Goal: Task Accomplishment & Management: Manage account settings

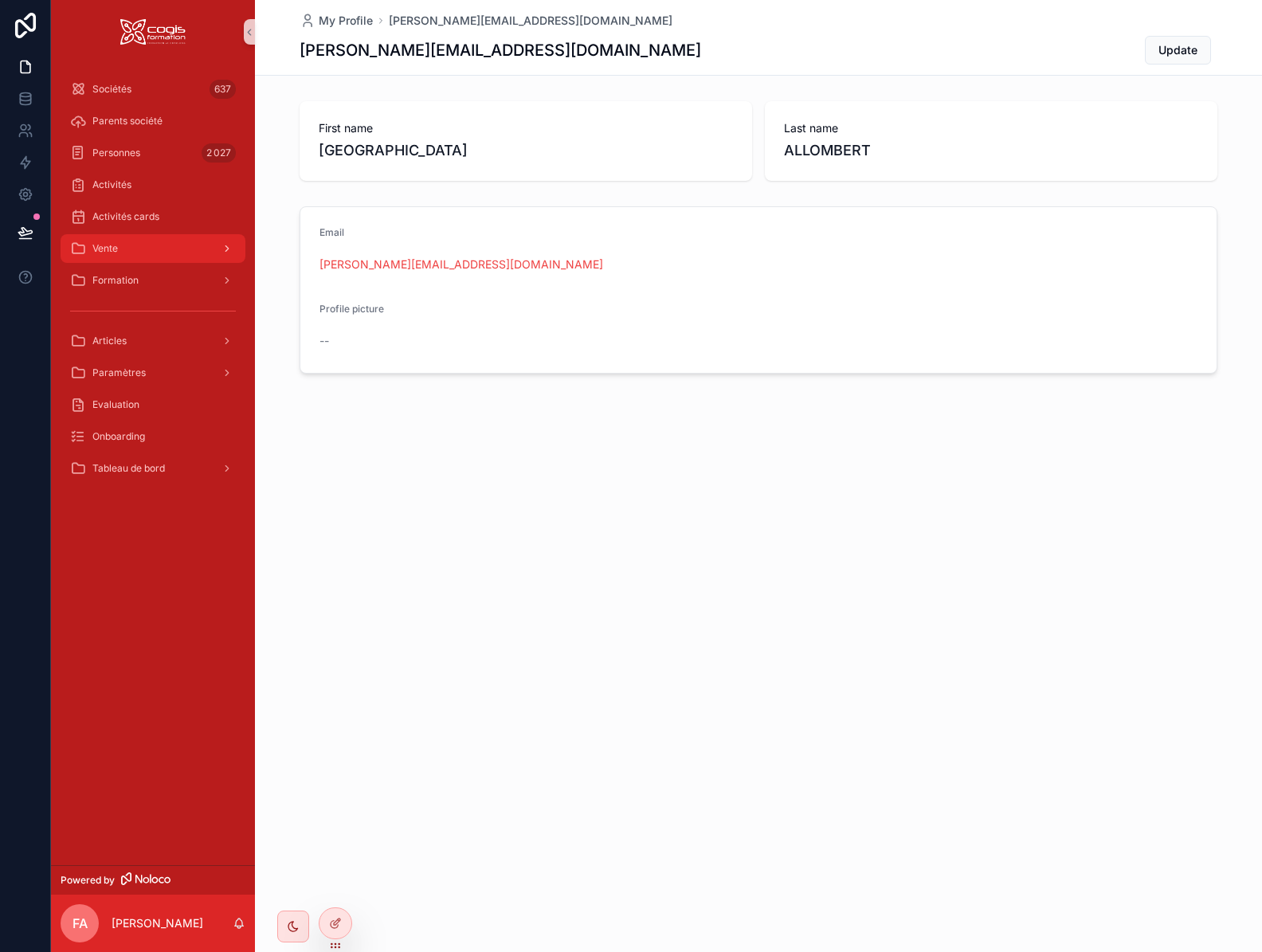
click at [111, 261] on div "Vente" at bounding box center [153, 248] width 166 height 25
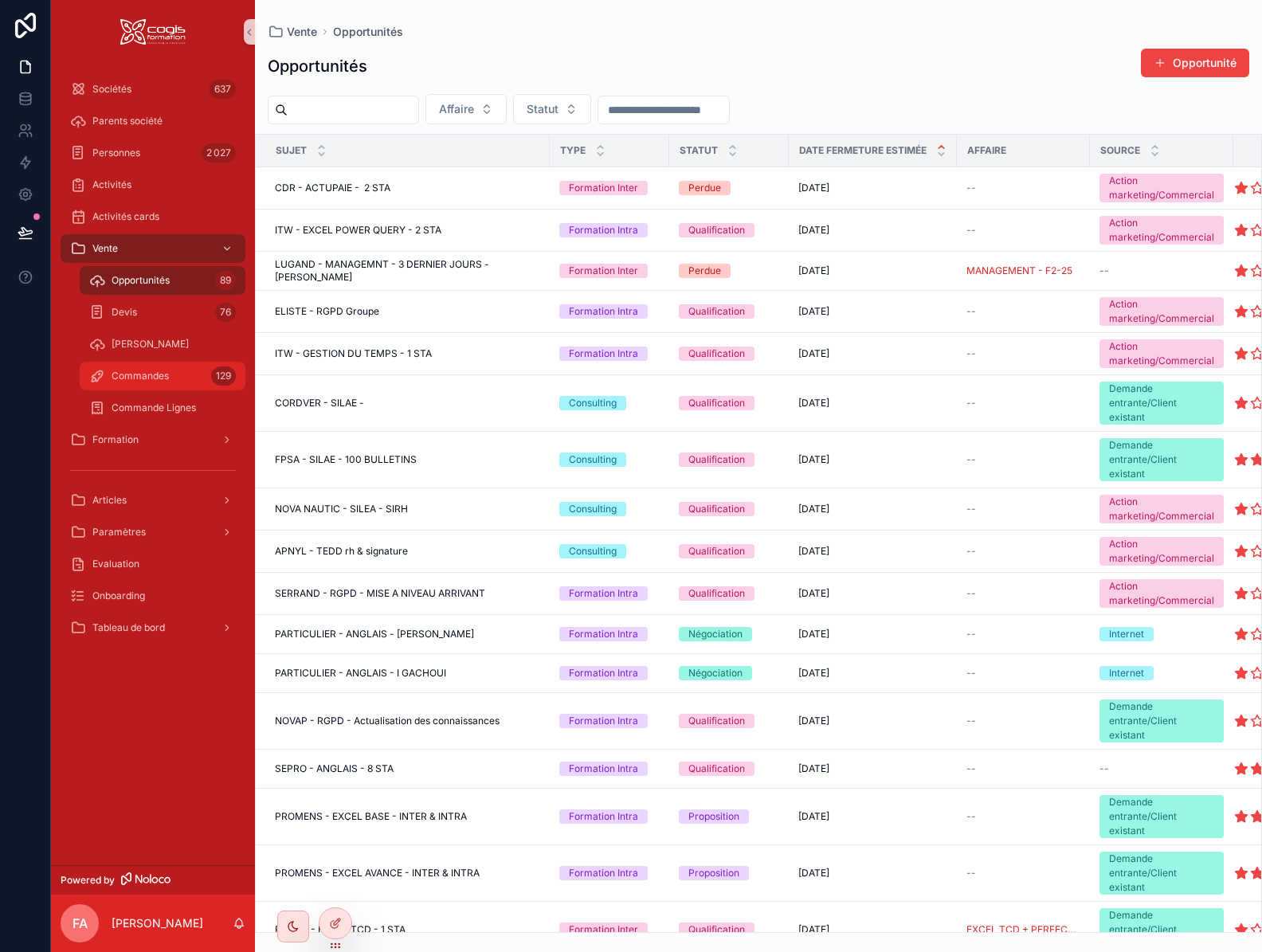
click at [137, 383] on div "Commandes 129" at bounding box center [162, 376] width 147 height 25
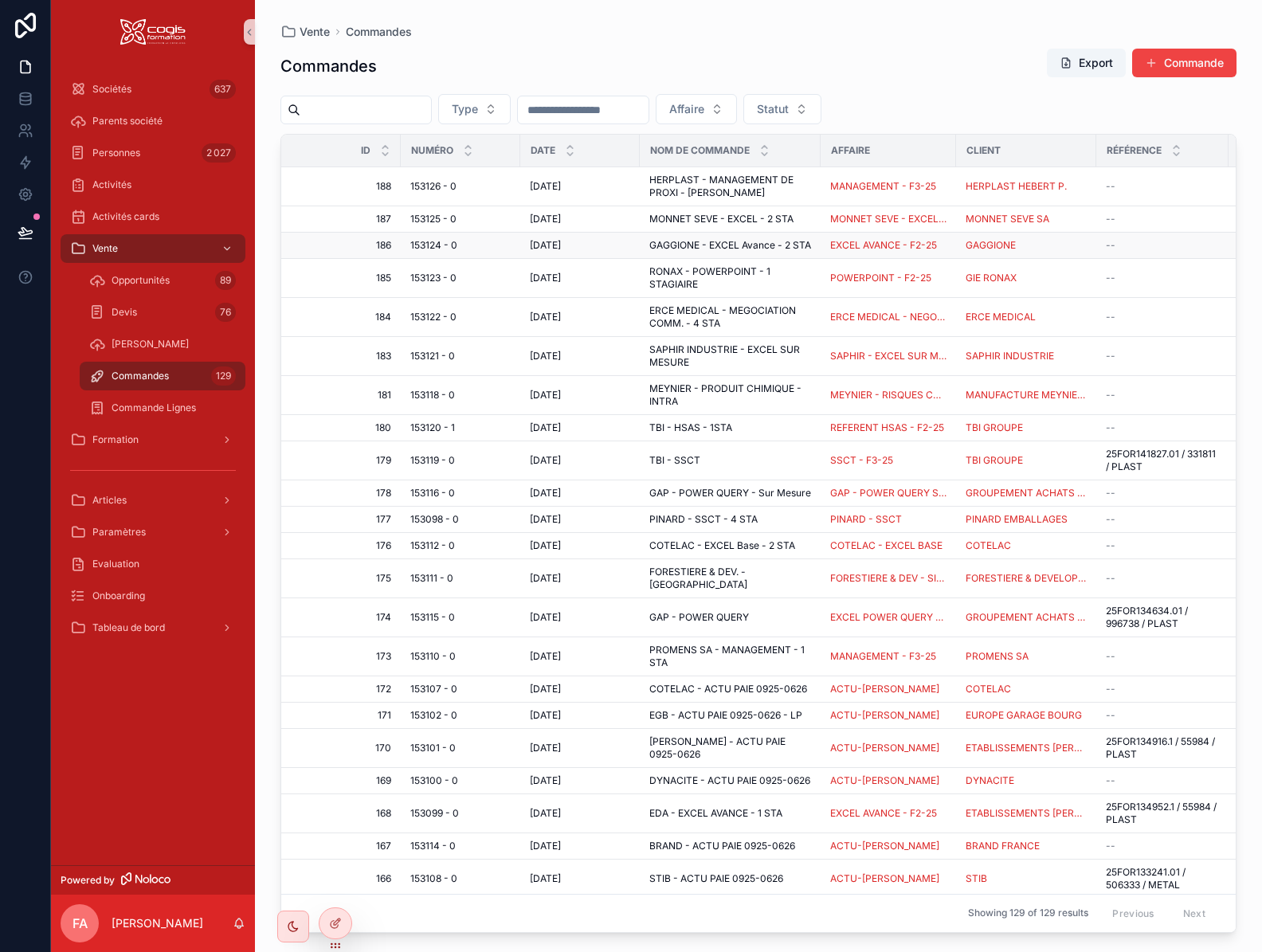
click at [429, 249] on span "153124 - 0" at bounding box center [434, 245] width 47 height 13
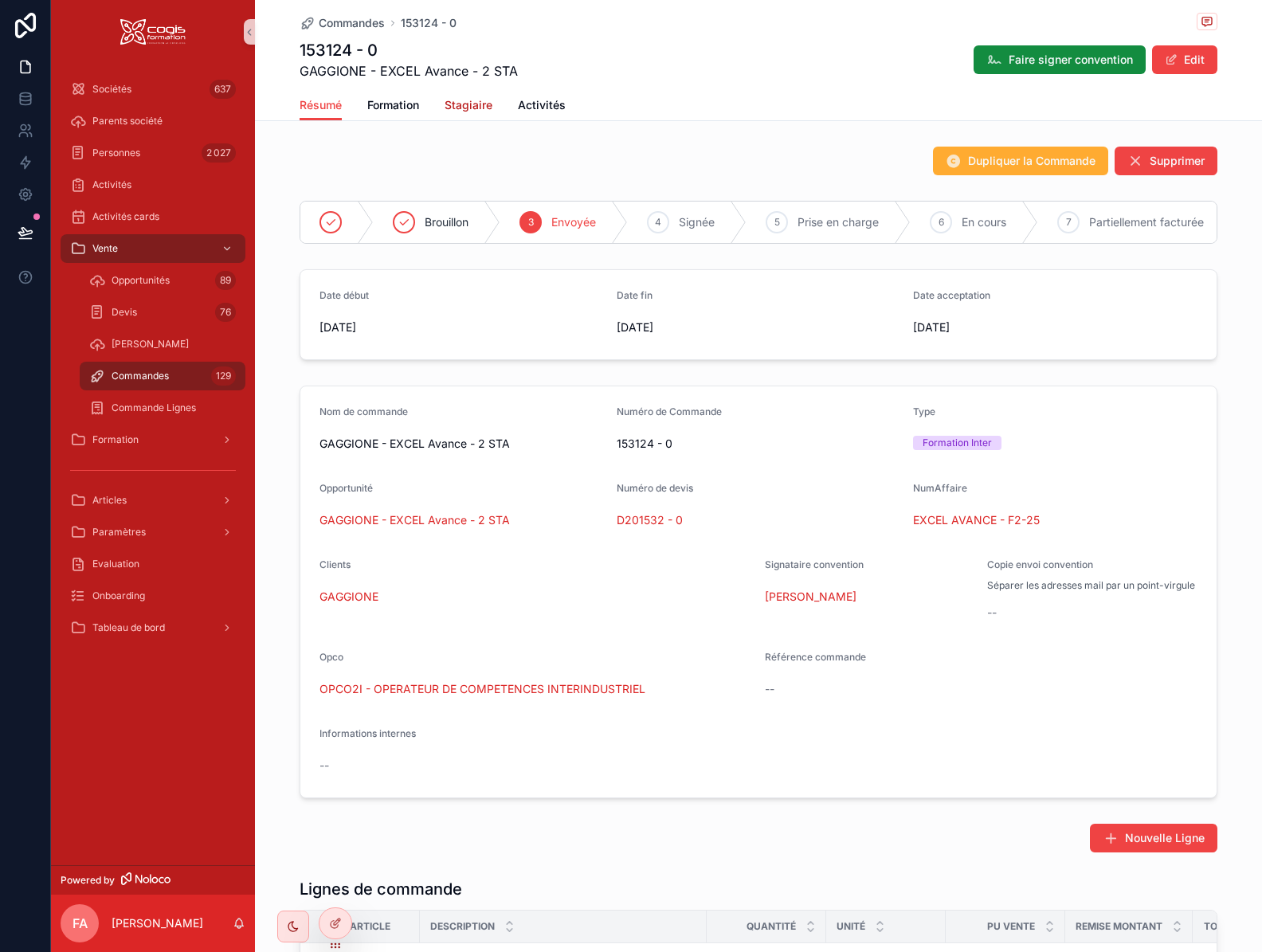
click at [466, 106] on span "Stagiaire" at bounding box center [468, 105] width 47 height 16
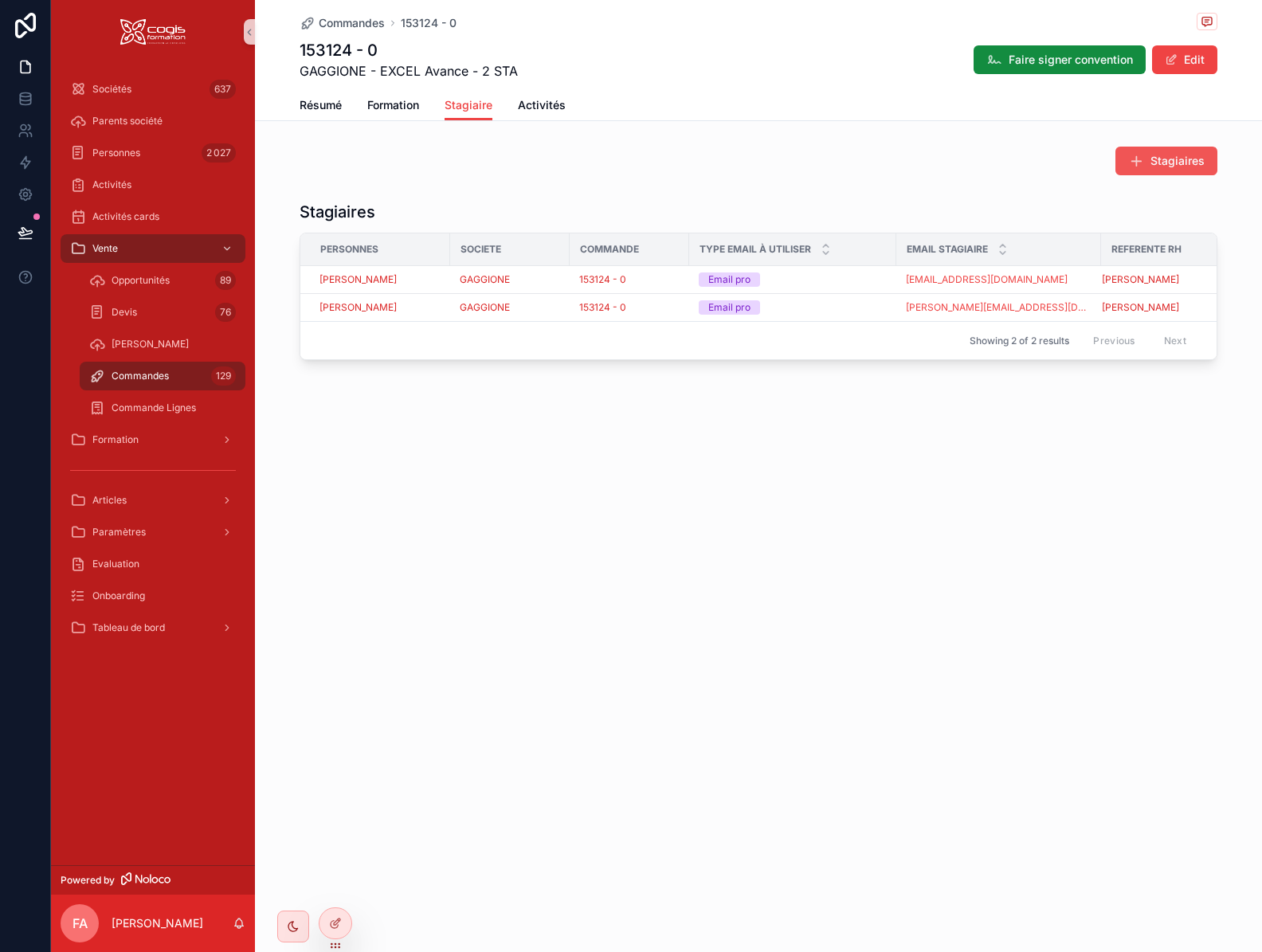
click at [1170, 164] on span "Stagiaires" at bounding box center [1178, 161] width 54 height 16
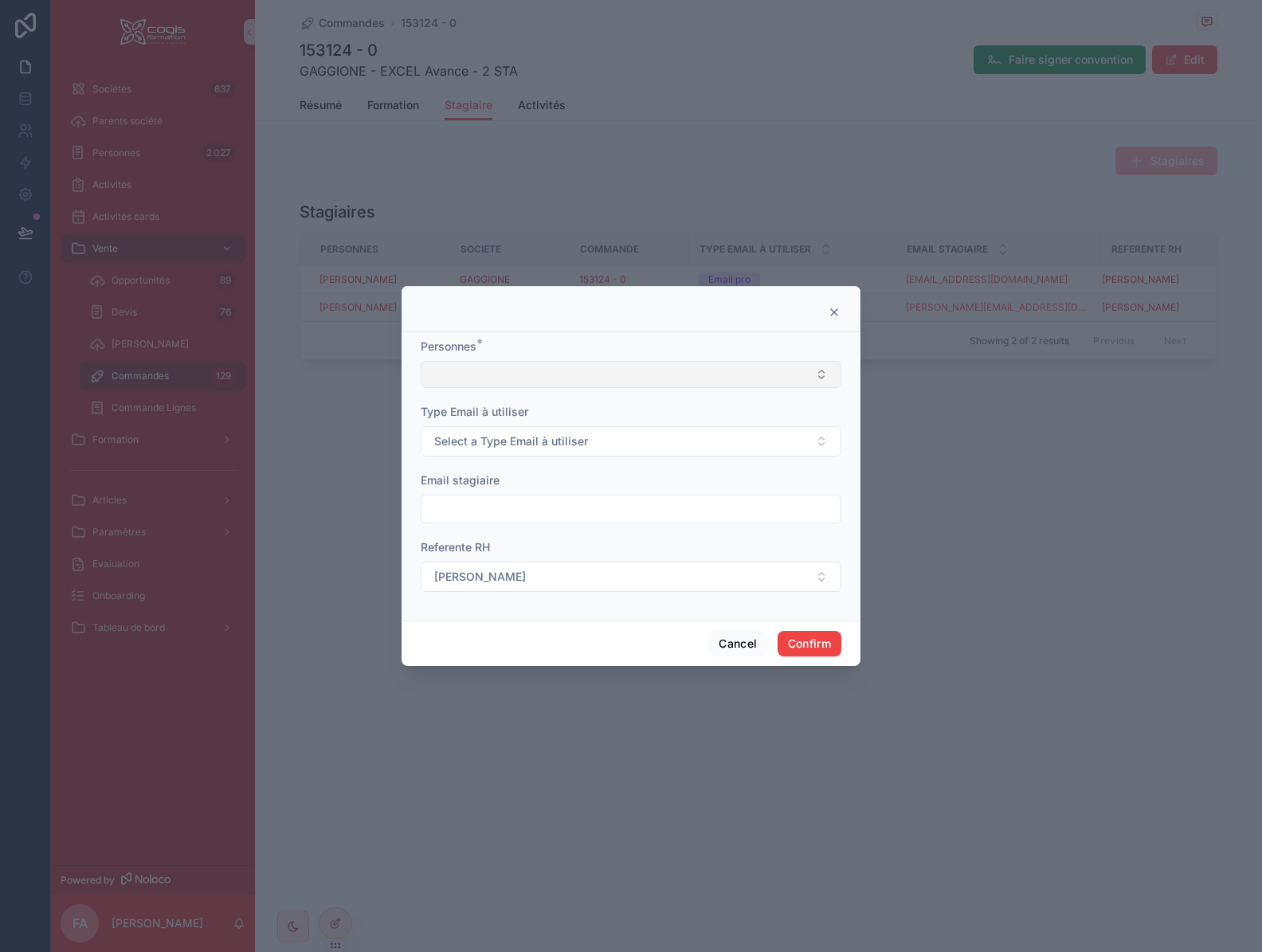
click at [509, 372] on button "Select Button" at bounding box center [631, 374] width 421 height 27
type input "****"
click at [495, 460] on span "Dina MARCOVECCHIO" at bounding box center [477, 463] width 91 height 16
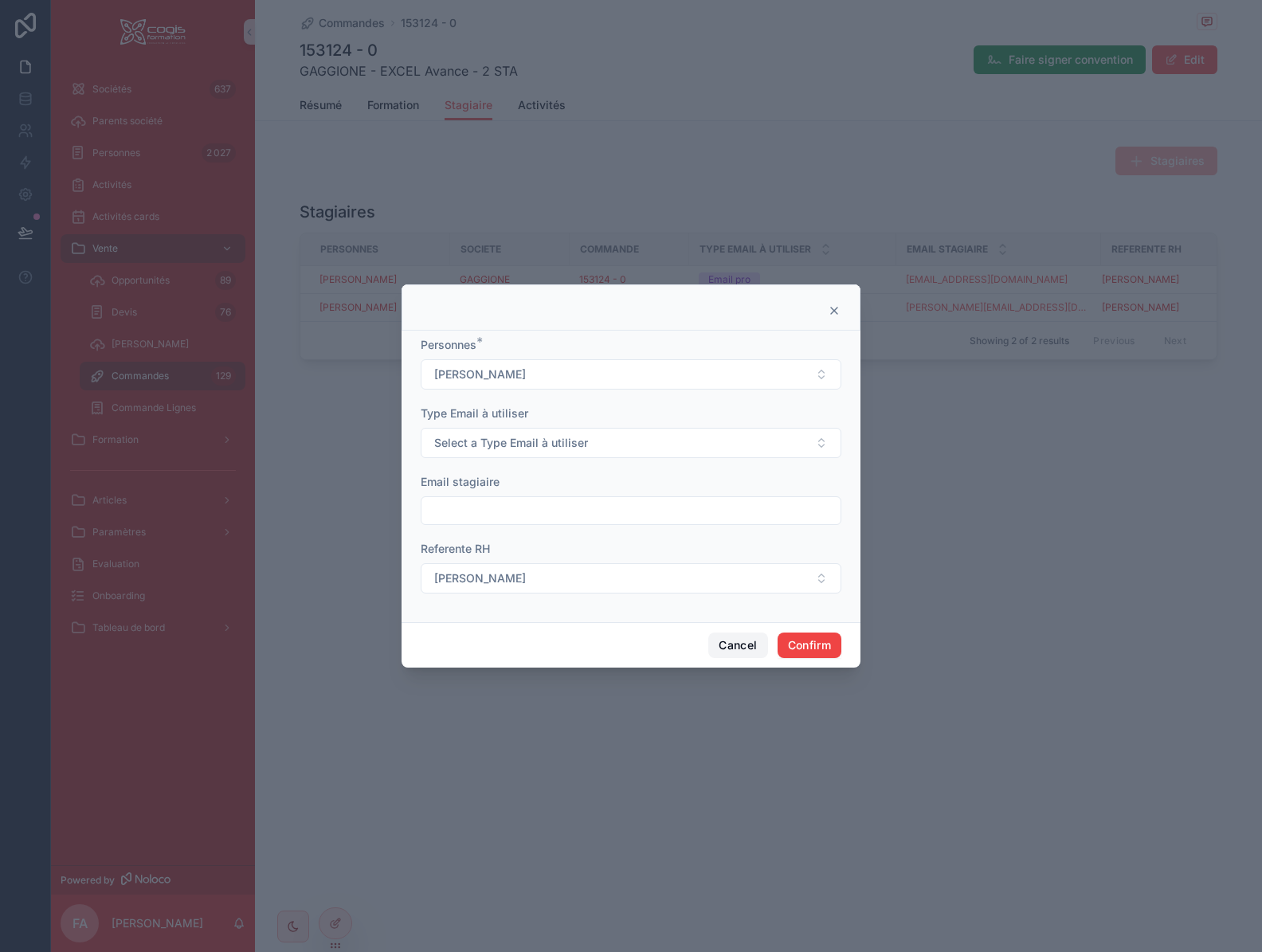
click at [741, 647] on button "Cancel" at bounding box center [737, 645] width 59 height 25
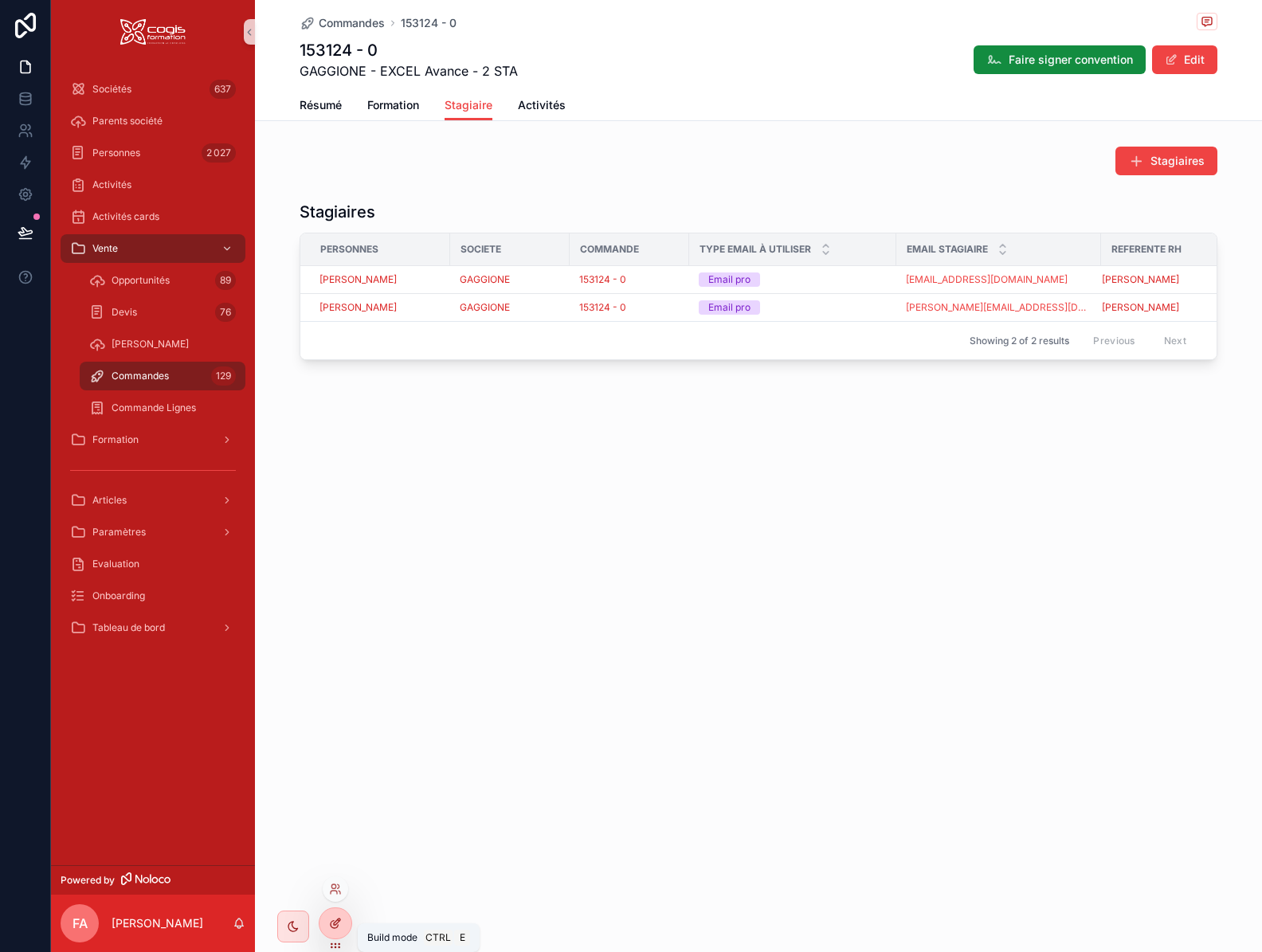
click at [341, 926] on icon at bounding box center [335, 923] width 13 height 13
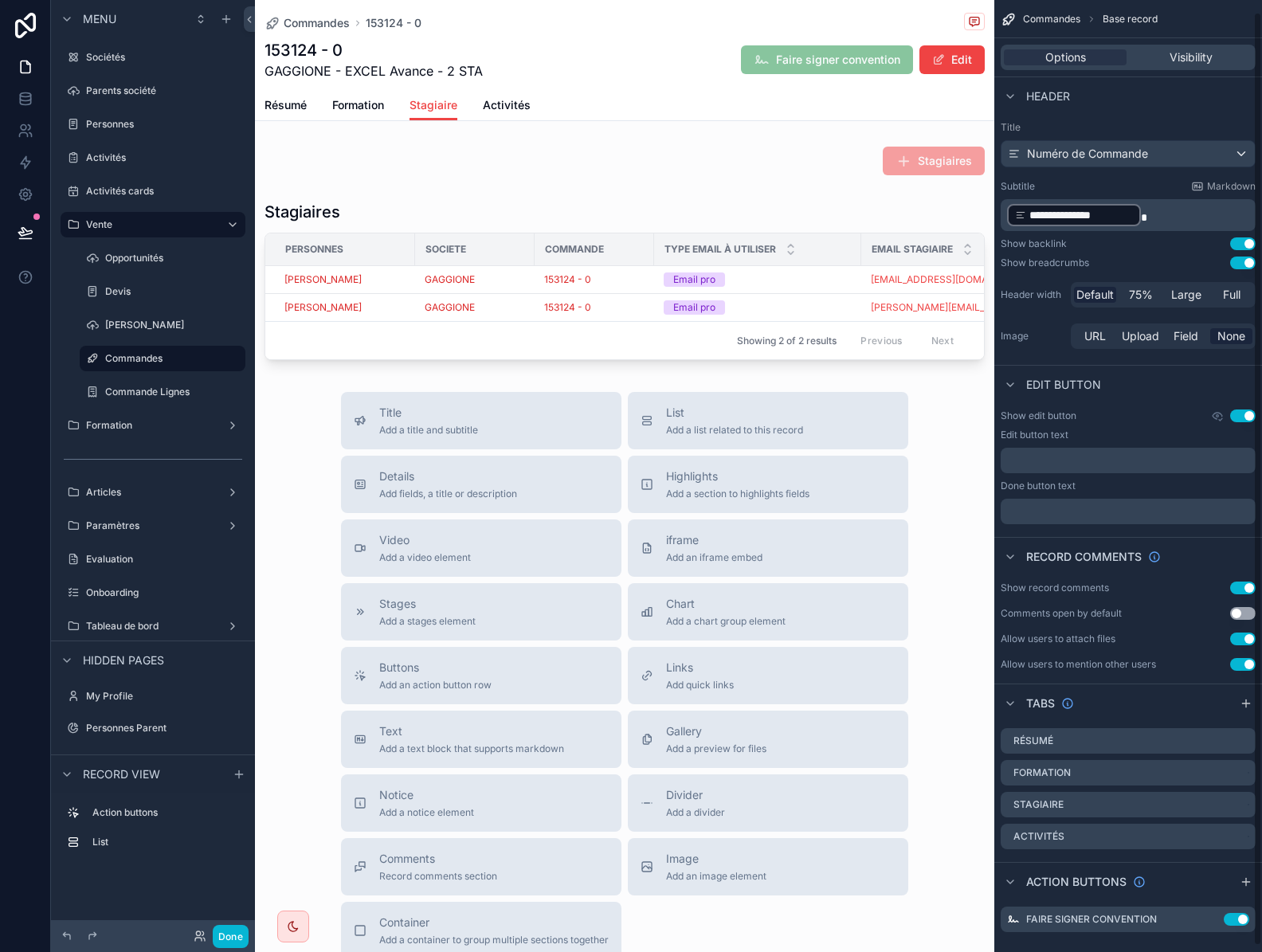
scroll to position [18, 0]
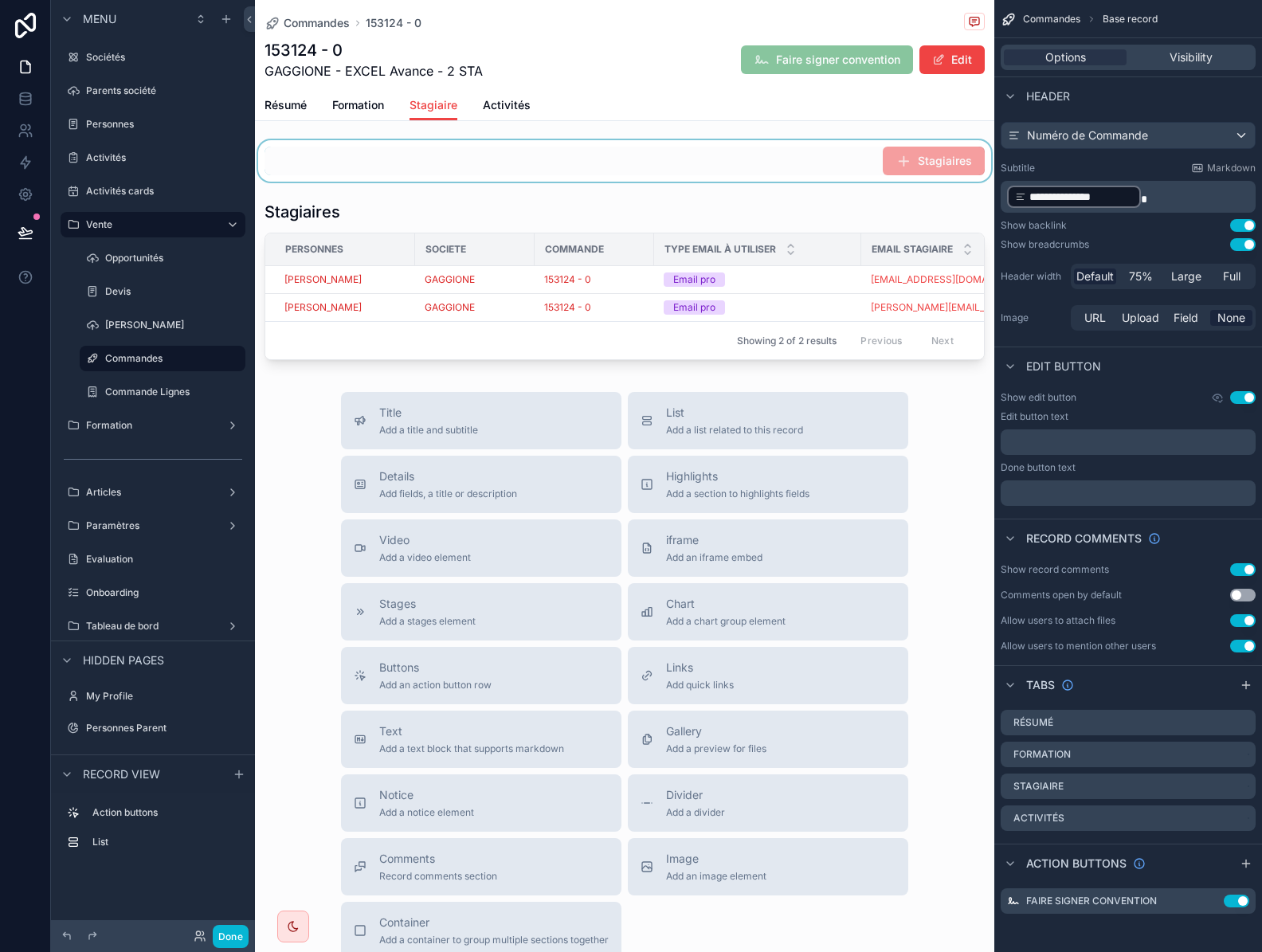
click at [826, 164] on div "scrollable content" at bounding box center [624, 161] width 739 height 41
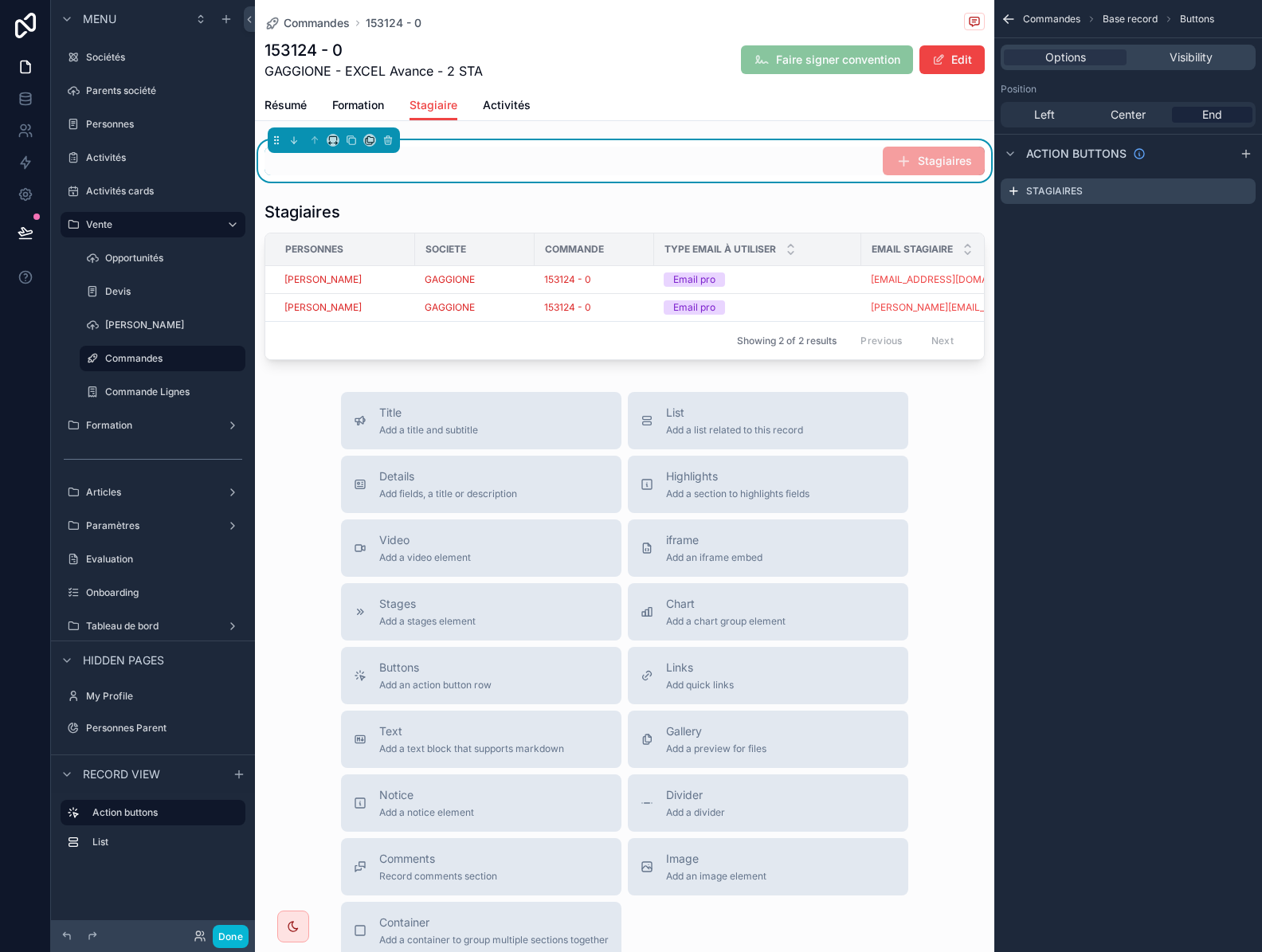
scroll to position [0, 0]
click at [1242, 190] on icon "scrollable content" at bounding box center [1243, 191] width 13 height 13
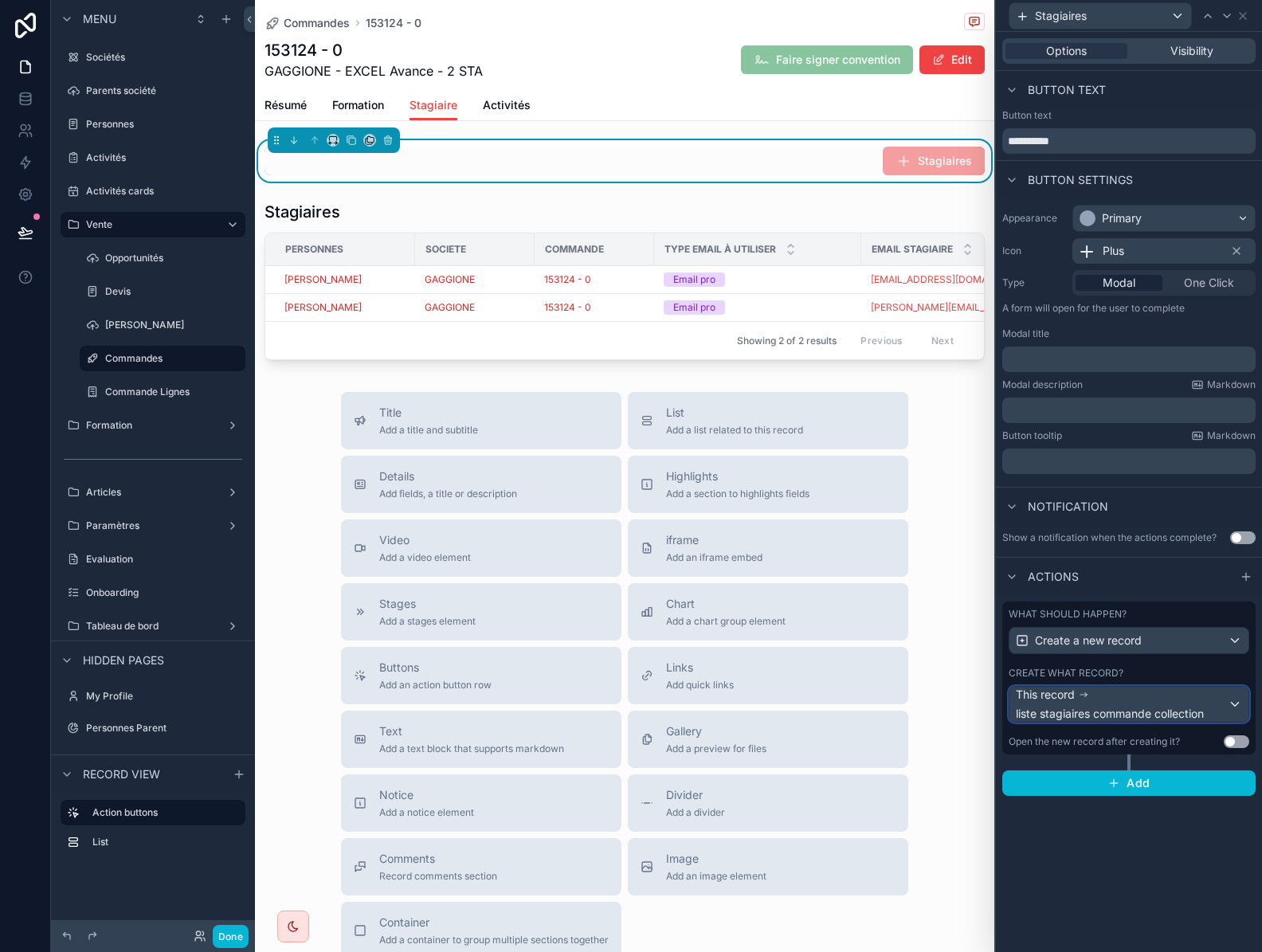
click at [1157, 696] on div "This record liste stagiaires commande collection" at bounding box center [1121, 704] width 212 height 35
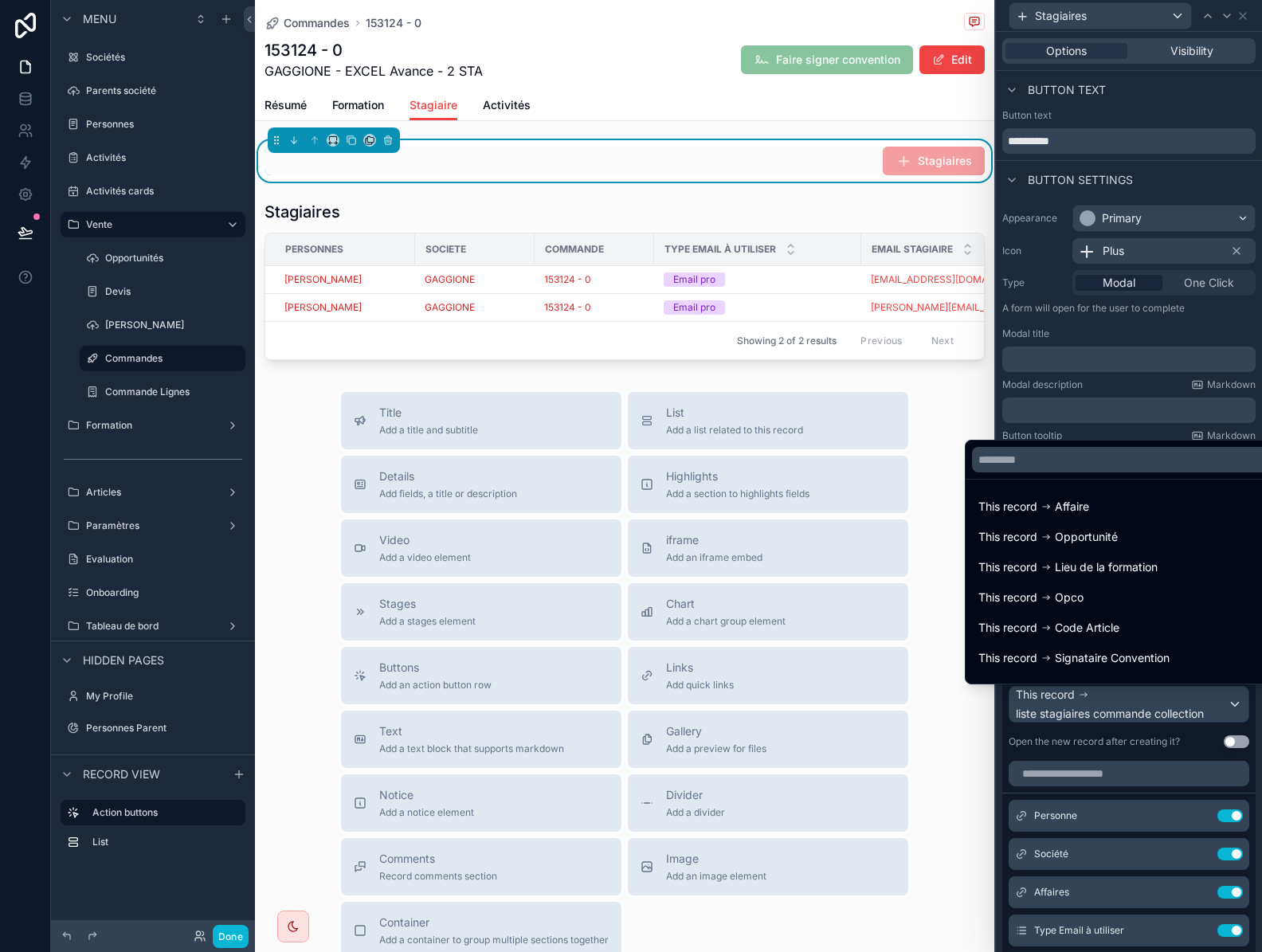
click at [1157, 696] on div at bounding box center [1129, 476] width 266 height 952
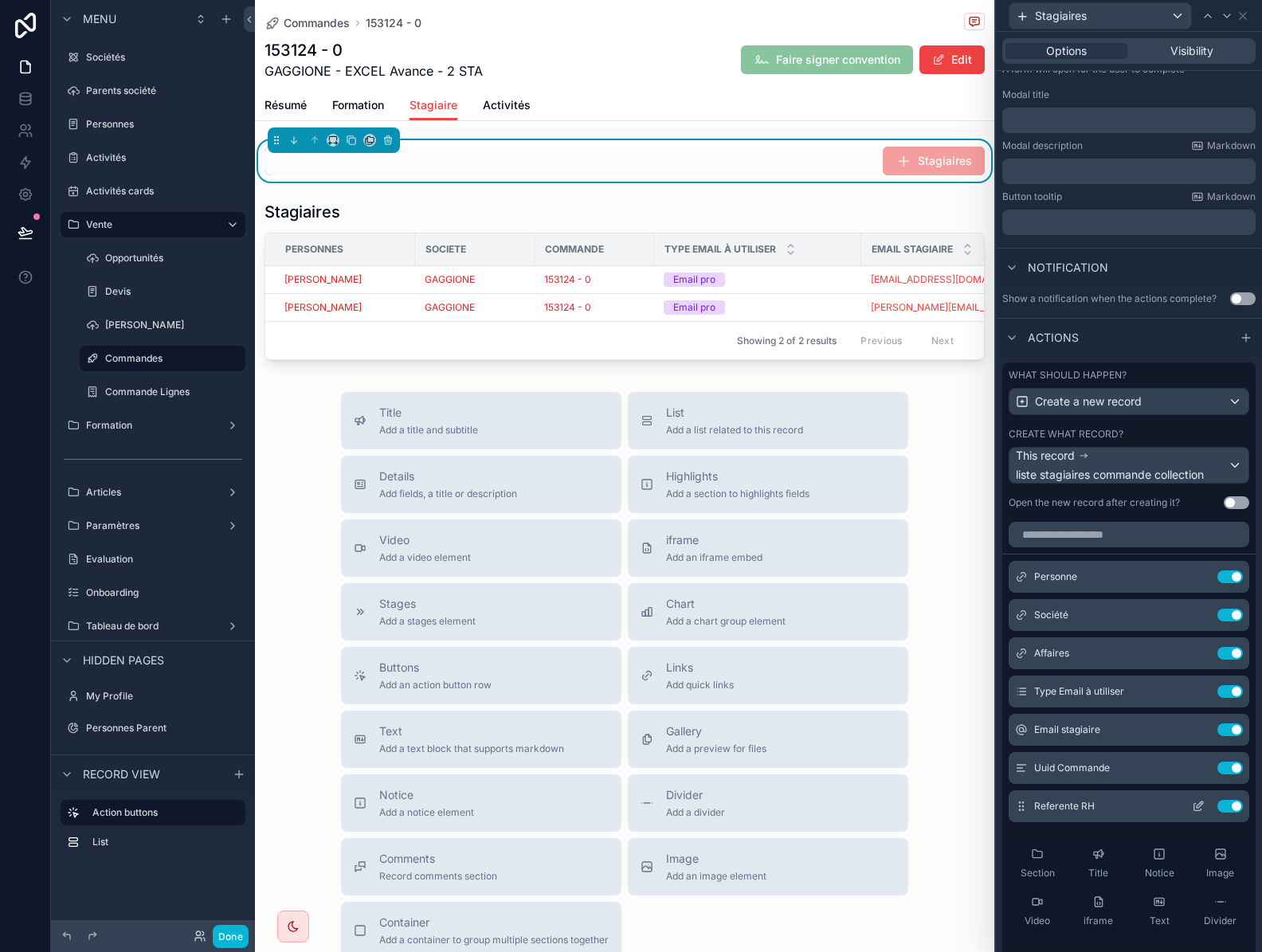
click at [1194, 806] on icon at bounding box center [1198, 807] width 7 height 7
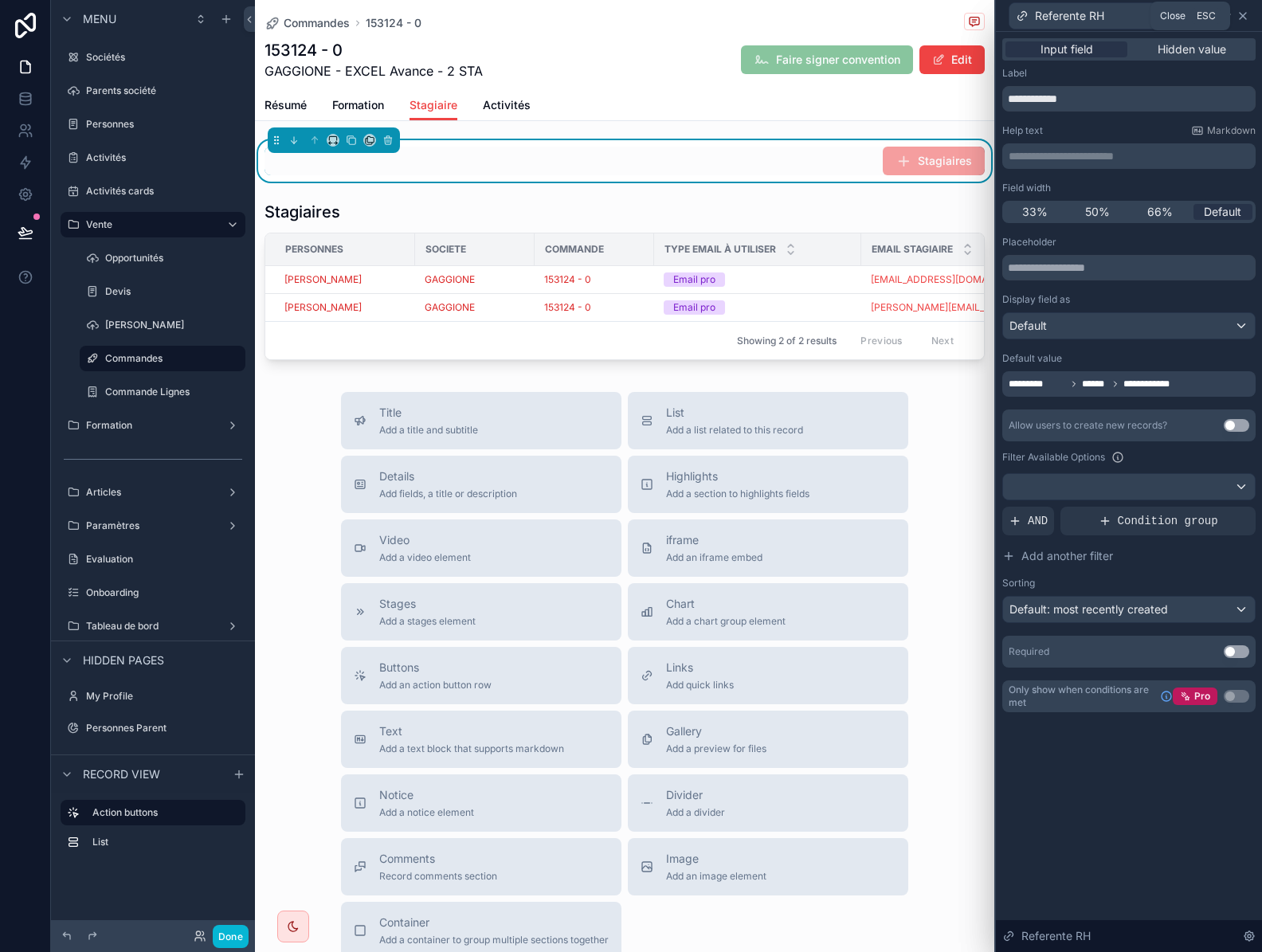
click at [1243, 15] on icon at bounding box center [1242, 16] width 6 height 6
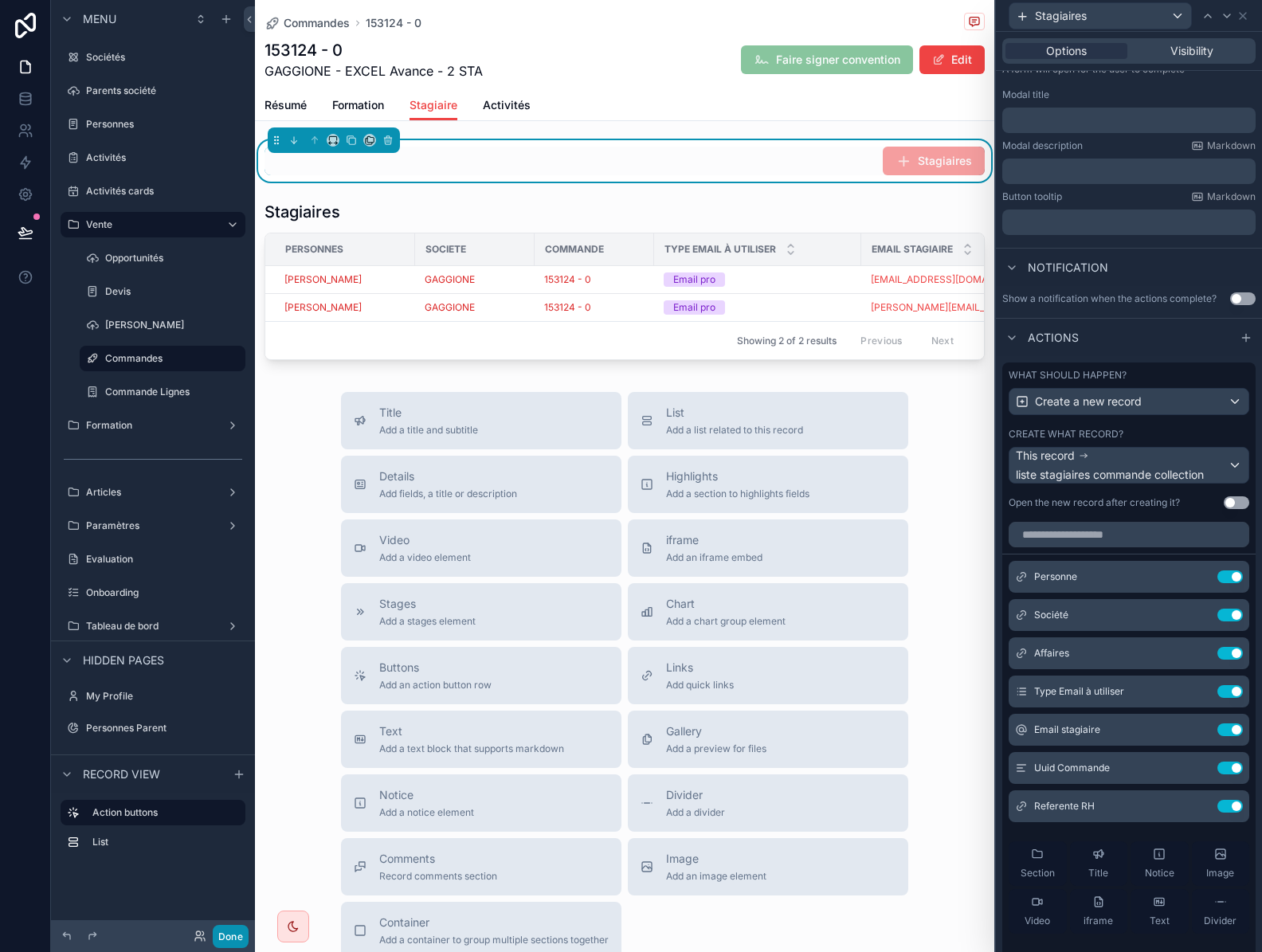
click at [232, 940] on button "Done" at bounding box center [230, 936] width 36 height 23
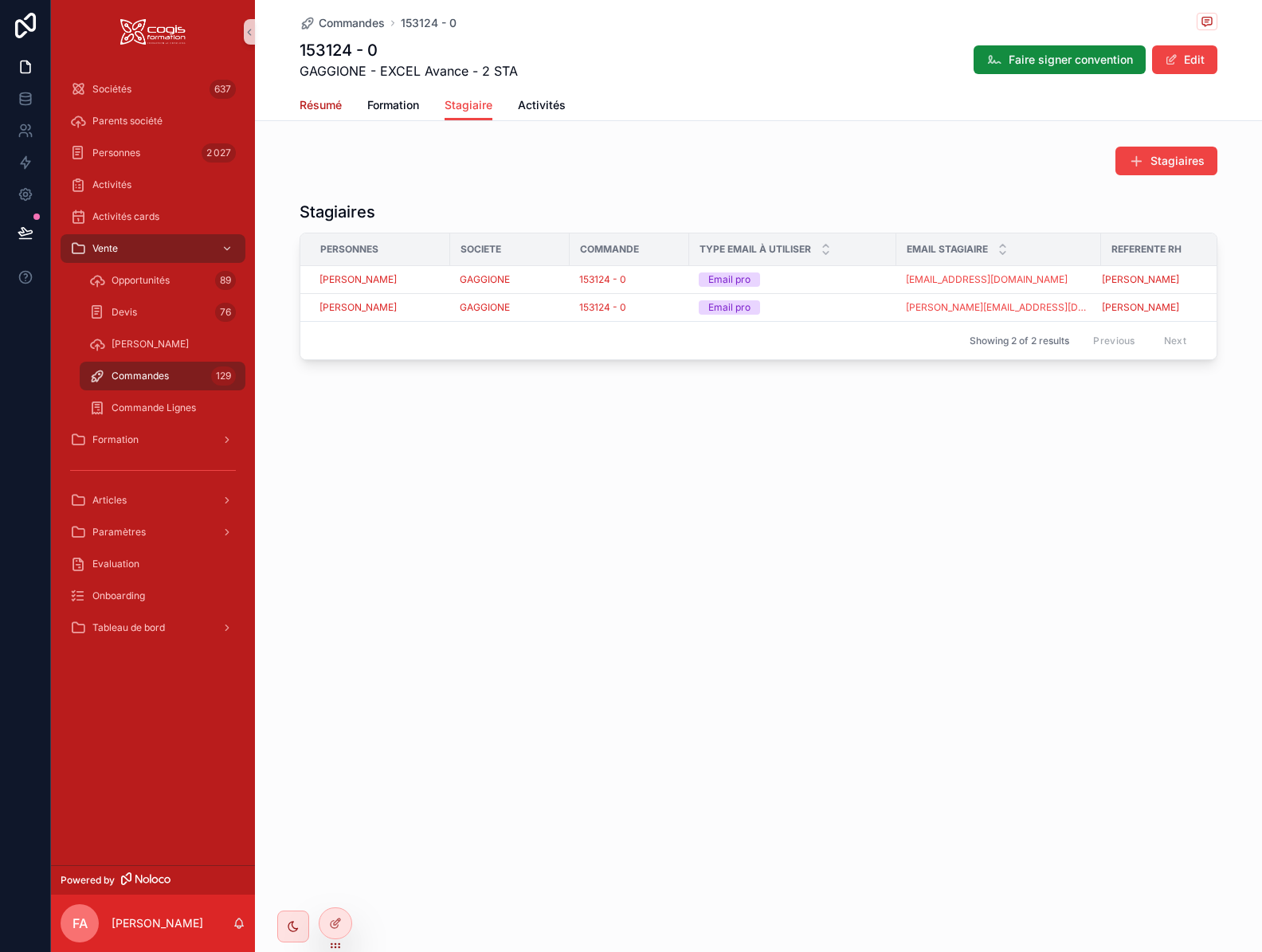
click at [335, 110] on span "Résumé" at bounding box center [321, 105] width 42 height 16
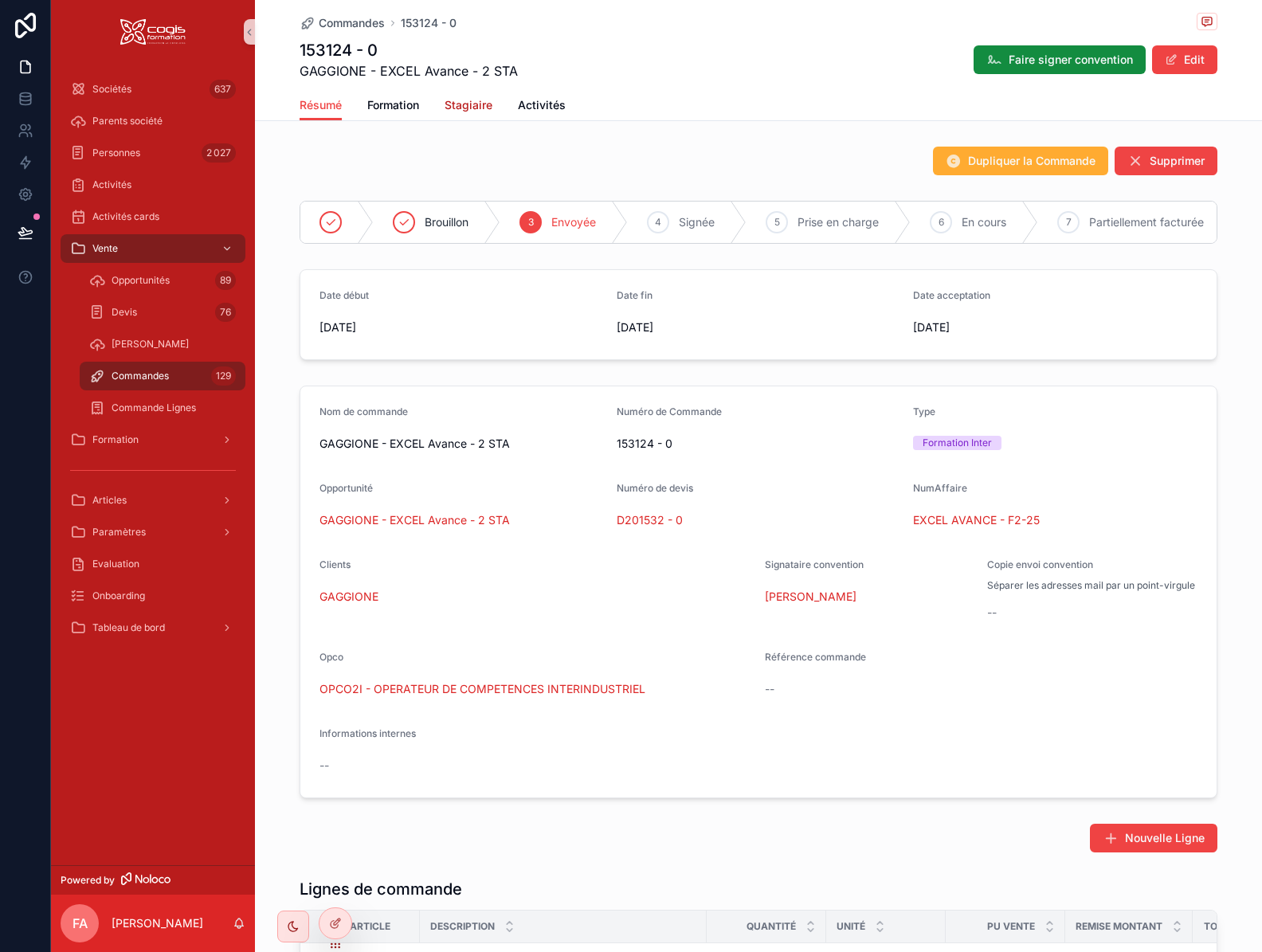
click at [444, 105] on span "Stagiaire" at bounding box center [468, 105] width 47 height 16
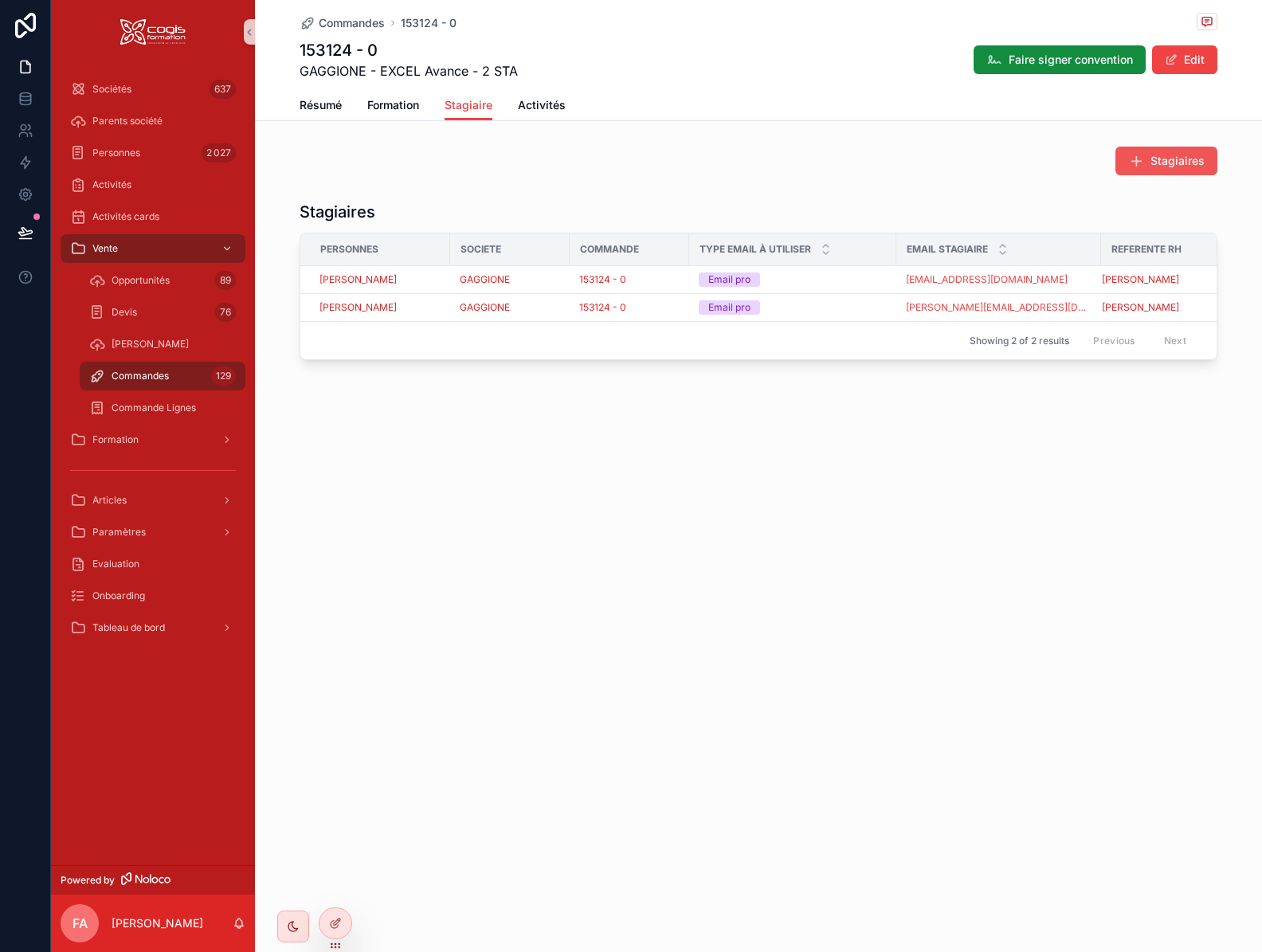
click at [1161, 162] on span "Stagiaires" at bounding box center [1178, 161] width 54 height 16
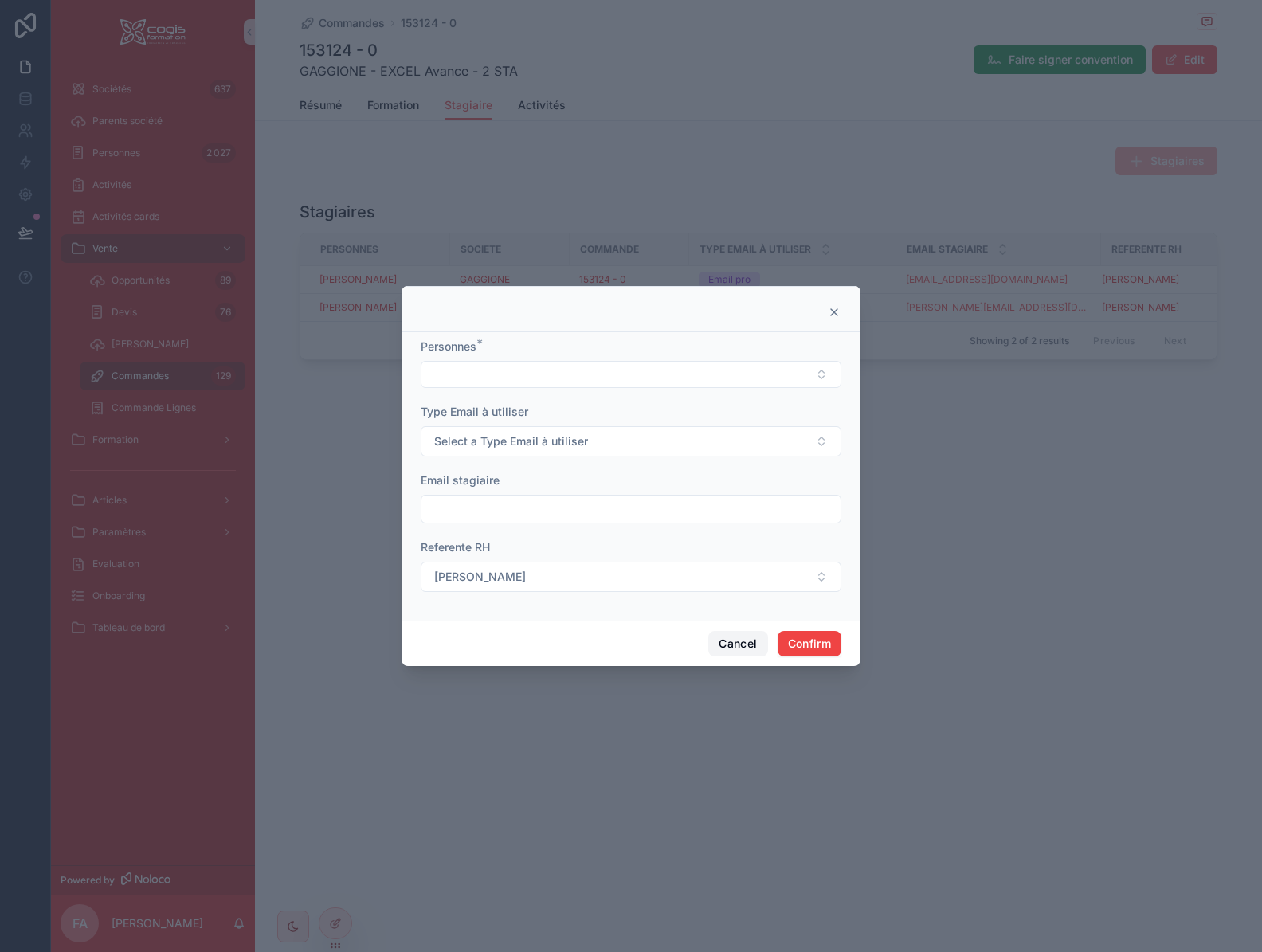
click at [723, 645] on button "Cancel" at bounding box center [737, 643] width 59 height 25
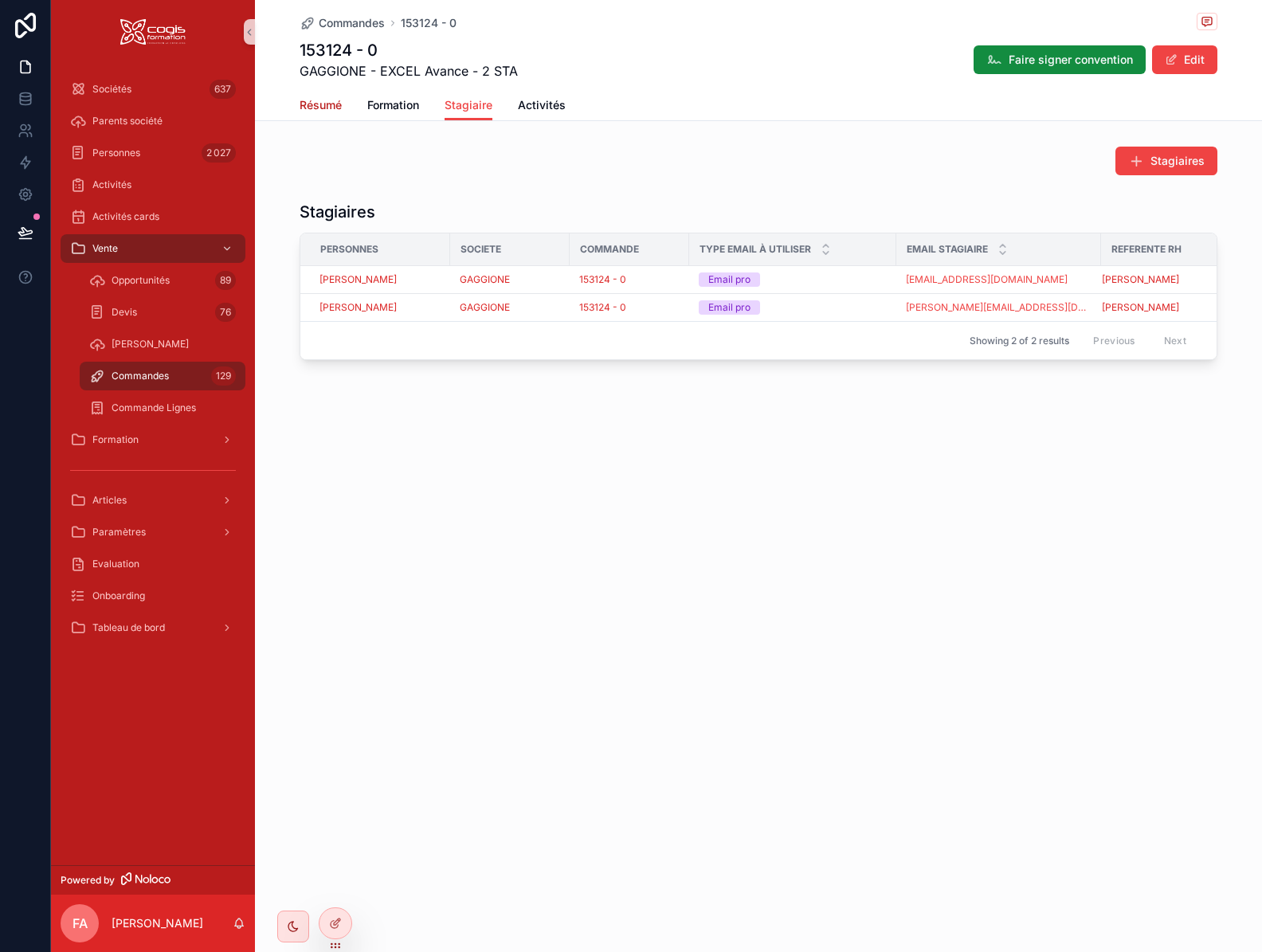
click at [331, 110] on span "Résumé" at bounding box center [321, 105] width 42 height 16
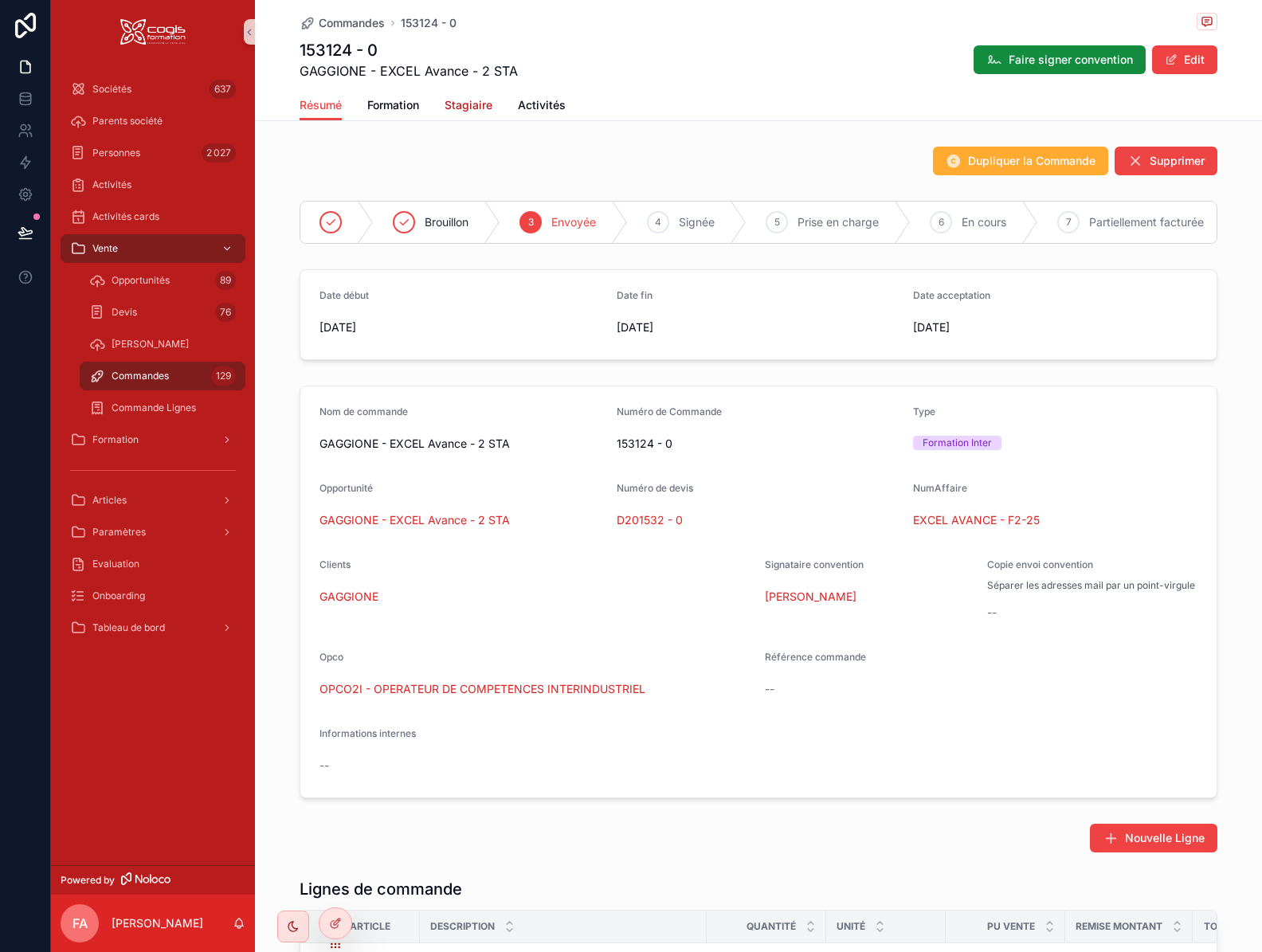
click at [458, 113] on link "Stagiaire" at bounding box center [468, 106] width 47 height 32
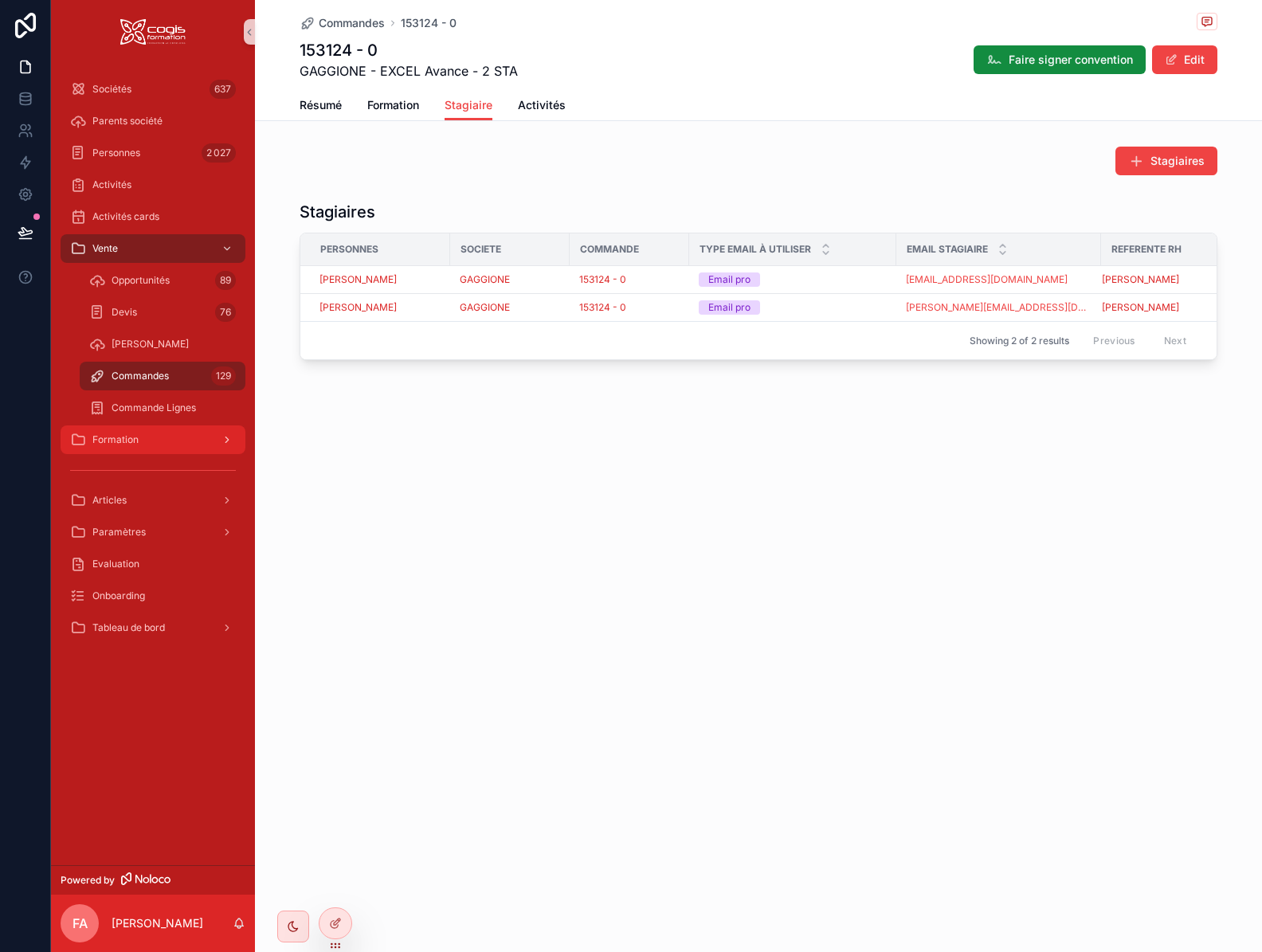
click at [153, 441] on div "Formation" at bounding box center [153, 439] width 166 height 25
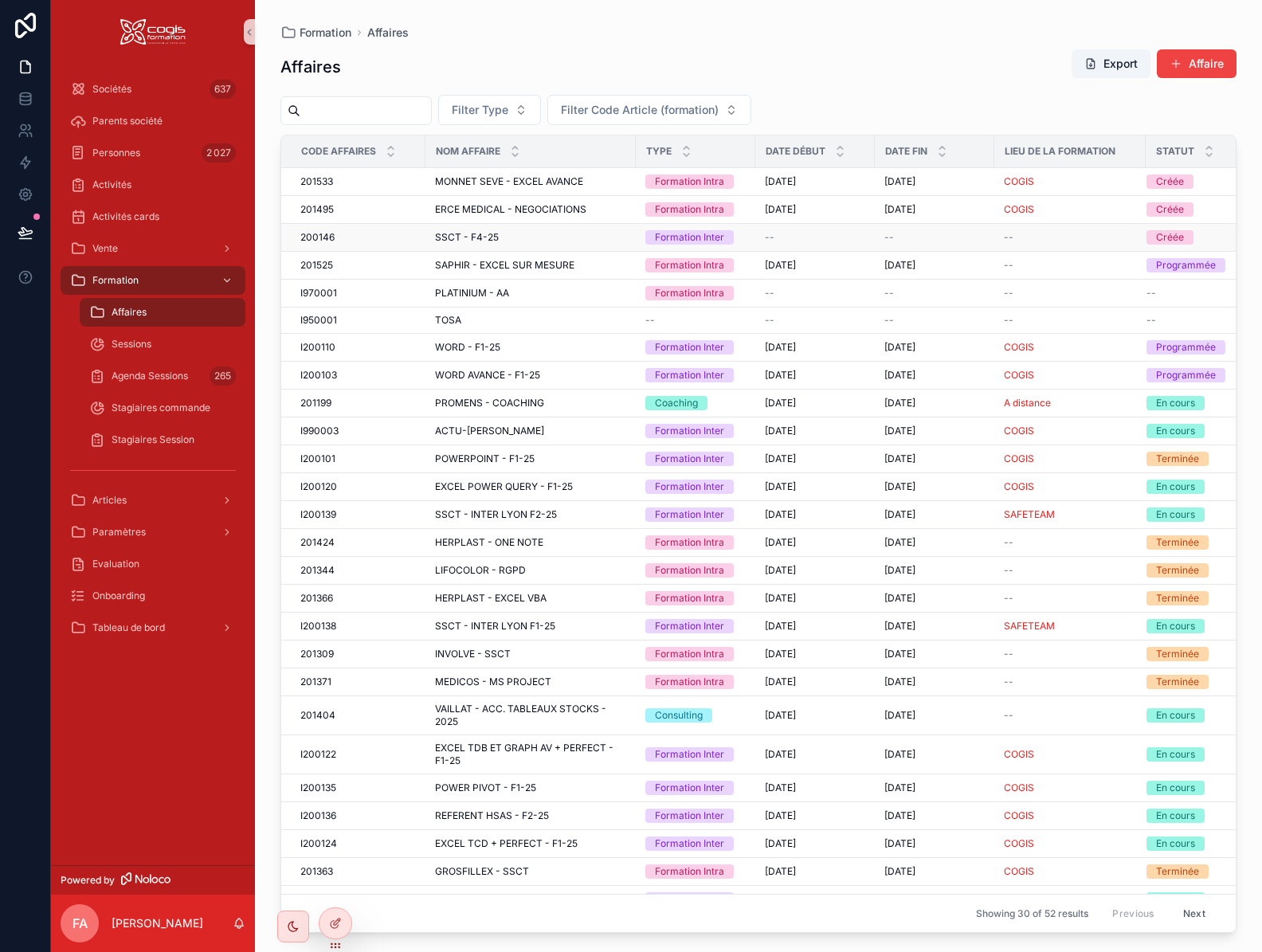
click at [352, 242] on div "200146 200146" at bounding box center [358, 237] width 116 height 13
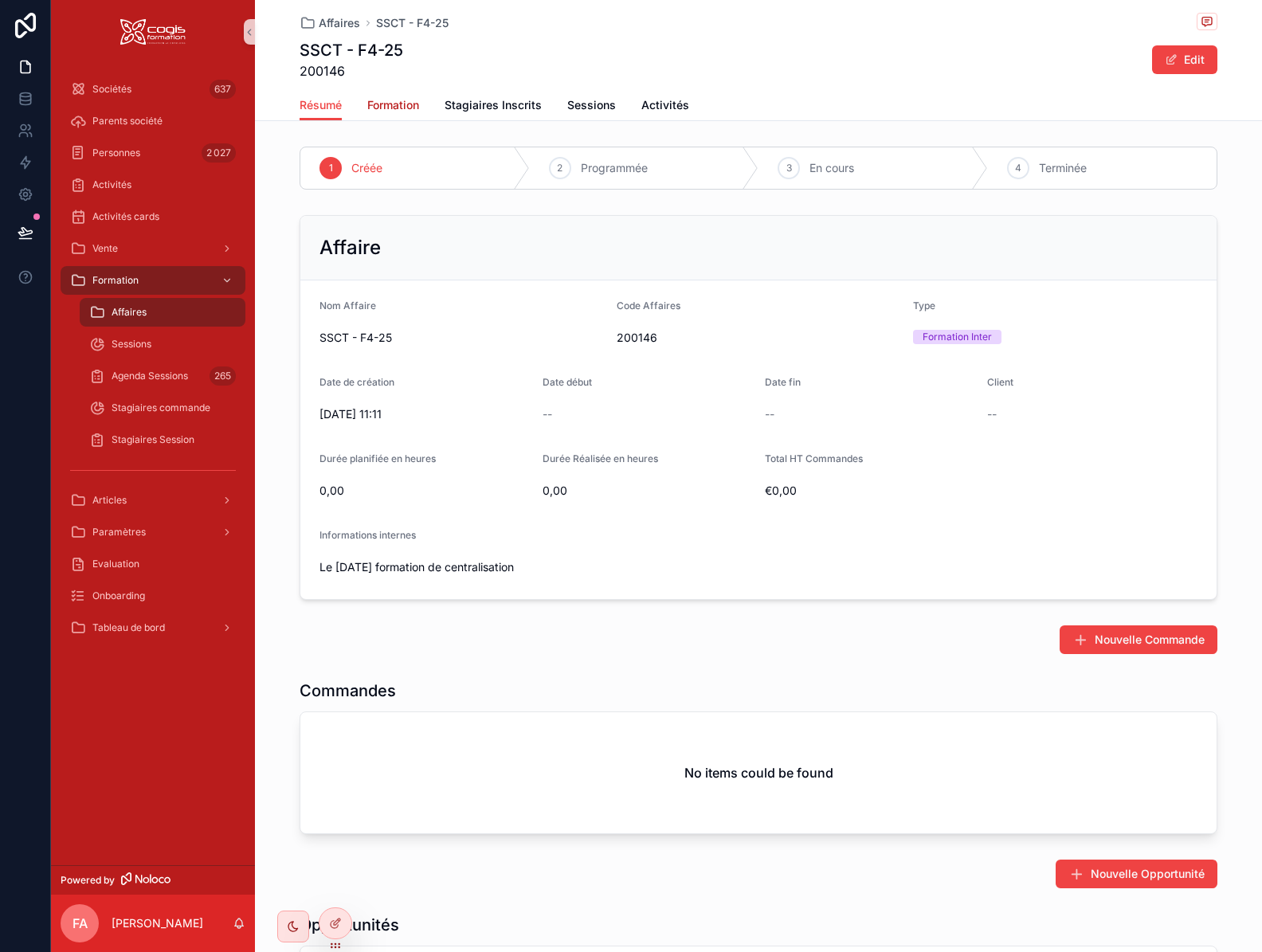
click at [372, 107] on span "Formation" at bounding box center [393, 105] width 52 height 16
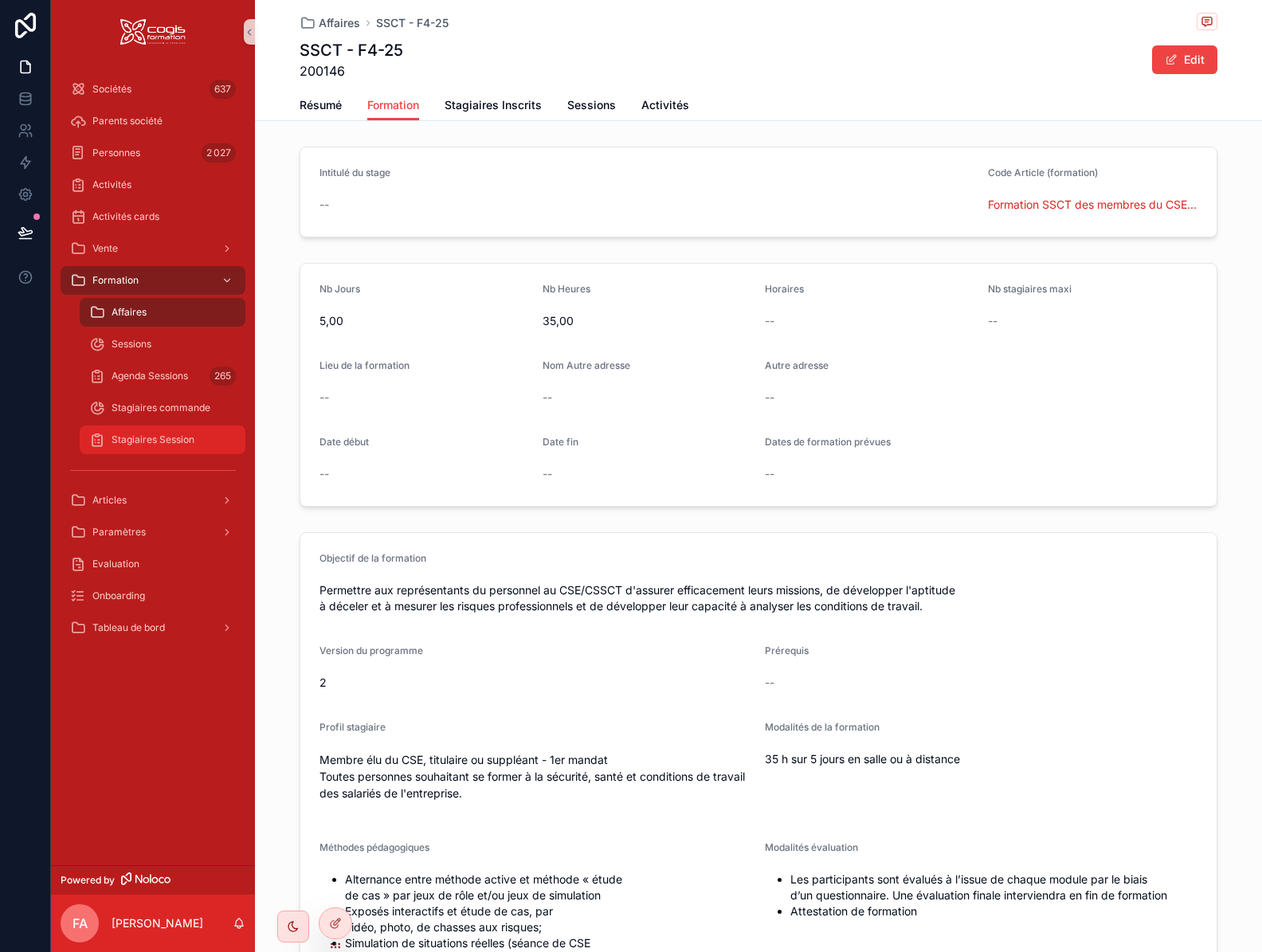
click at [147, 442] on span "Stagiaires Session" at bounding box center [153, 439] width 83 height 13
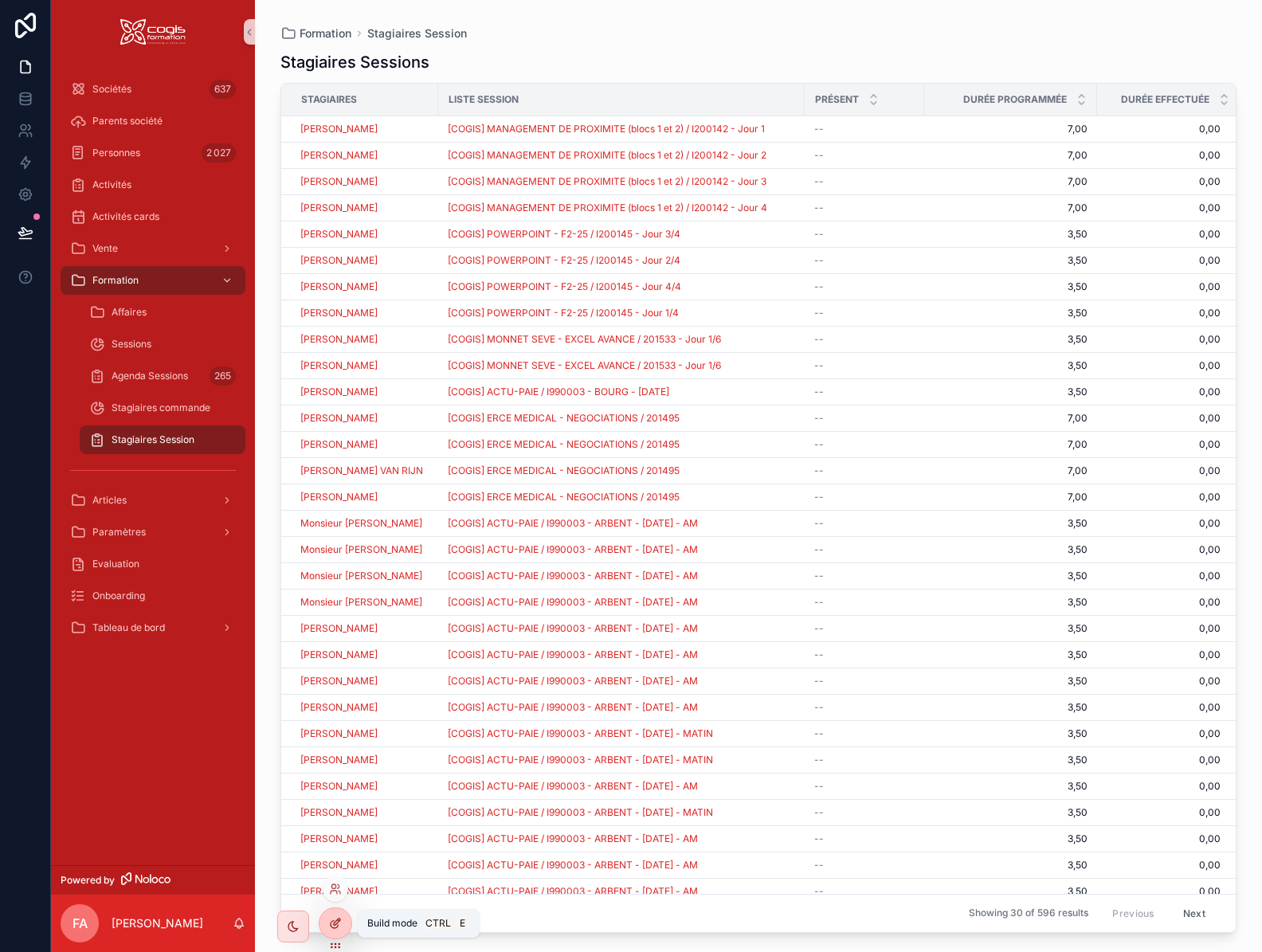
click at [341, 917] on icon at bounding box center [335, 923] width 13 height 13
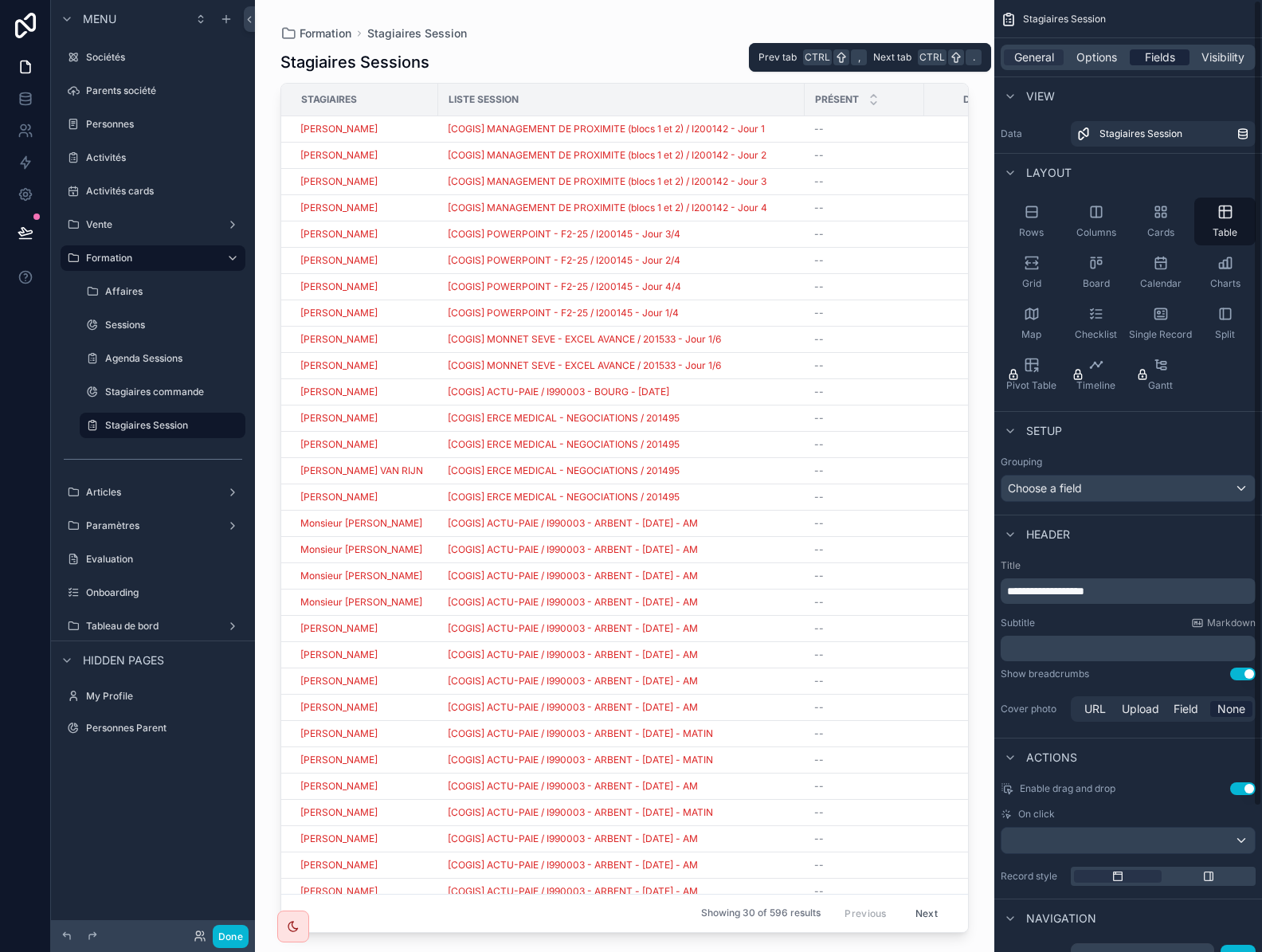
click at [1169, 58] on span "Fields" at bounding box center [1159, 57] width 30 height 16
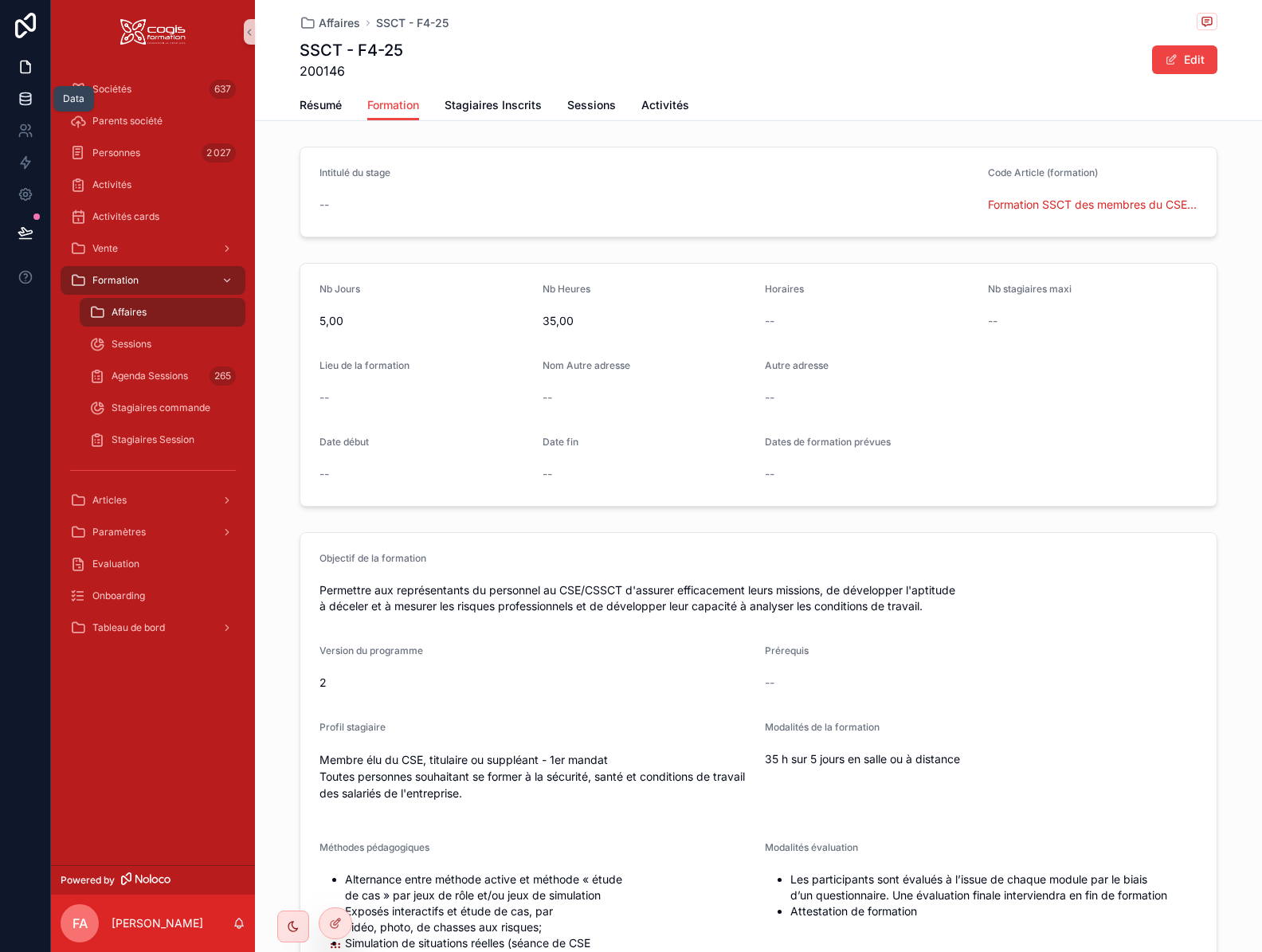
click at [30, 98] on icon at bounding box center [25, 101] width 11 height 6
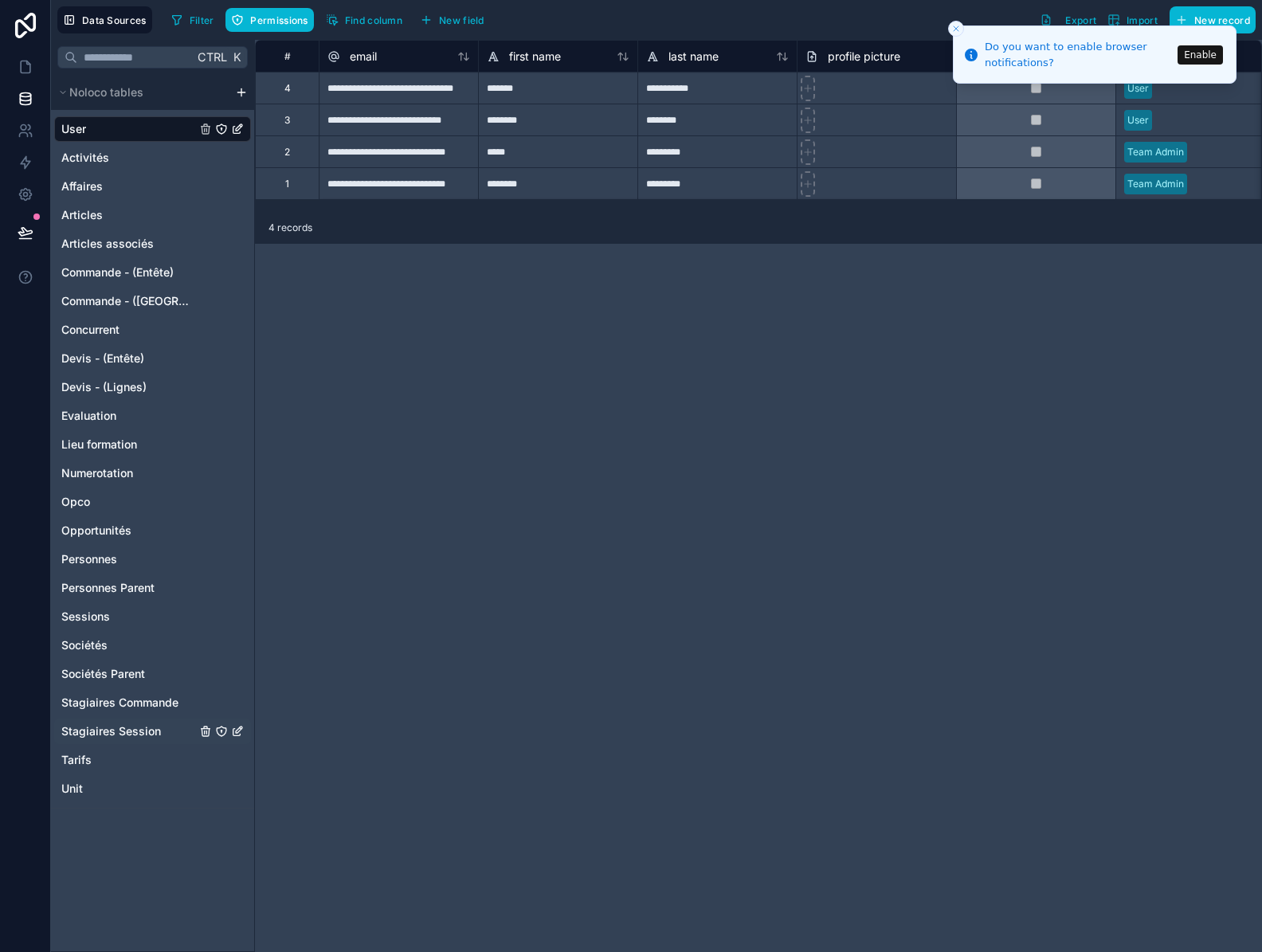
click at [144, 728] on span "Stagiaires Session" at bounding box center [111, 732] width 99 height 16
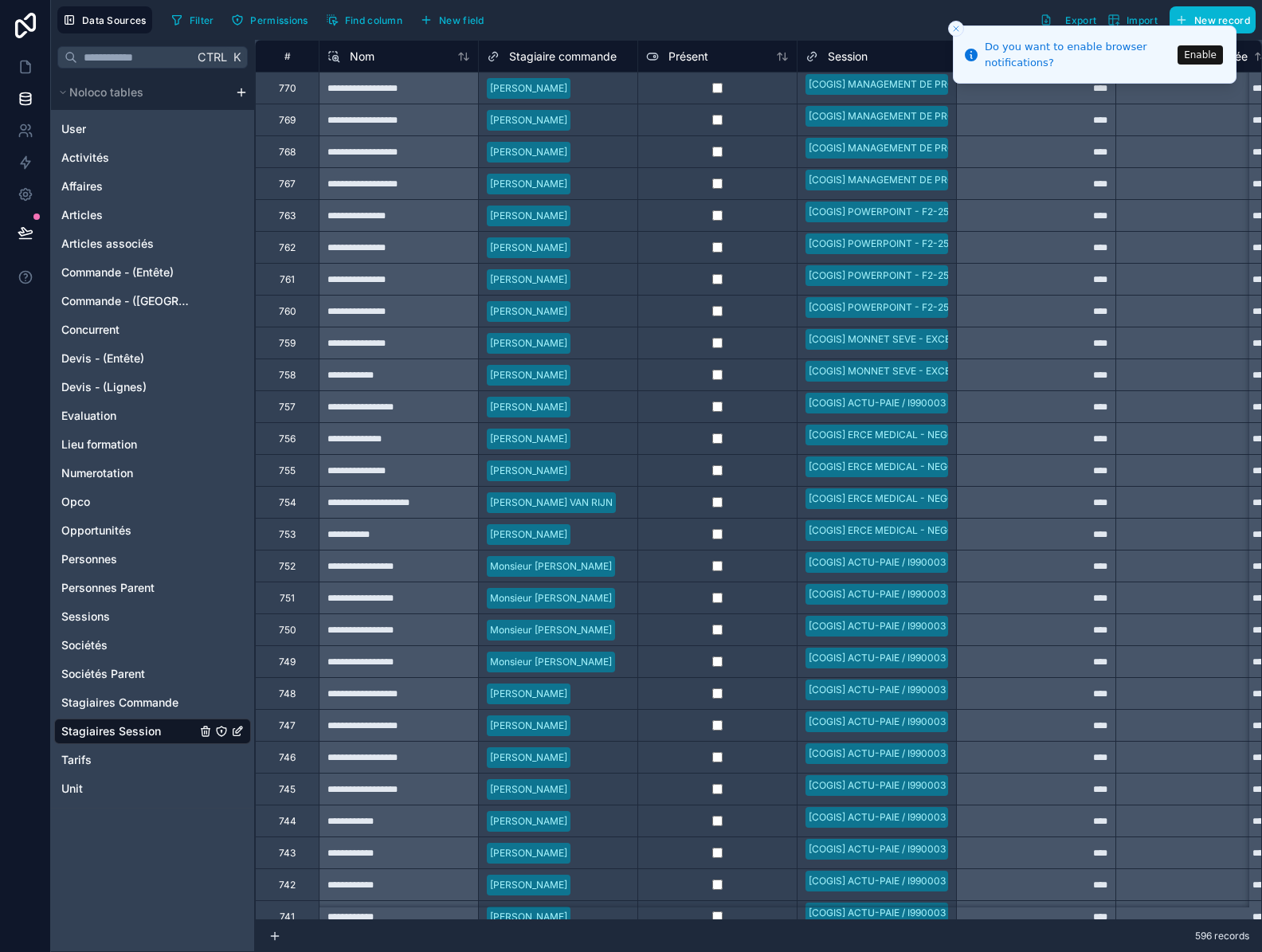
click at [955, 24] on icon "Close toast" at bounding box center [956, 28] width 10 height 10
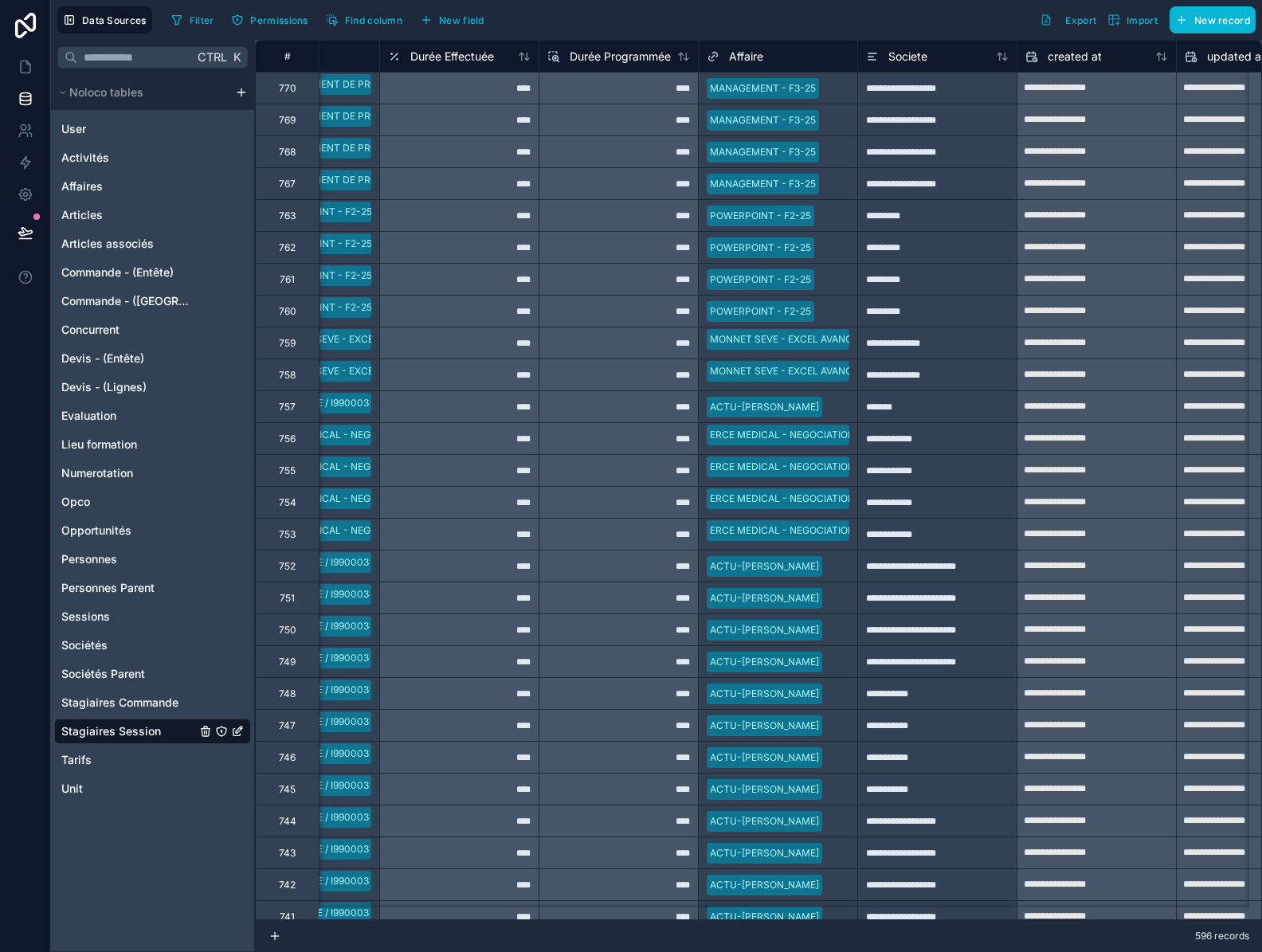
scroll to position [0, 526]
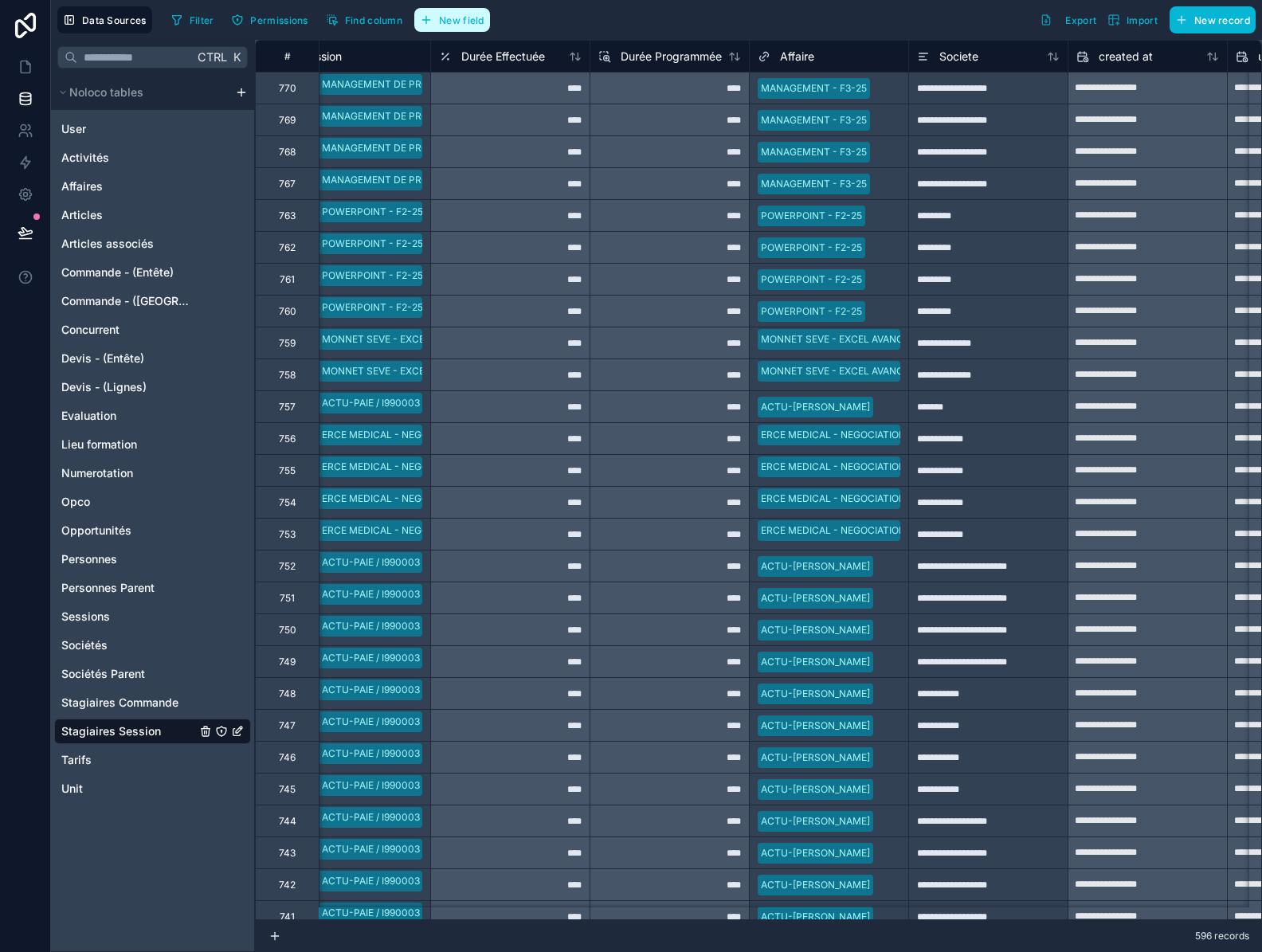
click at [465, 28] on button "New field" at bounding box center [452, 19] width 76 height 24
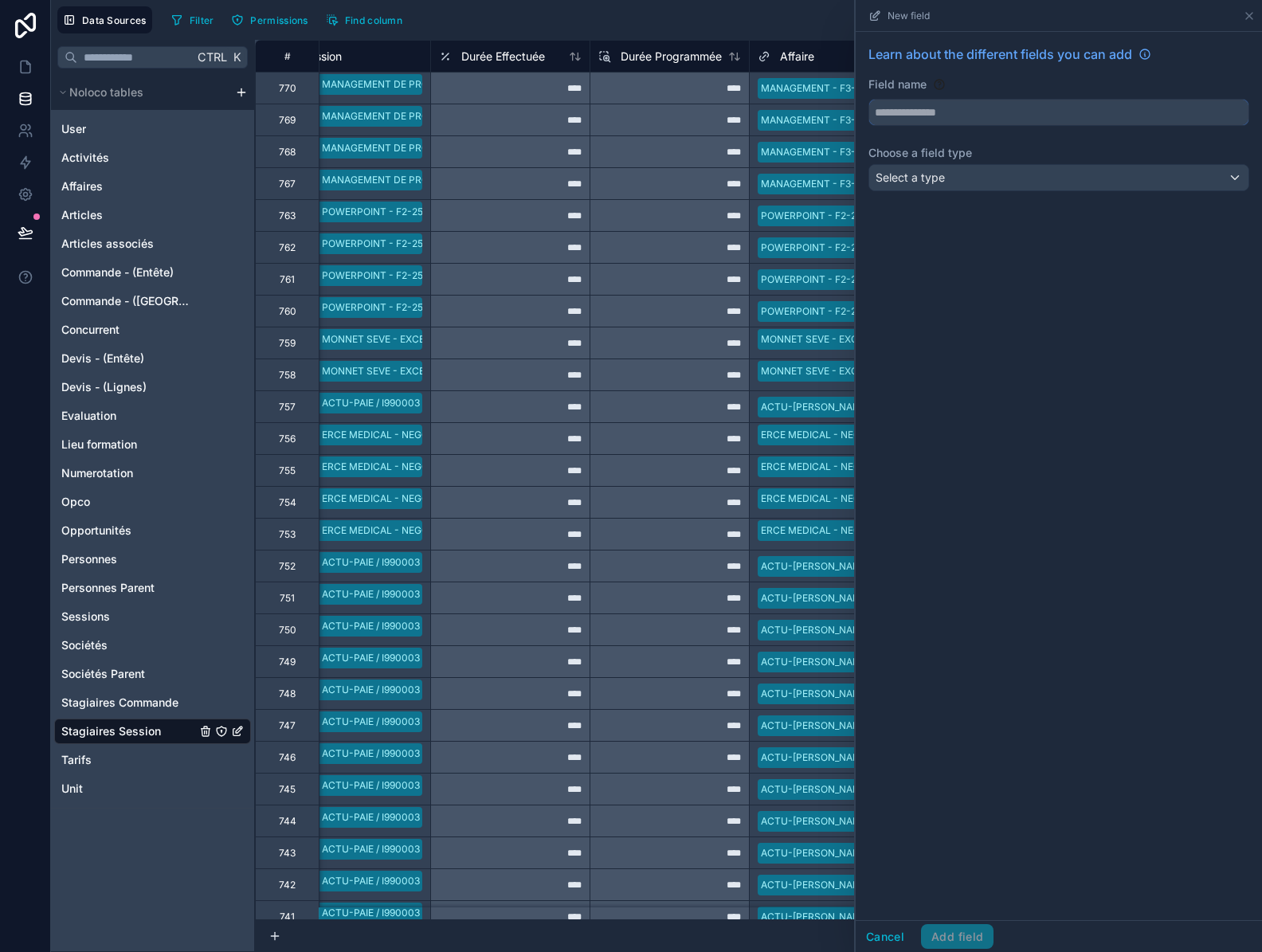
click at [927, 108] on input "text" at bounding box center [1058, 112] width 379 height 25
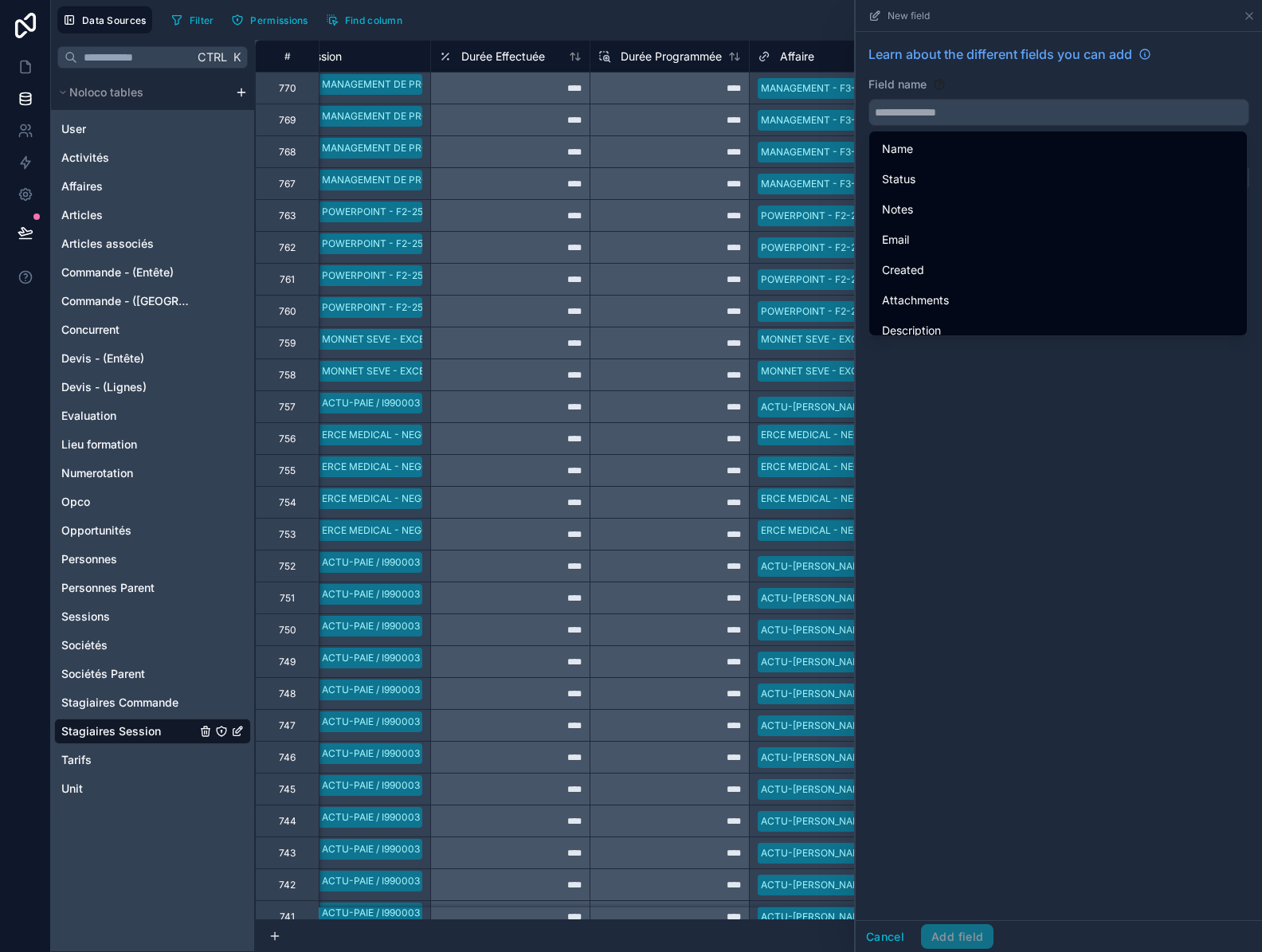
click at [977, 509] on div "Learn about the different fields you can add Field name Choose a field type Sel…" at bounding box center [1058, 475] width 407 height 888
click at [920, 121] on input "text" at bounding box center [1058, 112] width 379 height 25
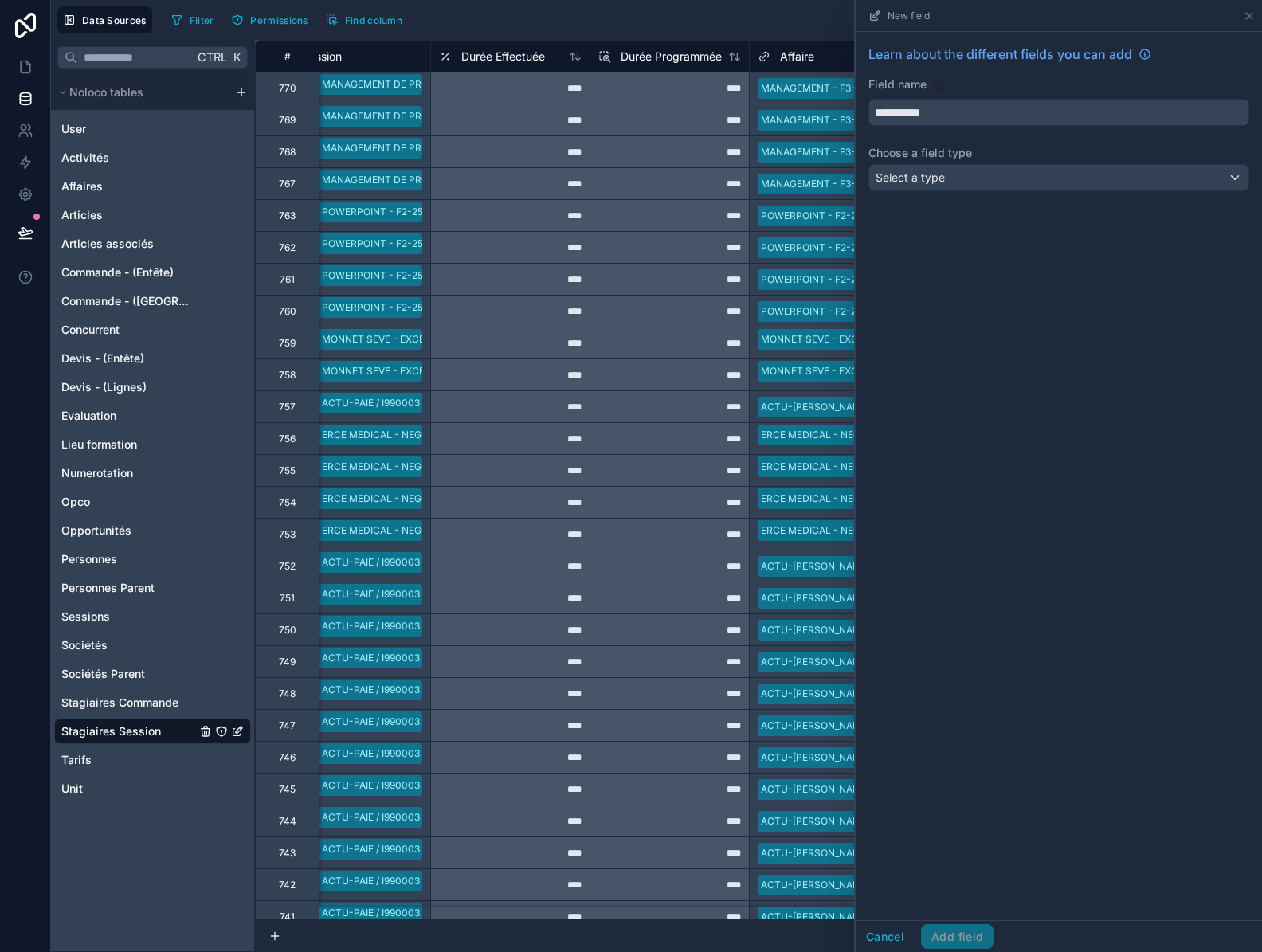
type input "**********"
click at [928, 172] on span "Select a type" at bounding box center [910, 177] width 69 height 13
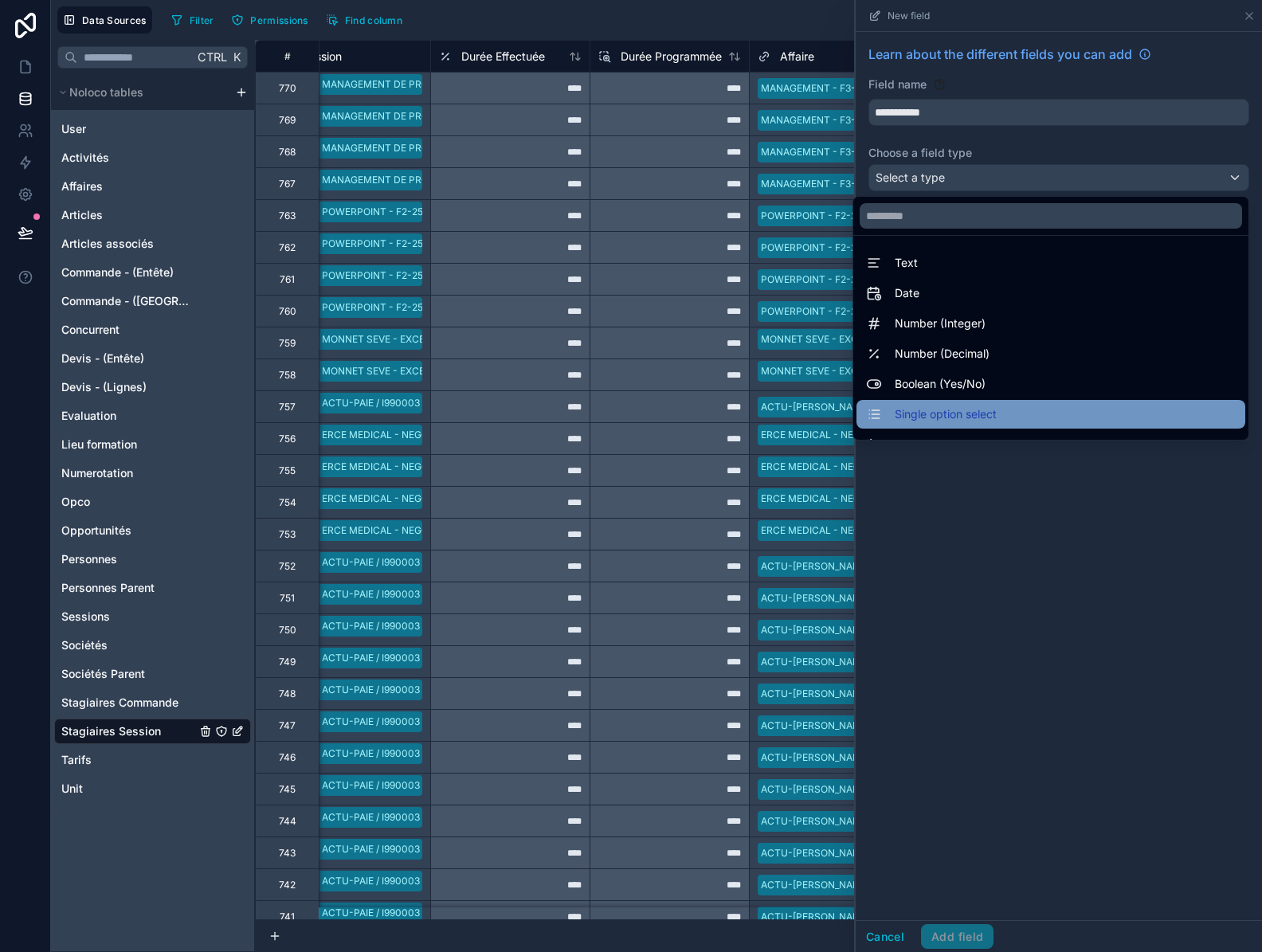
click at [965, 418] on span "Single option select" at bounding box center [945, 415] width 102 height 19
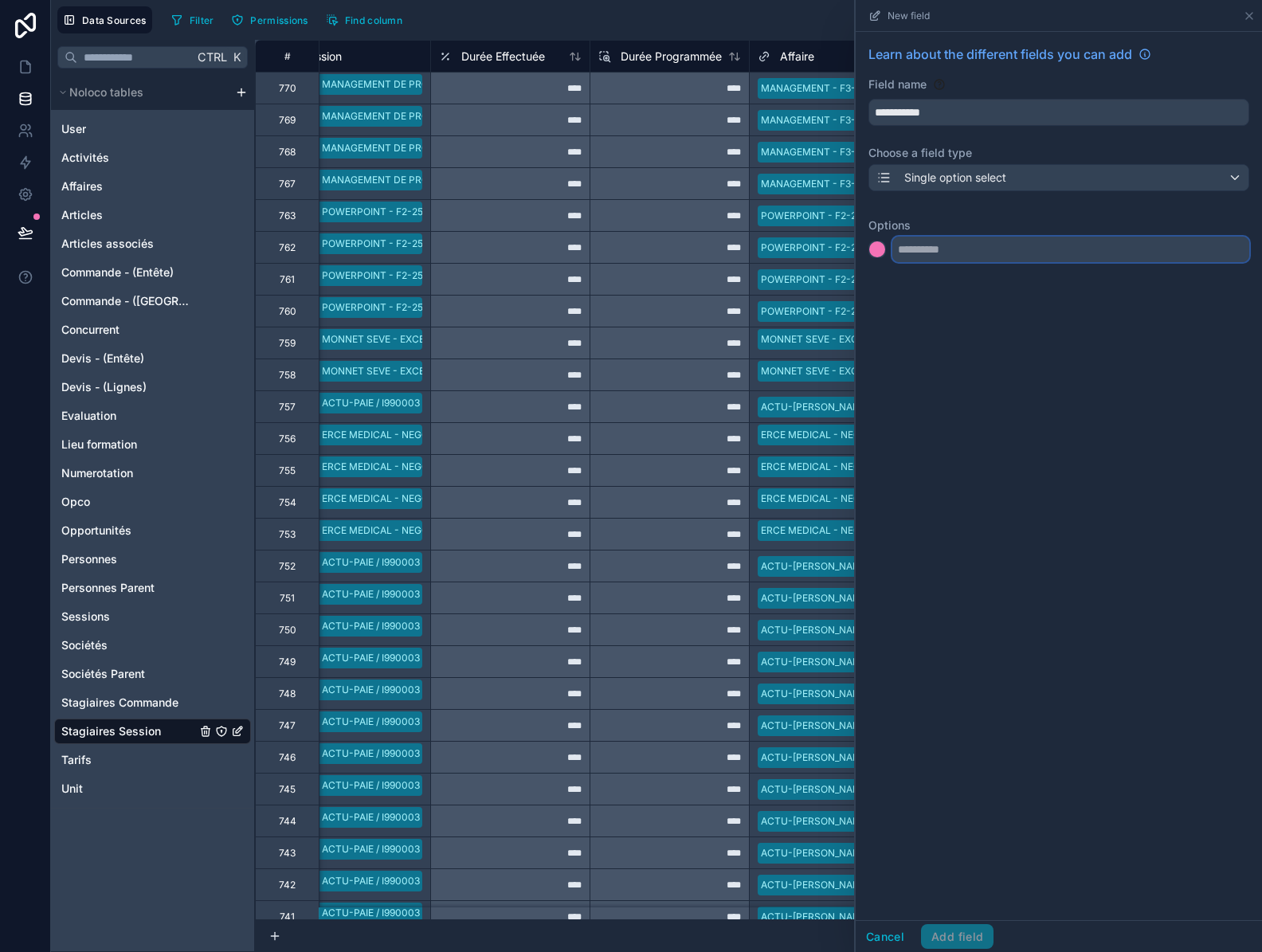
click at [951, 258] on input "text" at bounding box center [1071, 249] width 357 height 25
type input "*********"
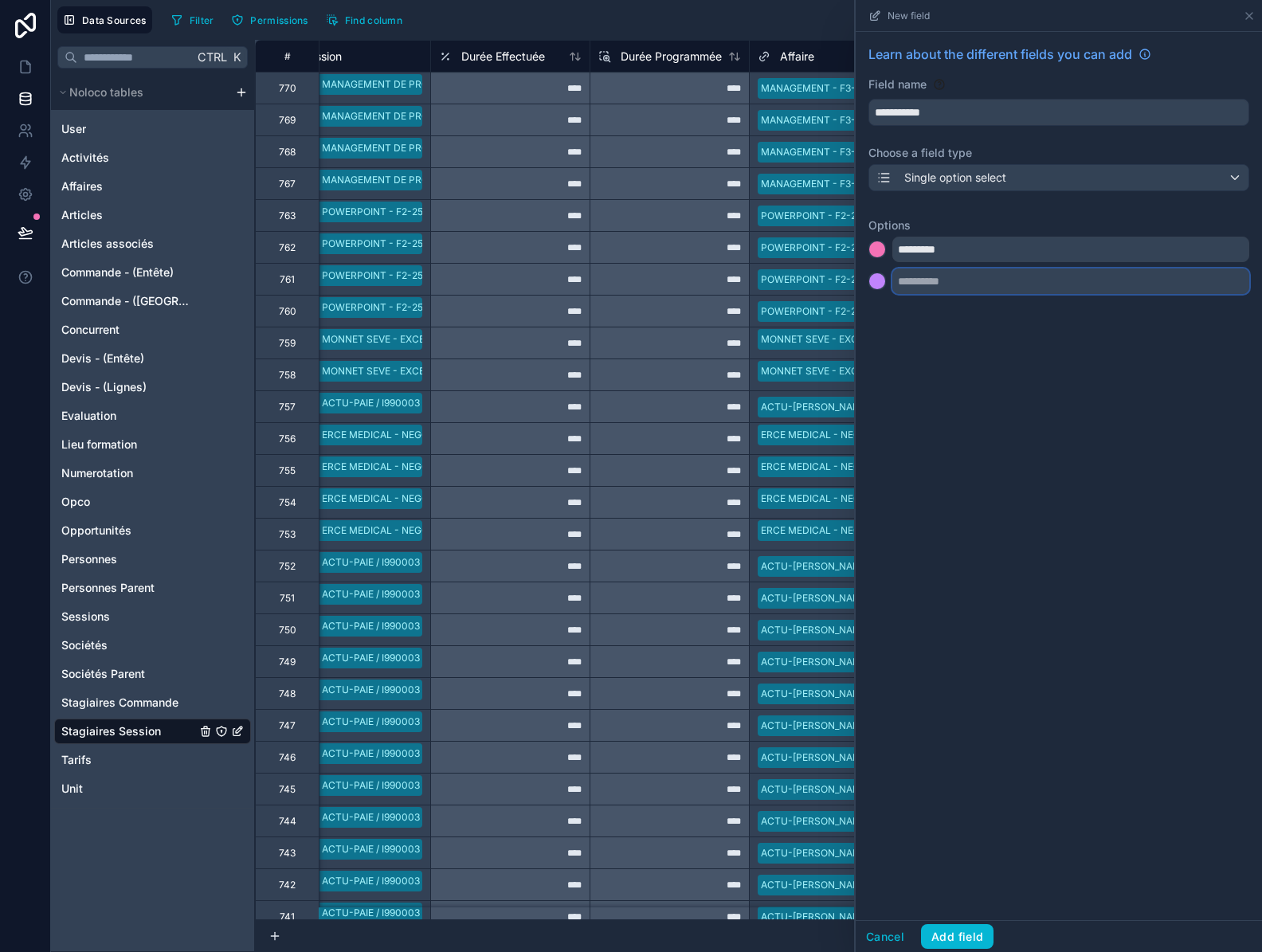
click at [956, 278] on input "text" at bounding box center [1071, 281] width 357 height 25
type input "********"
click at [945, 311] on input "text" at bounding box center [1071, 313] width 357 height 25
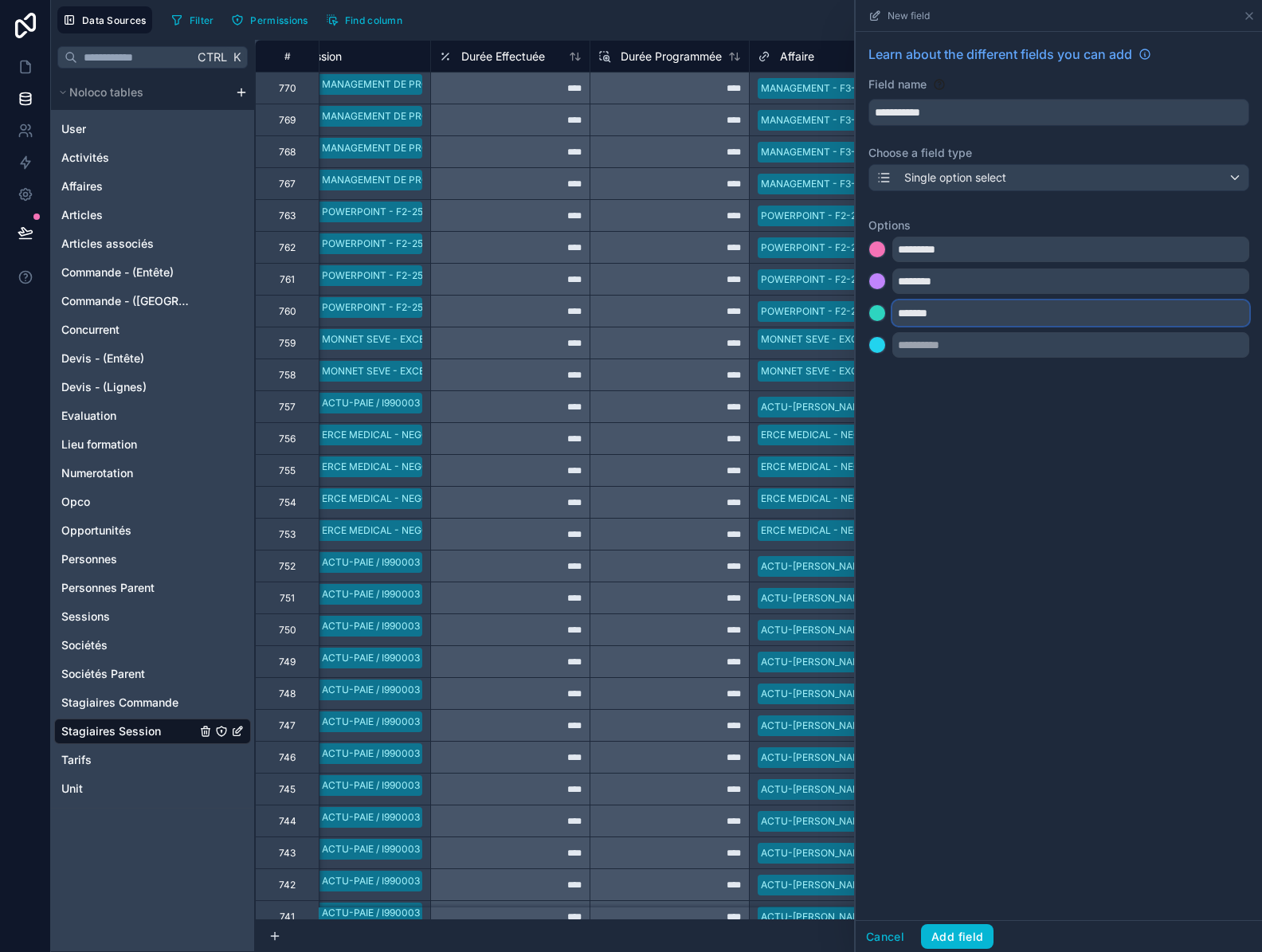
type input "*******"
click at [947, 345] on input "text" at bounding box center [1071, 344] width 357 height 25
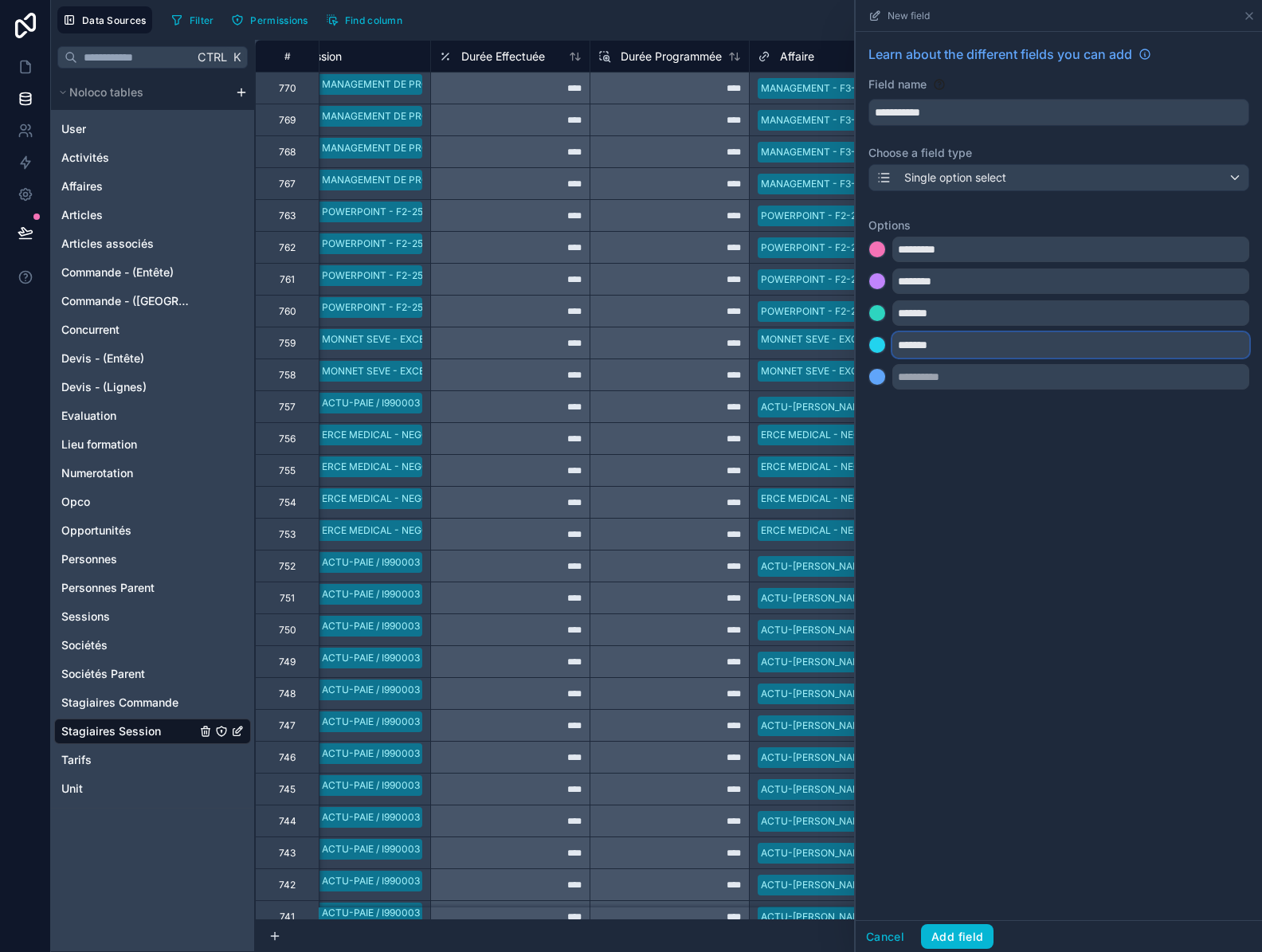
type input "*******"
click at [984, 475] on div "**********" at bounding box center [1058, 475] width 407 height 888
click at [959, 934] on button "Add field" at bounding box center [956, 936] width 73 height 25
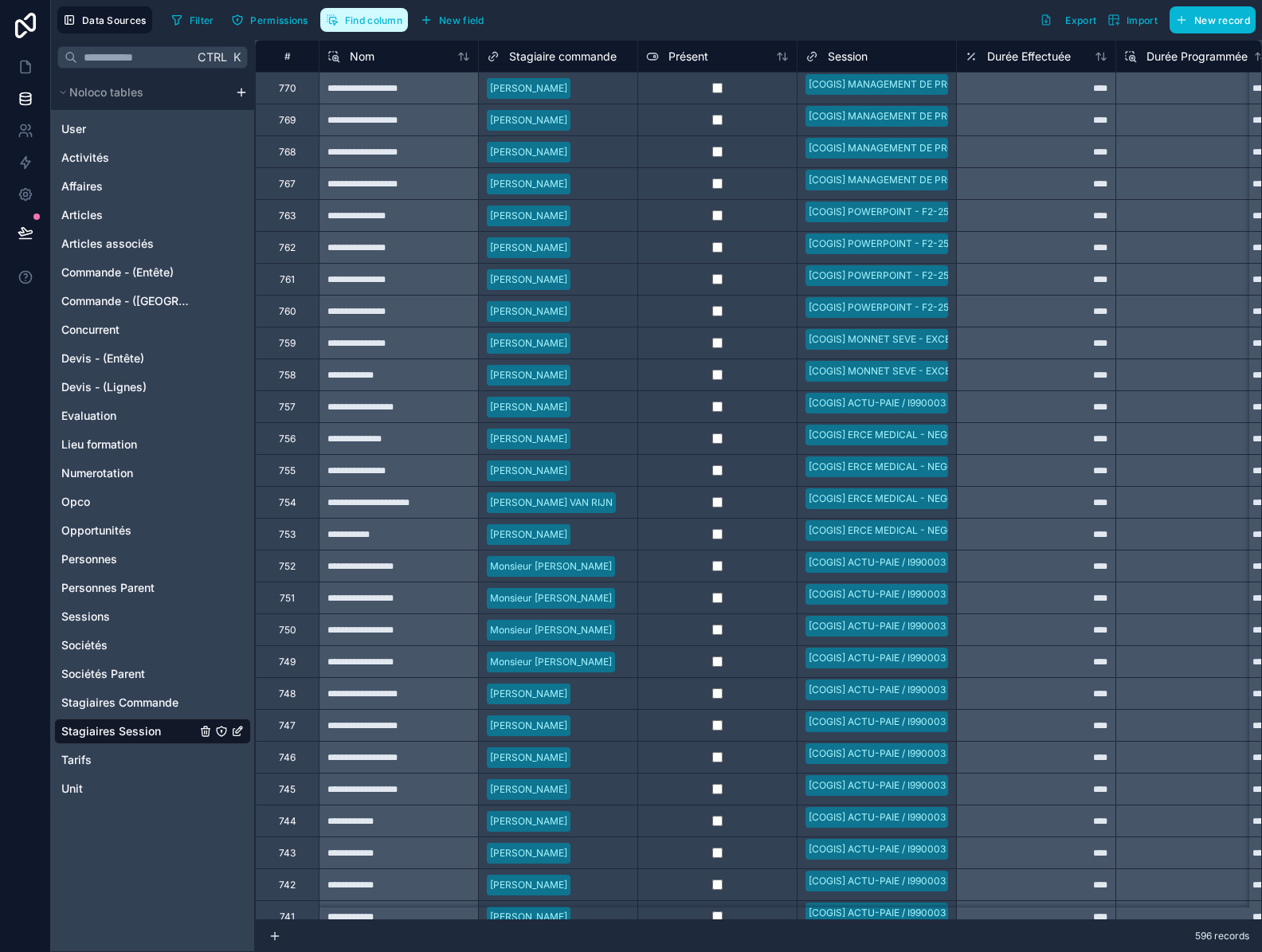
click at [393, 21] on span "Find column" at bounding box center [373, 20] width 57 height 12
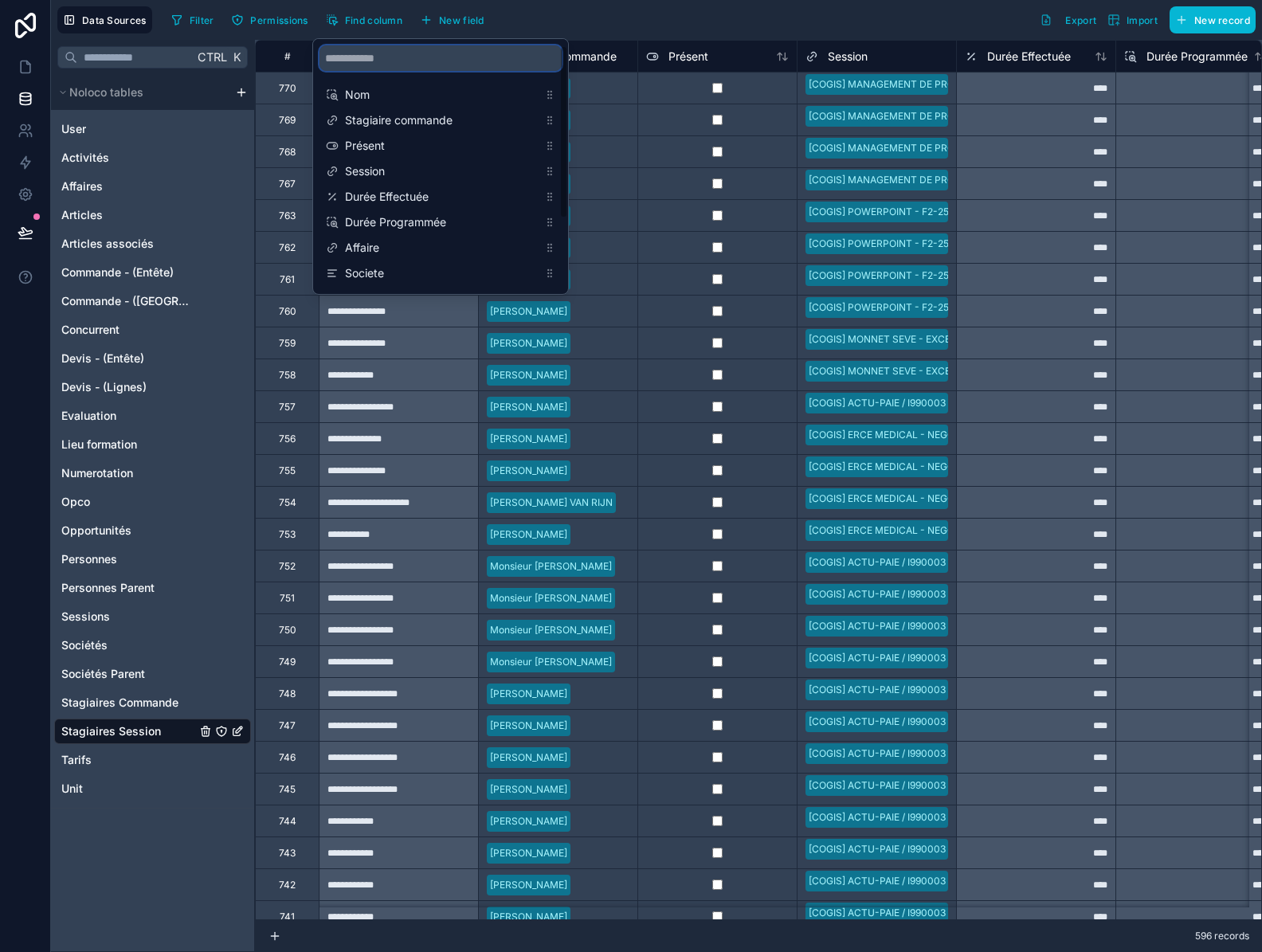
click at [386, 60] on input "scrollable content" at bounding box center [441, 58] width 242 height 25
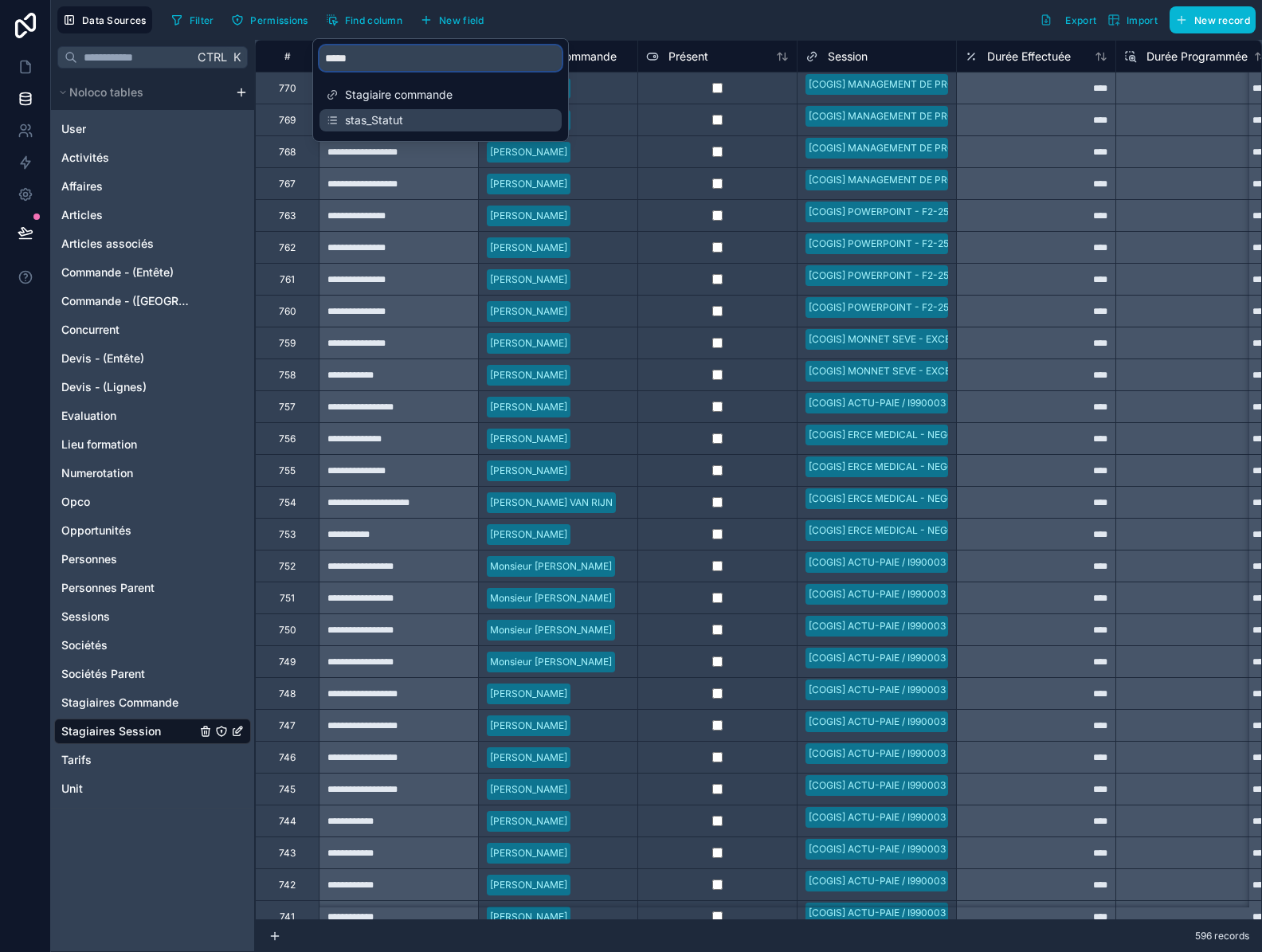
type input "*****"
click at [384, 123] on span "stas_Statut" at bounding box center [441, 120] width 192 height 16
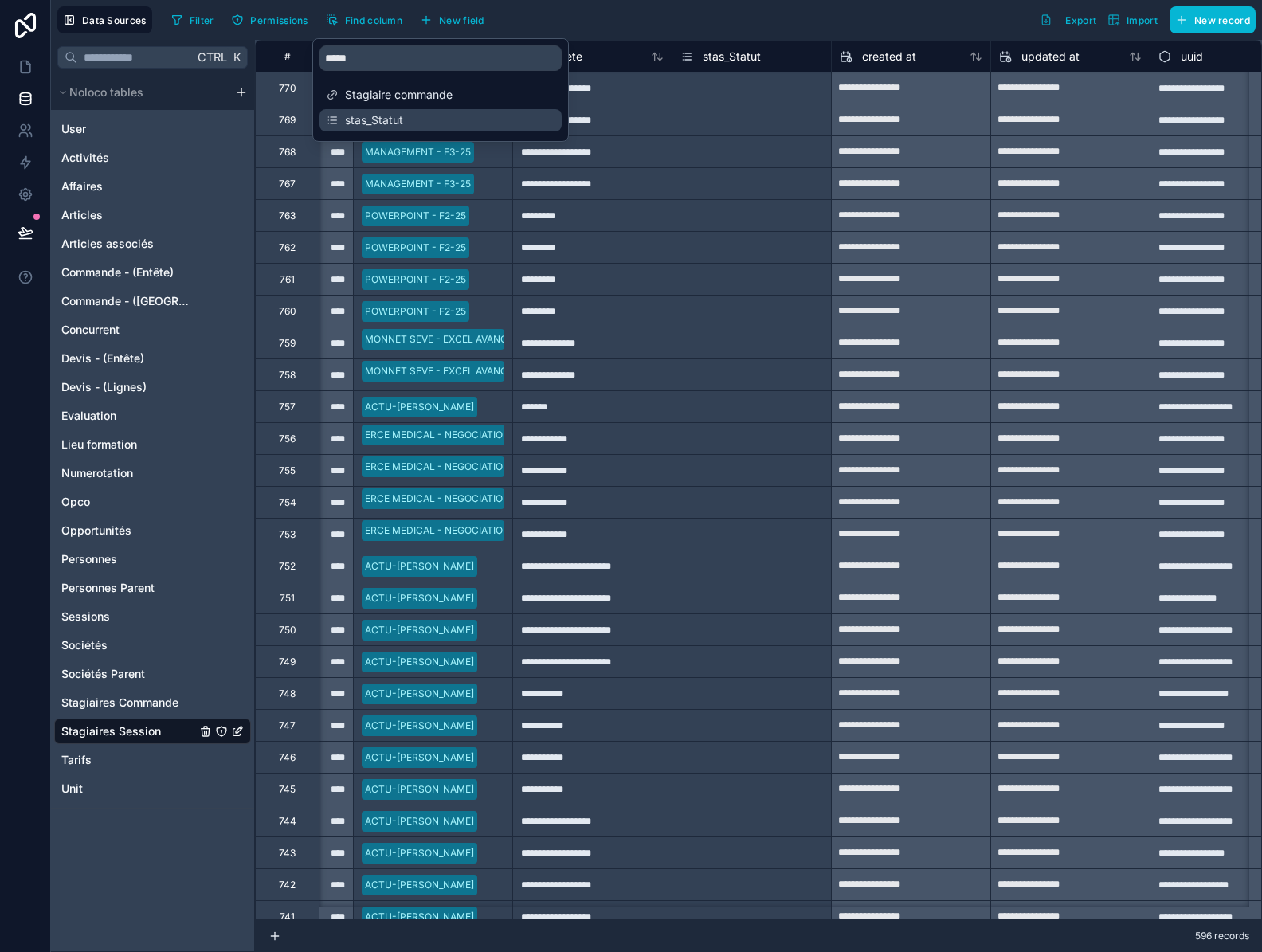
scroll to position [0, 981]
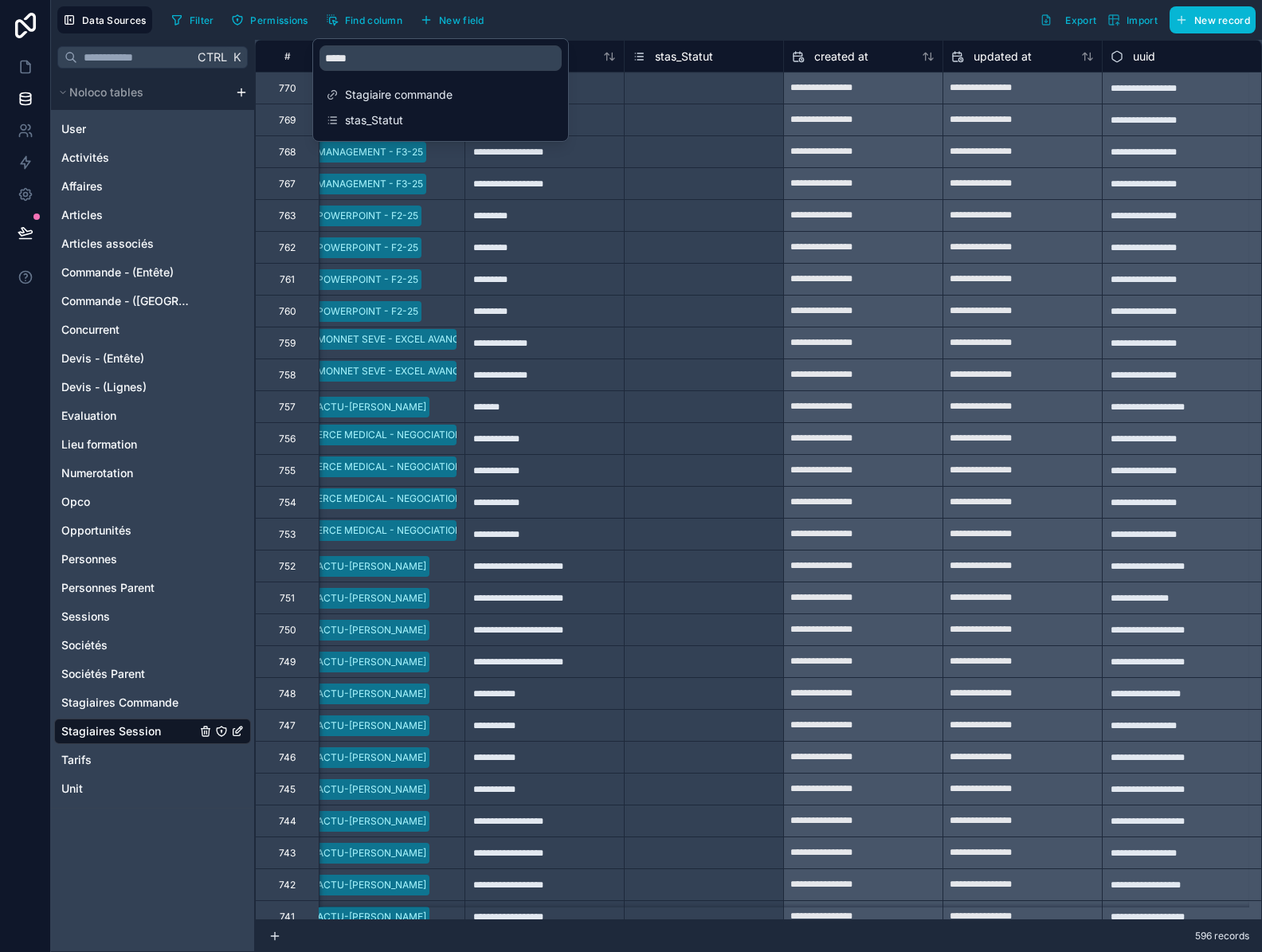
click at [765, 11] on div "Filter Permissions Find column New field Export Import New record" at bounding box center [710, 19] width 1091 height 27
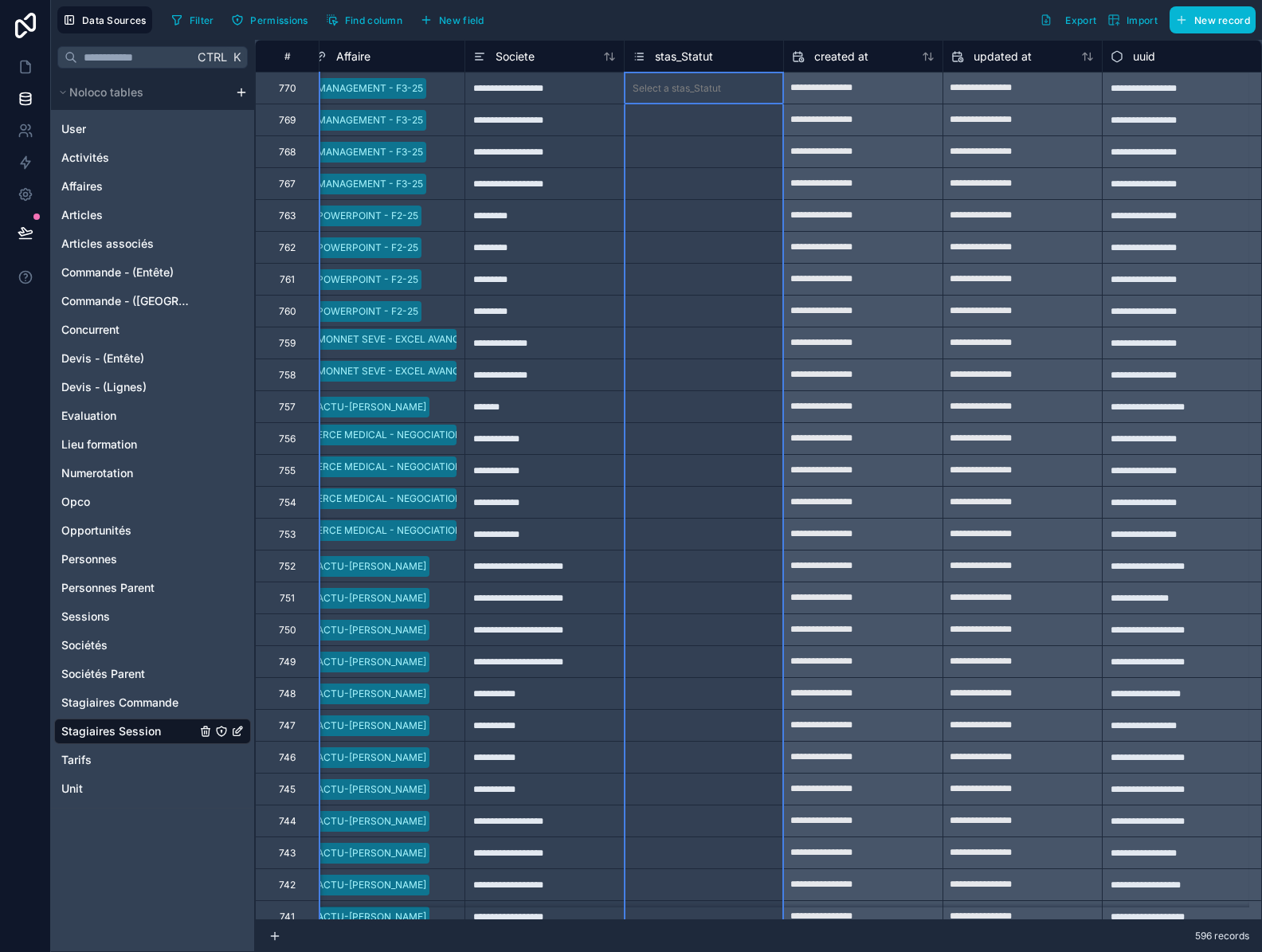
click at [673, 58] on span "stas_Statut" at bounding box center [684, 56] width 58 height 16
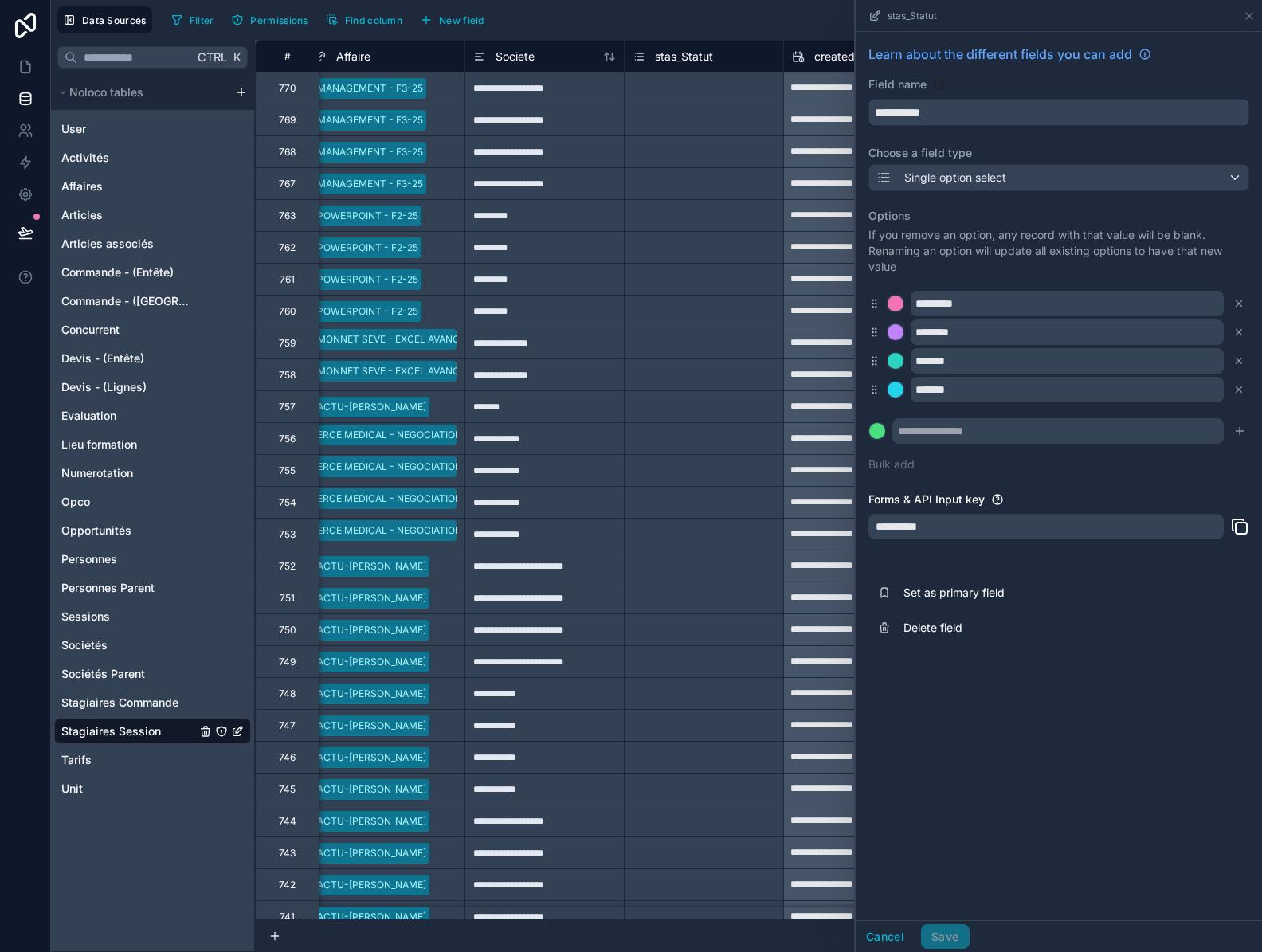
drag, startPoint x: 903, startPoint y: 118, endPoint x: 851, endPoint y: 119, distance: 52.0
click at [851, 119] on div "**********" at bounding box center [758, 495] width 1006 height 912
type input "******"
click at [958, 937] on button "Save" at bounding box center [944, 936] width 47 height 25
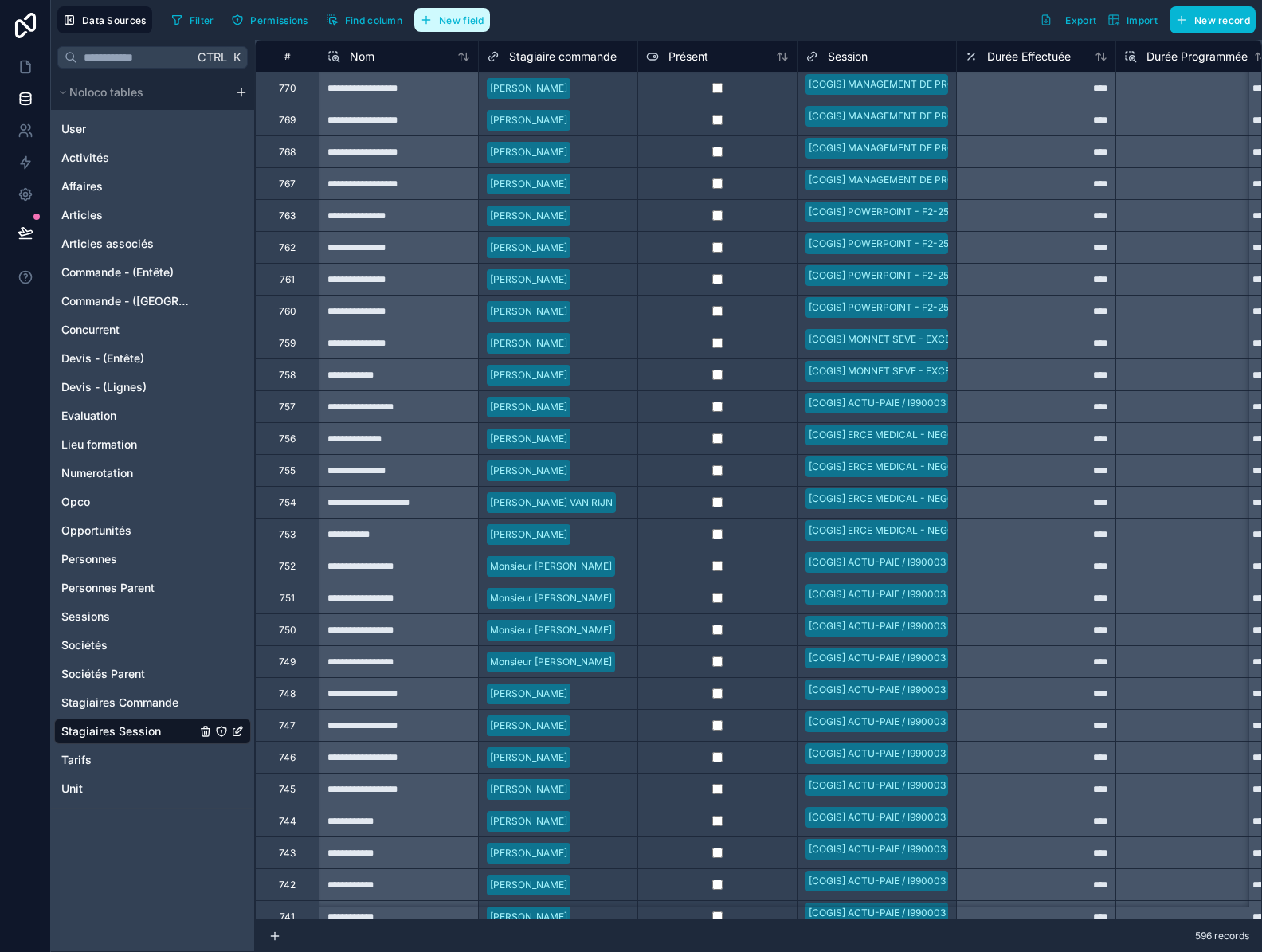
click at [436, 21] on button "New field" at bounding box center [452, 19] width 76 height 24
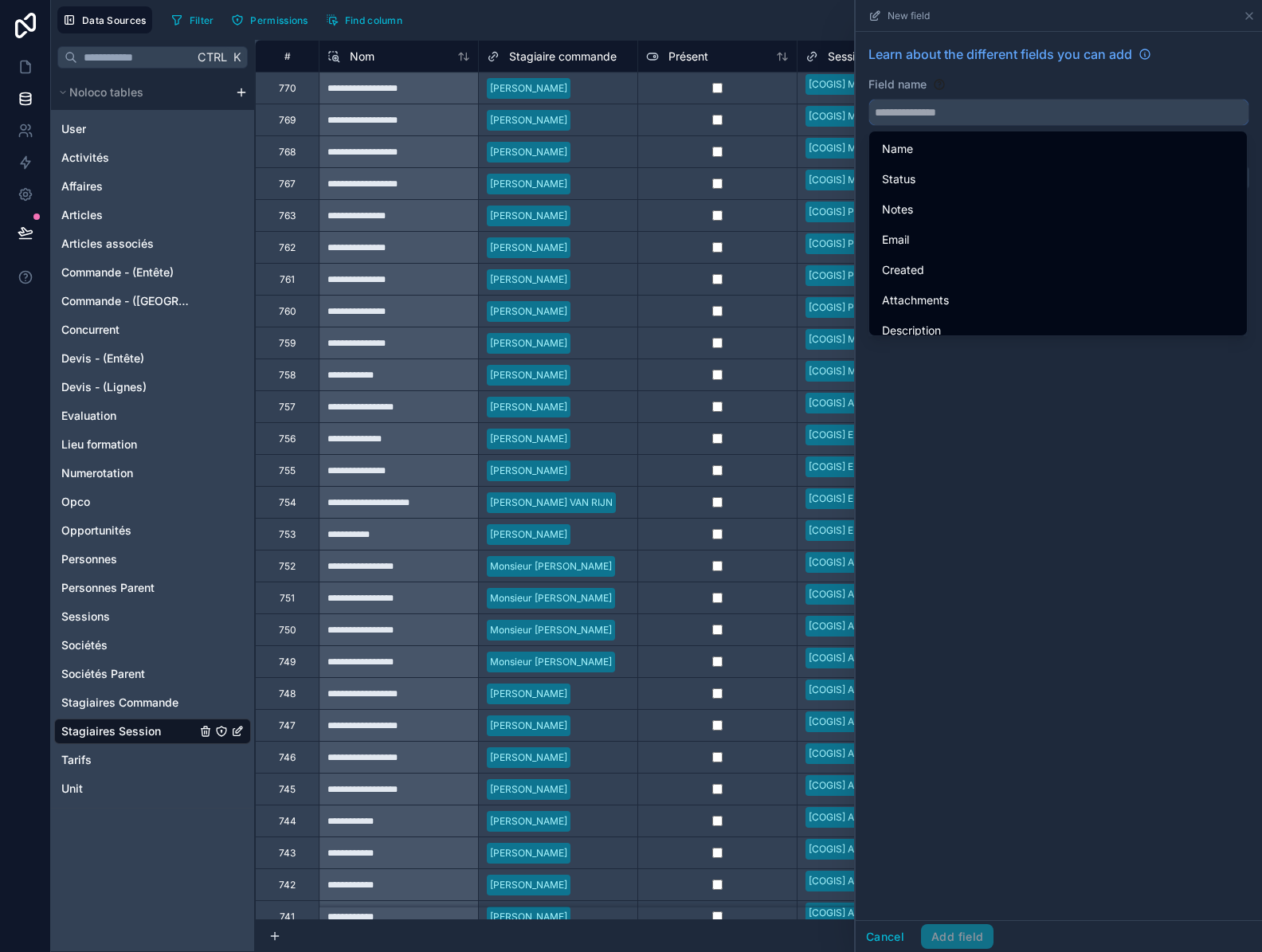
click at [933, 112] on input "text" at bounding box center [1058, 112] width 379 height 25
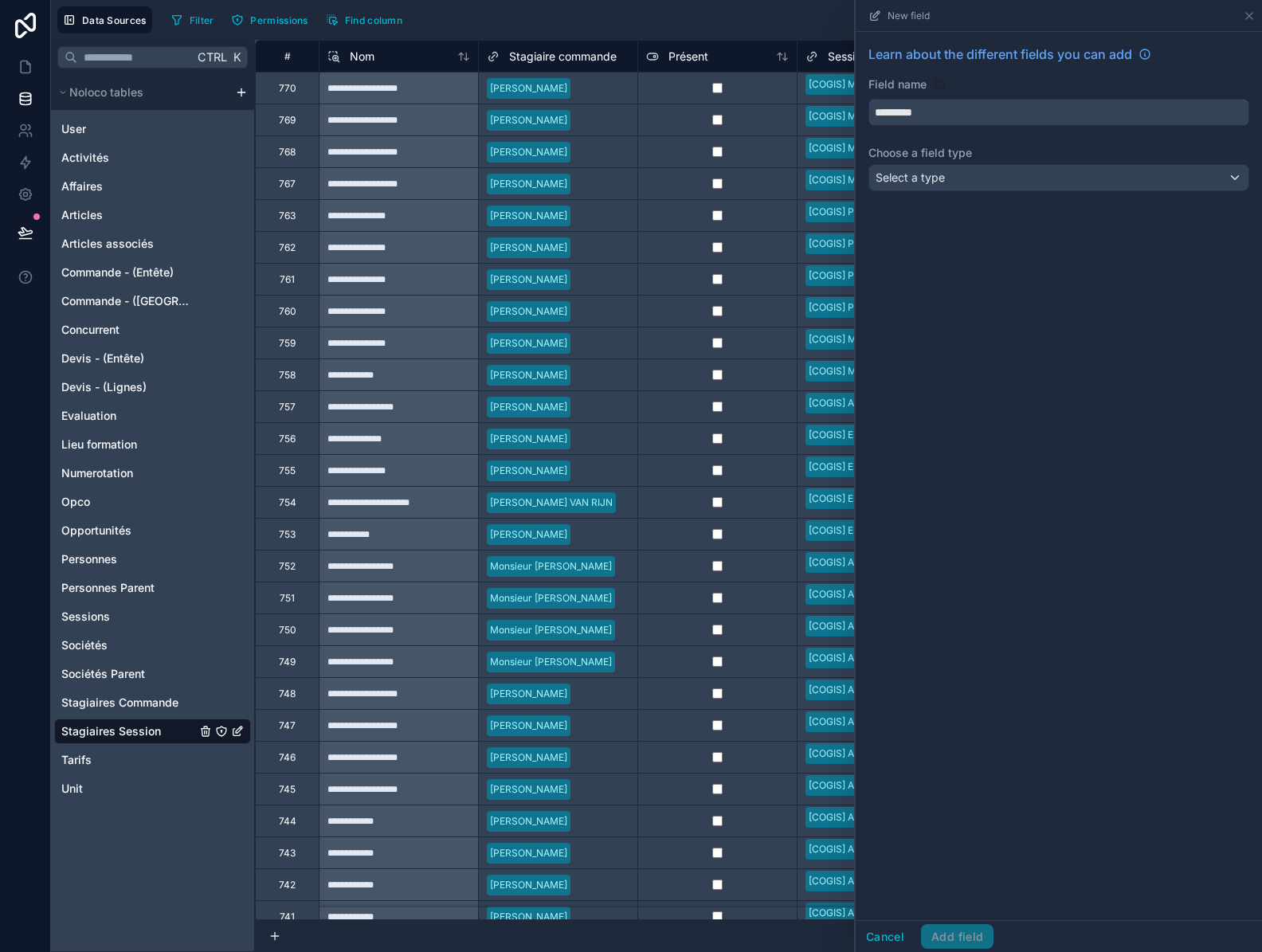
type input "*********"
click at [938, 181] on span "Select a type" at bounding box center [910, 177] width 69 height 13
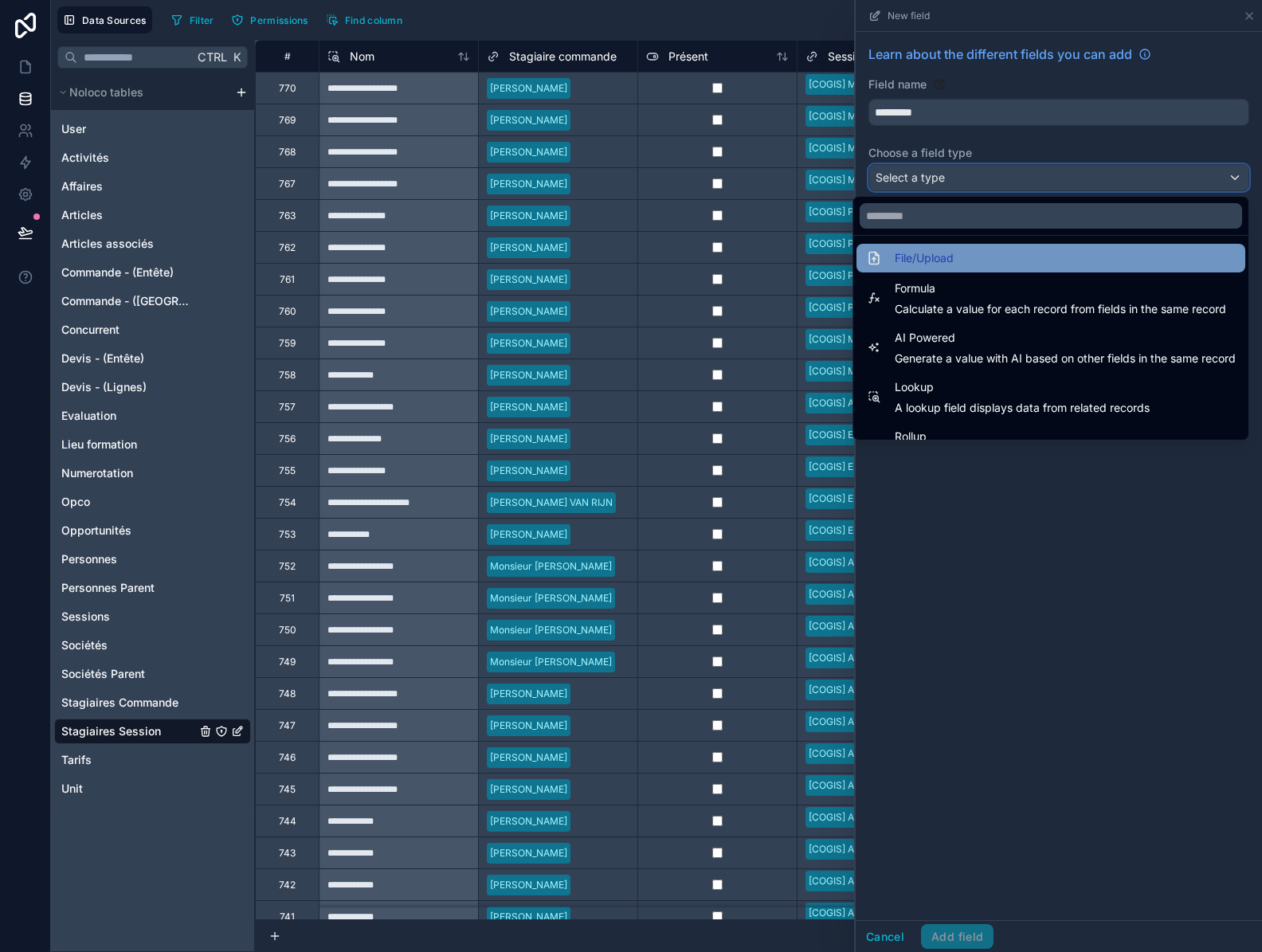
scroll to position [462, 0]
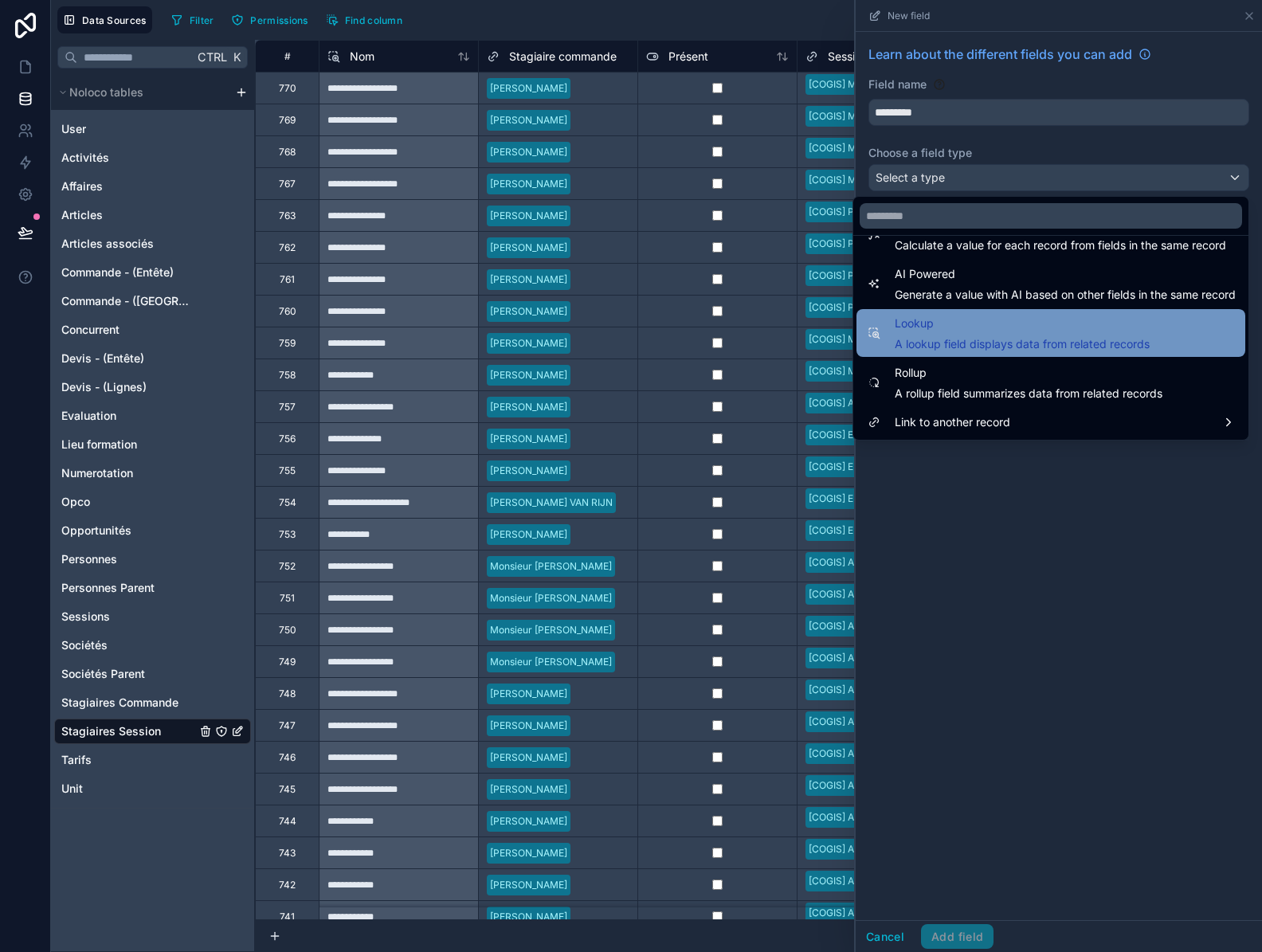
click at [947, 336] on span "A lookup field displays data from related records" at bounding box center [1021, 344] width 255 height 16
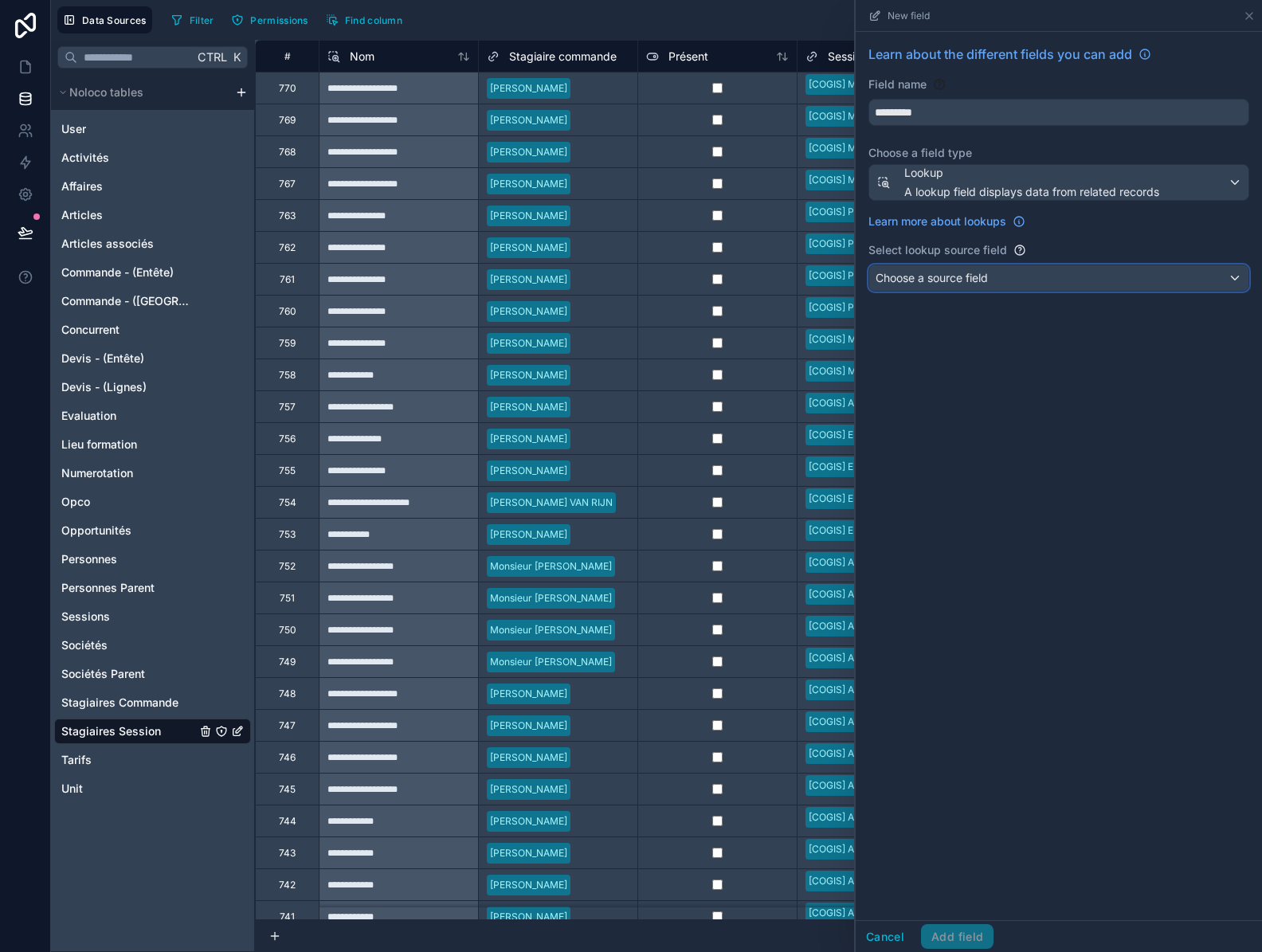
click at [942, 287] on div "Choose a source field" at bounding box center [1058, 278] width 379 height 25
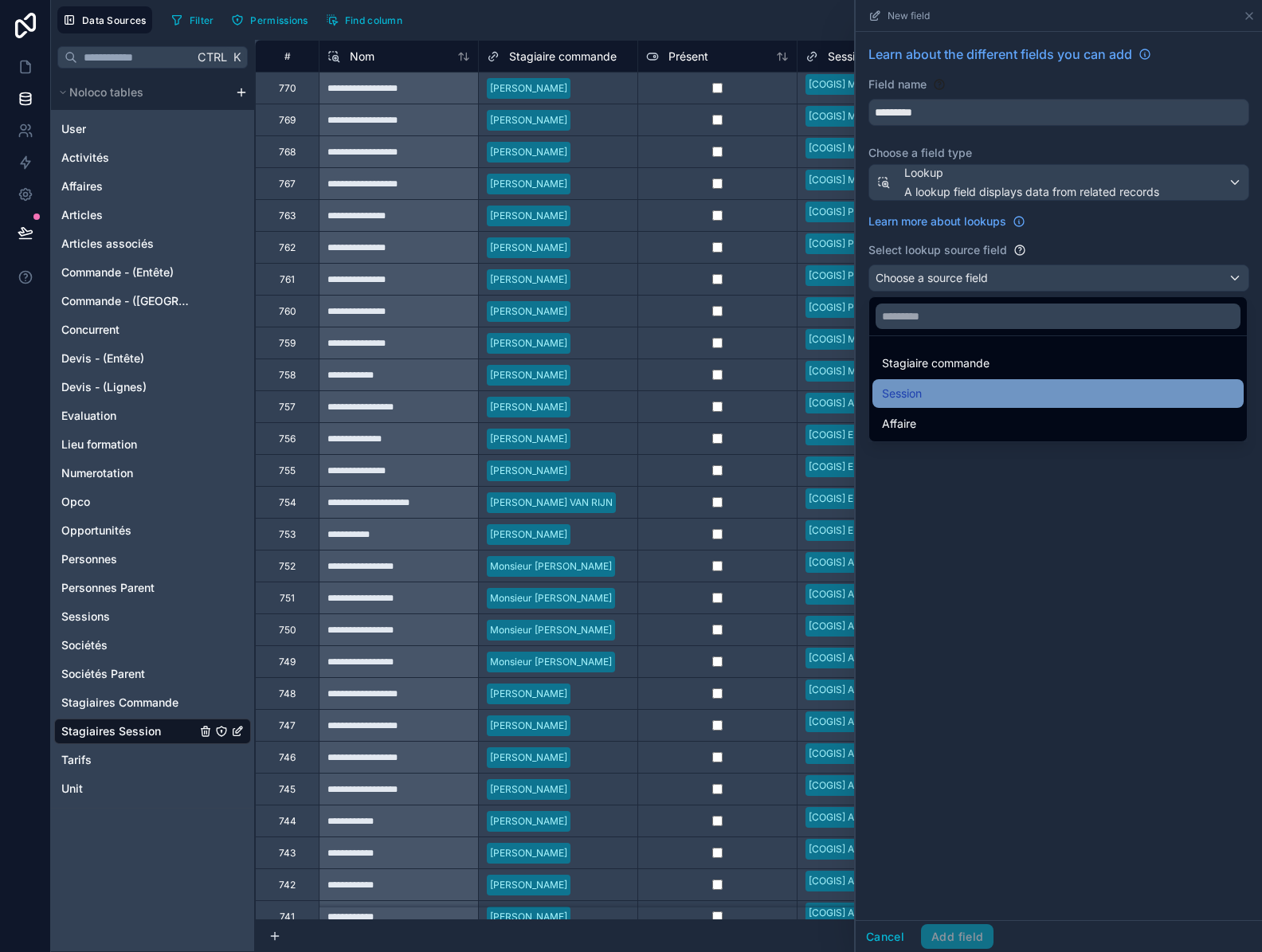
click at [938, 395] on div "Session" at bounding box center [1057, 393] width 352 height 19
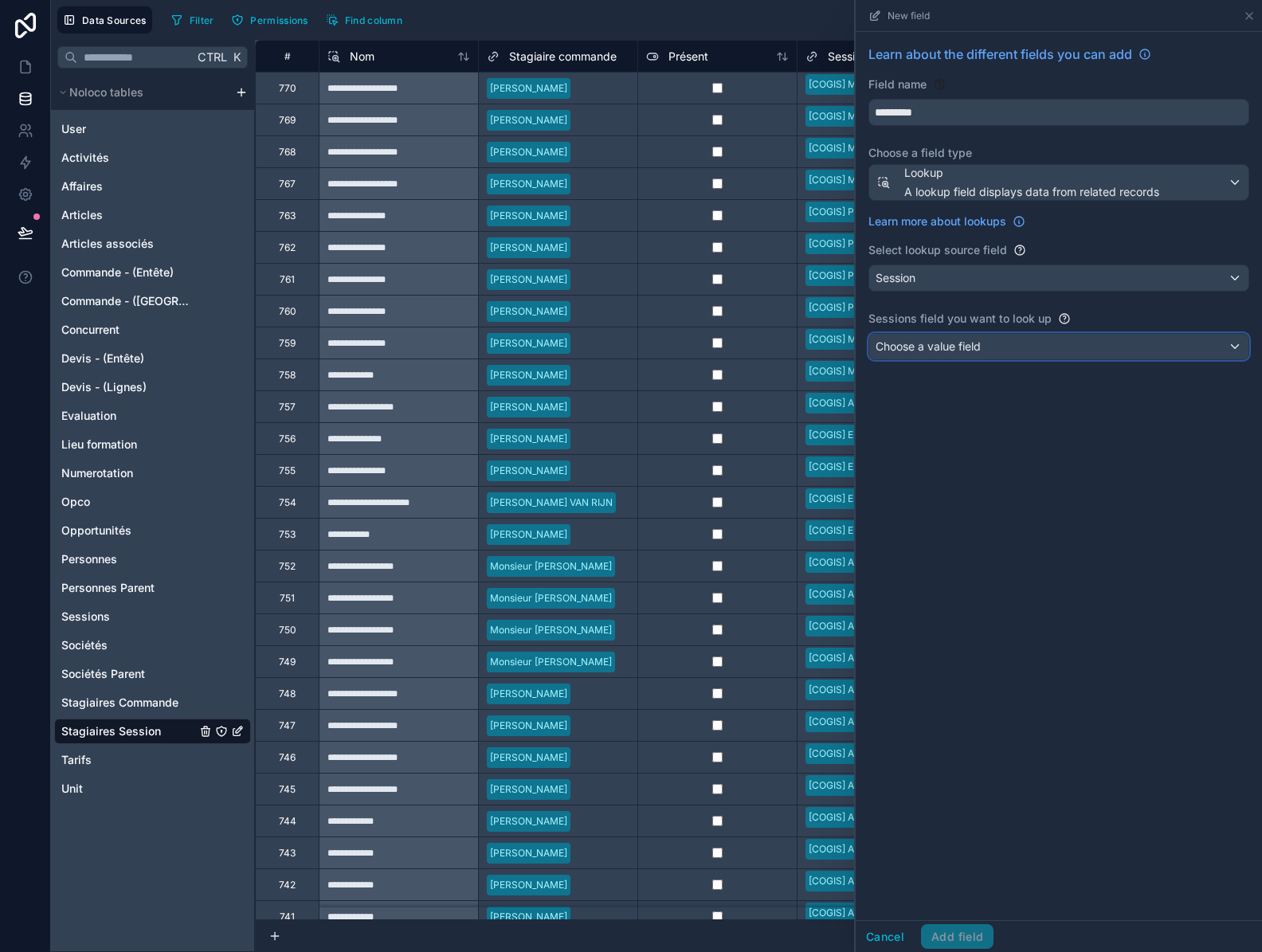
click at [943, 346] on span "Choose a value field" at bounding box center [928, 345] width 105 height 13
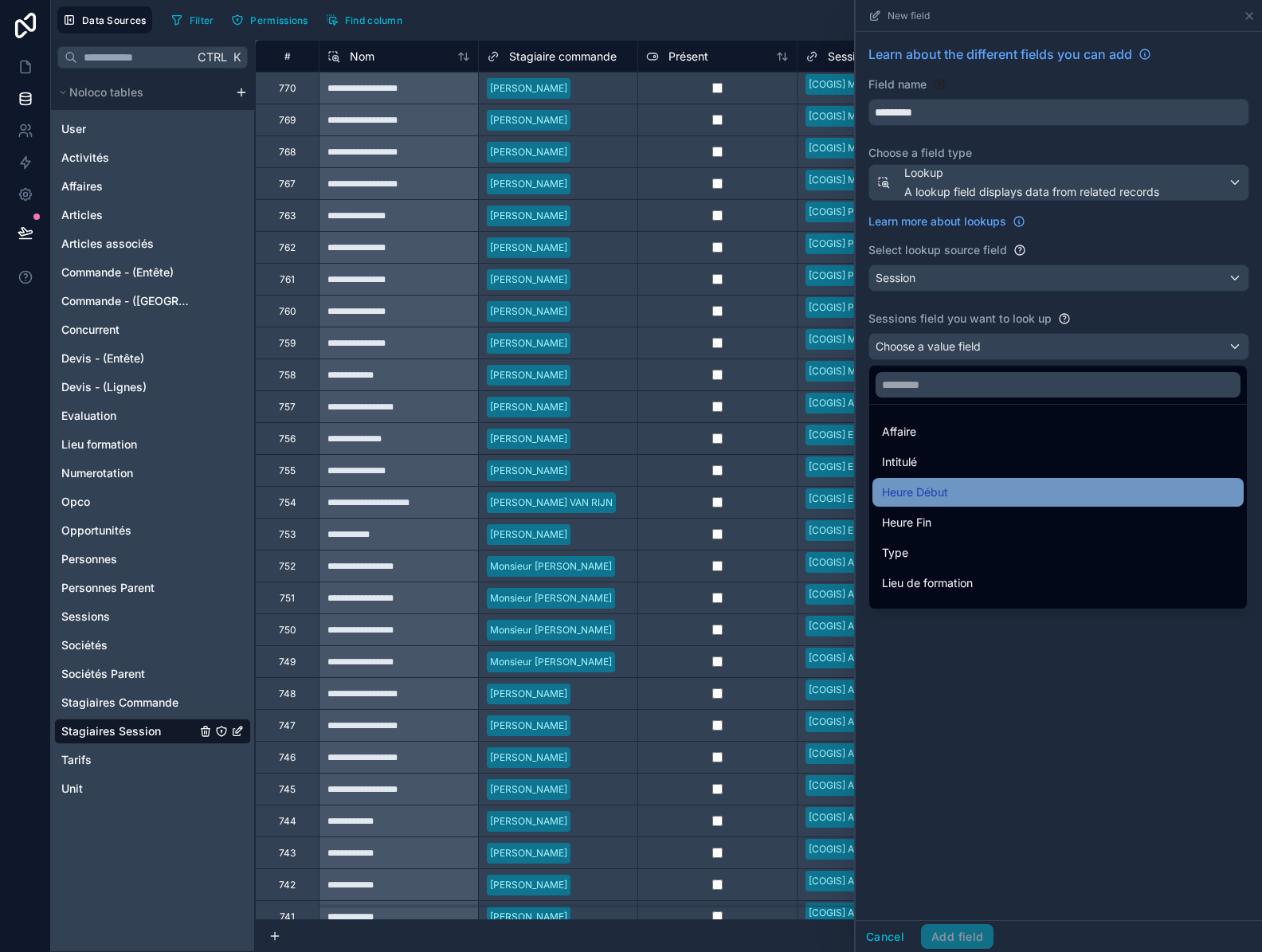
click at [955, 492] on div "Heure Début" at bounding box center [1057, 493] width 352 height 19
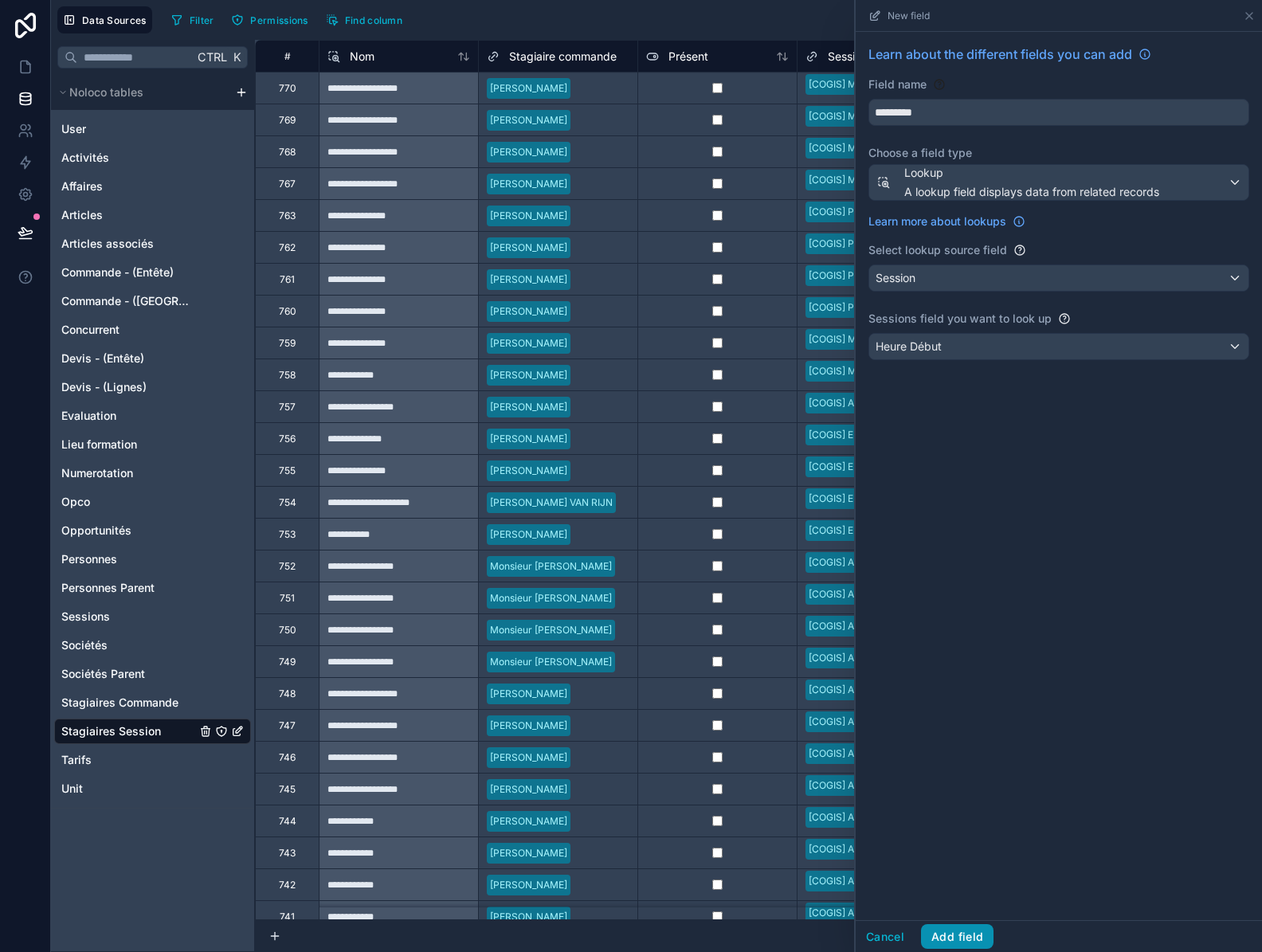
click at [963, 932] on button "Add field" at bounding box center [956, 936] width 73 height 25
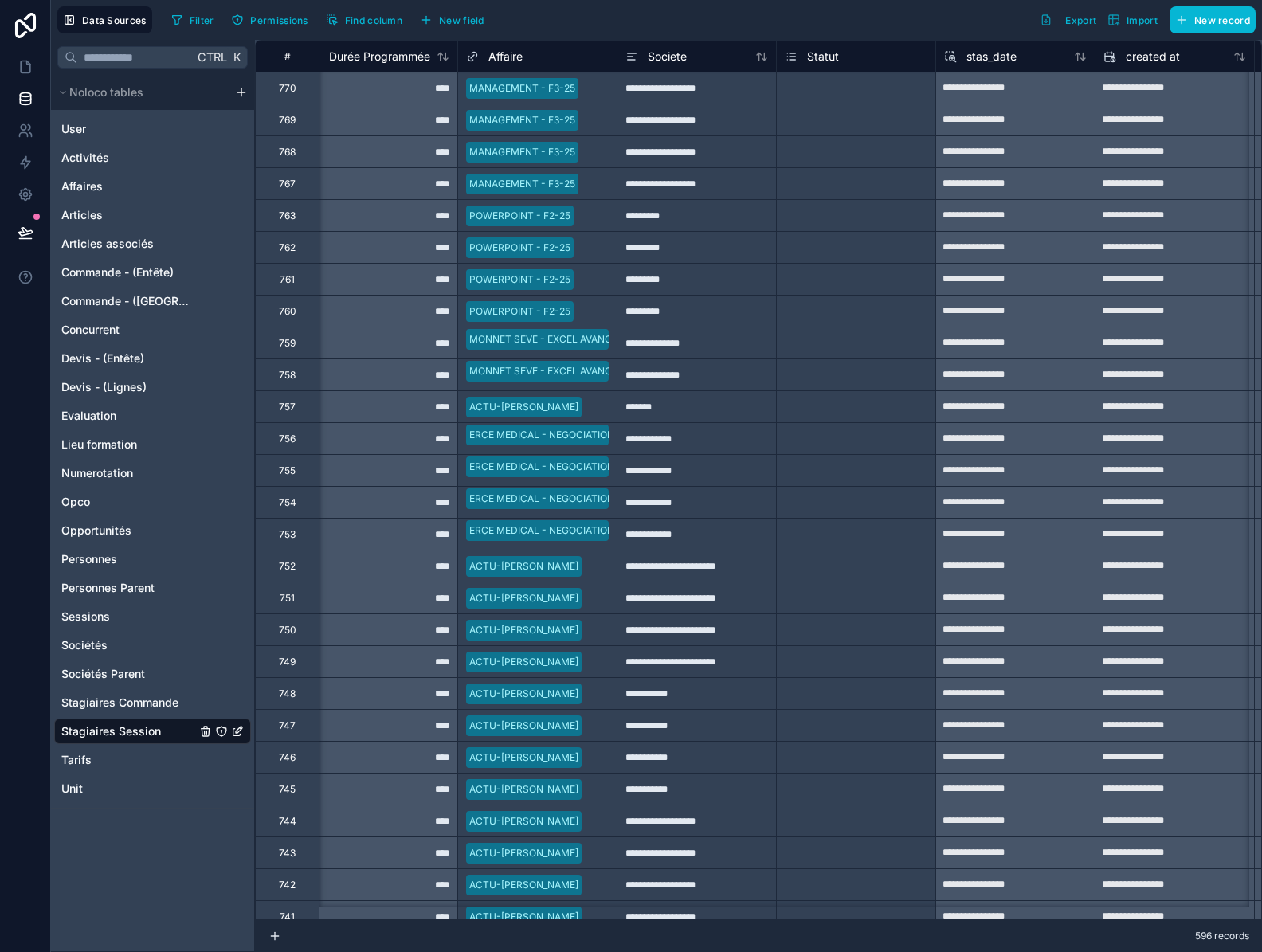
scroll to position [0, 818]
click at [201, 26] on button "Filter" at bounding box center [192, 19] width 55 height 24
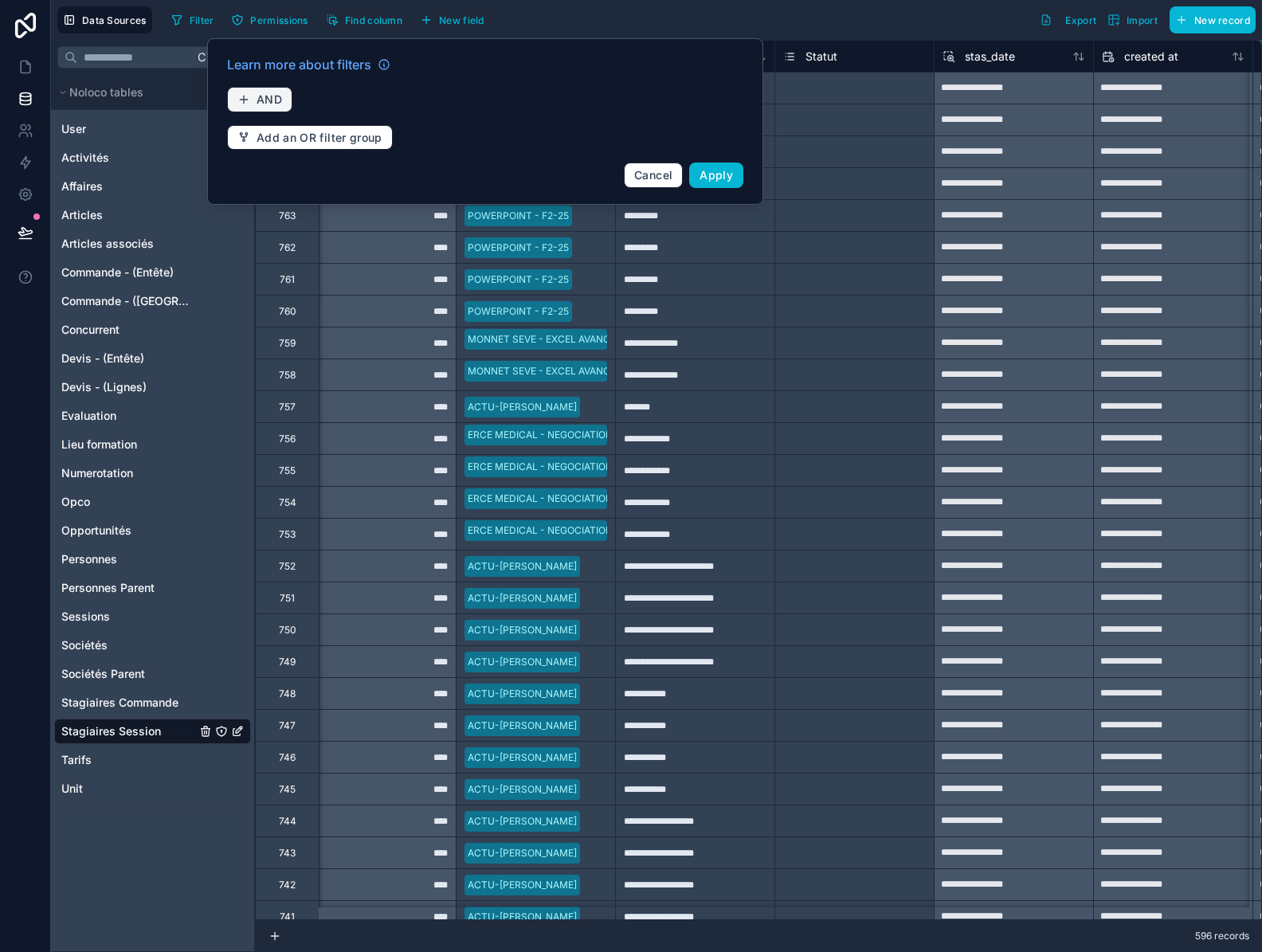
click at [252, 105] on button "AND" at bounding box center [259, 99] width 65 height 25
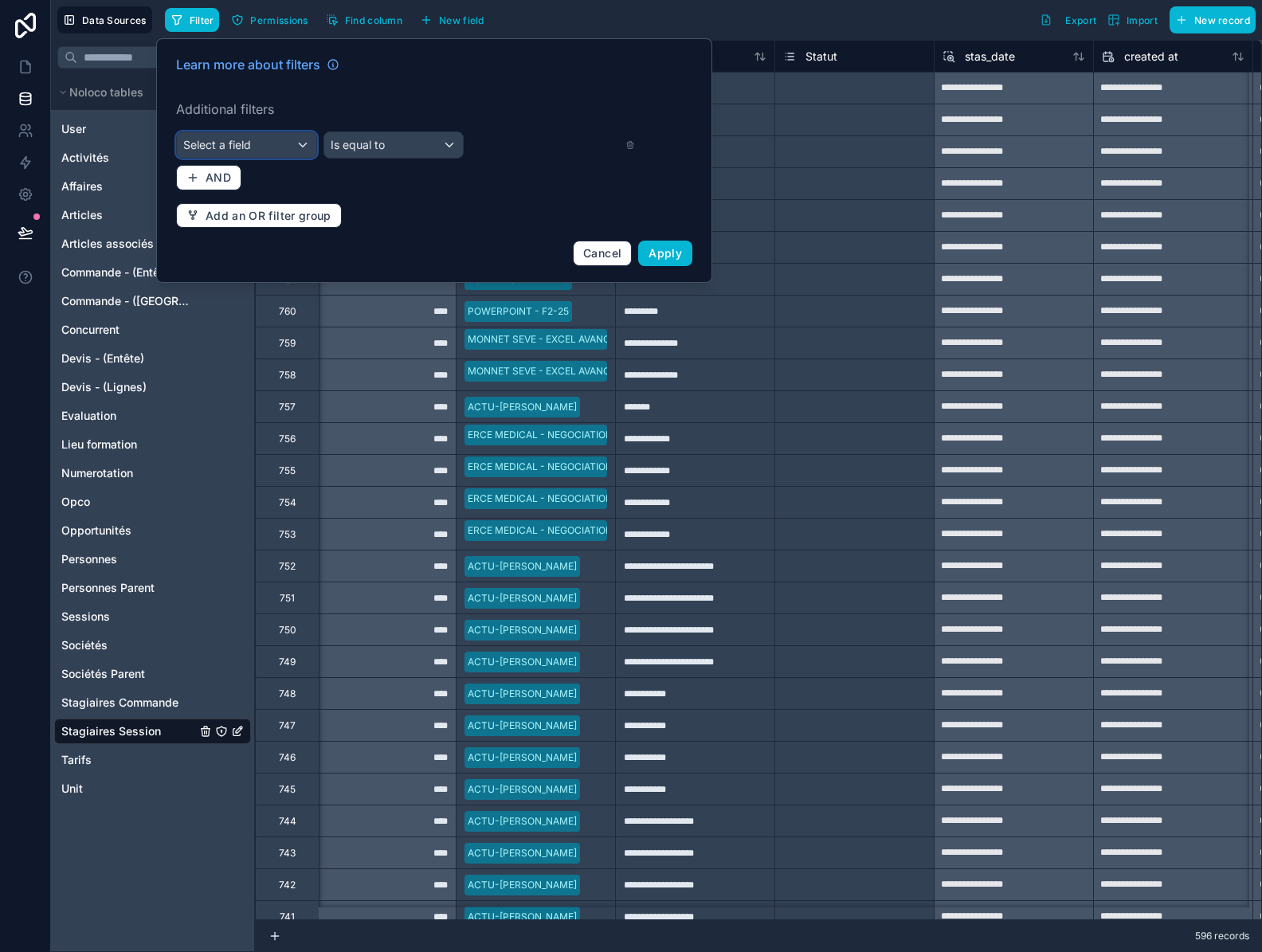
click at [261, 145] on div "Select a field" at bounding box center [246, 145] width 140 height 25
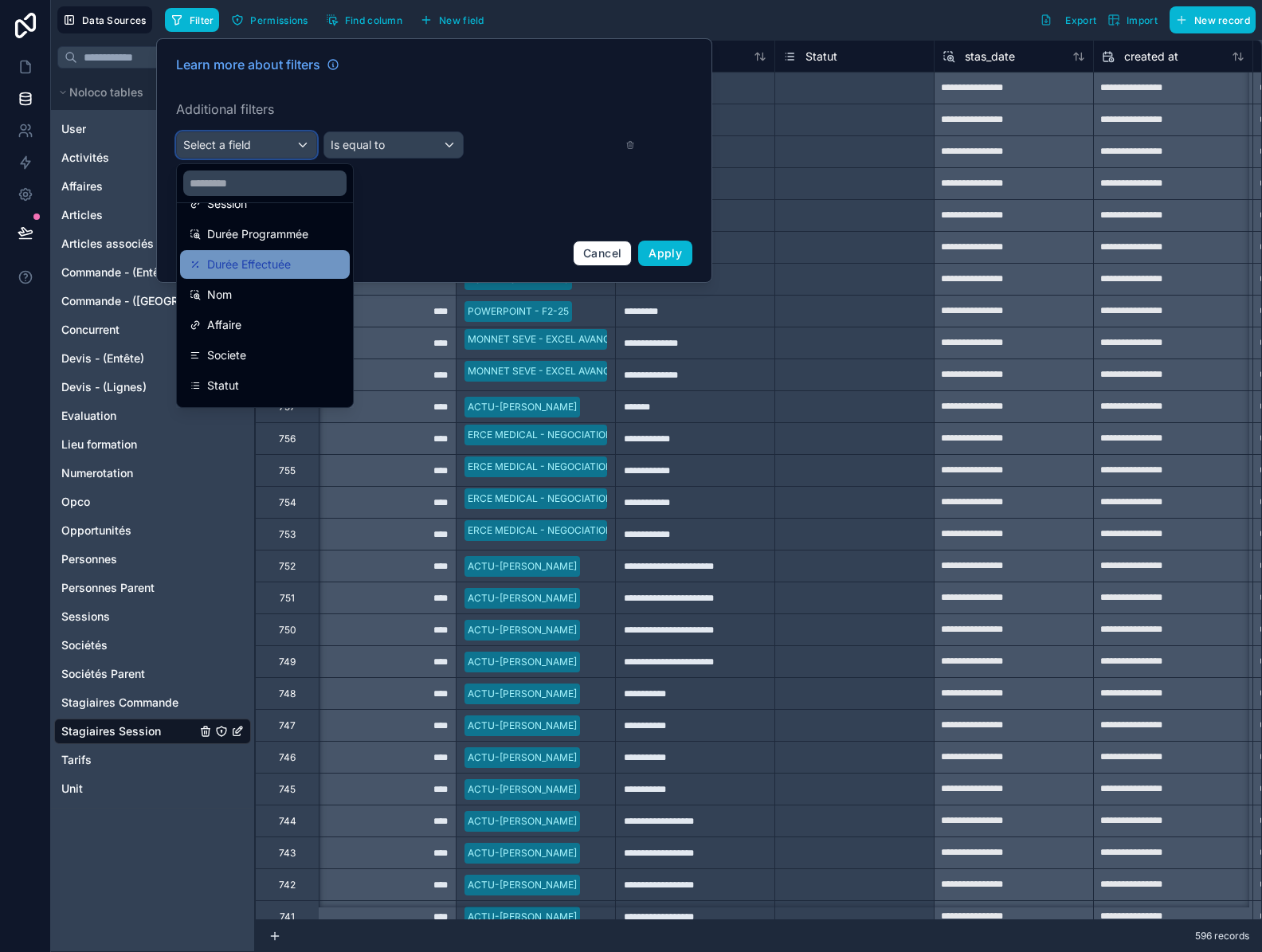
scroll to position [234, 0]
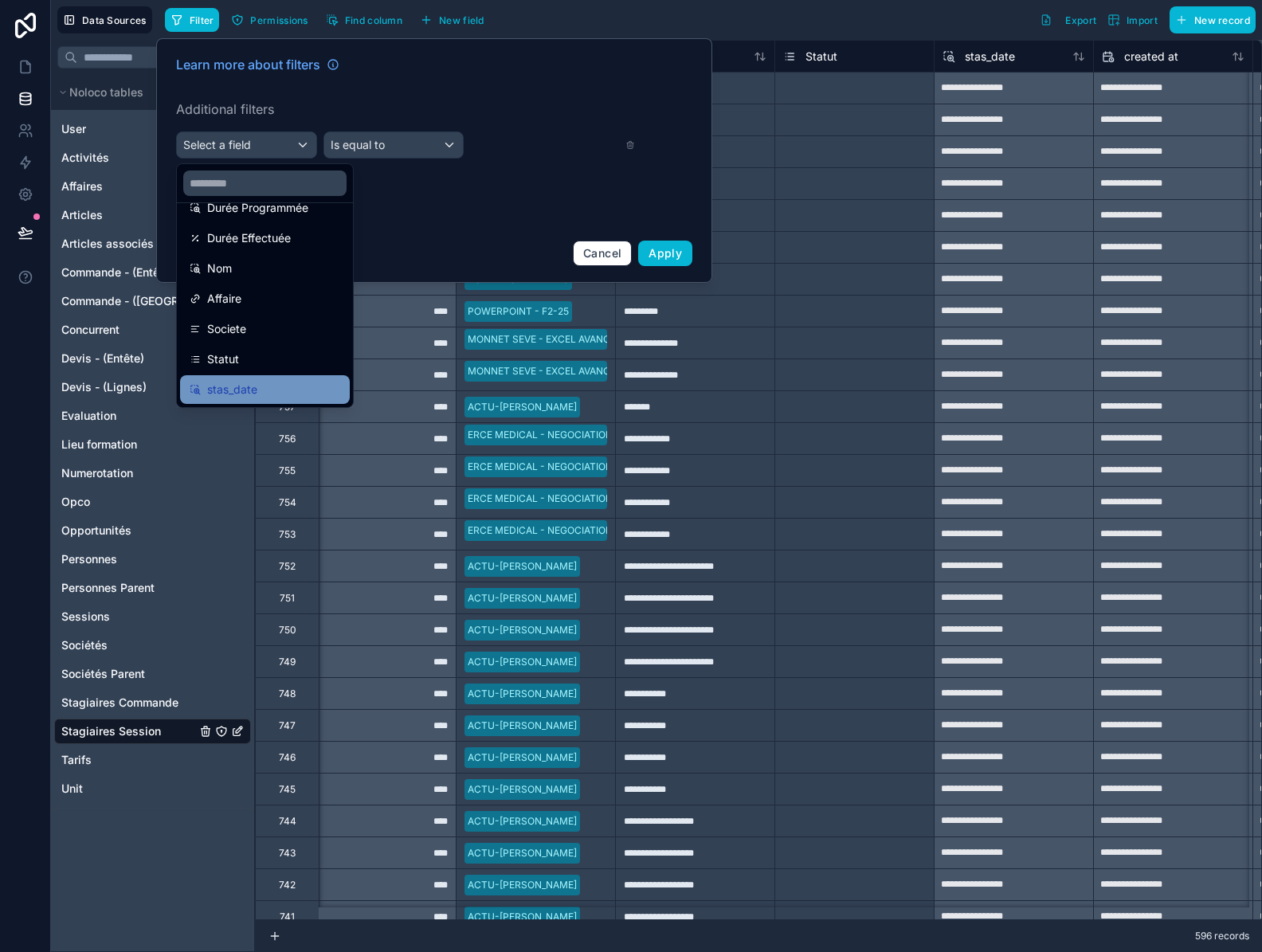
click at [244, 394] on span "stas_date" at bounding box center [232, 390] width 50 height 19
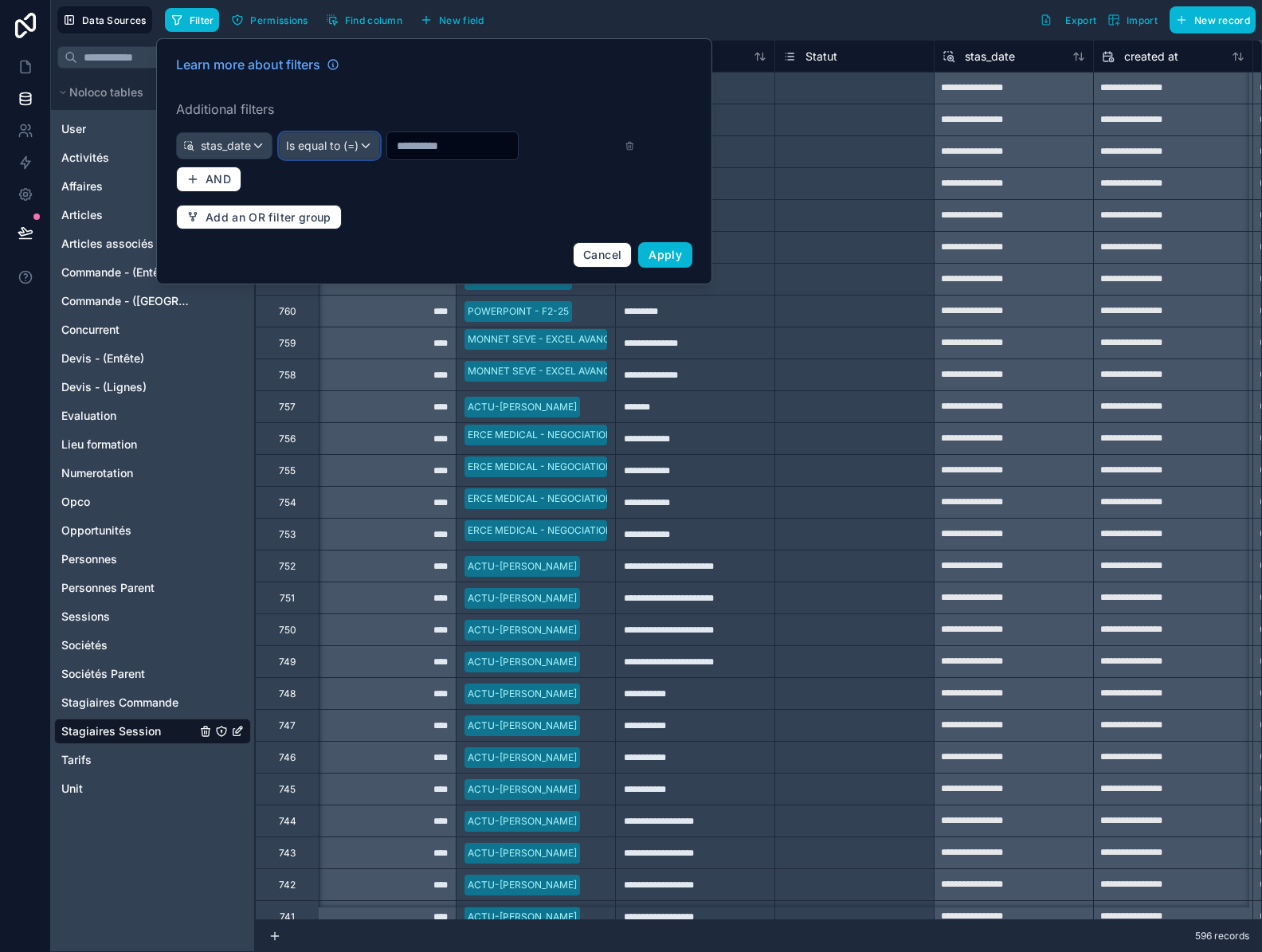
click at [335, 147] on span "Is equal to (=)" at bounding box center [322, 146] width 73 height 16
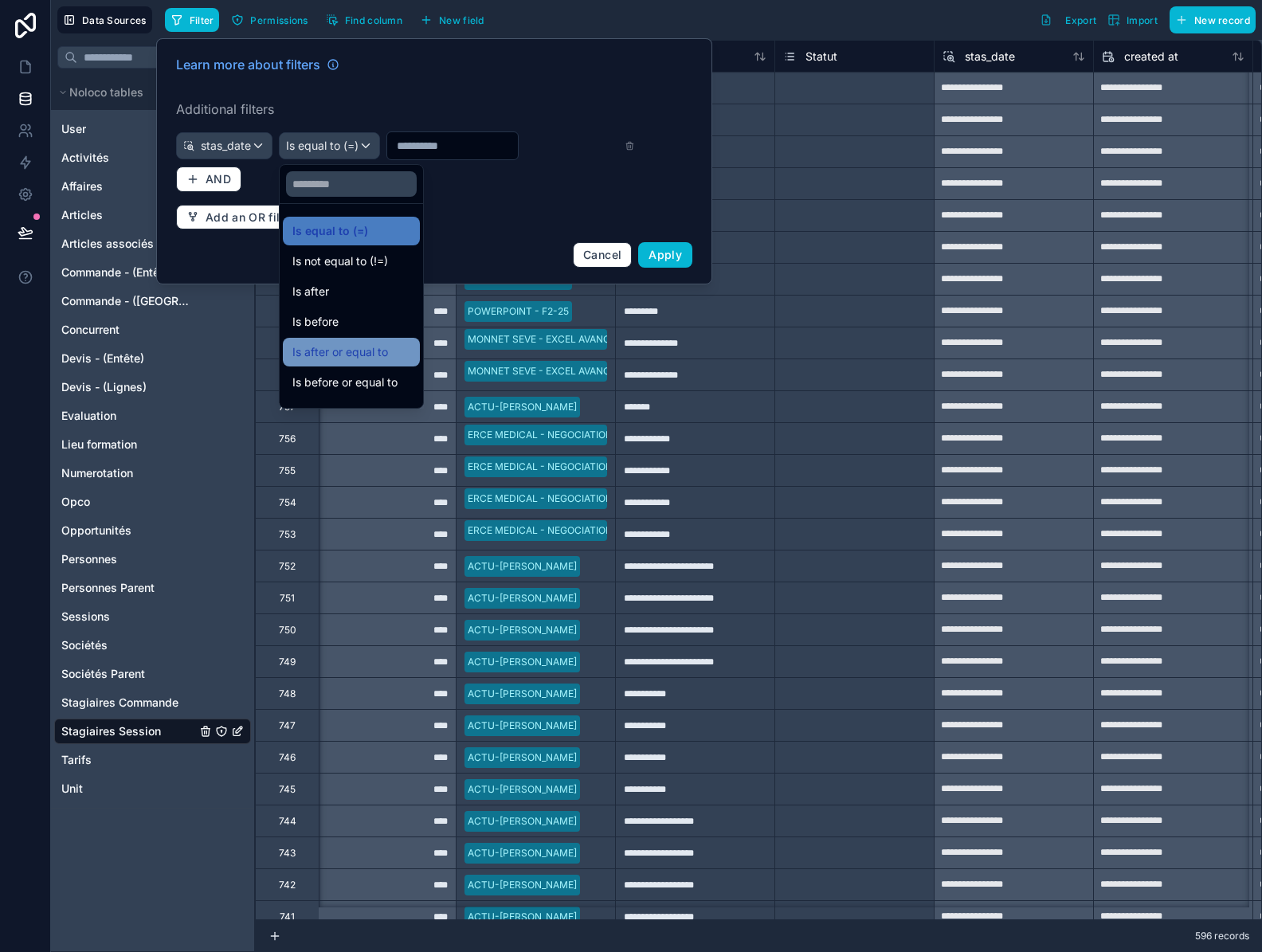
click at [367, 352] on span "Is after or equal to" at bounding box center [340, 352] width 96 height 19
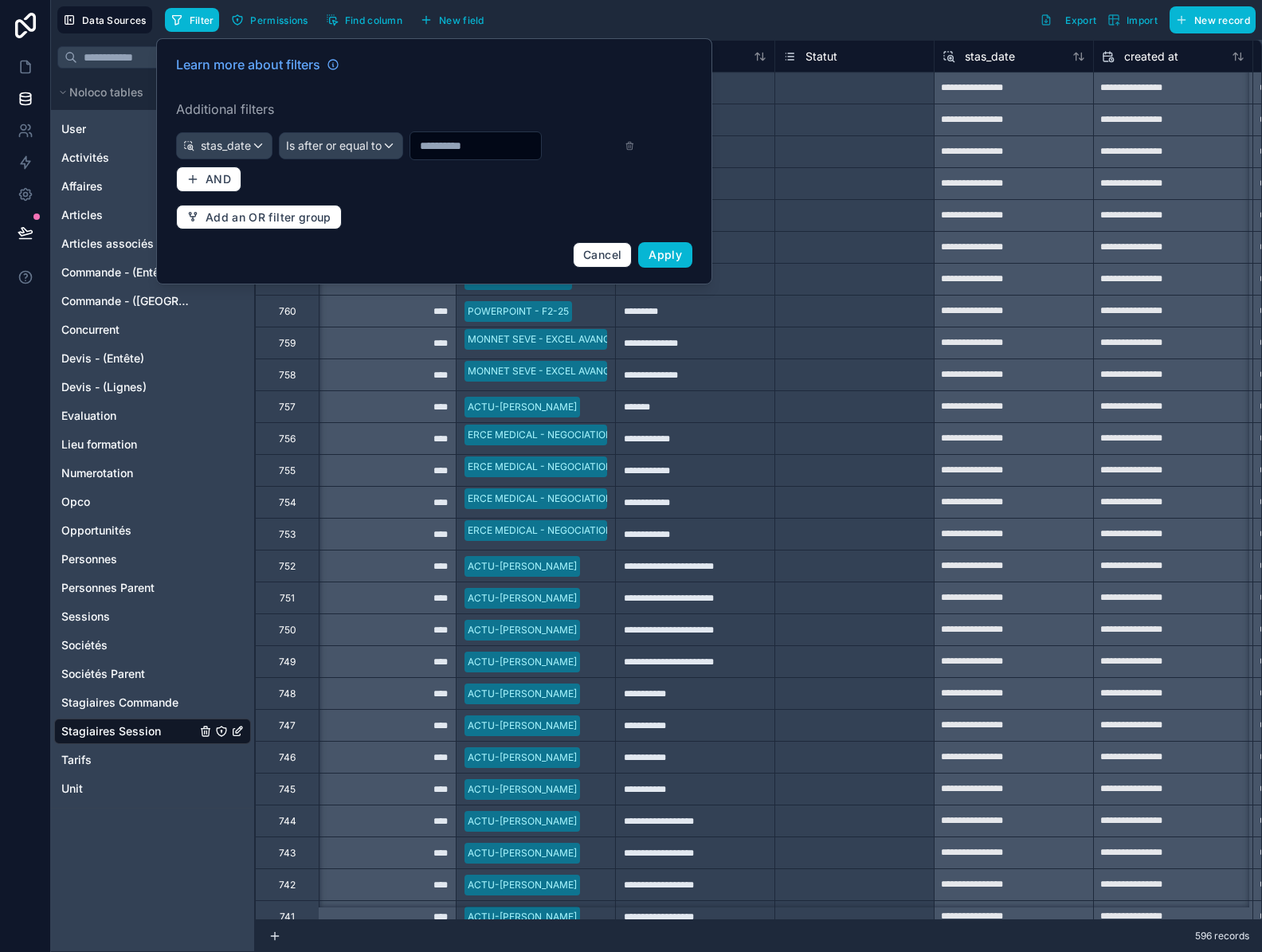
click at [457, 143] on input "text" at bounding box center [475, 145] width 131 height 22
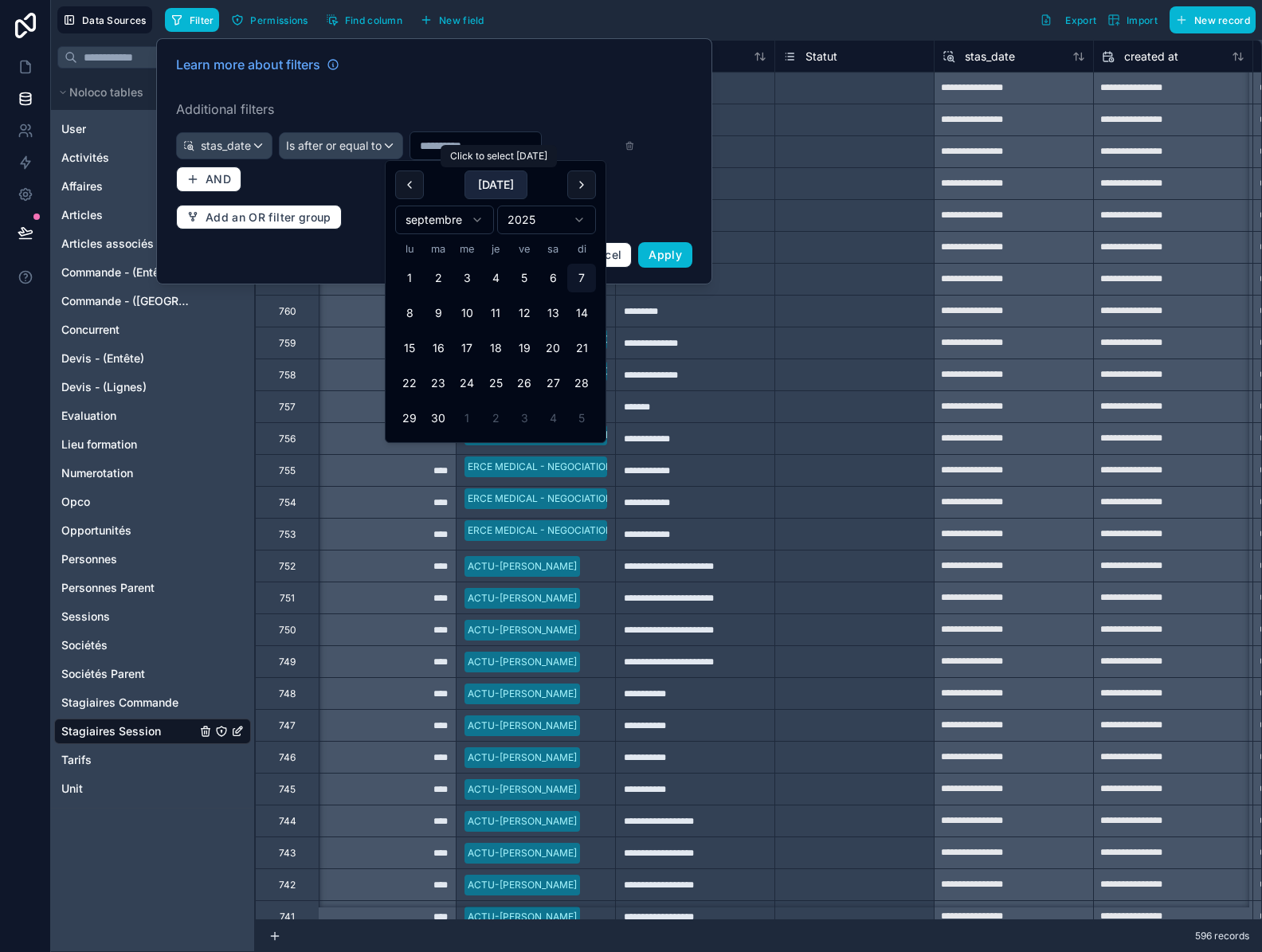
click at [487, 187] on button "Today" at bounding box center [496, 184] width 63 height 29
type input "**********"
click at [655, 254] on span "Apply" at bounding box center [665, 254] width 33 height 13
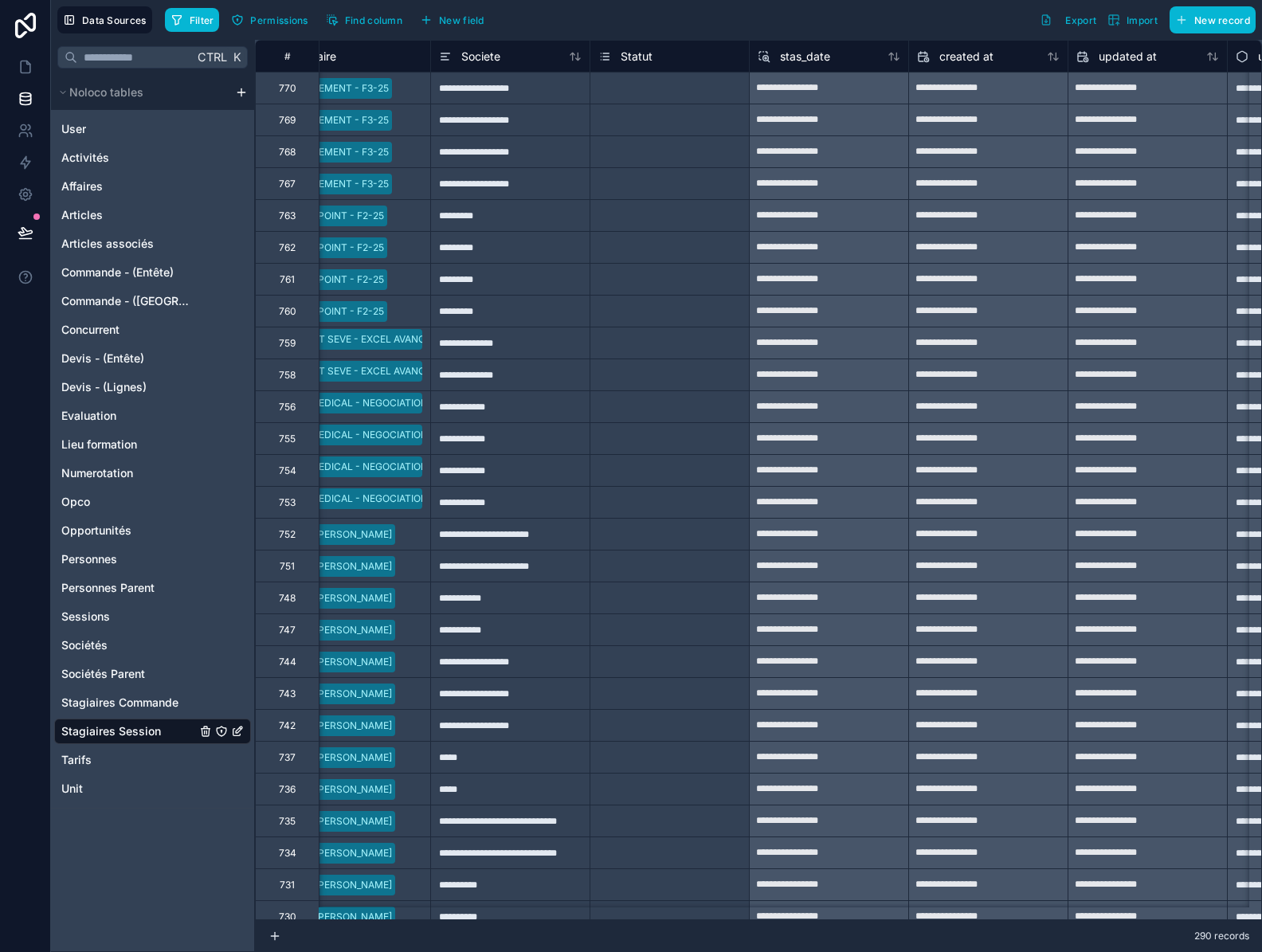
scroll to position [0, 952]
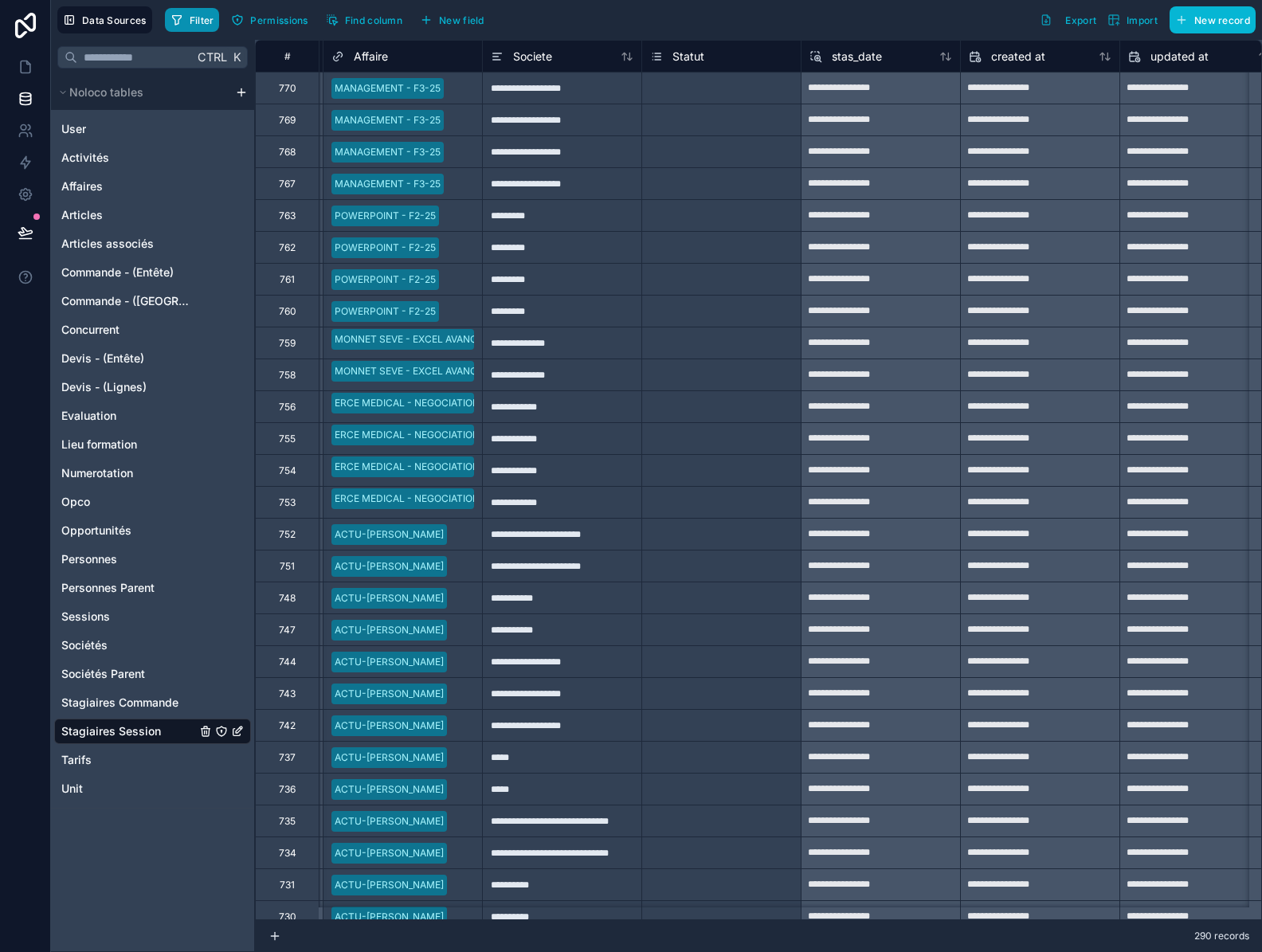
click at [192, 18] on span "Filter" at bounding box center [202, 20] width 25 height 12
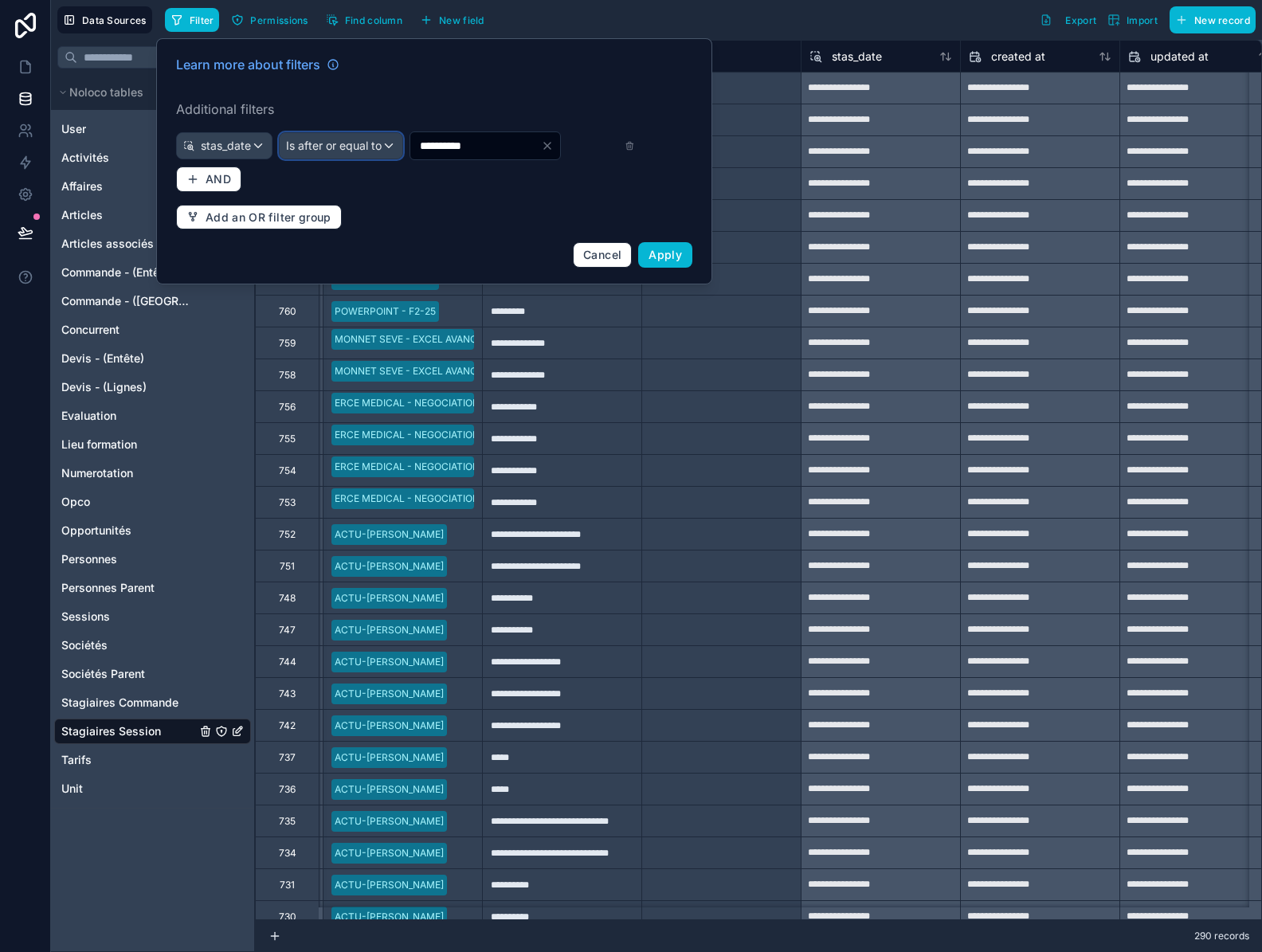
click at [353, 149] on span "Is after or equal to" at bounding box center [334, 146] width 96 height 16
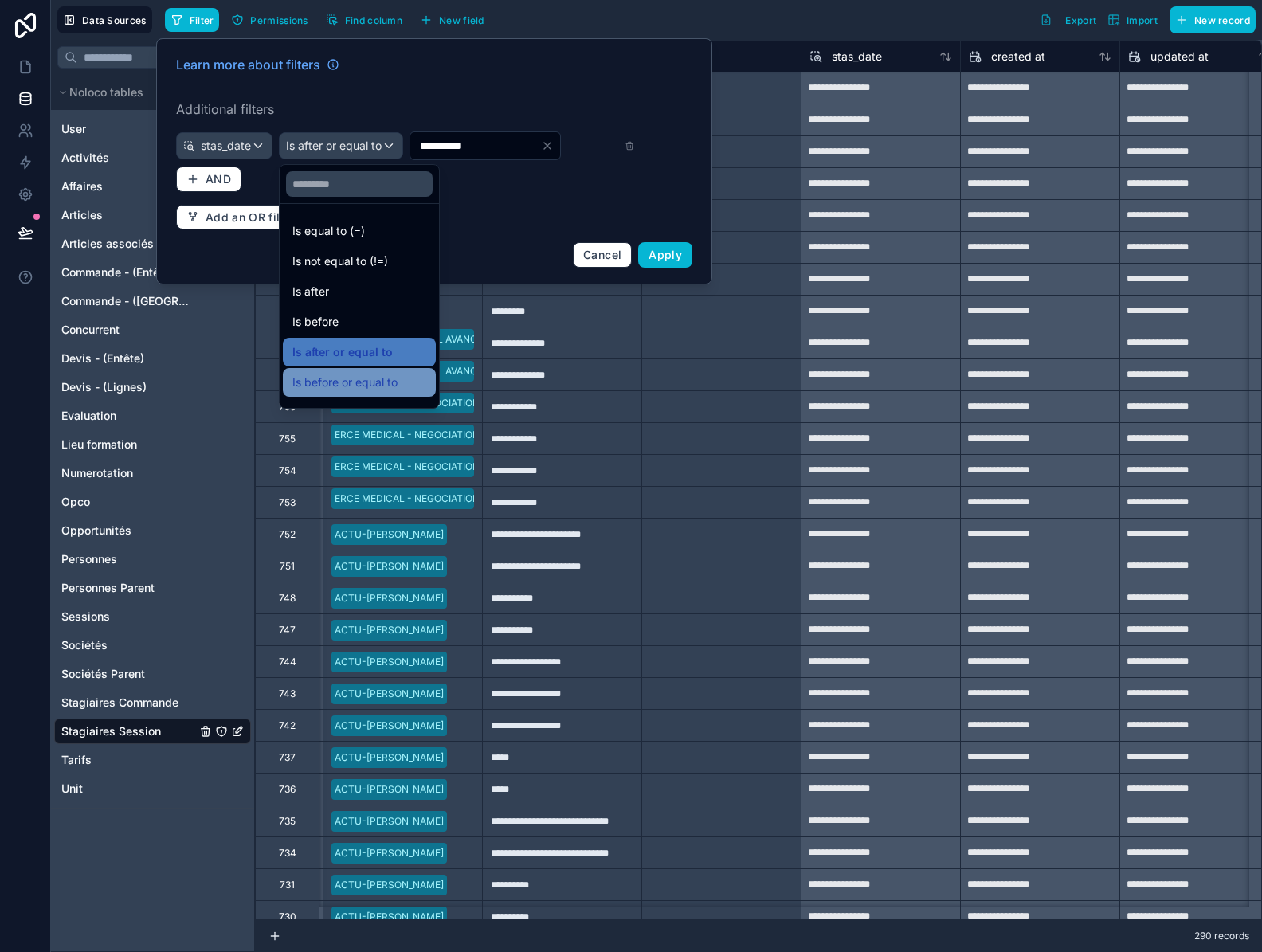
click at [358, 381] on span "Is before or equal to" at bounding box center [345, 382] width 105 height 19
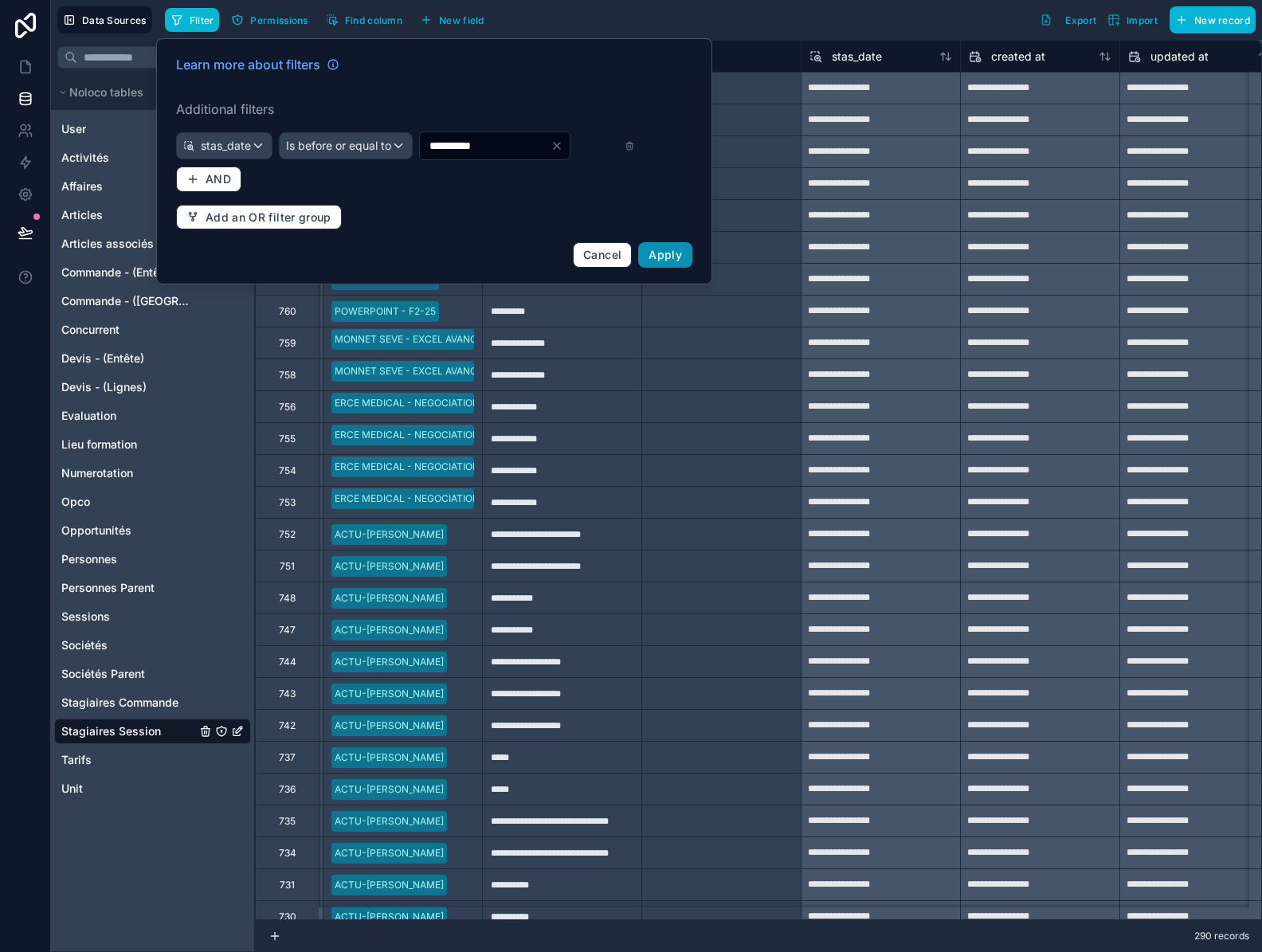
click at [663, 261] on span "Apply" at bounding box center [665, 254] width 33 height 13
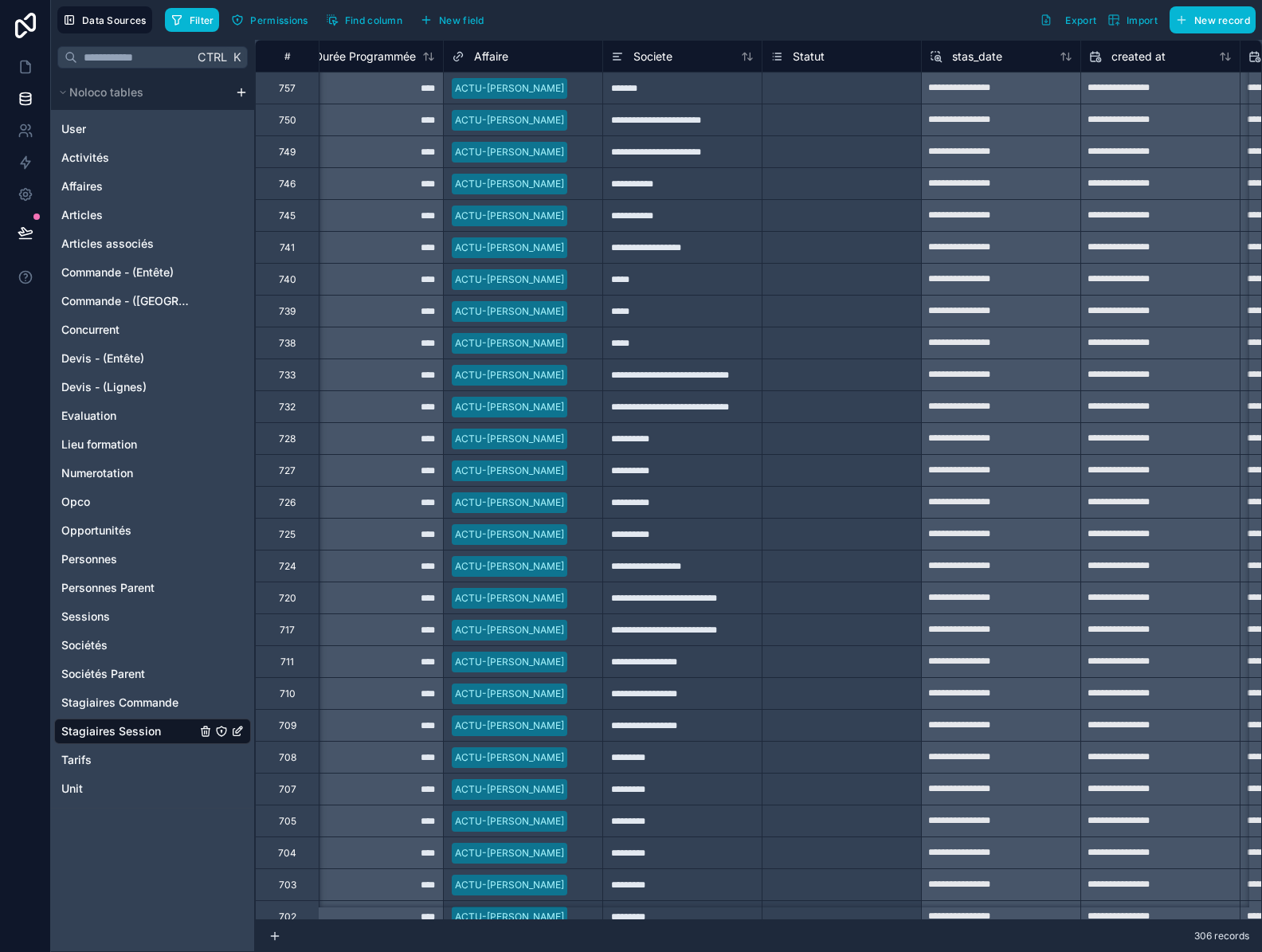
scroll to position [0, 833]
click at [816, 84] on div "Select a Statut" at bounding box center [801, 88] width 66 height 13
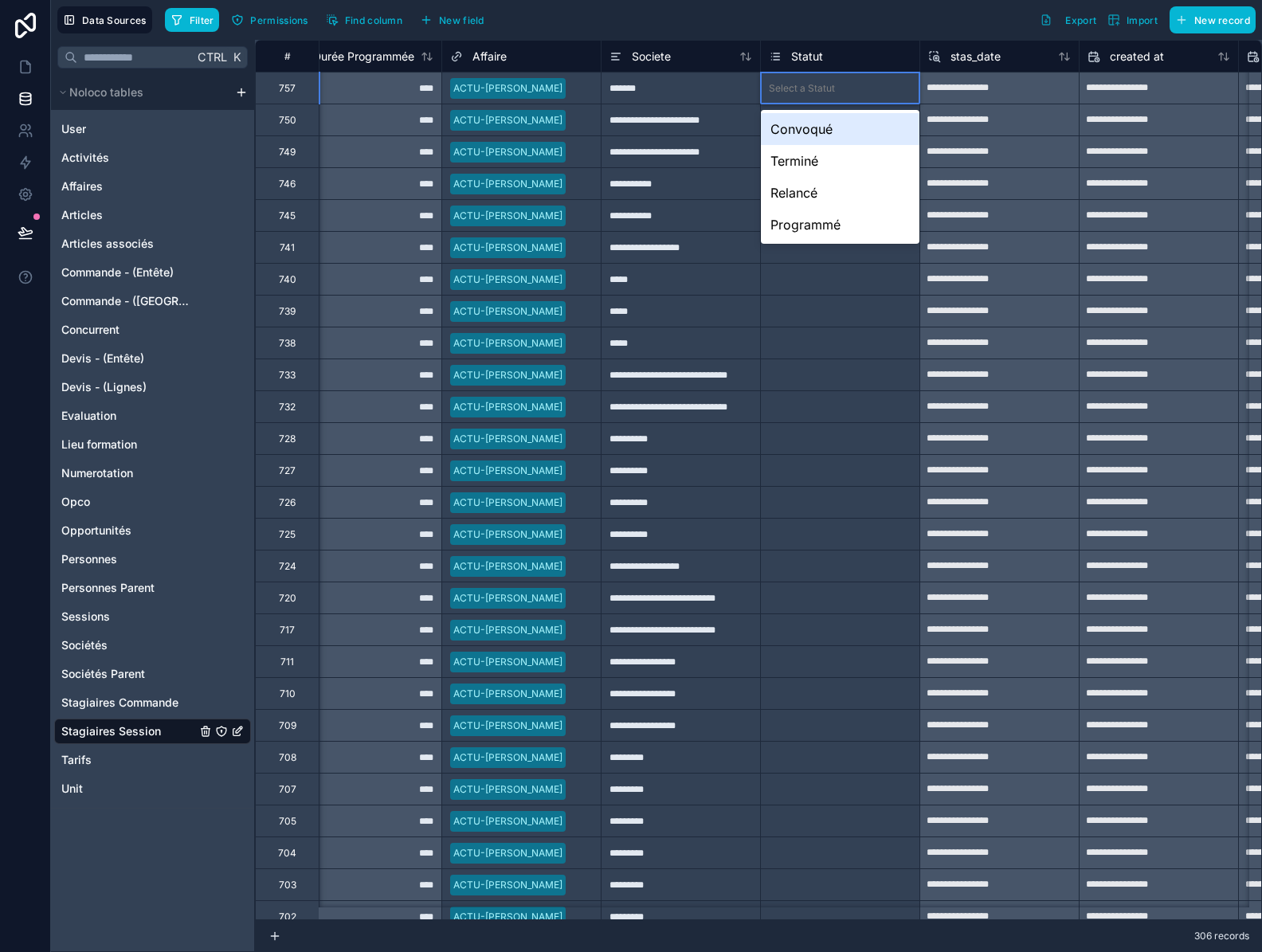
click at [818, 90] on div "Select a Statut" at bounding box center [801, 88] width 66 height 13
click at [815, 166] on div "Terminé" at bounding box center [840, 161] width 158 height 32
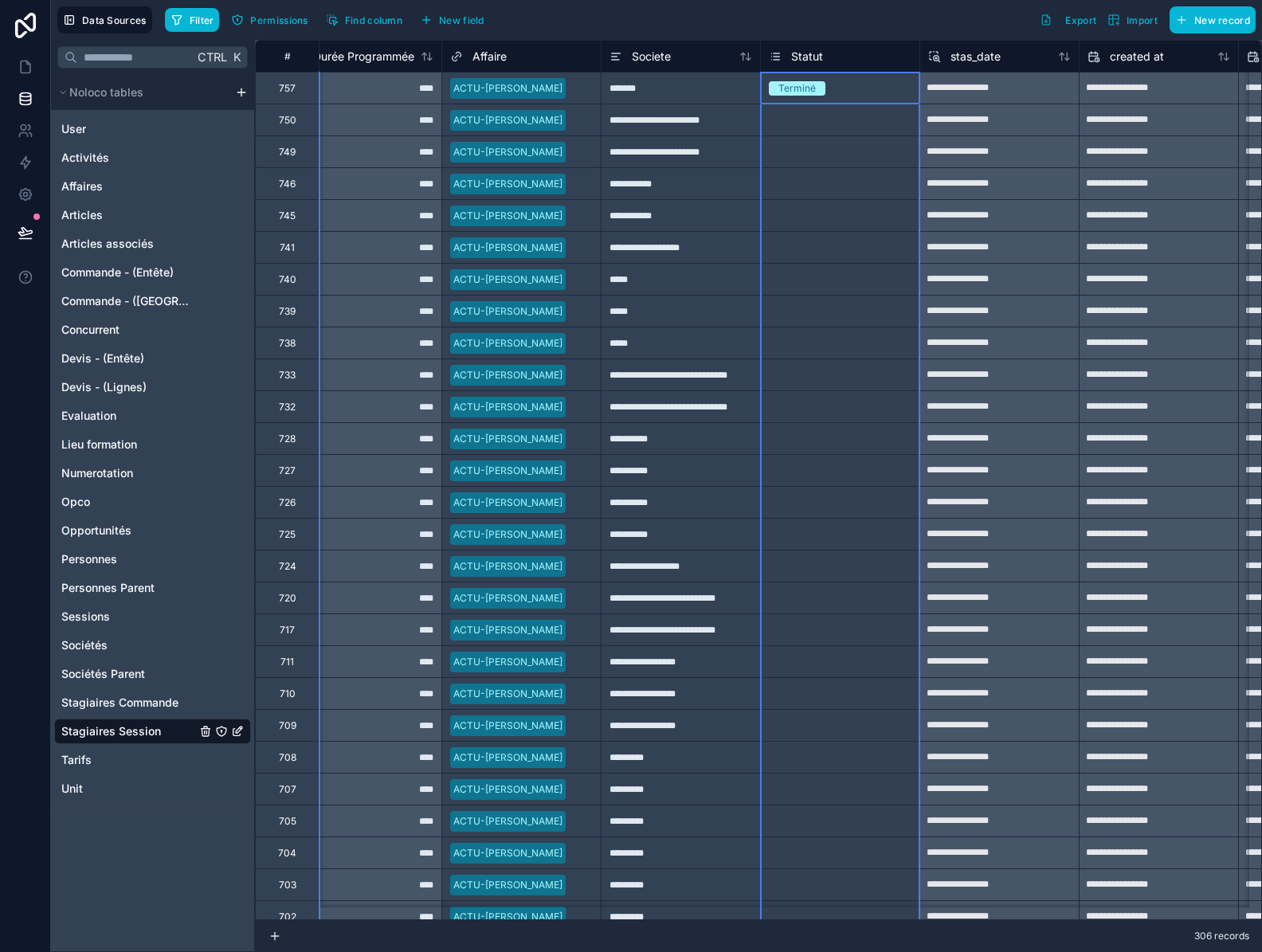
click at [819, 51] on span "Statut" at bounding box center [807, 56] width 32 height 16
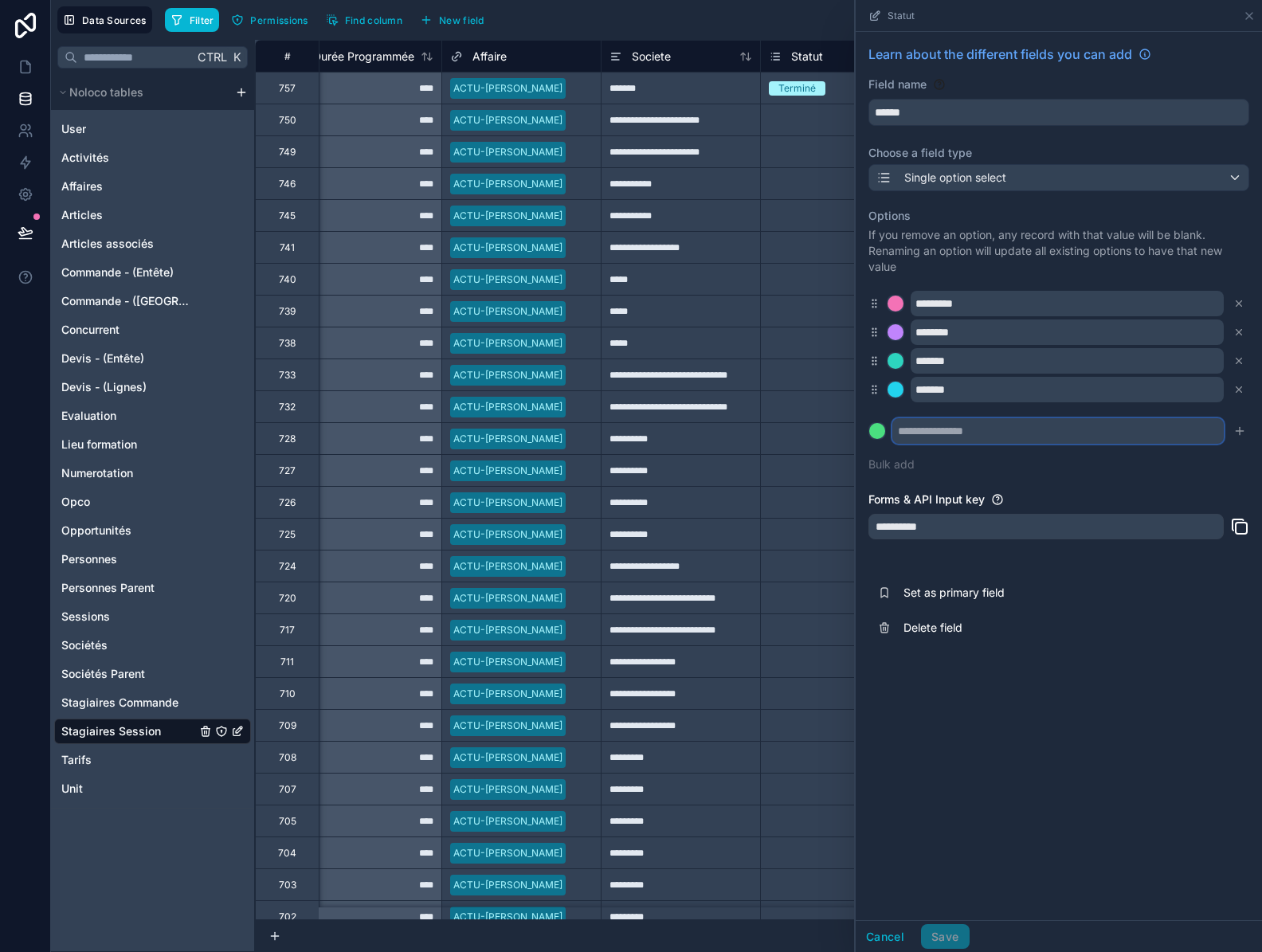
click at [961, 431] on input "text" at bounding box center [1057, 430] width 331 height 25
type input "*******"
click at [869, 422] on button at bounding box center [877, 431] width 18 height 18
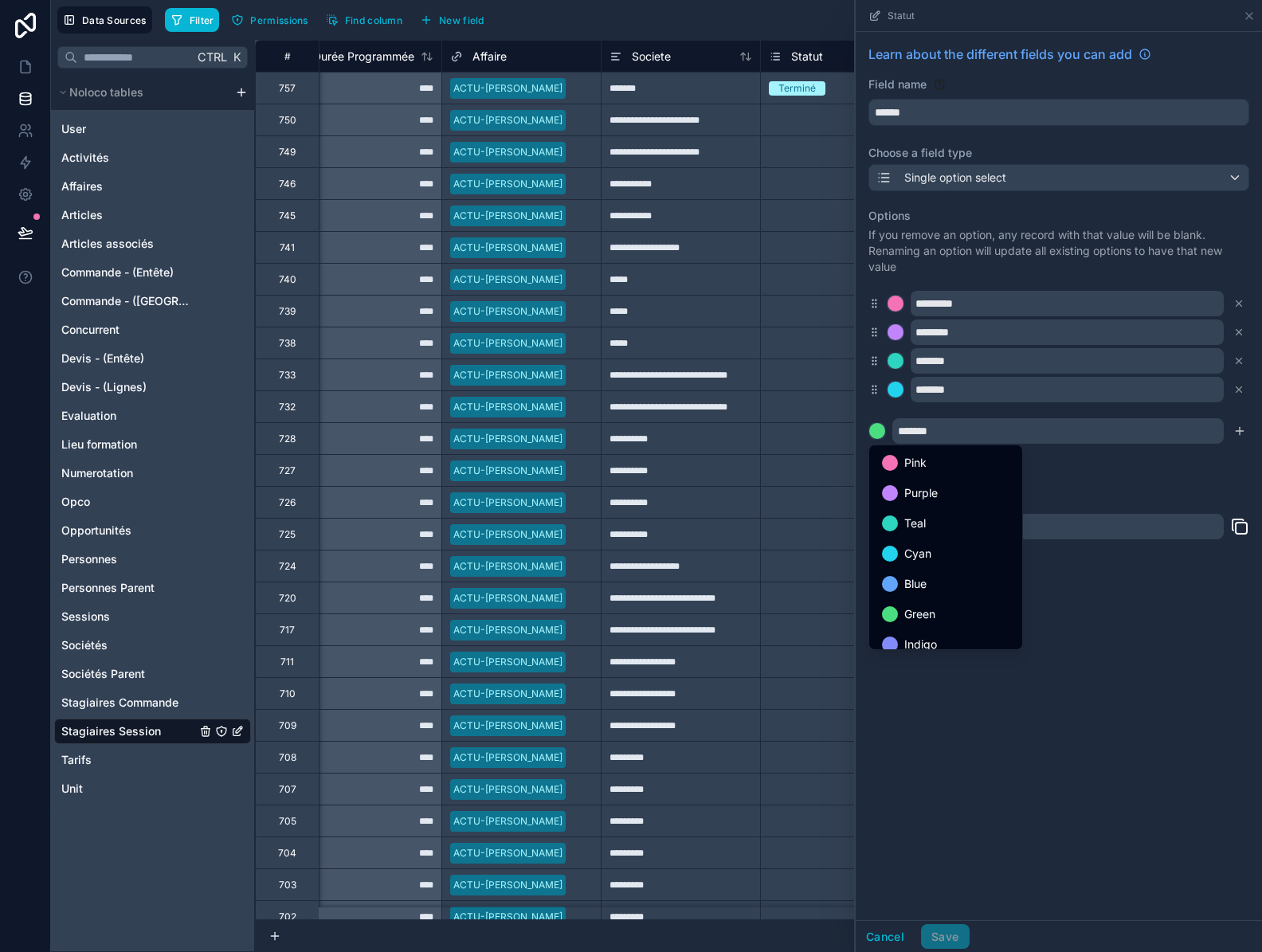
click at [1165, 485] on div at bounding box center [1058, 476] width 407 height 952
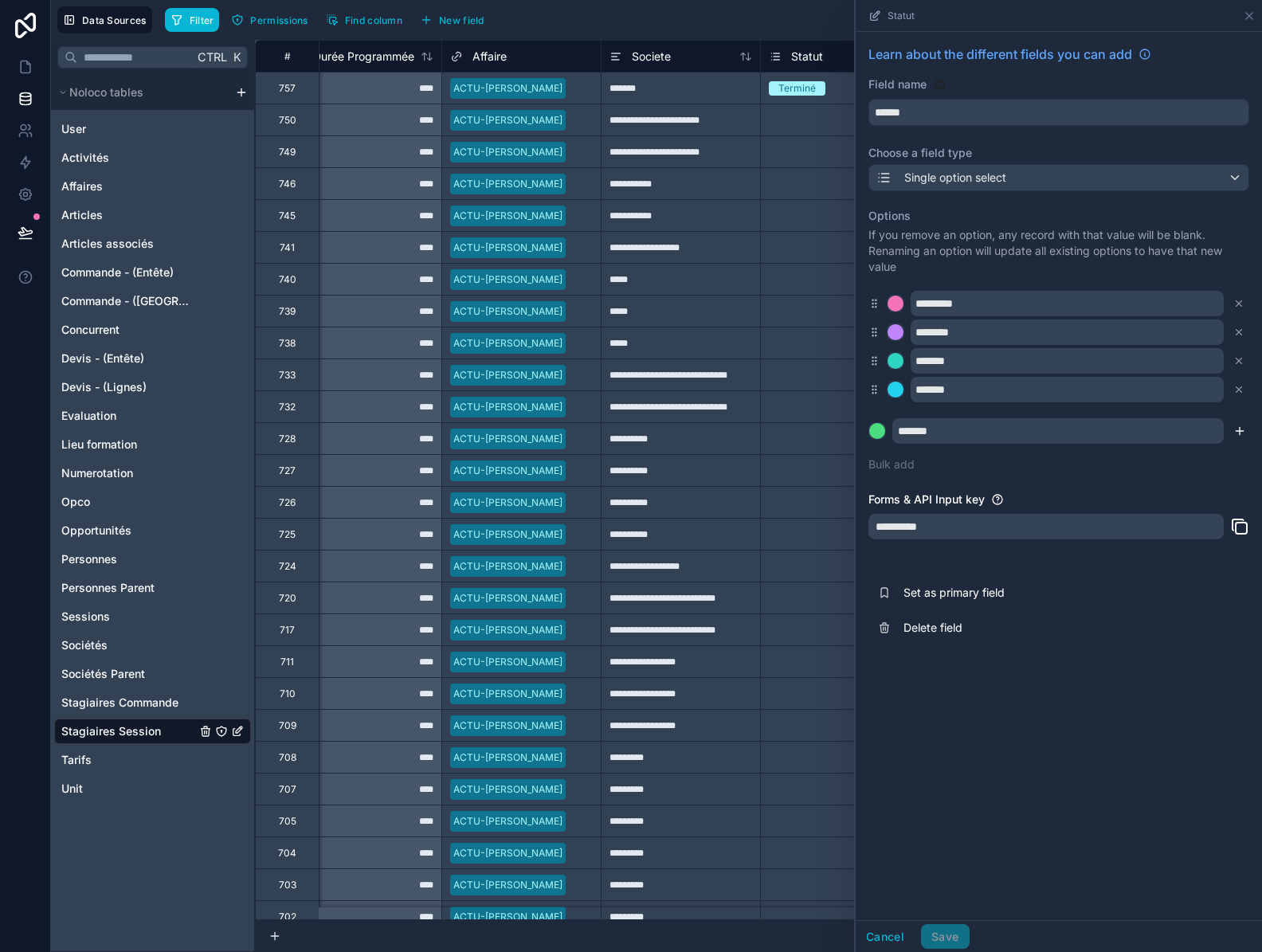
click at [1241, 429] on icon "submit" at bounding box center [1239, 430] width 13 height 13
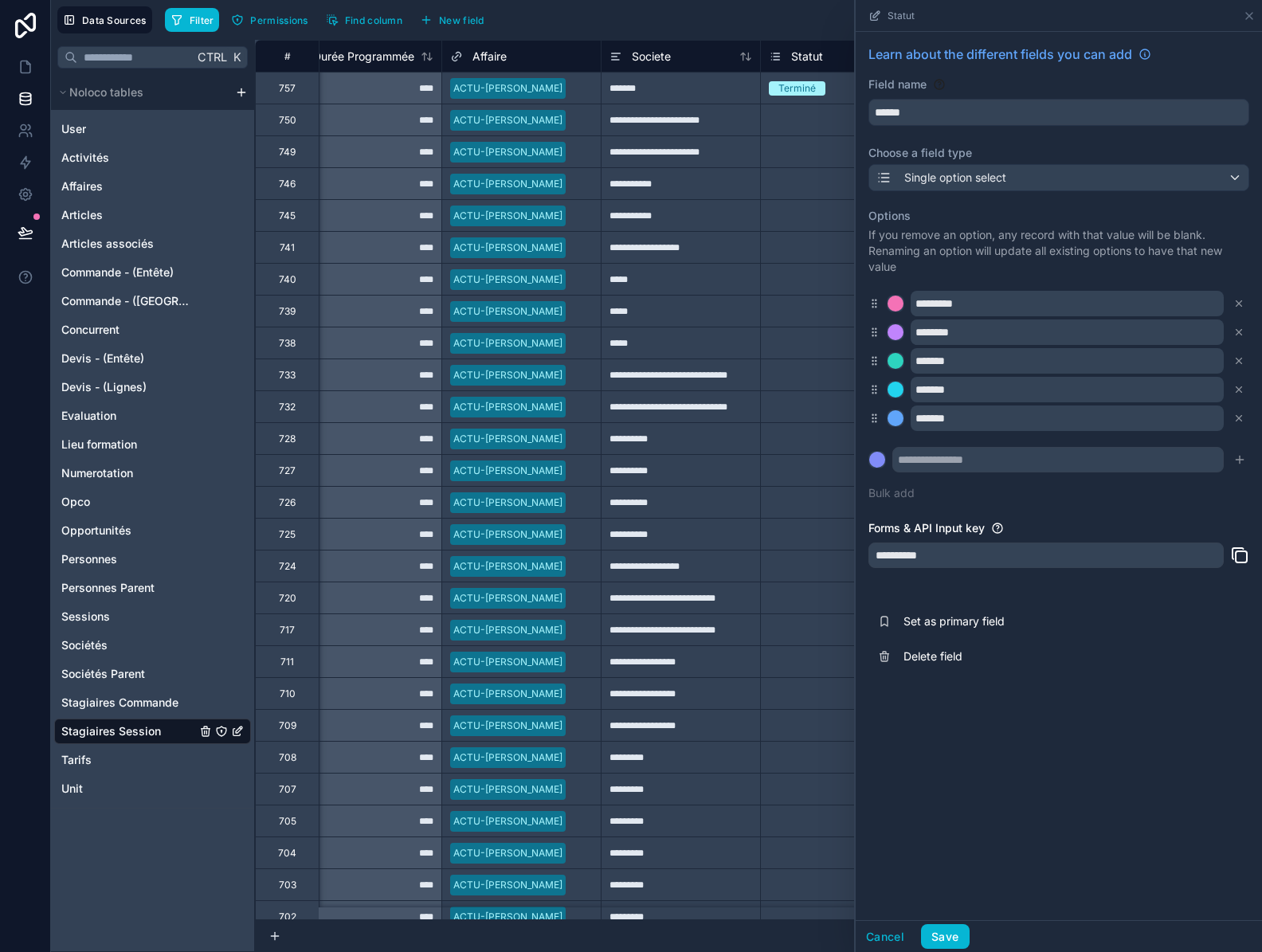
click at [842, 95] on div "Terminé" at bounding box center [840, 89] width 158 height 18
click at [1244, 13] on icon at bounding box center [1249, 16] width 13 height 13
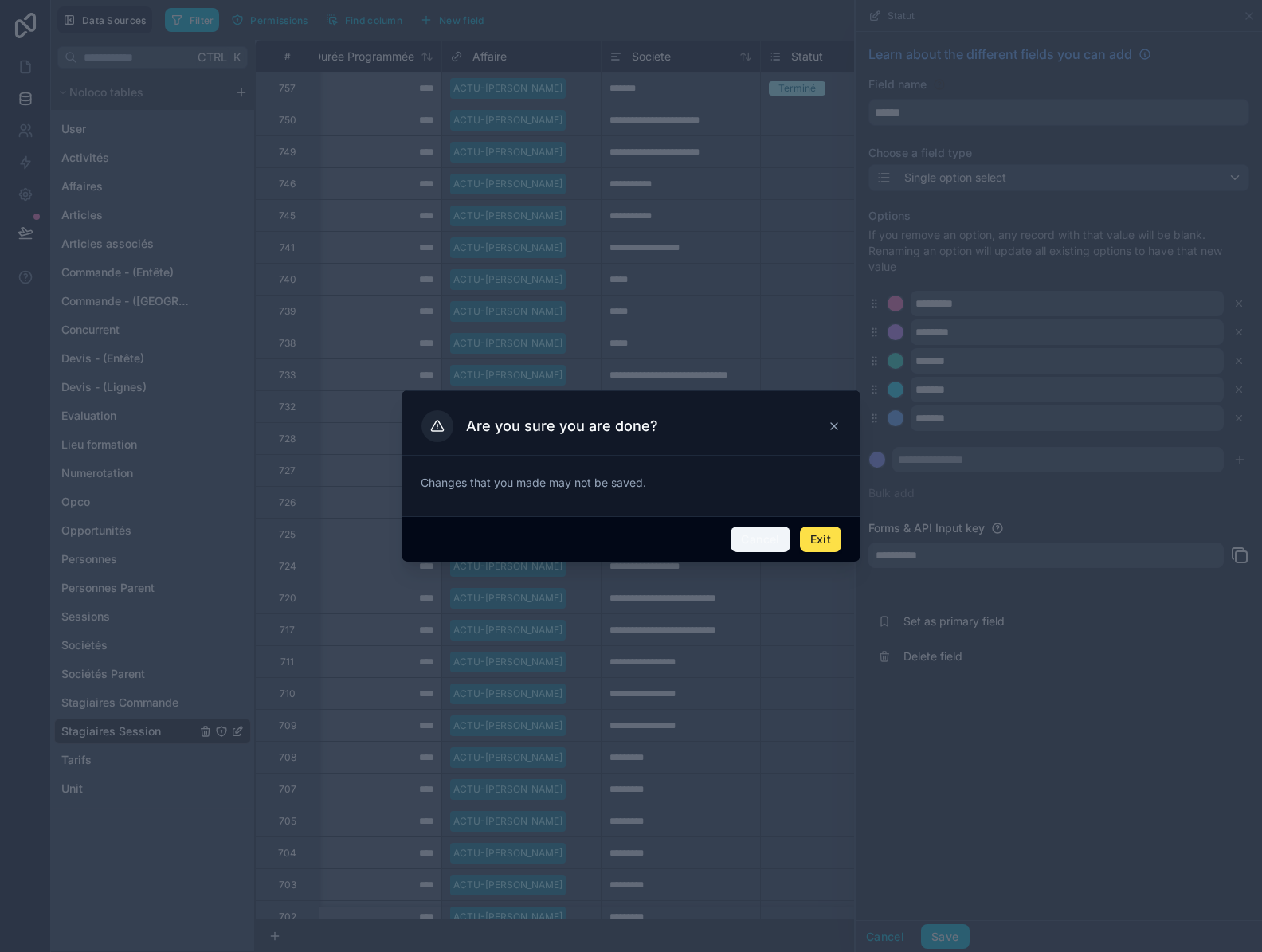
click at [758, 544] on button "Cancel" at bounding box center [760, 538] width 59 height 25
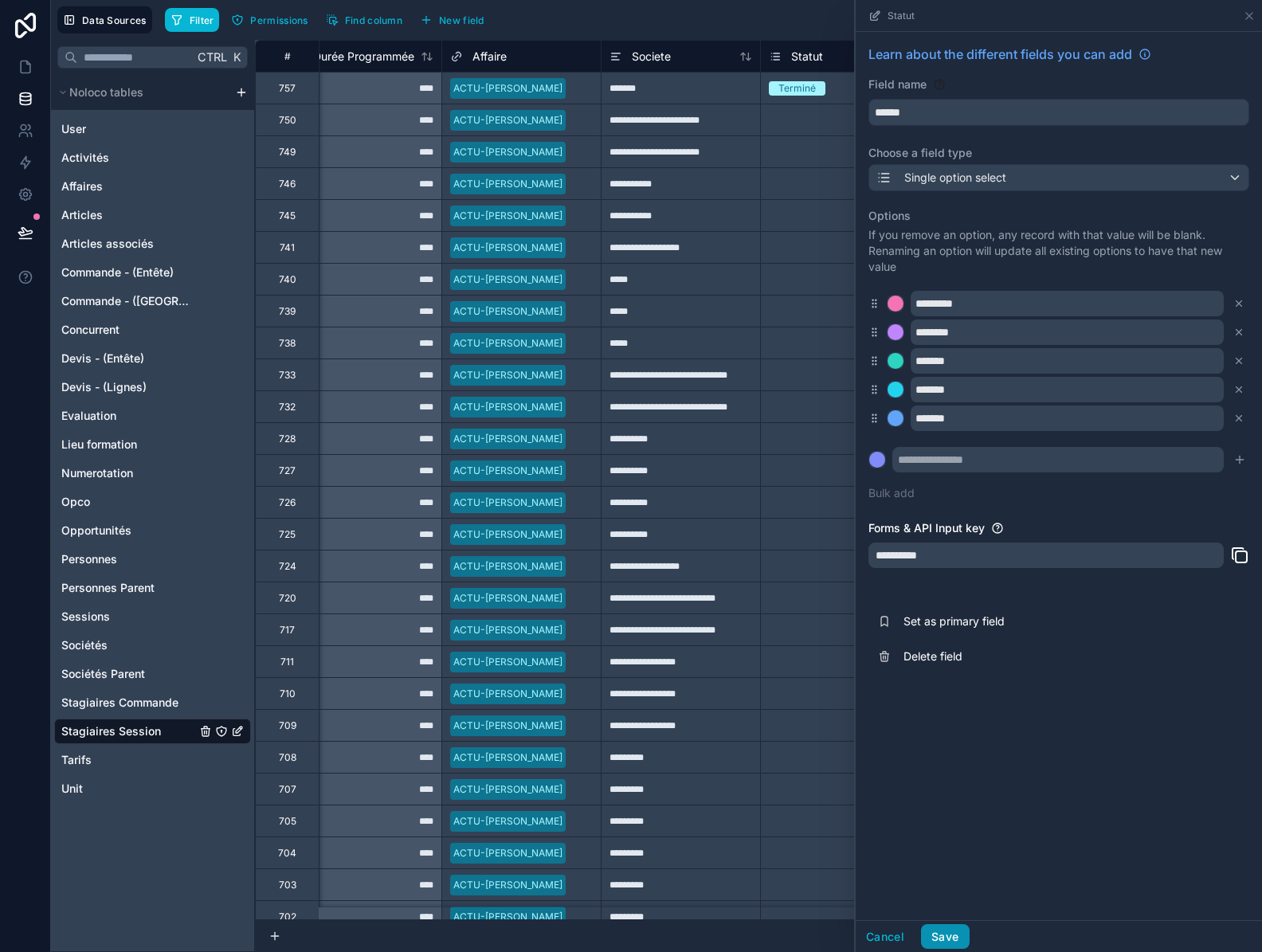
click at [952, 941] on button "Save" at bounding box center [944, 936] width 47 height 25
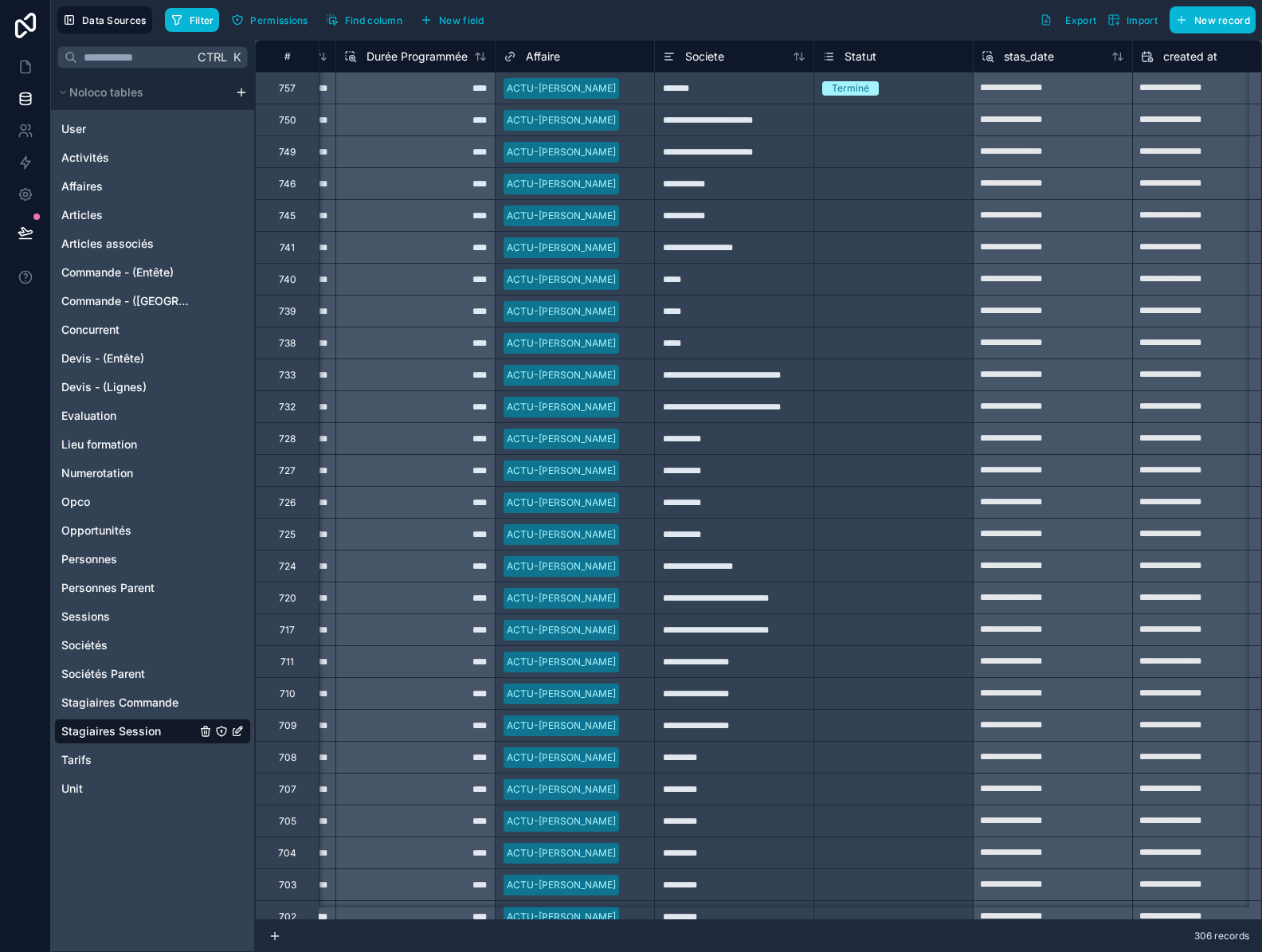
scroll to position [0, 814]
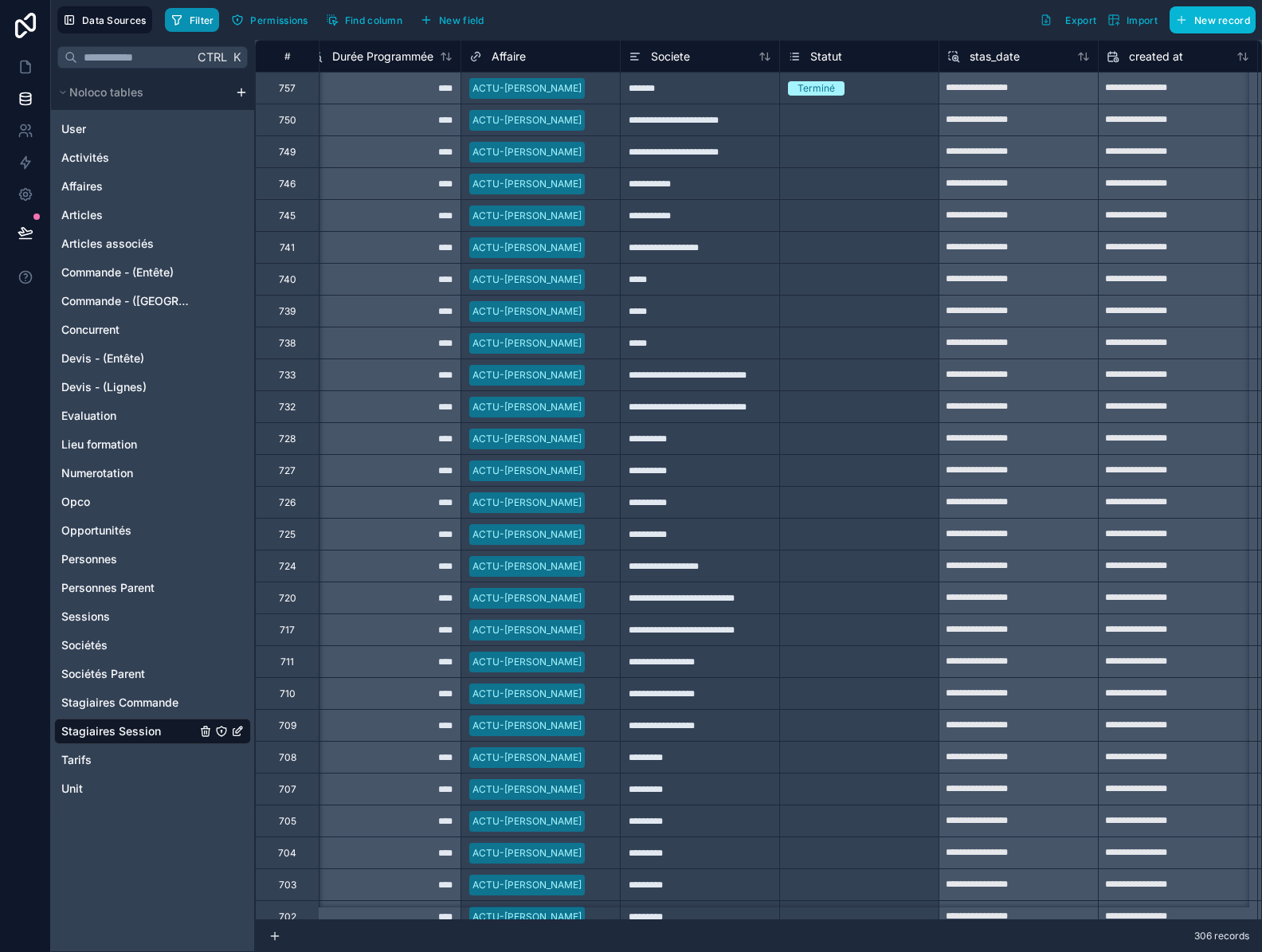
click at [184, 15] on button "Filter" at bounding box center [192, 19] width 55 height 24
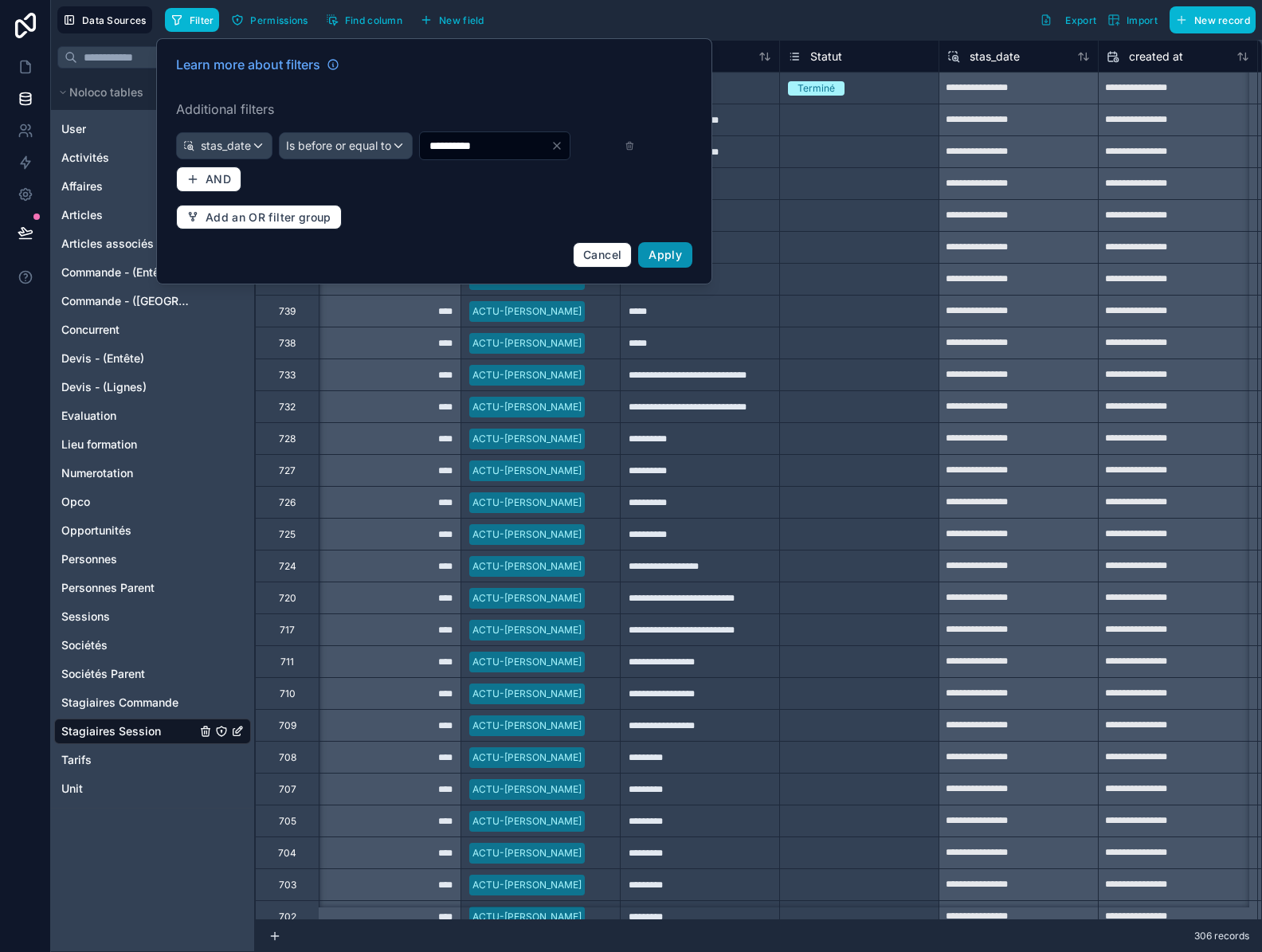
click at [657, 261] on span "Apply" at bounding box center [665, 254] width 33 height 13
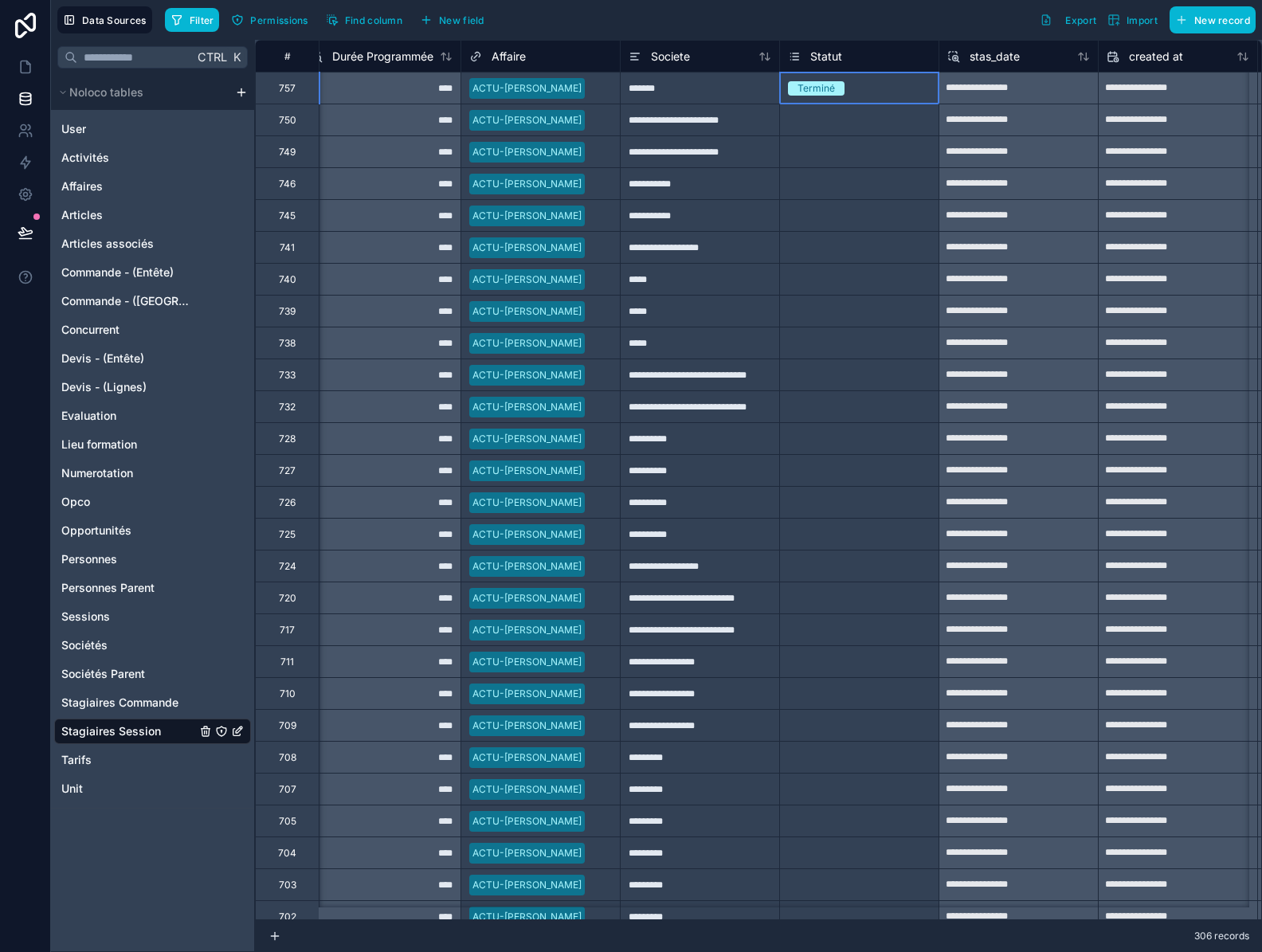
click at [908, 93] on div "Terminé" at bounding box center [859, 89] width 158 height 18
drag, startPoint x: 937, startPoint y: 101, endPoint x: 898, endPoint y: 864, distance: 764.0
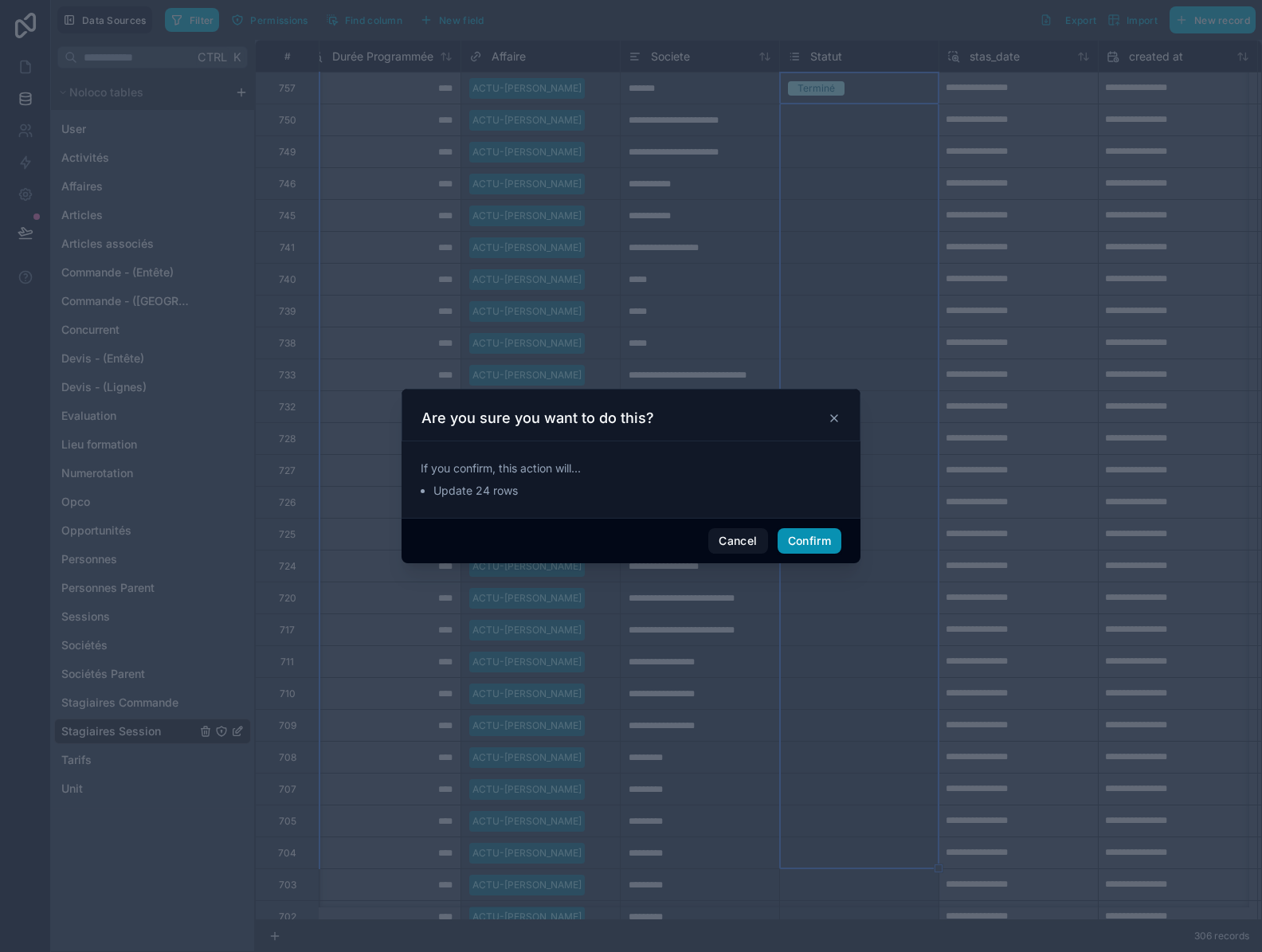
click at [801, 536] on button "Confirm" at bounding box center [809, 540] width 64 height 25
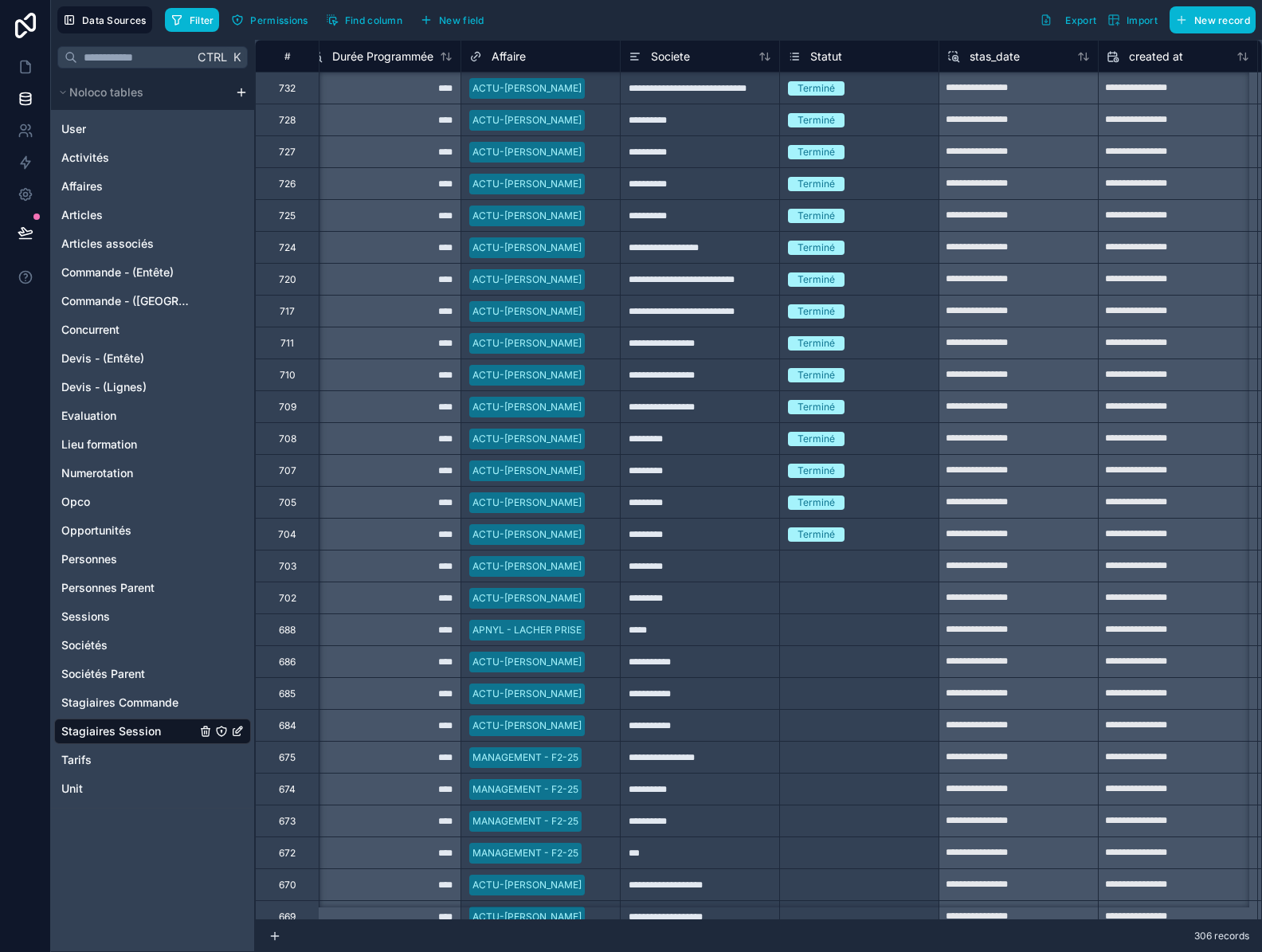
scroll to position [478, 814]
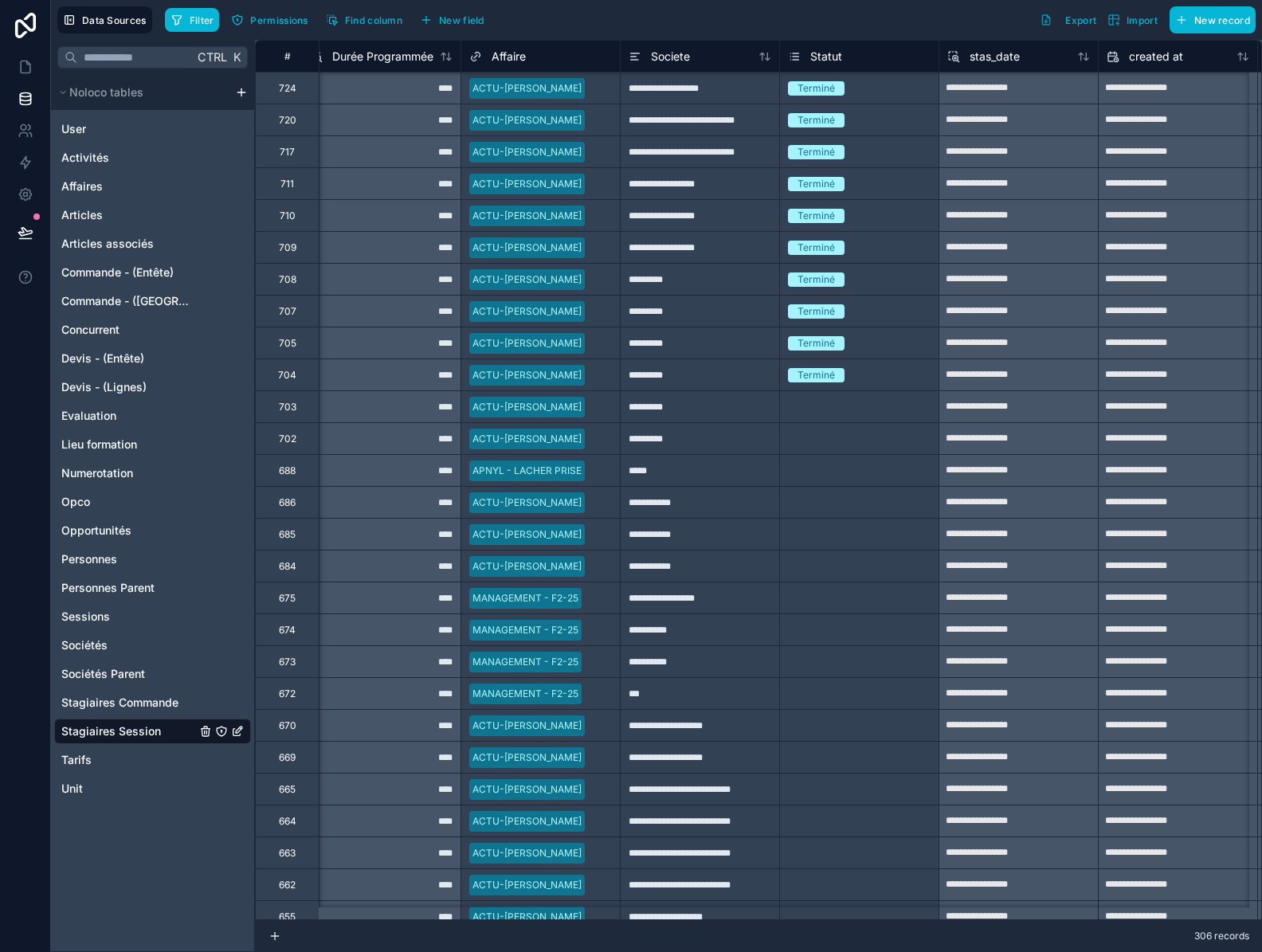
click at [896, 386] on div "Terminé" at bounding box center [859, 374] width 158 height 31
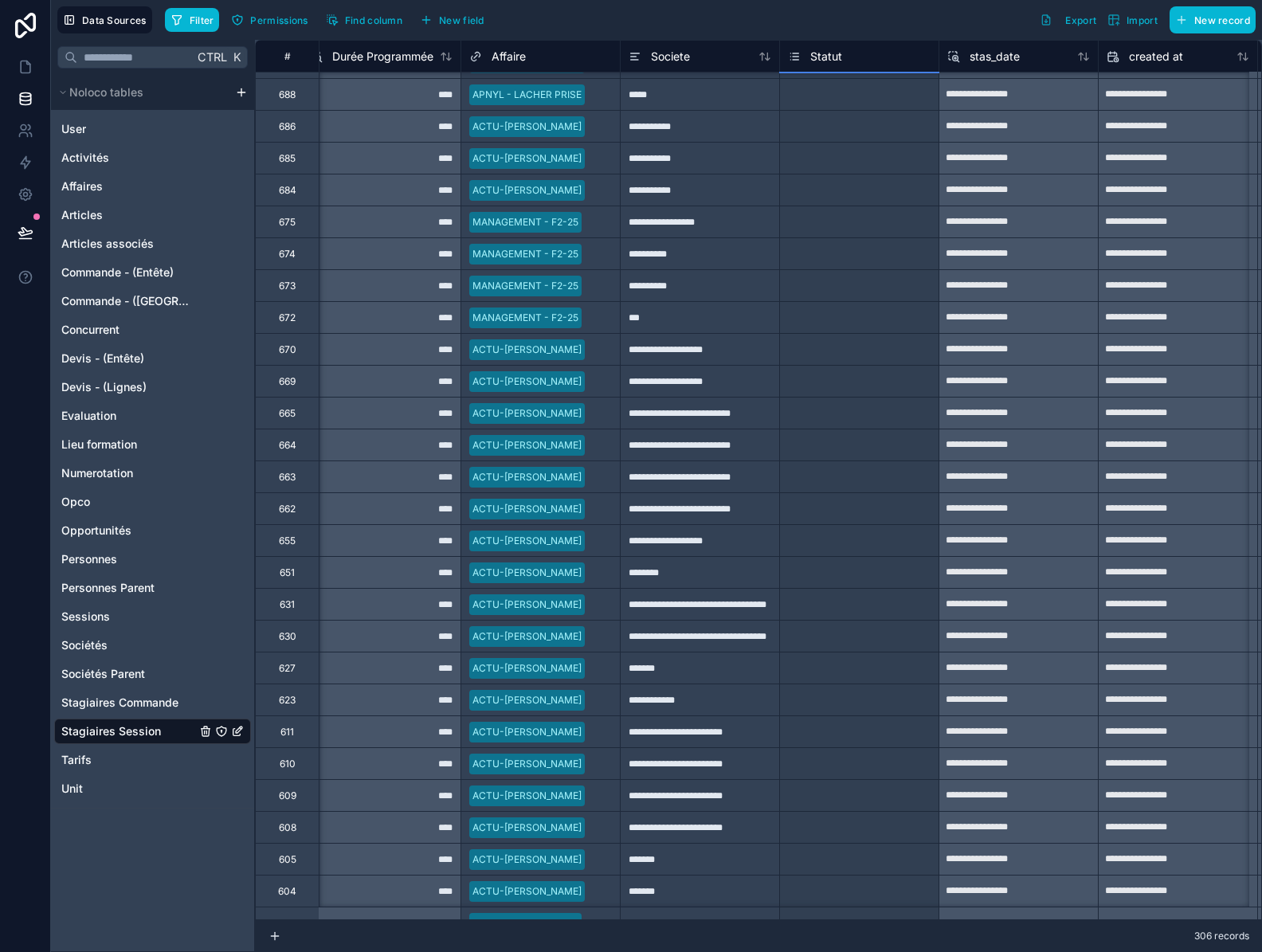
scroll to position [854, 814]
drag, startPoint x: 937, startPoint y: 389, endPoint x: 894, endPoint y: 861, distance: 474.0
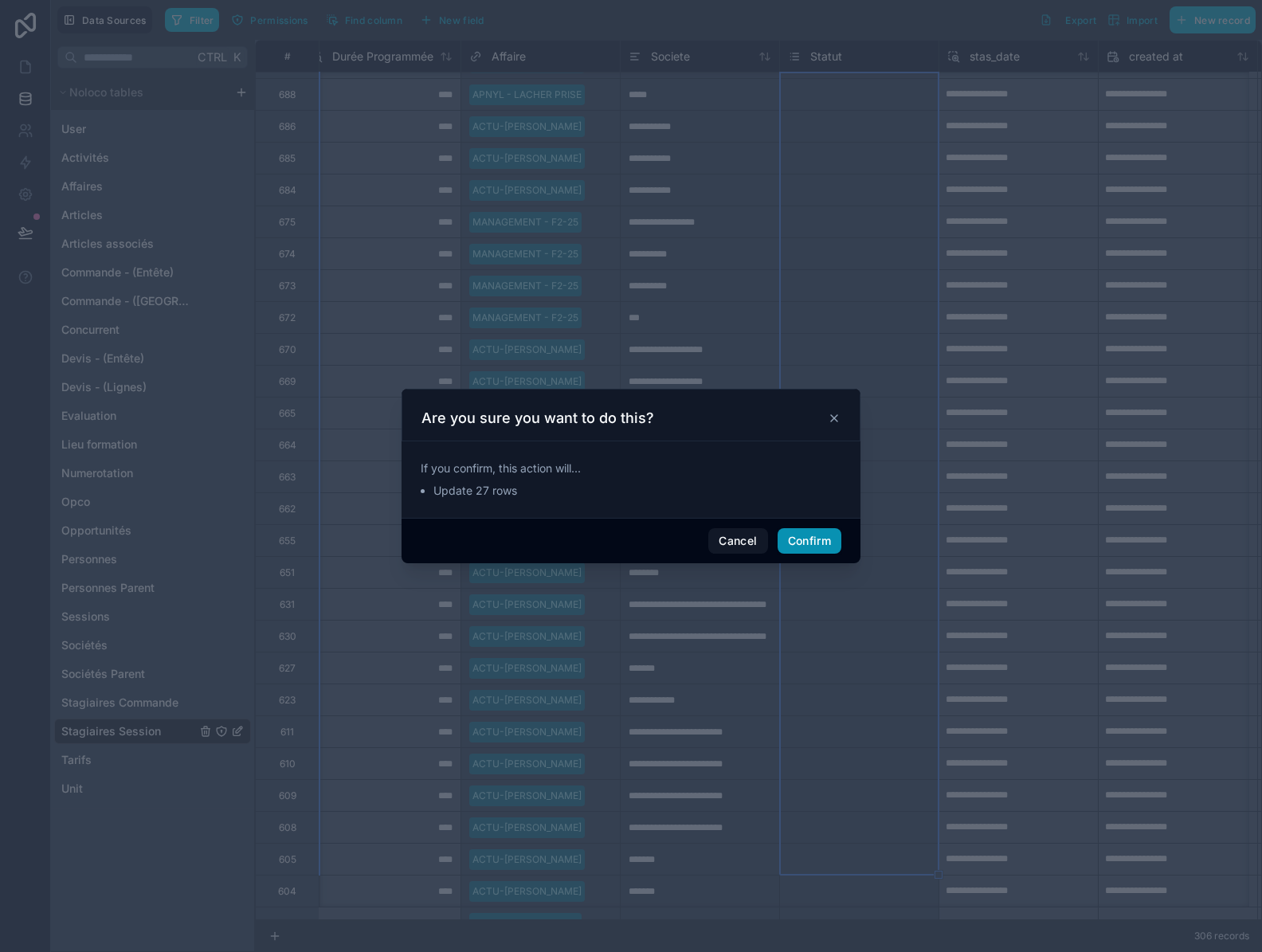
click at [816, 536] on button "Confirm" at bounding box center [809, 540] width 64 height 25
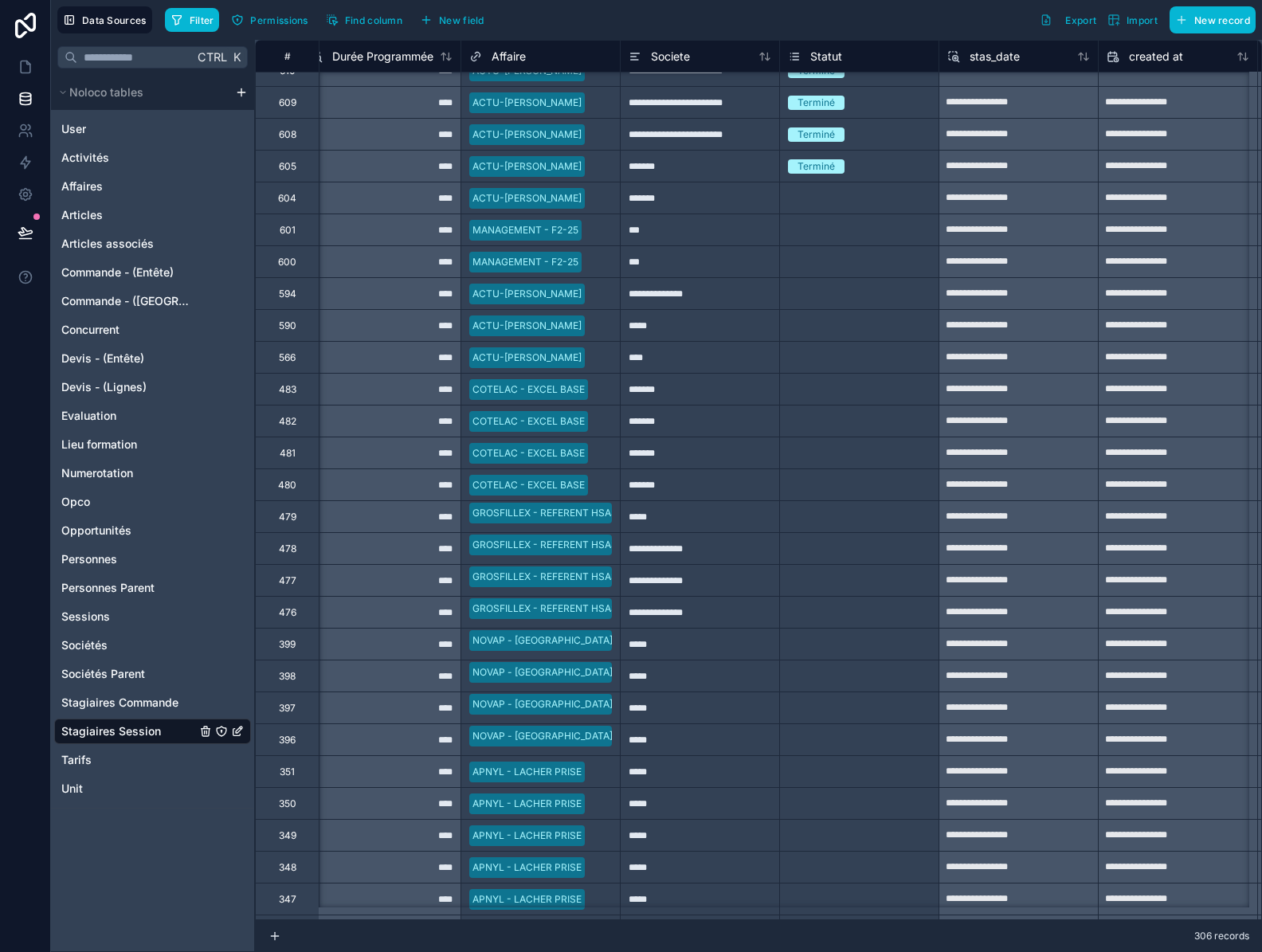
scroll to position [1570, 814]
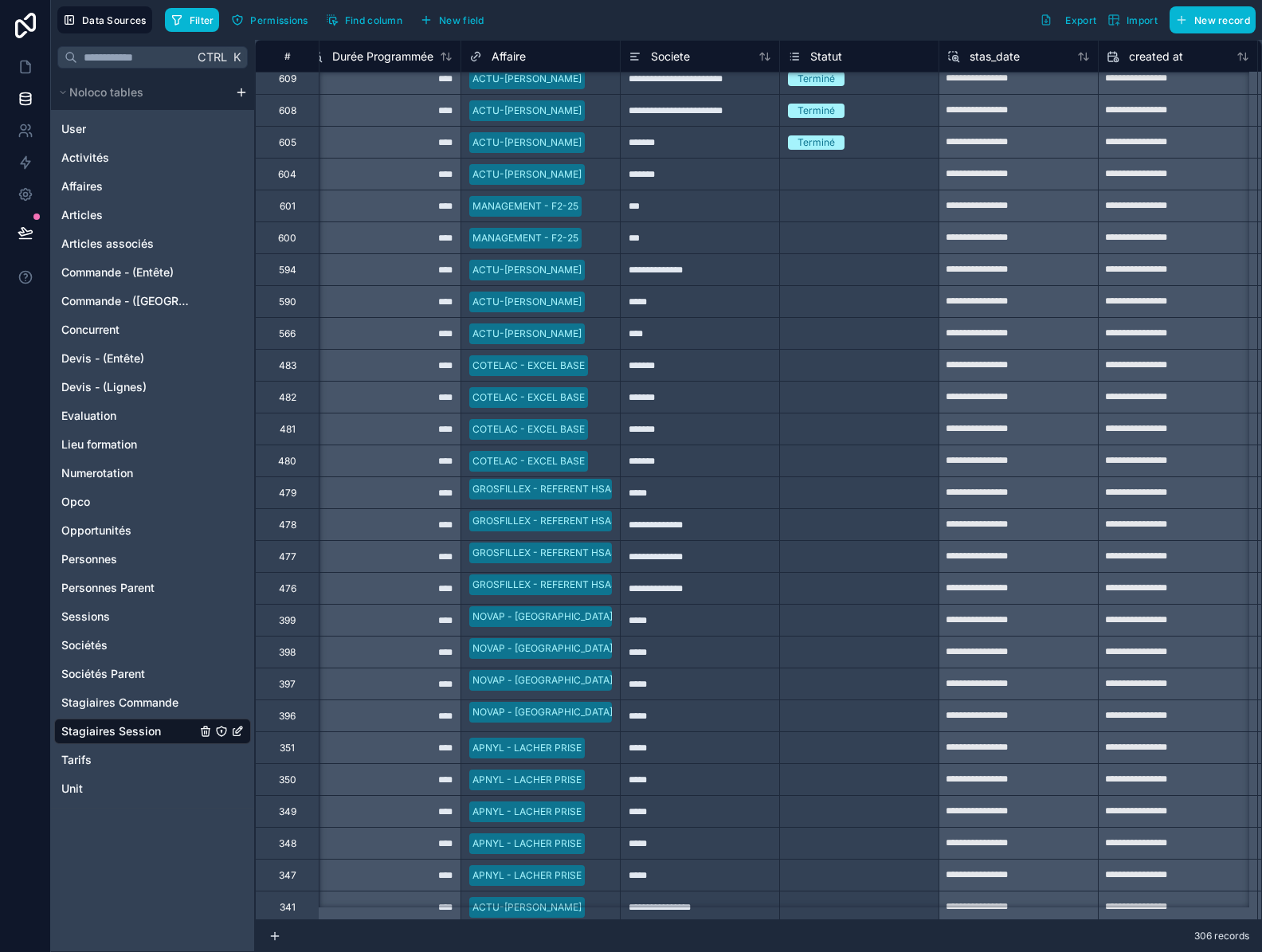
click at [898, 139] on div "Terminé" at bounding box center [859, 142] width 158 height 18
drag, startPoint x: 936, startPoint y: 156, endPoint x: 847, endPoint y: 867, distance: 716.5
click at [847, 867] on div "**********" at bounding box center [508, 875] width 2135 height 4811
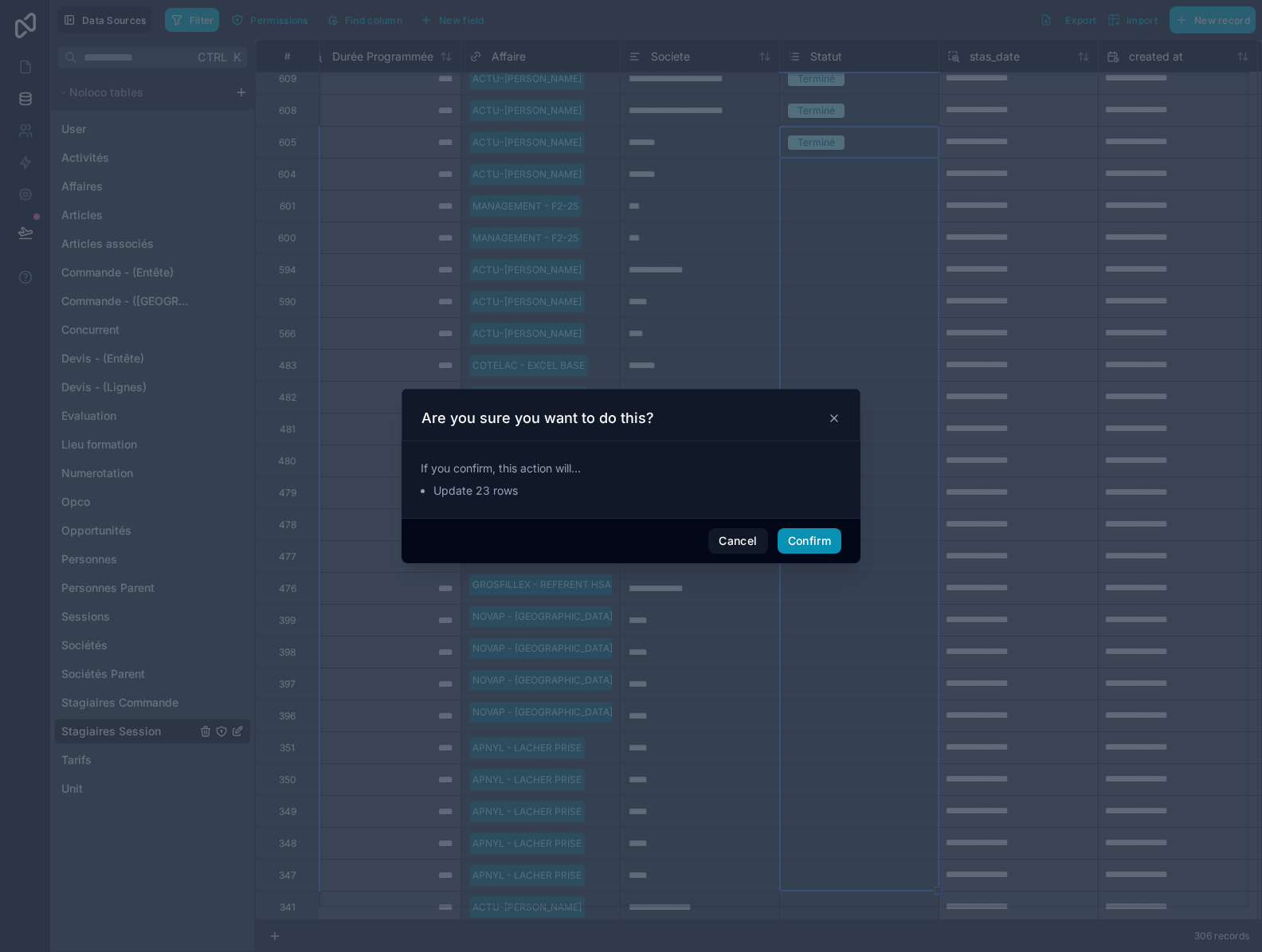
click at [814, 535] on button "Confirm" at bounding box center [809, 540] width 64 height 25
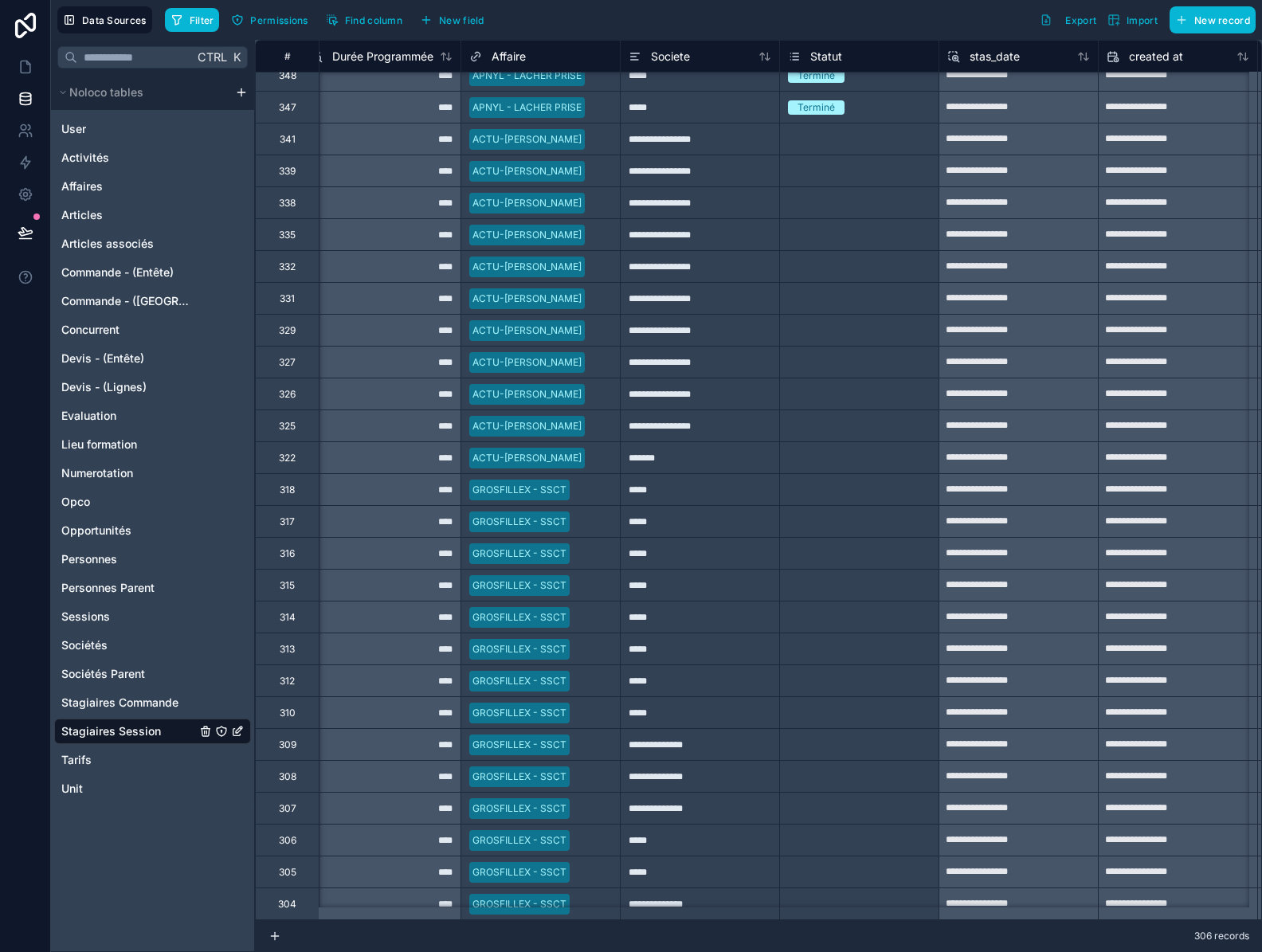
scroll to position [2367, 814]
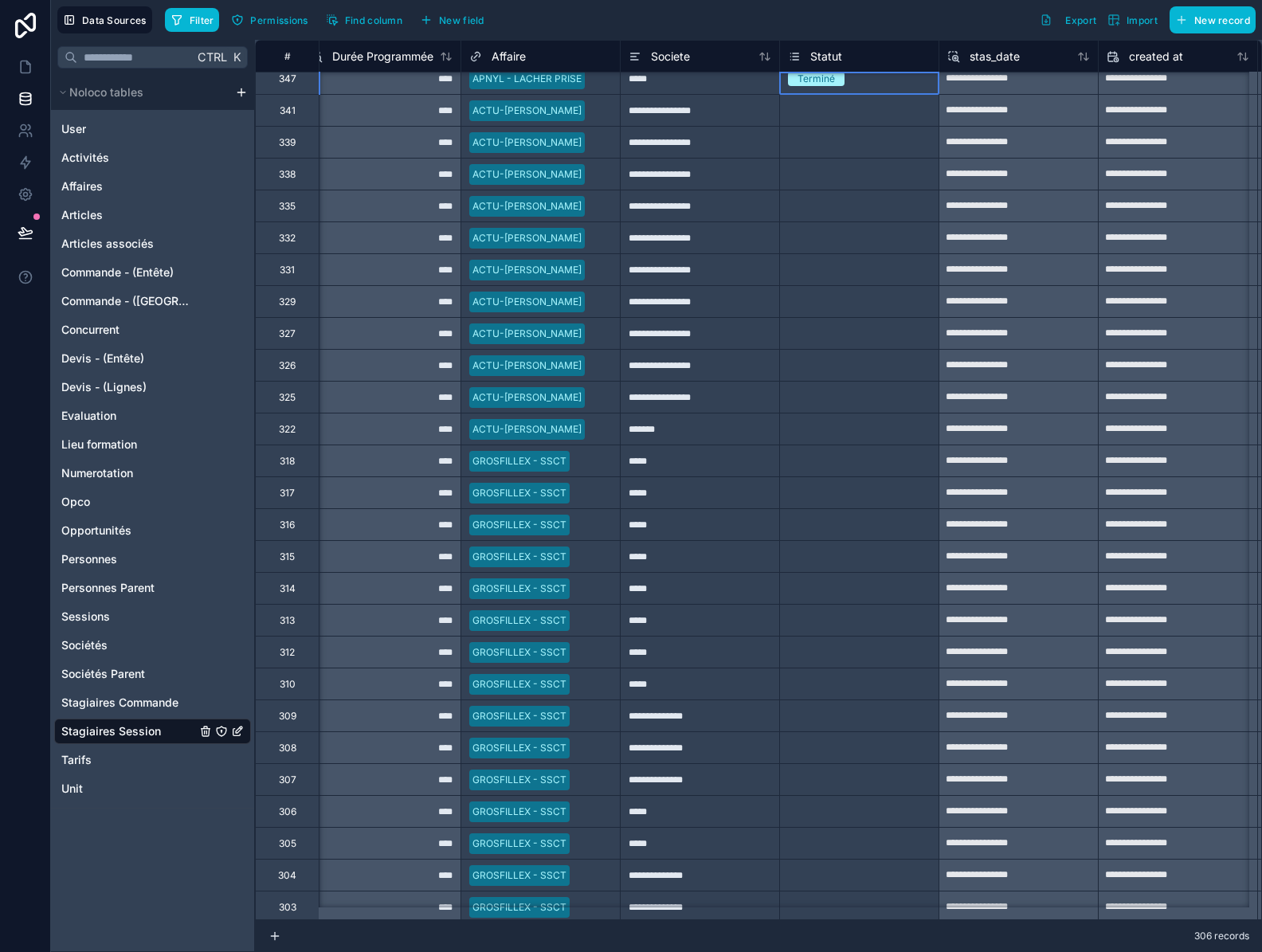
click at [910, 89] on div "Terminé" at bounding box center [859, 78] width 158 height 31
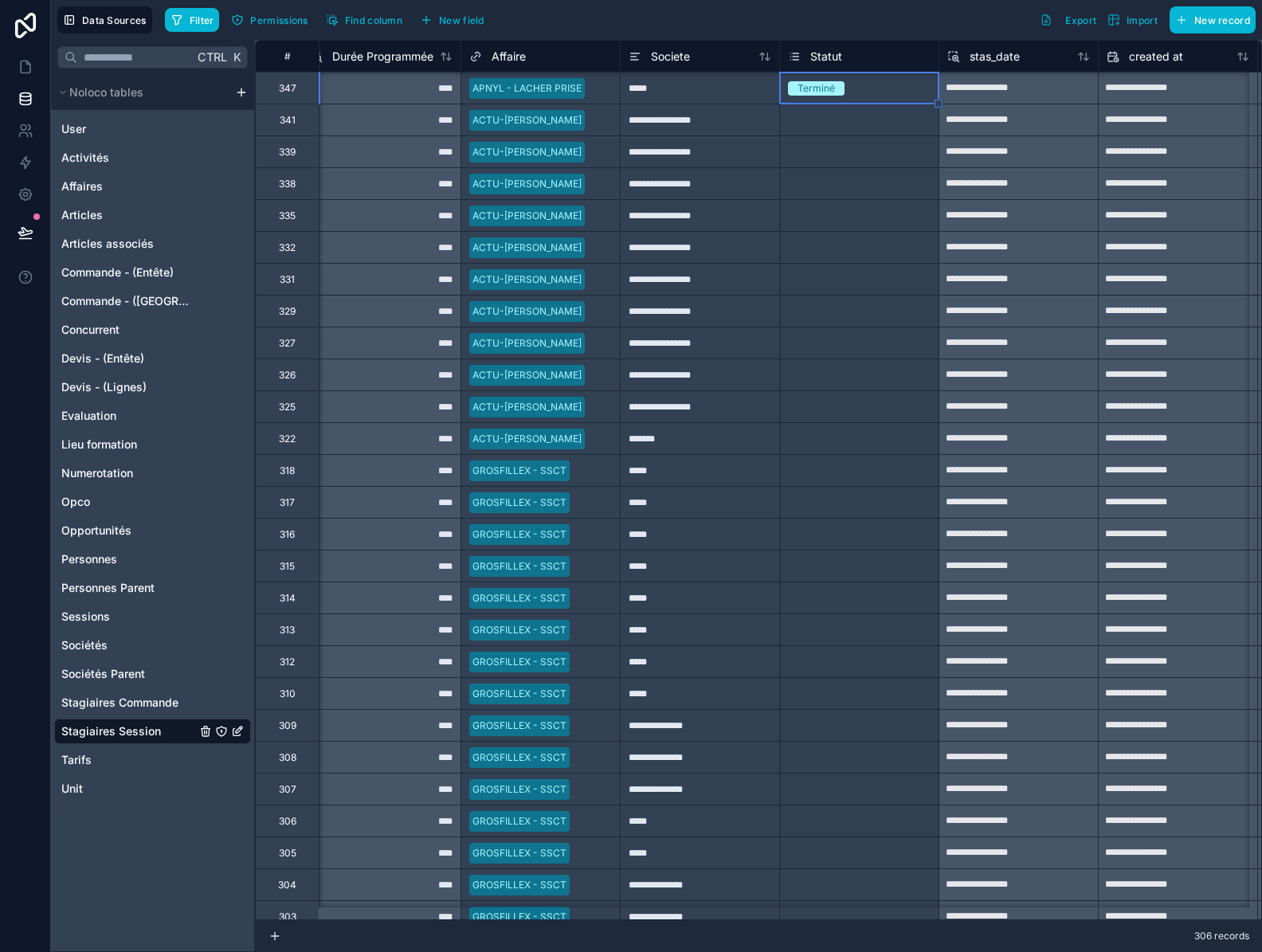
drag, startPoint x: 939, startPoint y: 103, endPoint x: 837, endPoint y: 865, distance: 768.8
click at [837, 865] on div "**********" at bounding box center [508, 88] width 2135 height 4811
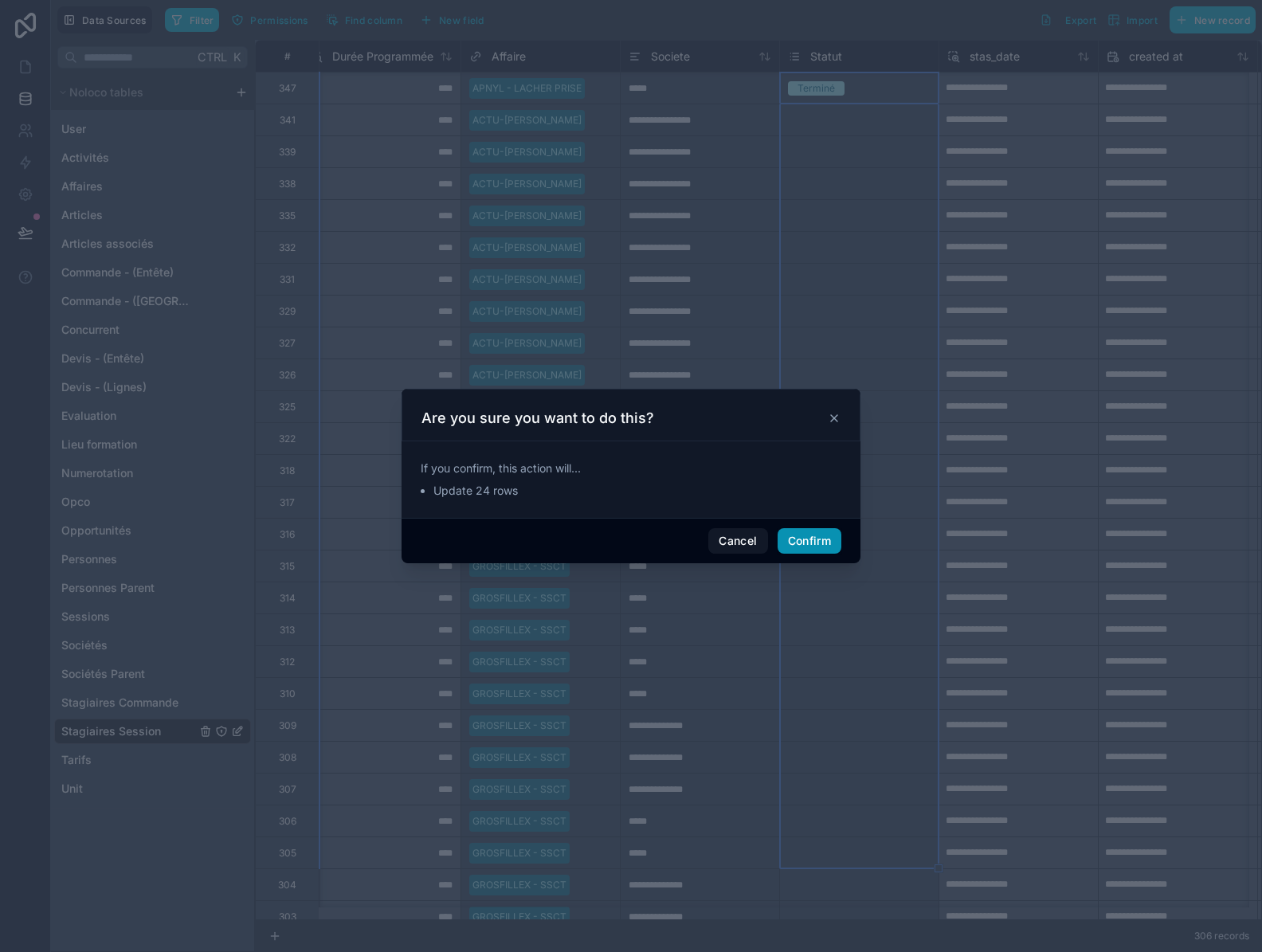
click at [818, 544] on button "Confirm" at bounding box center [809, 540] width 64 height 25
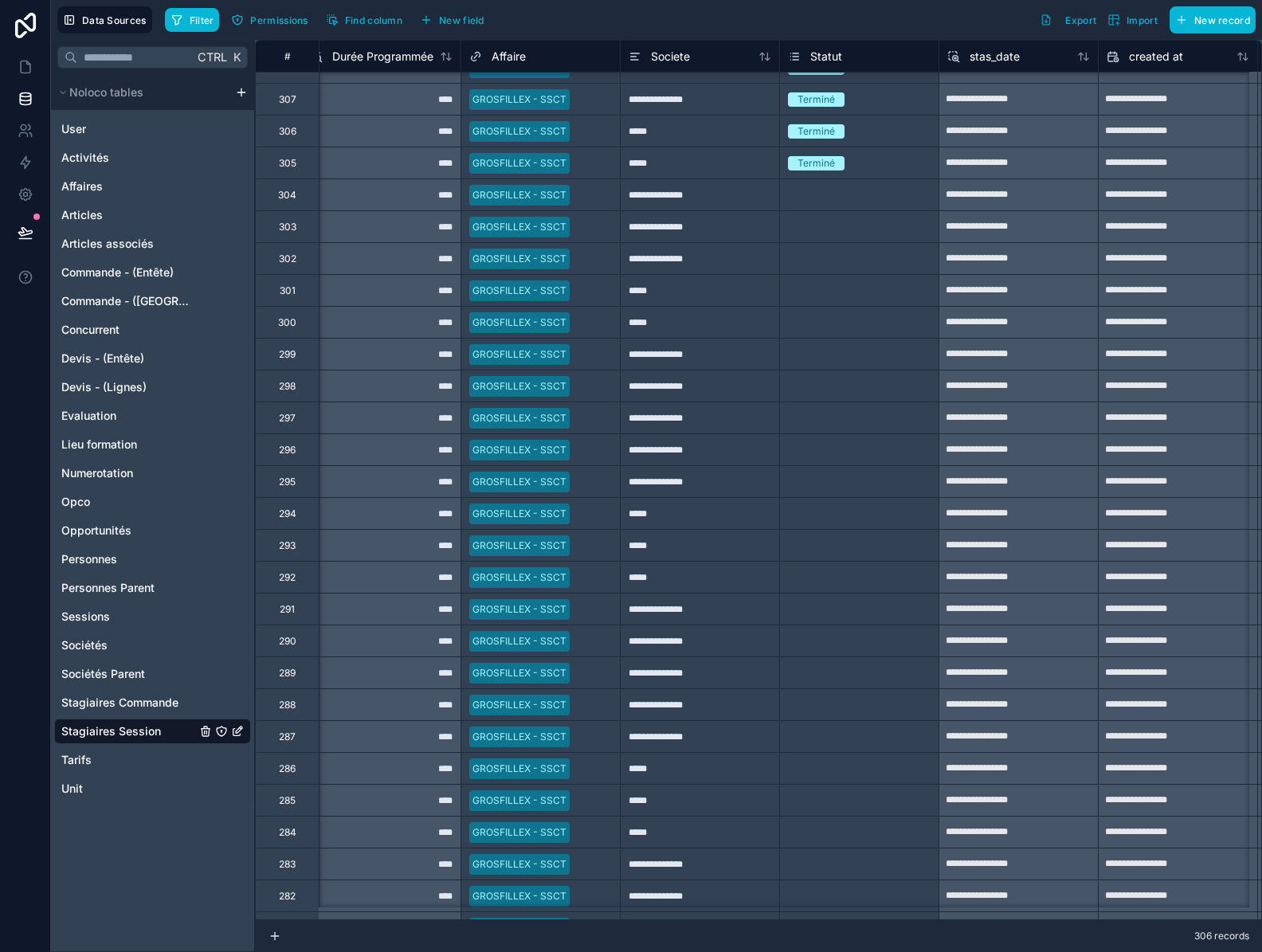
scroll to position [3075, 814]
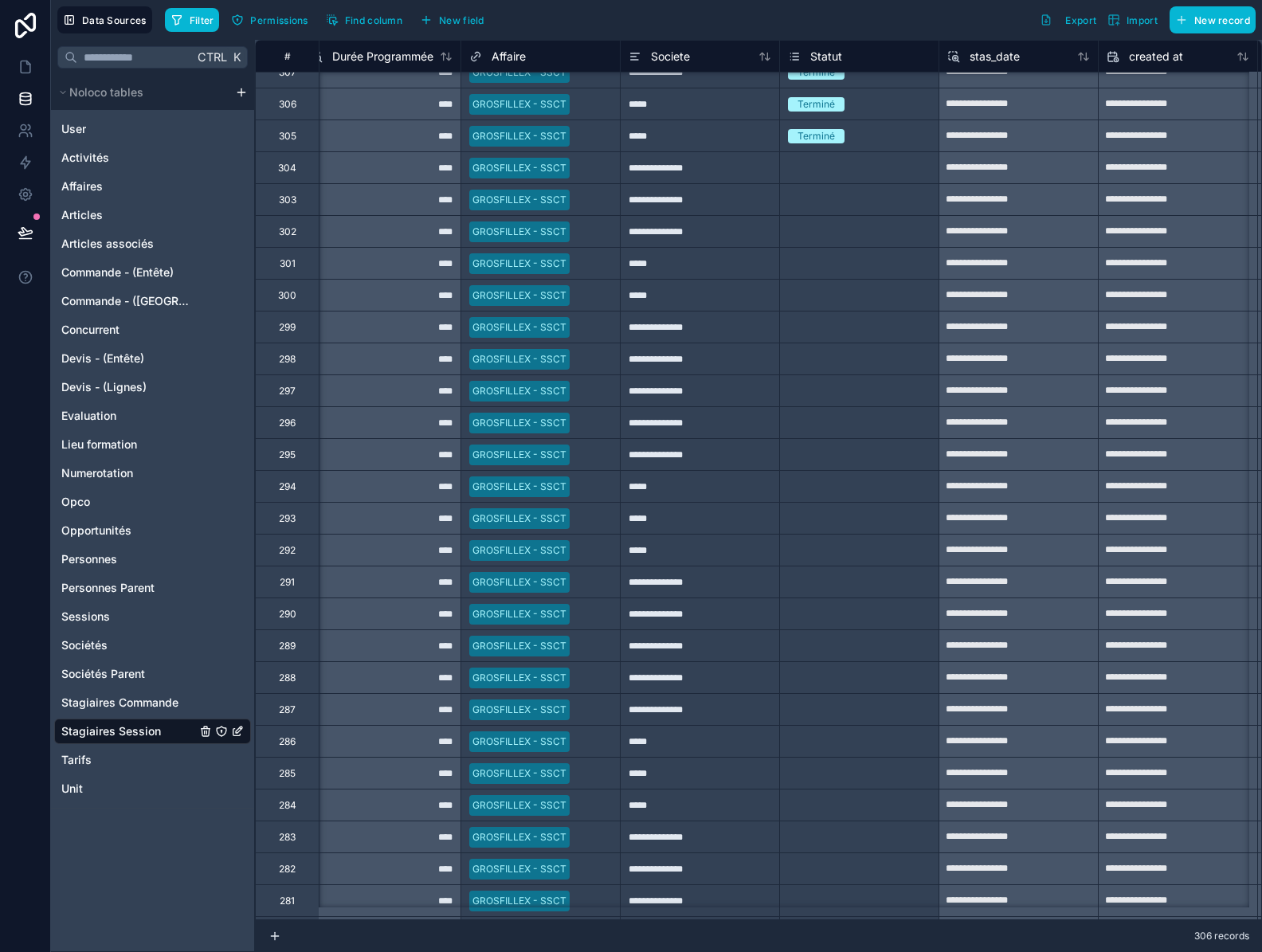
click at [890, 127] on div "Terminé" at bounding box center [859, 136] width 158 height 18
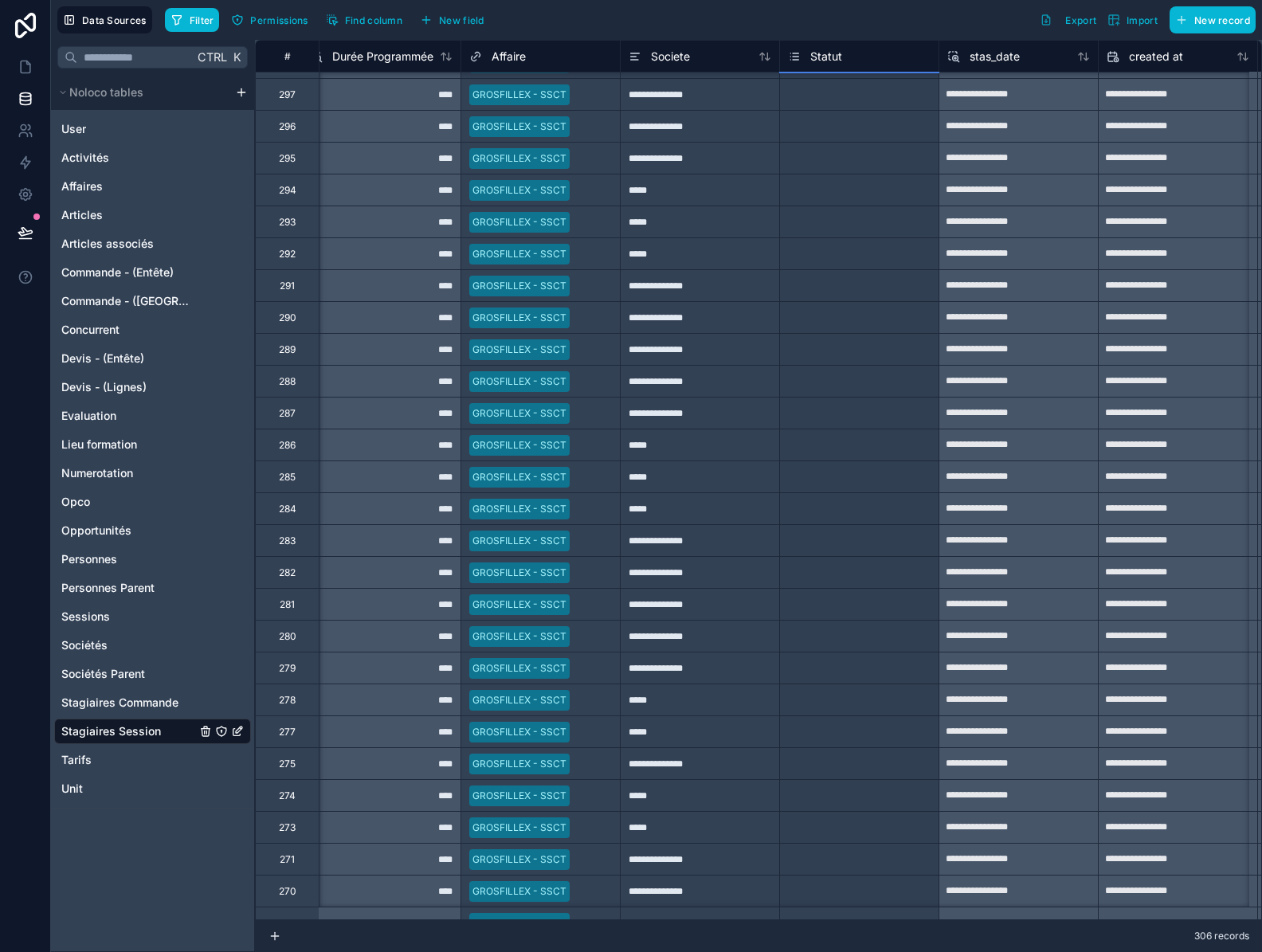
scroll to position [3402, 814]
drag, startPoint x: 937, startPoint y: 150, endPoint x: 897, endPoint y: 860, distance: 711.1
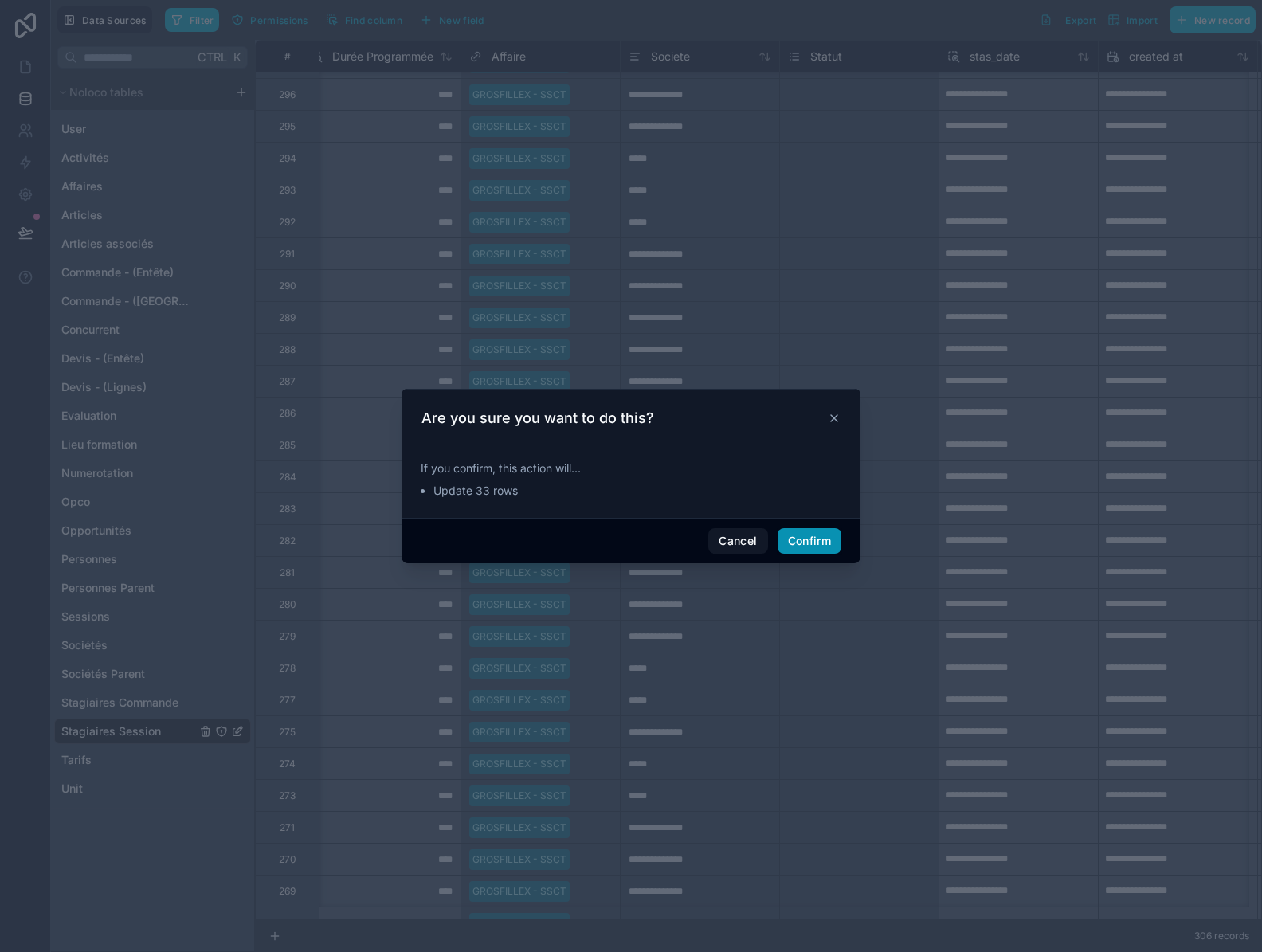
click at [787, 544] on button "Confirm" at bounding box center [809, 540] width 64 height 25
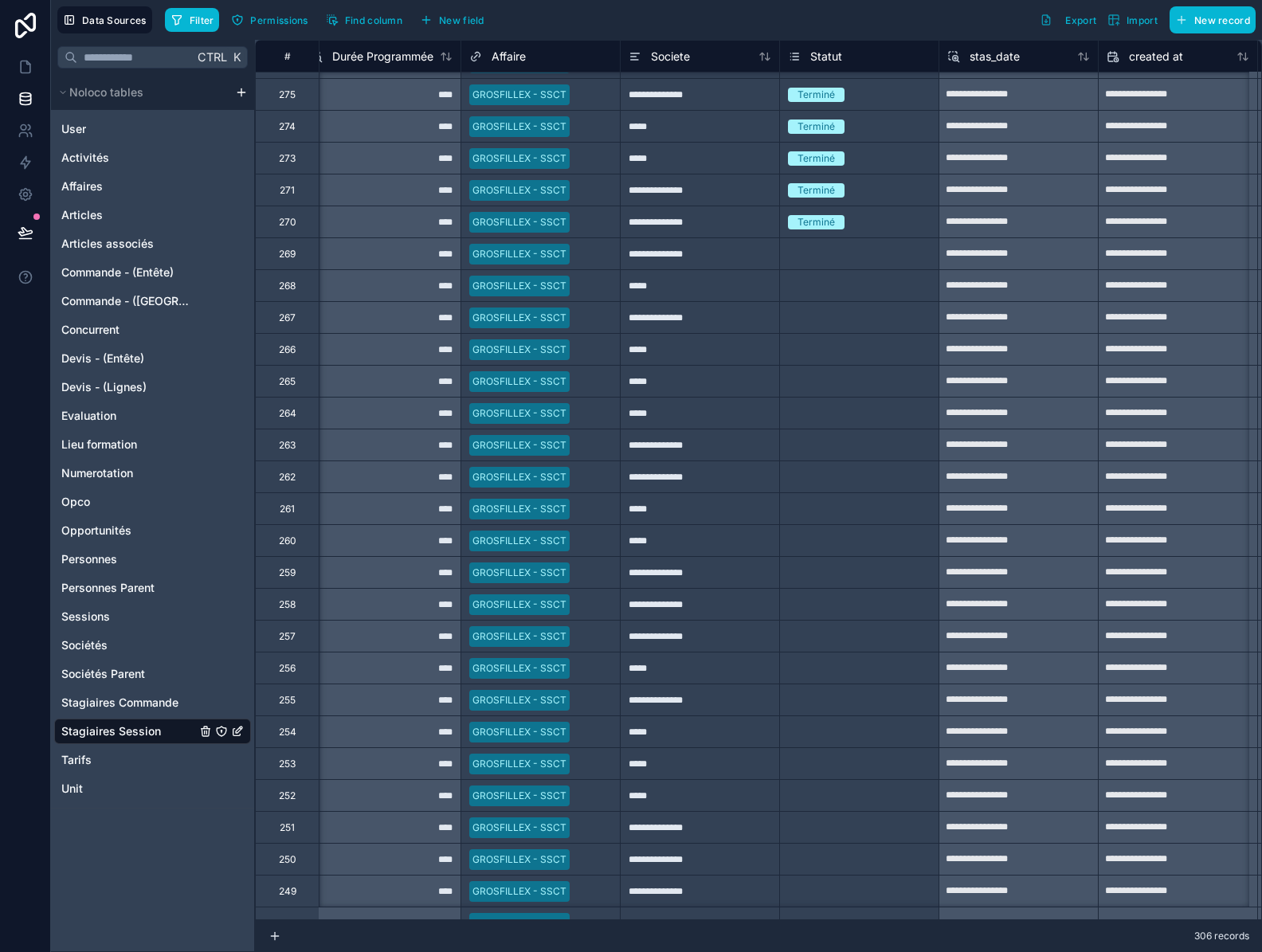
scroll to position [4120, 814]
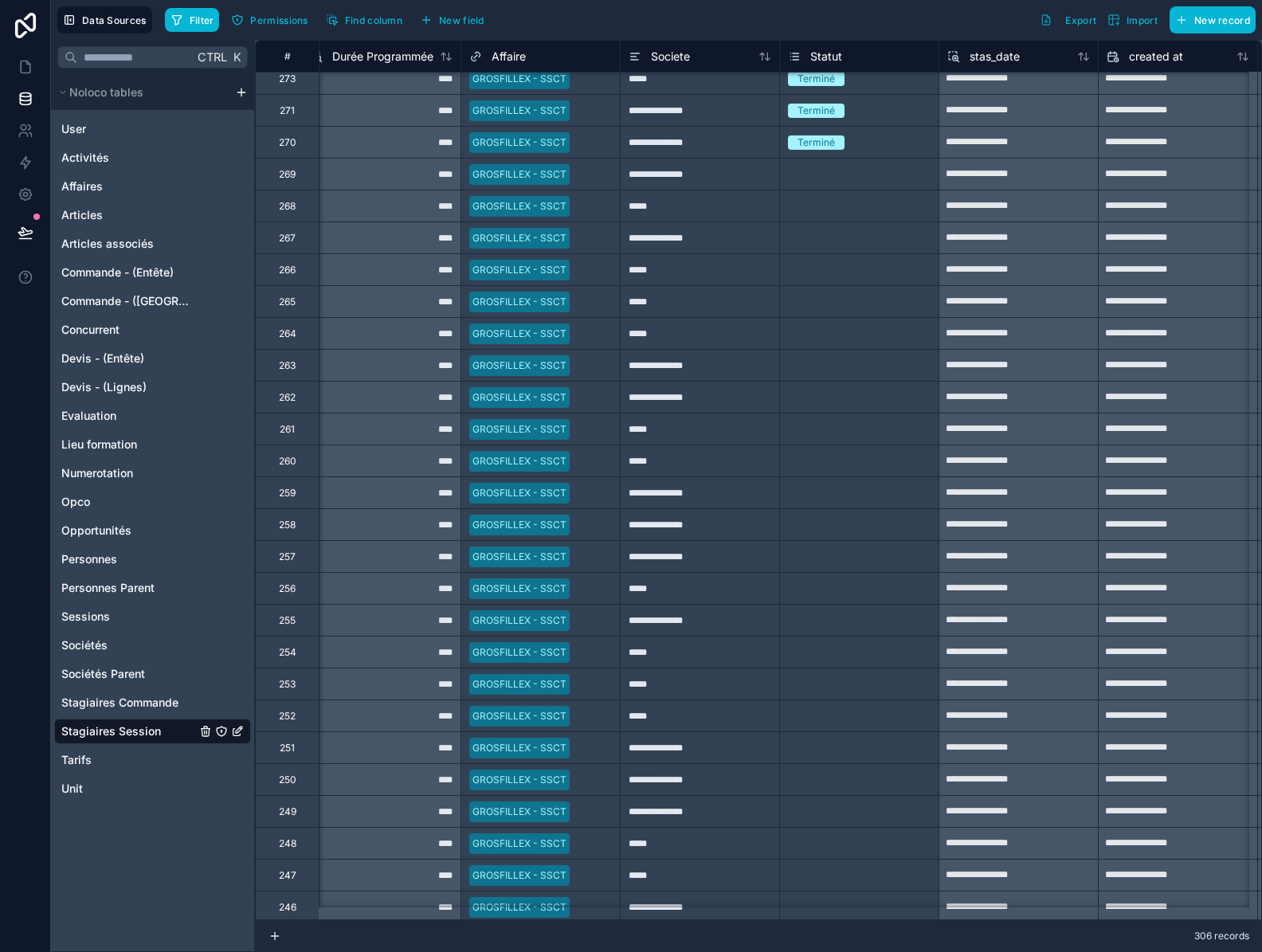
click at [890, 153] on div "Terminé" at bounding box center [859, 141] width 158 height 31
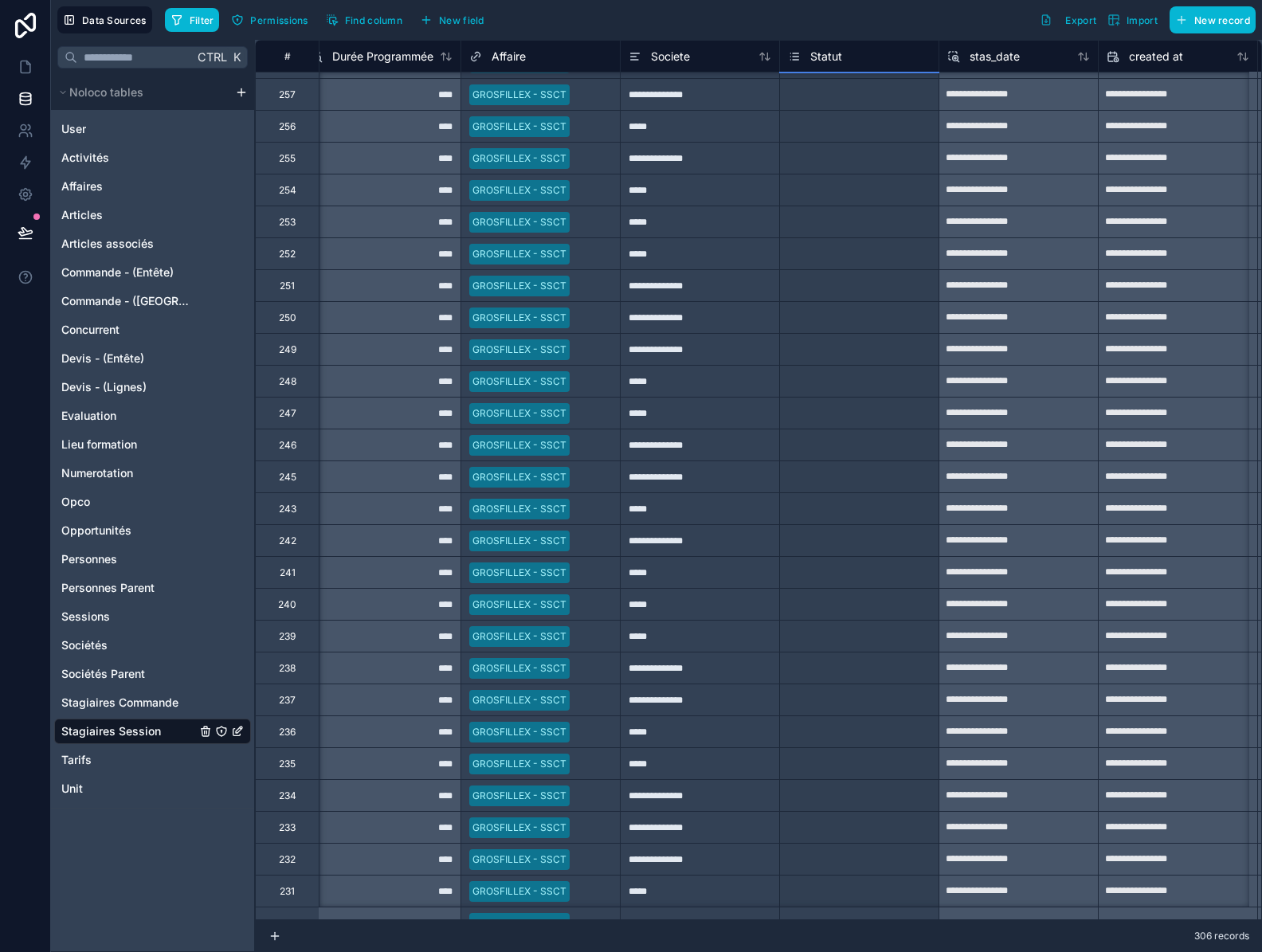
scroll to position [4613, 814]
drag, startPoint x: 937, startPoint y: 155, endPoint x: 841, endPoint y: 860, distance: 711.5
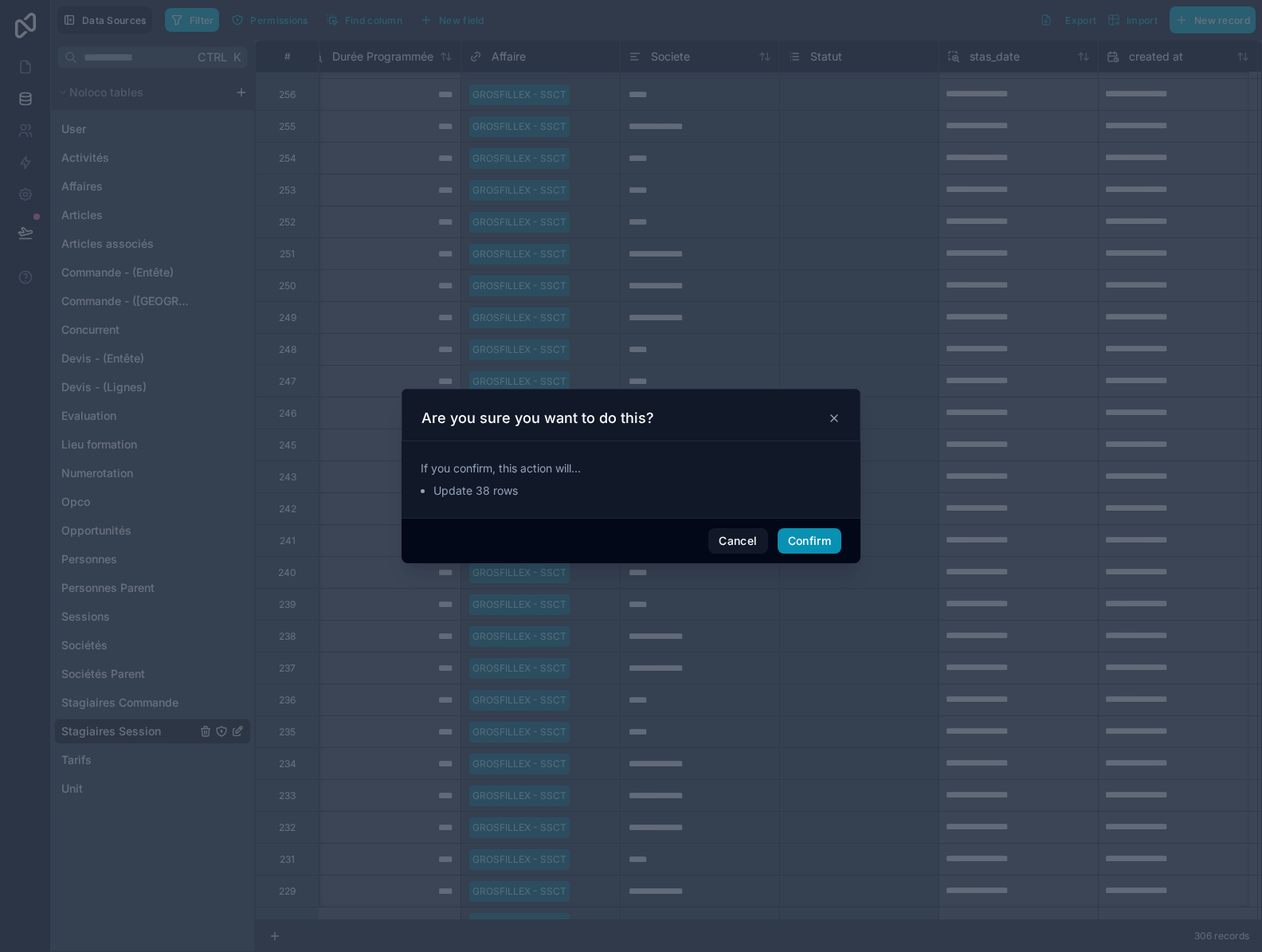
click at [810, 539] on button "Confirm" at bounding box center [809, 540] width 64 height 25
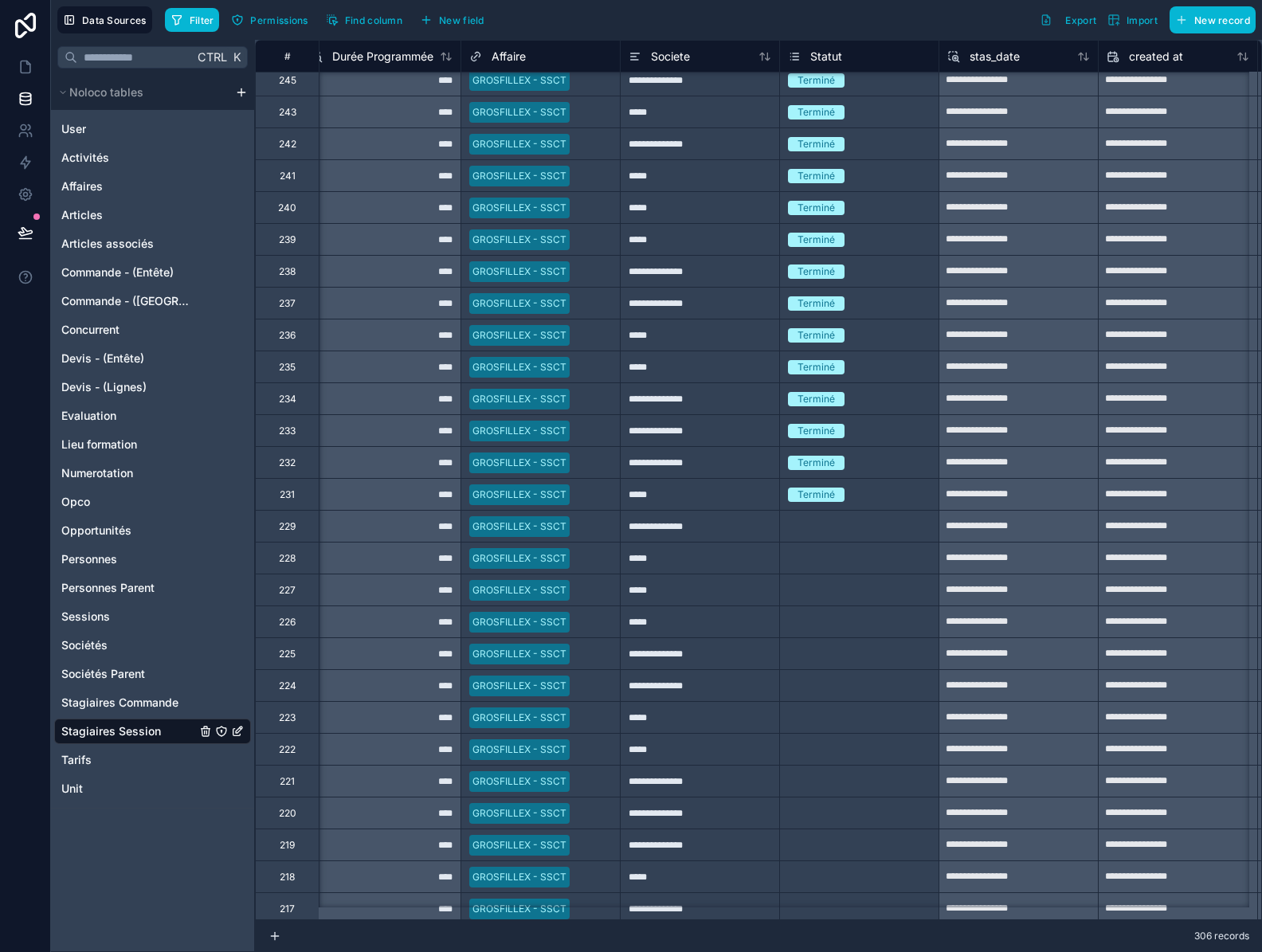
scroll to position [5011, 814]
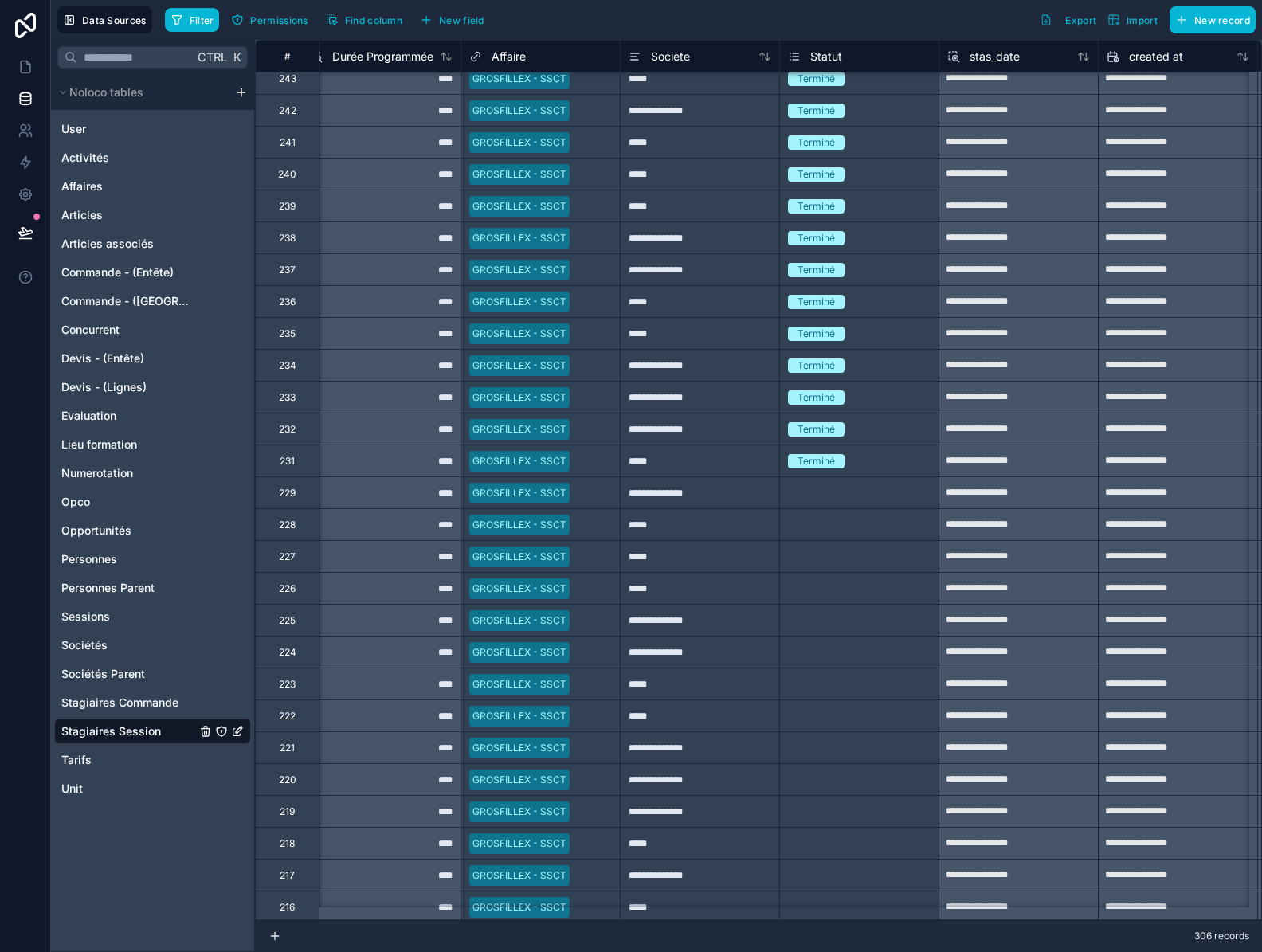
click at [898, 462] on div "Terminé" at bounding box center [859, 461] width 158 height 18
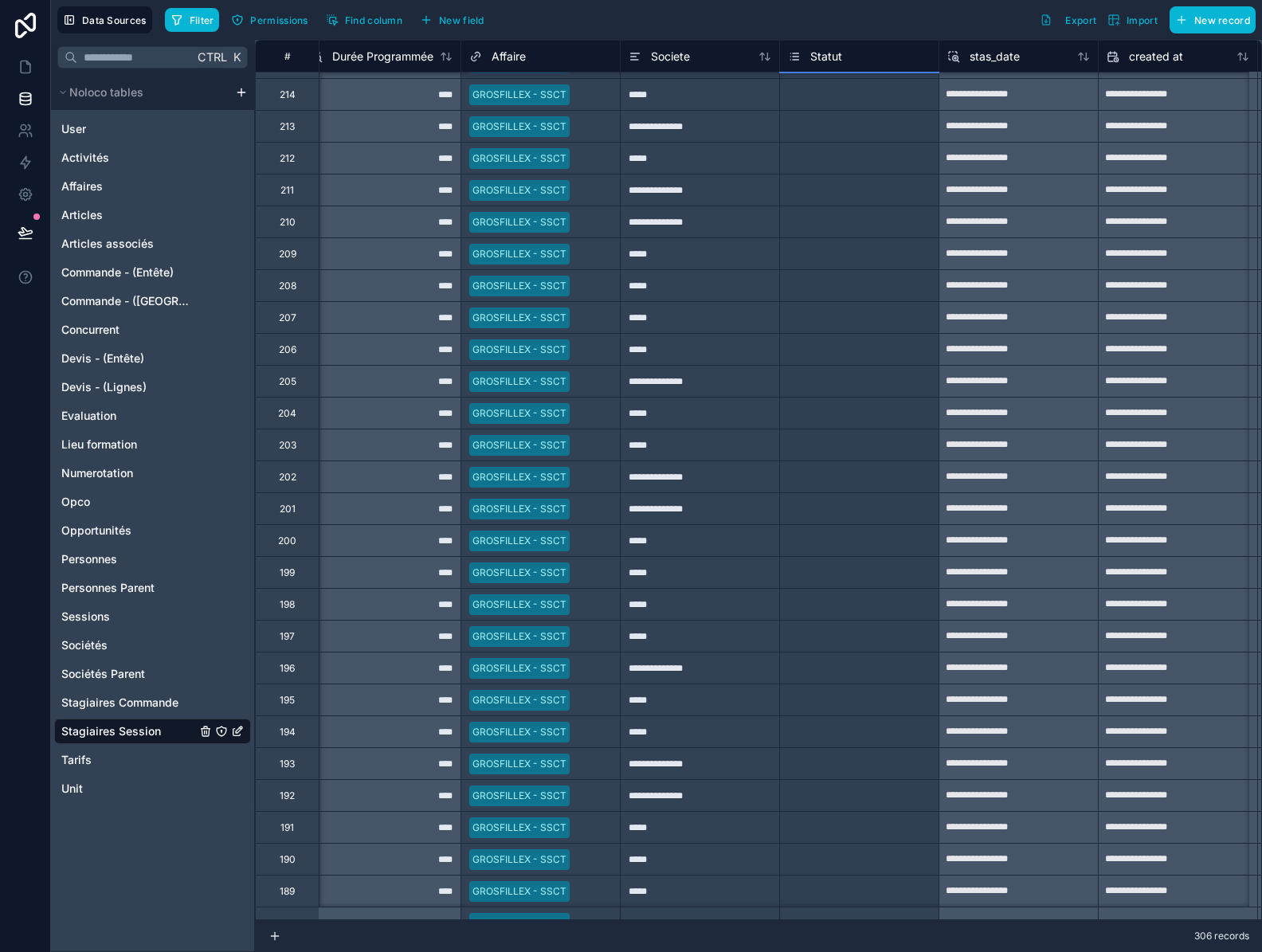
scroll to position [5919, 814]
drag, startPoint x: 937, startPoint y: 79, endPoint x: 872, endPoint y: 869, distance: 792.7
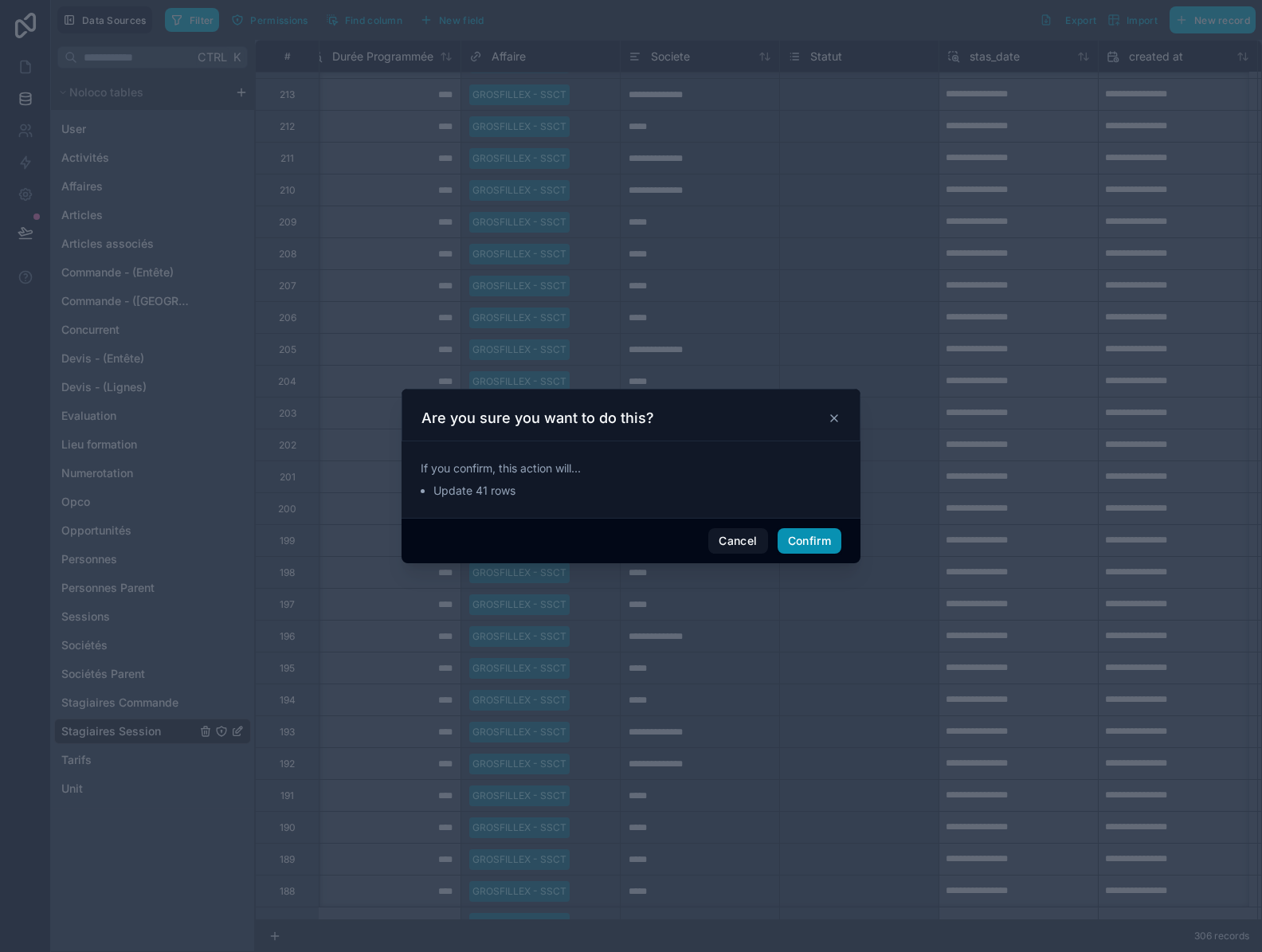
click at [801, 544] on button "Confirm" at bounding box center [809, 540] width 64 height 25
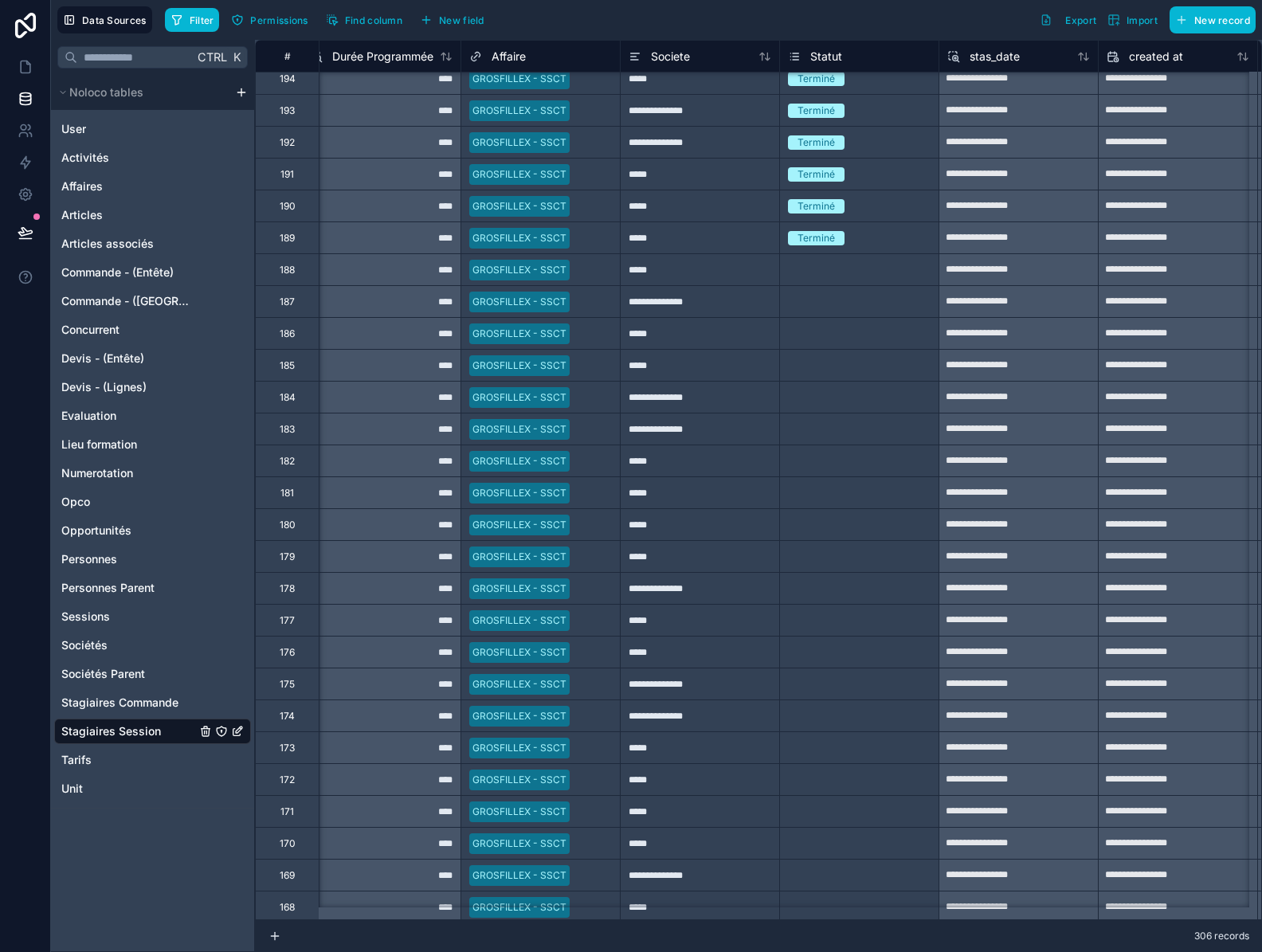
scroll to position [6637, 814]
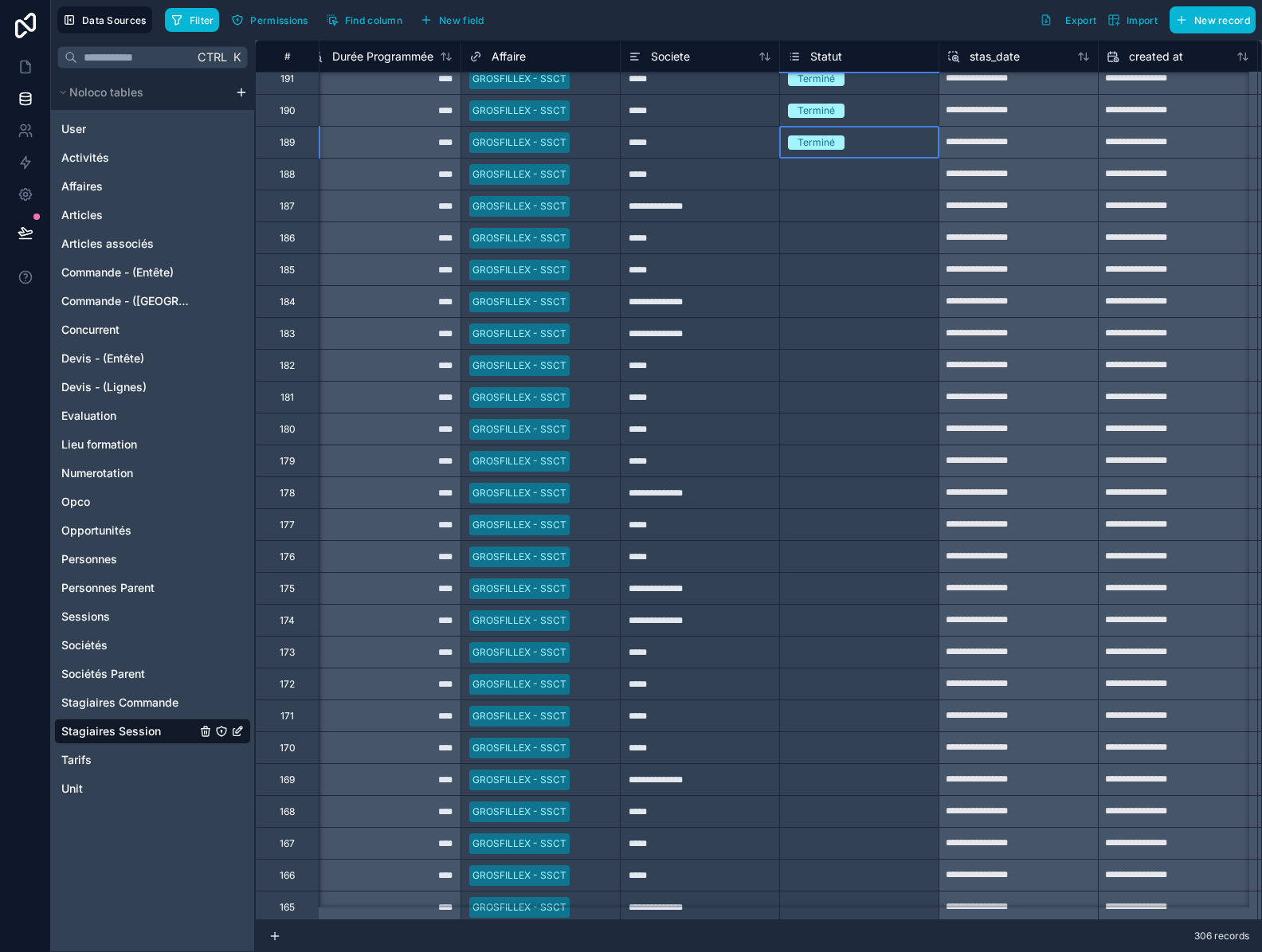
click at [911, 150] on div "Terminé" at bounding box center [859, 142] width 158 height 18
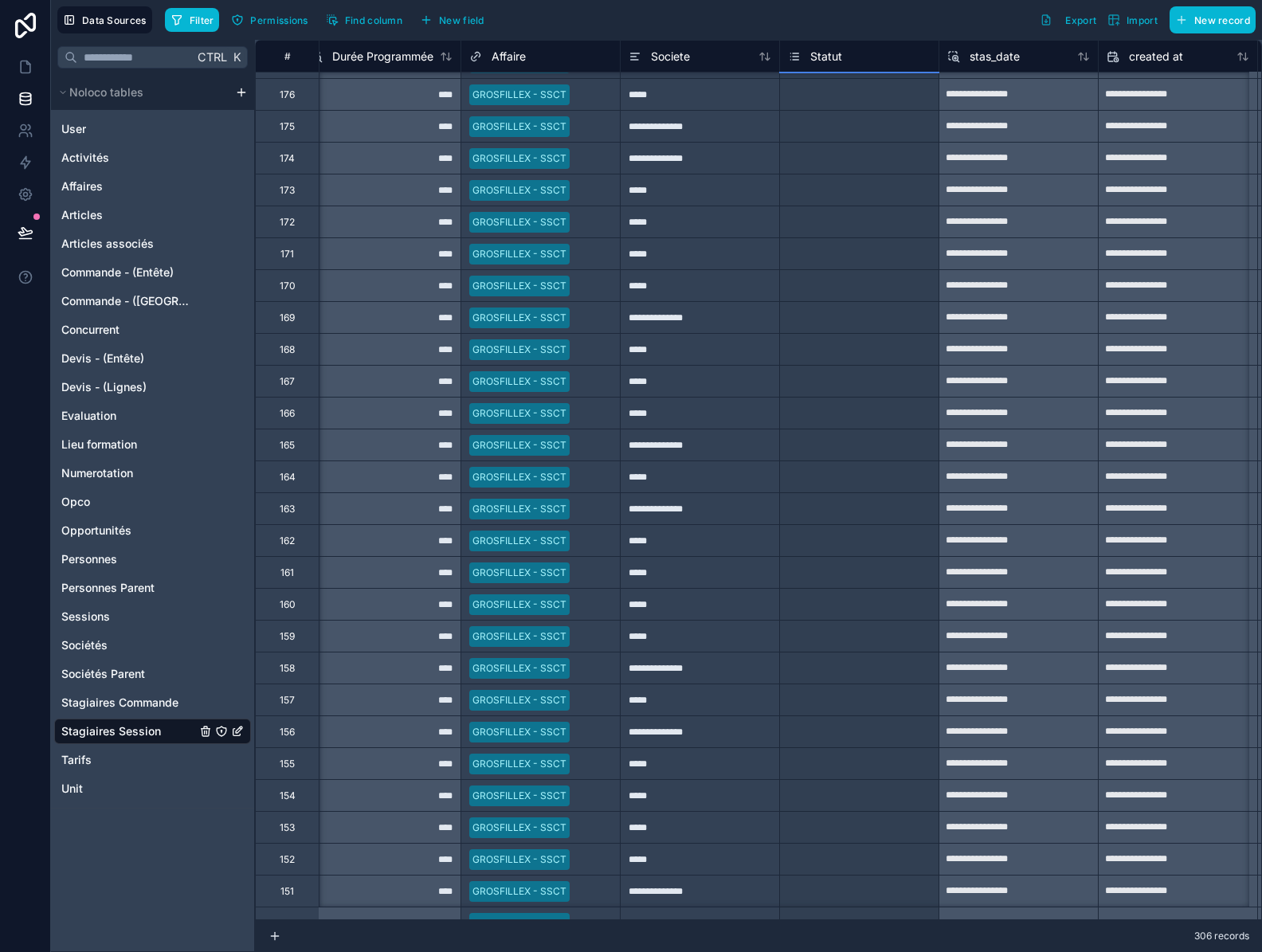
scroll to position [7130, 814]
drag, startPoint x: 938, startPoint y: 158, endPoint x: 858, endPoint y: 871, distance: 717.5
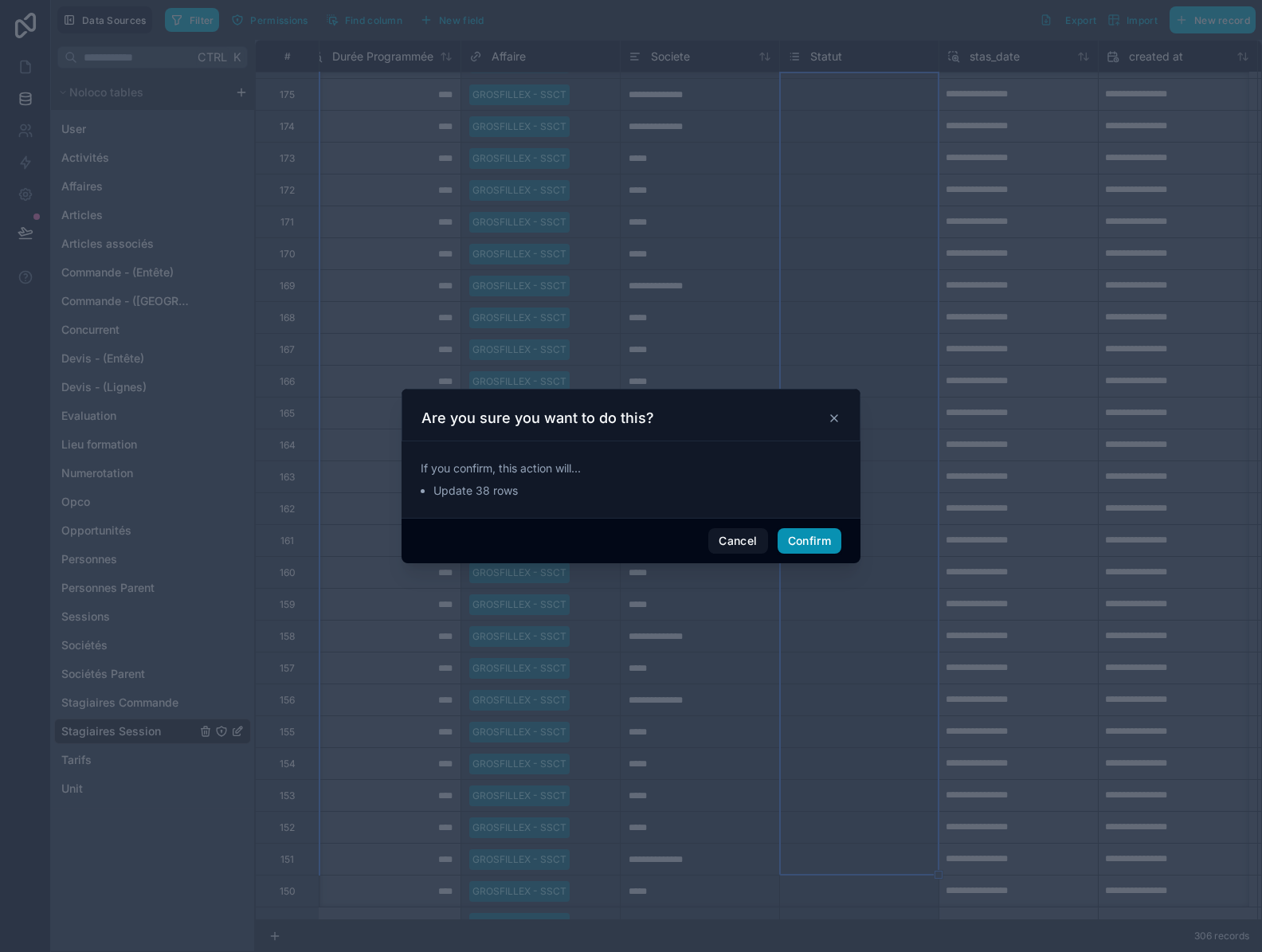
click at [809, 546] on button "Confirm" at bounding box center [809, 540] width 64 height 25
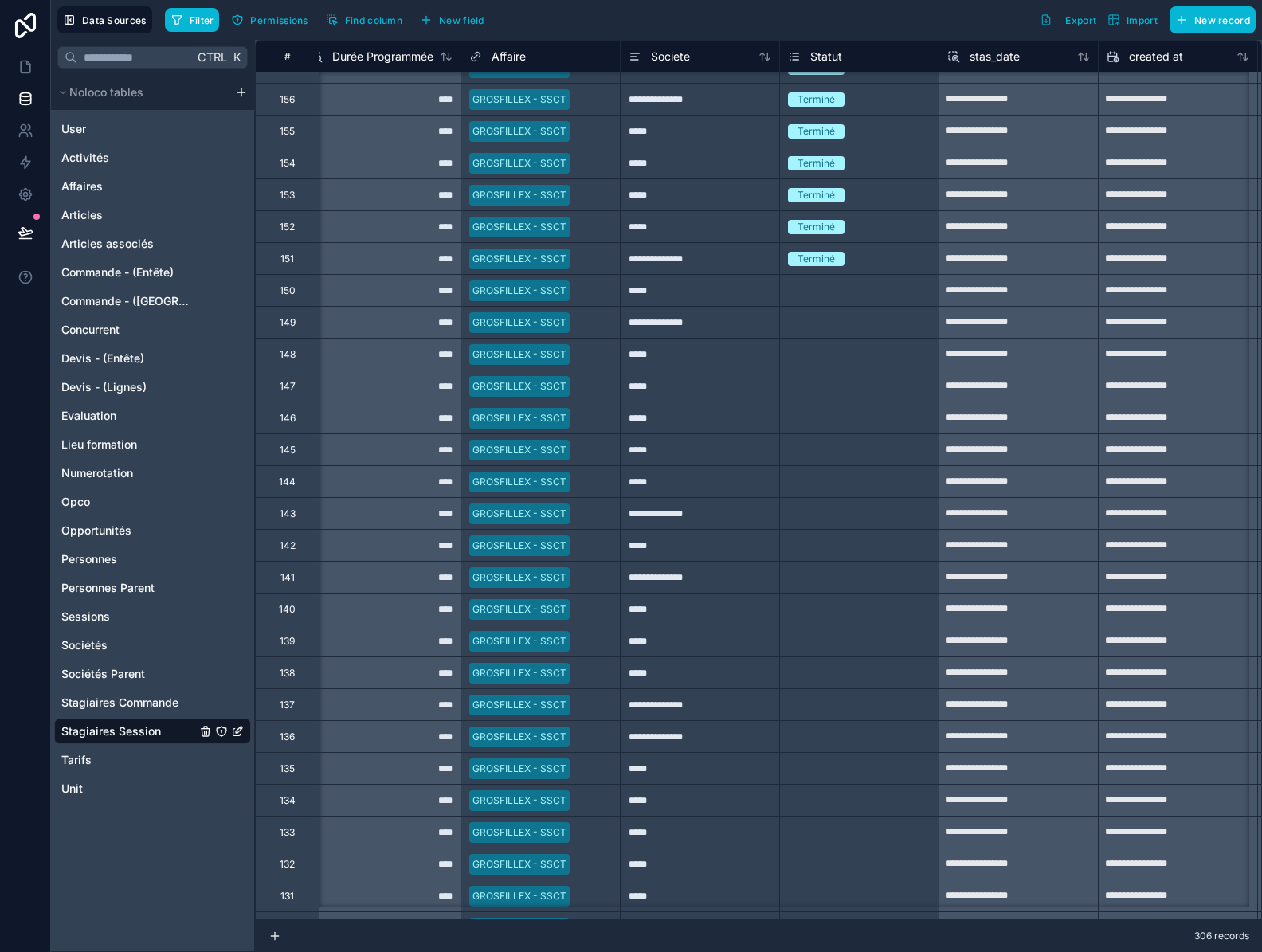
scroll to position [7768, 814]
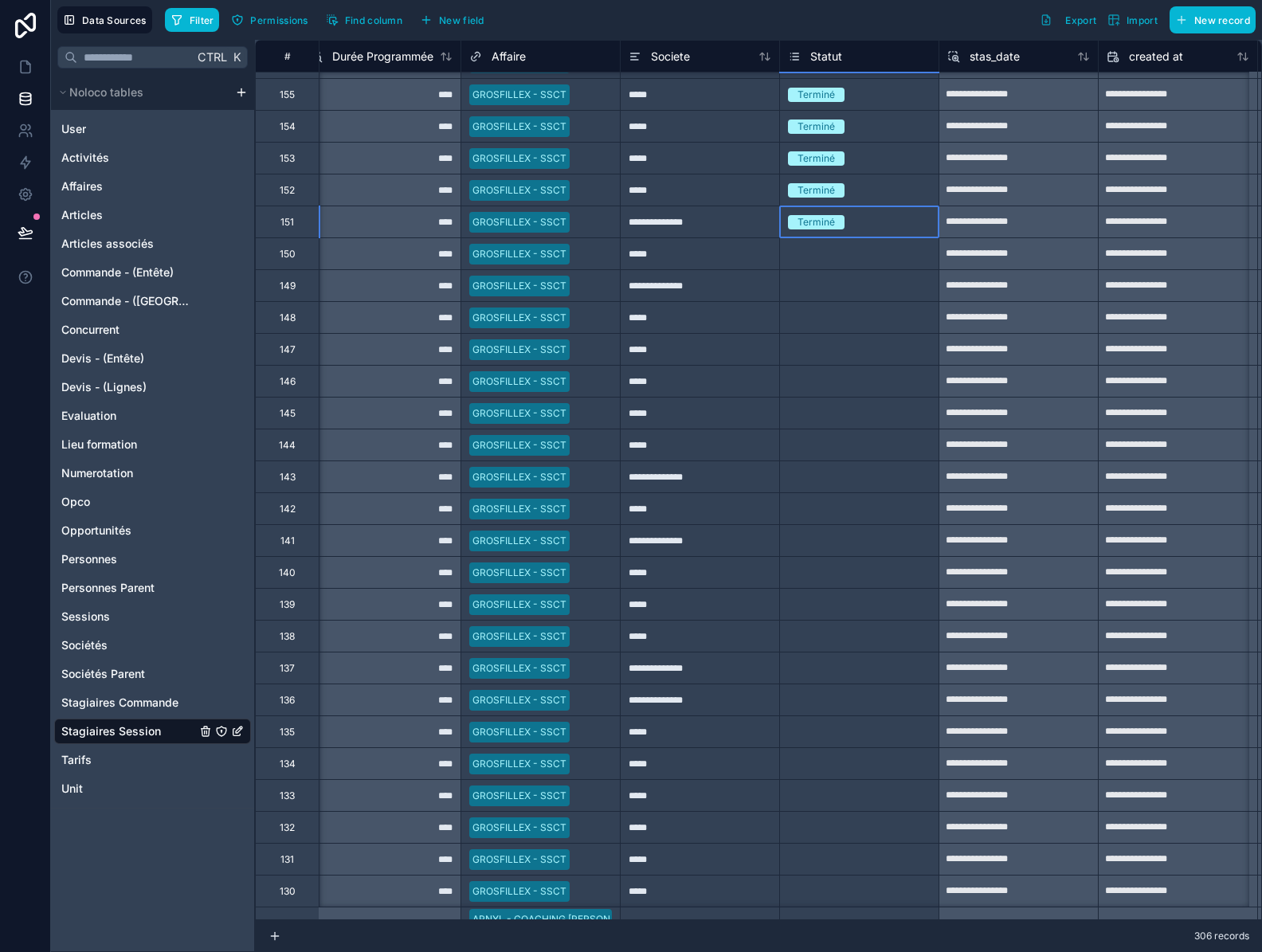
click at [916, 226] on div "Terminé" at bounding box center [859, 222] width 158 height 18
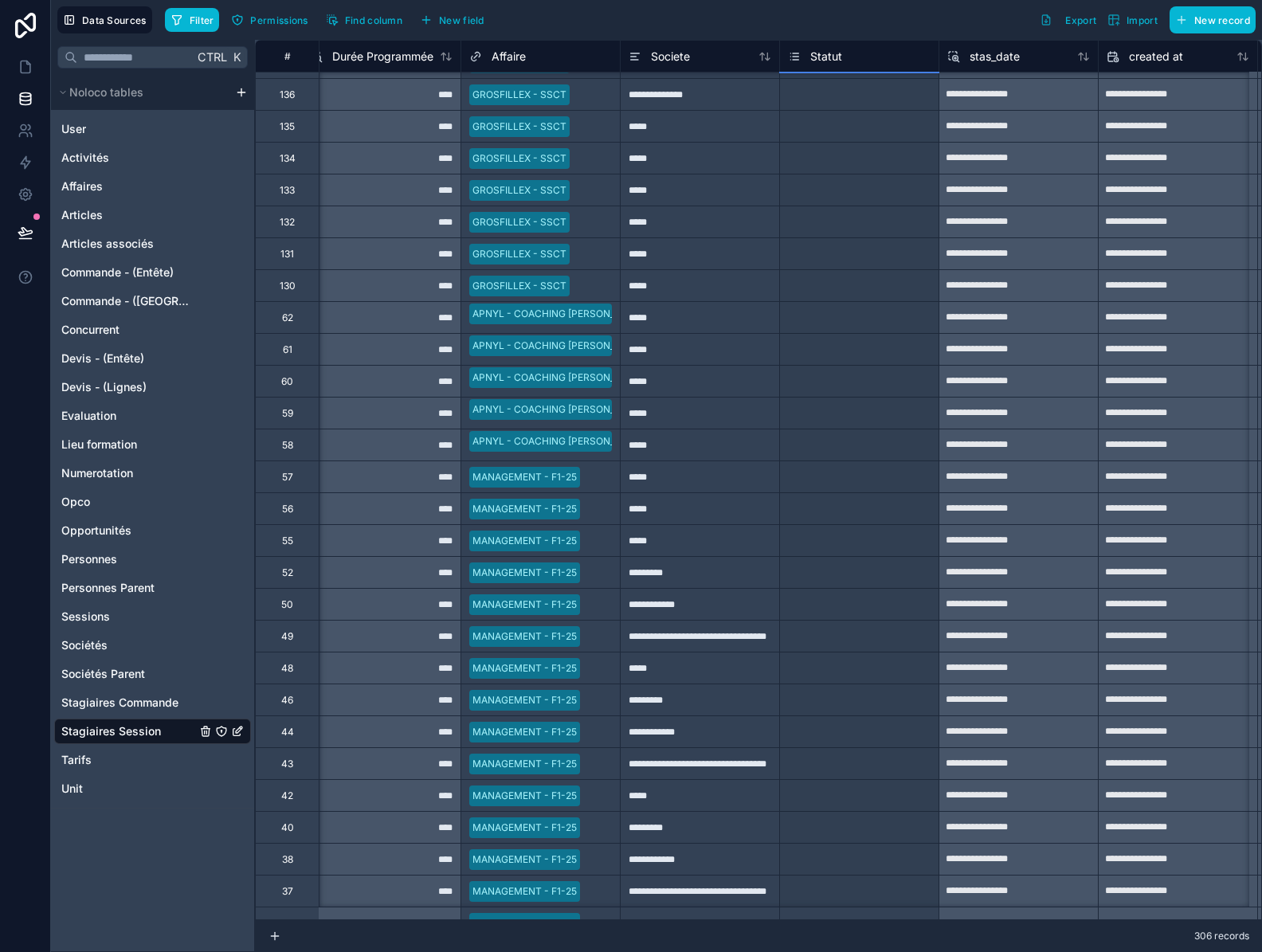
scroll to position [8405, 814]
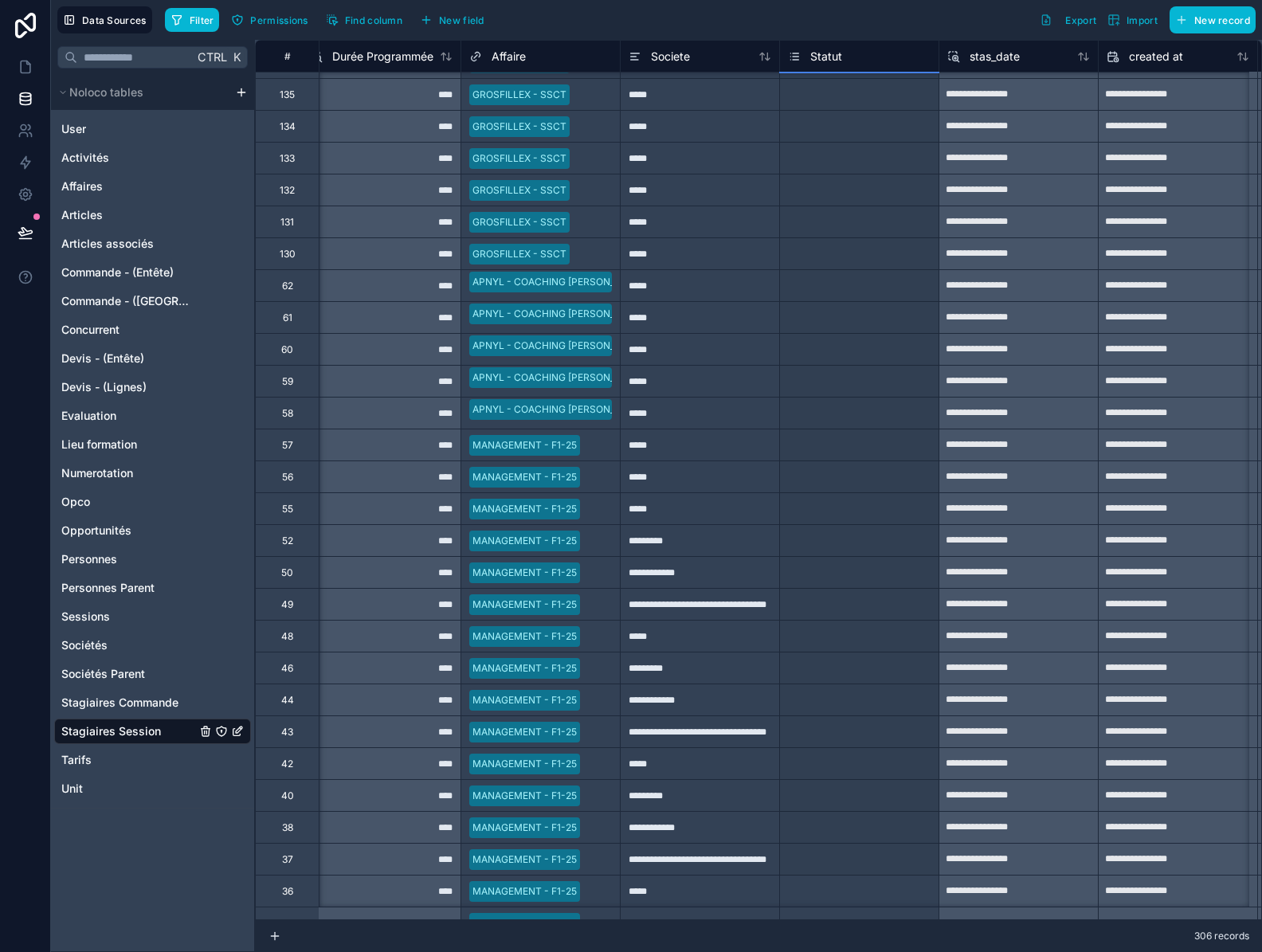
drag, startPoint x: 938, startPoint y: 235, endPoint x: 841, endPoint y: 864, distance: 636.4
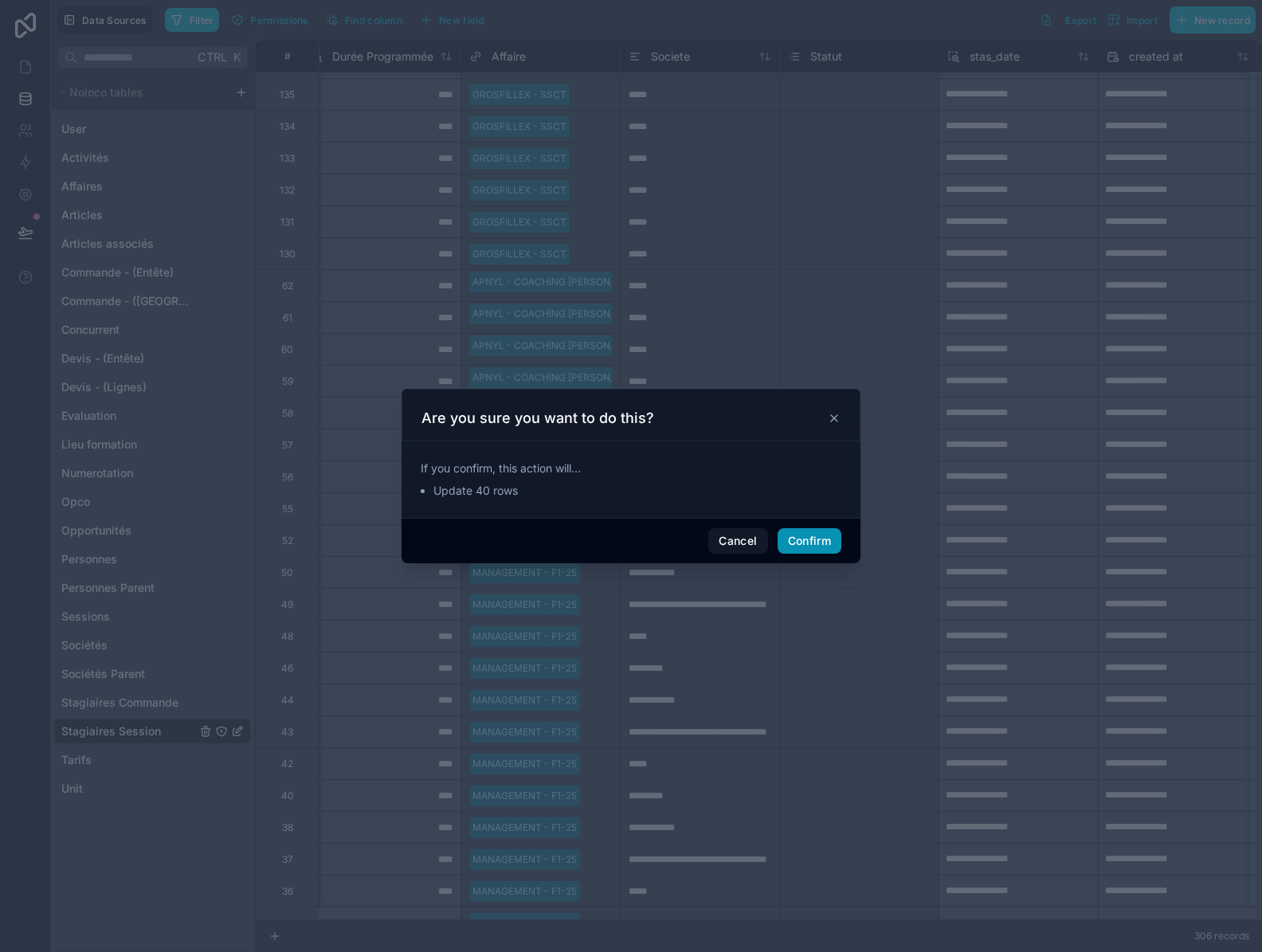
click at [823, 542] on button "Confirm" at bounding box center [809, 540] width 64 height 25
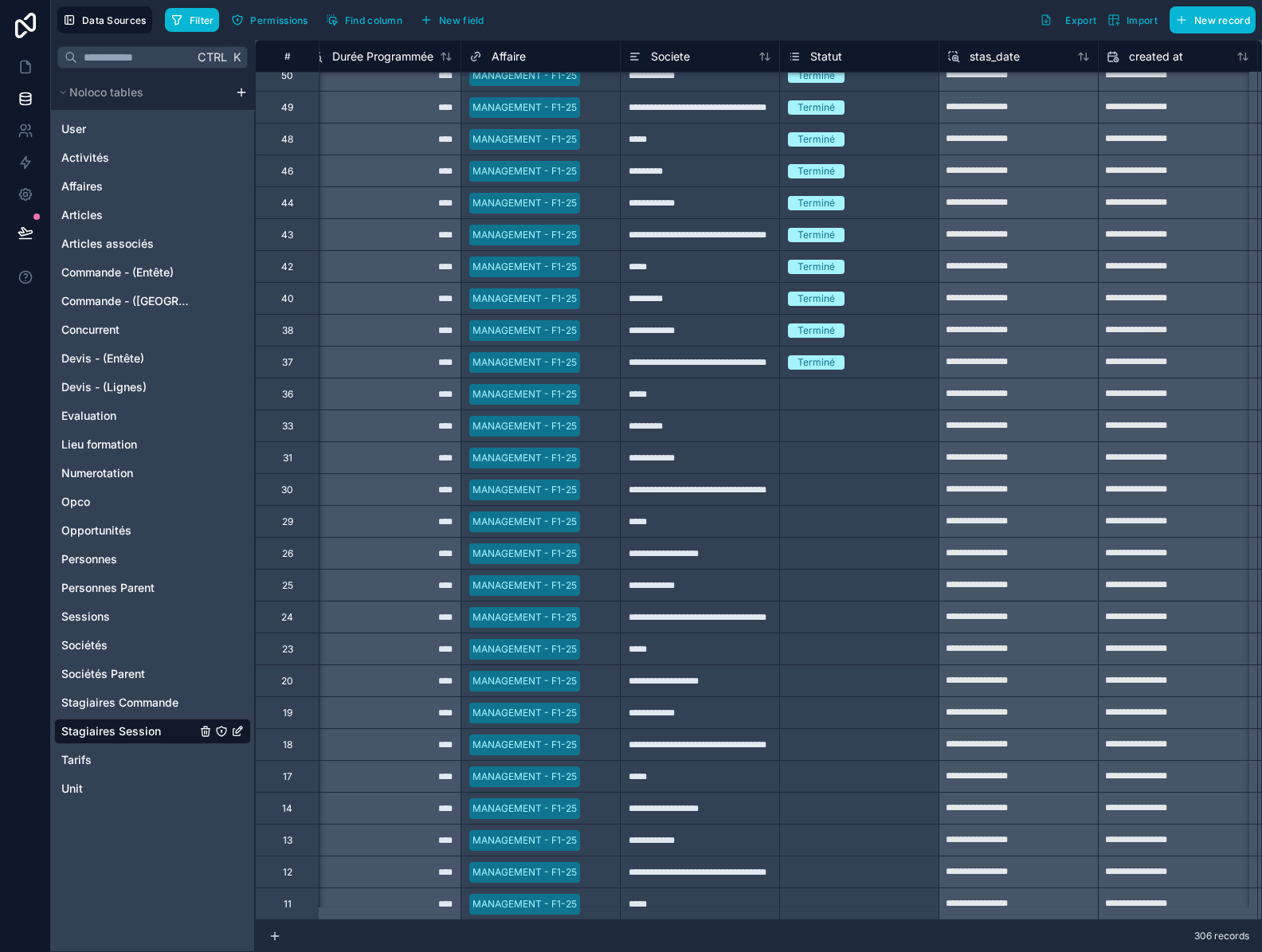
scroll to position [8914, 814]
click at [914, 354] on div "Terminé" at bounding box center [859, 363] width 158 height 18
drag, startPoint x: 937, startPoint y: 367, endPoint x: 897, endPoint y: 906, distance: 540.5
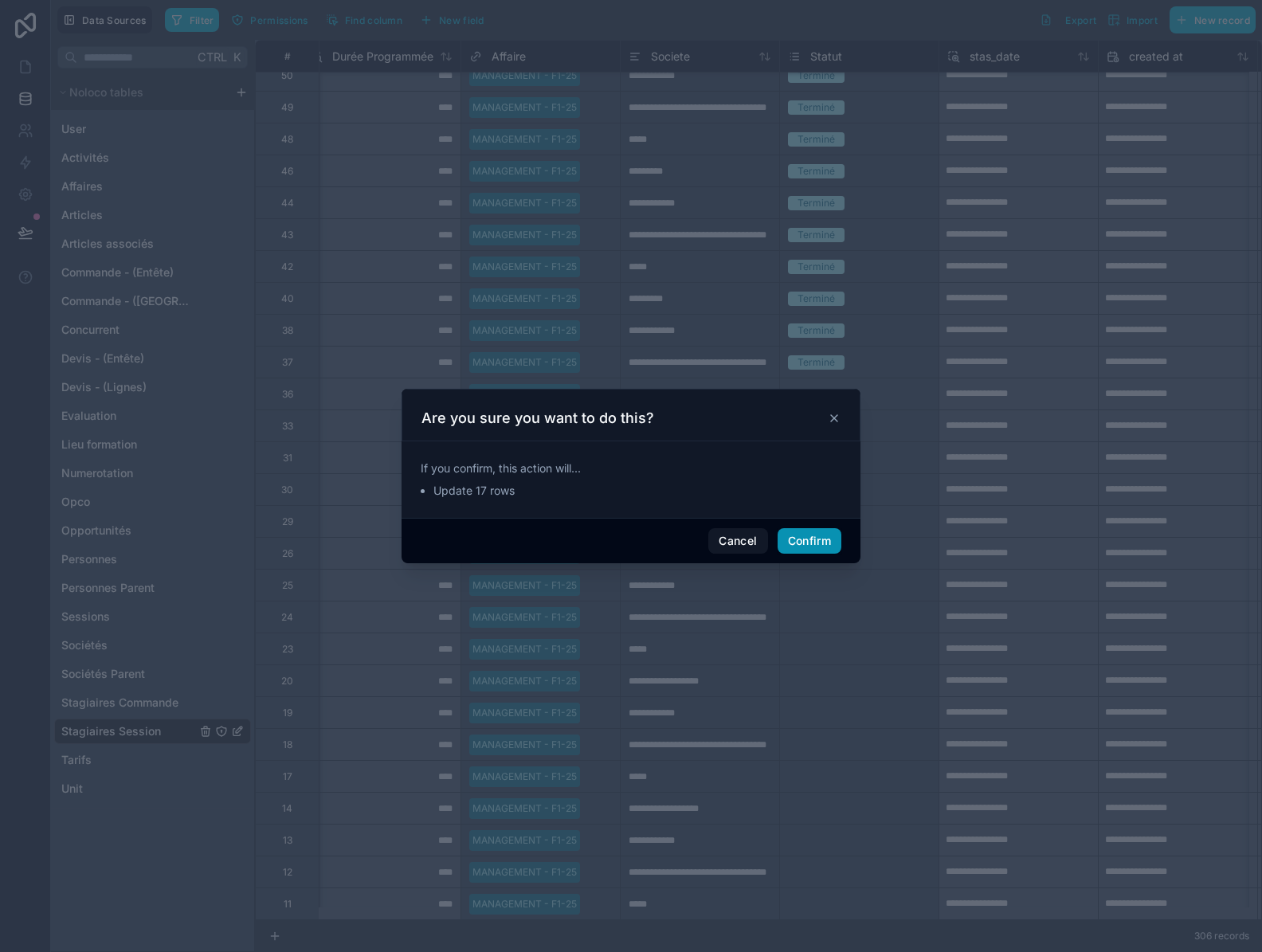
click at [811, 550] on button "Confirm" at bounding box center [809, 540] width 64 height 25
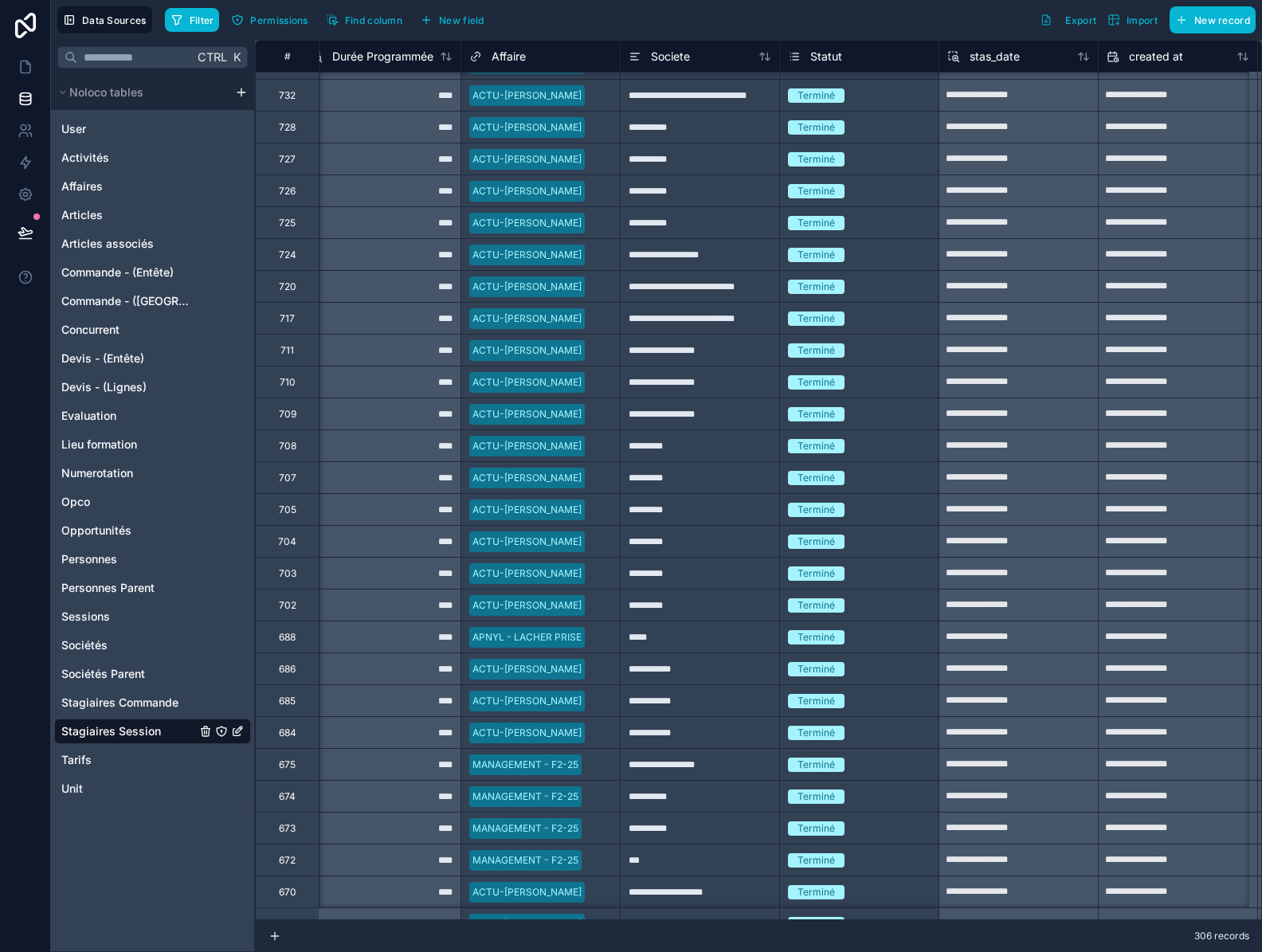
scroll to position [0, 814]
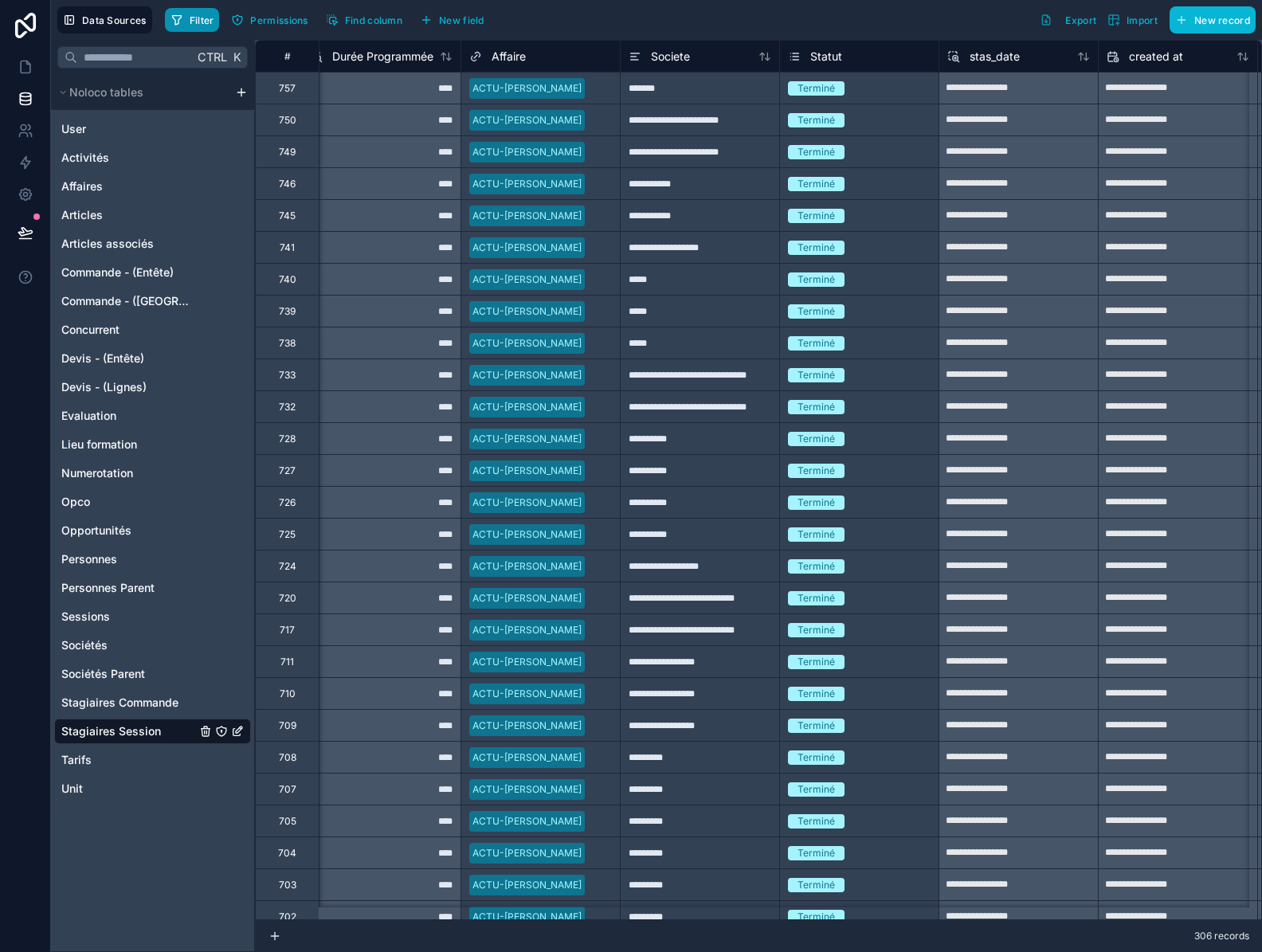
click at [200, 21] on span "Filter" at bounding box center [202, 20] width 25 height 12
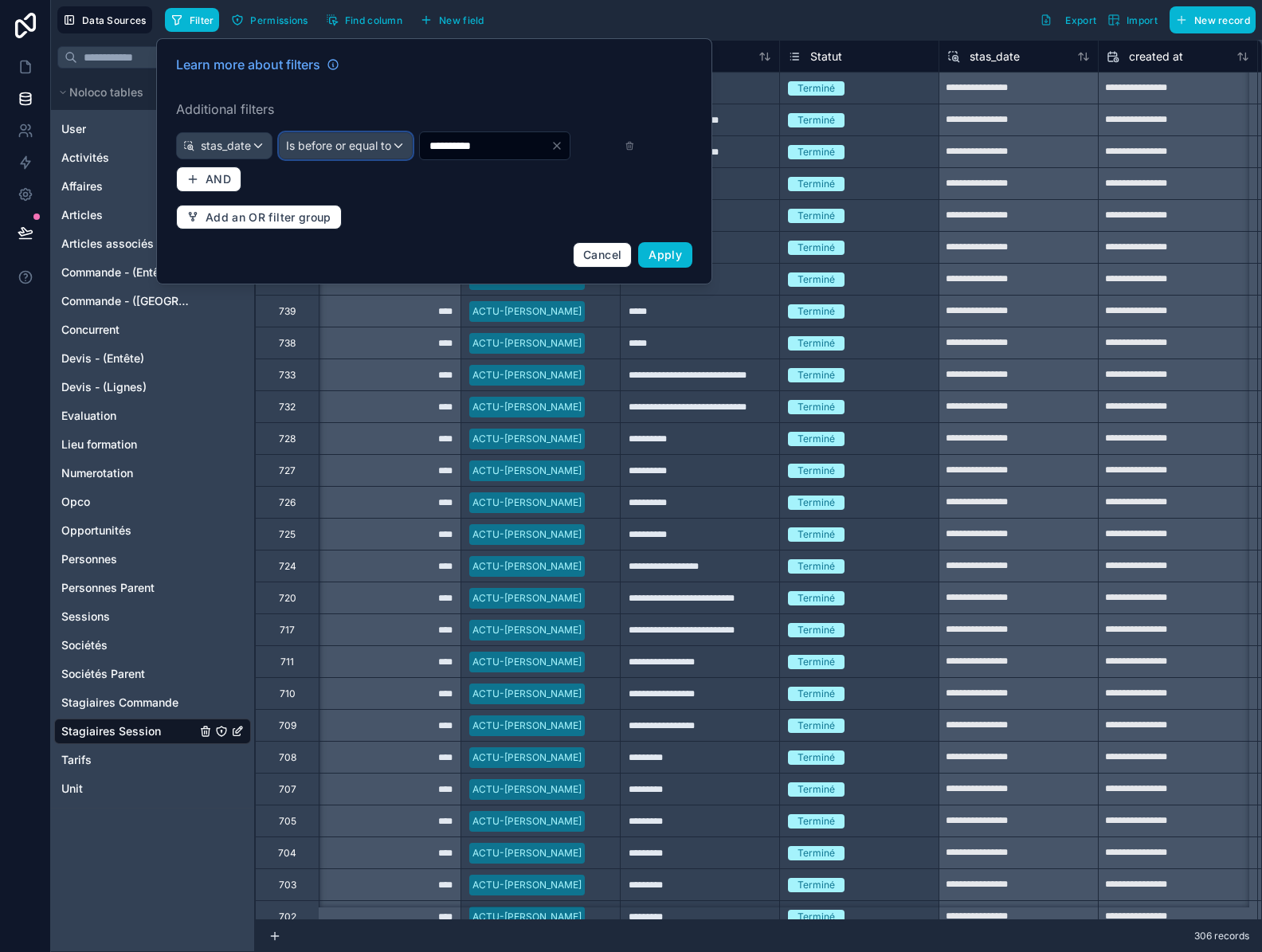
click at [391, 150] on span "Is before or equal to" at bounding box center [339, 146] width 105 height 16
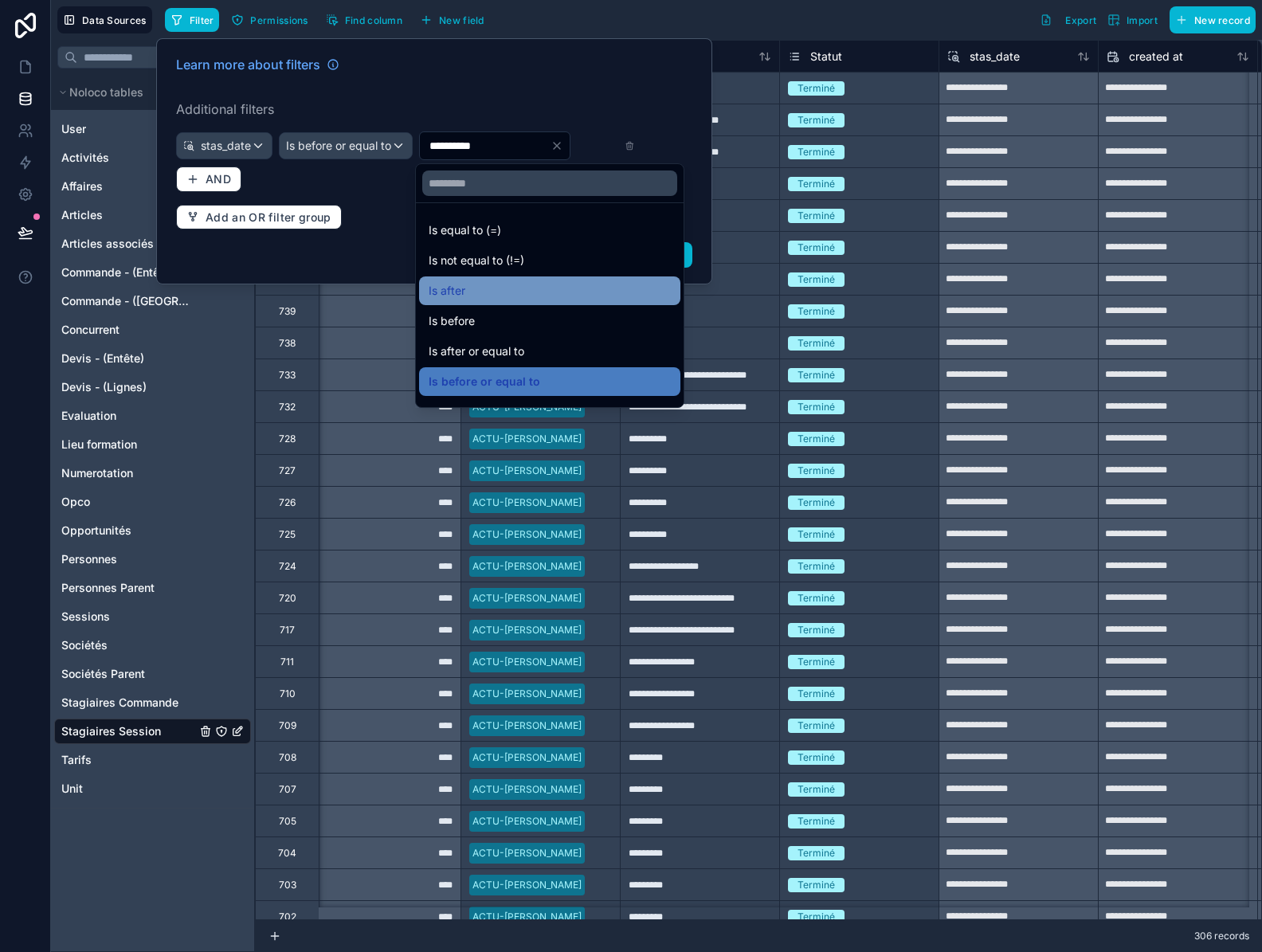
click at [483, 291] on div "Is after" at bounding box center [550, 291] width 242 height 19
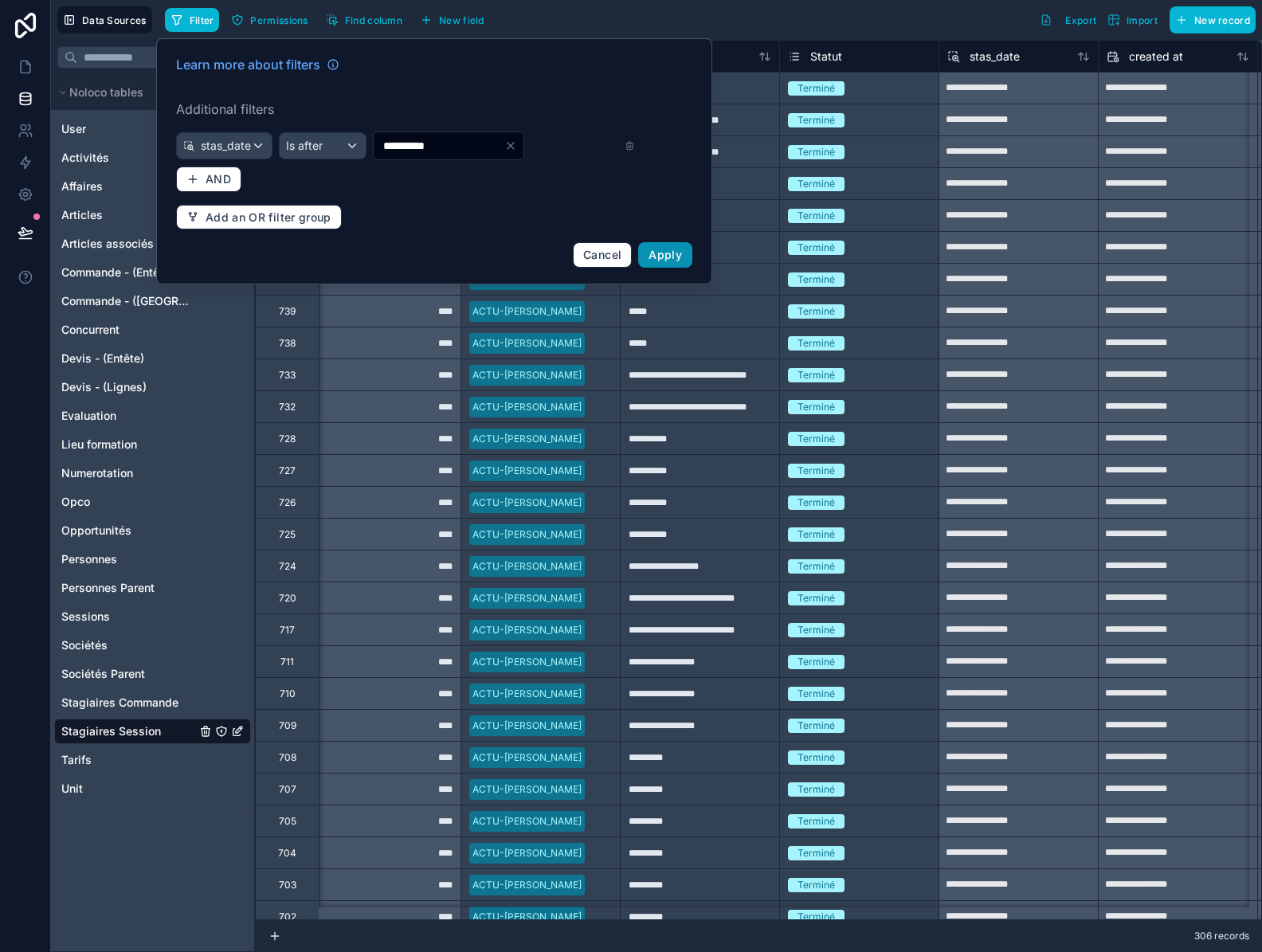
click at [674, 259] on span "Apply" at bounding box center [665, 254] width 33 height 13
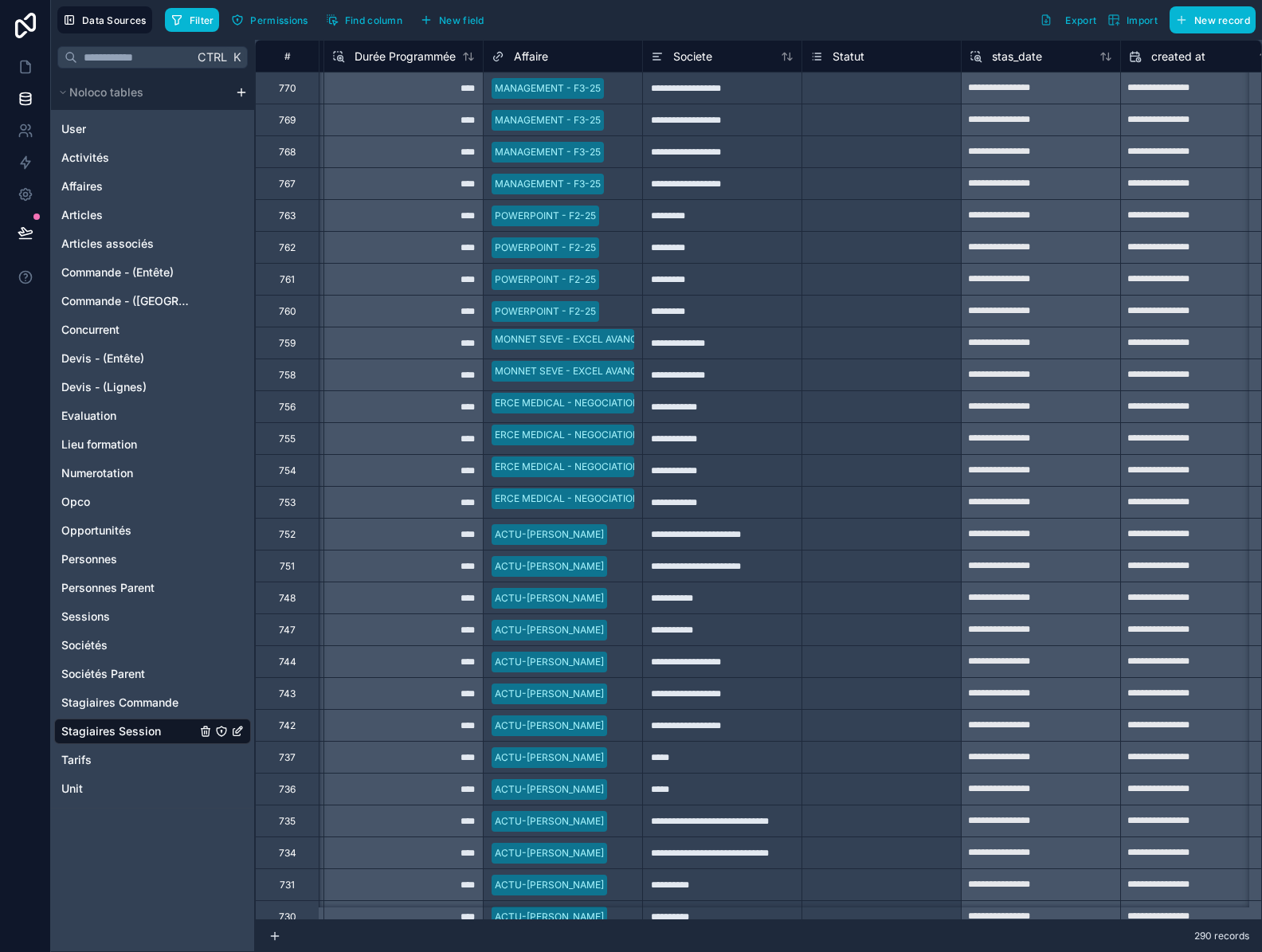
scroll to position [0, 816]
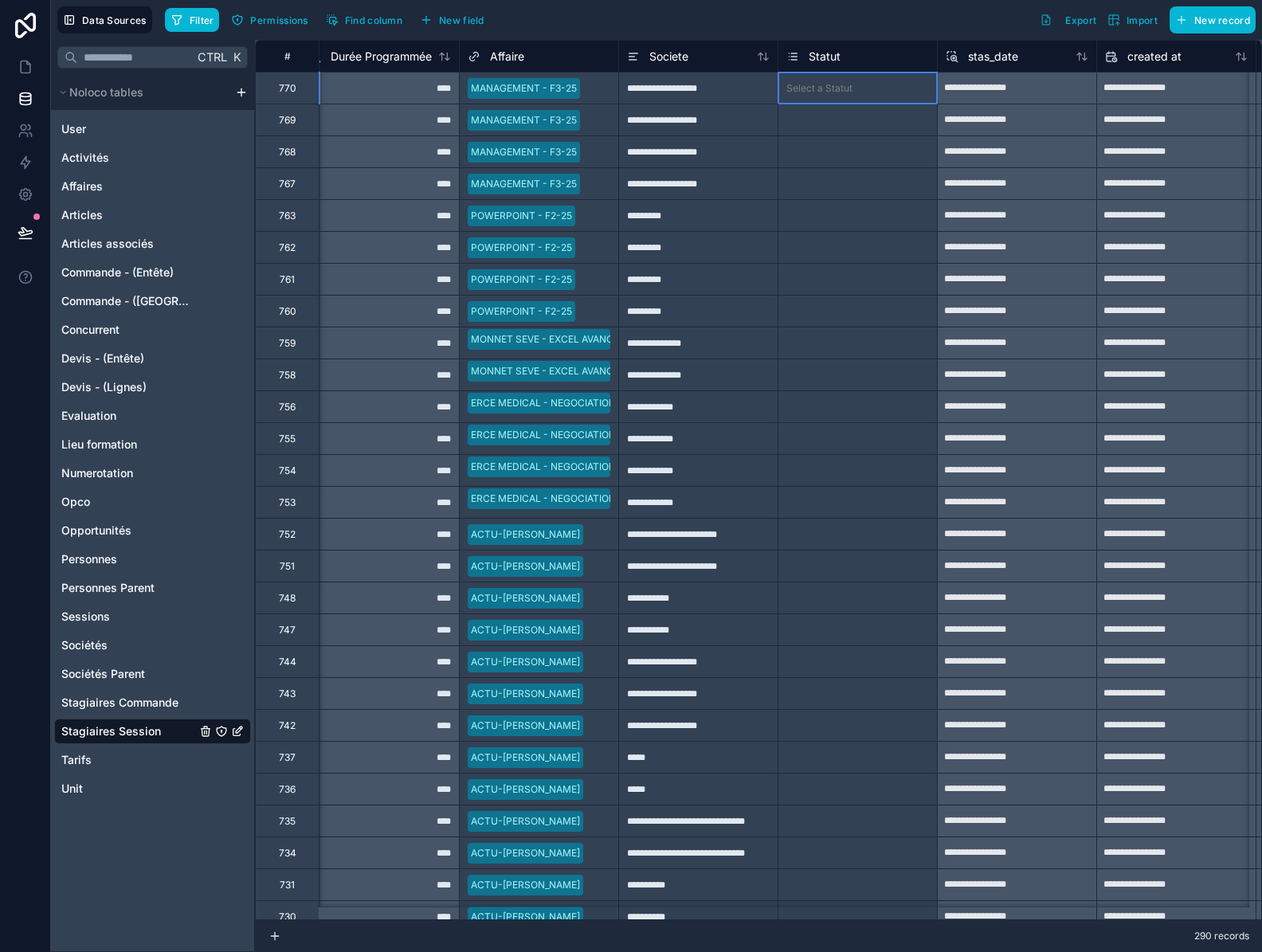
click at [867, 90] on div "Select a Statut" at bounding box center [857, 89] width 158 height 16
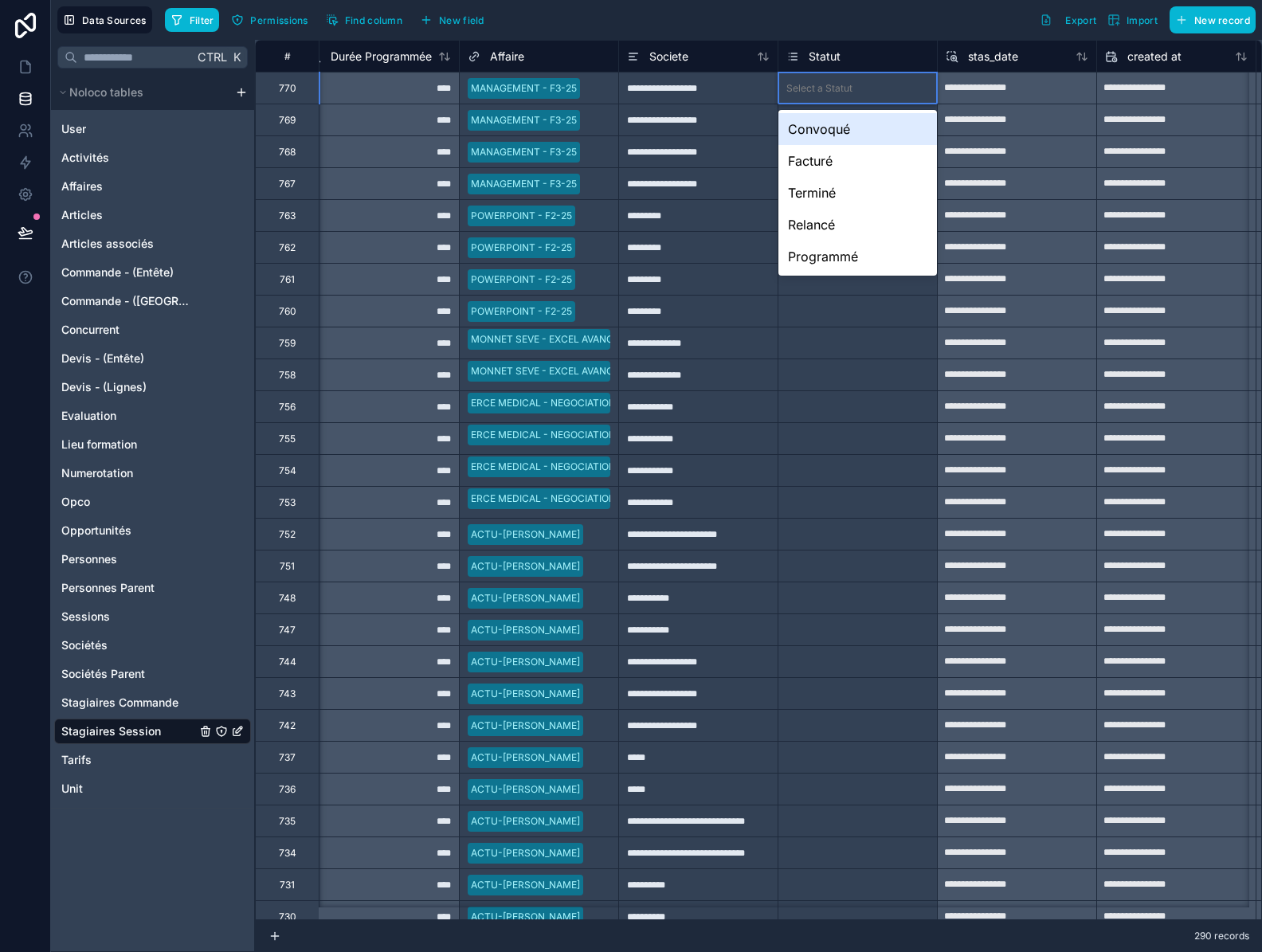
click at [867, 90] on div "Select a Statut" at bounding box center [857, 89] width 158 height 16
click at [846, 128] on div "Convoqué" at bounding box center [857, 129] width 158 height 32
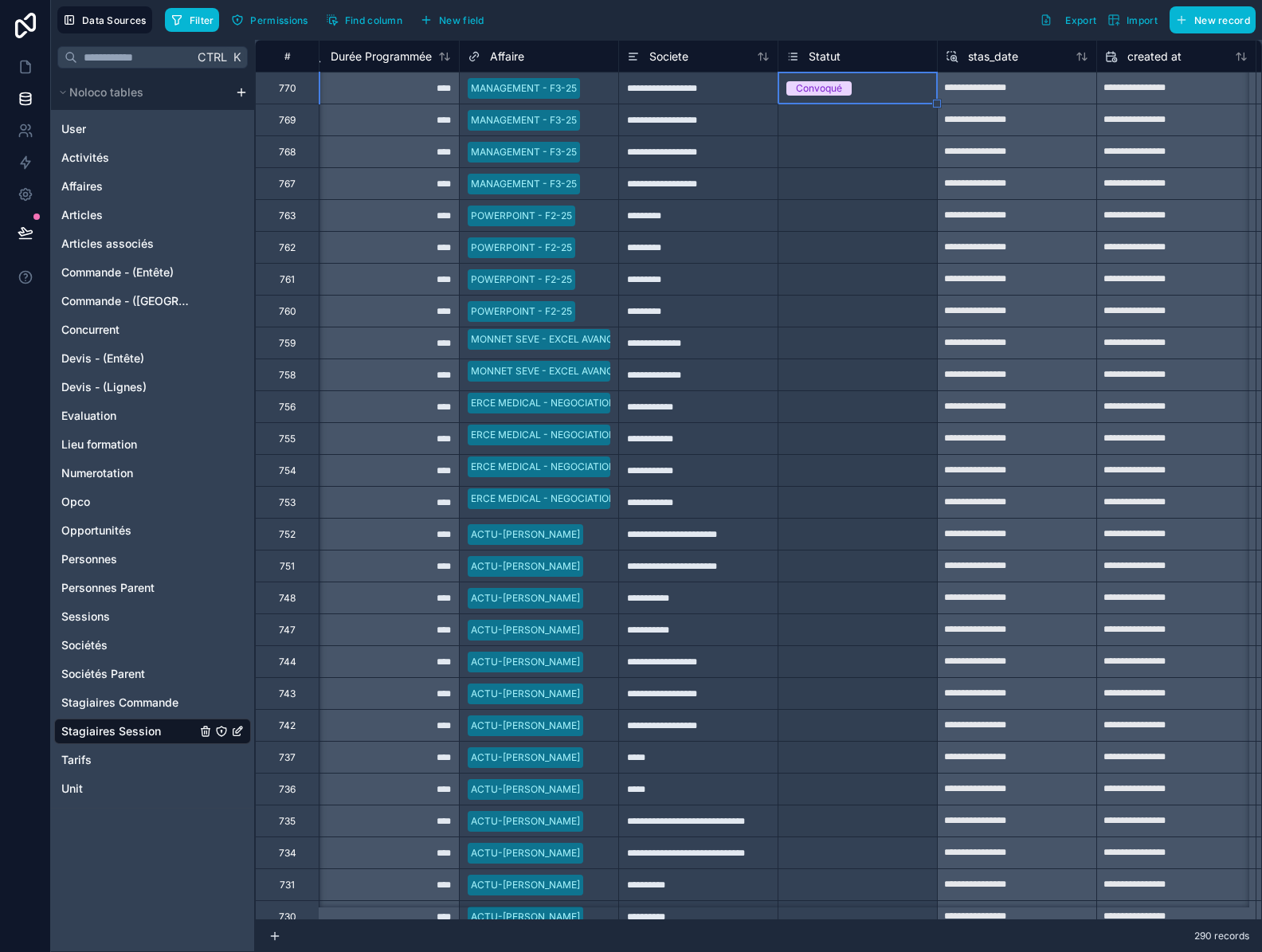
drag, startPoint x: 937, startPoint y: 103, endPoint x: 889, endPoint y: 813, distance: 711.6
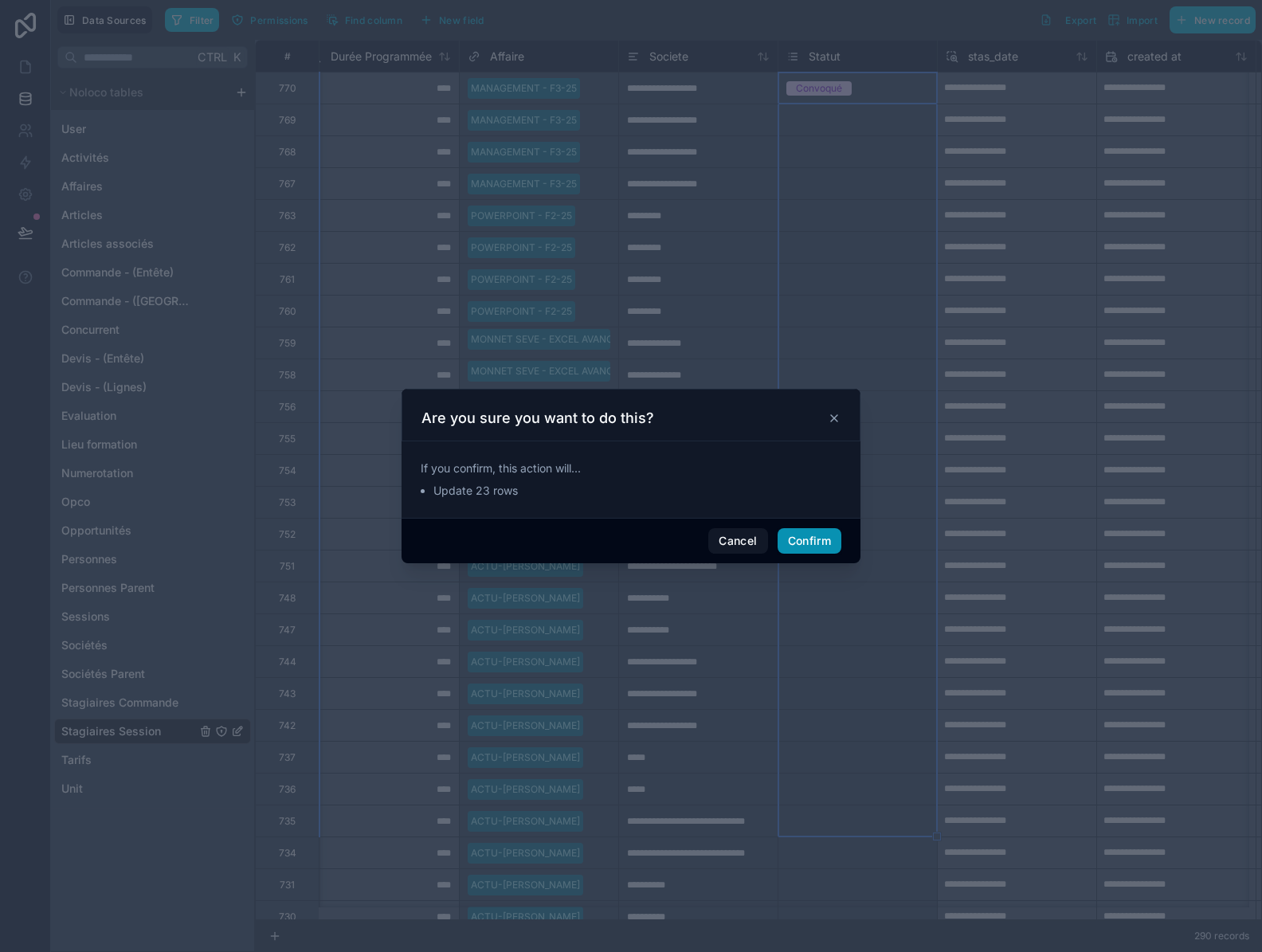
click at [811, 539] on button "Confirm" at bounding box center [809, 540] width 64 height 25
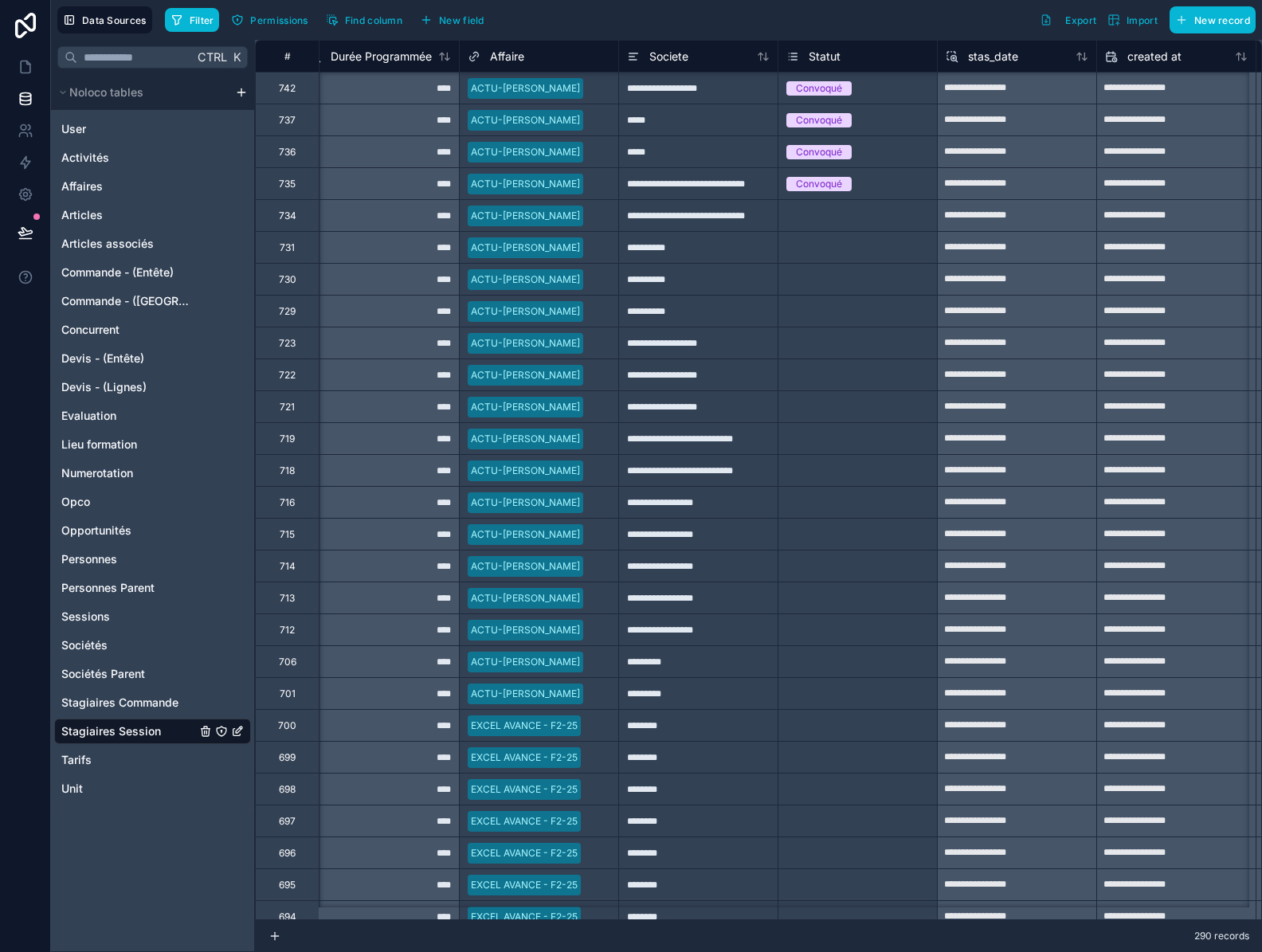
scroll to position [717, 816]
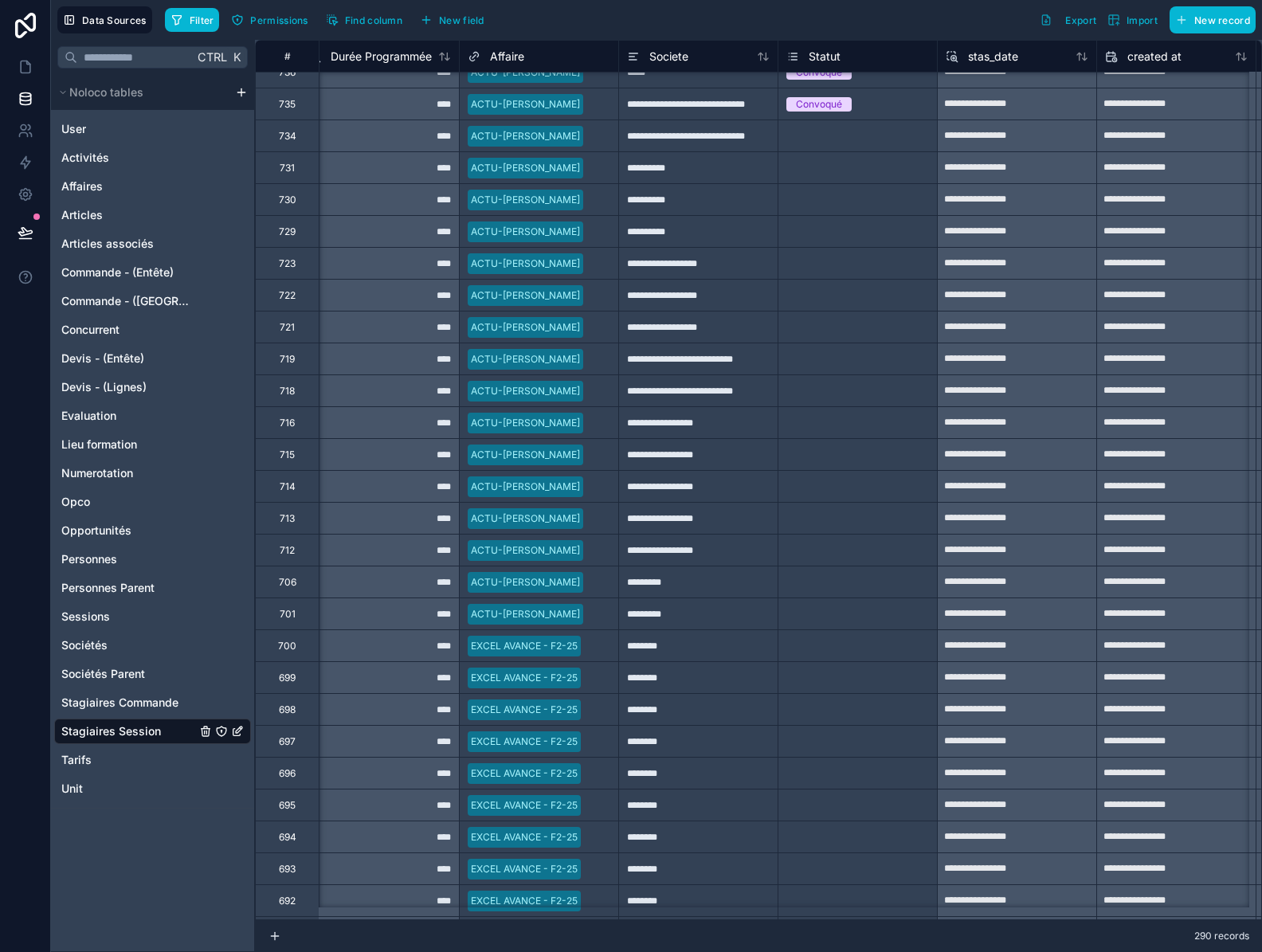
click at [919, 104] on div "Convoqué" at bounding box center [857, 105] width 158 height 18
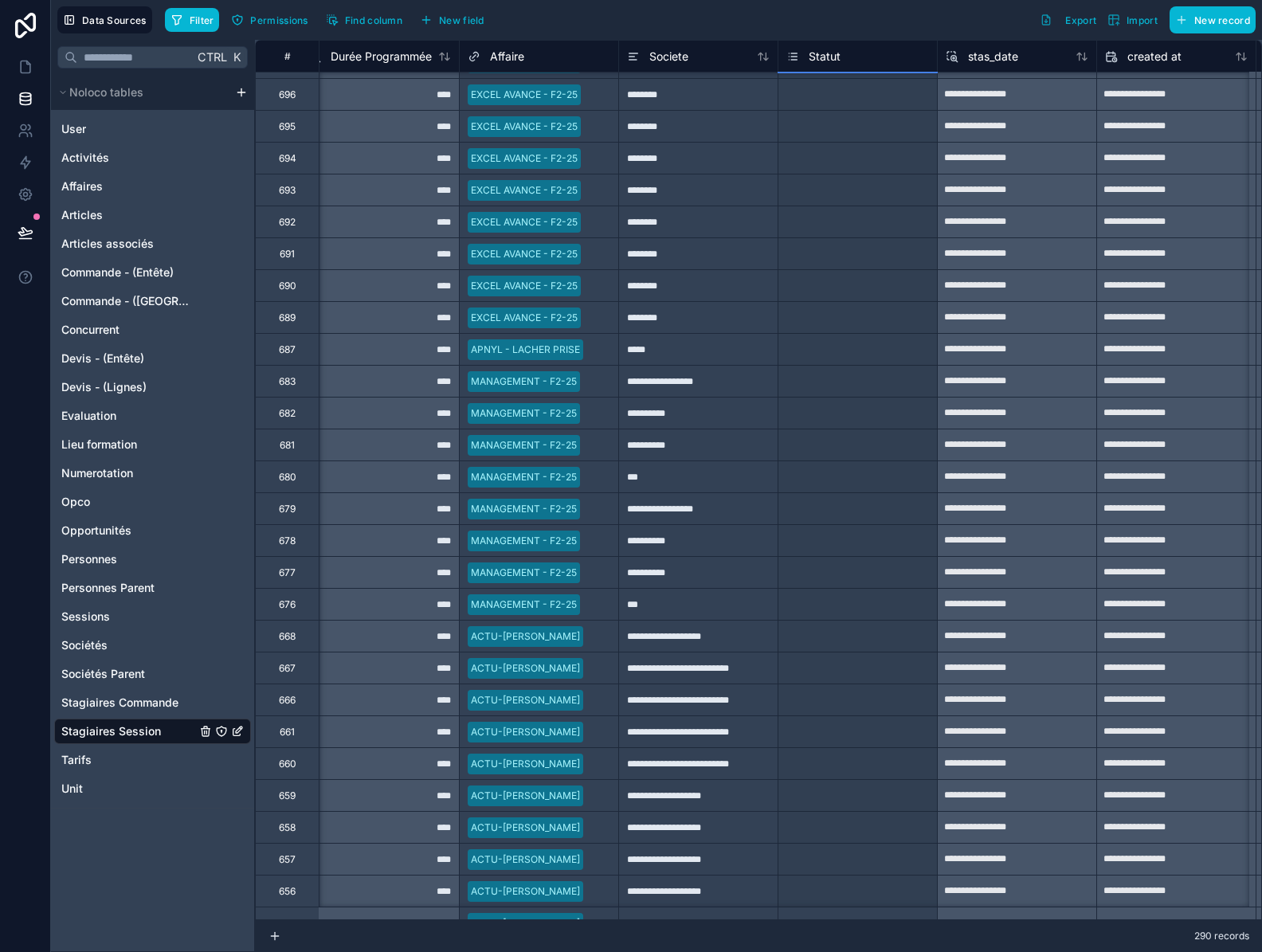
scroll to position [1427, 816]
drag, startPoint x: 937, startPoint y: 117, endPoint x: 880, endPoint y: 873, distance: 758.1
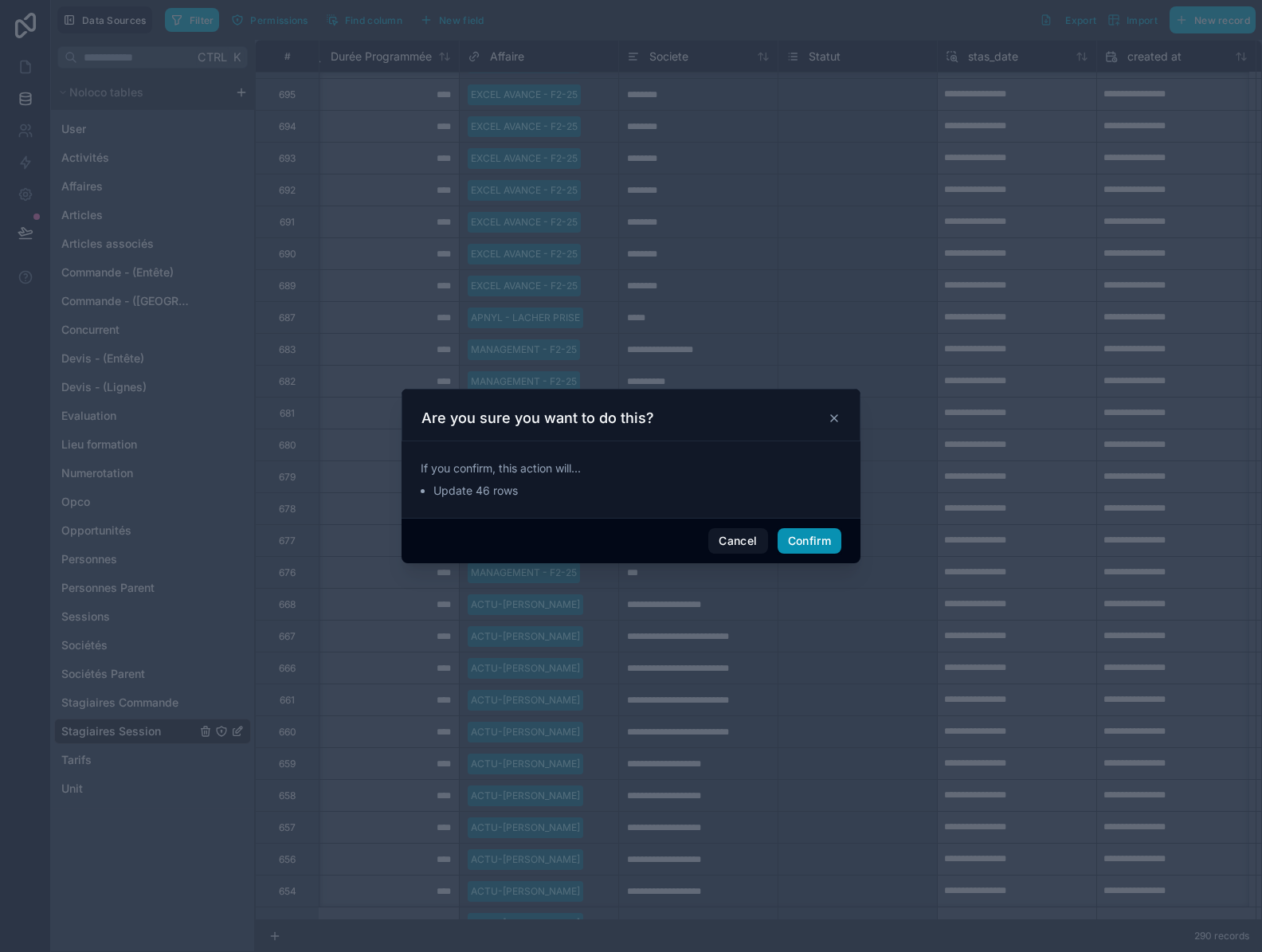
click at [827, 535] on button "Confirm" at bounding box center [809, 540] width 64 height 25
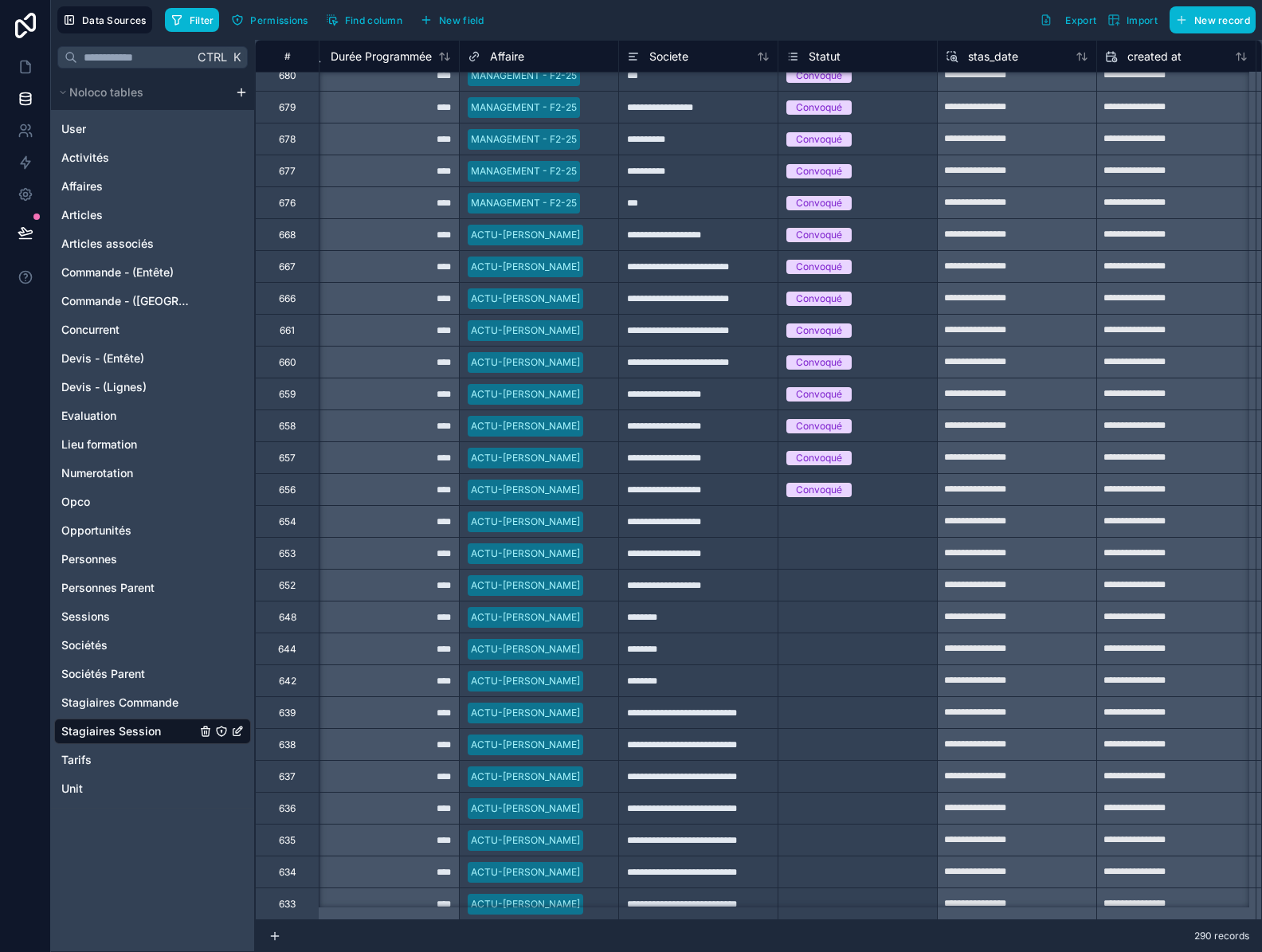
scroll to position [1826, 816]
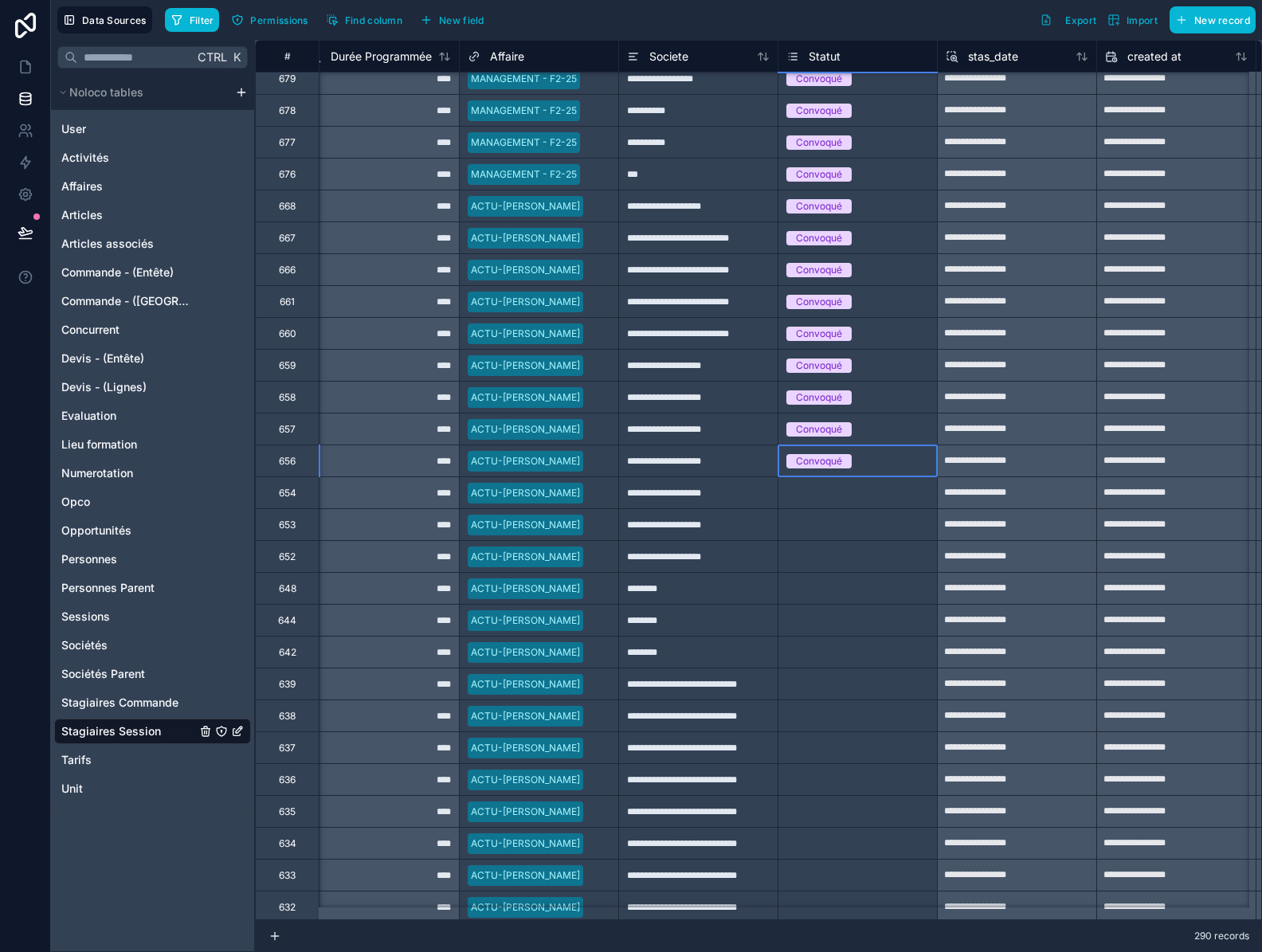
click at [914, 458] on div "Convoqué" at bounding box center [857, 461] width 158 height 18
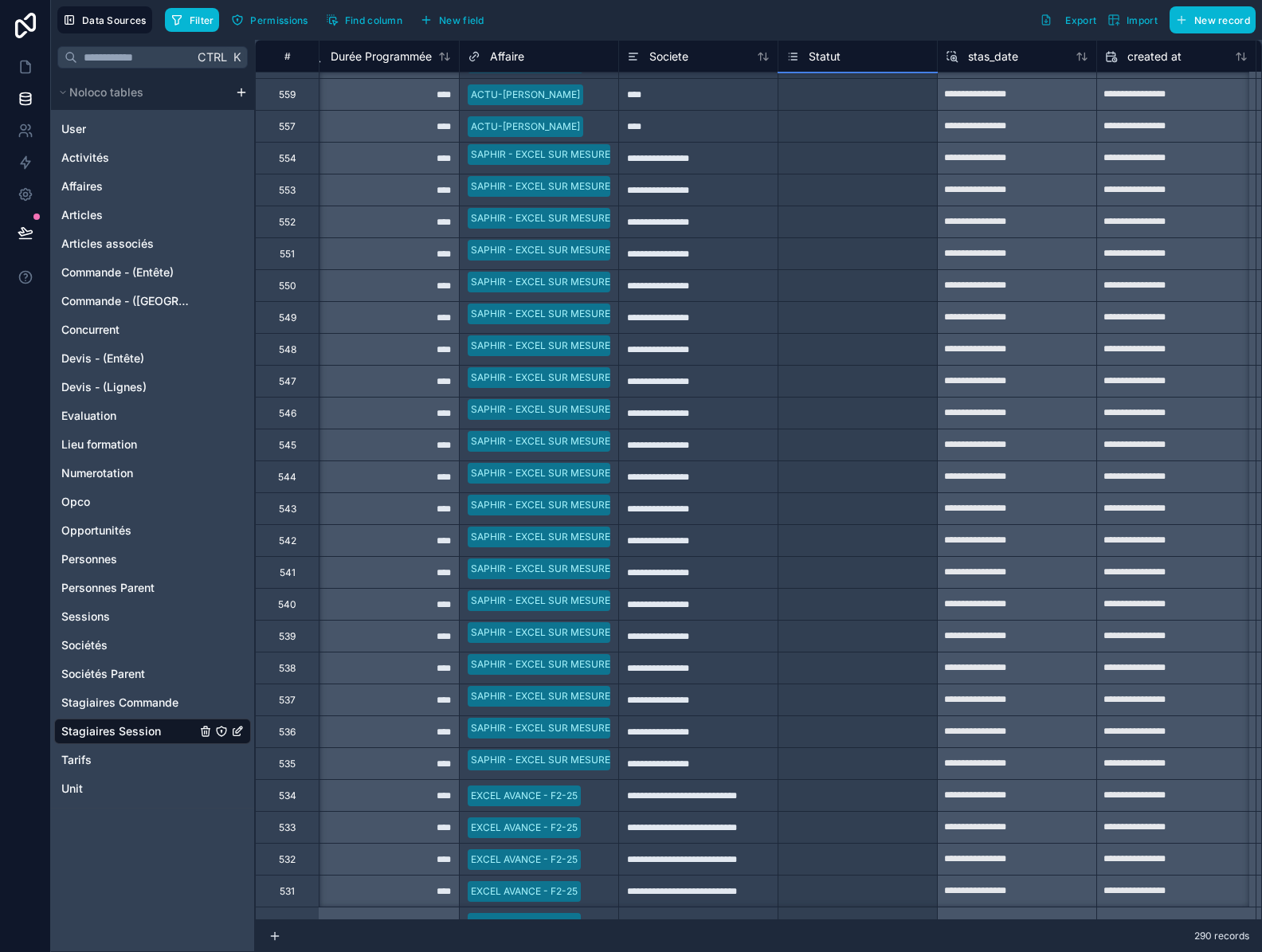
scroll to position [3435, 816]
drag, startPoint x: 934, startPoint y: 158, endPoint x: 877, endPoint y: 855, distance: 699.3
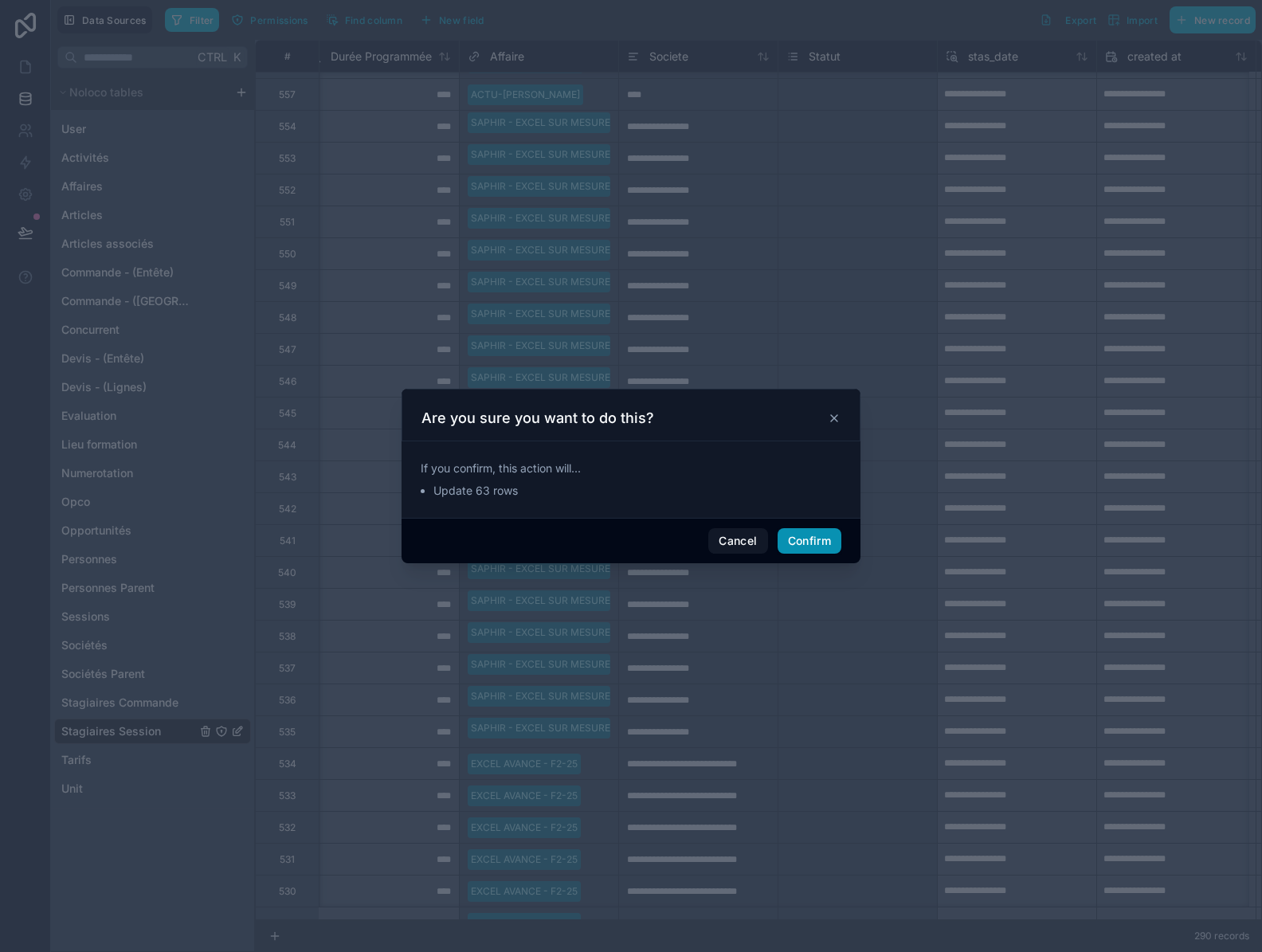
click at [800, 542] on button "Confirm" at bounding box center [809, 540] width 64 height 25
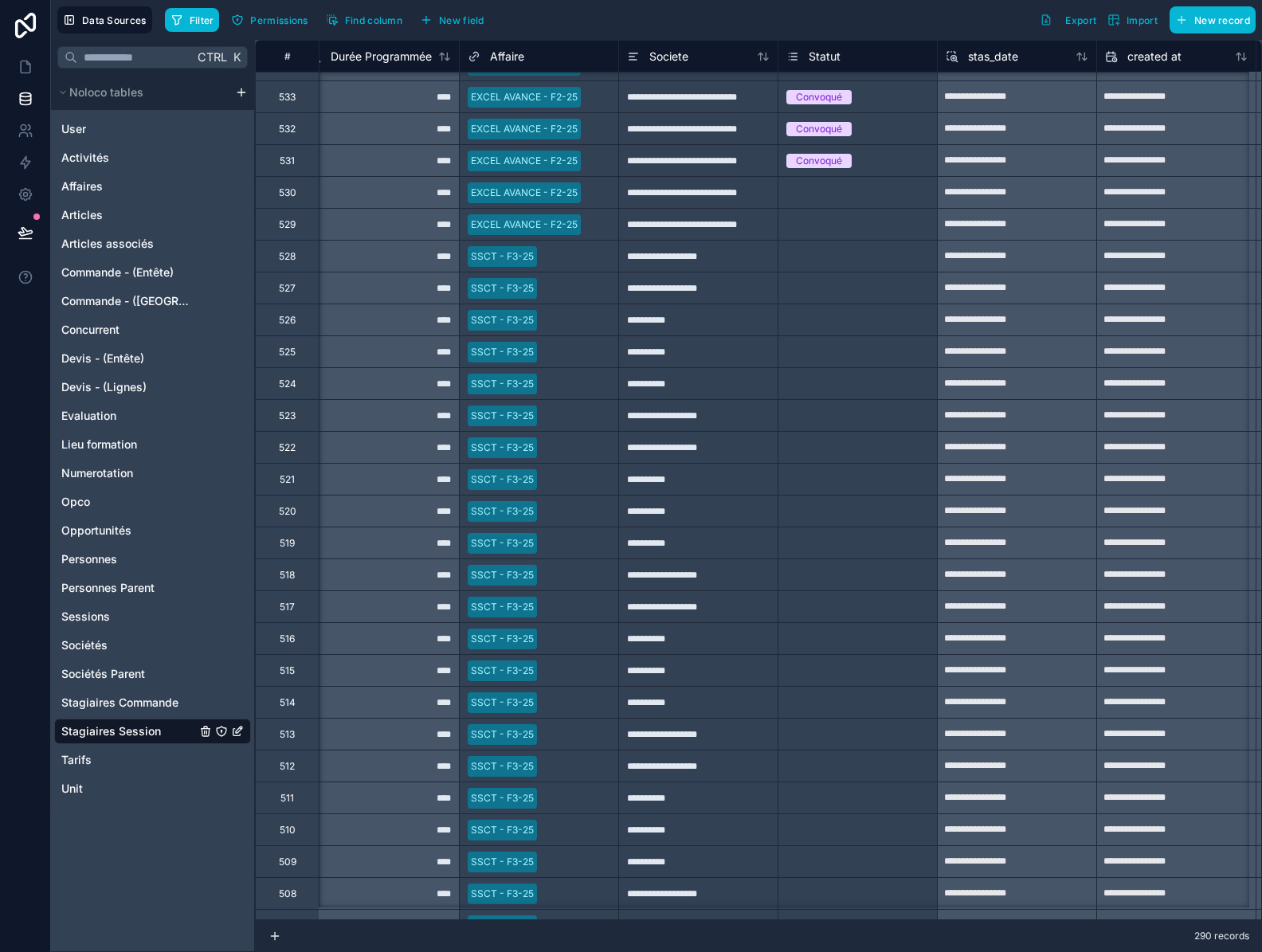
scroll to position [4151, 816]
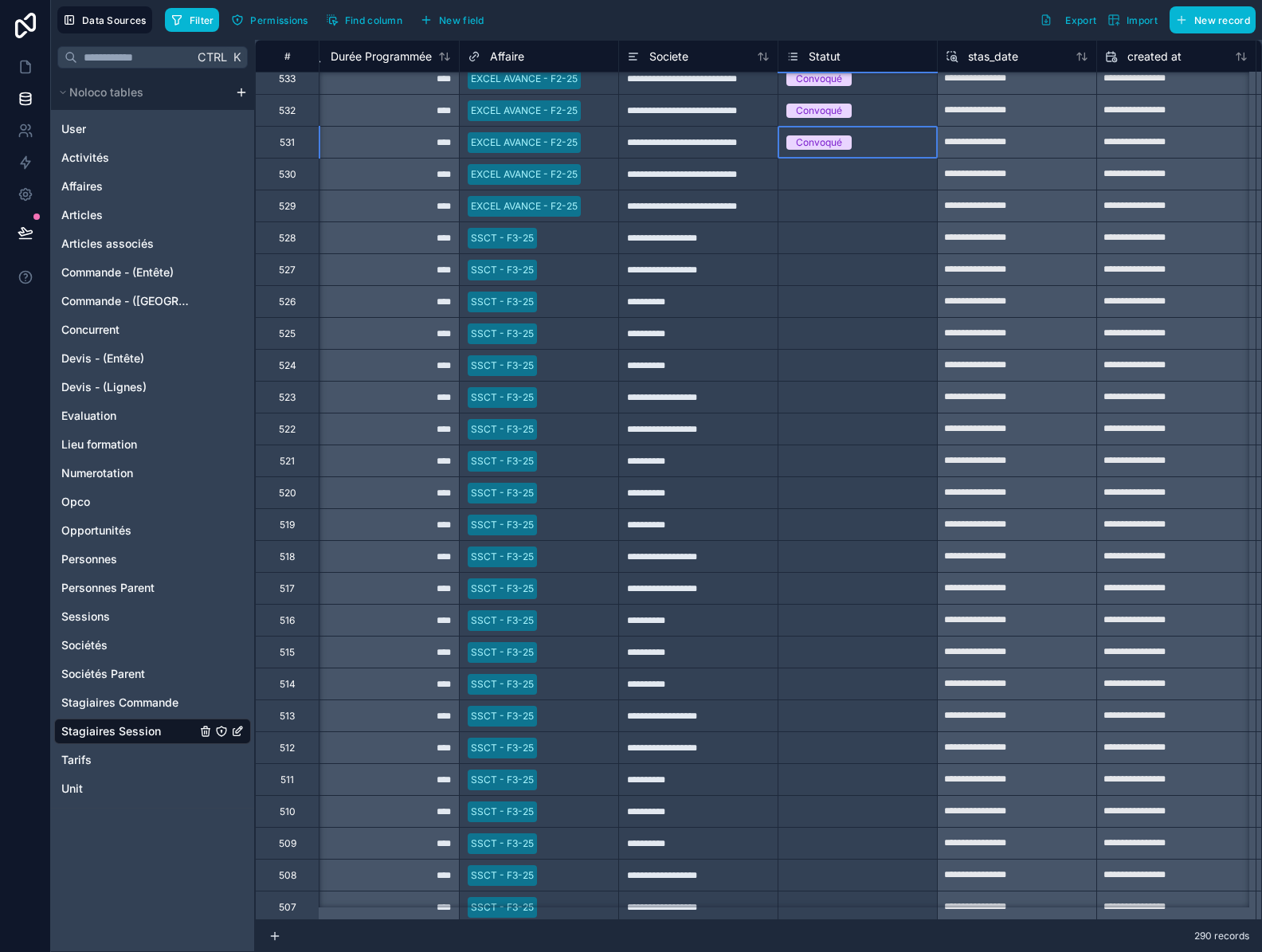
click at [923, 148] on div "Convoqué" at bounding box center [857, 142] width 158 height 18
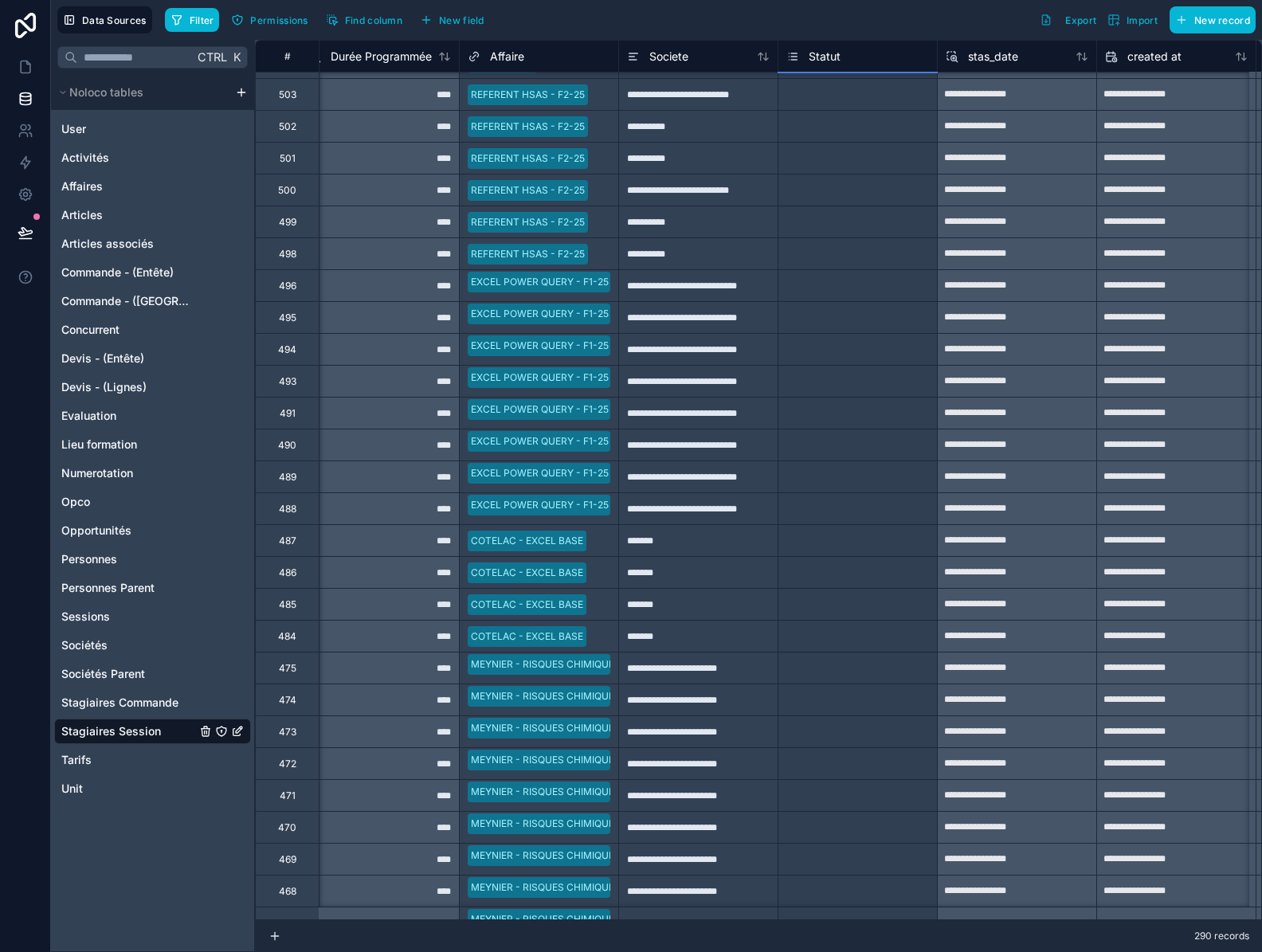
scroll to position [5123, 816]
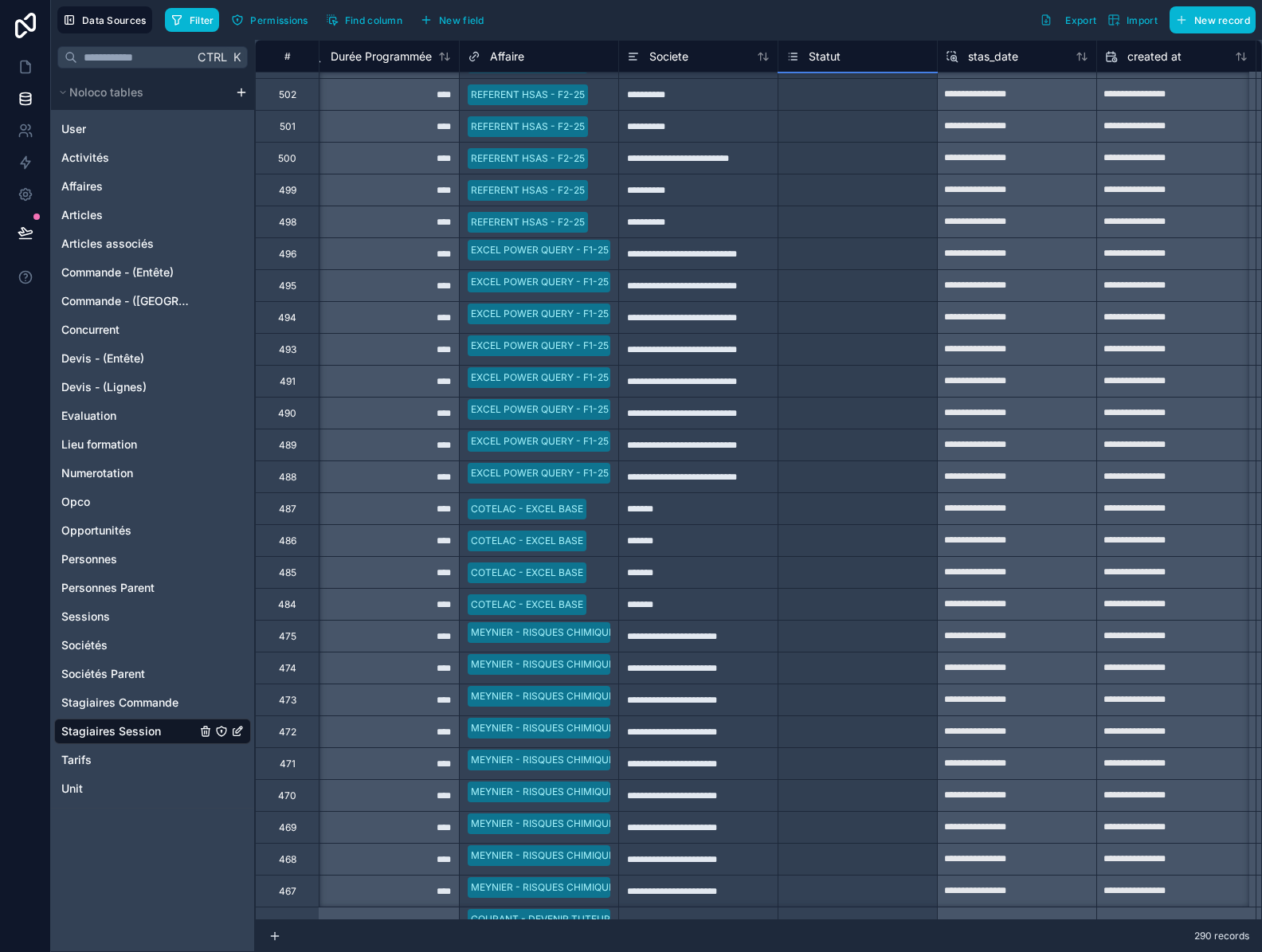
drag, startPoint x: 936, startPoint y: 159, endPoint x: 878, endPoint y: 861, distance: 704.4
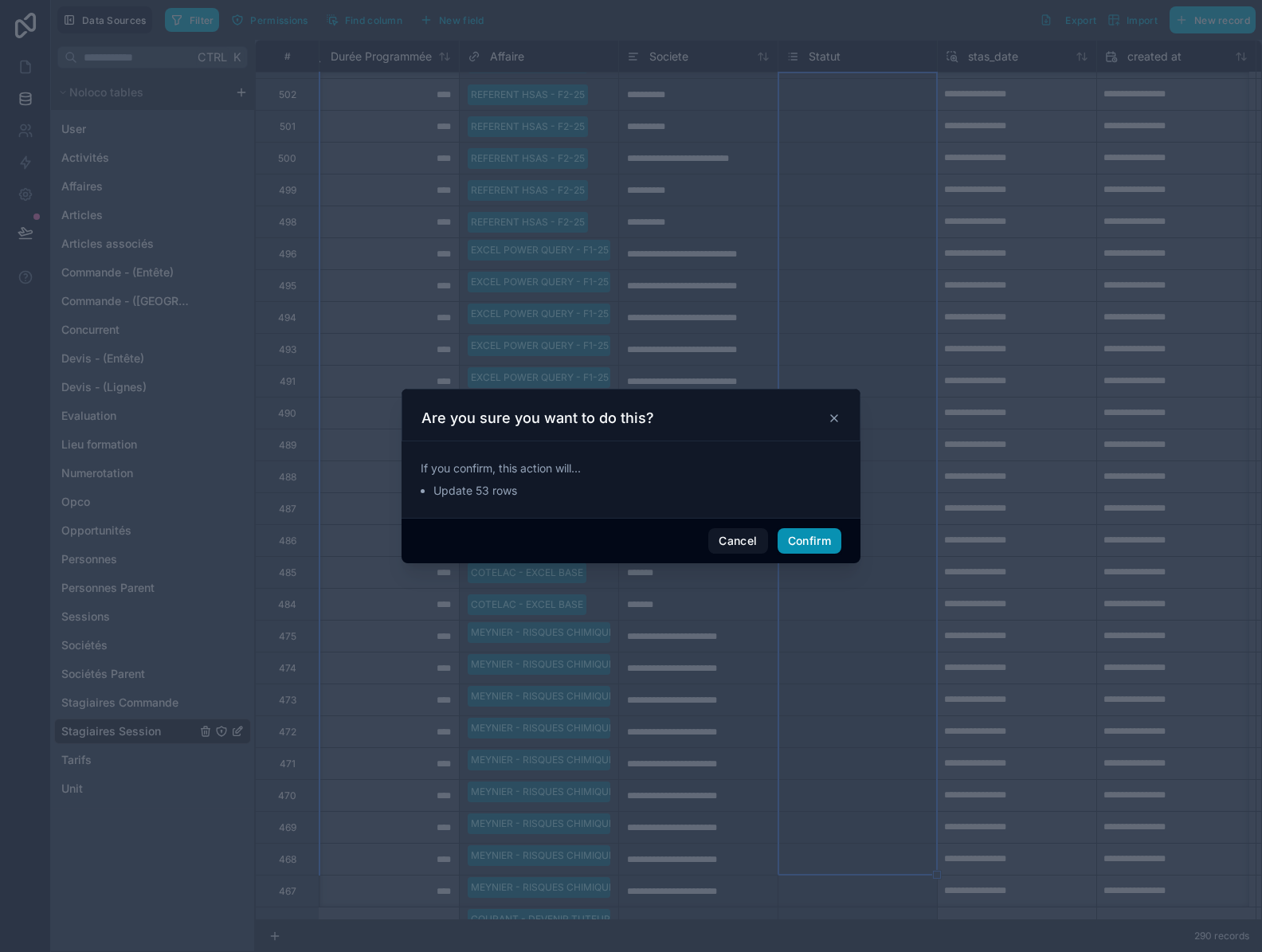
click at [818, 543] on button "Confirm" at bounding box center [809, 540] width 64 height 25
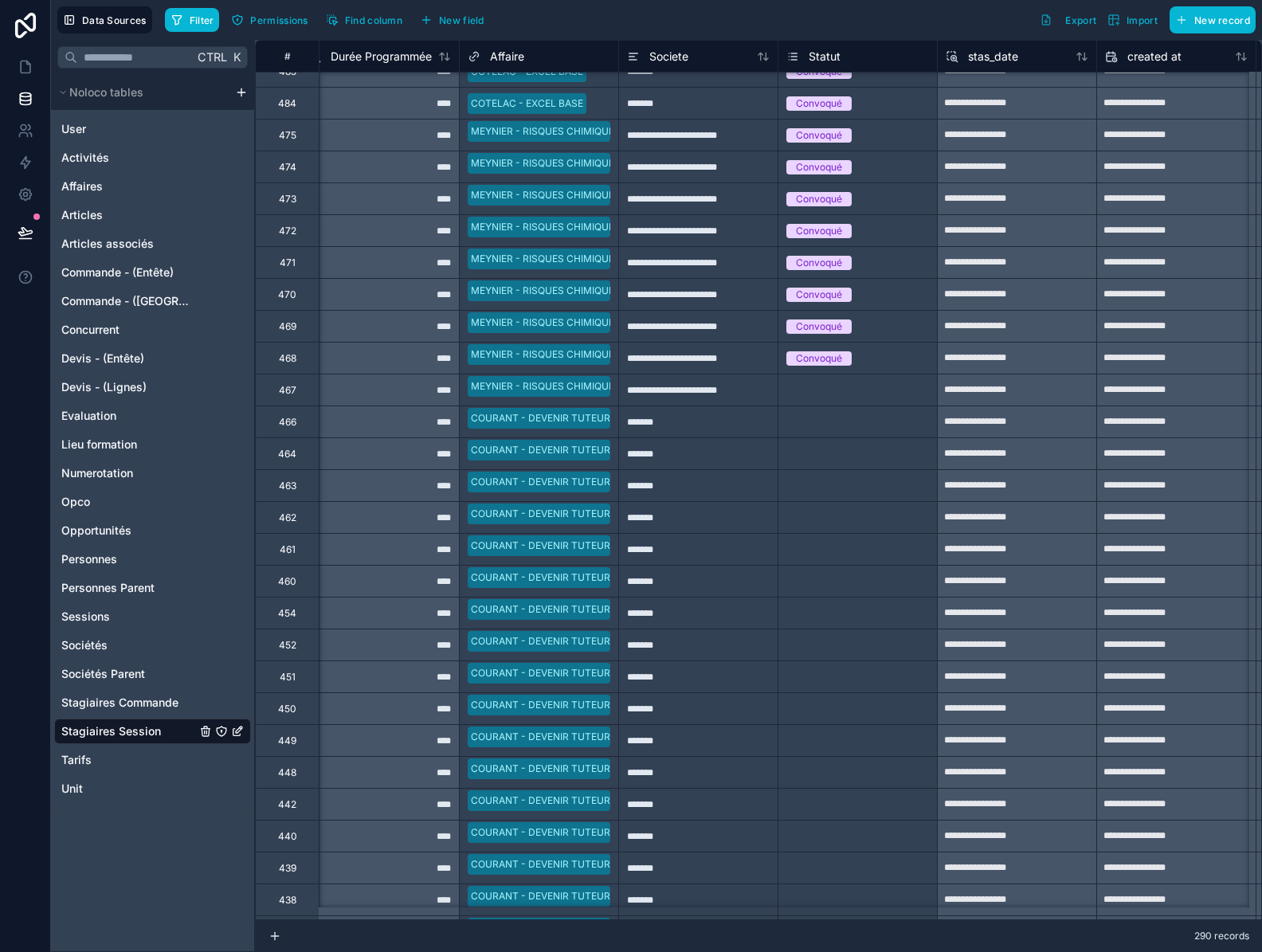
scroll to position [5680, 816]
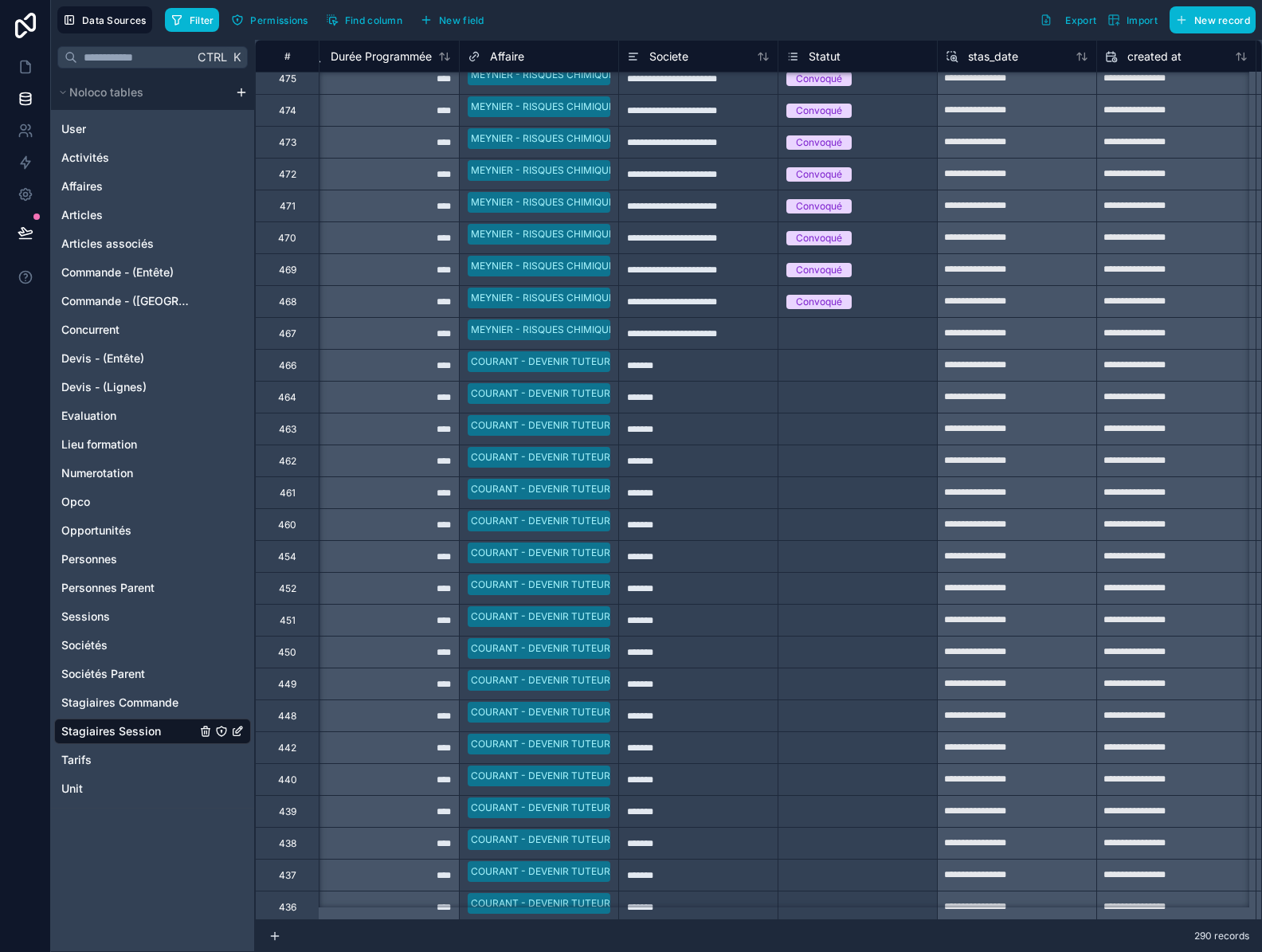
click at [879, 295] on div "Convoqué" at bounding box center [857, 302] width 158 height 18
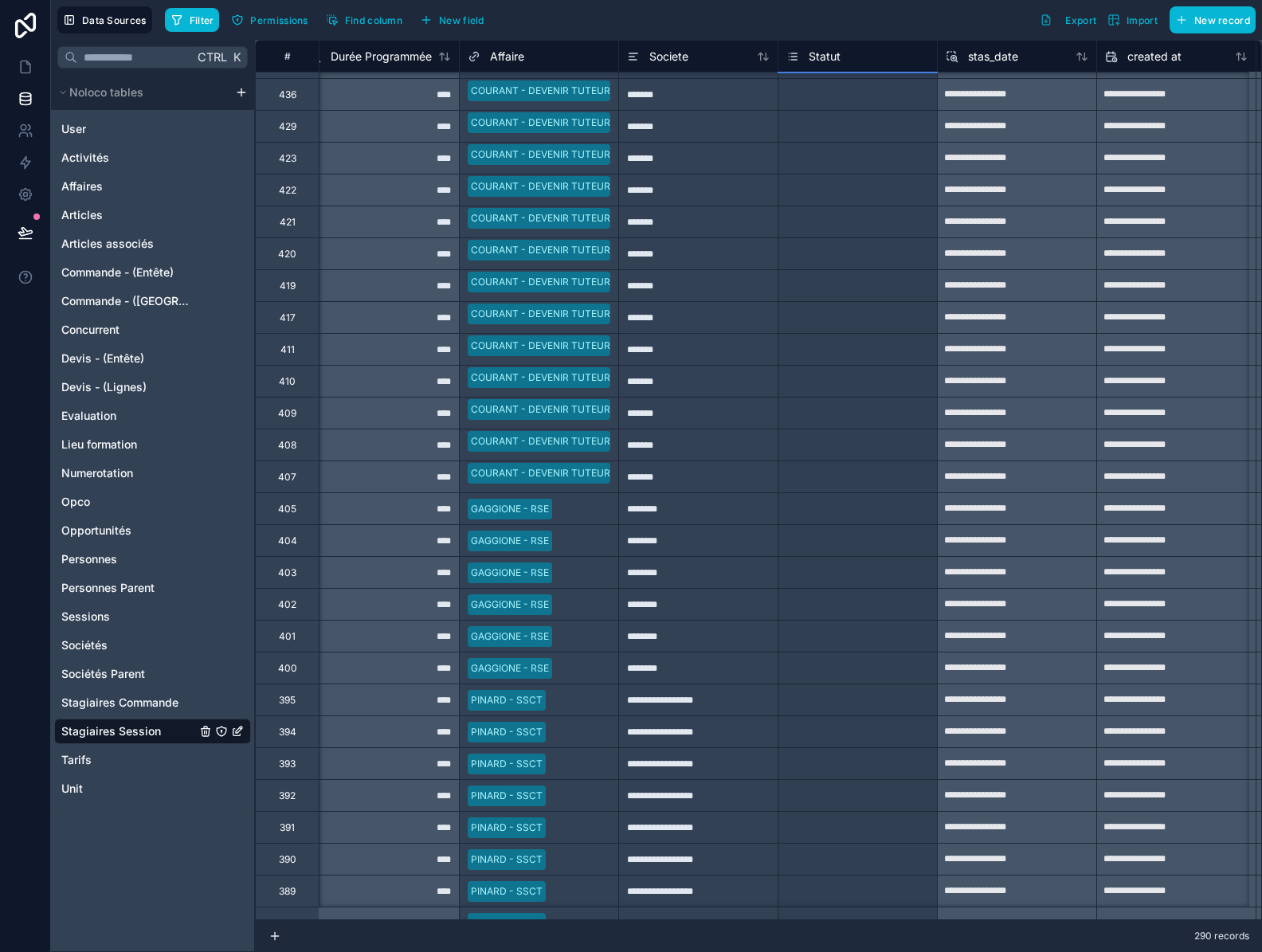
scroll to position [6525, 816]
drag, startPoint x: 937, startPoint y: 318, endPoint x: 874, endPoint y: 872, distance: 557.6
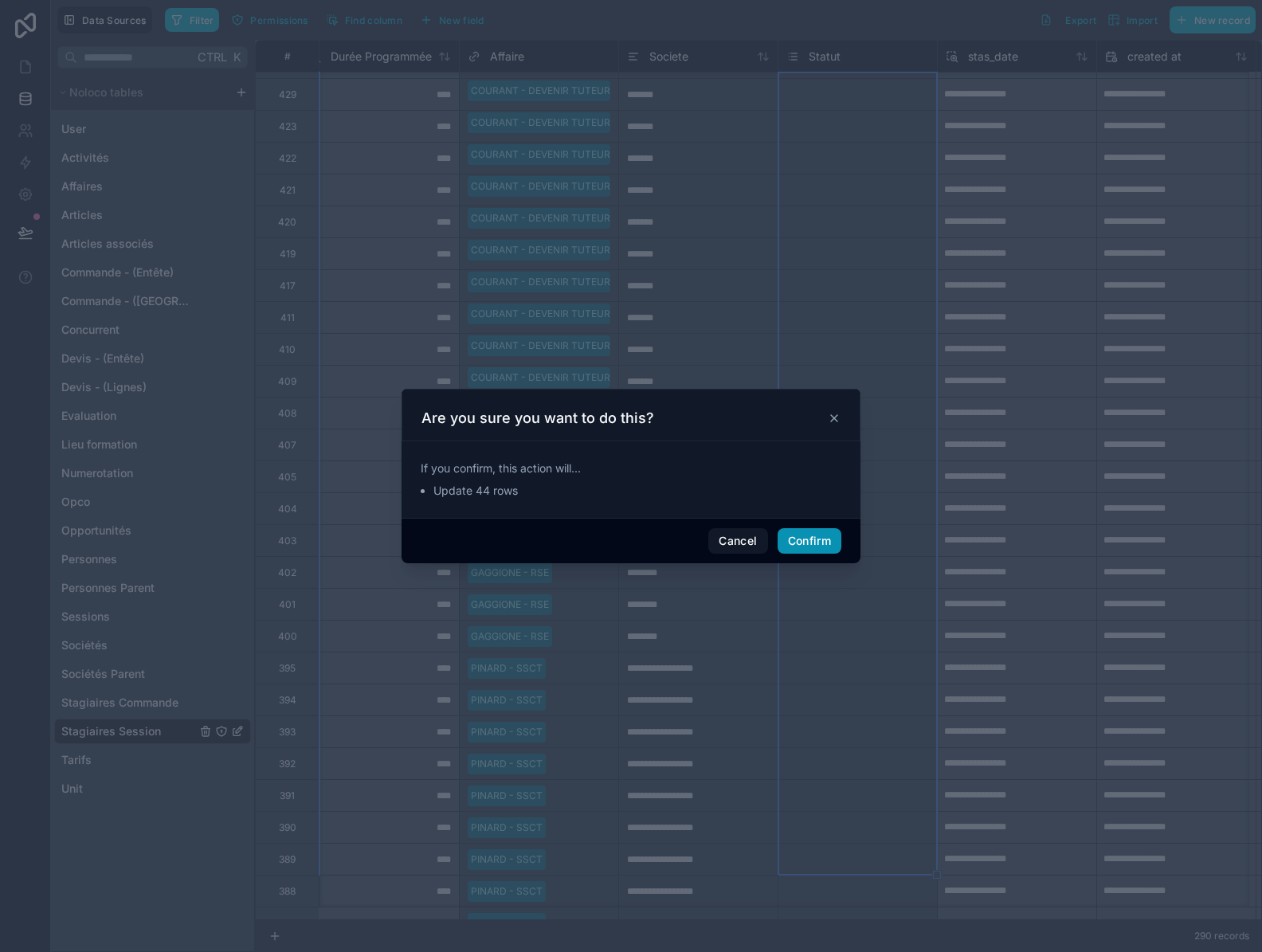
click at [821, 544] on button "Confirm" at bounding box center [809, 540] width 64 height 25
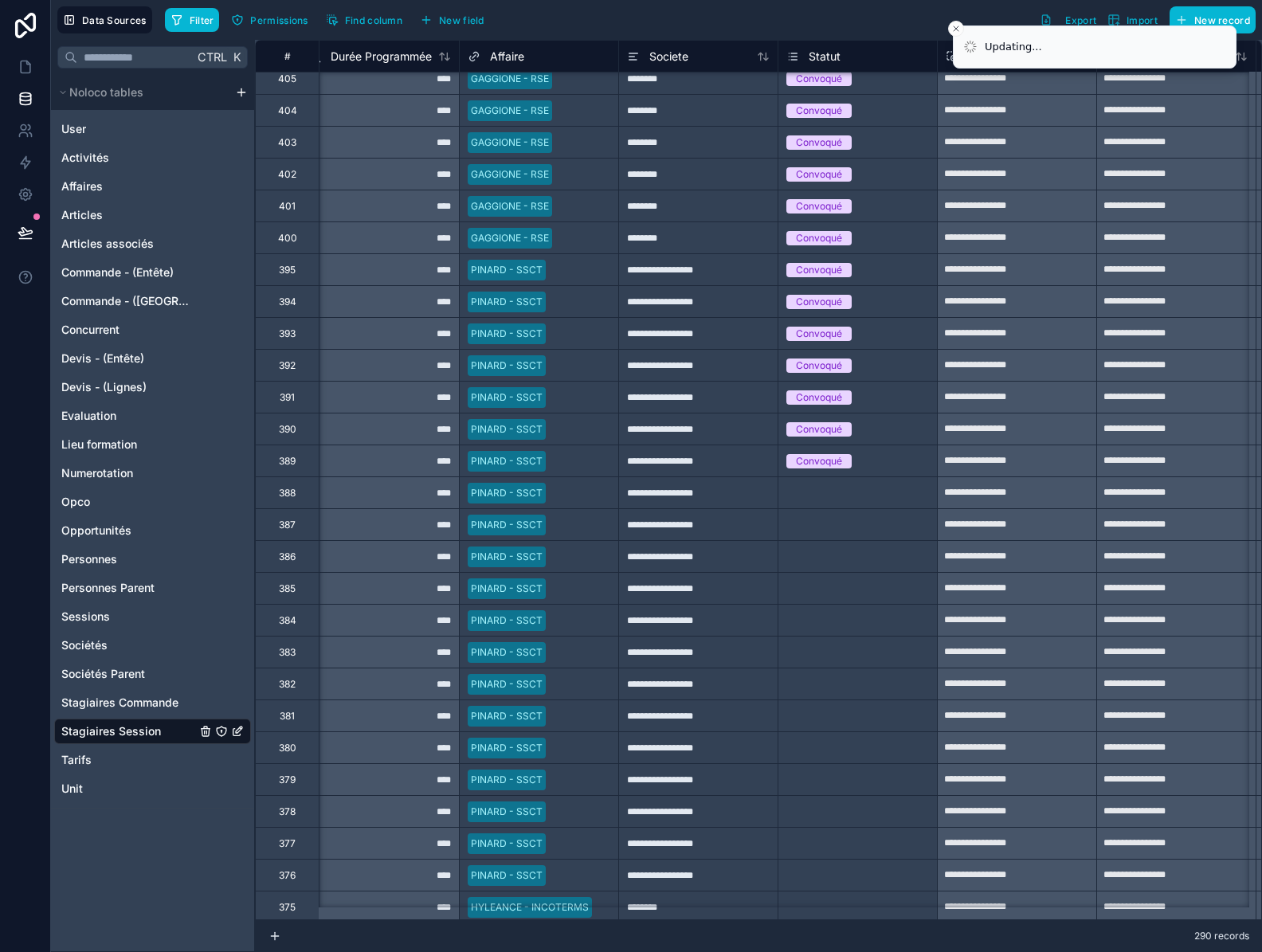
scroll to position [7083, 816]
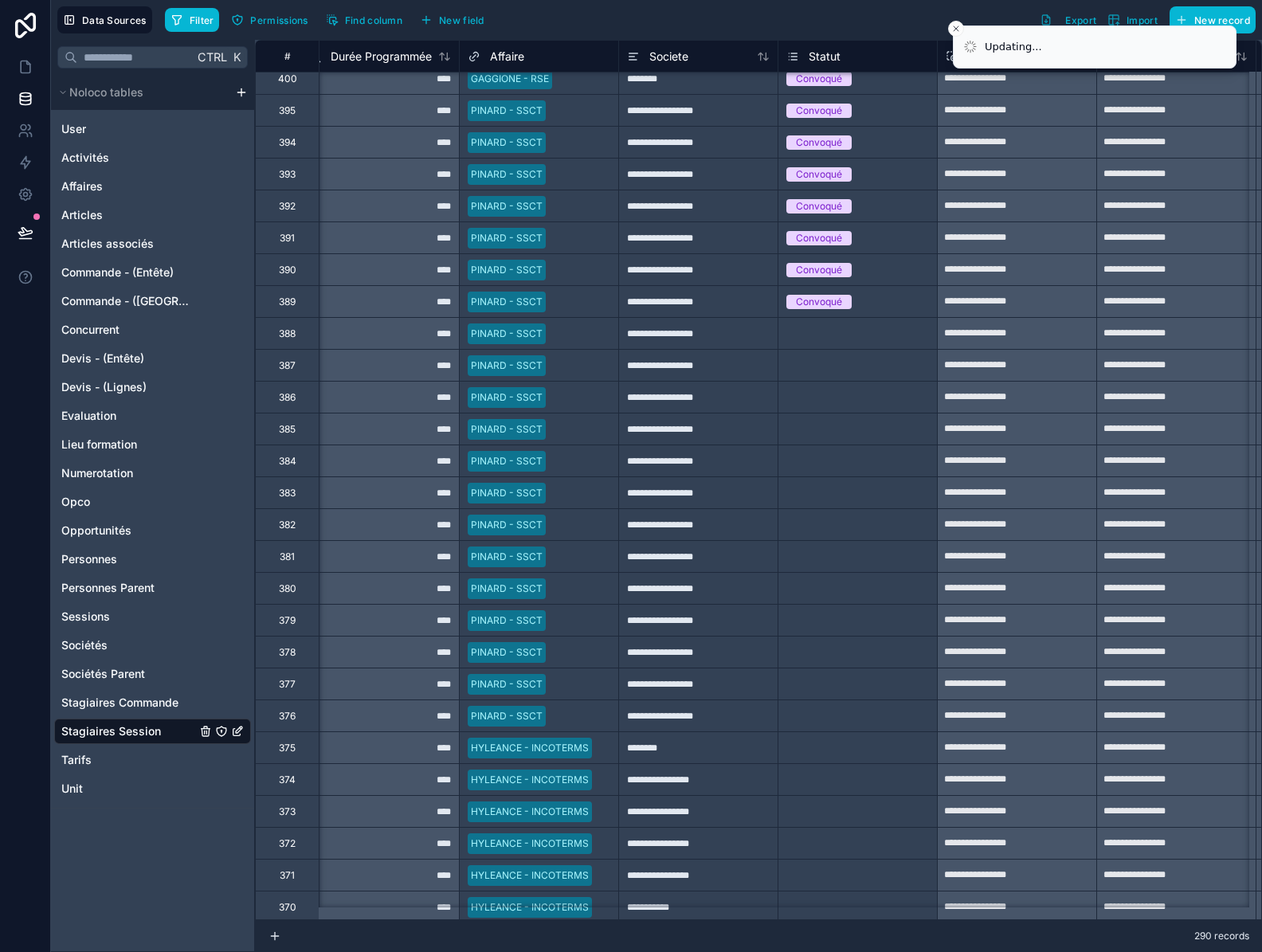
click at [894, 311] on div "Convoqué" at bounding box center [857, 301] width 158 height 31
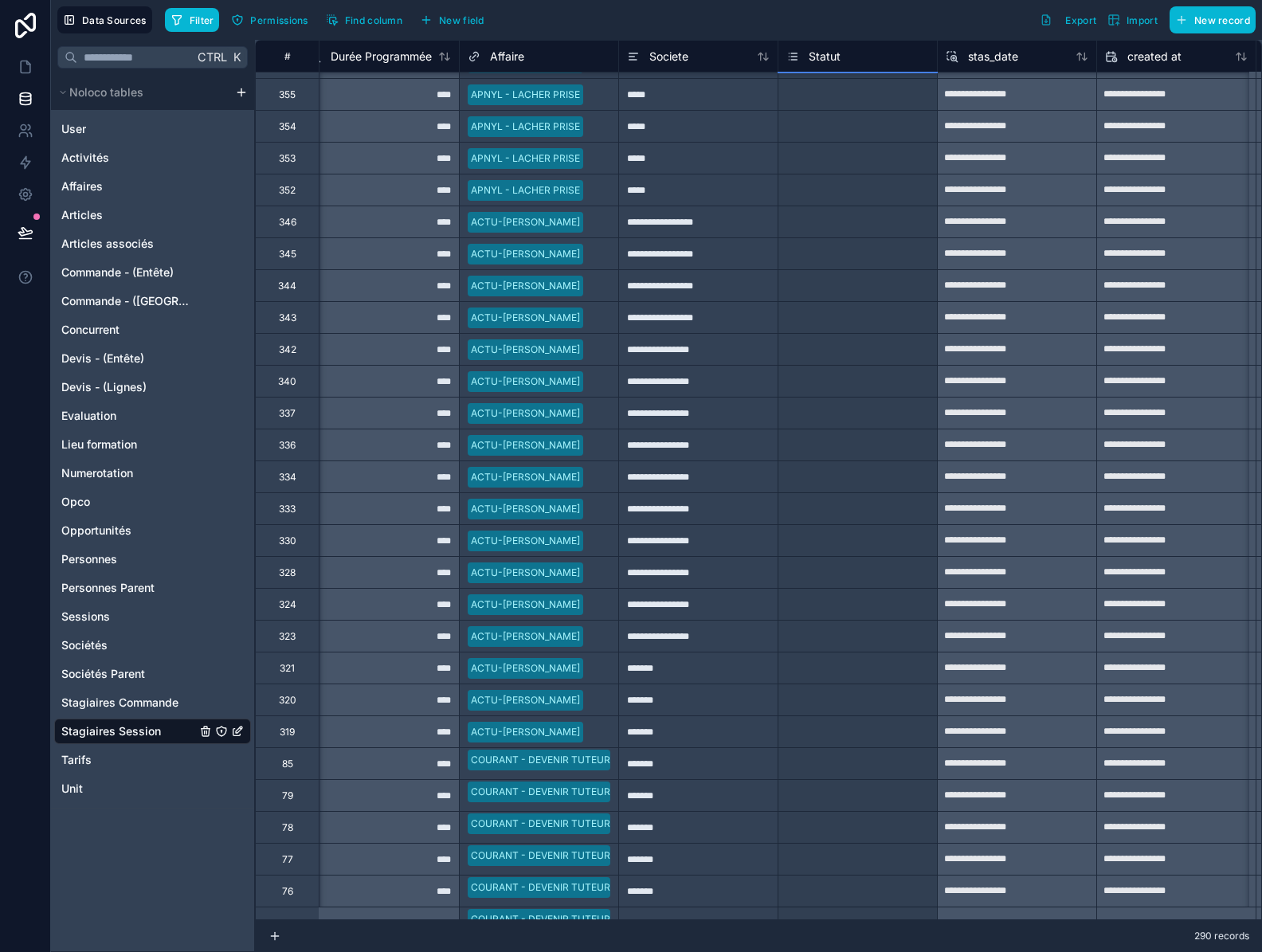
scroll to position [9678, 816]
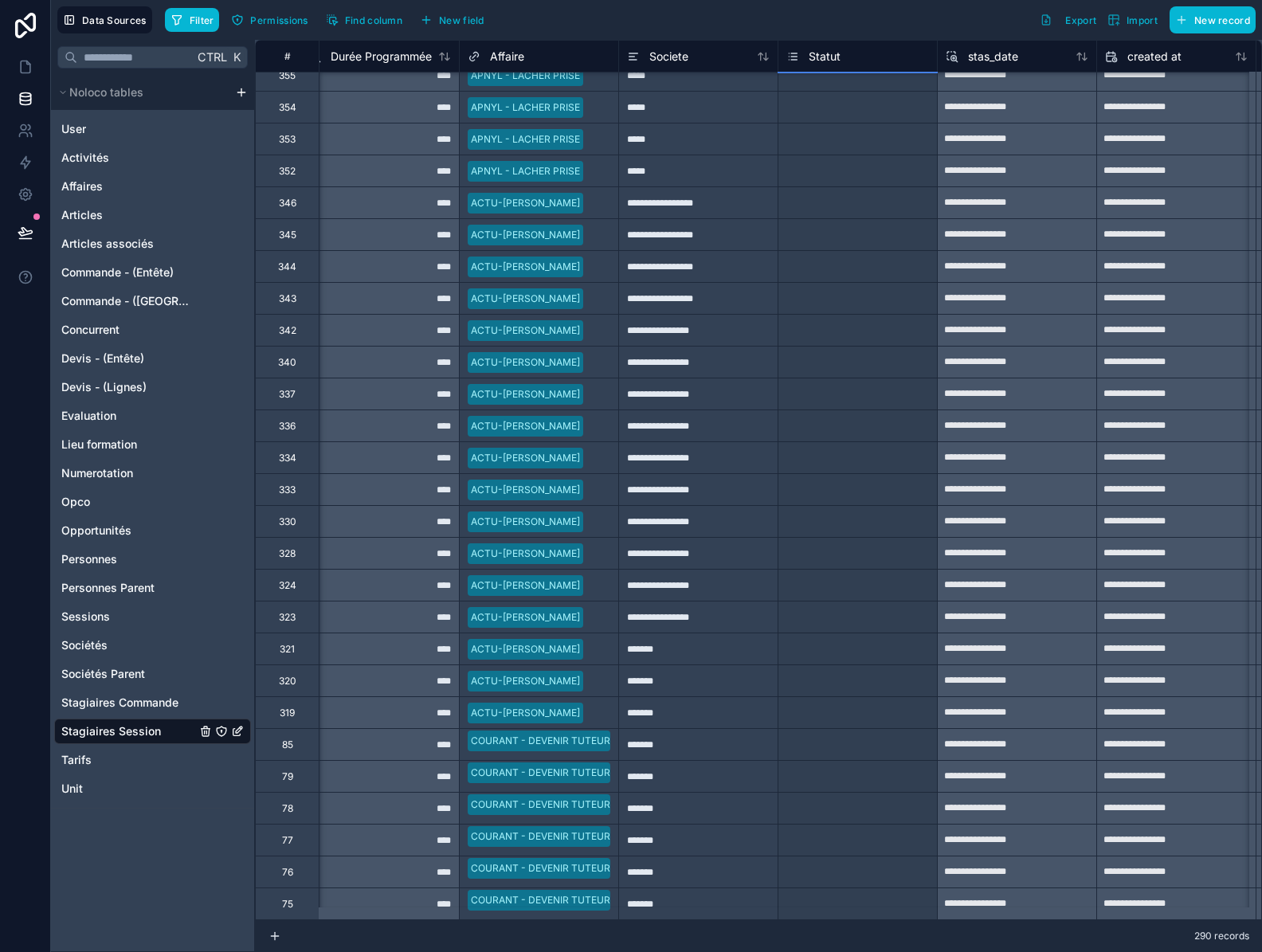
drag, startPoint x: 934, startPoint y: 314, endPoint x: 877, endPoint y: 892, distance: 580.8
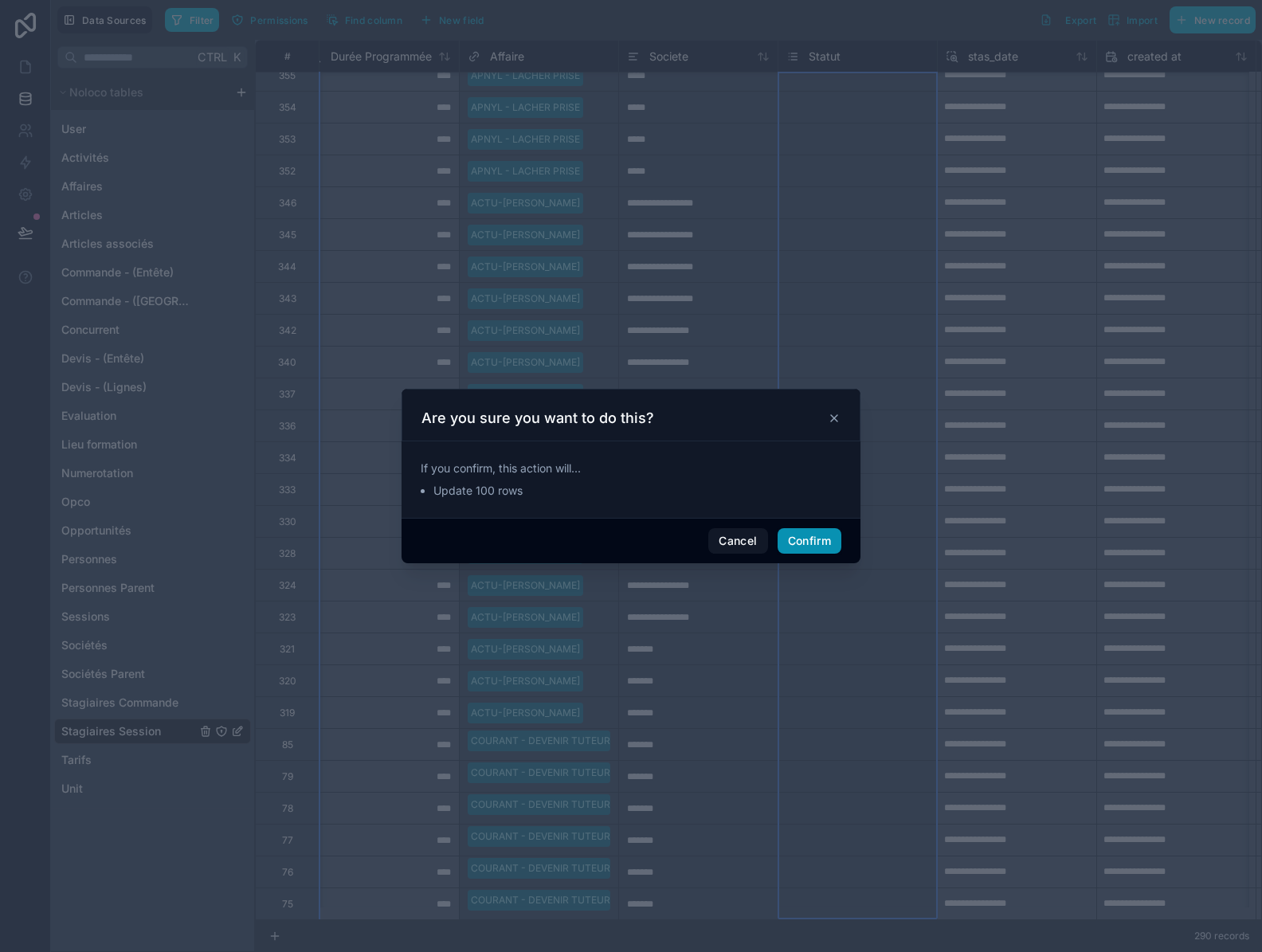
click at [814, 545] on button "Confirm" at bounding box center [809, 540] width 64 height 25
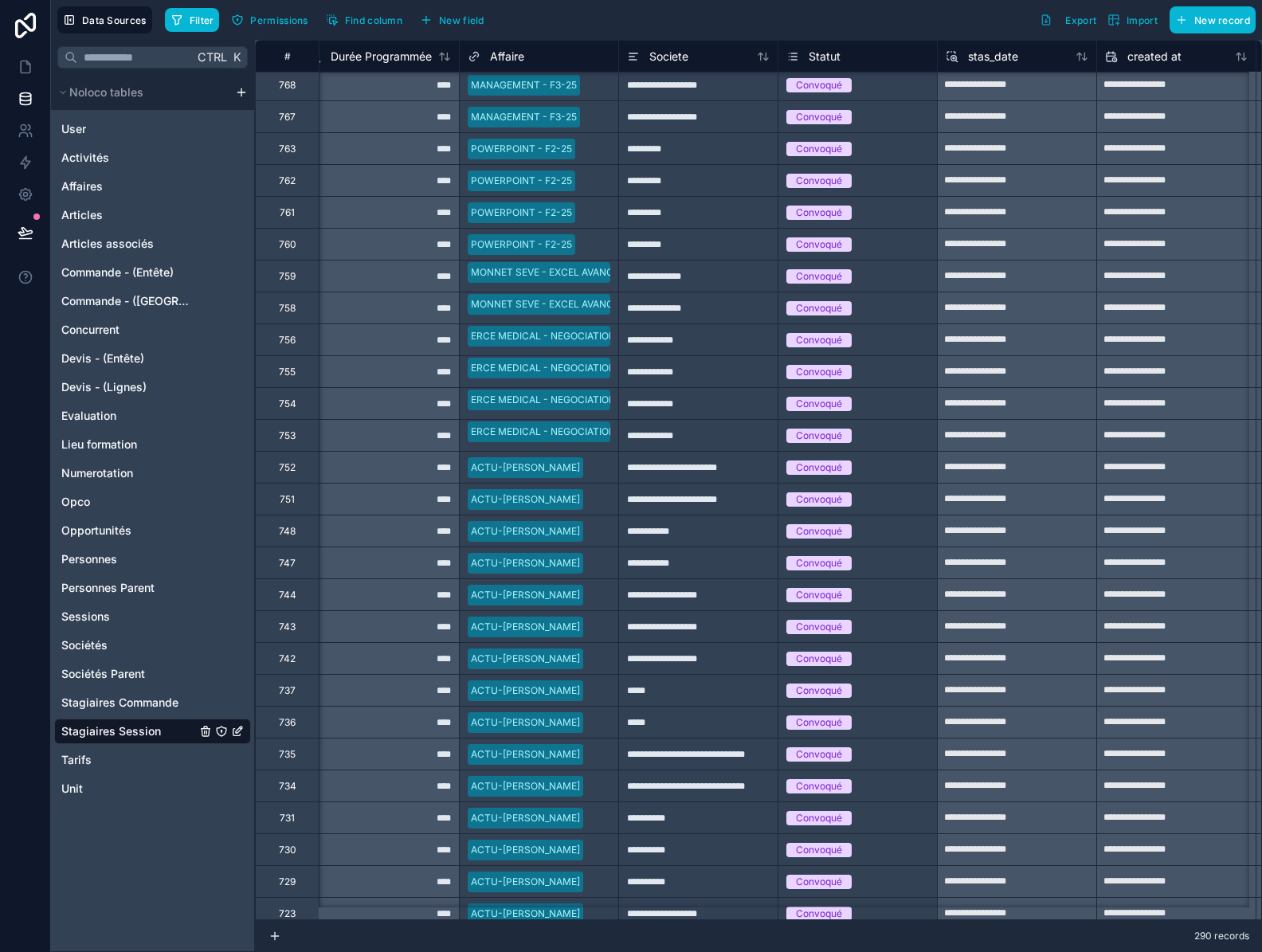
scroll to position [0, 816]
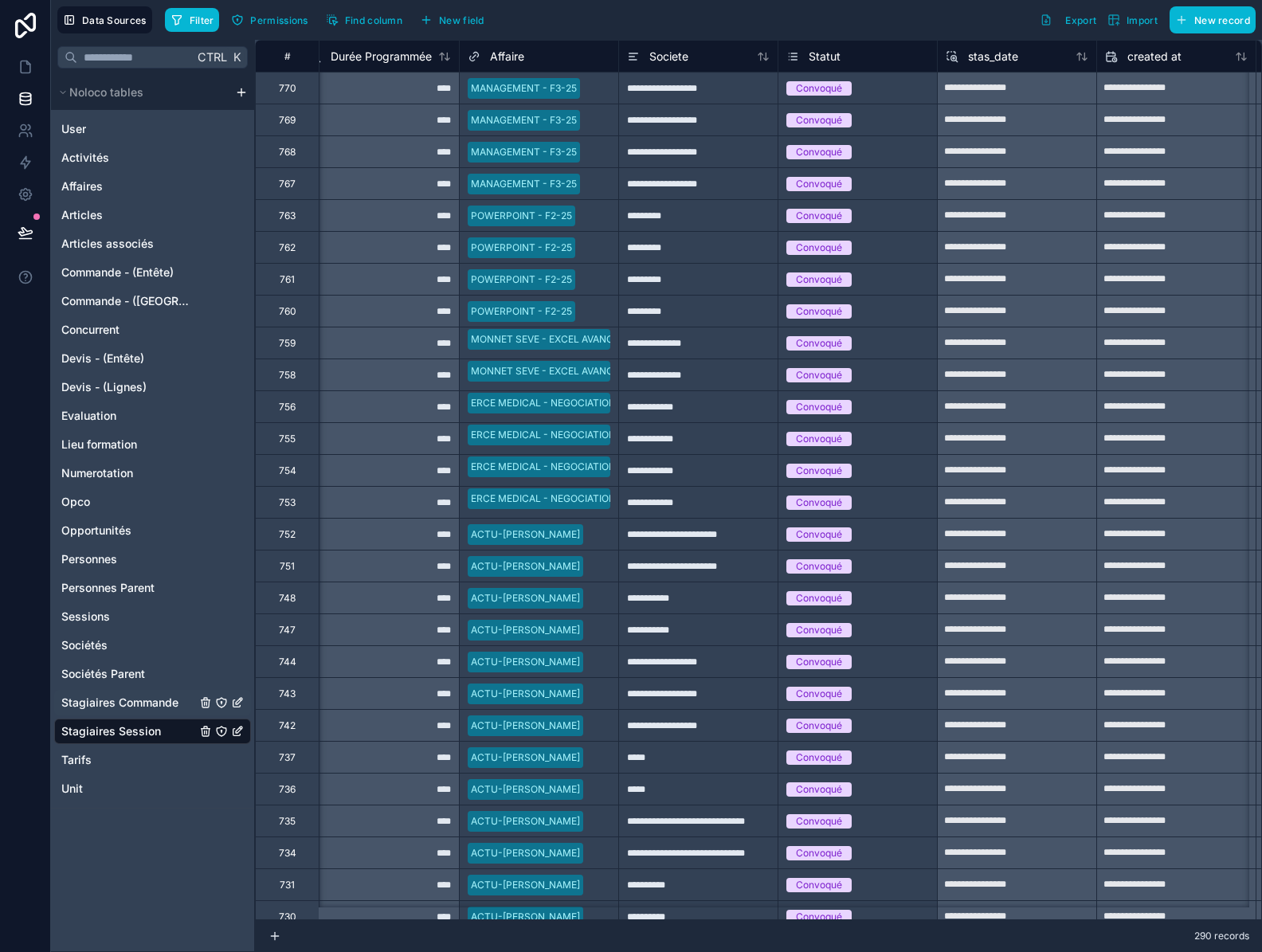
click at [112, 704] on span "Stagiaires Commande" at bounding box center [119, 703] width 117 height 16
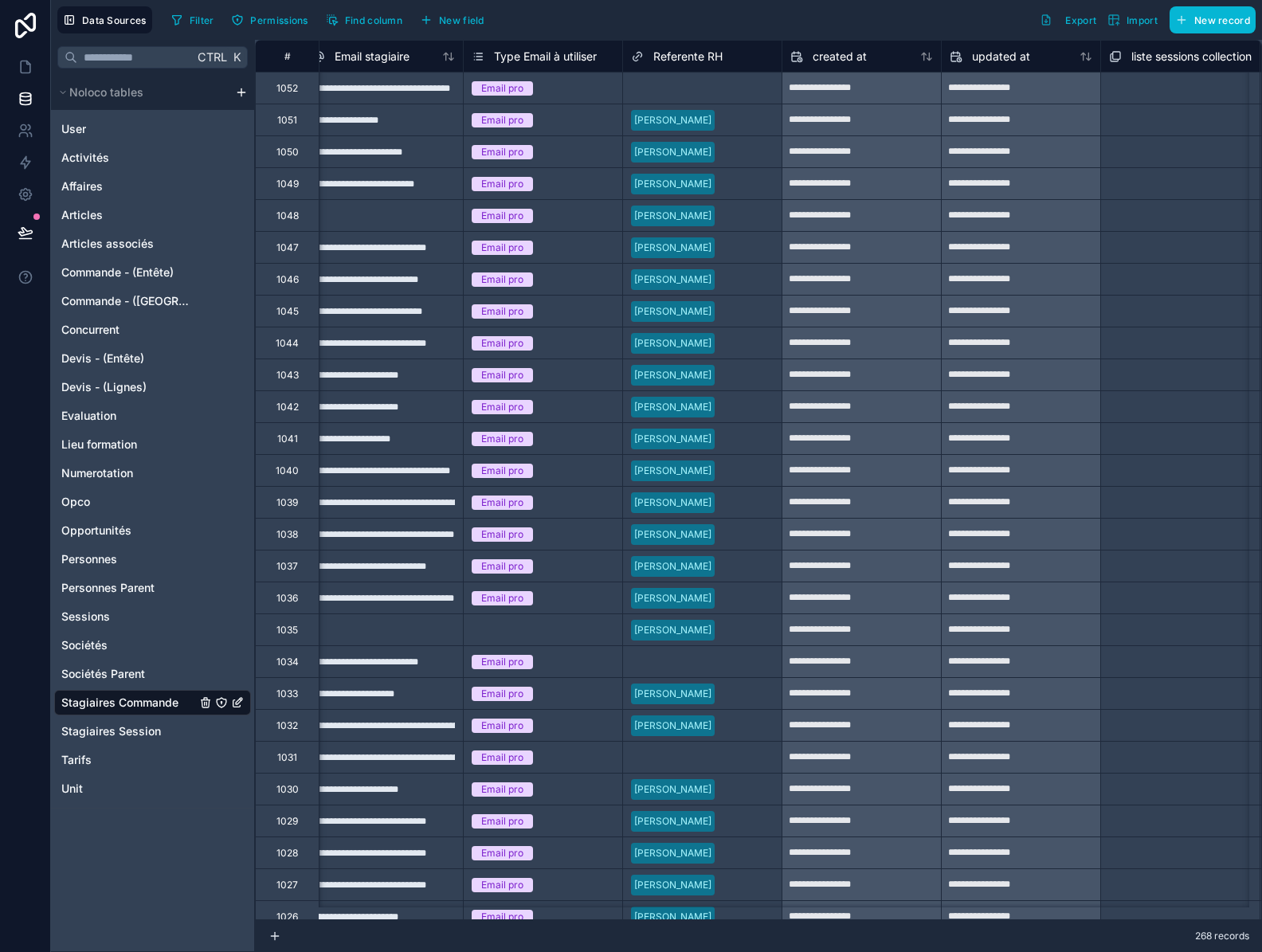
scroll to position [0, 1291]
click at [425, 21] on icon "button" at bounding box center [426, 19] width 13 height 13
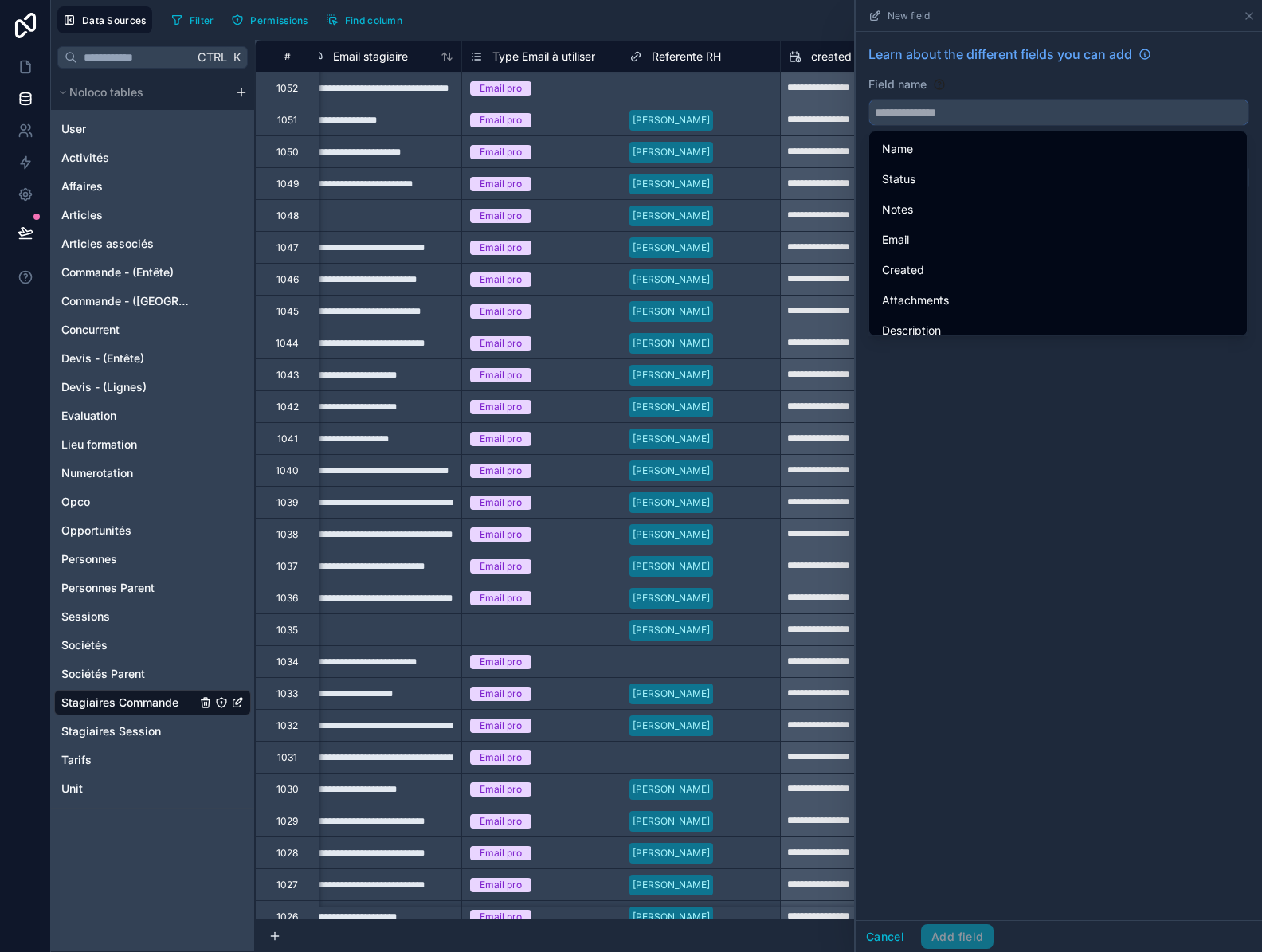
click at [992, 117] on input "text" at bounding box center [1058, 112] width 379 height 25
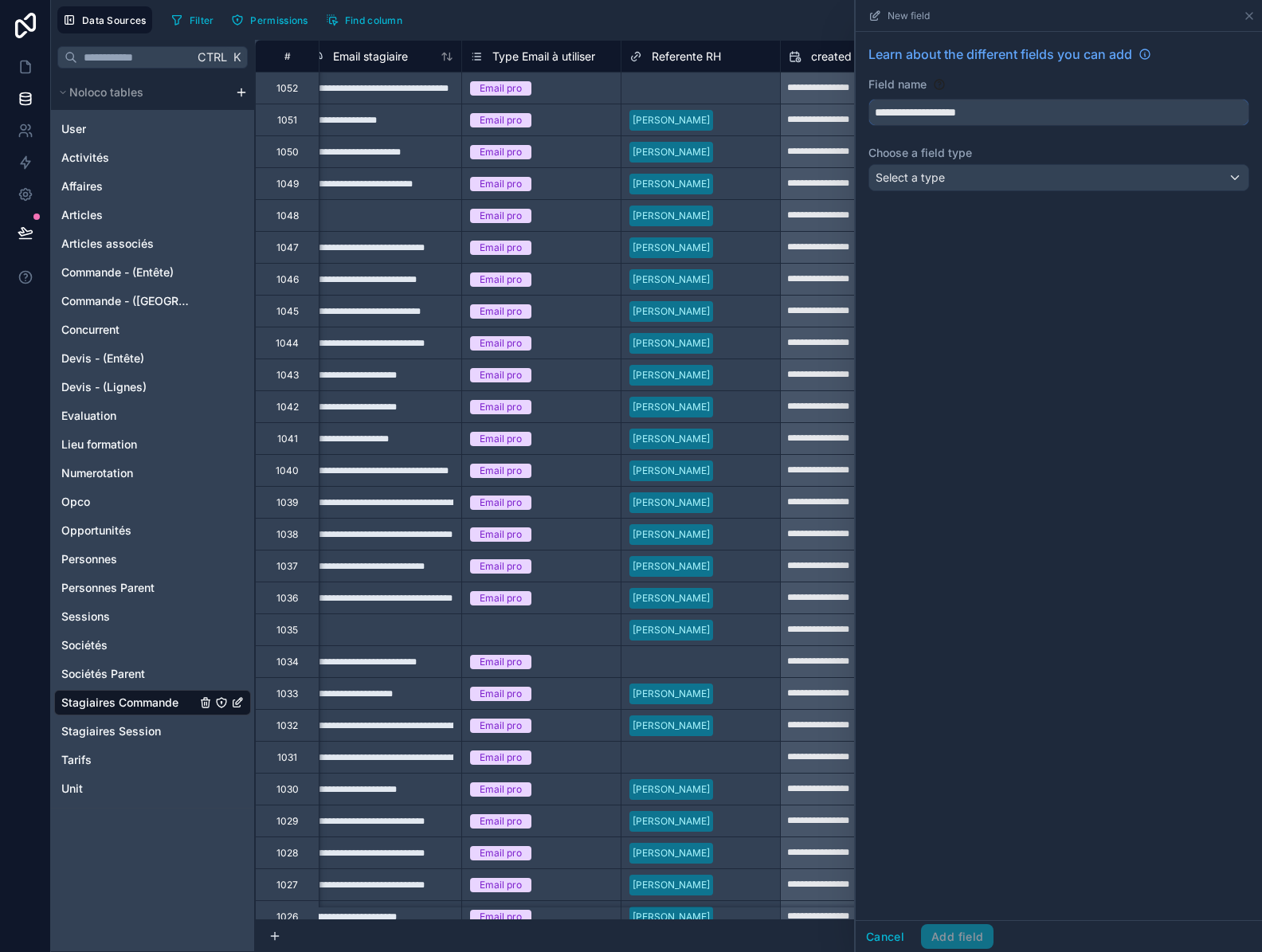
type input "**********"
click at [979, 179] on div "Select a type" at bounding box center [1058, 177] width 379 height 25
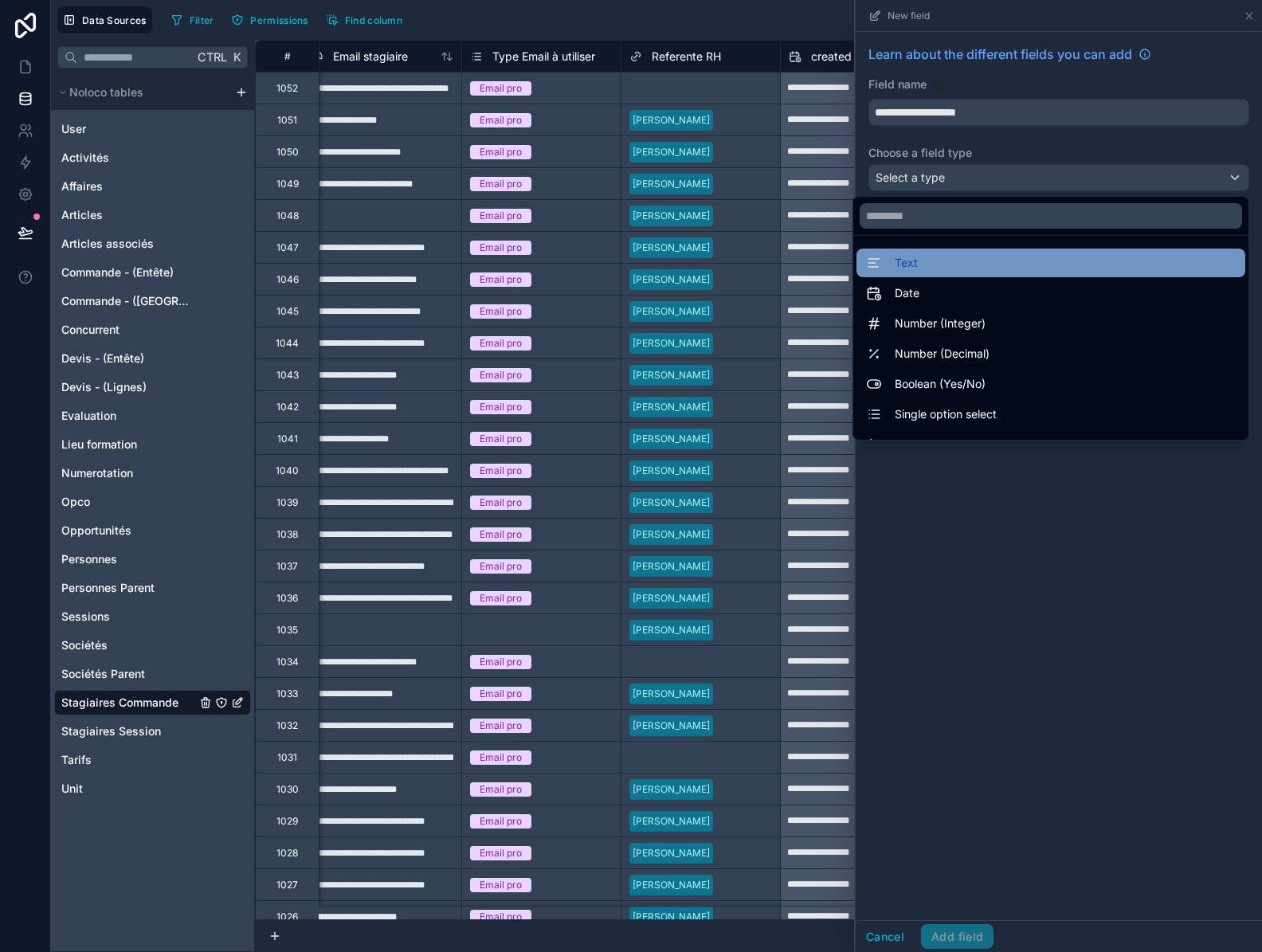
click at [935, 271] on div "Text" at bounding box center [1050, 263] width 370 height 19
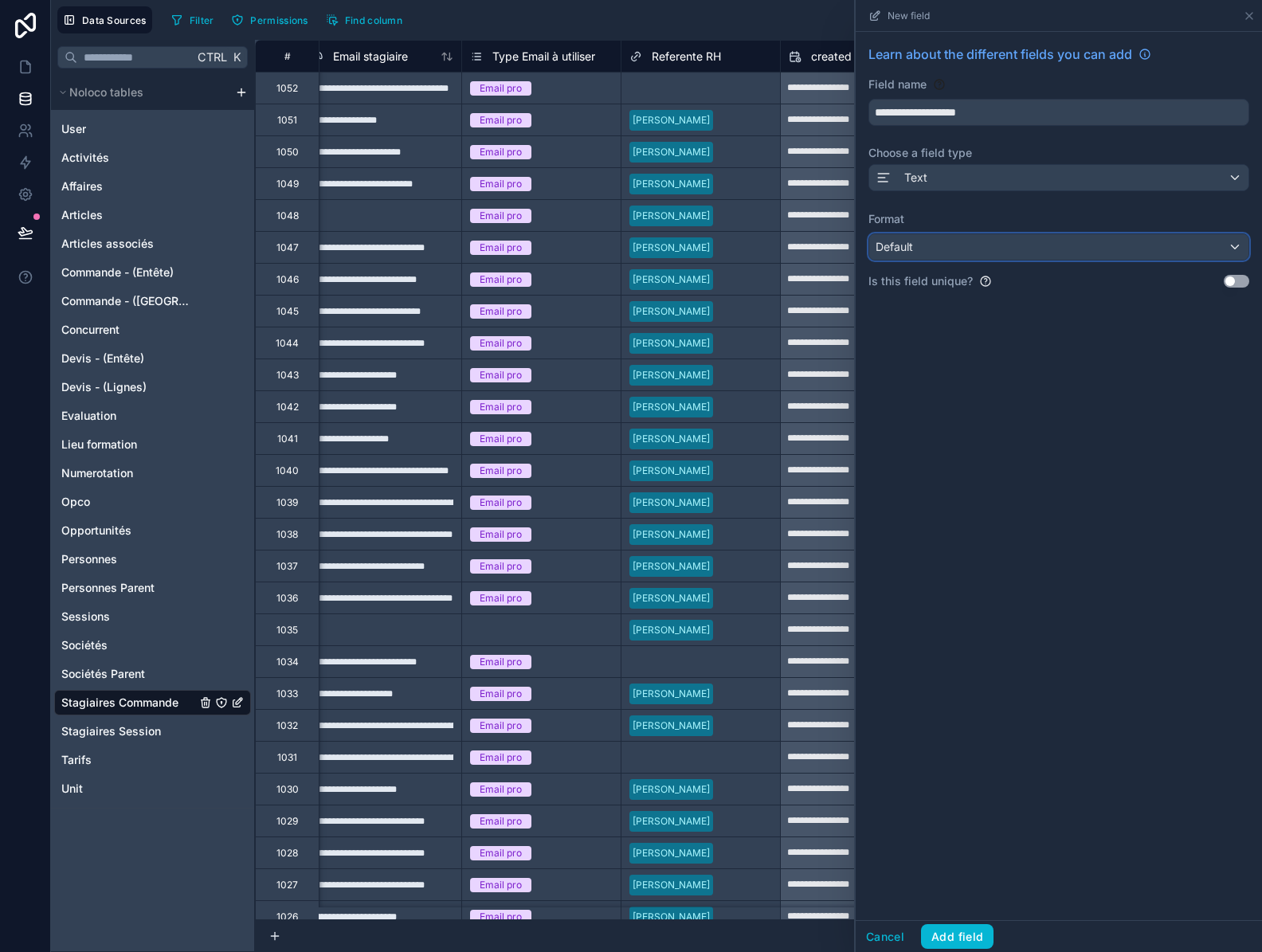
click at [940, 247] on div "Default" at bounding box center [1058, 247] width 379 height 25
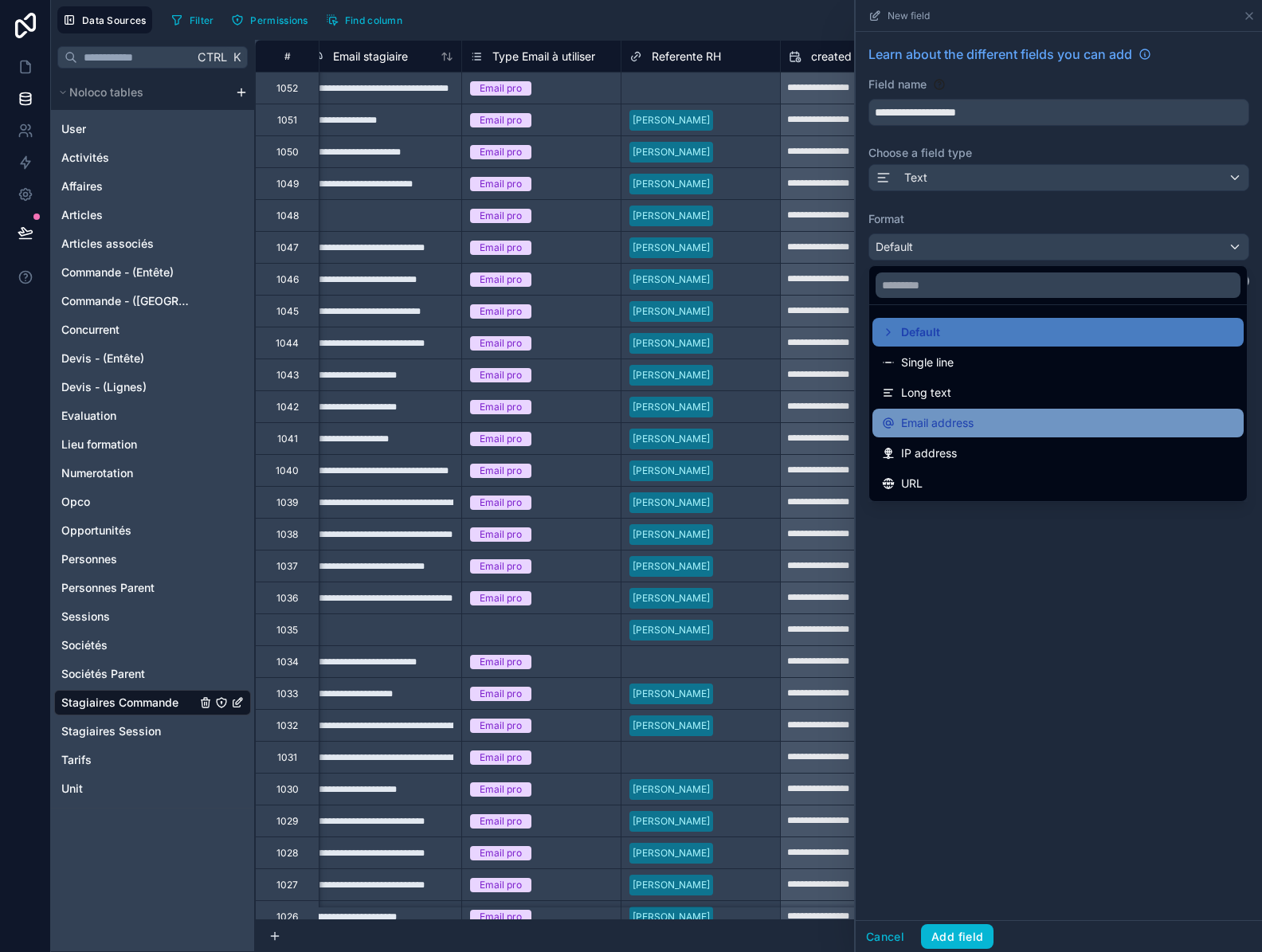
click at [938, 427] on span "Email address" at bounding box center [937, 423] width 73 height 19
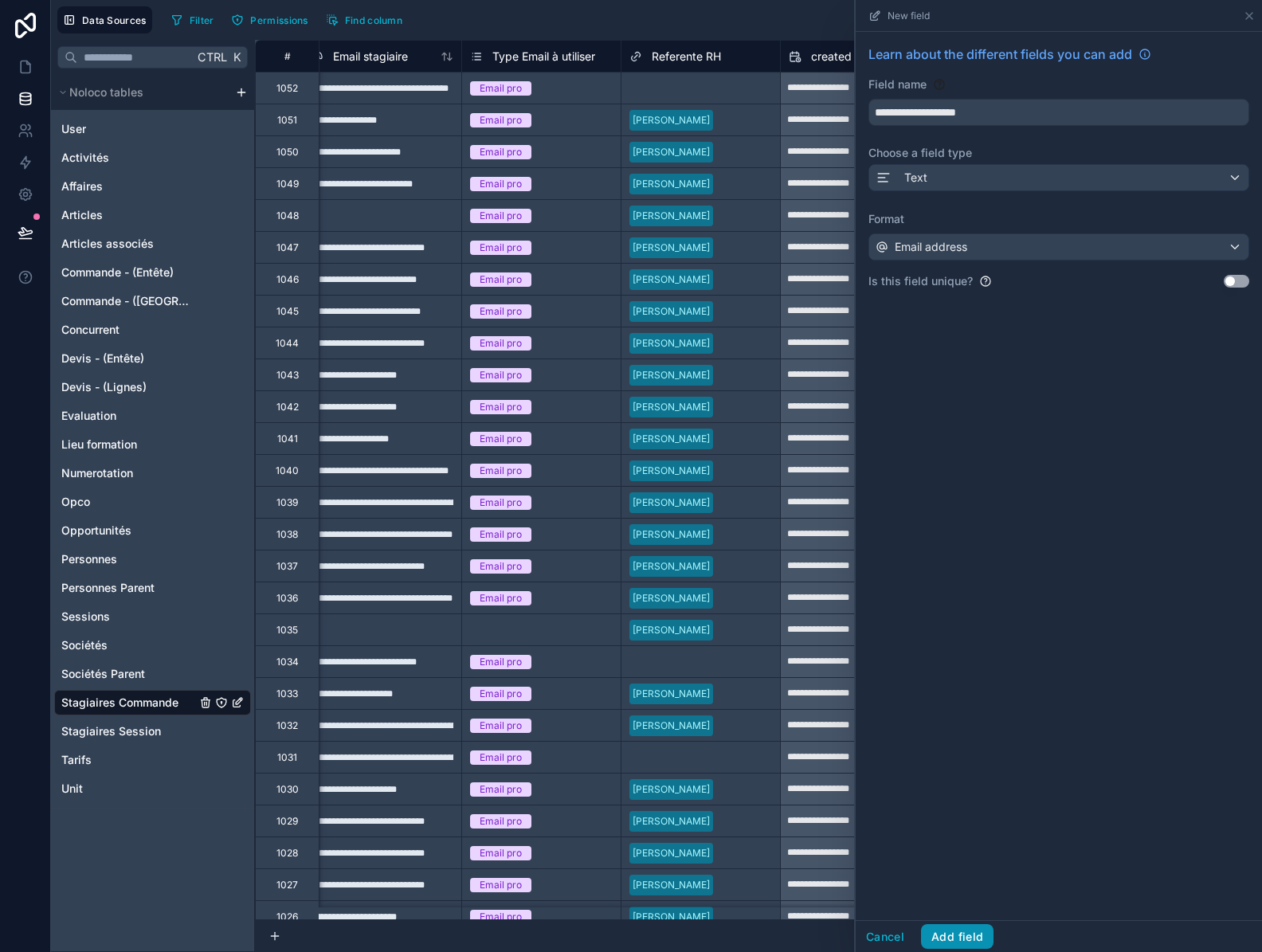
click at [964, 932] on button "Add field" at bounding box center [956, 936] width 73 height 25
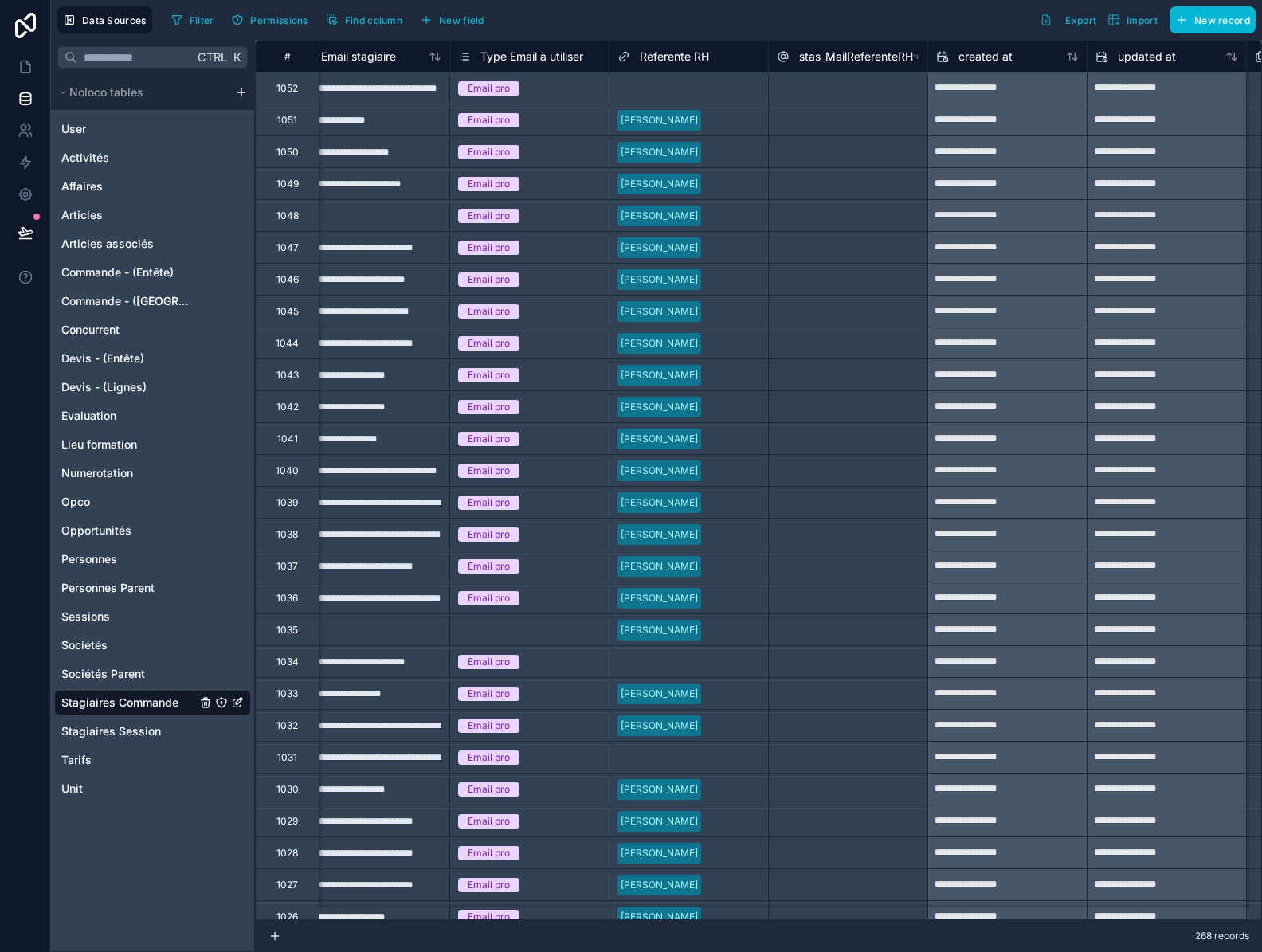
scroll to position [0, 1310]
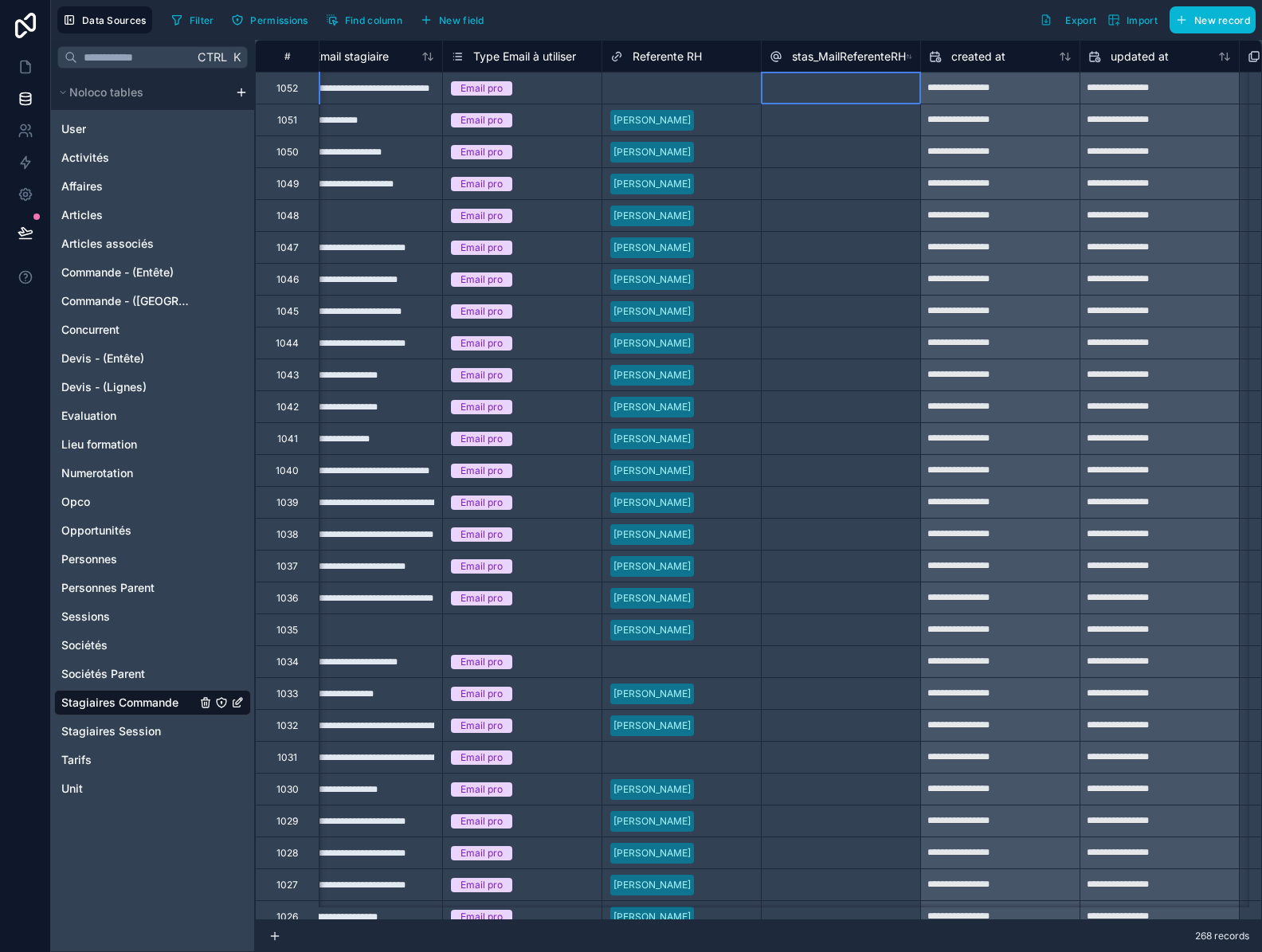
click at [858, 83] on div at bounding box center [840, 88] width 159 height 32
click at [853, 121] on div at bounding box center [840, 119] width 159 height 32
type input "*"
click at [852, 126] on div "*" at bounding box center [840, 119] width 159 height 32
drag, startPoint x: 920, startPoint y: 135, endPoint x: 880, endPoint y: 637, distance: 503.6
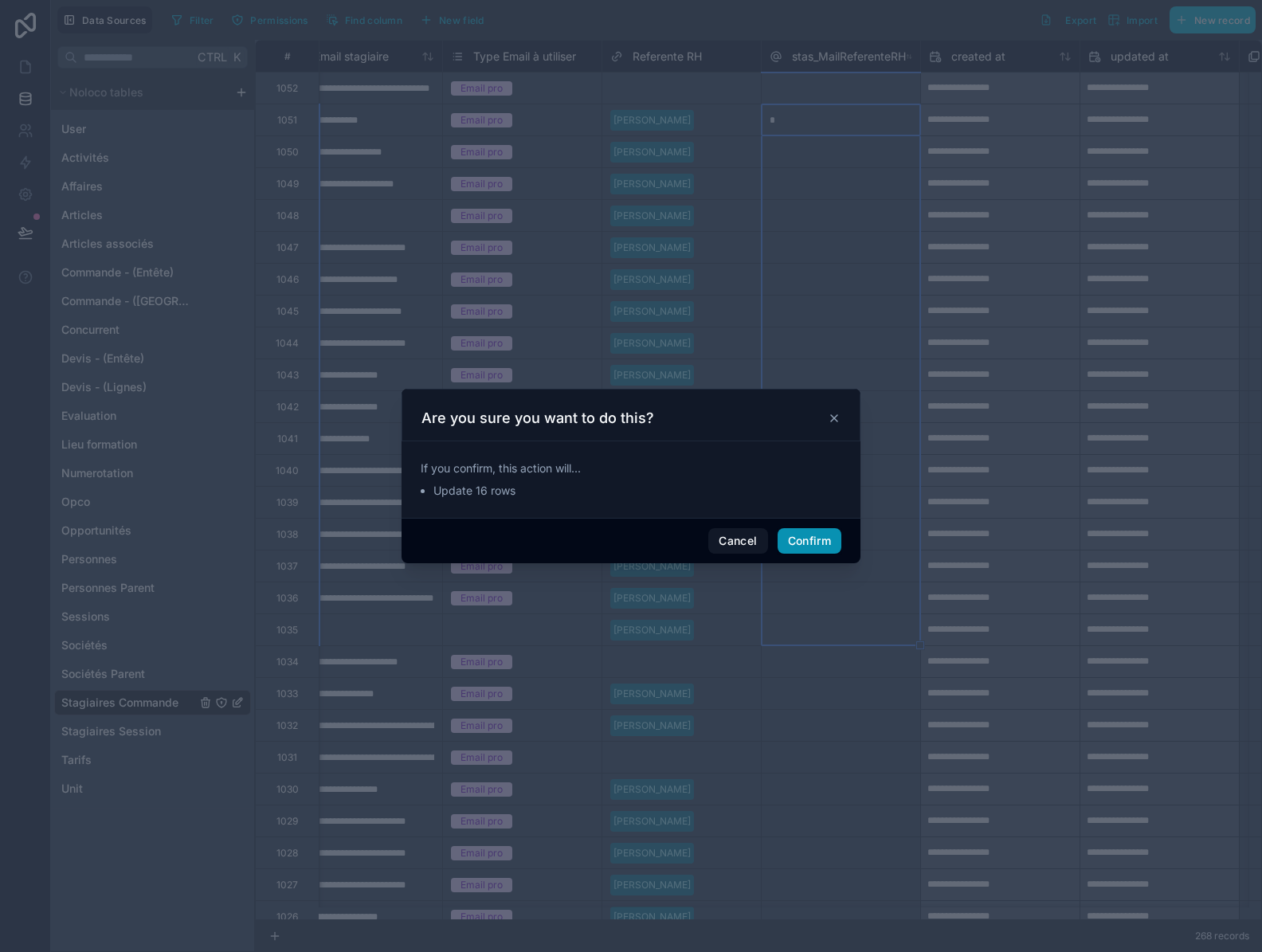
click at [811, 538] on button "Confirm" at bounding box center [809, 540] width 64 height 25
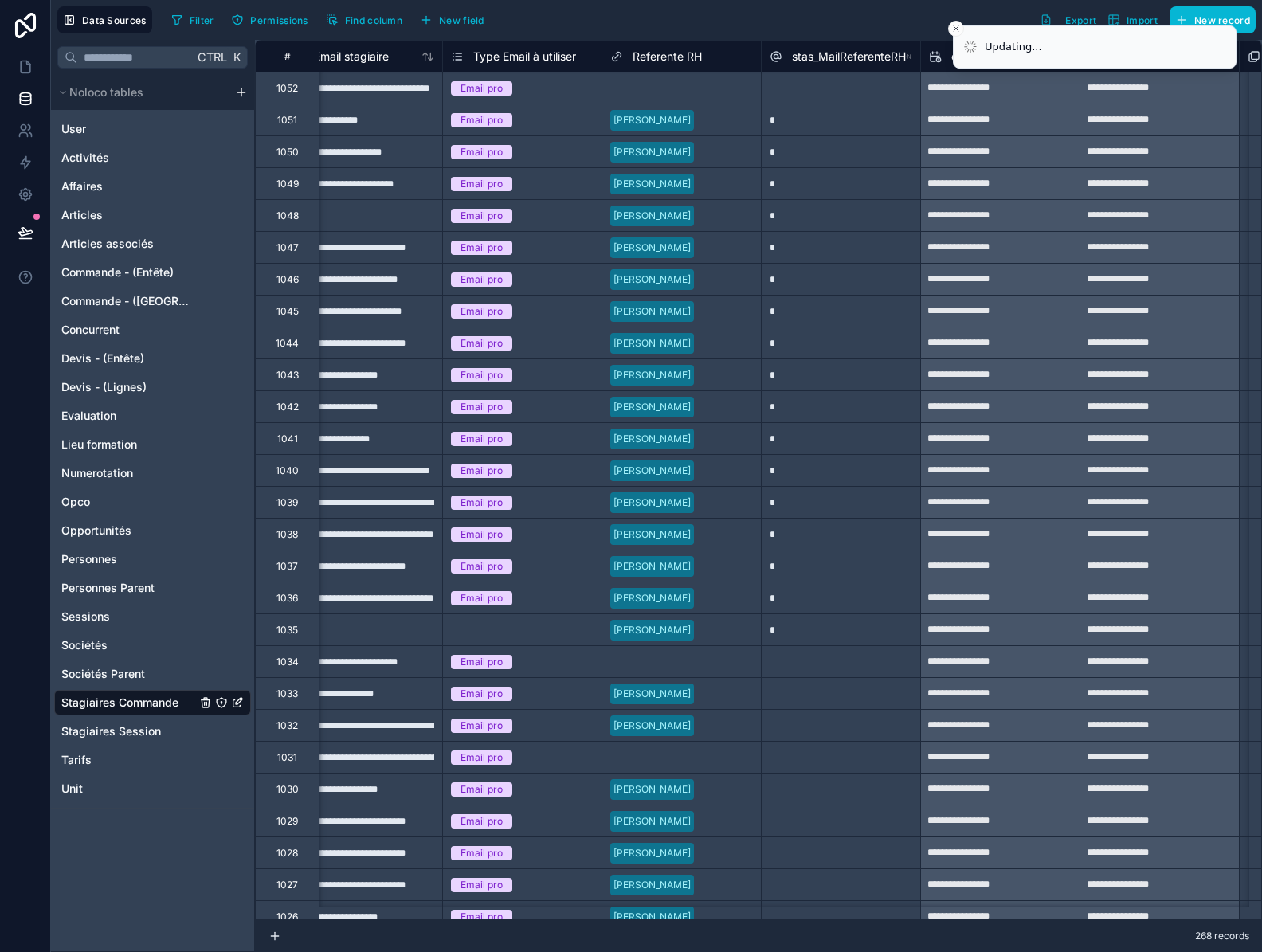
click at [834, 697] on div at bounding box center [840, 693] width 159 height 32
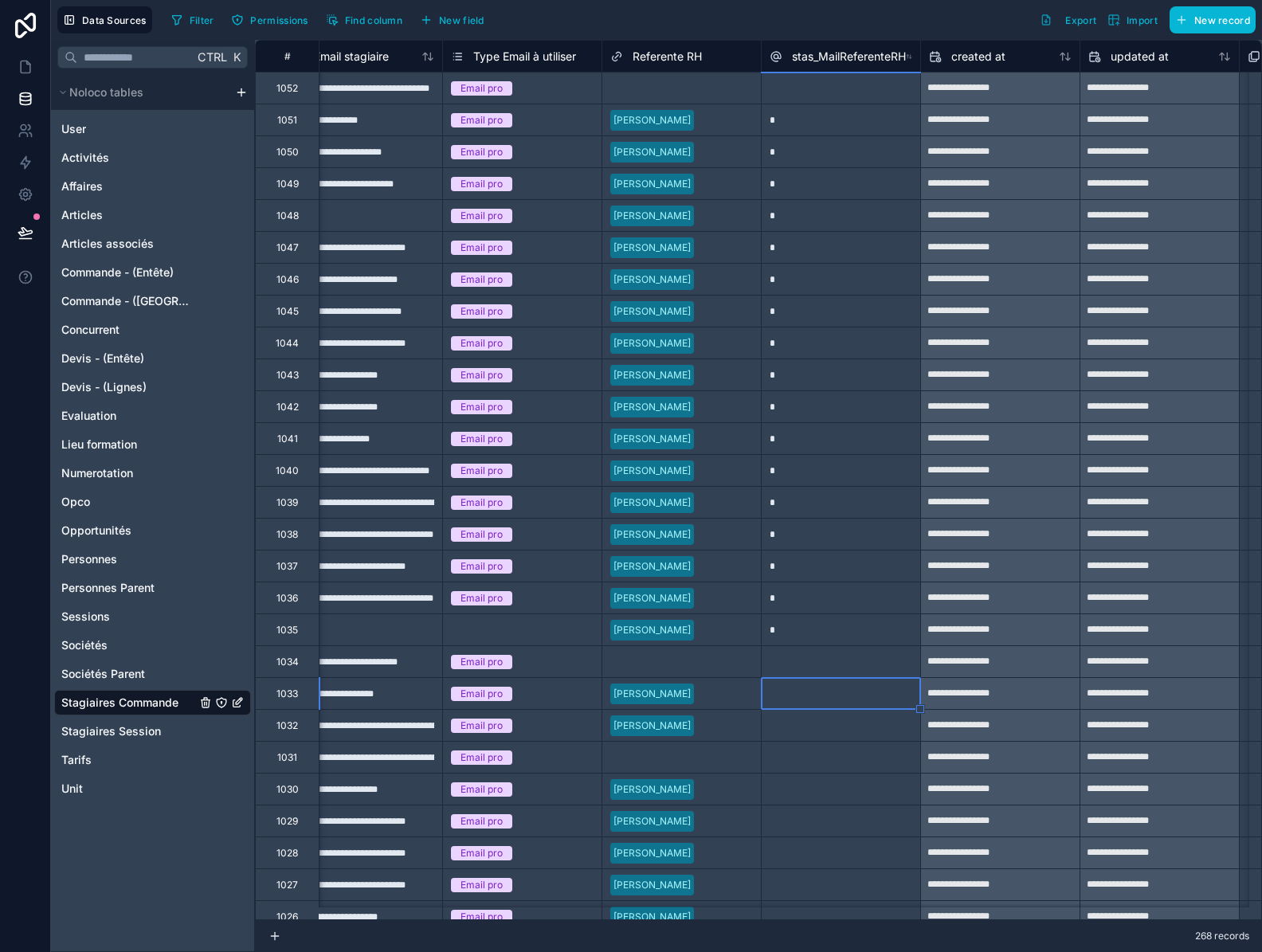
type input "*"
click at [829, 729] on div at bounding box center [840, 725] width 159 height 32
type input "*"
click at [827, 796] on div at bounding box center [840, 789] width 159 height 32
type input "*"
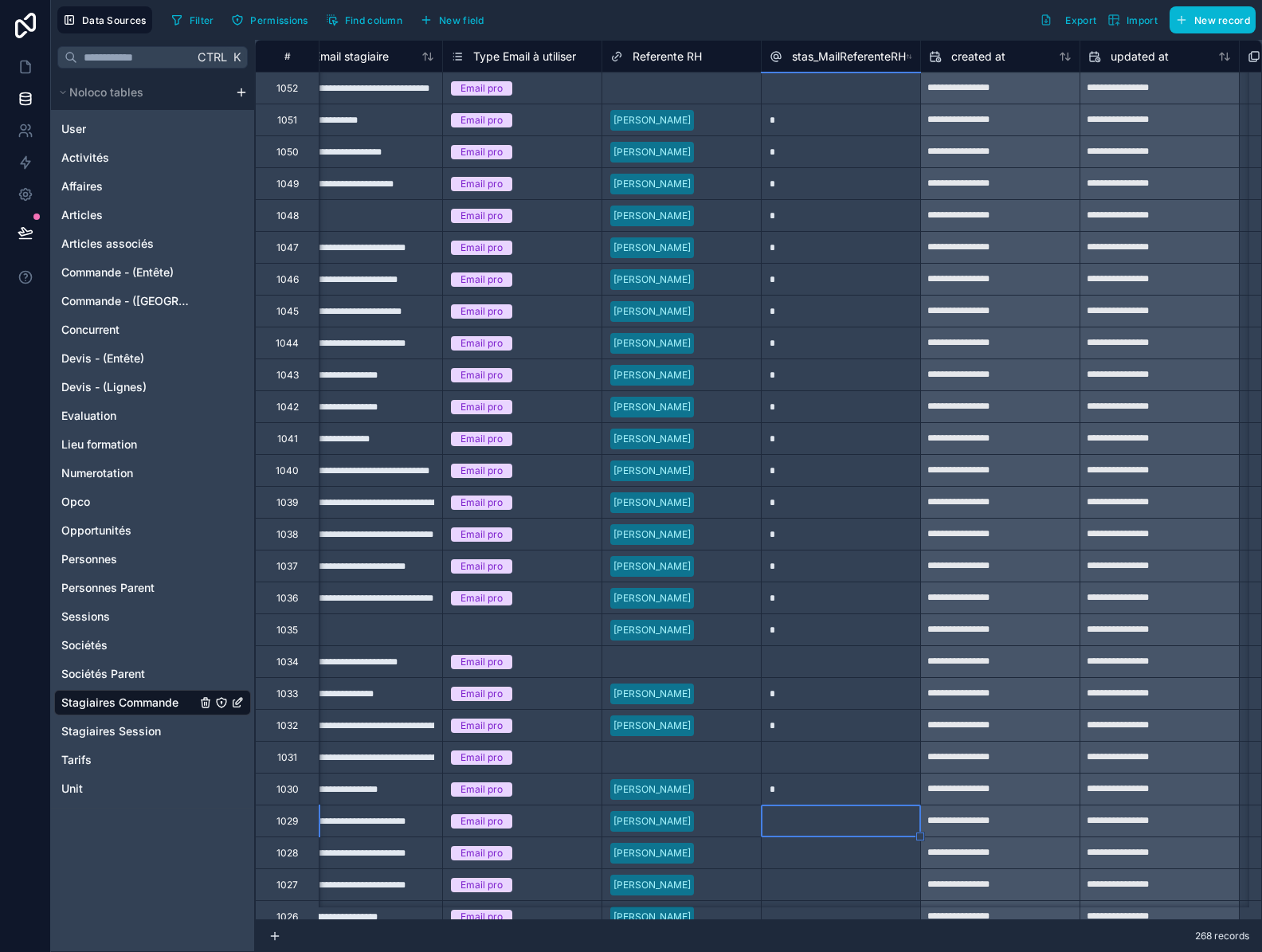
drag, startPoint x: 826, startPoint y: 796, endPoint x: 853, endPoint y: 800, distance: 27.3
click at [827, 794] on div "*" at bounding box center [840, 789] width 159 height 32
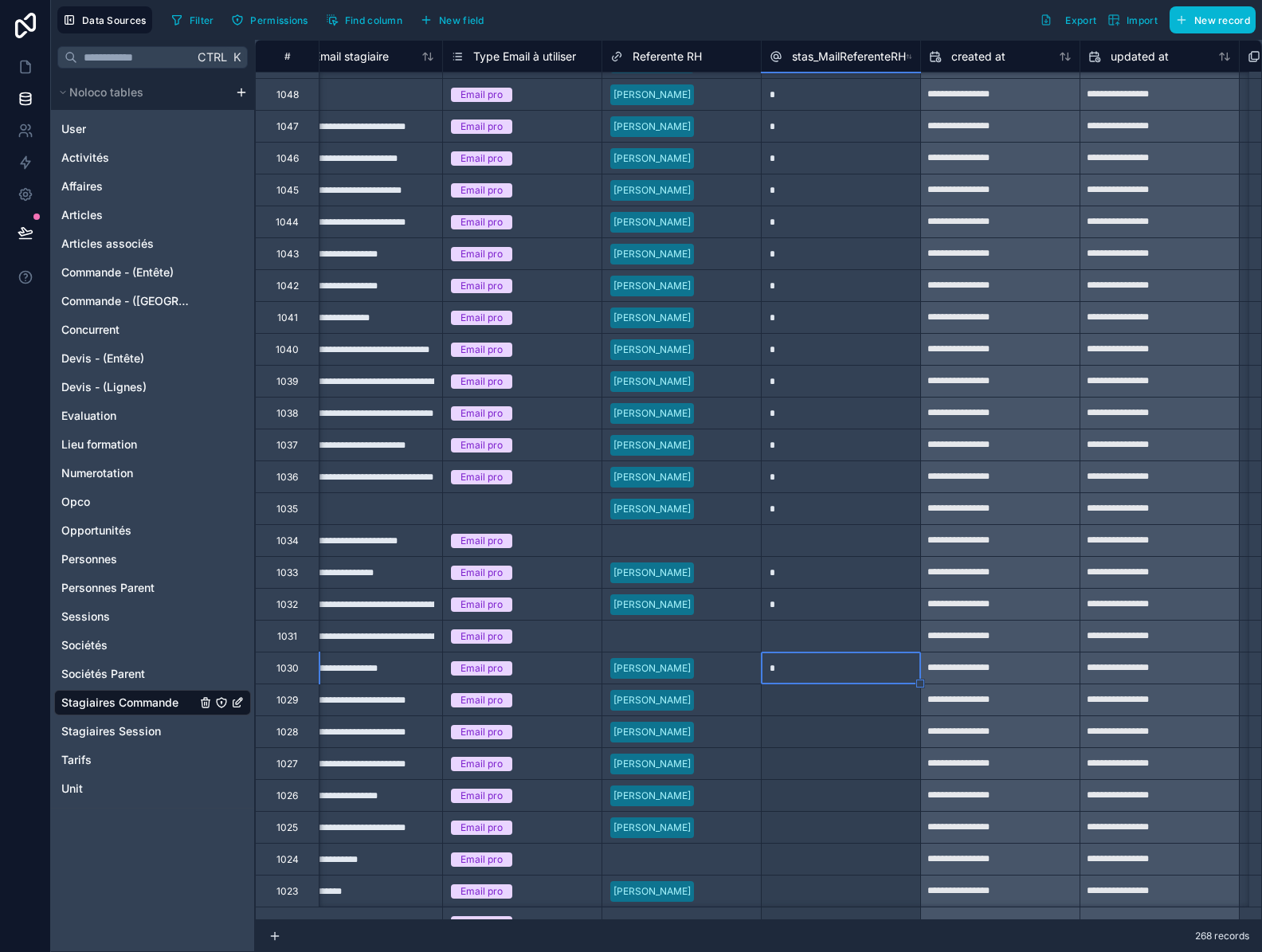
scroll to position [153, 1310]
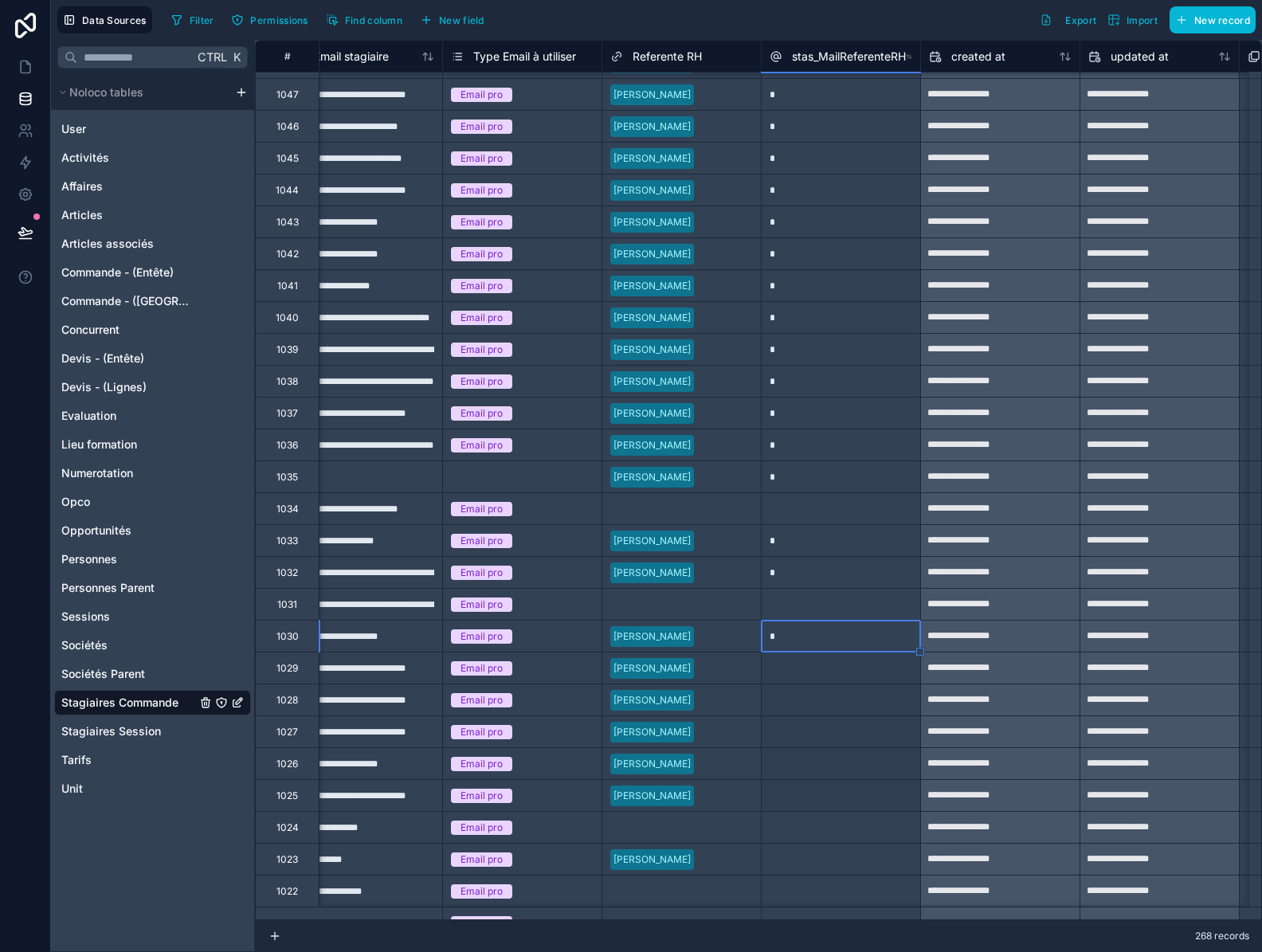
drag, startPoint x: 919, startPoint y: 804, endPoint x: 894, endPoint y: 807, distance: 25.2
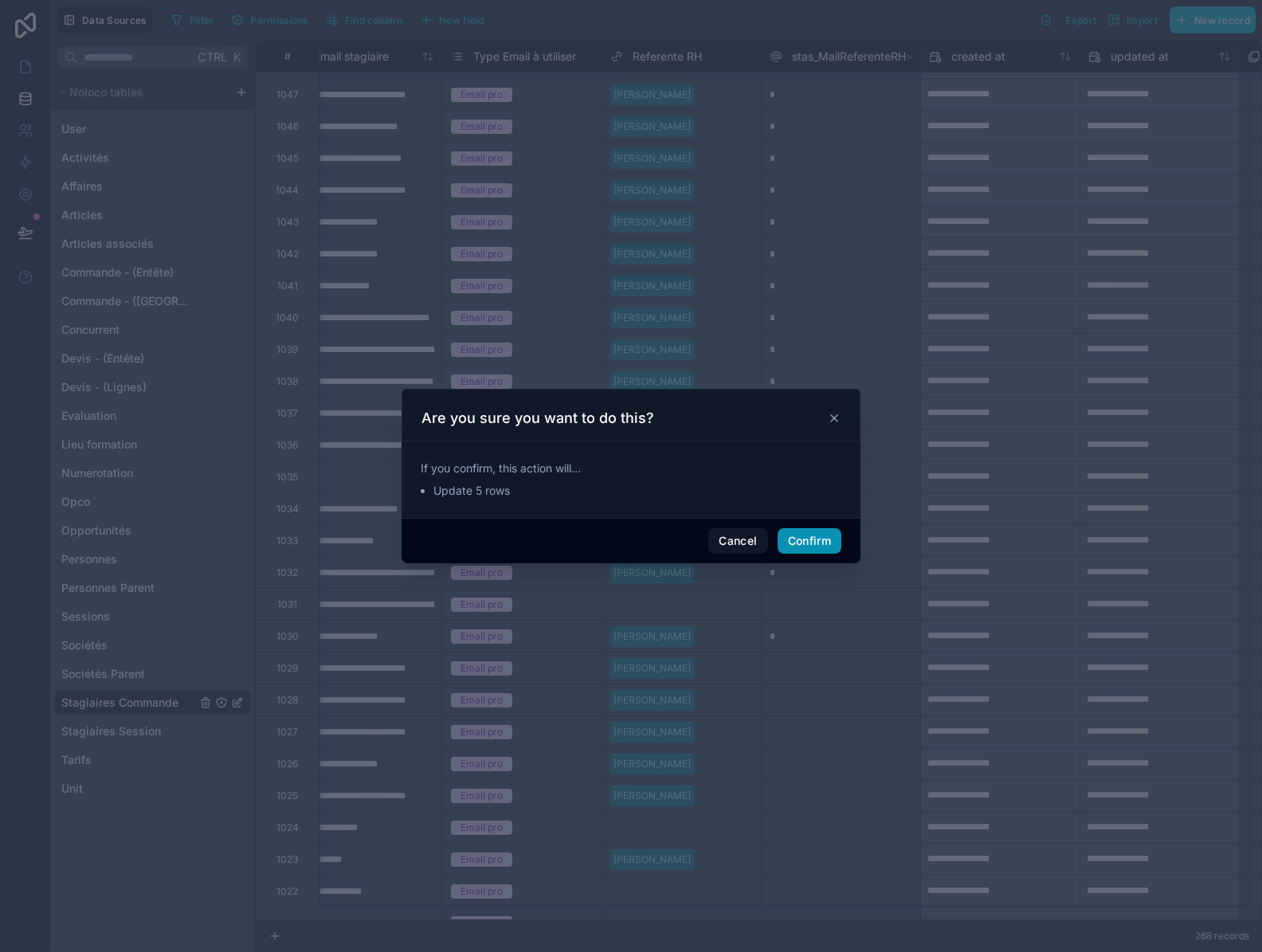
click at [809, 536] on button "Confirm" at bounding box center [809, 540] width 64 height 25
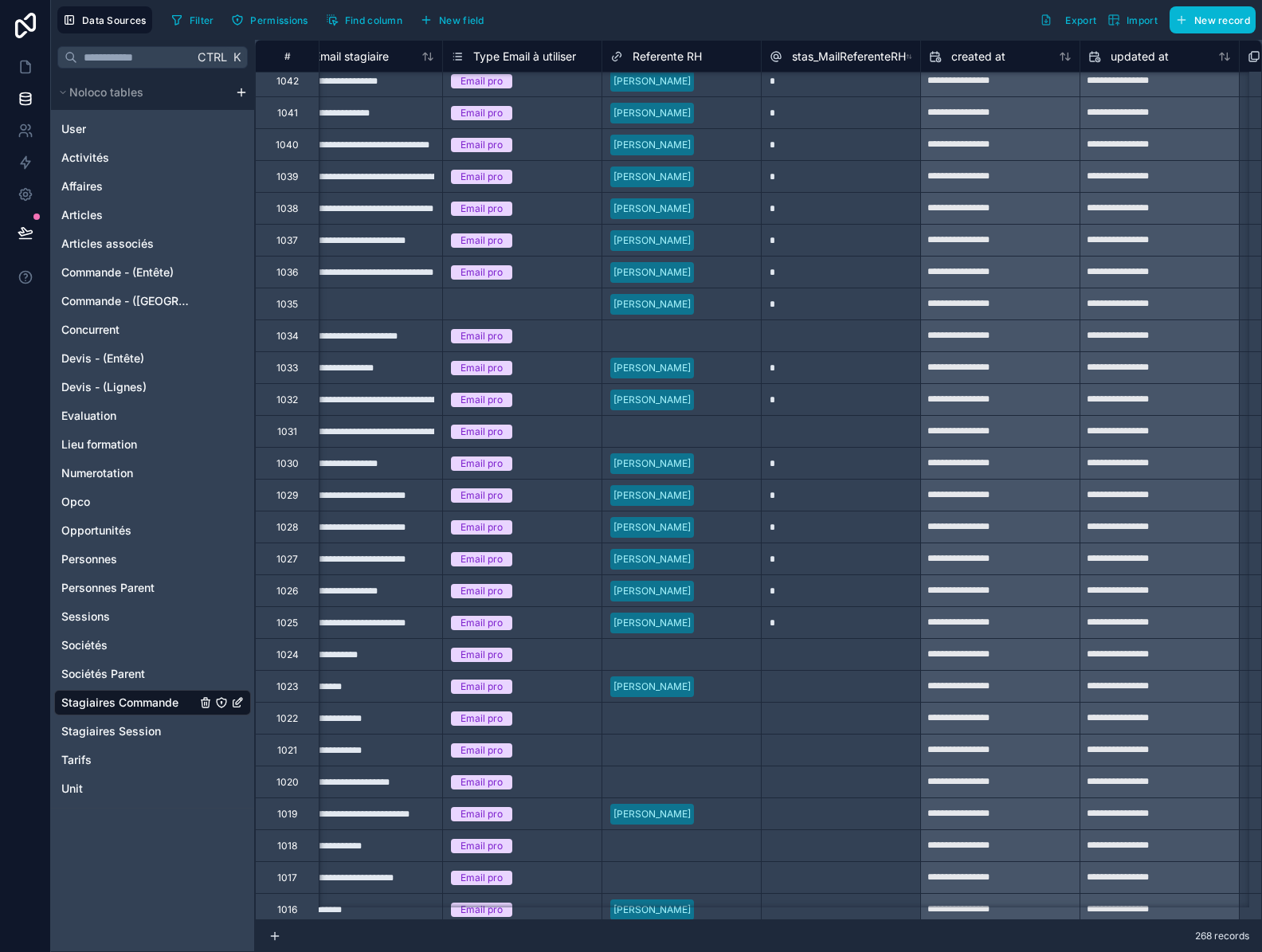
scroll to position [472, 1310]
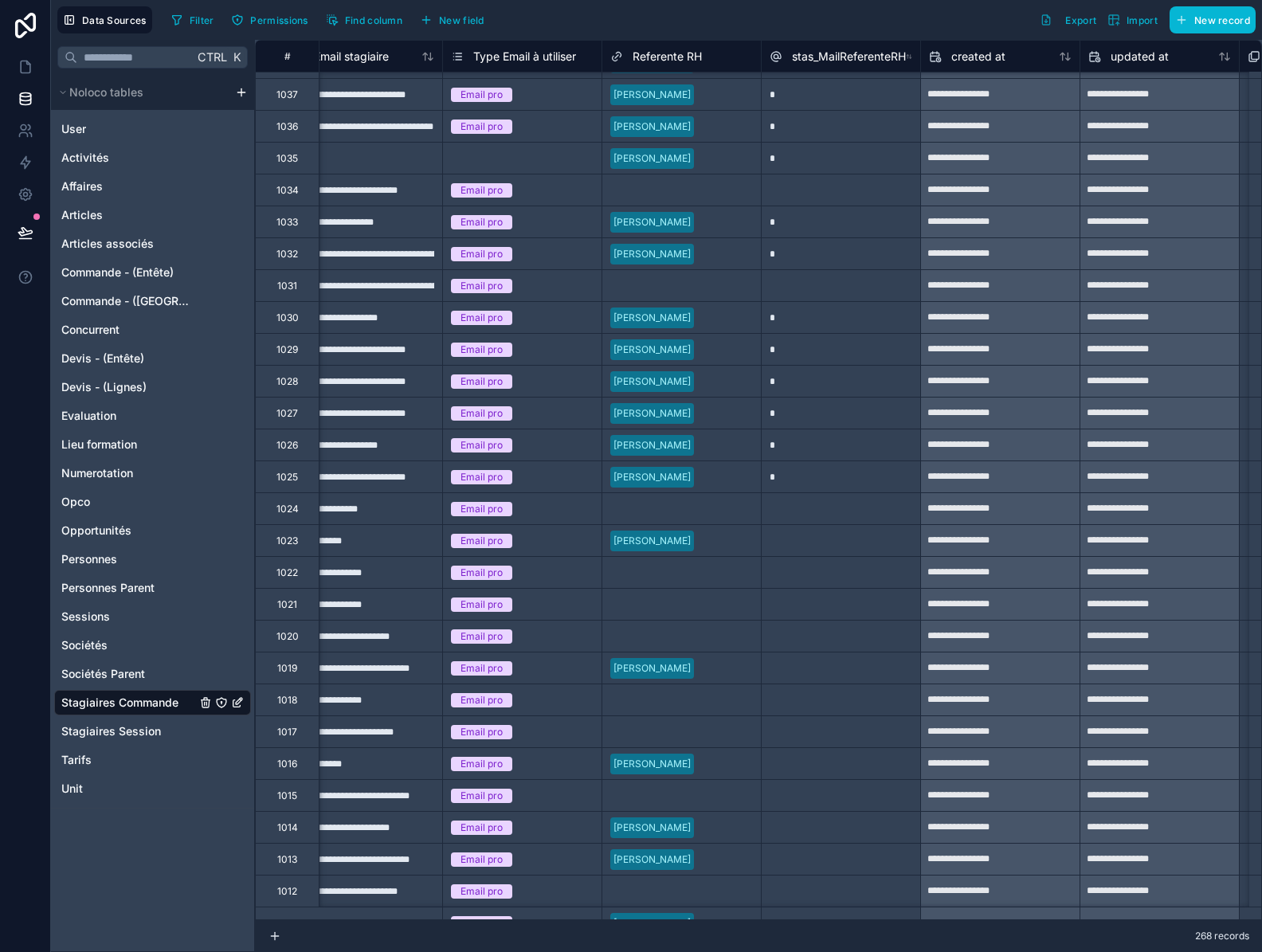
click at [802, 543] on div at bounding box center [840, 540] width 159 height 32
type input "*"
click at [800, 669] on div at bounding box center [840, 667] width 159 height 32
type input "*"
click at [801, 768] on div at bounding box center [840, 763] width 159 height 32
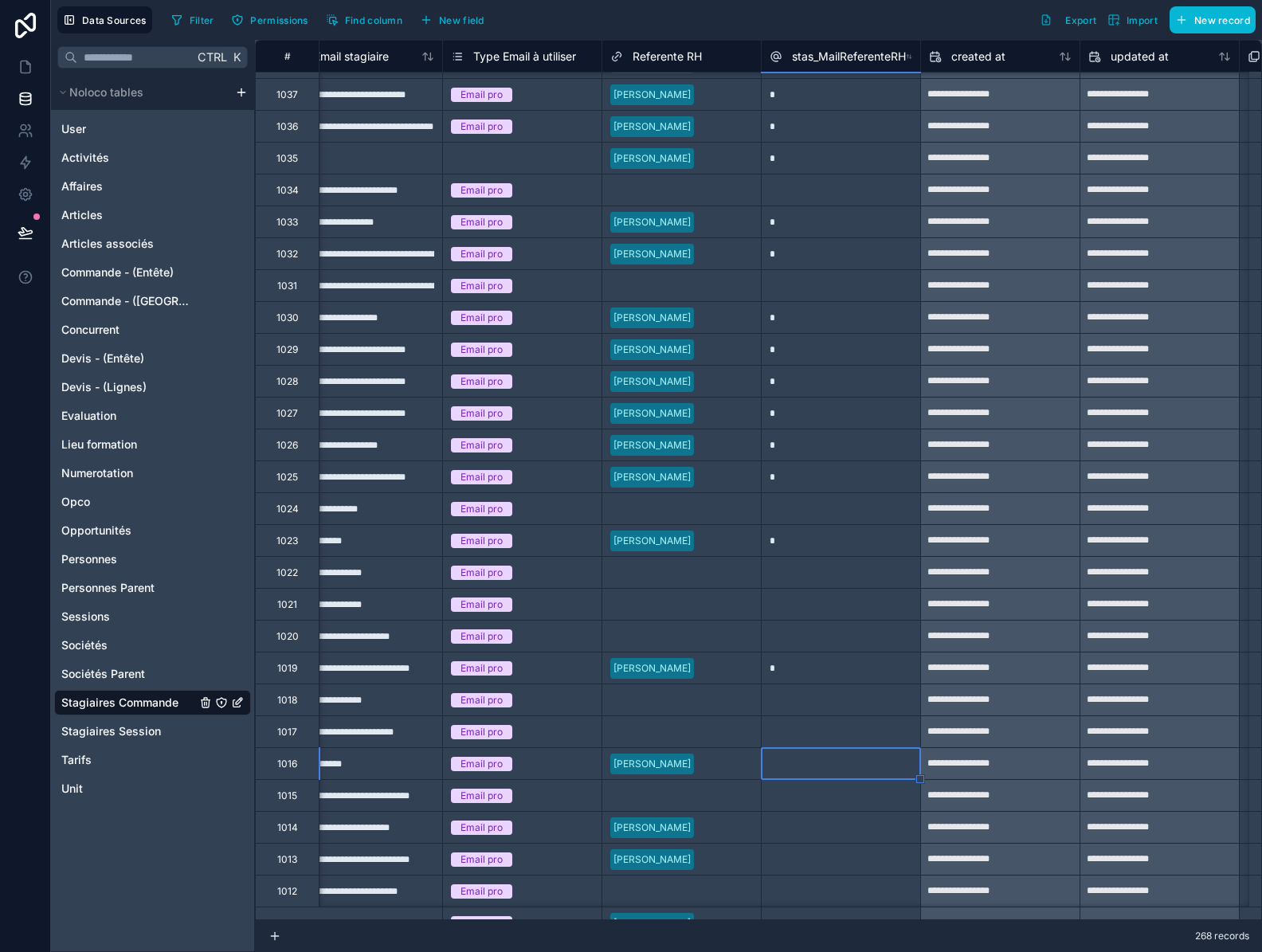
type input "*"
click at [768, 829] on div at bounding box center [840, 826] width 159 height 32
click at [792, 859] on div at bounding box center [840, 859] width 159 height 32
click at [789, 825] on div at bounding box center [840, 826] width 159 height 32
type input "*"
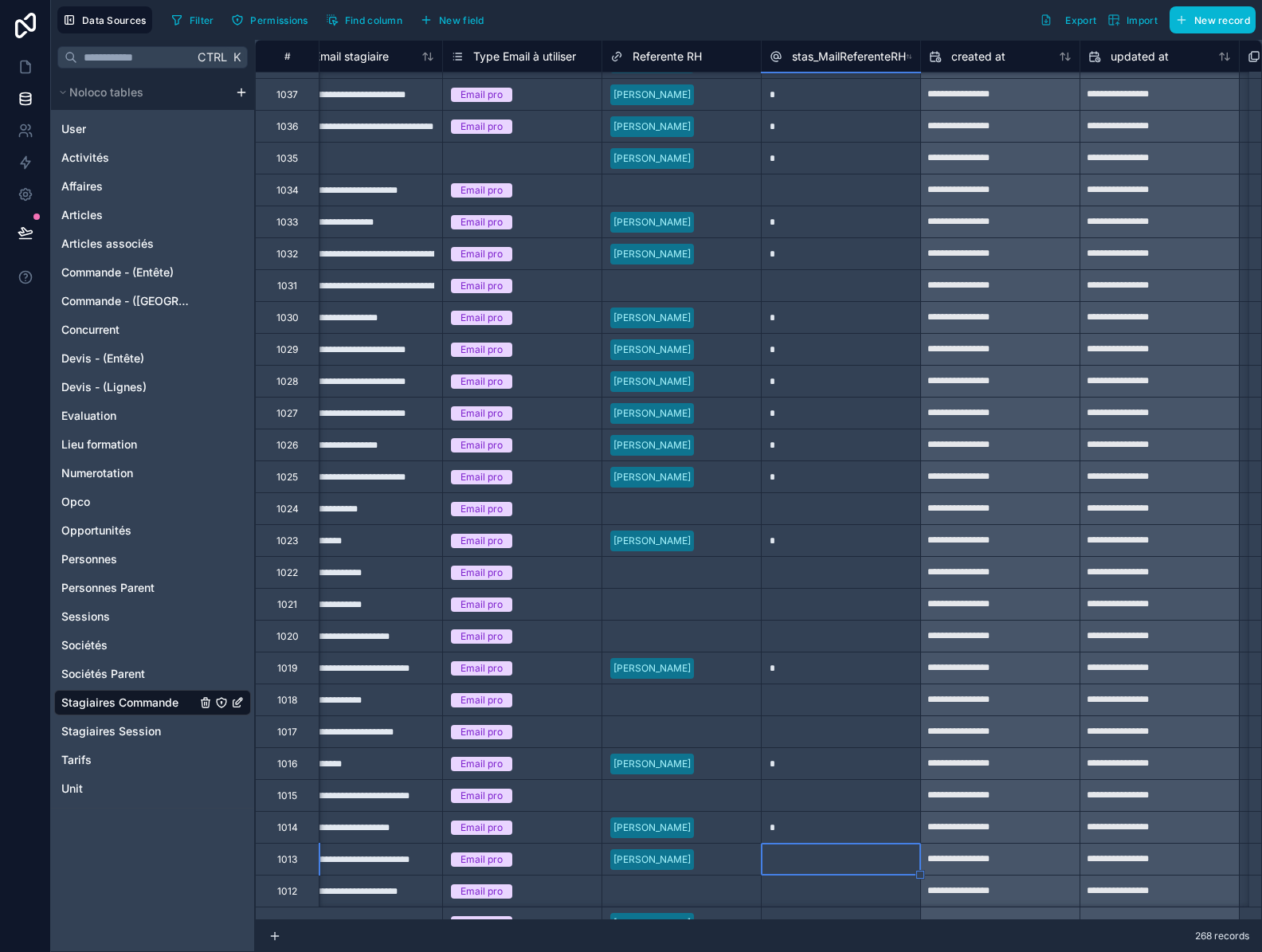
type input "*"
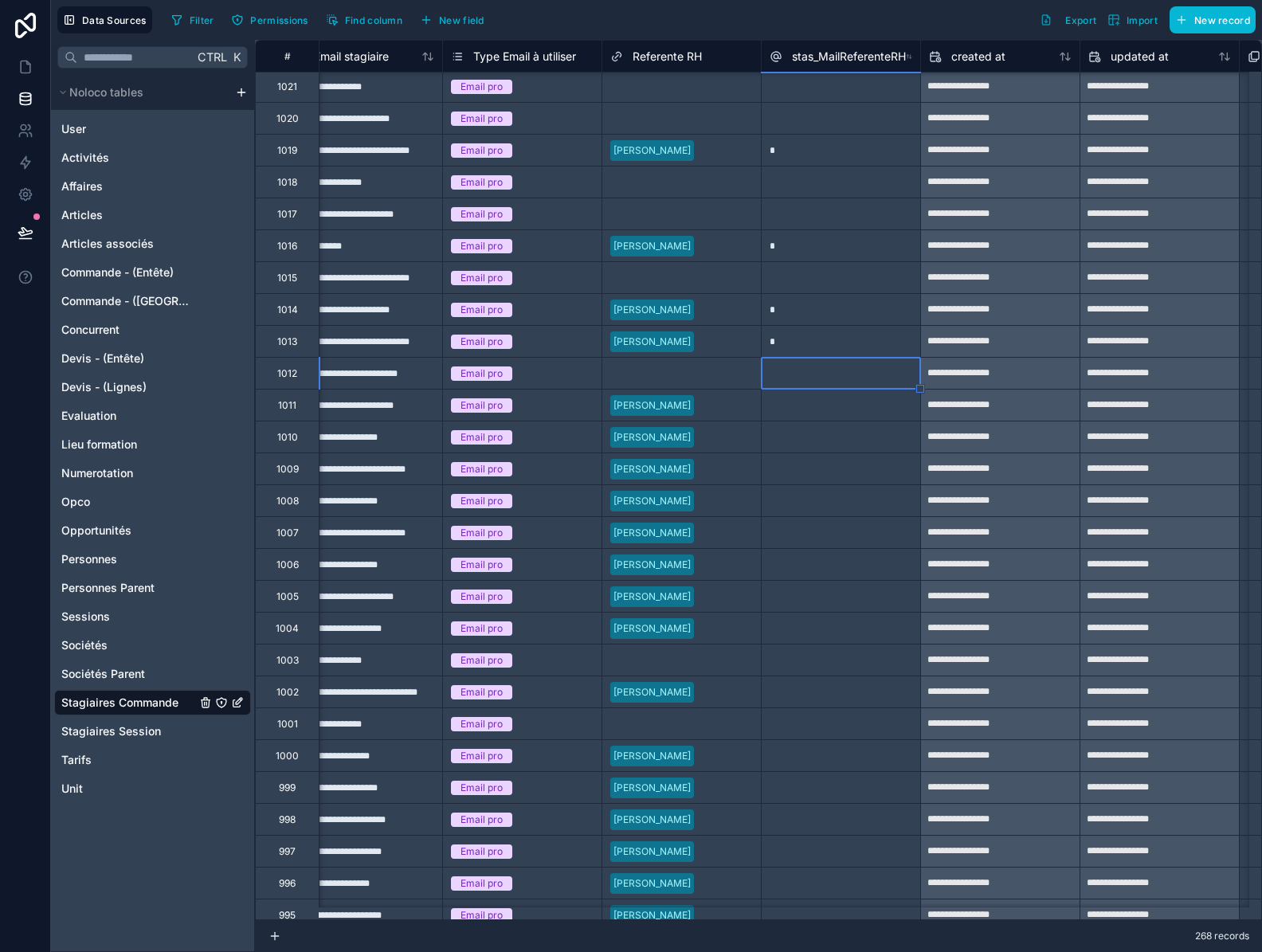
scroll to position [1029, 1310]
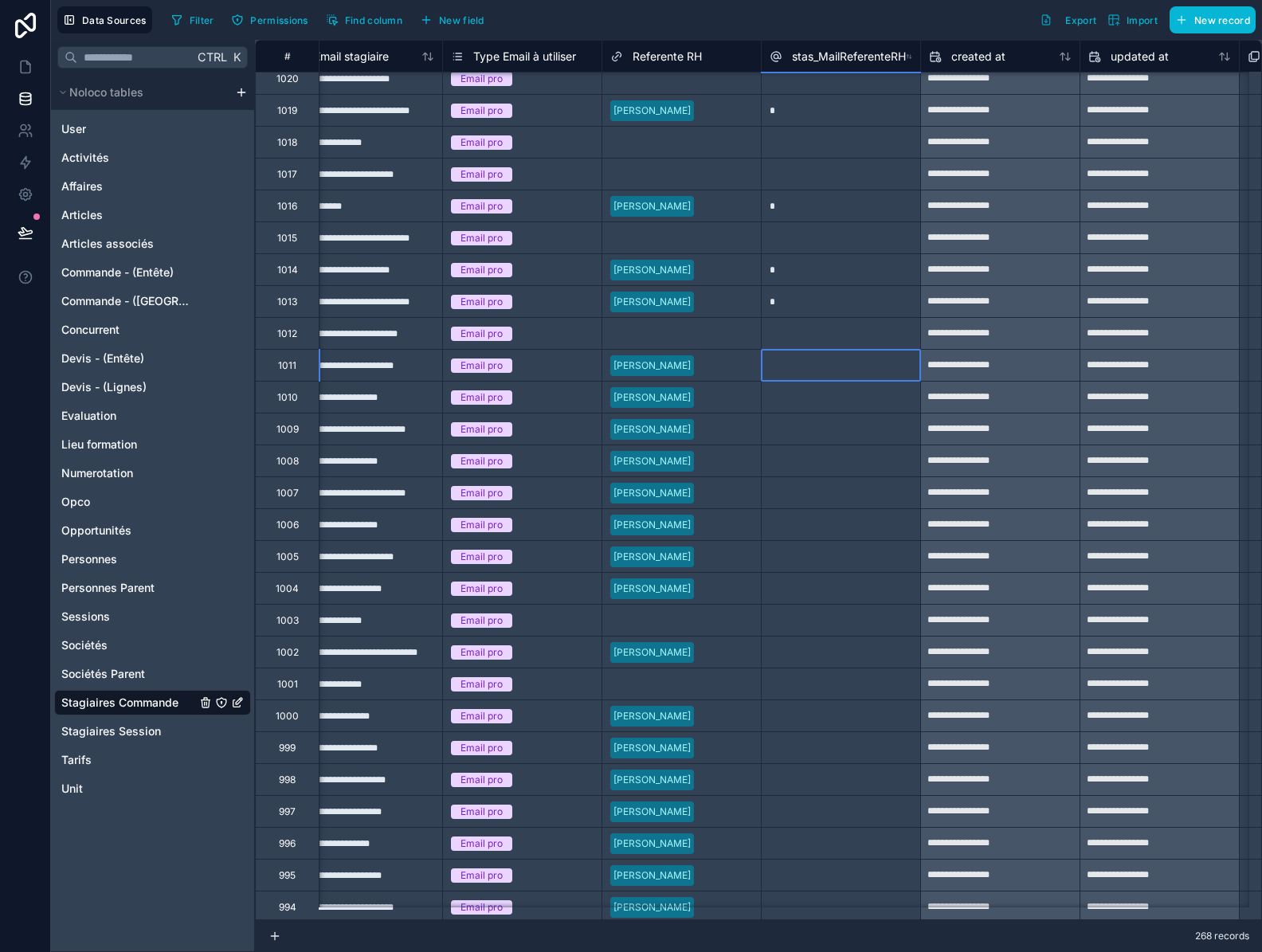
click at [800, 362] on div at bounding box center [840, 364] width 159 height 32
type input "*"
drag, startPoint x: 826, startPoint y: 370, endPoint x: 834, endPoint y: 373, distance: 8.5
click at [826, 369] on div "*" at bounding box center [840, 364] width 159 height 32
drag, startPoint x: 920, startPoint y: 382, endPoint x: 892, endPoint y: 596, distance: 215.8
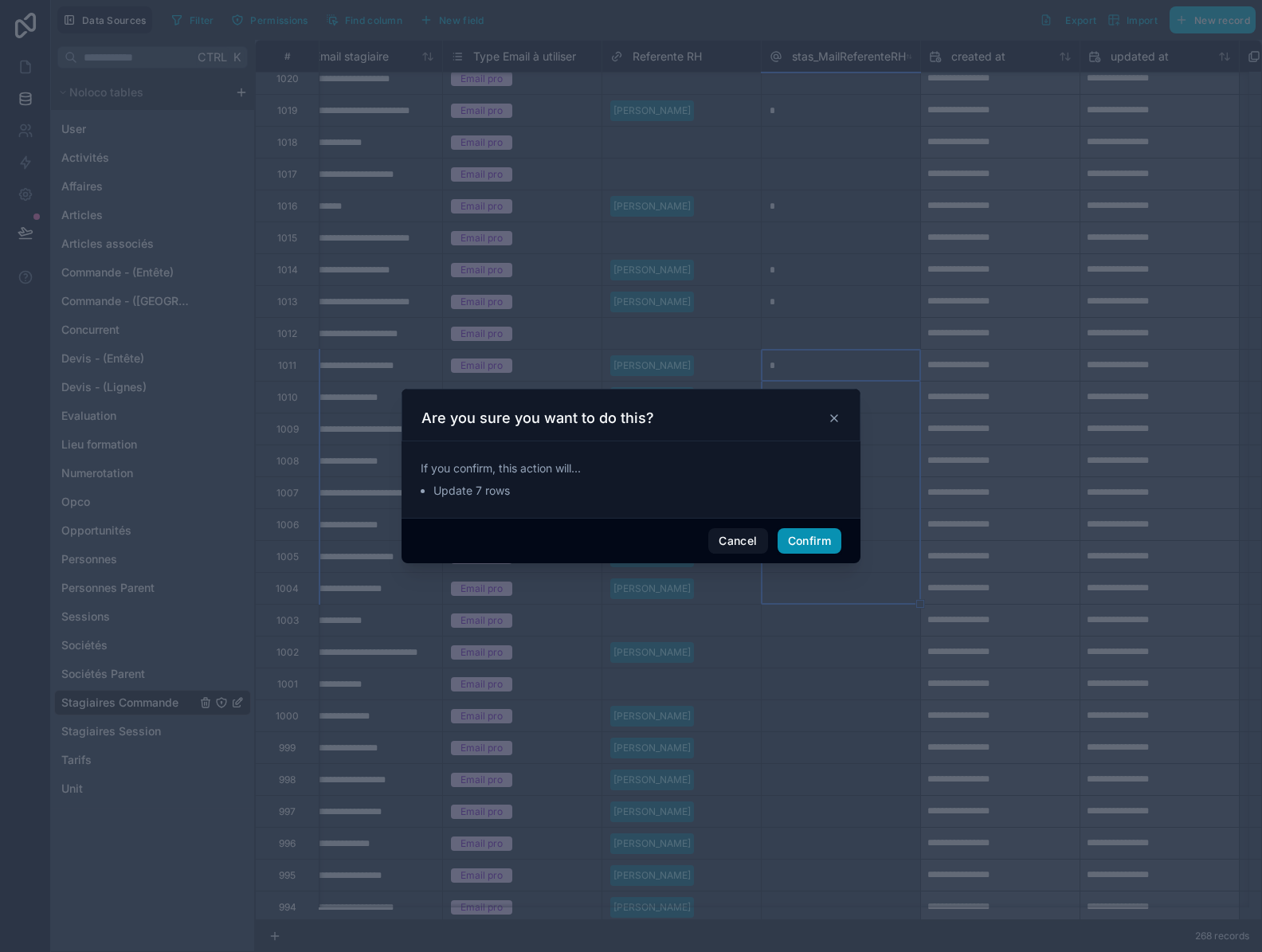
click at [826, 537] on button "Confirm" at bounding box center [809, 540] width 64 height 25
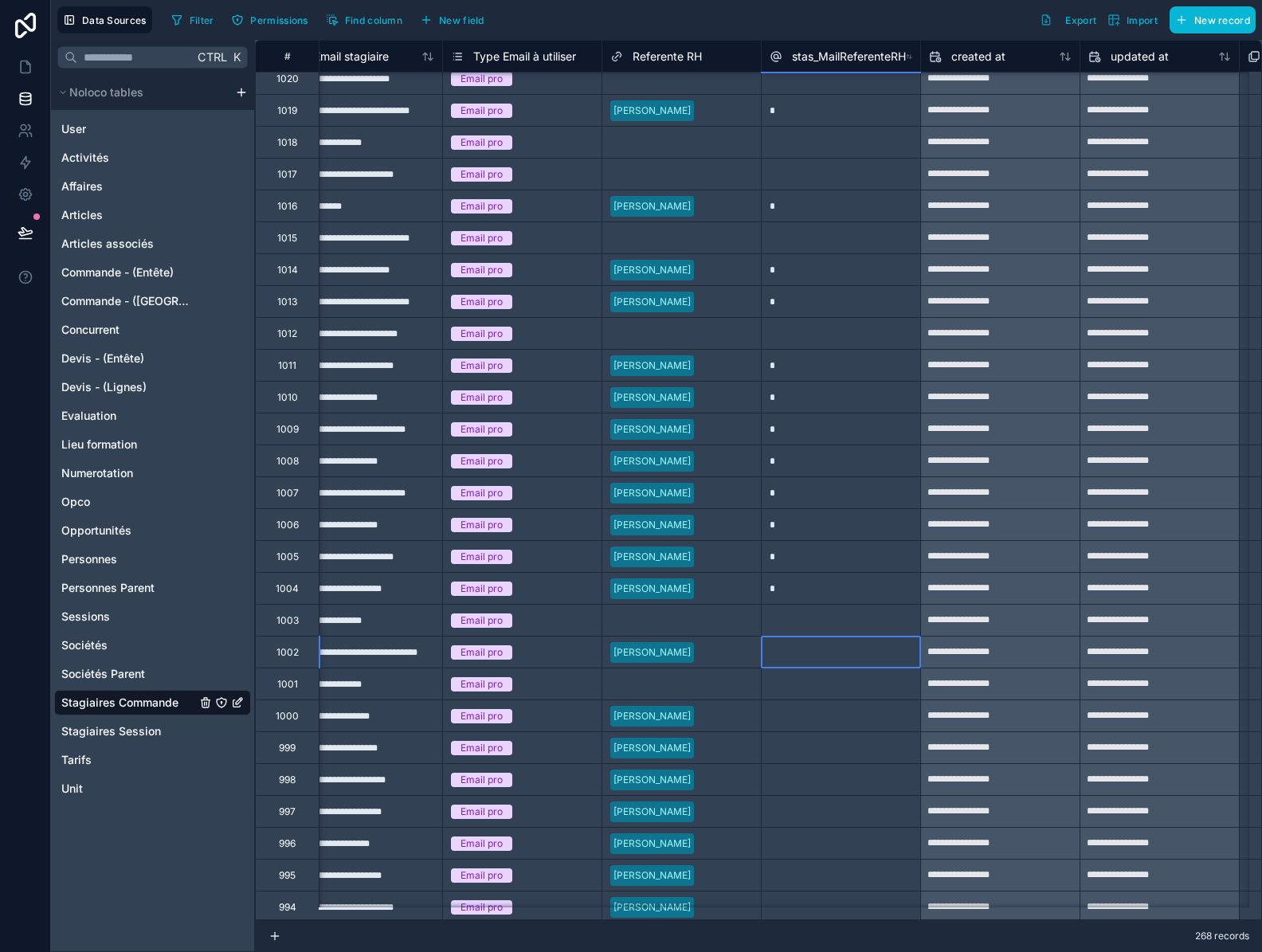
click at [818, 659] on div at bounding box center [840, 652] width 159 height 32
type input "*"
click at [792, 721] on div at bounding box center [840, 715] width 159 height 32
type input "*"
click at [803, 710] on div "*" at bounding box center [840, 715] width 159 height 32
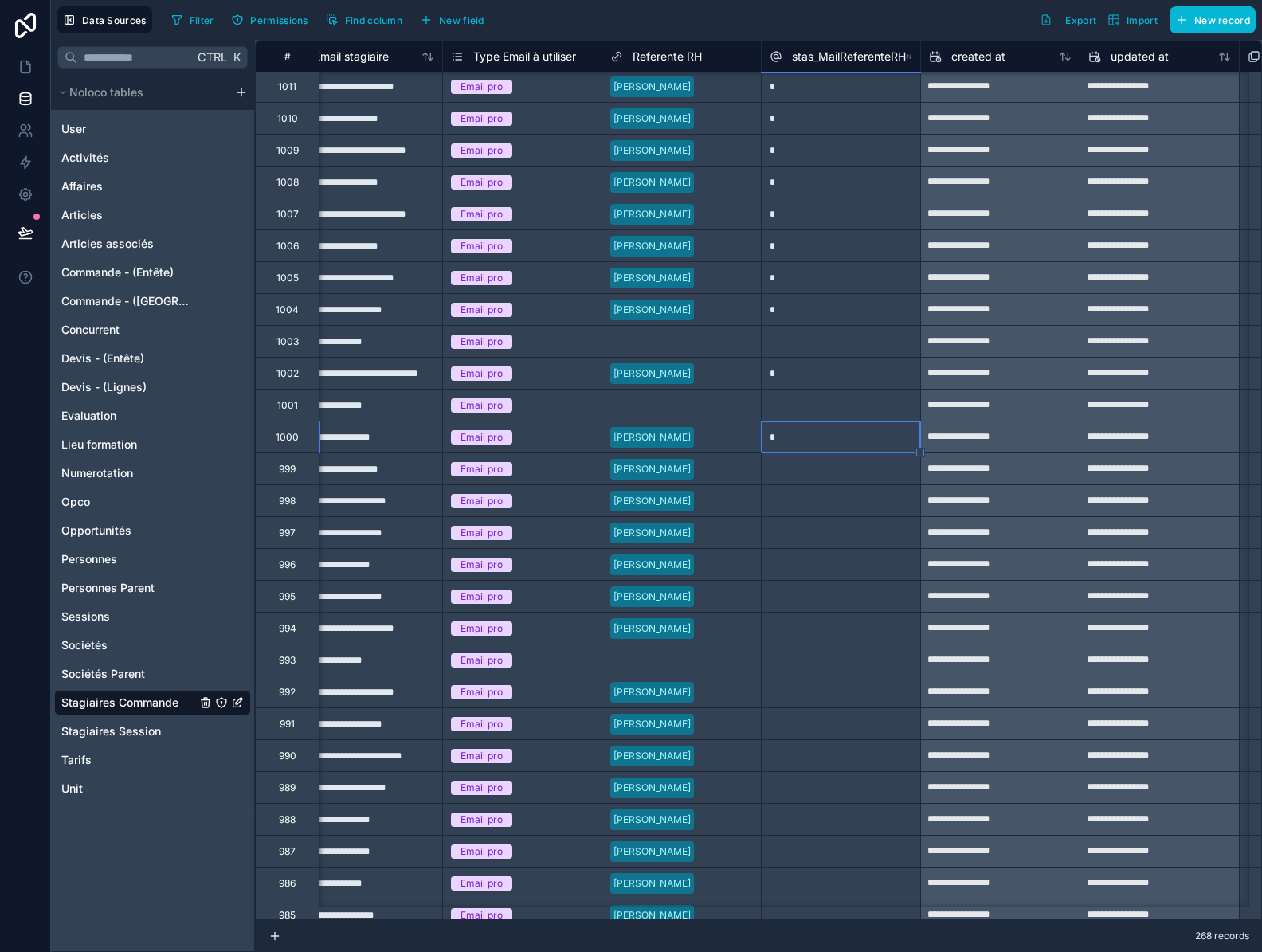
scroll to position [1348, 1310]
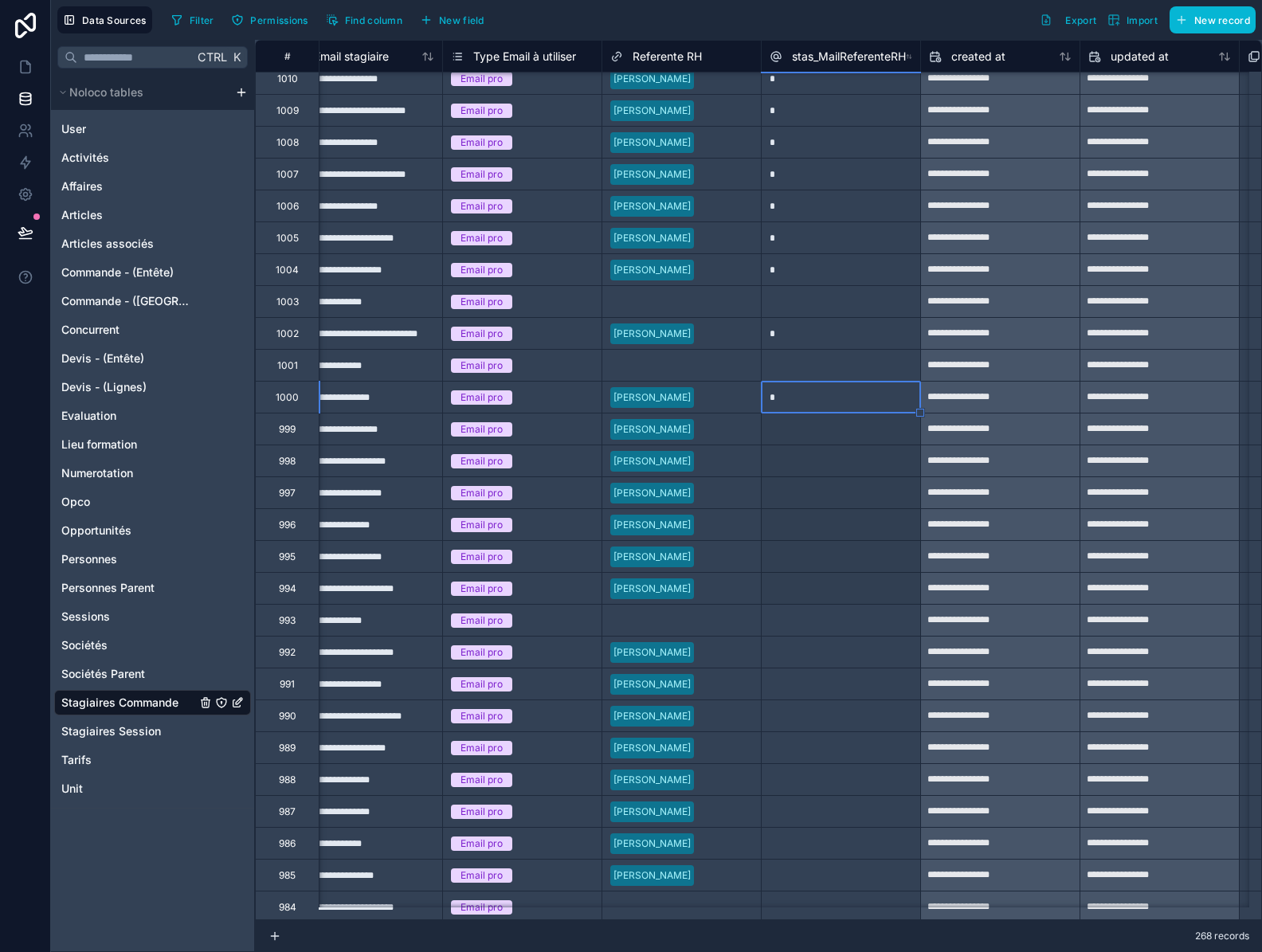
drag, startPoint x: 920, startPoint y: 413, endPoint x: 892, endPoint y: 595, distance: 184.1
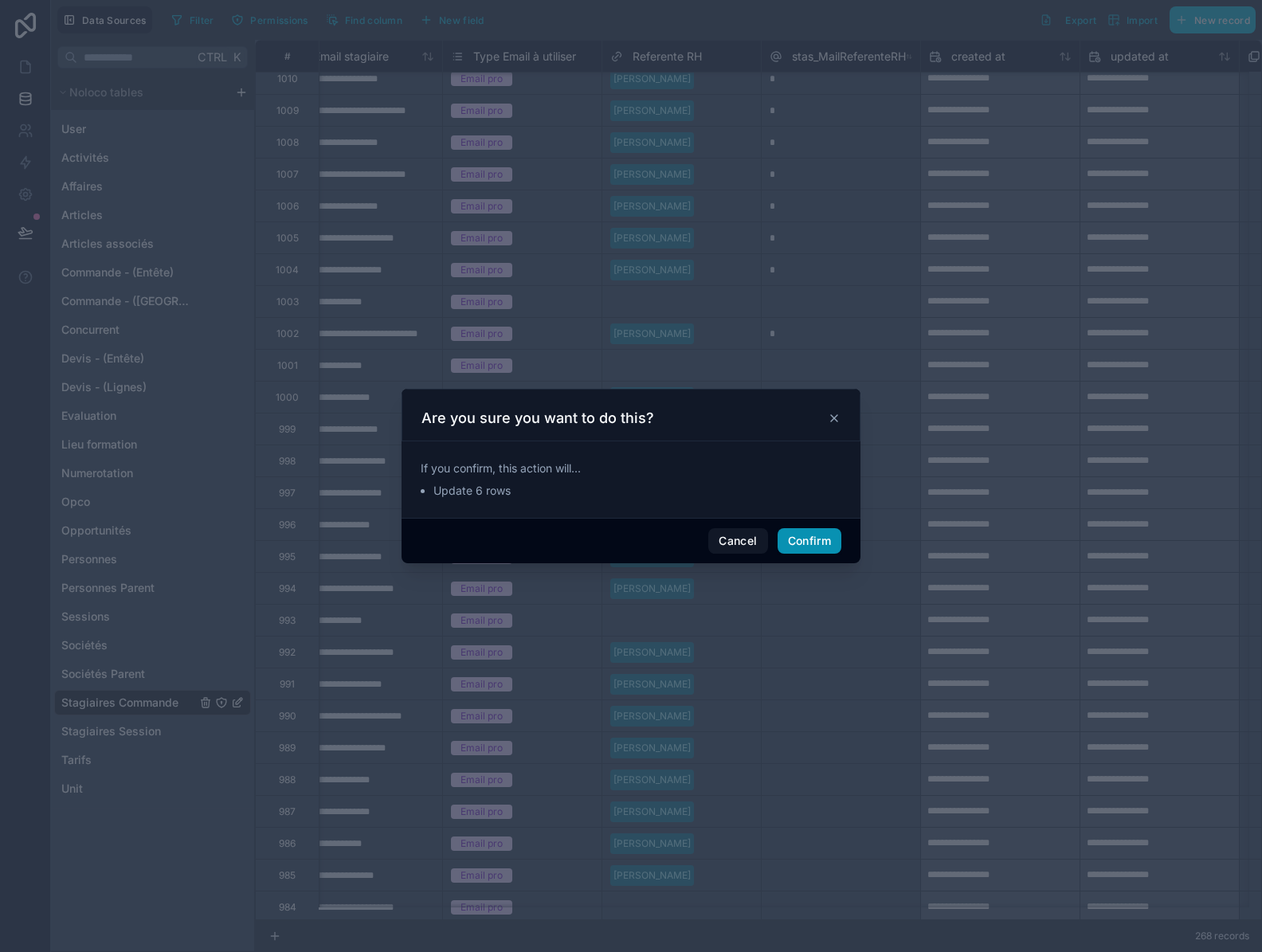
click at [817, 544] on button "Confirm" at bounding box center [809, 540] width 64 height 25
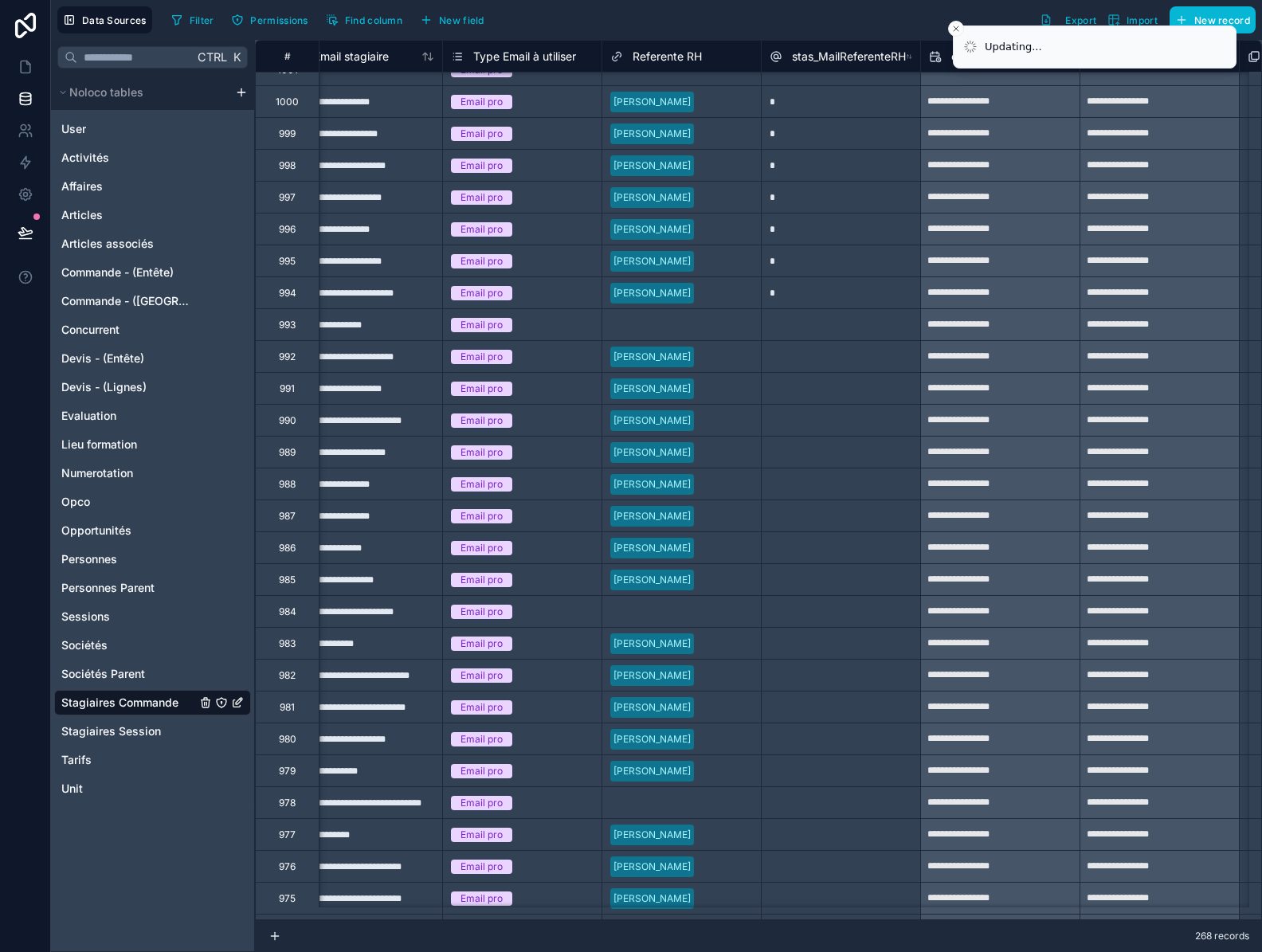
scroll to position [1666, 1310]
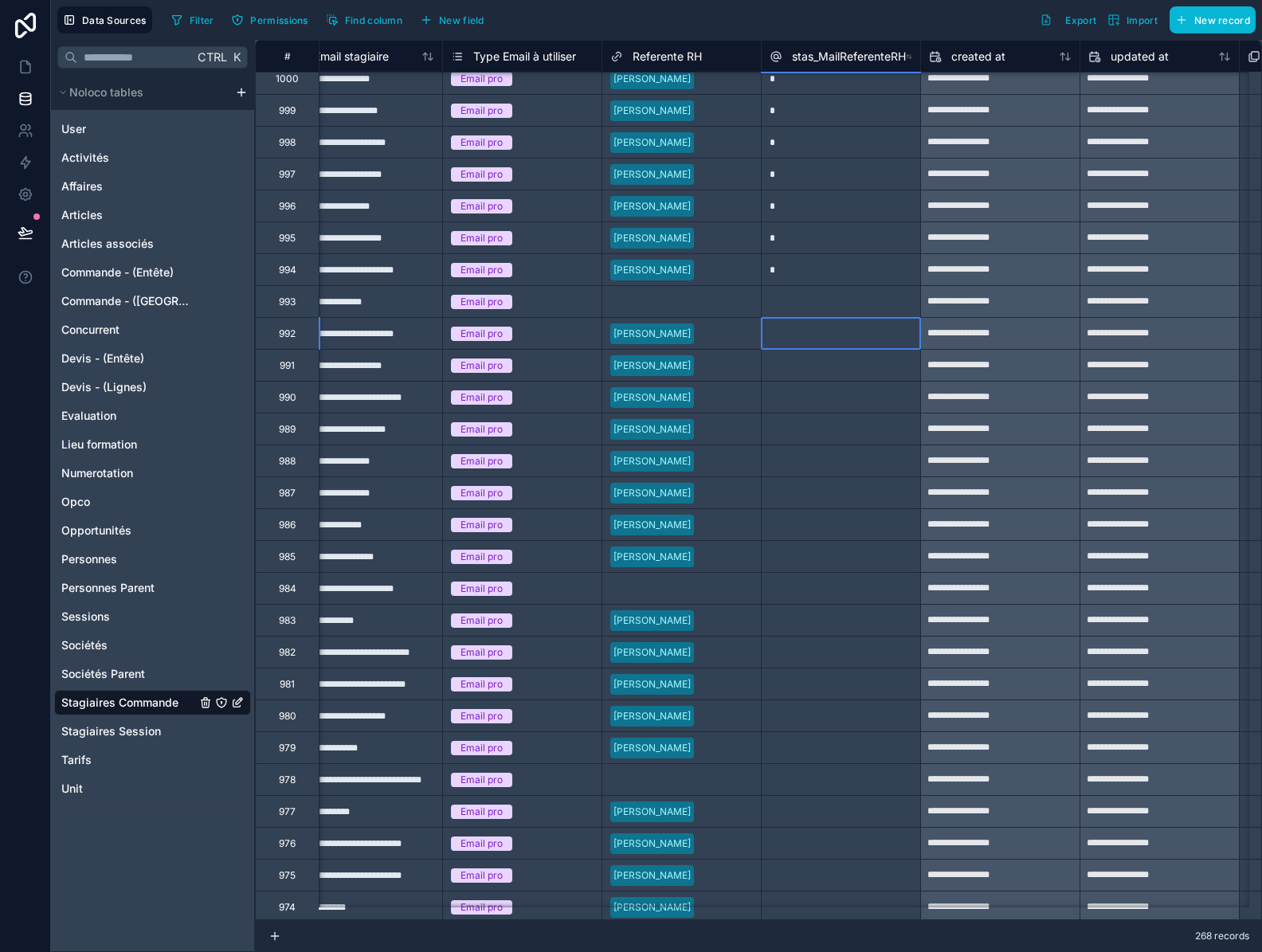
click at [850, 328] on div at bounding box center [840, 333] width 159 height 32
type input "*"
click at [852, 337] on div "*" at bounding box center [840, 333] width 159 height 32
drag, startPoint x: 922, startPoint y: 349, endPoint x: 905, endPoint y: 560, distance: 211.7
click at [905, 560] on div "**********" at bounding box center [410, 779] width 2931 height 4811
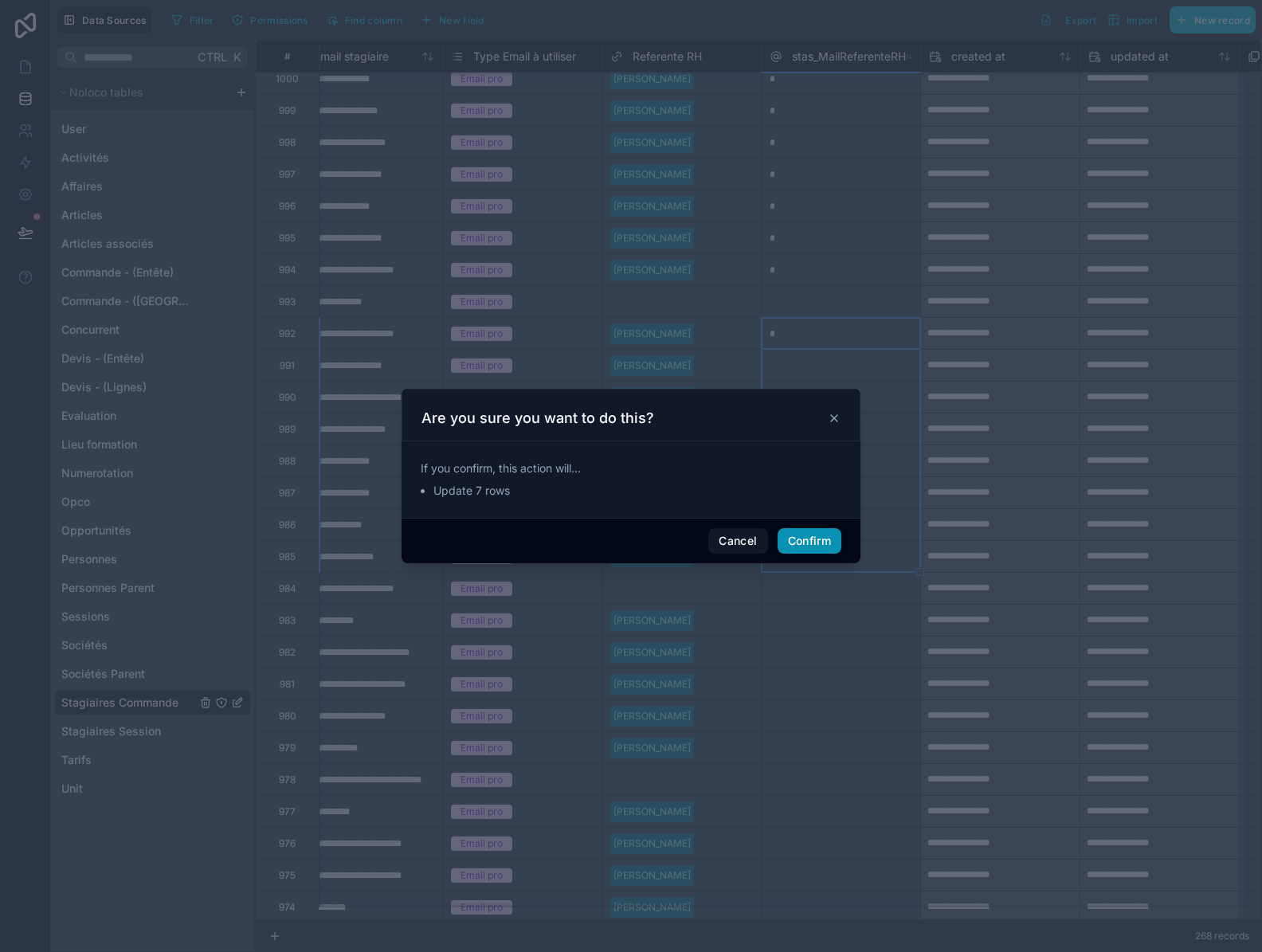
click at [821, 540] on button "Confirm" at bounding box center [809, 540] width 64 height 25
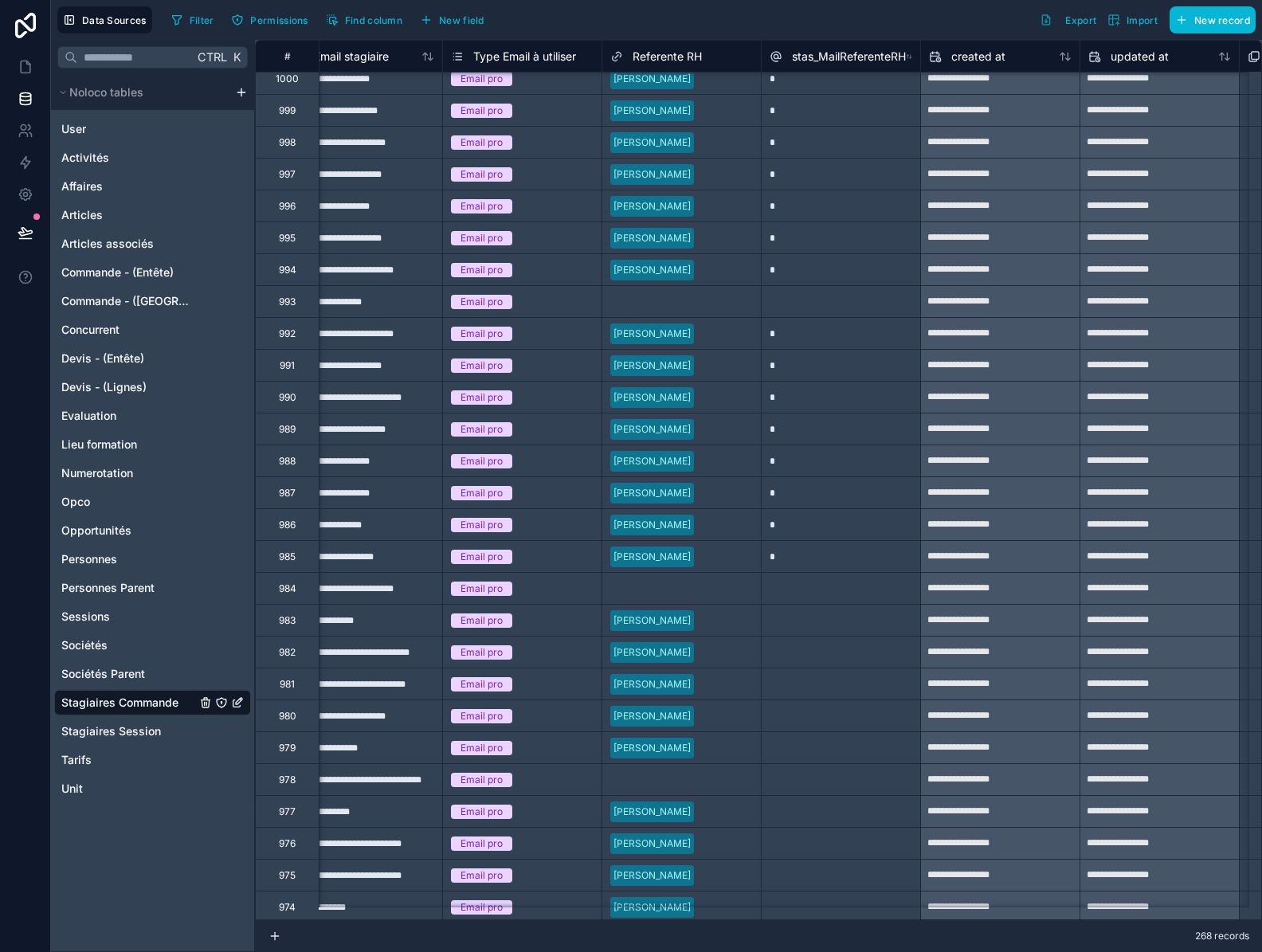
click at [842, 610] on div at bounding box center [840, 619] width 159 height 32
type input "*"
click at [835, 624] on div "*" at bounding box center [840, 619] width 159 height 32
drag, startPoint x: 919, startPoint y: 638, endPoint x: 921, endPoint y: 750, distance: 112.0
click at [921, 750] on div "**********" at bounding box center [410, 779] width 2931 height 4811
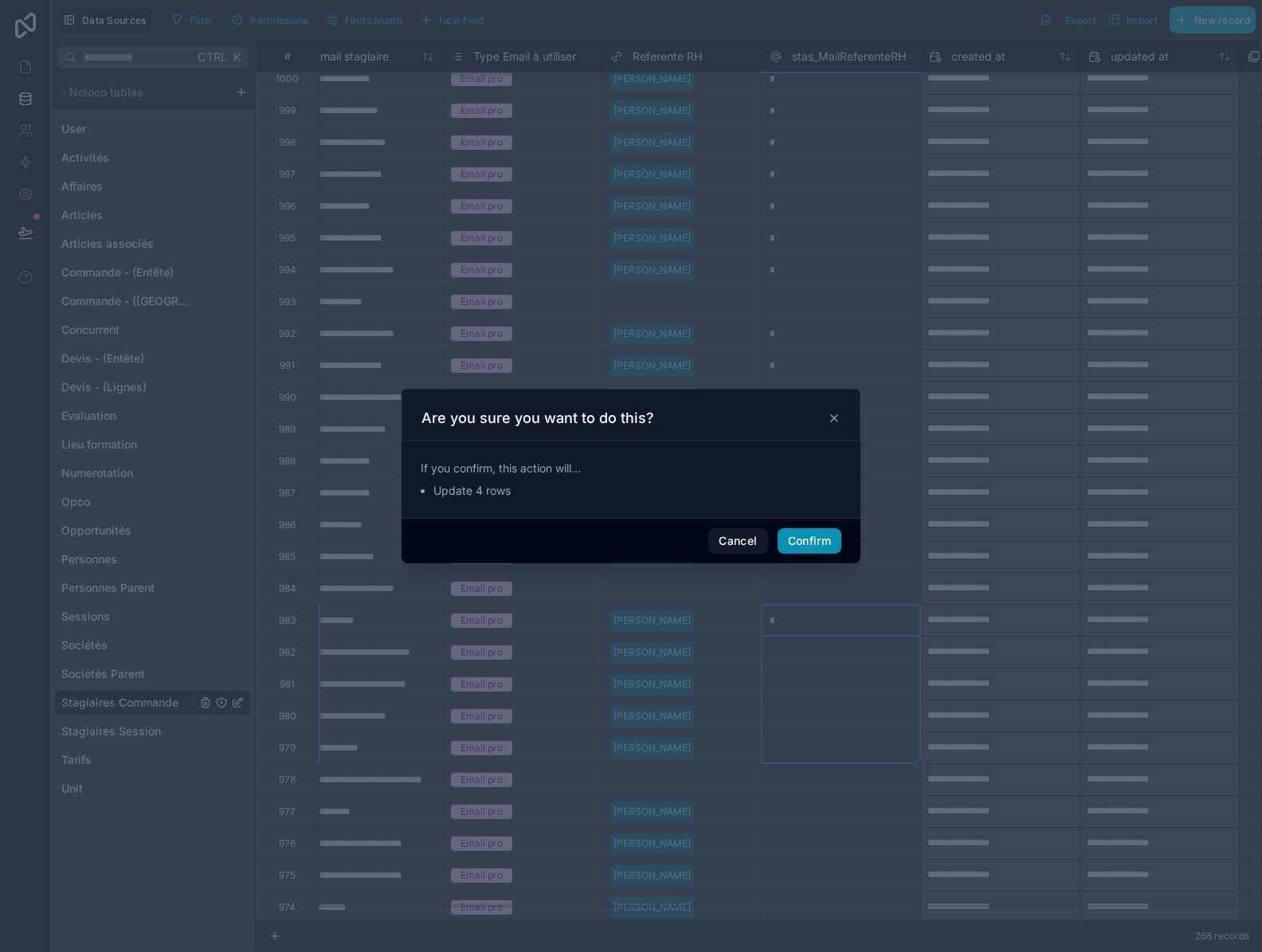
click at [803, 545] on button "Confirm" at bounding box center [809, 540] width 64 height 25
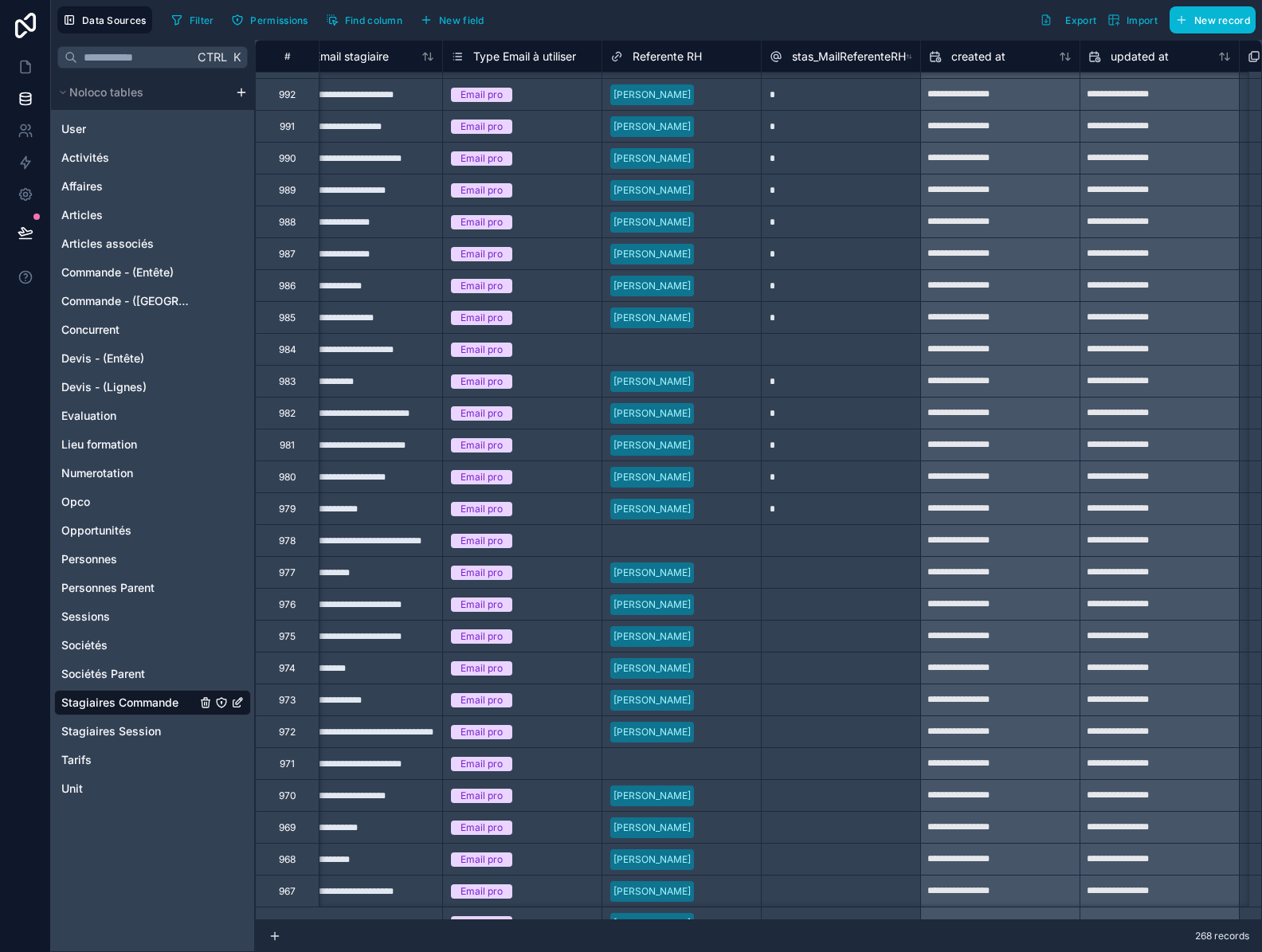
scroll to position [2065, 1310]
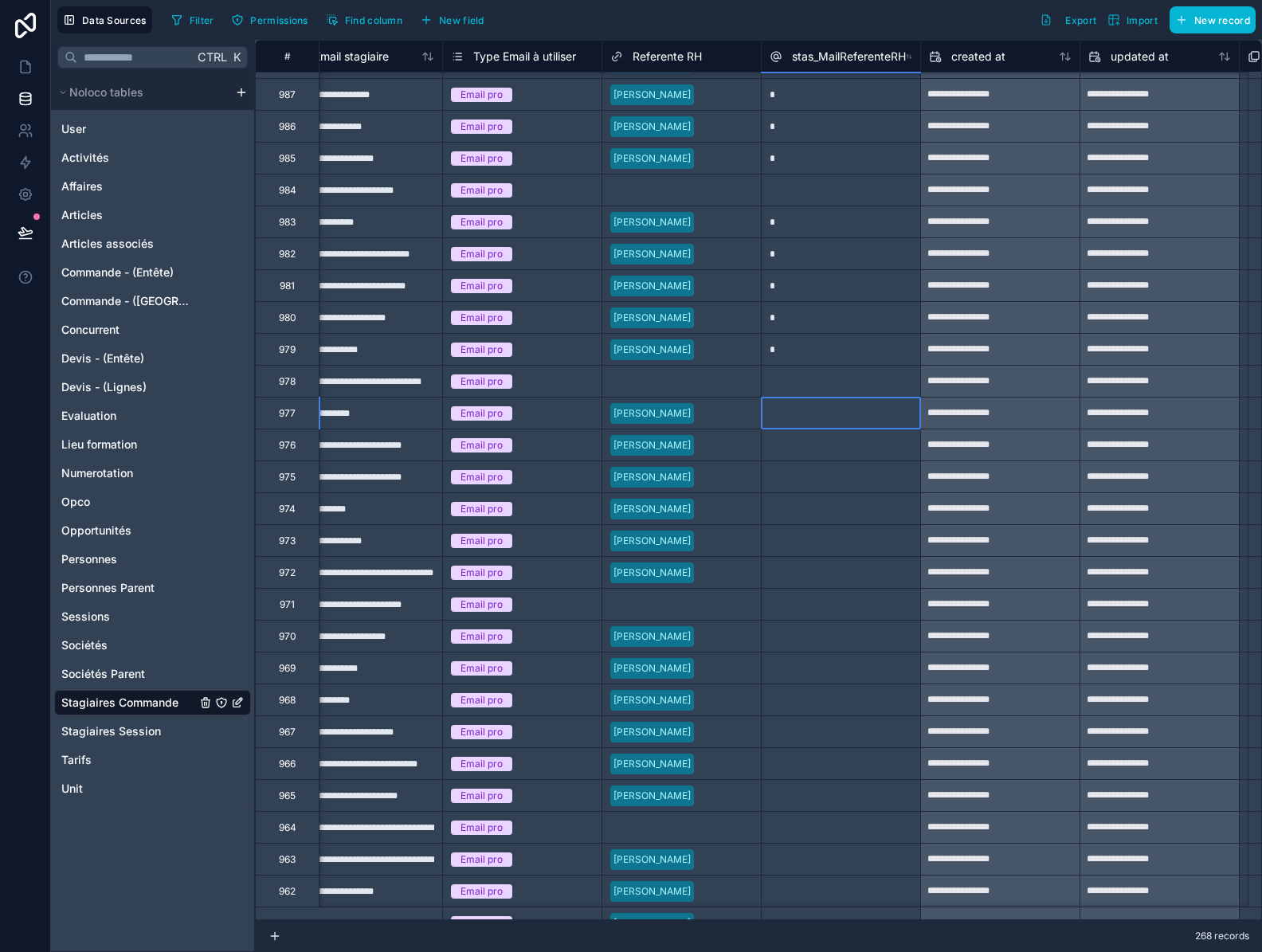
click at [833, 418] on div at bounding box center [840, 413] width 159 height 32
type input "*"
drag, startPoint x: 836, startPoint y: 408, endPoint x: 850, endPoint y: 415, distance: 15.7
click at [837, 408] on div "*" at bounding box center [840, 413] width 159 height 32
drag, startPoint x: 919, startPoint y: 429, endPoint x: 918, endPoint y: 571, distance: 142.0
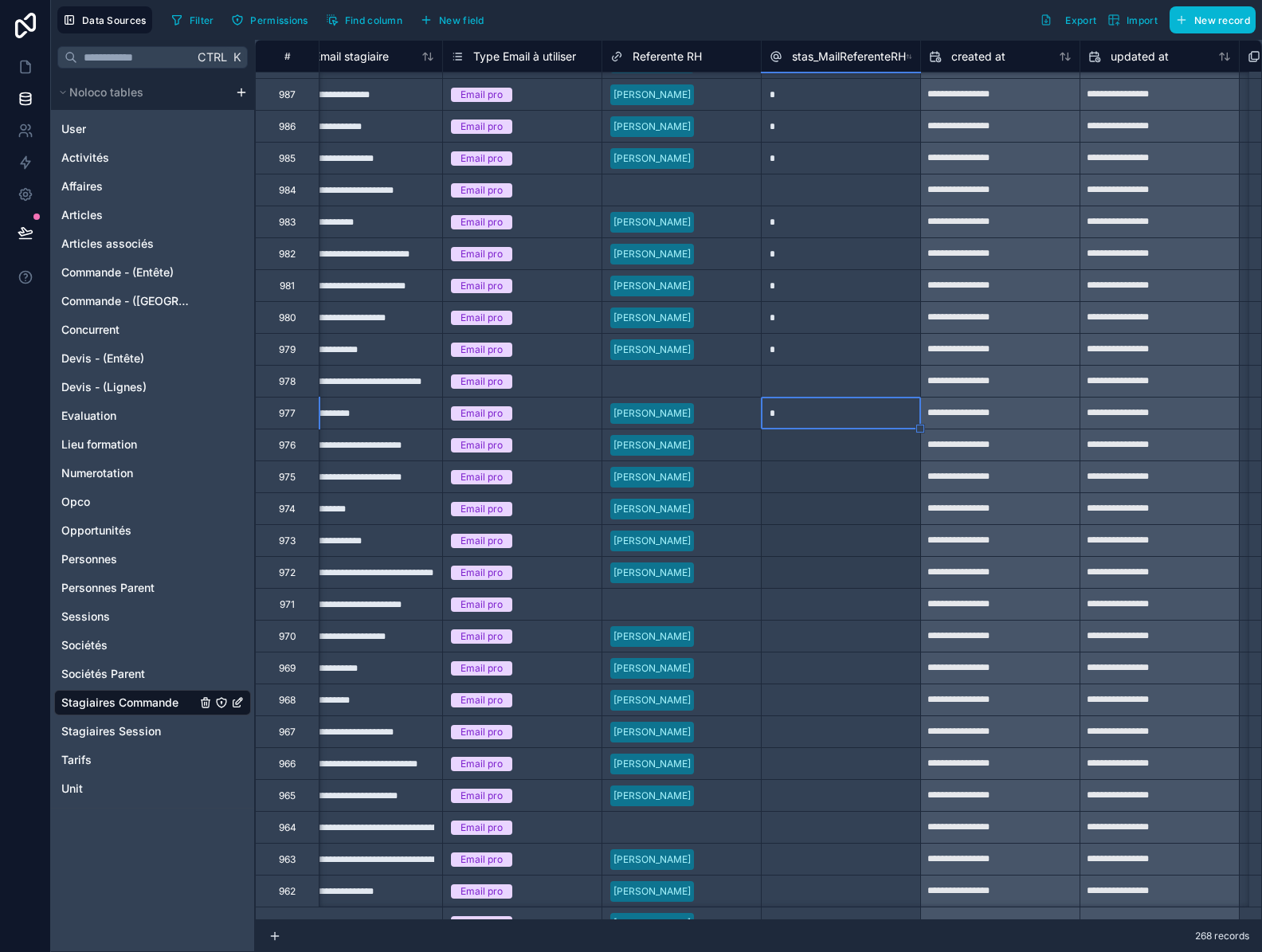
click at [918, 571] on div "**********" at bounding box center [410, 381] width 2931 height 4811
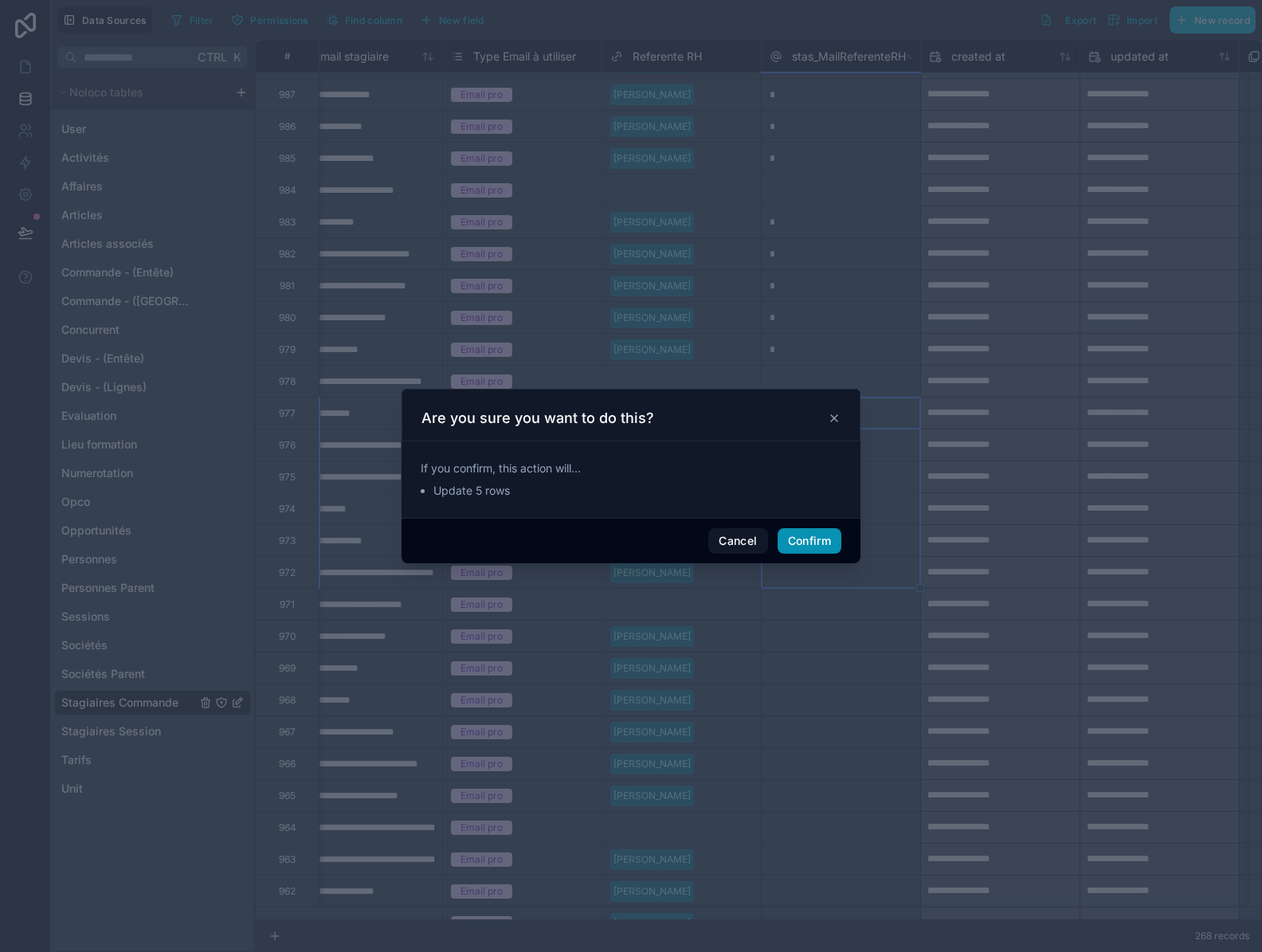
drag, startPoint x: 817, startPoint y: 537, endPoint x: 826, endPoint y: 562, distance: 26.6
click at [817, 537] on button "Confirm" at bounding box center [809, 540] width 64 height 25
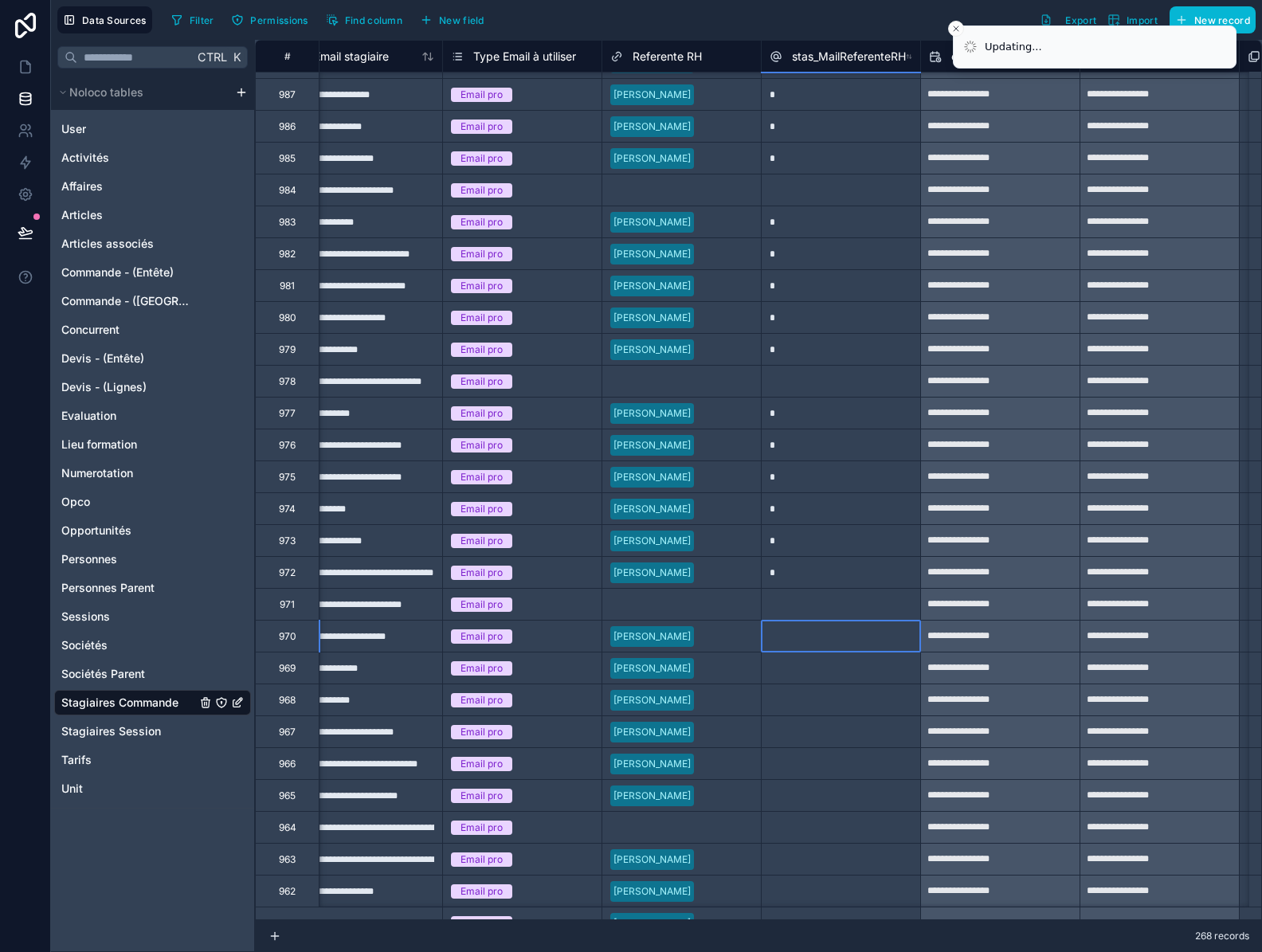
click at [843, 639] on div at bounding box center [840, 636] width 159 height 32
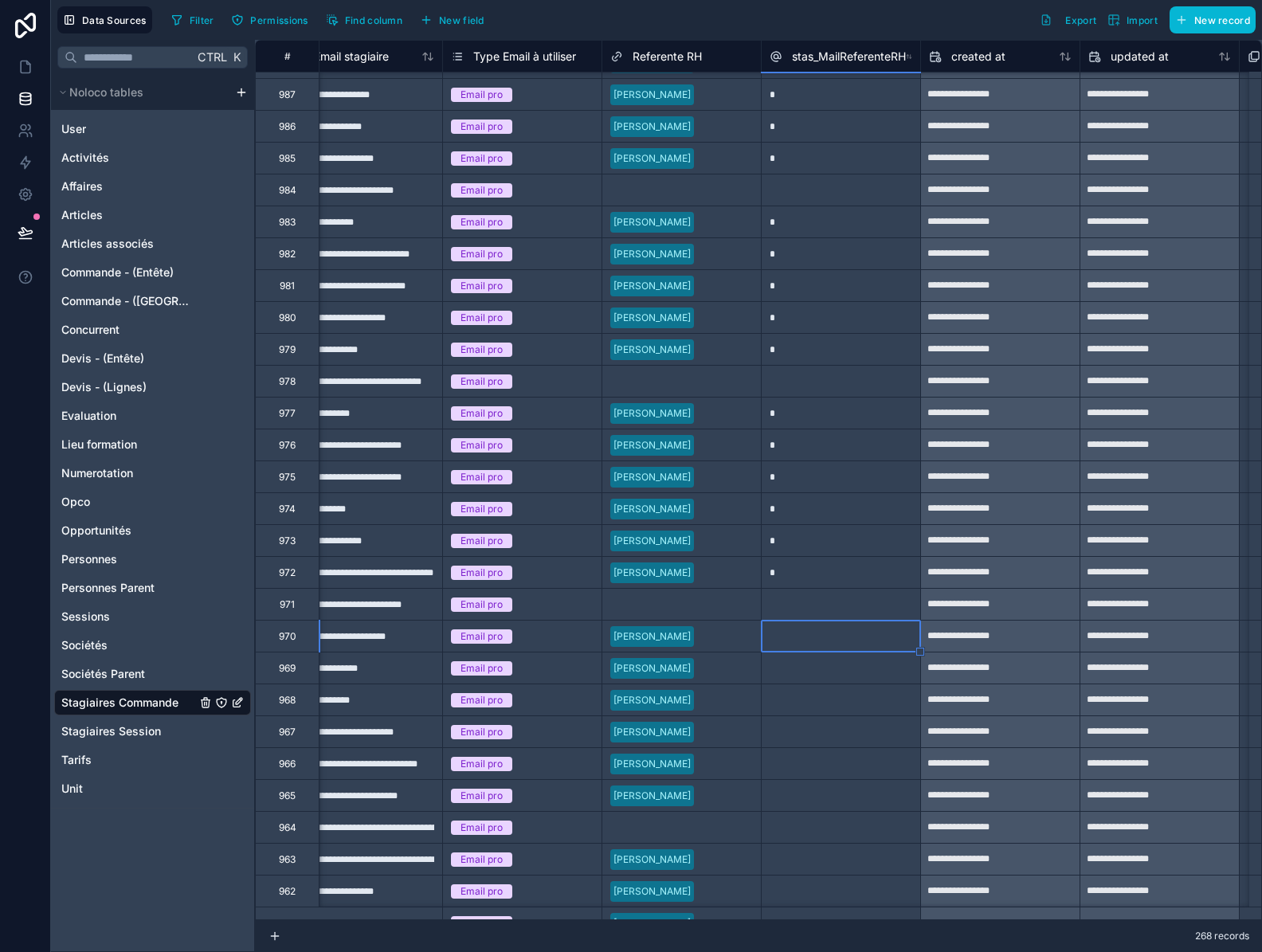
type input "*"
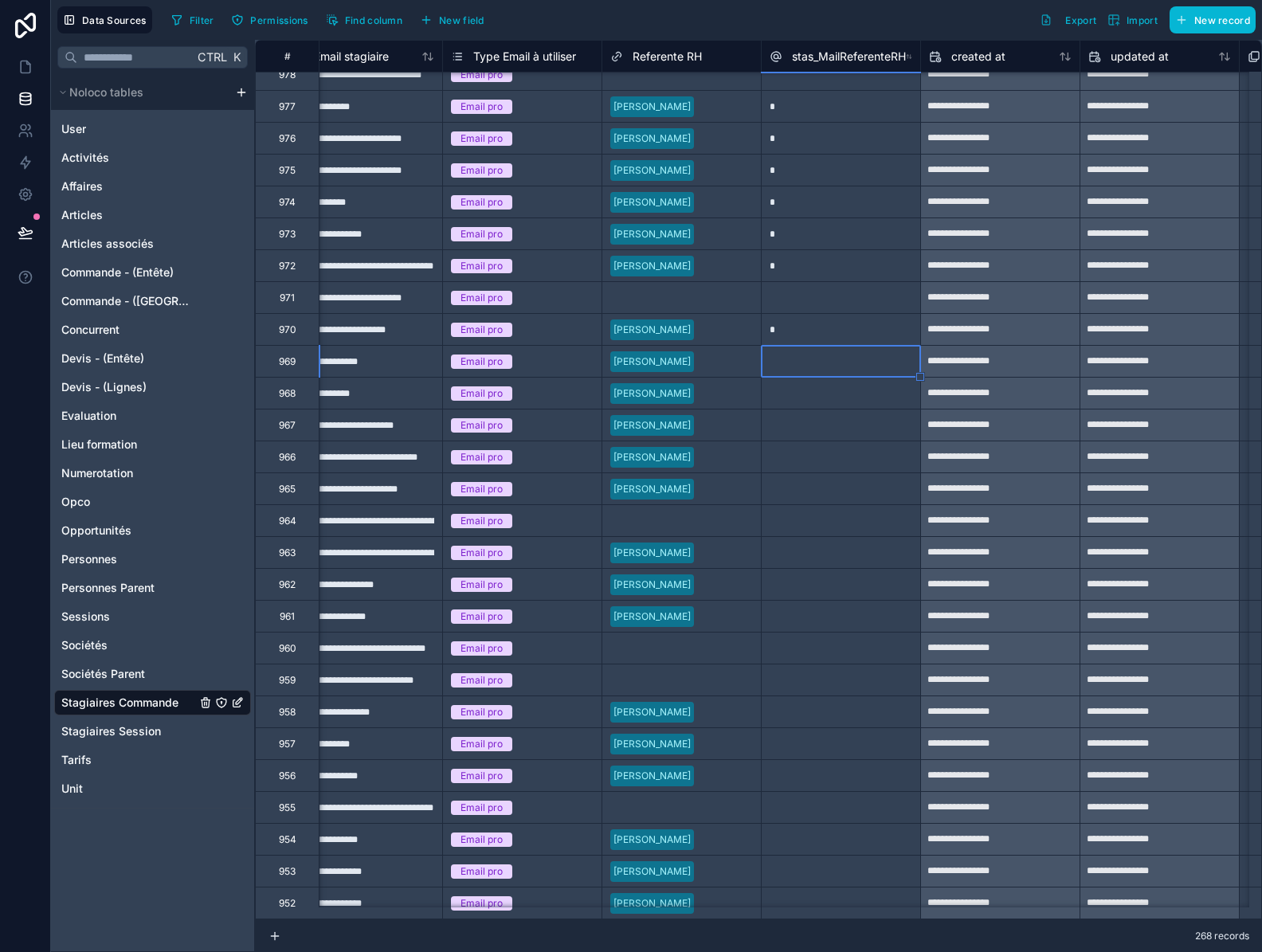
scroll to position [2384, 1310]
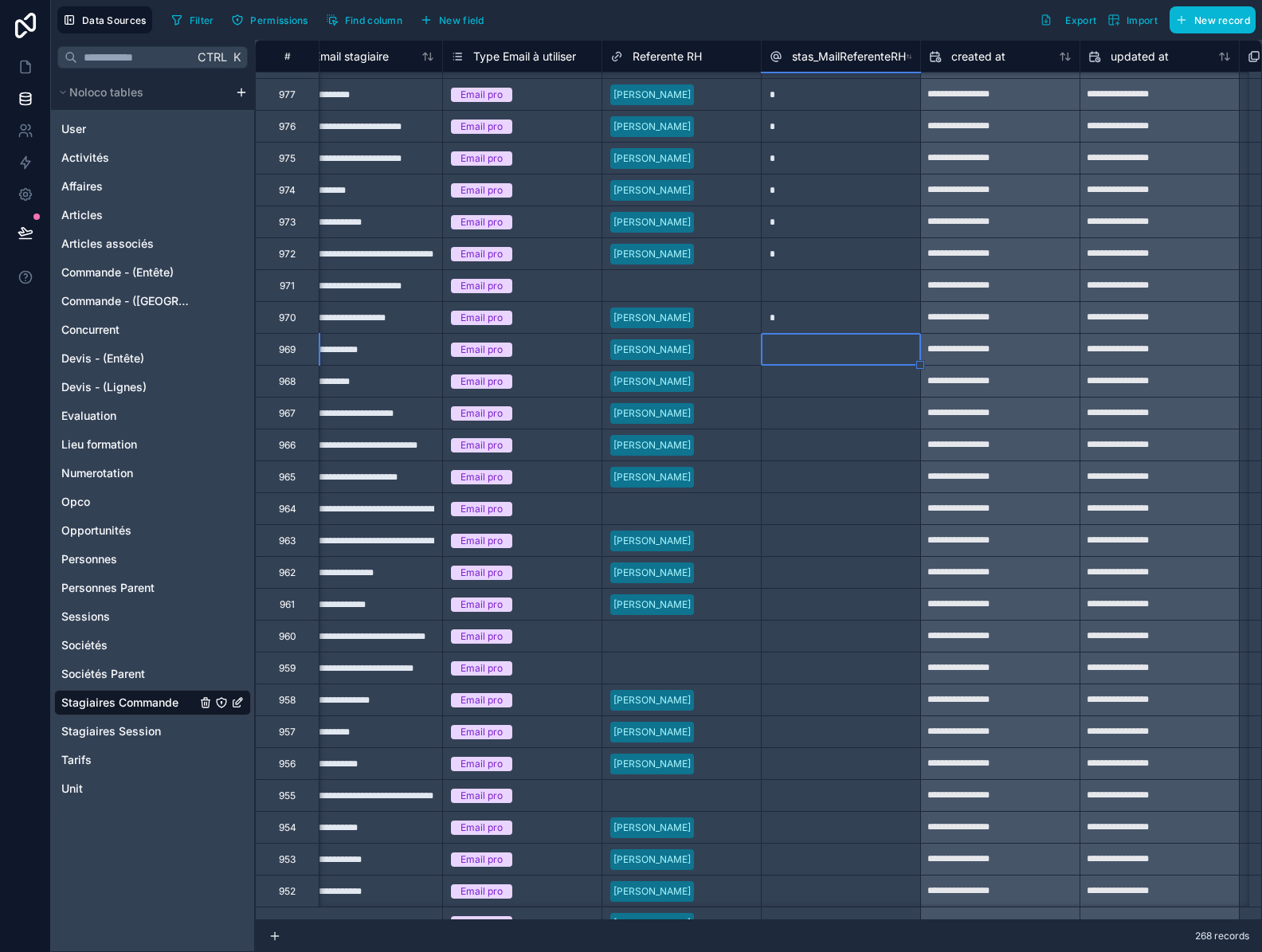
click at [879, 314] on div "*" at bounding box center [840, 317] width 159 height 32
drag, startPoint x: 919, startPoint y: 336, endPoint x: 900, endPoint y: 482, distance: 147.2
click at [900, 482] on div "**********" at bounding box center [410, 859] width 2931 height 6404
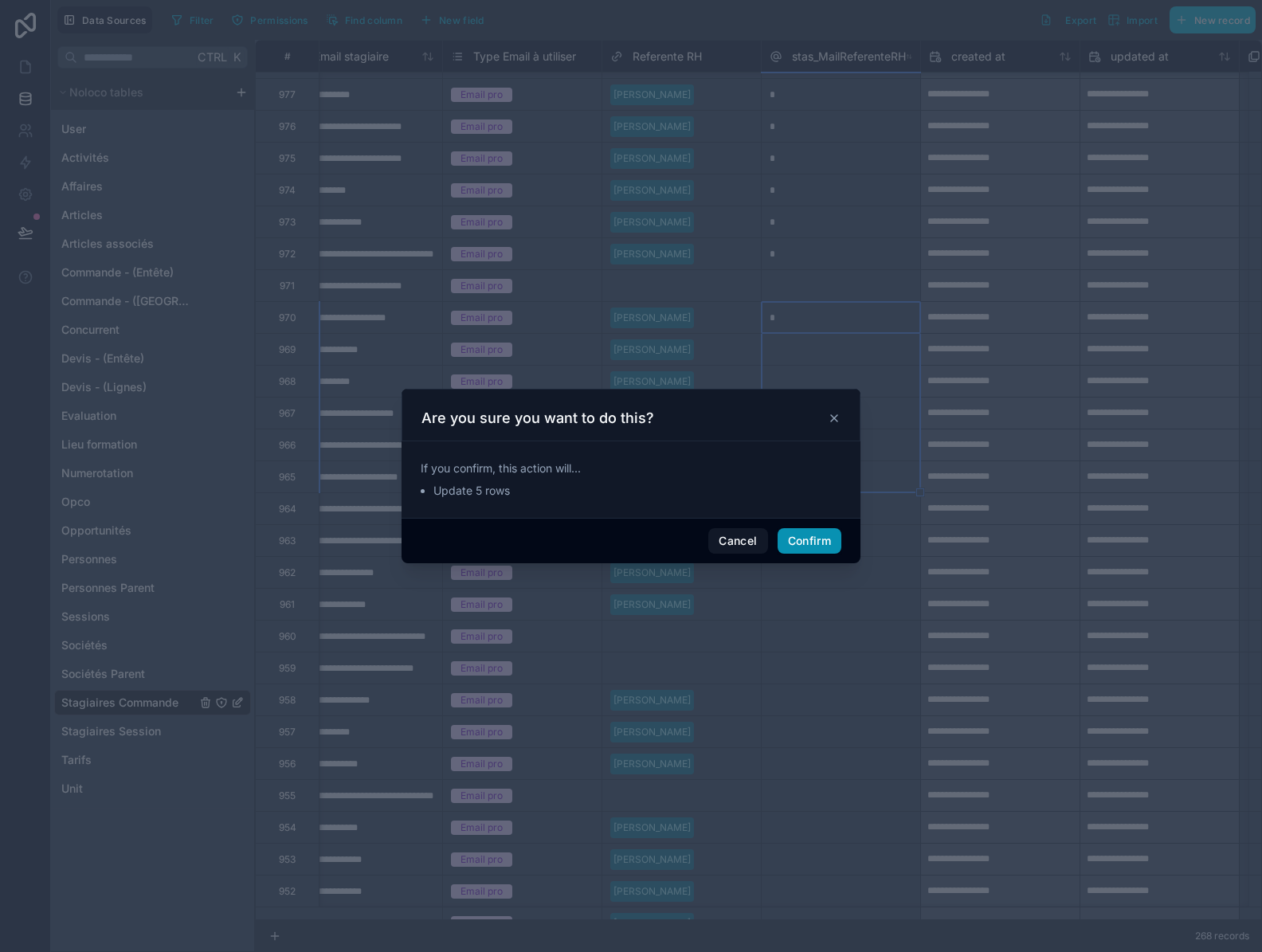
click at [791, 544] on button "Confirm" at bounding box center [809, 540] width 64 height 25
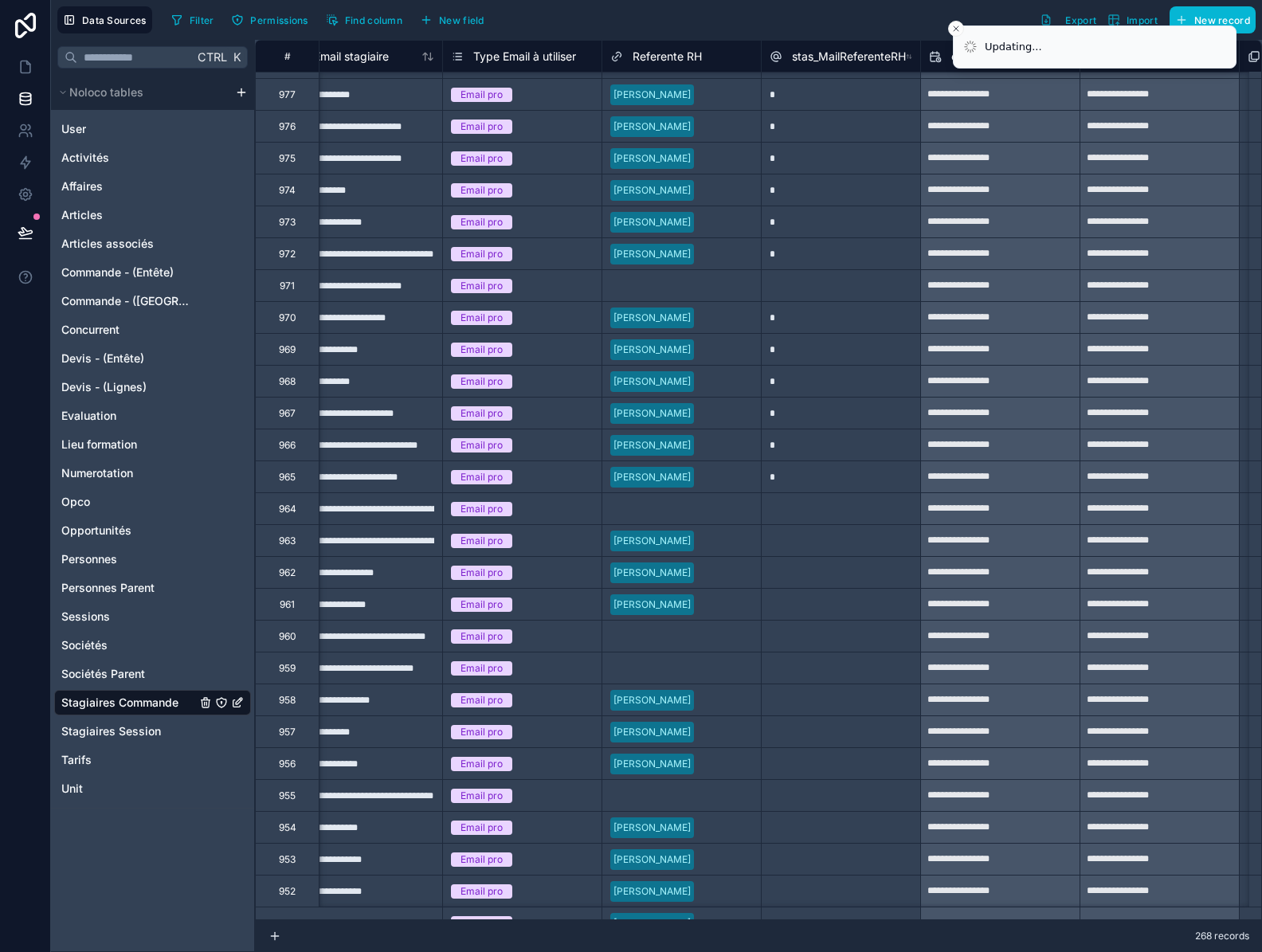
click at [818, 544] on div at bounding box center [840, 540] width 159 height 32
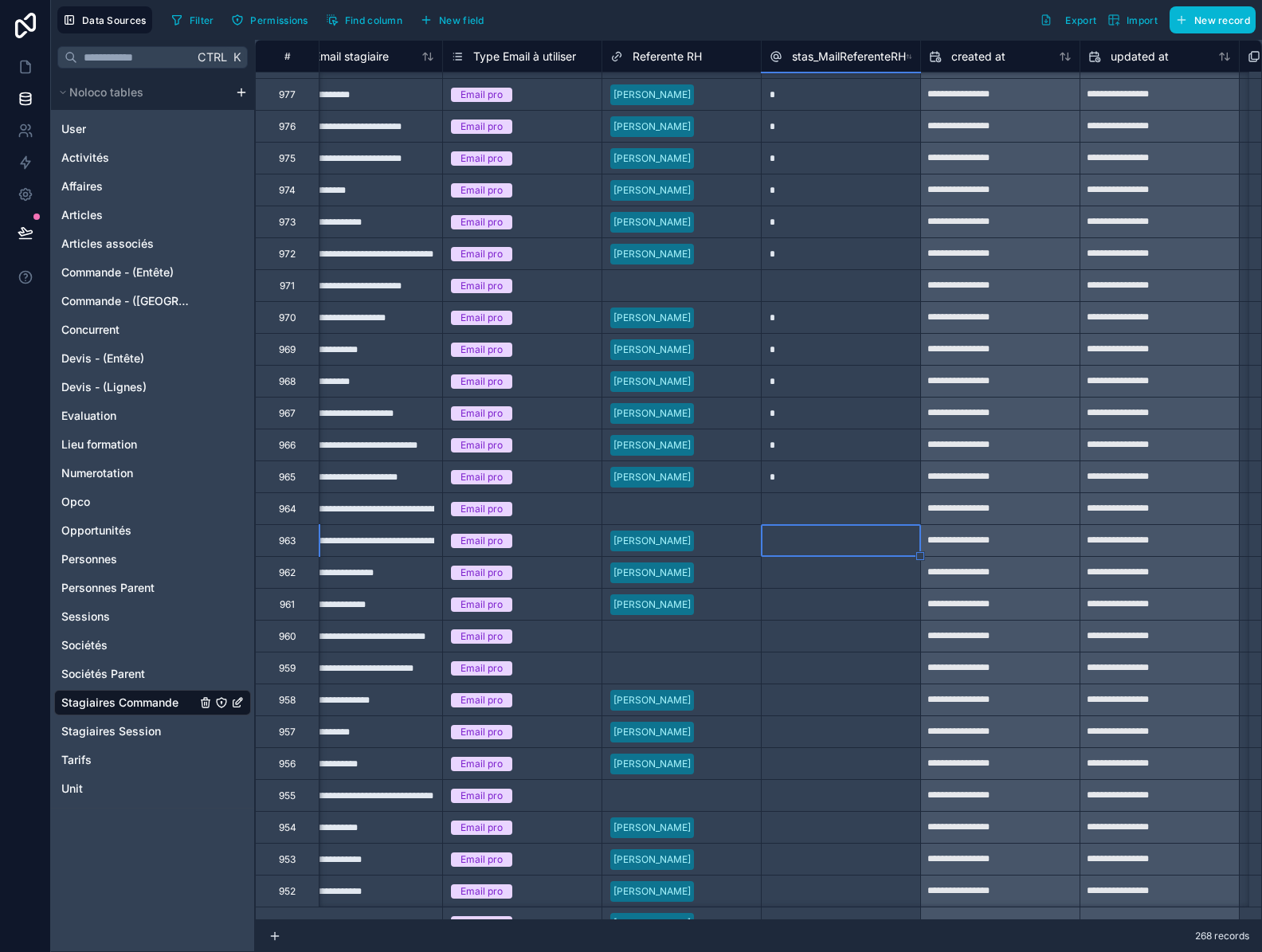
type input "*"
click at [886, 536] on div "*" at bounding box center [840, 540] width 159 height 32
drag, startPoint x: 916, startPoint y: 554, endPoint x: 915, endPoint y: 609, distance: 55.0
click at [915, 609] on div "**********" at bounding box center [410, 859] width 2931 height 6404
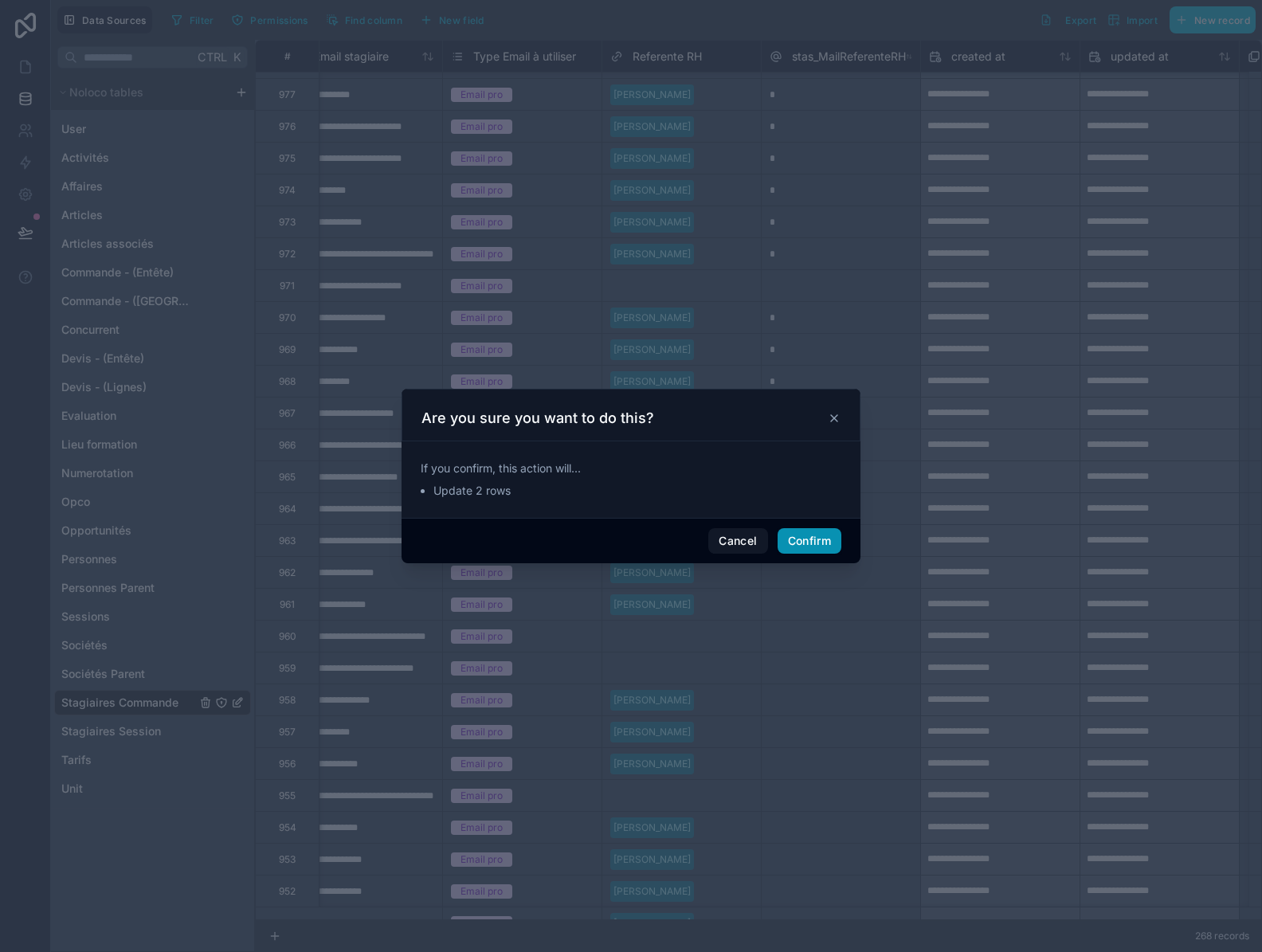
click at [831, 540] on button "Confirm" at bounding box center [809, 540] width 64 height 25
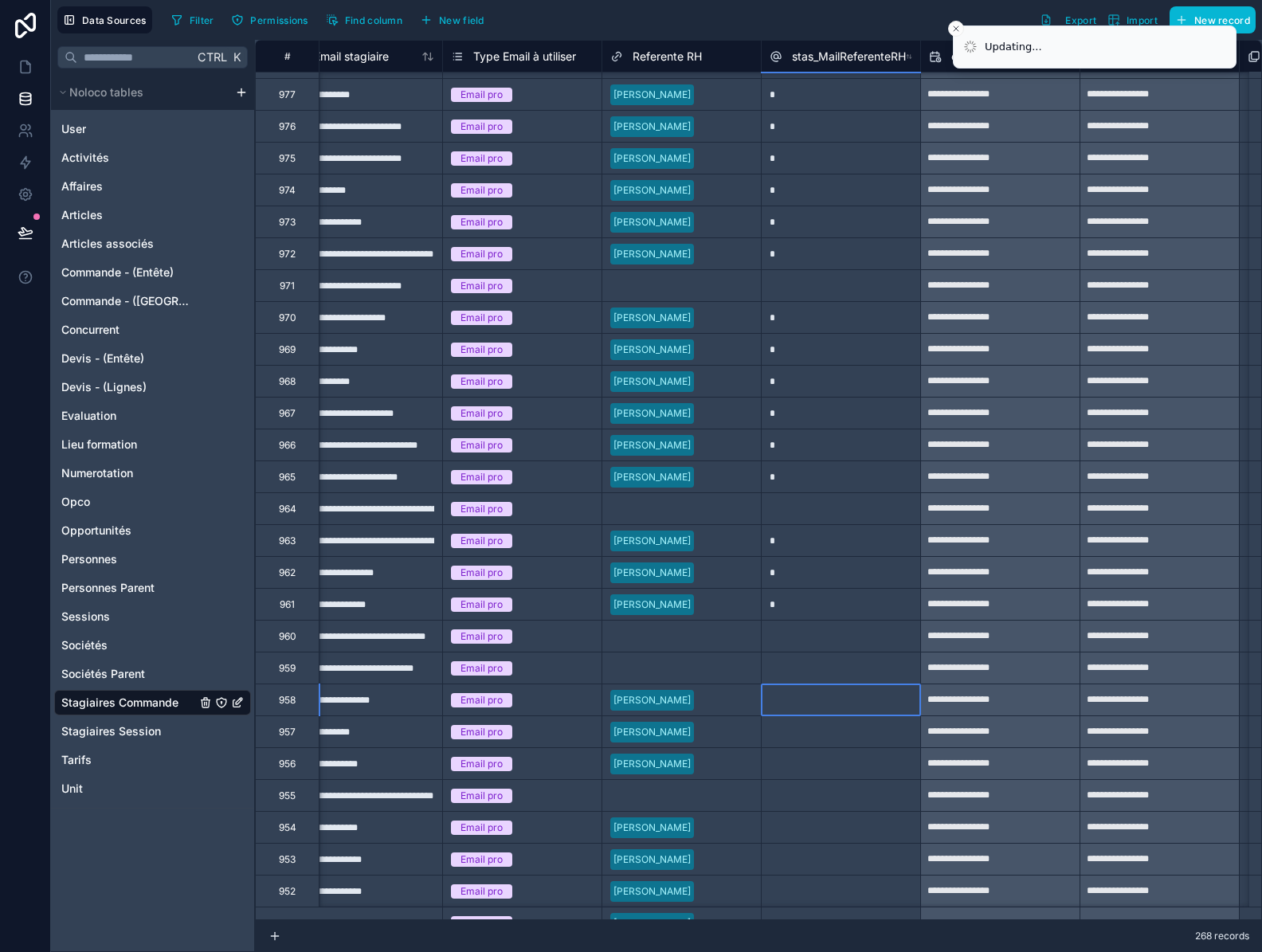
click at [853, 685] on div at bounding box center [840, 699] width 159 height 32
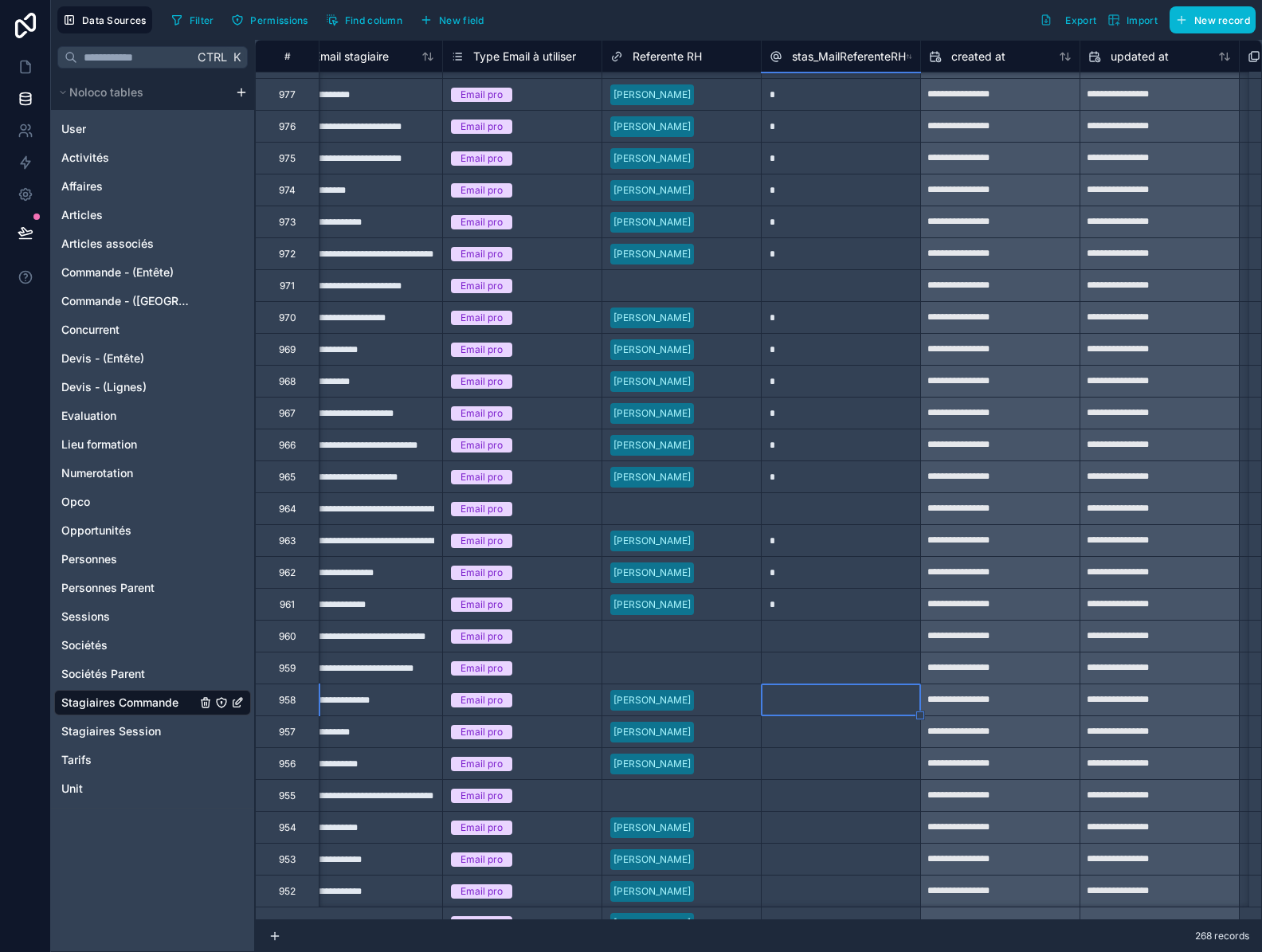
type input "*"
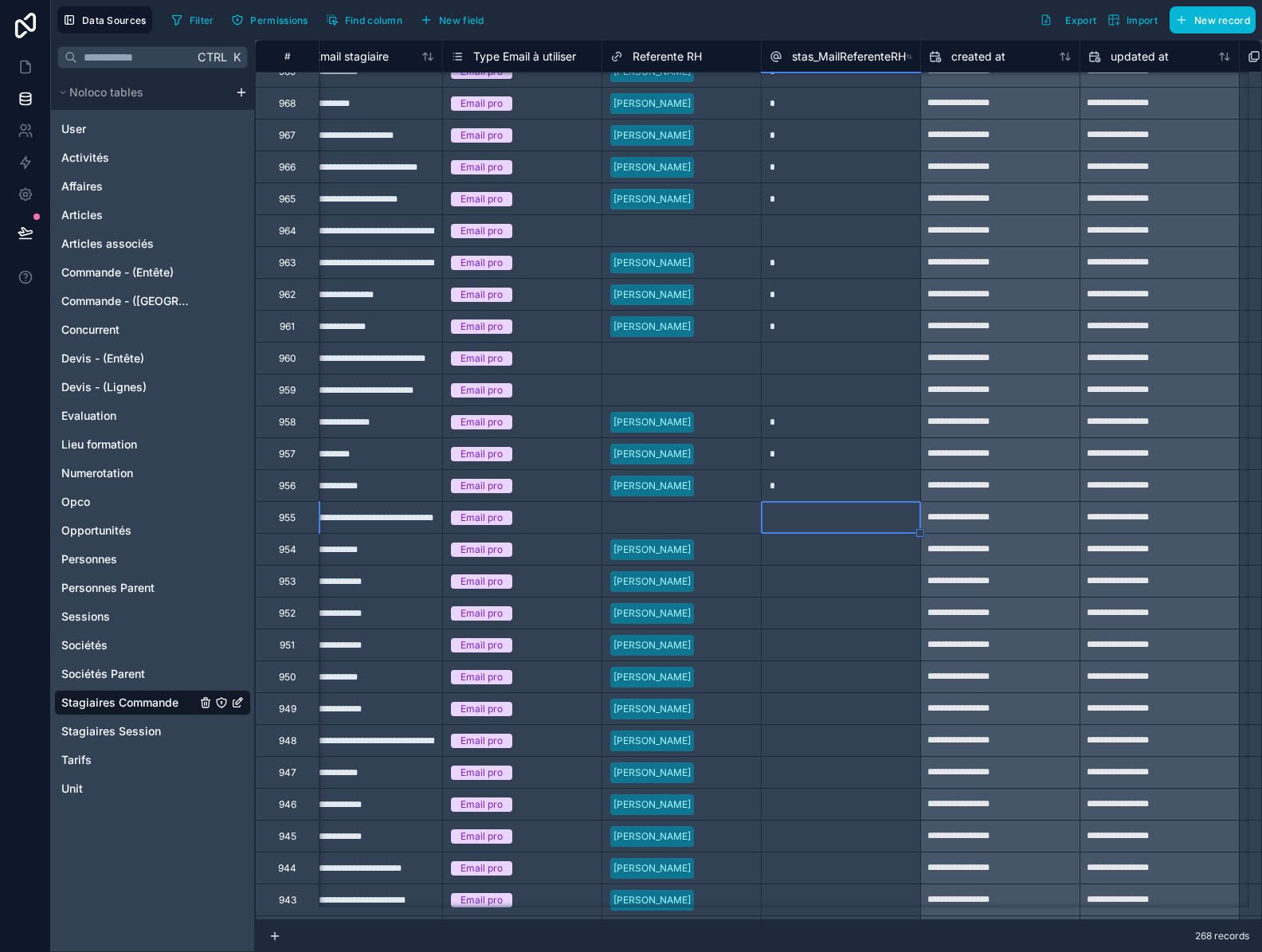
scroll to position [2701, 1310]
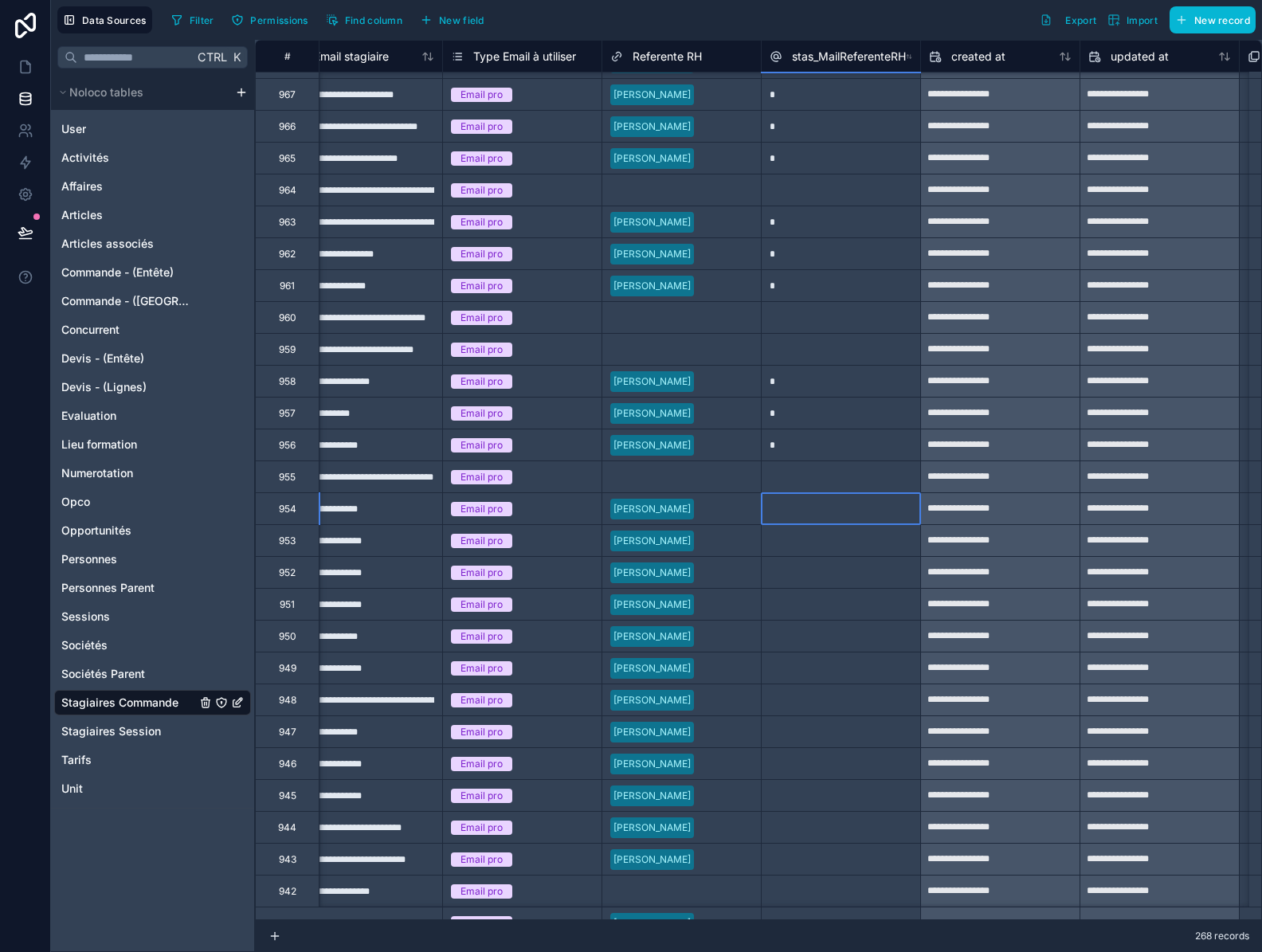
click at [824, 519] on div at bounding box center [840, 508] width 159 height 32
type input "*"
click at [867, 513] on div "*" at bounding box center [840, 508] width 159 height 32
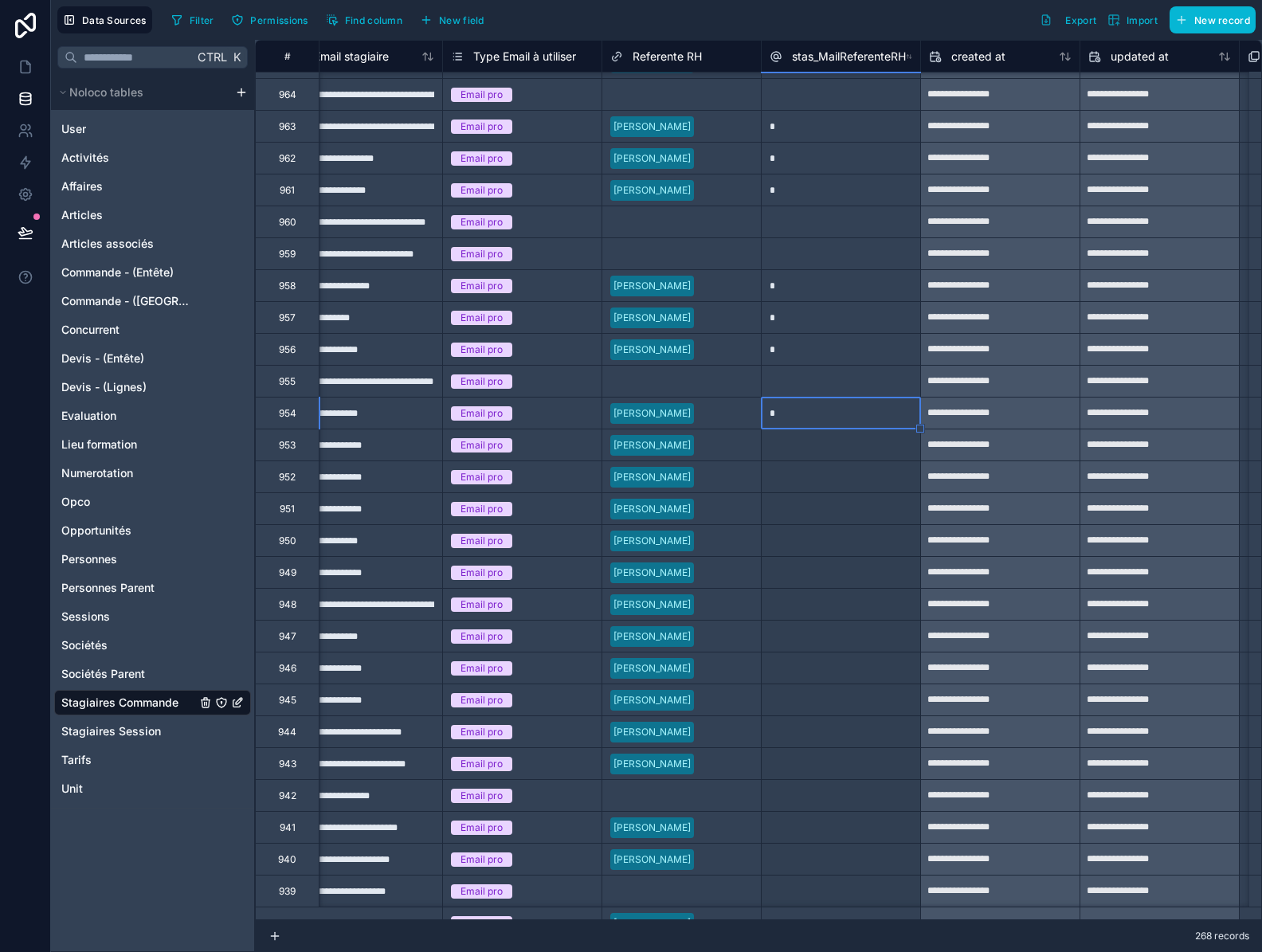
scroll to position [2861, 1310]
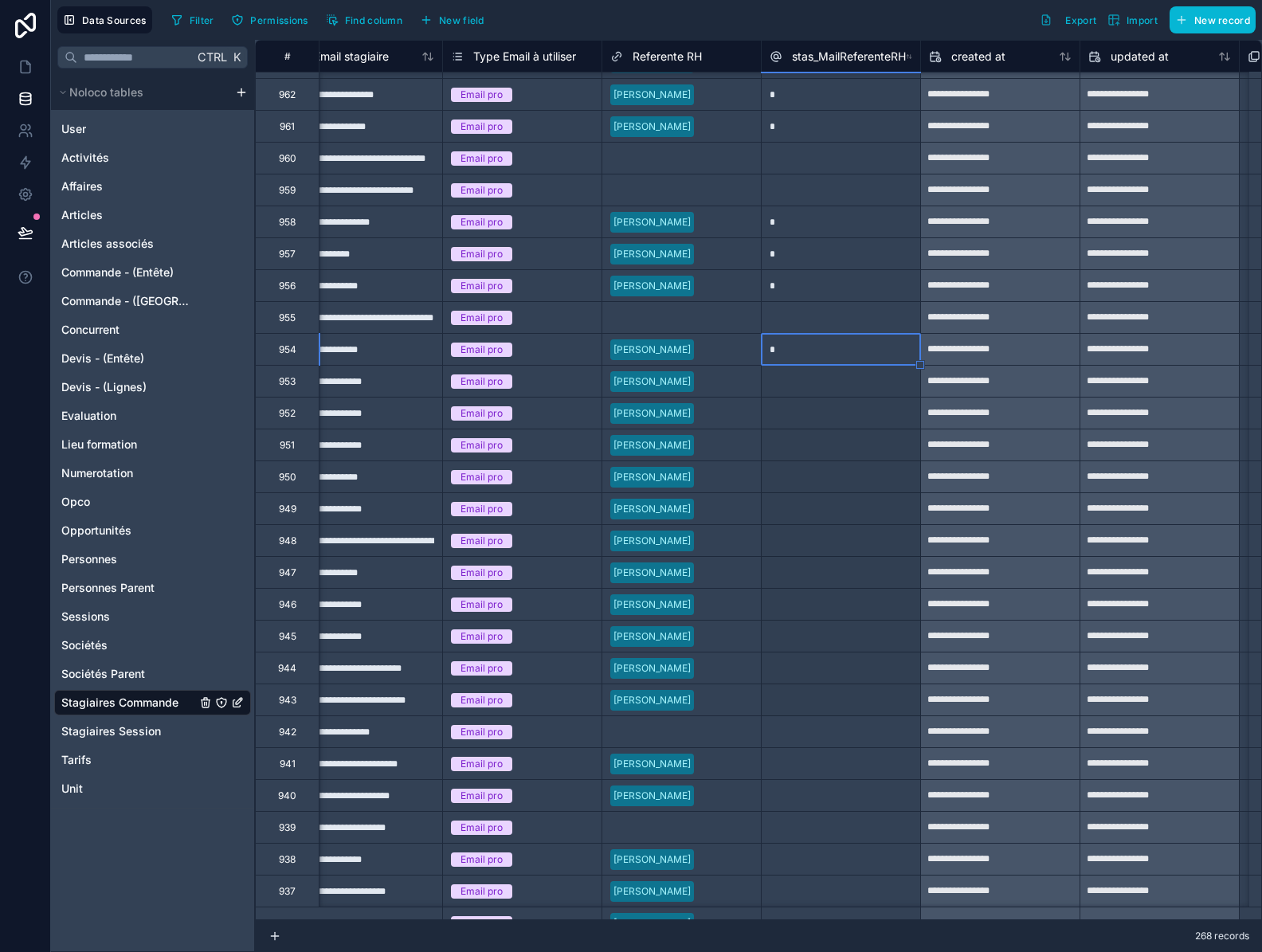
drag, startPoint x: 920, startPoint y: 525, endPoint x: 892, endPoint y: 705, distance: 182.2
click at [892, 705] on div "**********" at bounding box center [410, 381] width 2931 height 6404
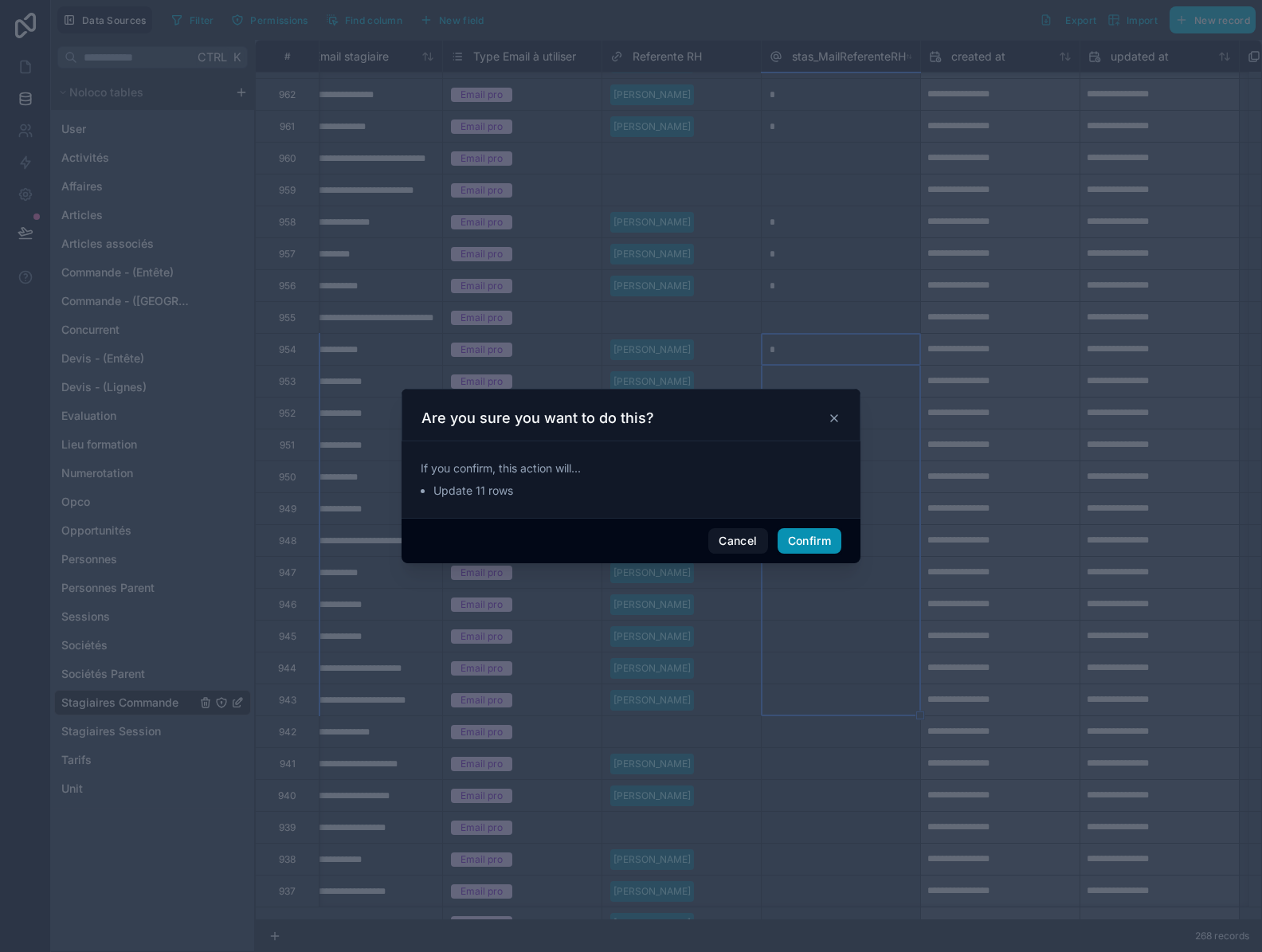
click at [815, 544] on button "Confirm" at bounding box center [809, 540] width 64 height 25
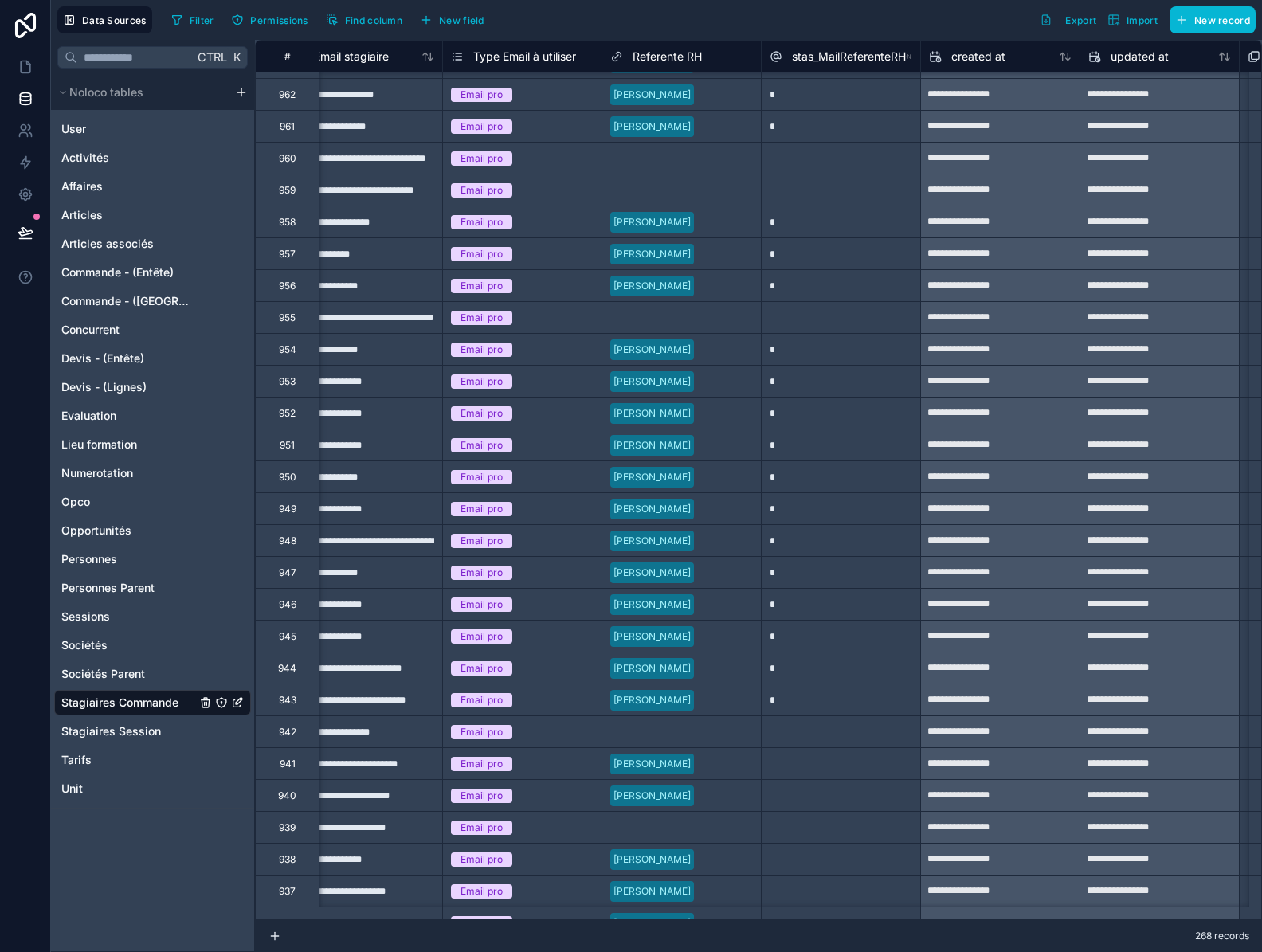
click at [835, 766] on div at bounding box center [840, 763] width 159 height 32
type input "*"
click at [847, 805] on div at bounding box center [840, 795] width 159 height 32
type input "*"
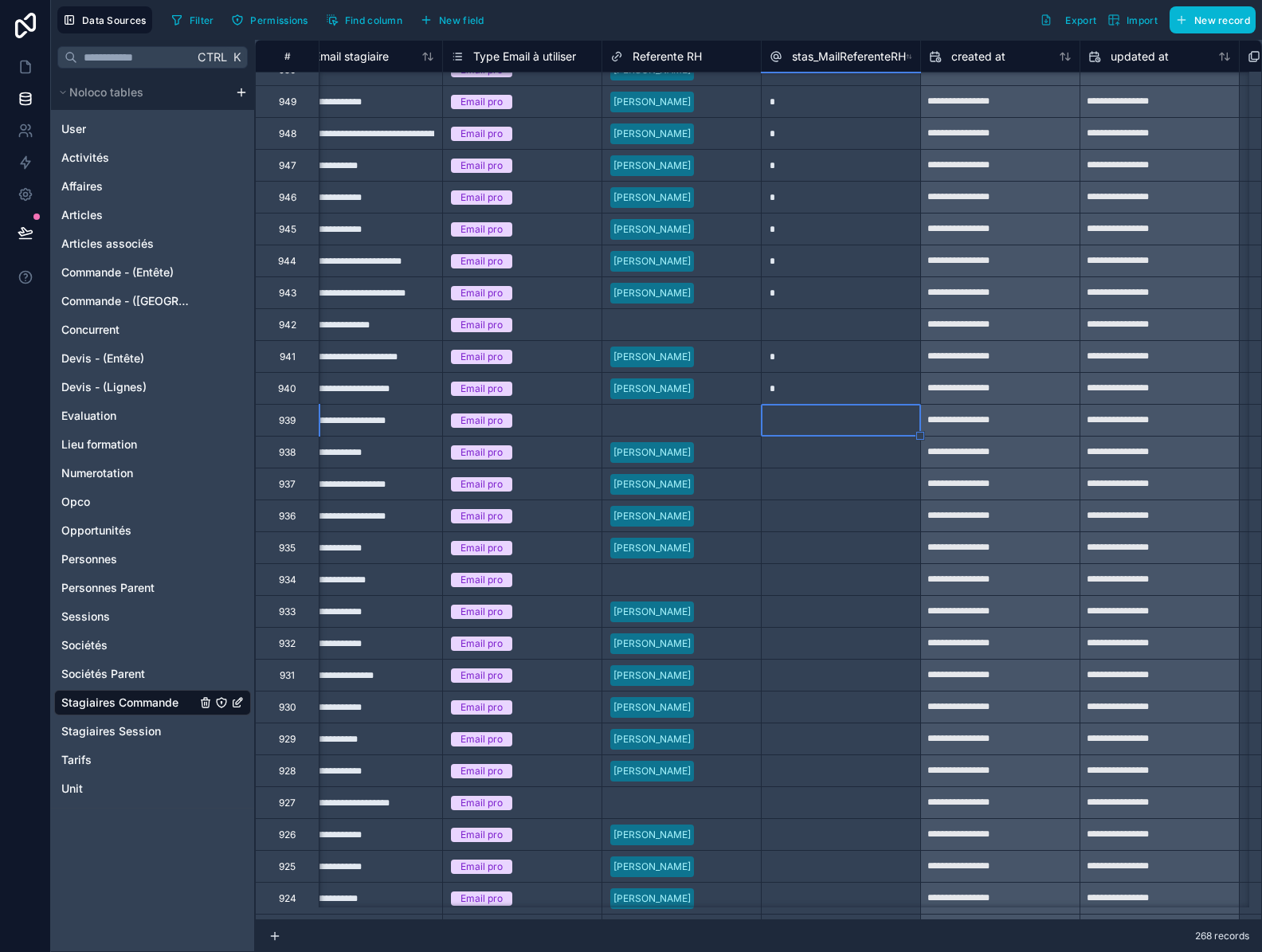
scroll to position [3339, 1310]
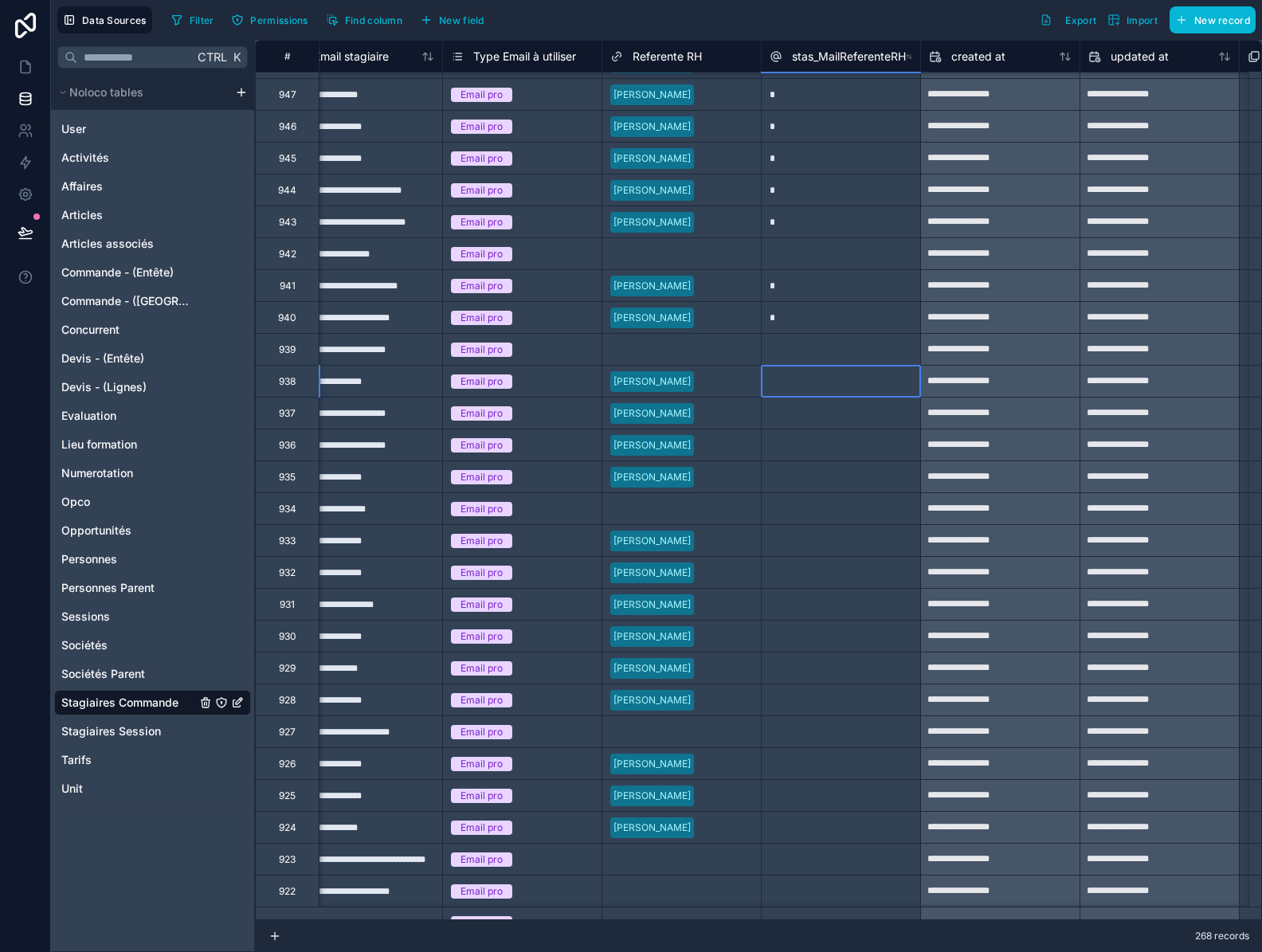
click at [846, 375] on div at bounding box center [840, 380] width 159 height 32
type input "*"
click at [811, 419] on div at bounding box center [840, 413] width 159 height 32
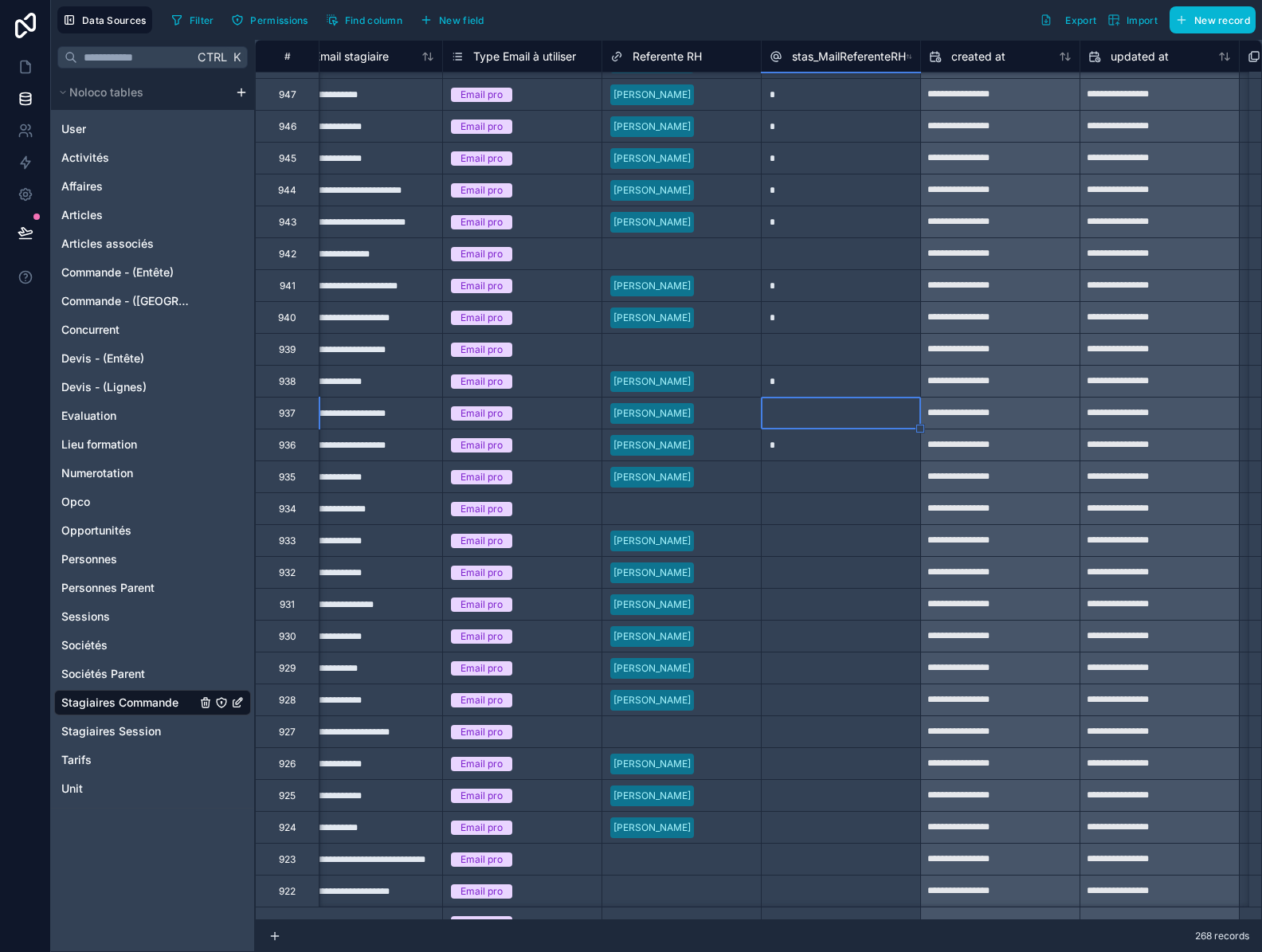
type input "*"
click at [817, 545] on div at bounding box center [840, 540] width 159 height 32
type input "*"
click at [809, 540] on div "*" at bounding box center [840, 540] width 159 height 32
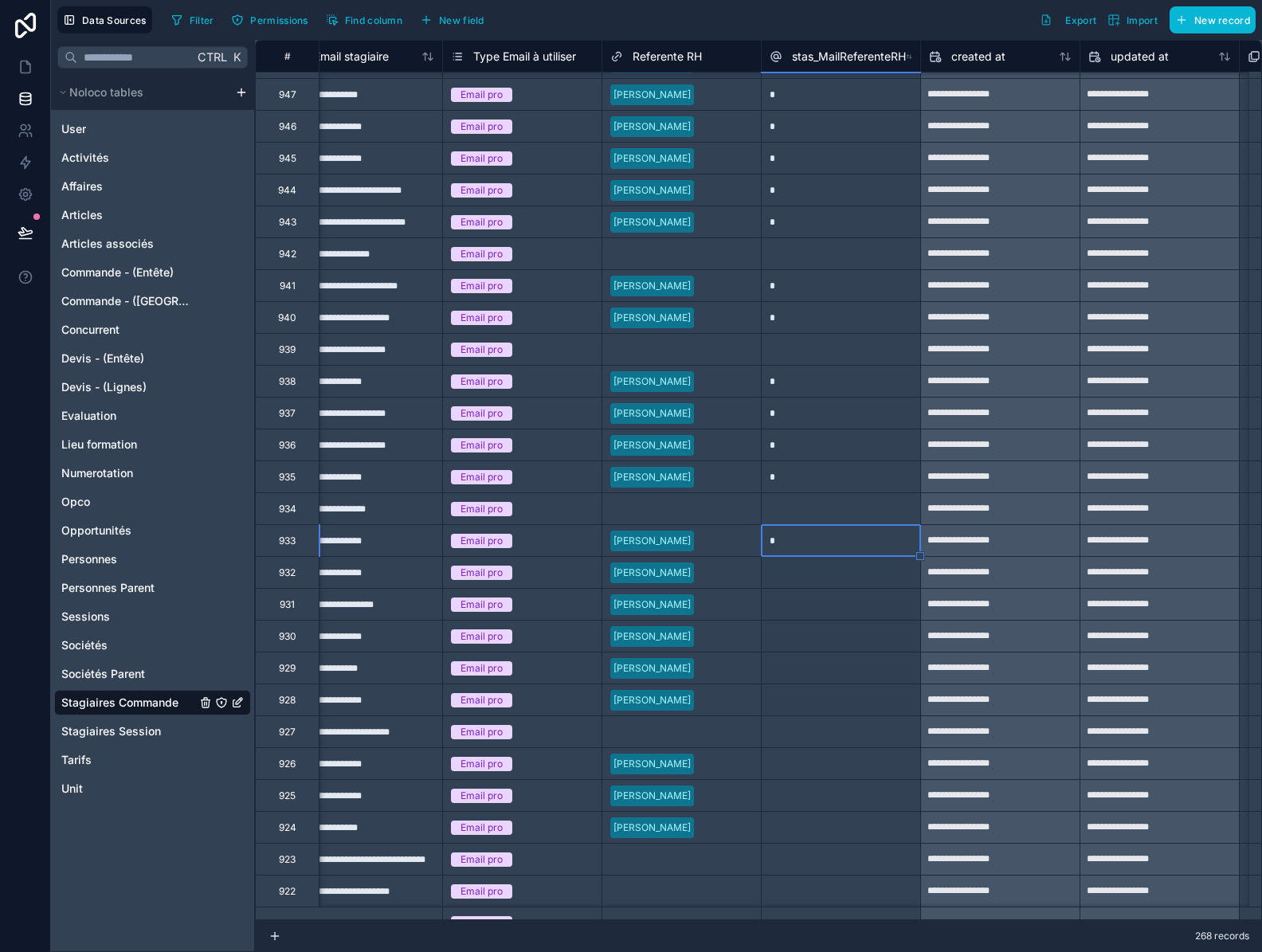
drag, startPoint x: 922, startPoint y: 555, endPoint x: 903, endPoint y: 714, distance: 160.1
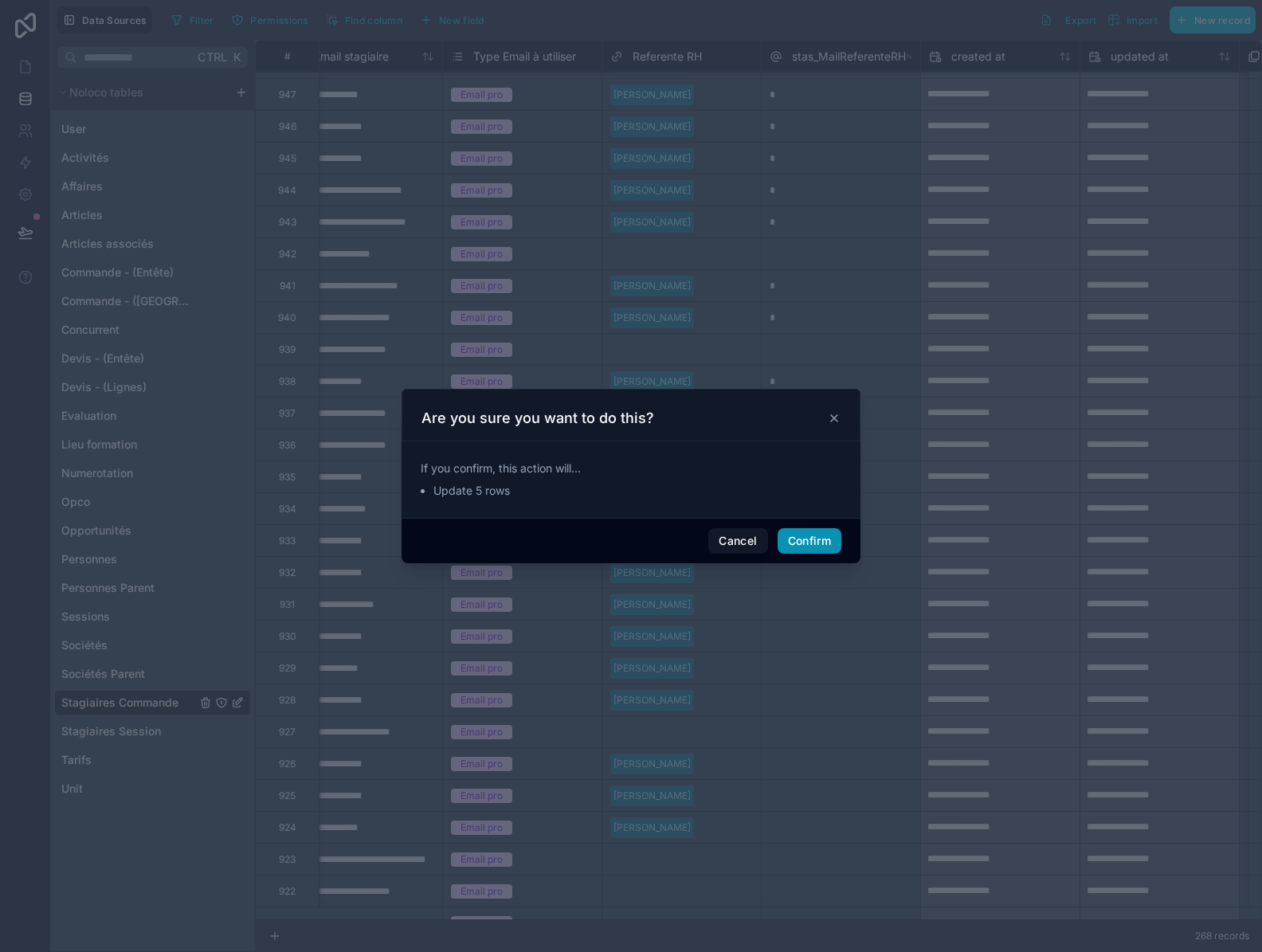
click at [826, 544] on button "Confirm" at bounding box center [809, 540] width 64 height 25
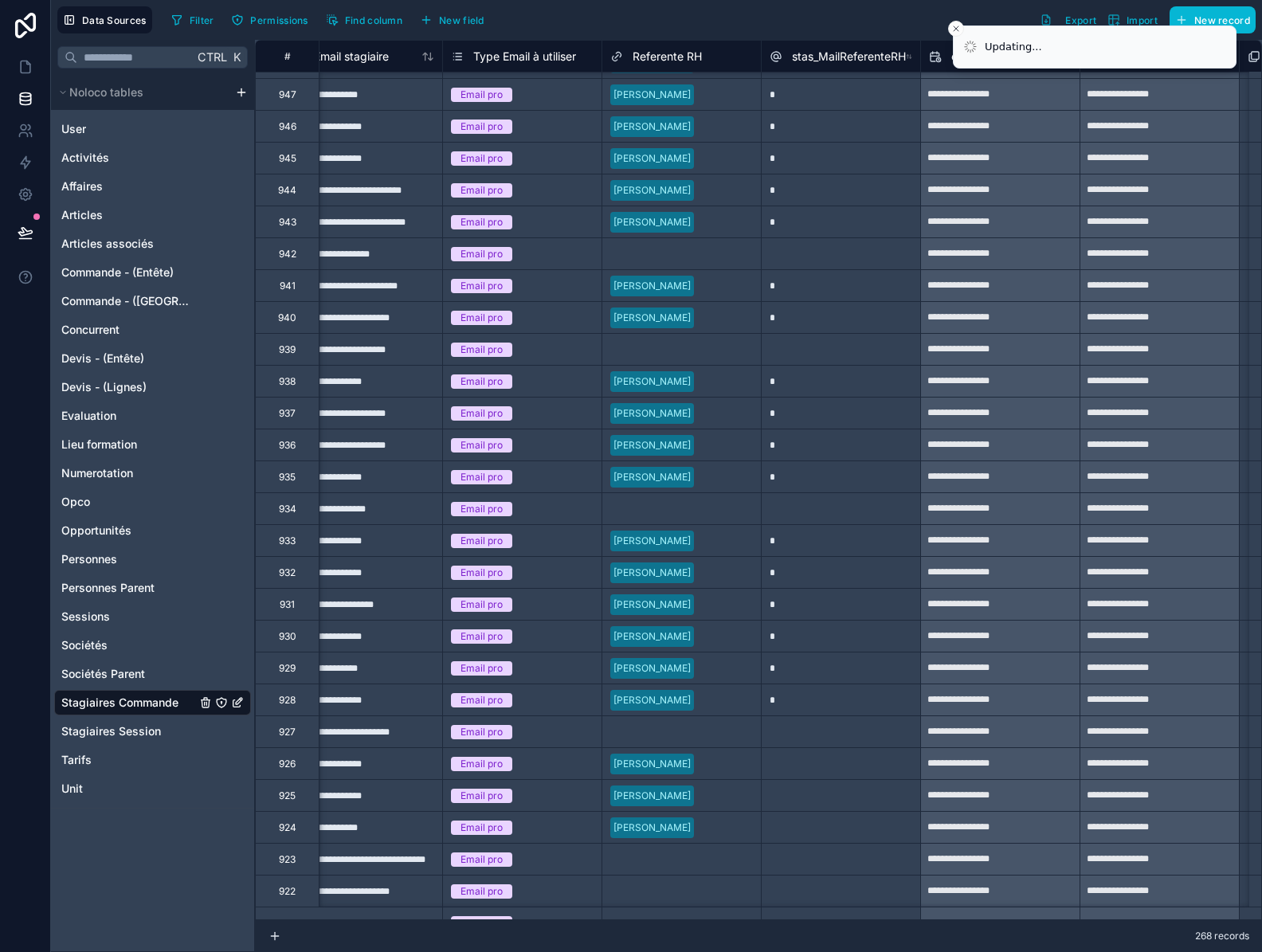
click at [863, 761] on div at bounding box center [840, 763] width 159 height 32
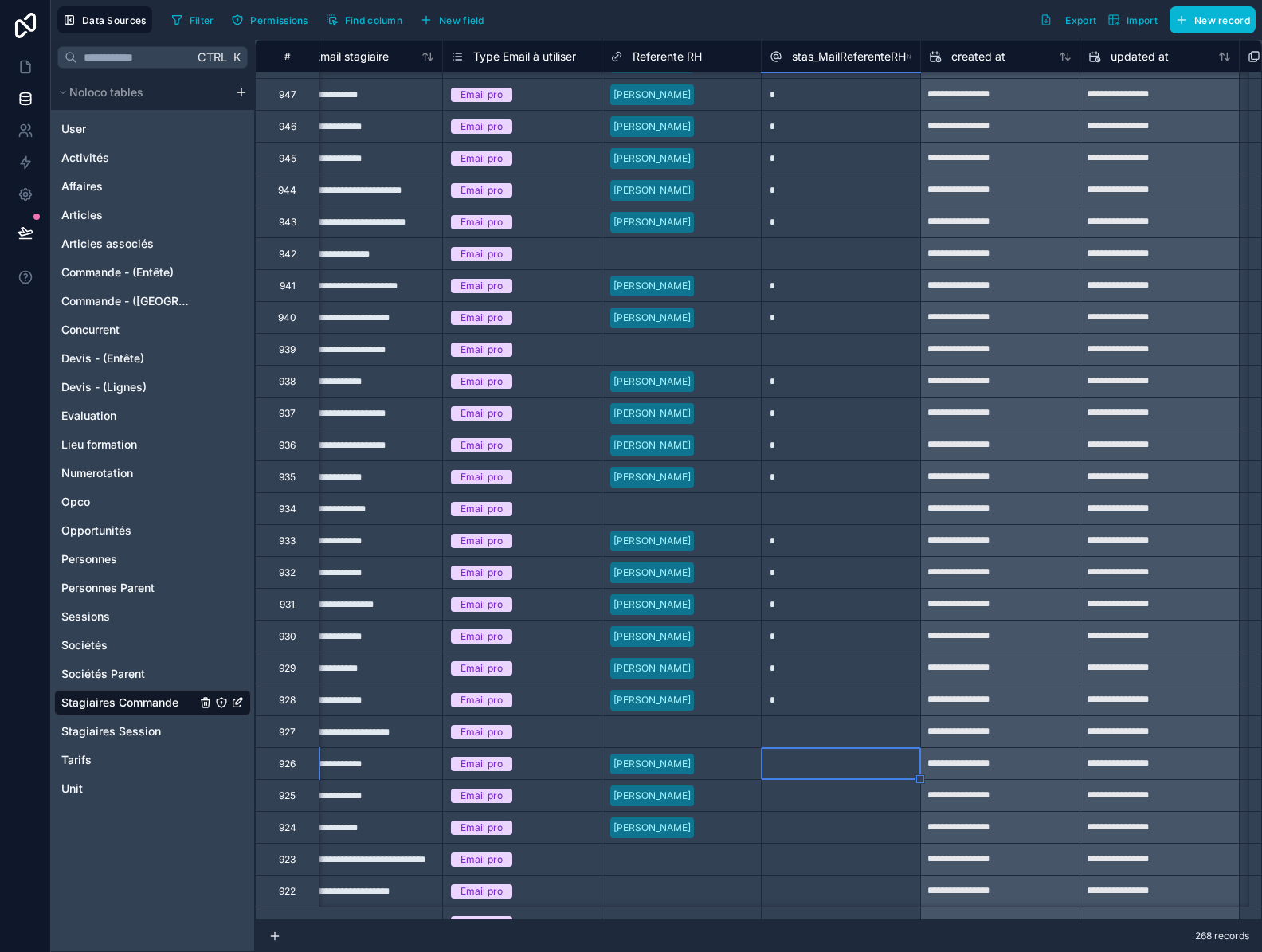
type input "*"
click at [848, 795] on div at bounding box center [840, 795] width 159 height 32
type input "*"
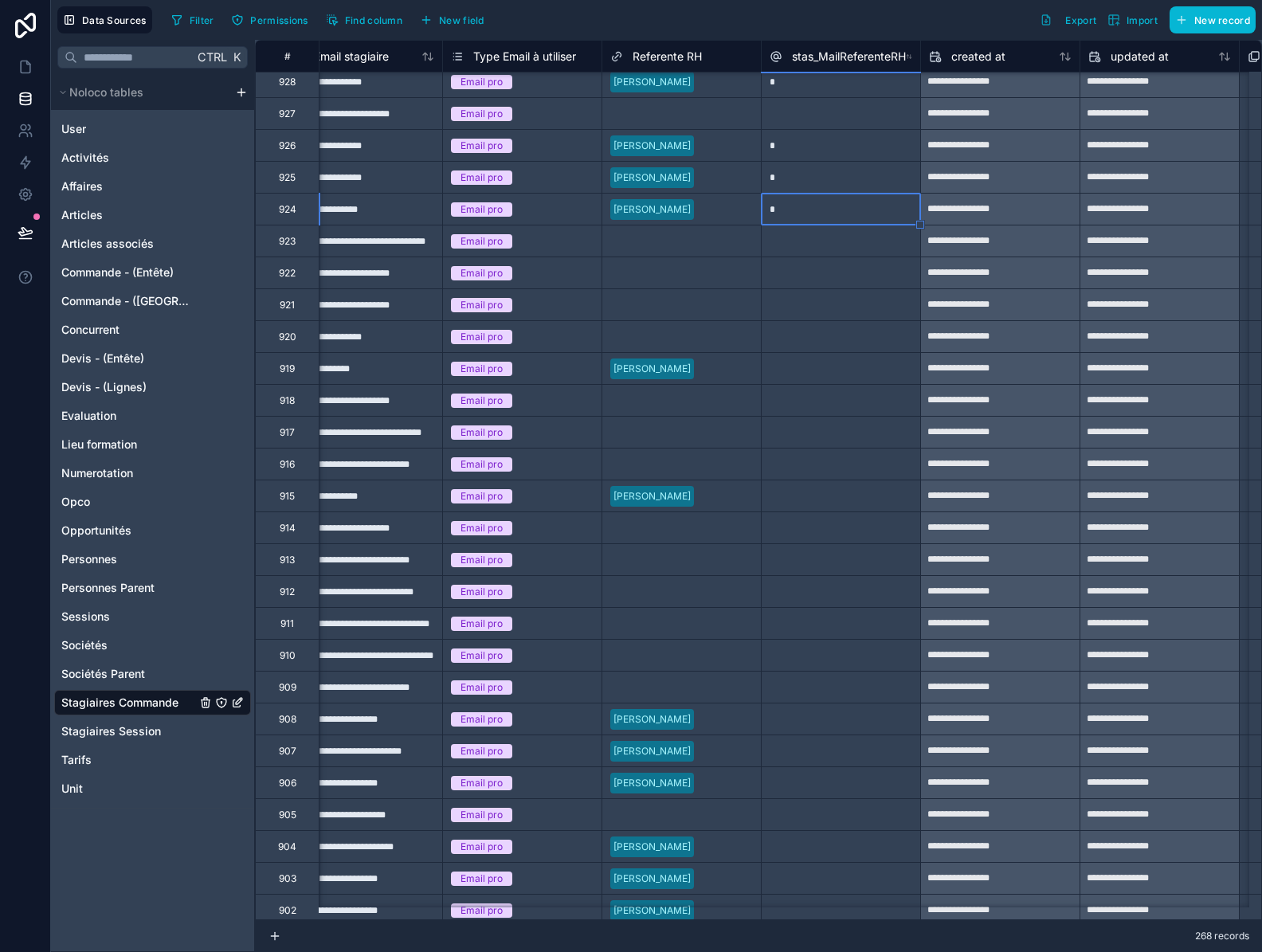
scroll to position [3976, 1310]
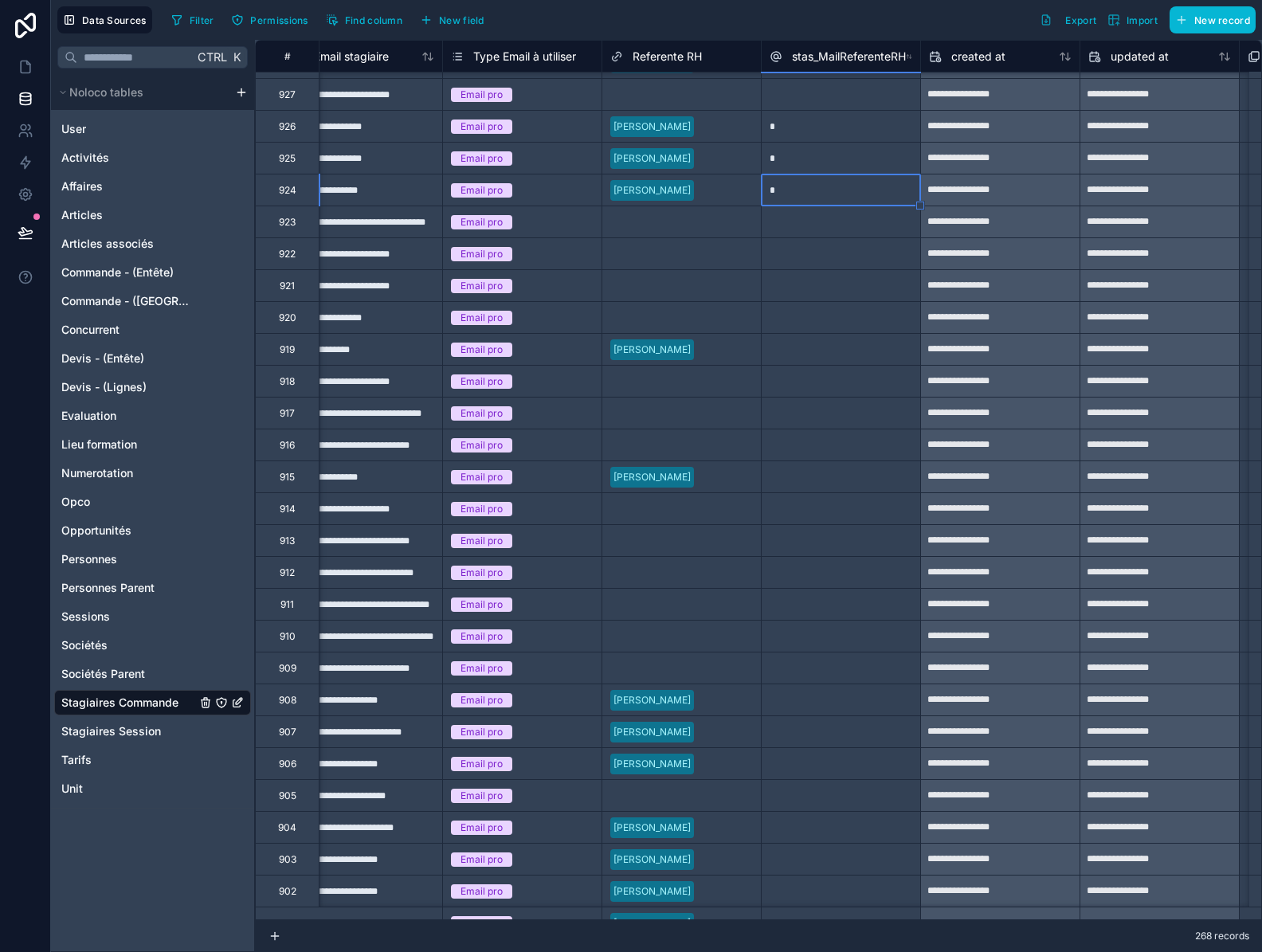
click at [843, 357] on div at bounding box center [840, 349] width 159 height 32
type input "*"
click at [830, 475] on div at bounding box center [840, 476] width 159 height 32
type input "*"
click at [826, 699] on div at bounding box center [840, 699] width 159 height 32
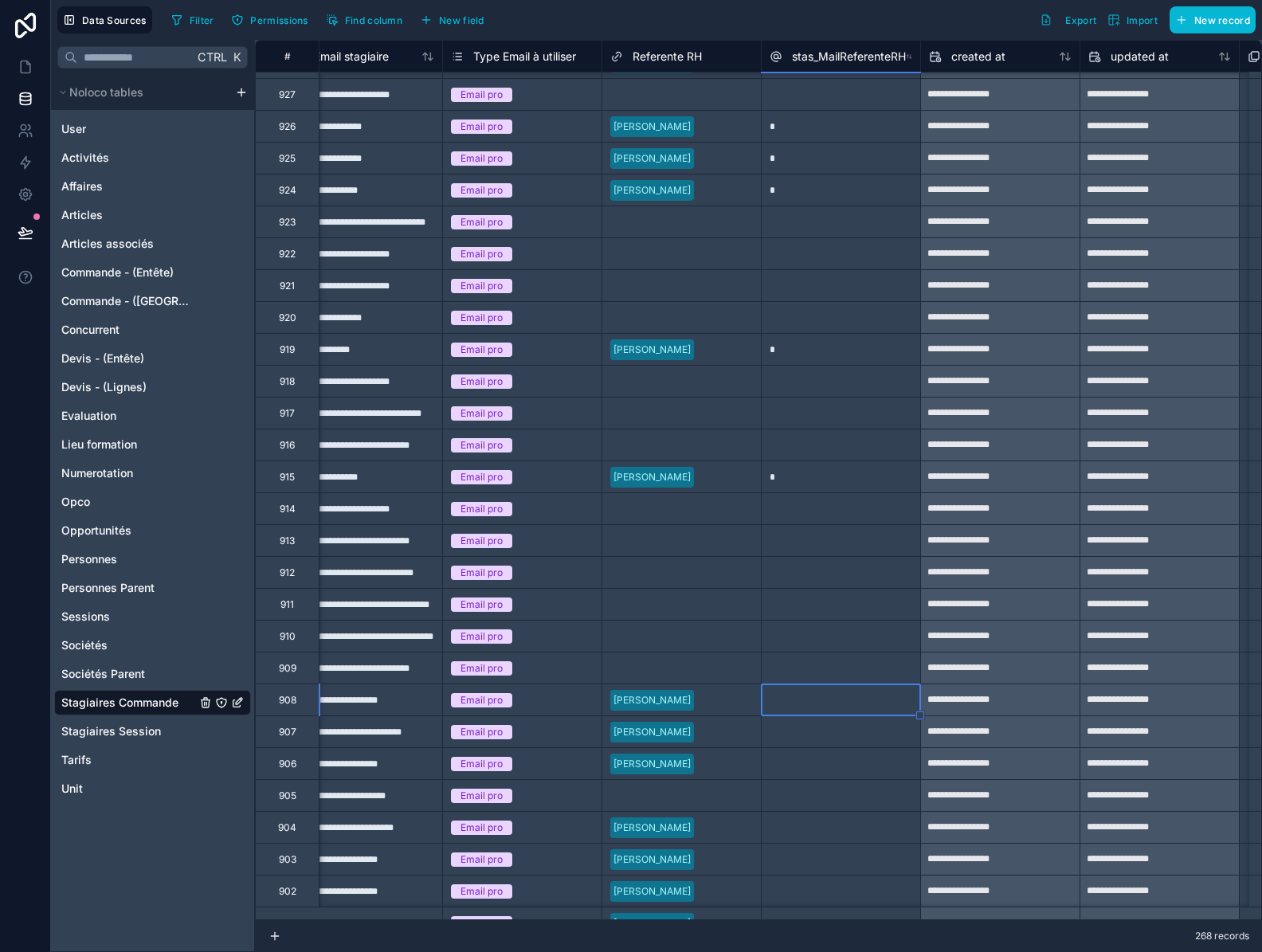
type input "*"
click at [826, 700] on div "*" at bounding box center [840, 699] width 159 height 32
drag, startPoint x: 920, startPoint y: 715, endPoint x: 907, endPoint y: 758, distance: 44.9
click at [907, 758] on div "**********" at bounding box center [410, 62] width 2931 height 7997
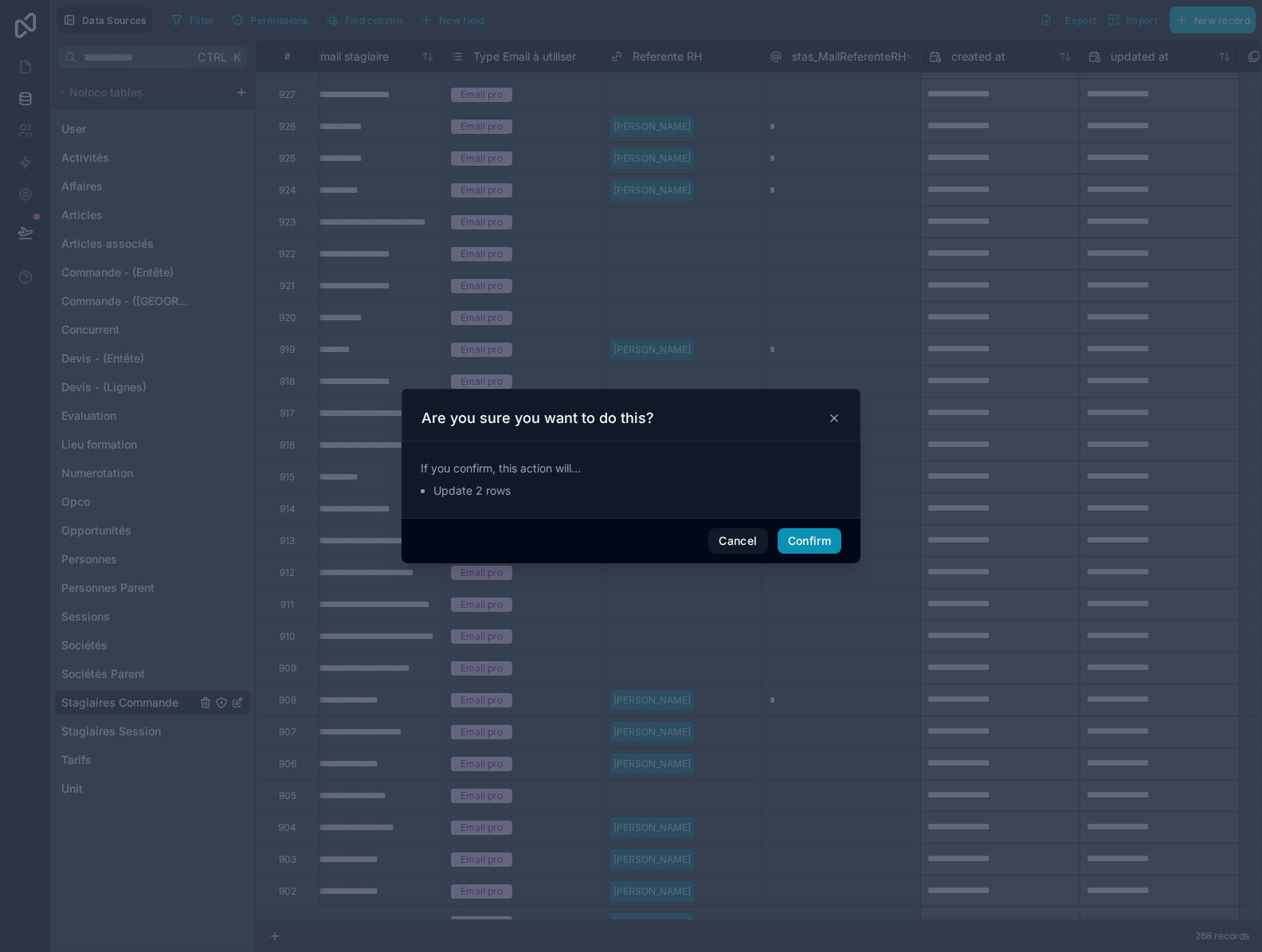
click at [814, 528] on button "Confirm" at bounding box center [809, 540] width 64 height 25
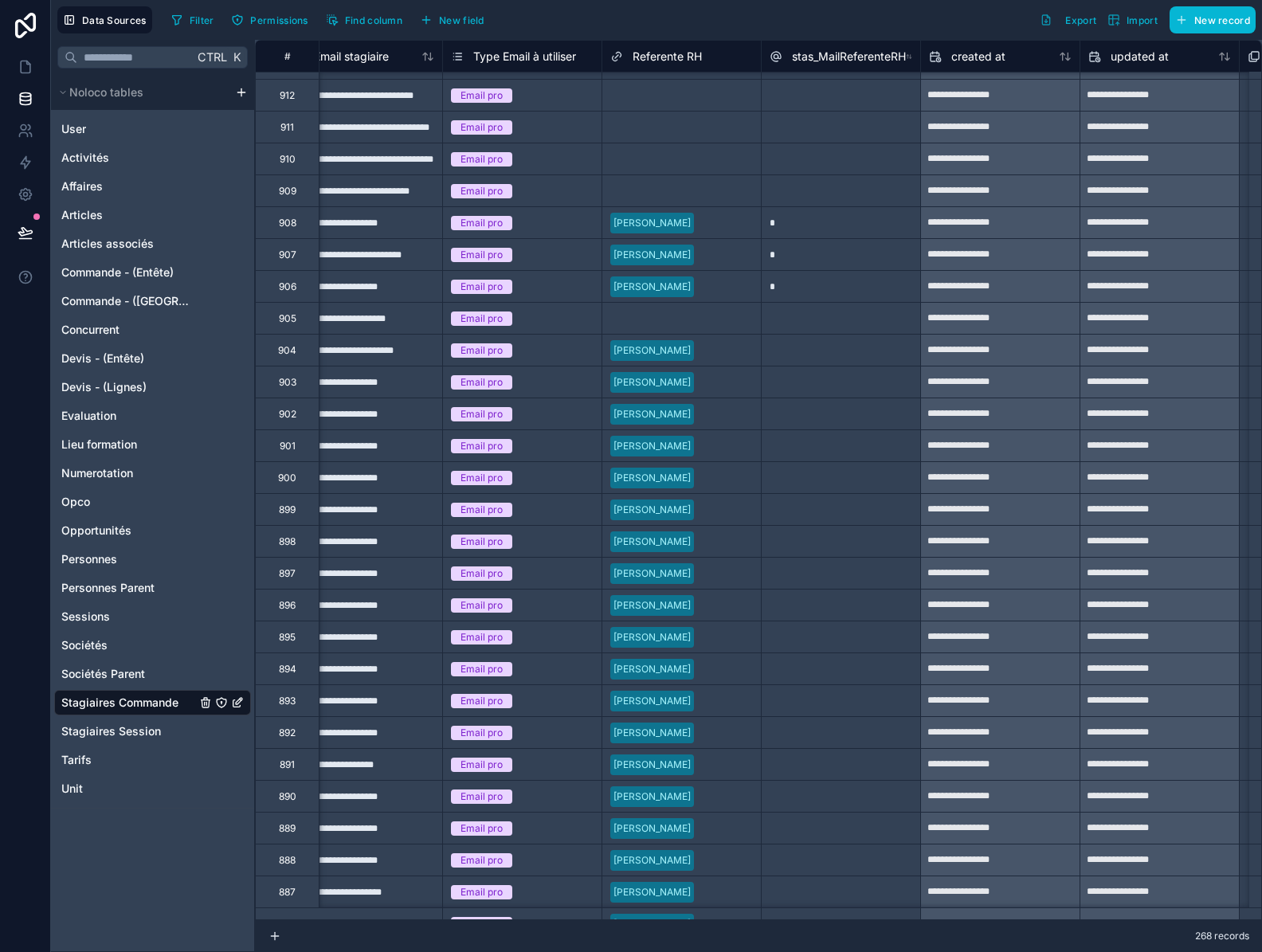
scroll to position [4454, 1310]
click at [845, 355] on div at bounding box center [840, 349] width 159 height 32
type input "*"
click at [838, 353] on div "*" at bounding box center [840, 349] width 159 height 32
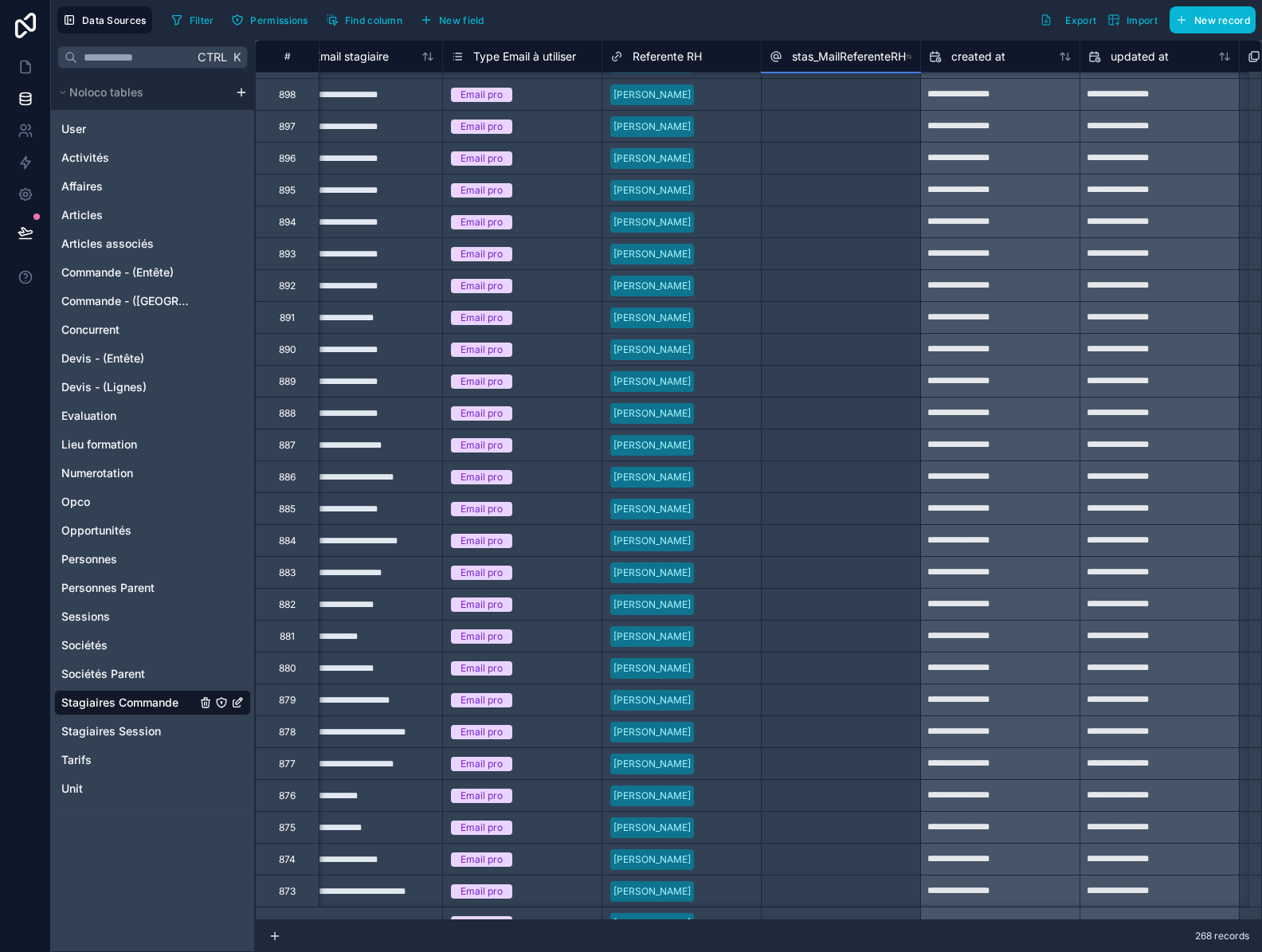
scroll to position [4964, 1310]
drag, startPoint x: 919, startPoint y: 366, endPoint x: 872, endPoint y: 866, distance: 502.2
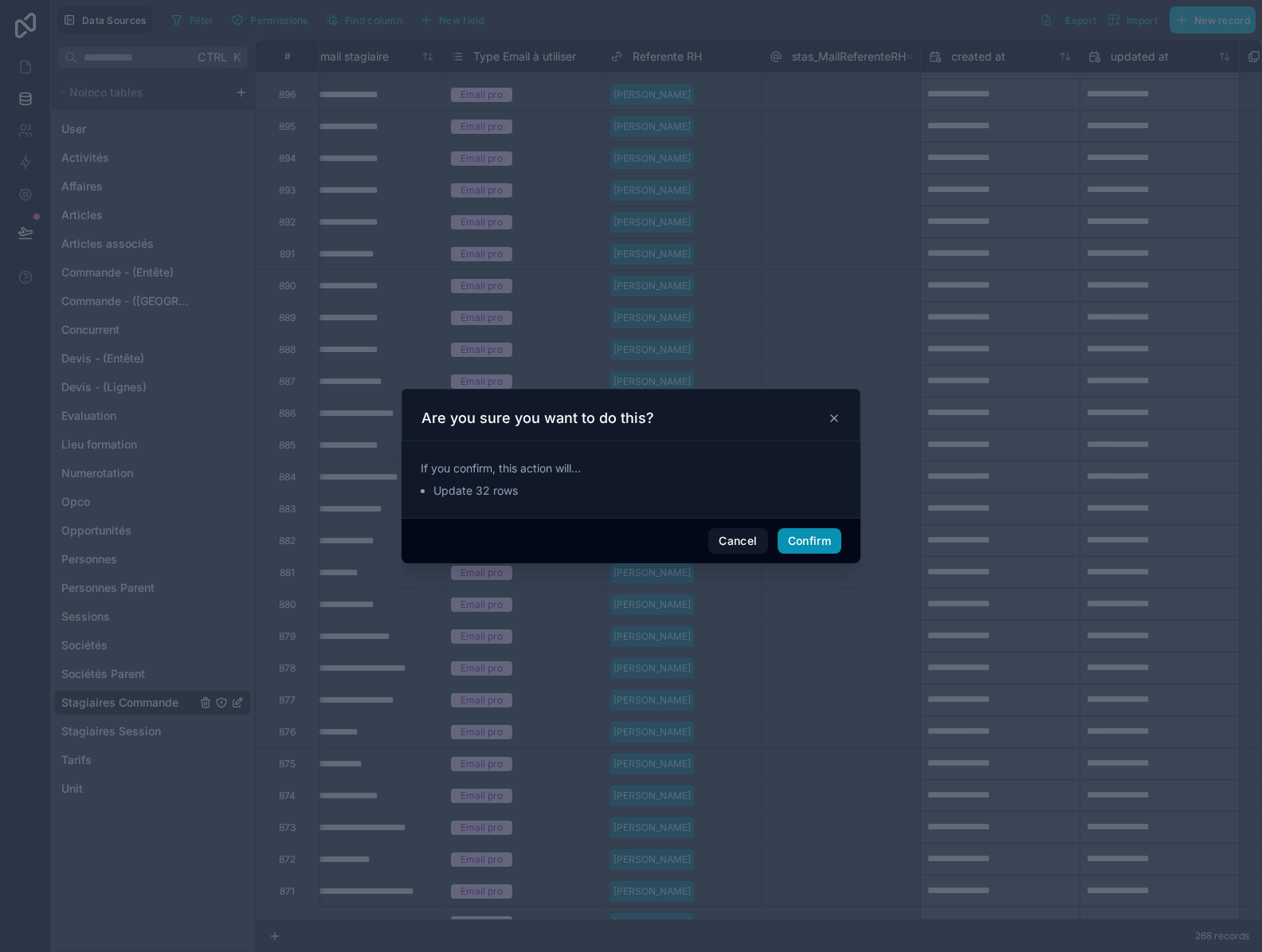
click at [807, 549] on button "Confirm" at bounding box center [809, 540] width 64 height 25
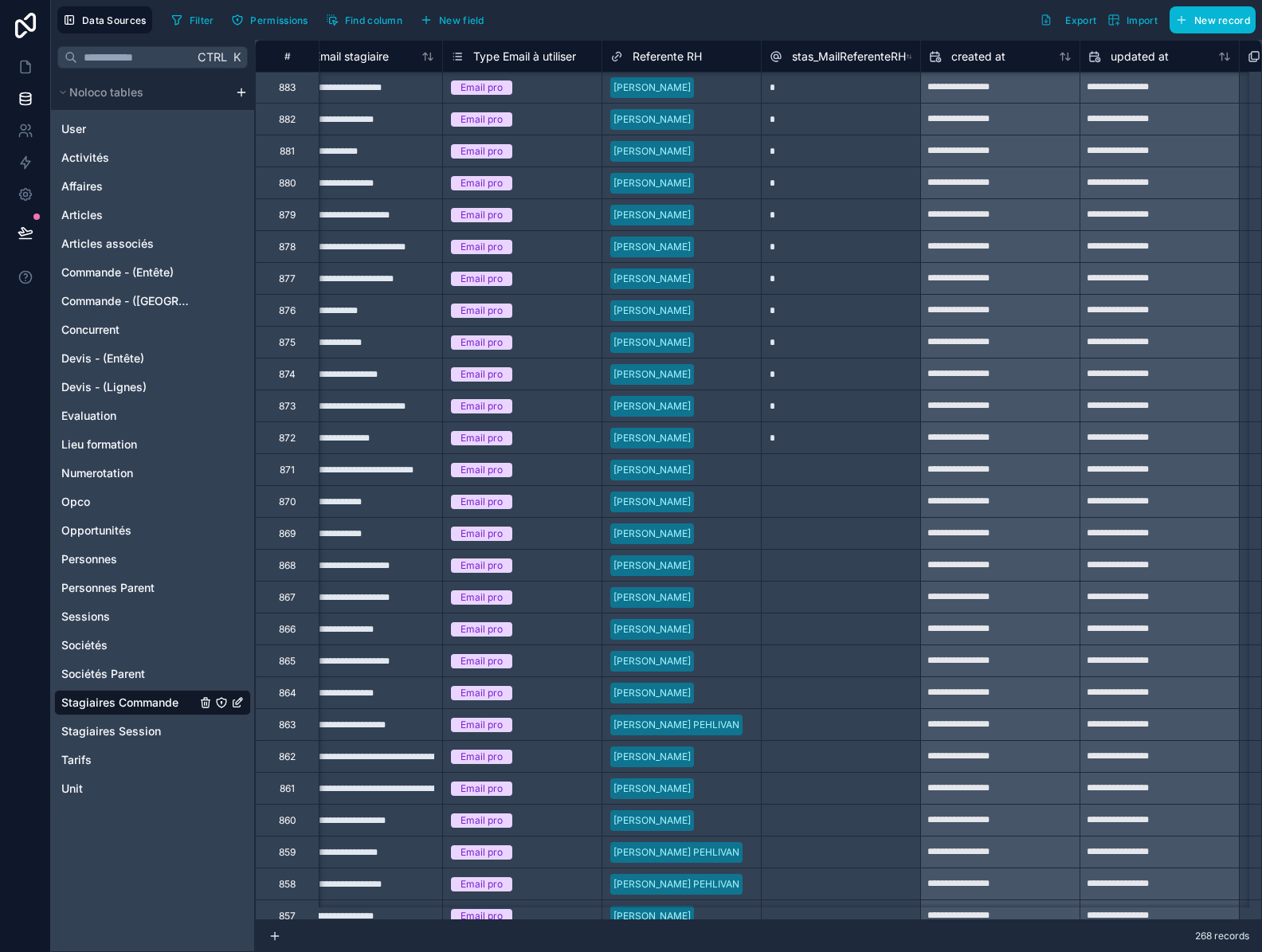
scroll to position [5442, 1310]
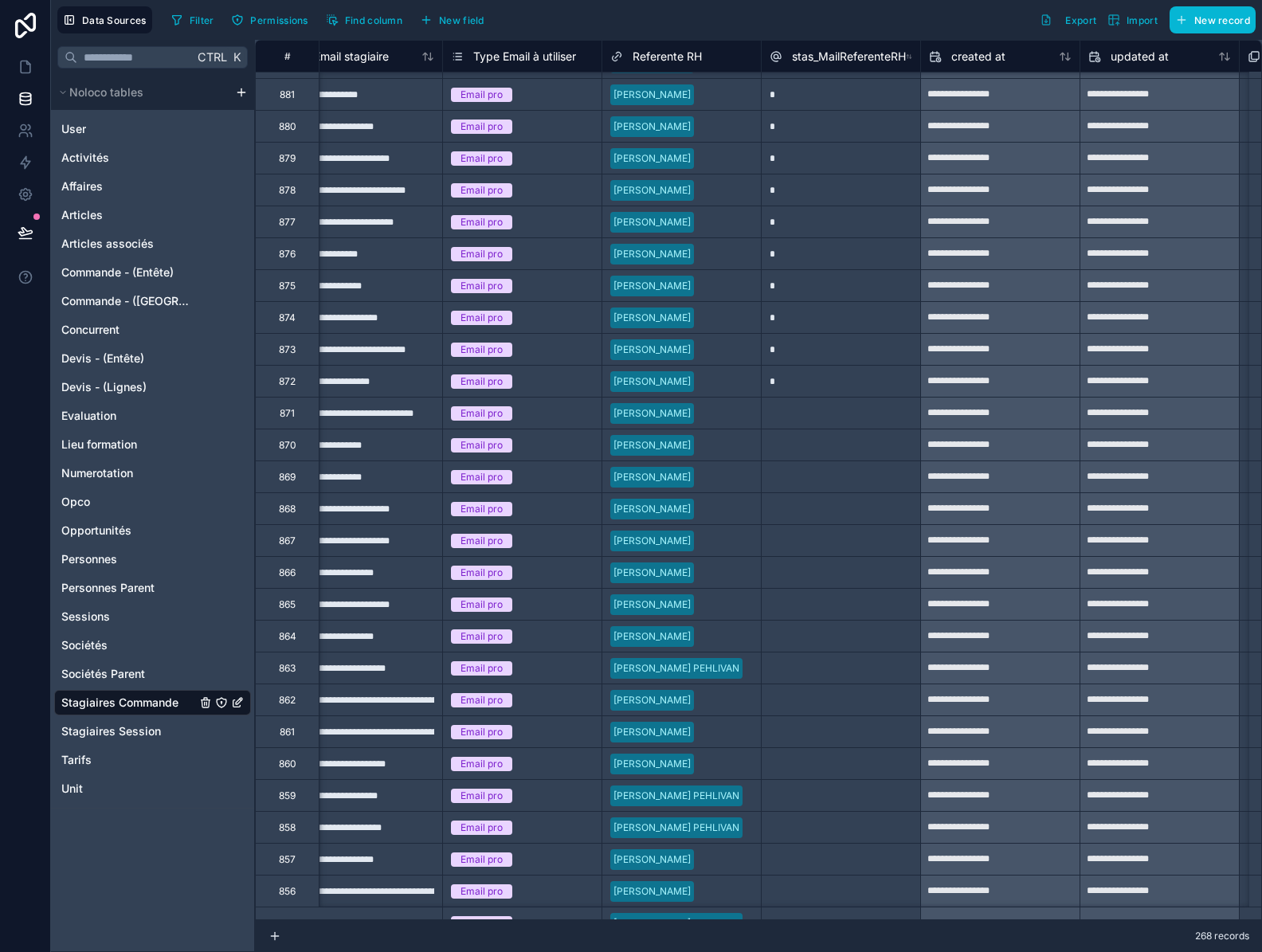
click at [883, 375] on div "*" at bounding box center [840, 380] width 159 height 32
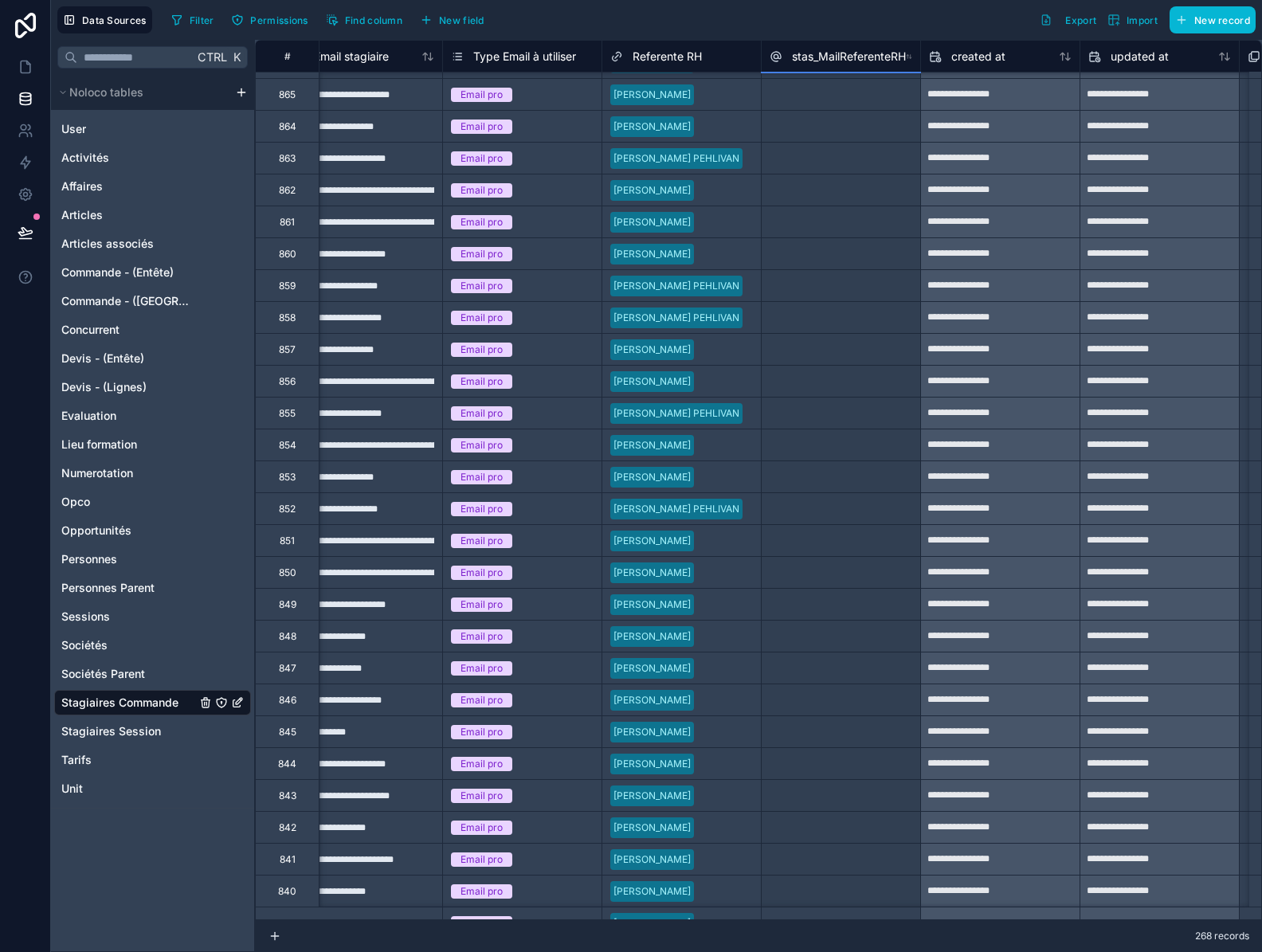
scroll to position [5983, 1310]
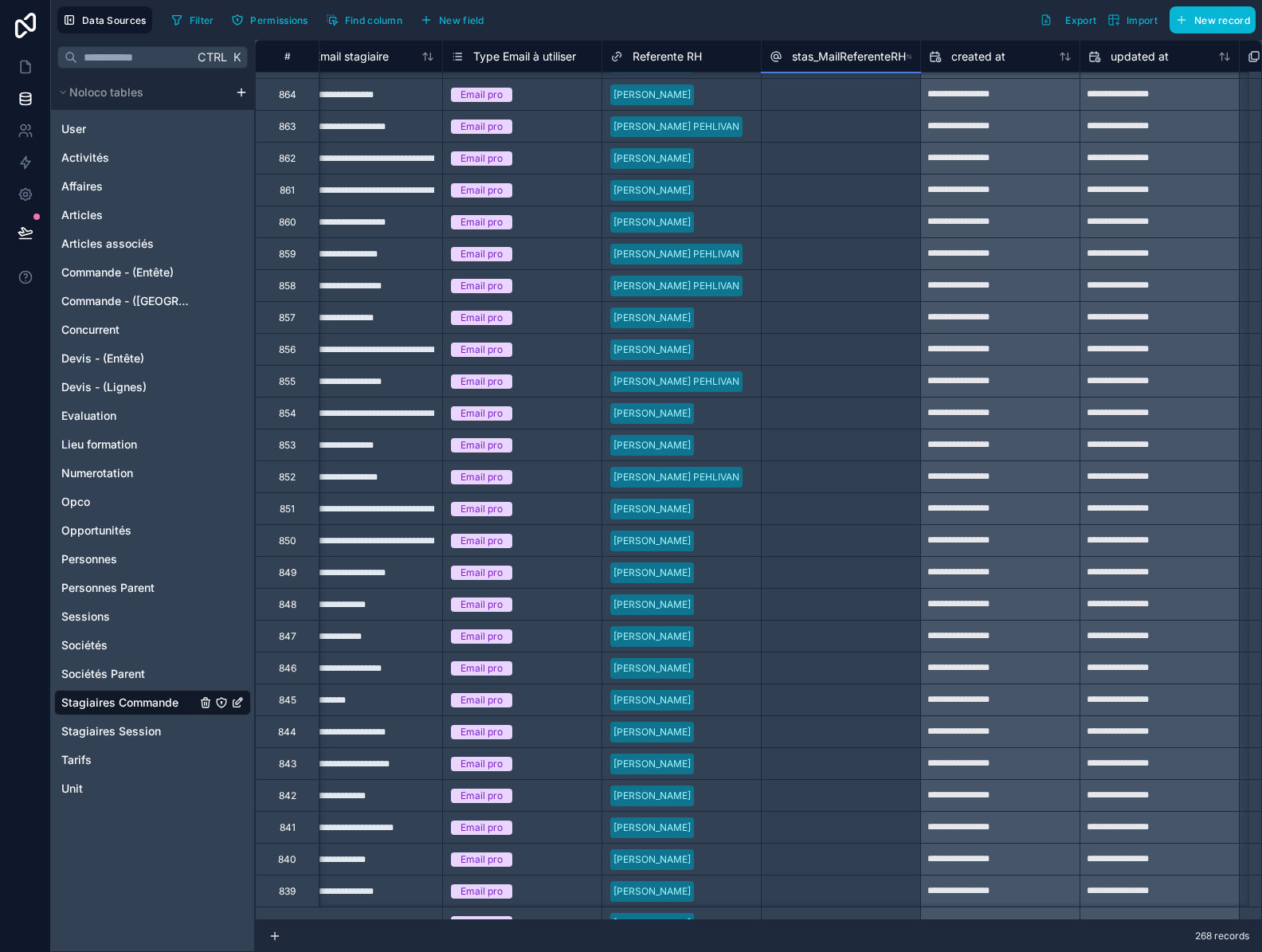
drag, startPoint x: 920, startPoint y: 398, endPoint x: 874, endPoint y: 877, distance: 481.2
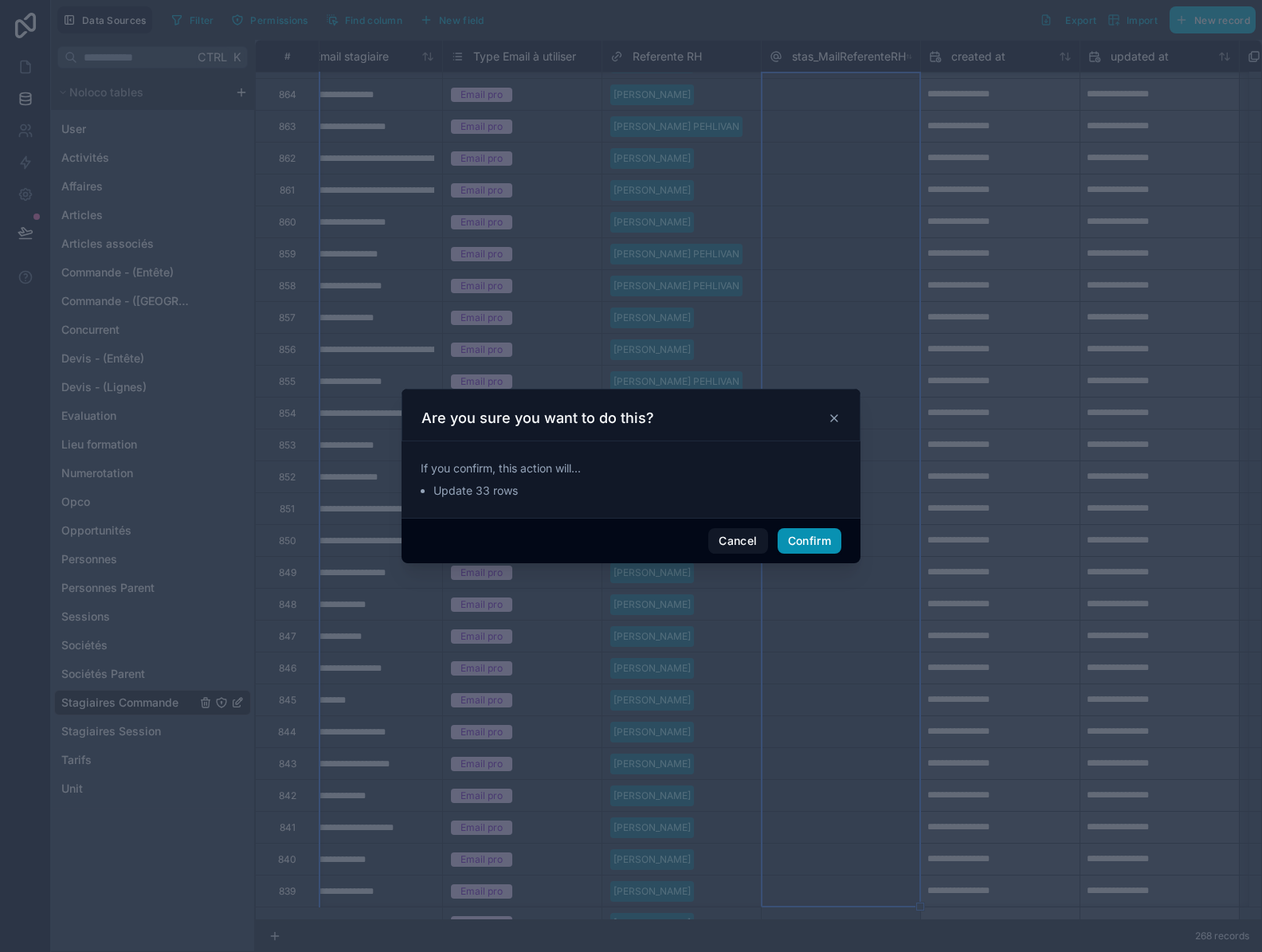
click at [800, 546] on button "Confirm" at bounding box center [809, 540] width 64 height 25
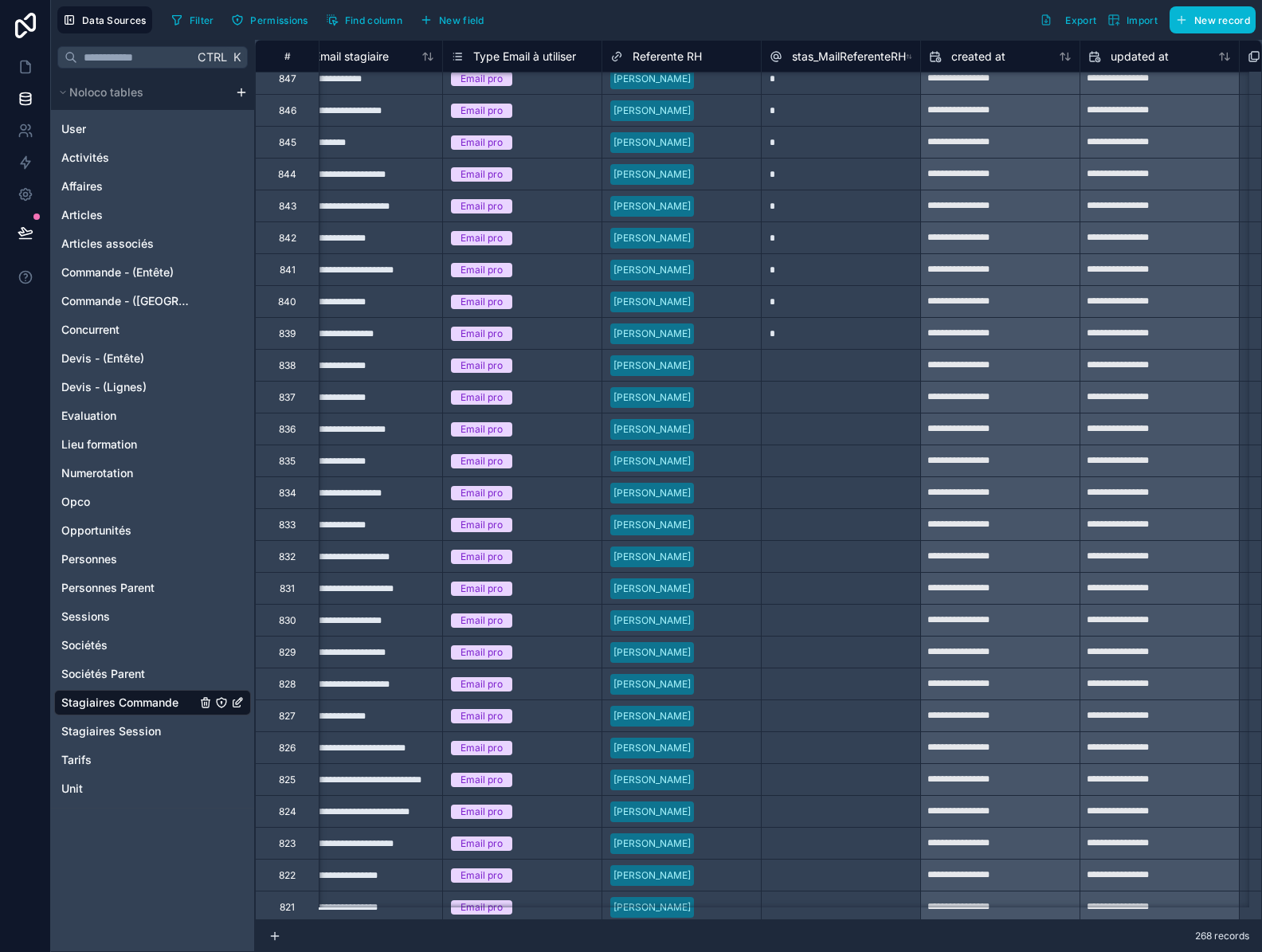
scroll to position [6700, 1310]
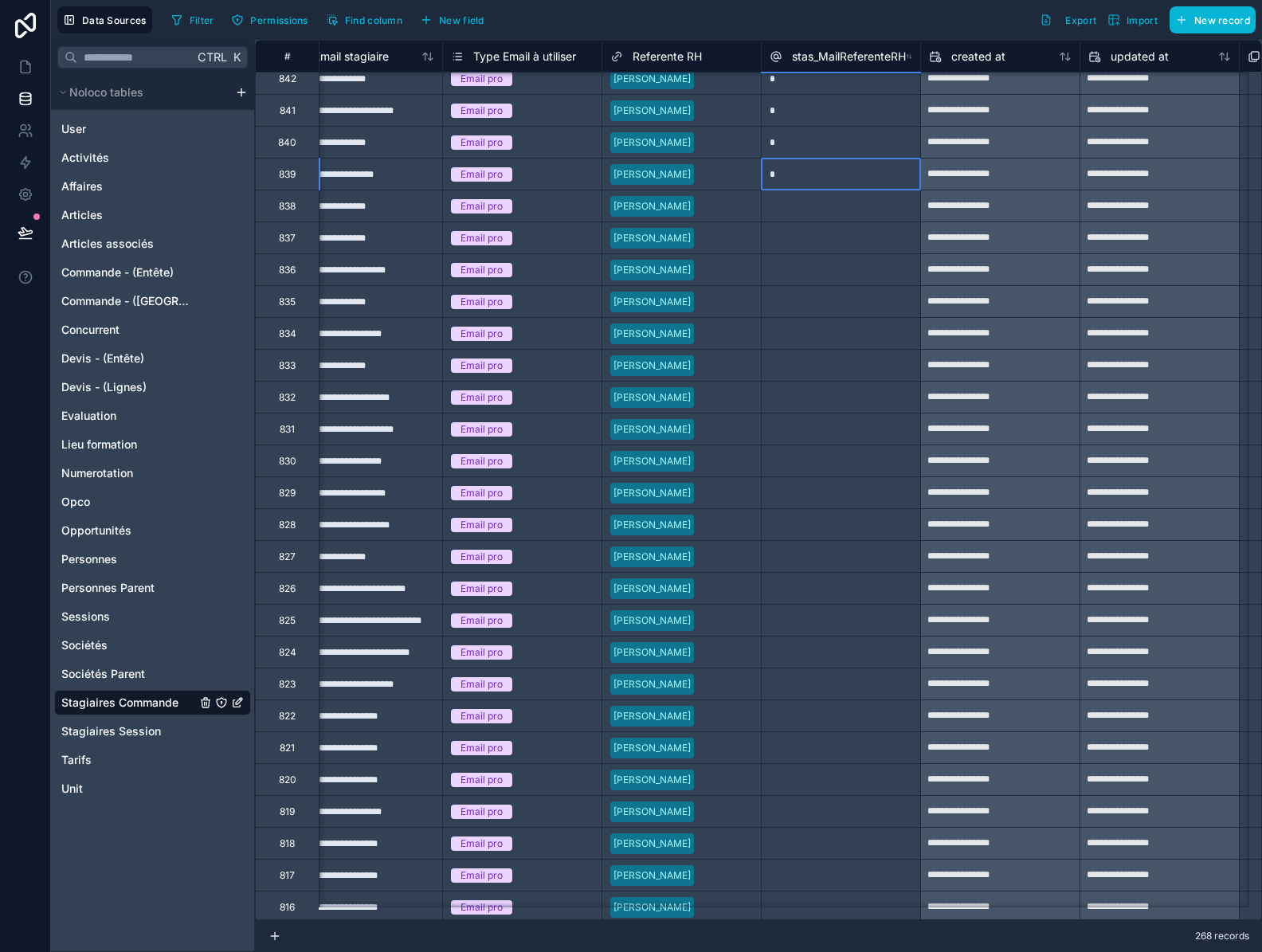
click at [861, 177] on div "*" at bounding box center [840, 174] width 159 height 32
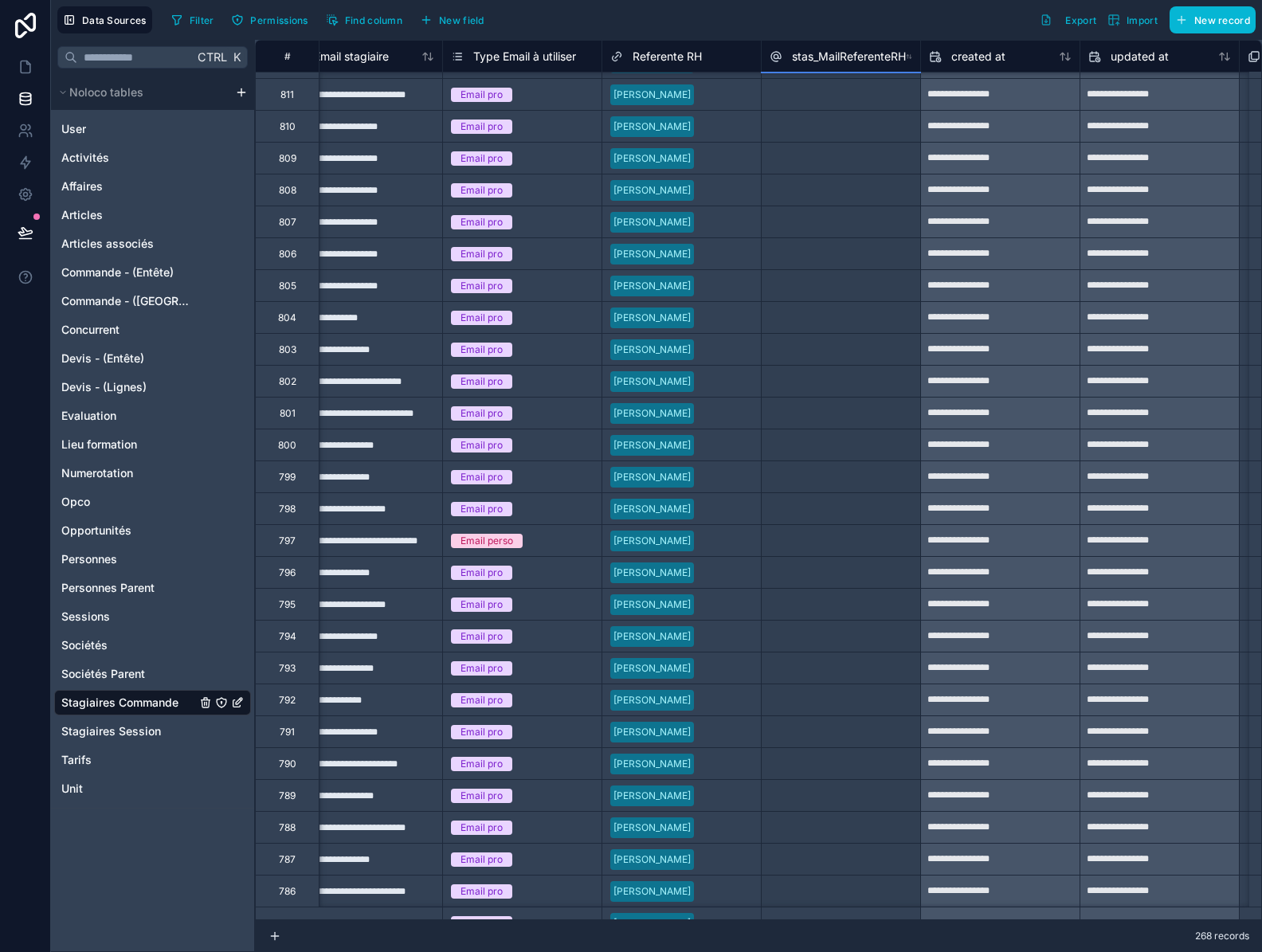
scroll to position [7703, 1310]
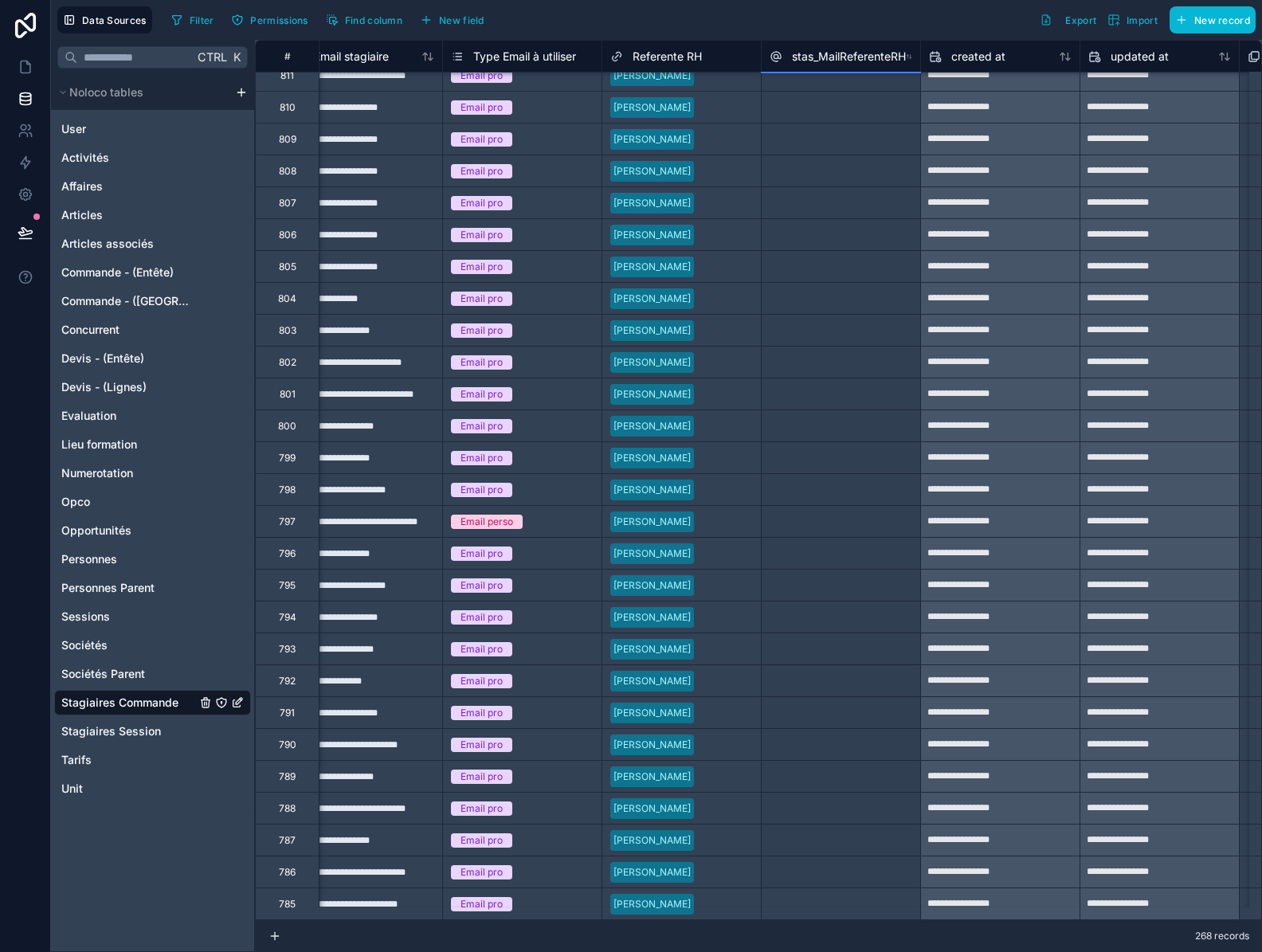
drag, startPoint x: 923, startPoint y: 191, endPoint x: 883, endPoint y: 862, distance: 672.2
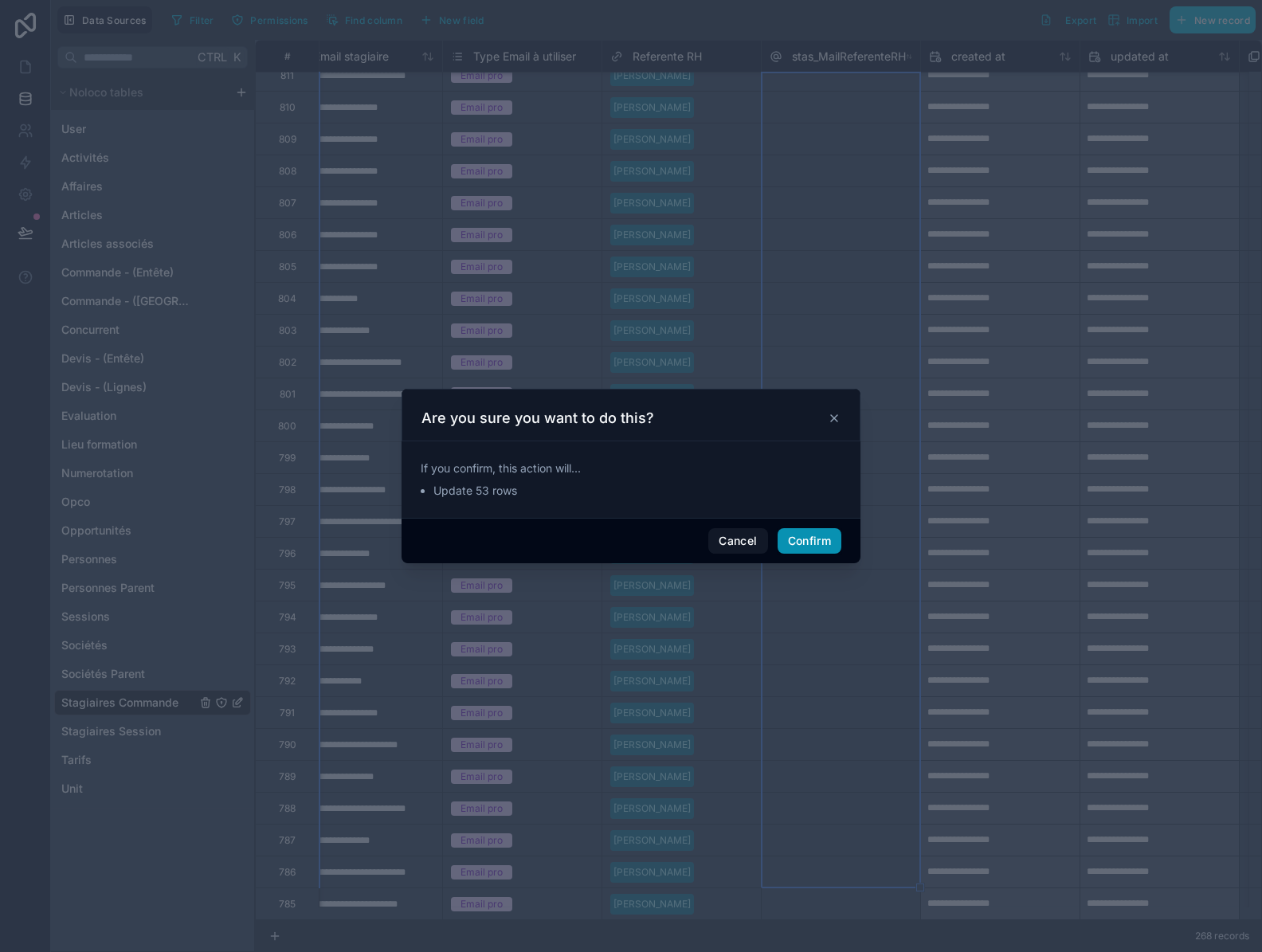
click at [811, 545] on button "Confirm" at bounding box center [809, 540] width 64 height 25
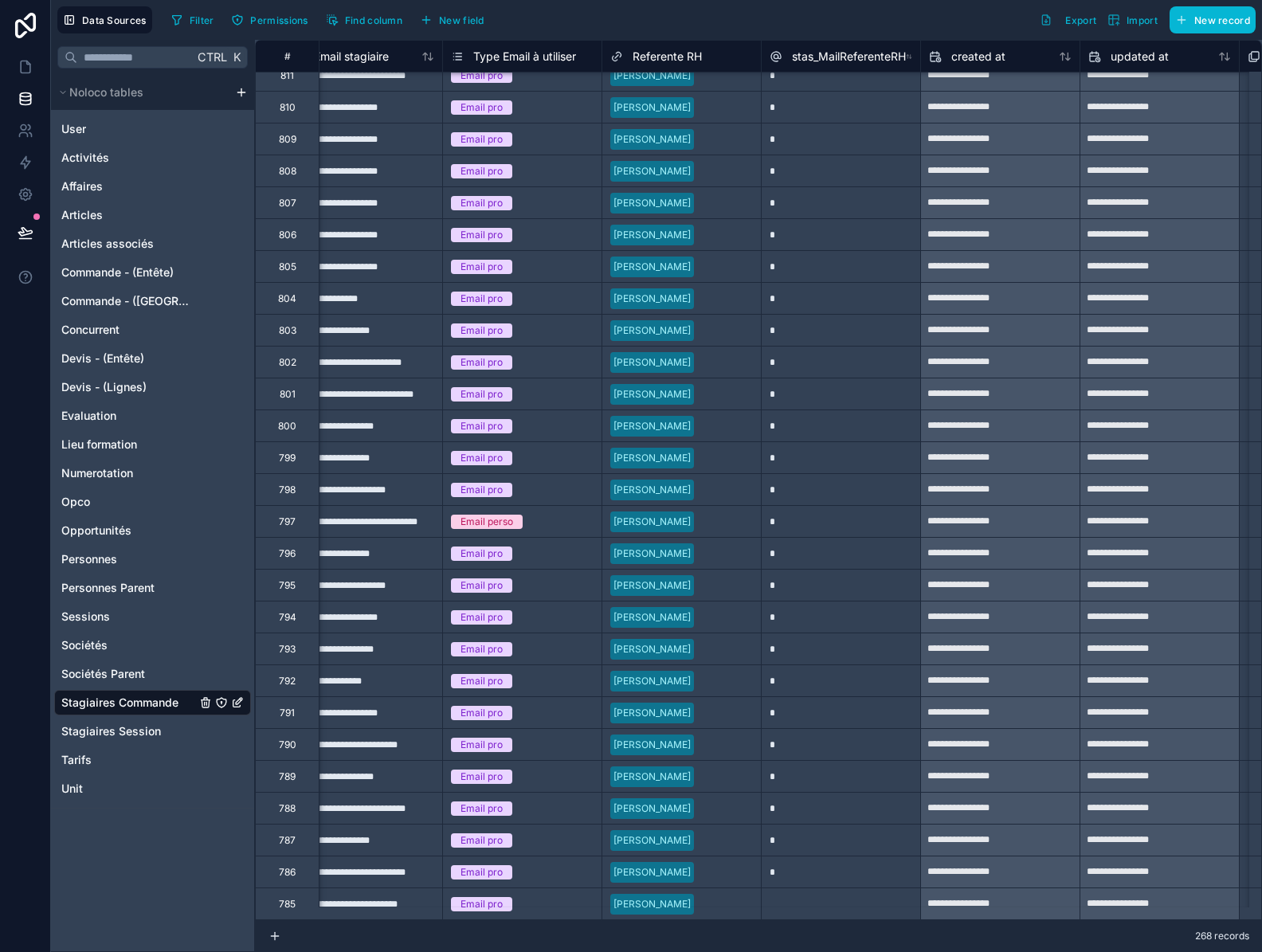
click at [847, 859] on div "*" at bounding box center [840, 871] width 159 height 32
drag, startPoint x: 919, startPoint y: 877, endPoint x: 917, endPoint y: 903, distance: 26.1
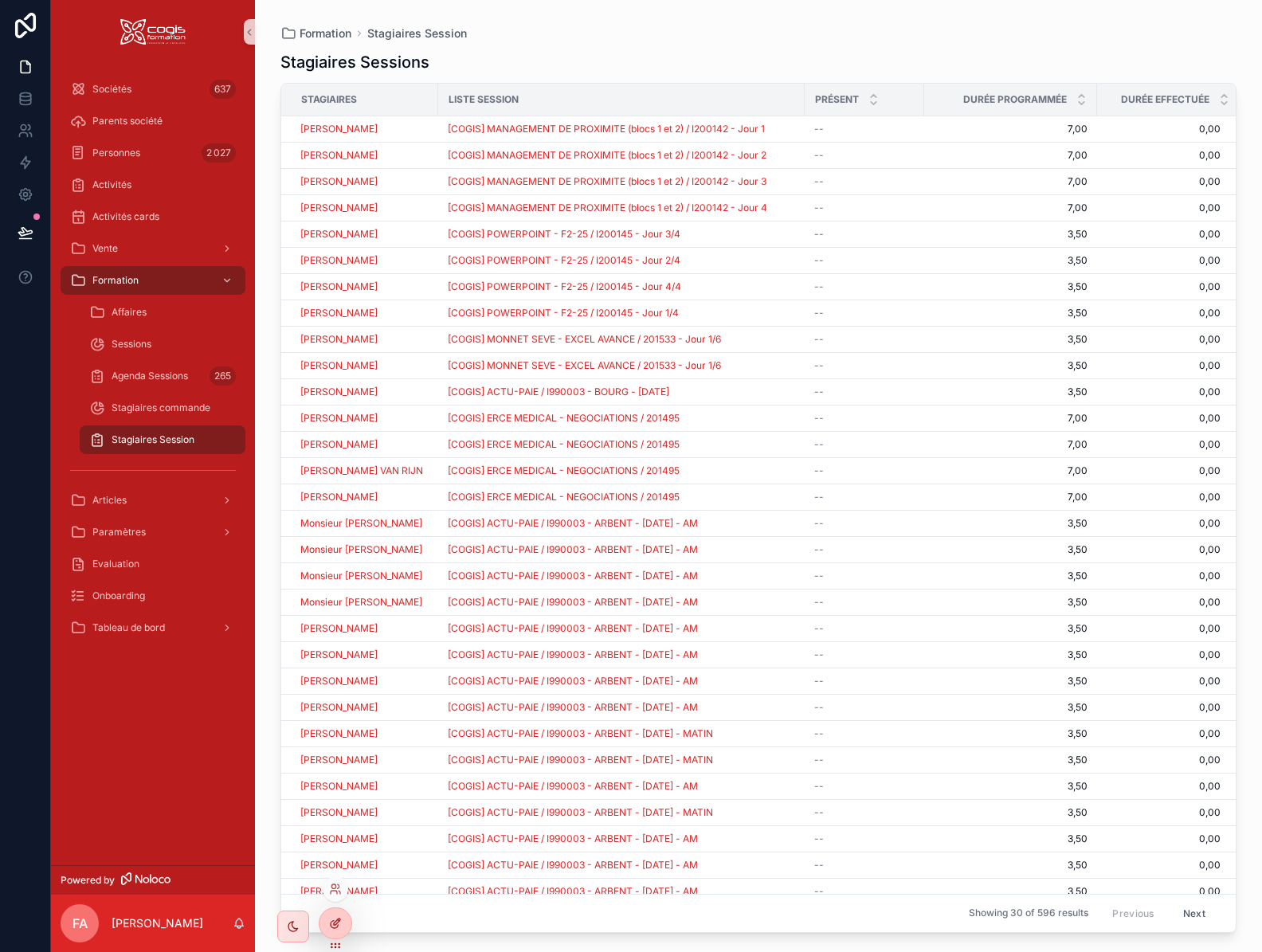
click at [334, 927] on icon at bounding box center [335, 923] width 13 height 13
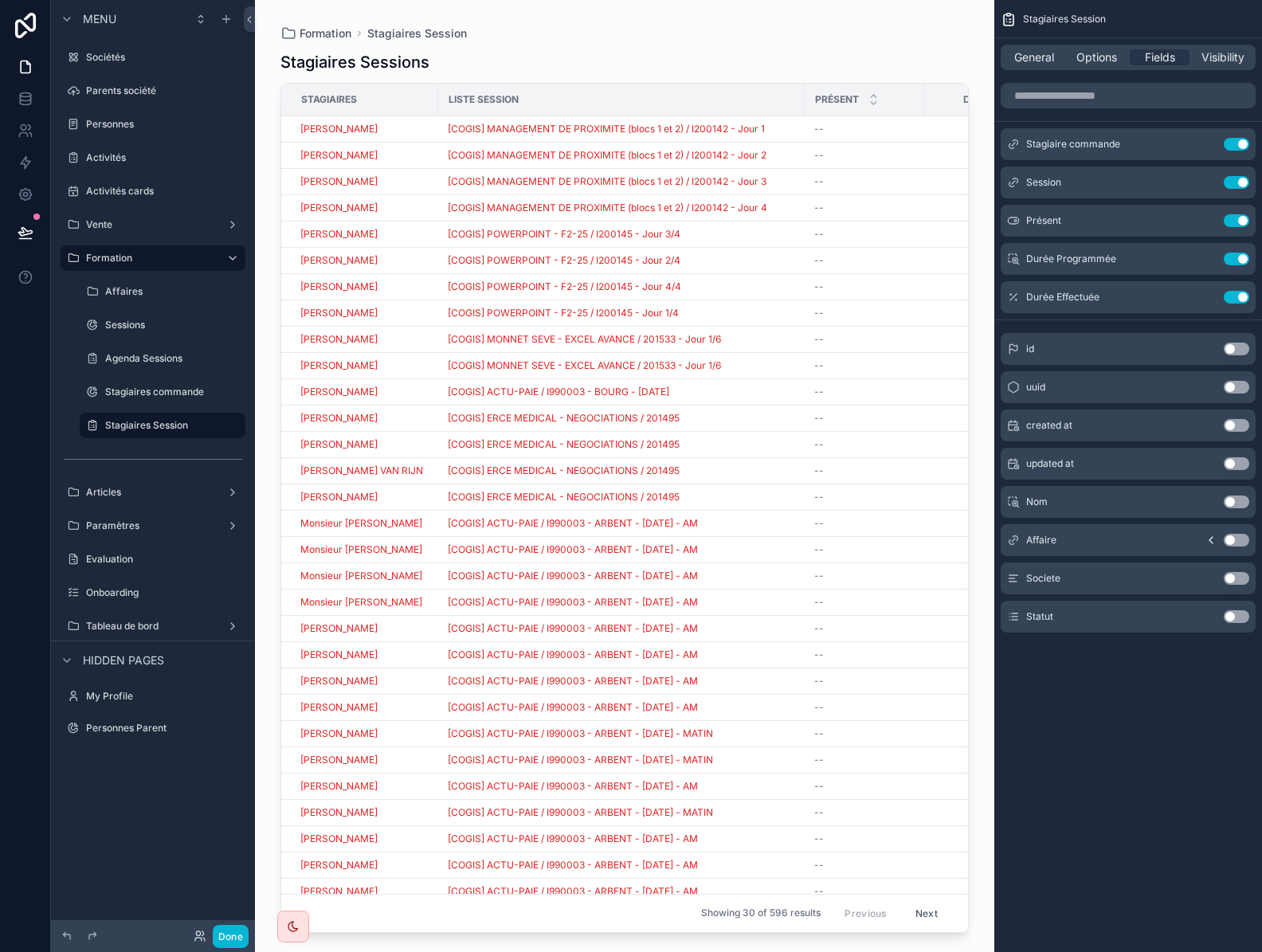
click at [1237, 621] on button "Use setting" at bounding box center [1236, 617] width 25 height 13
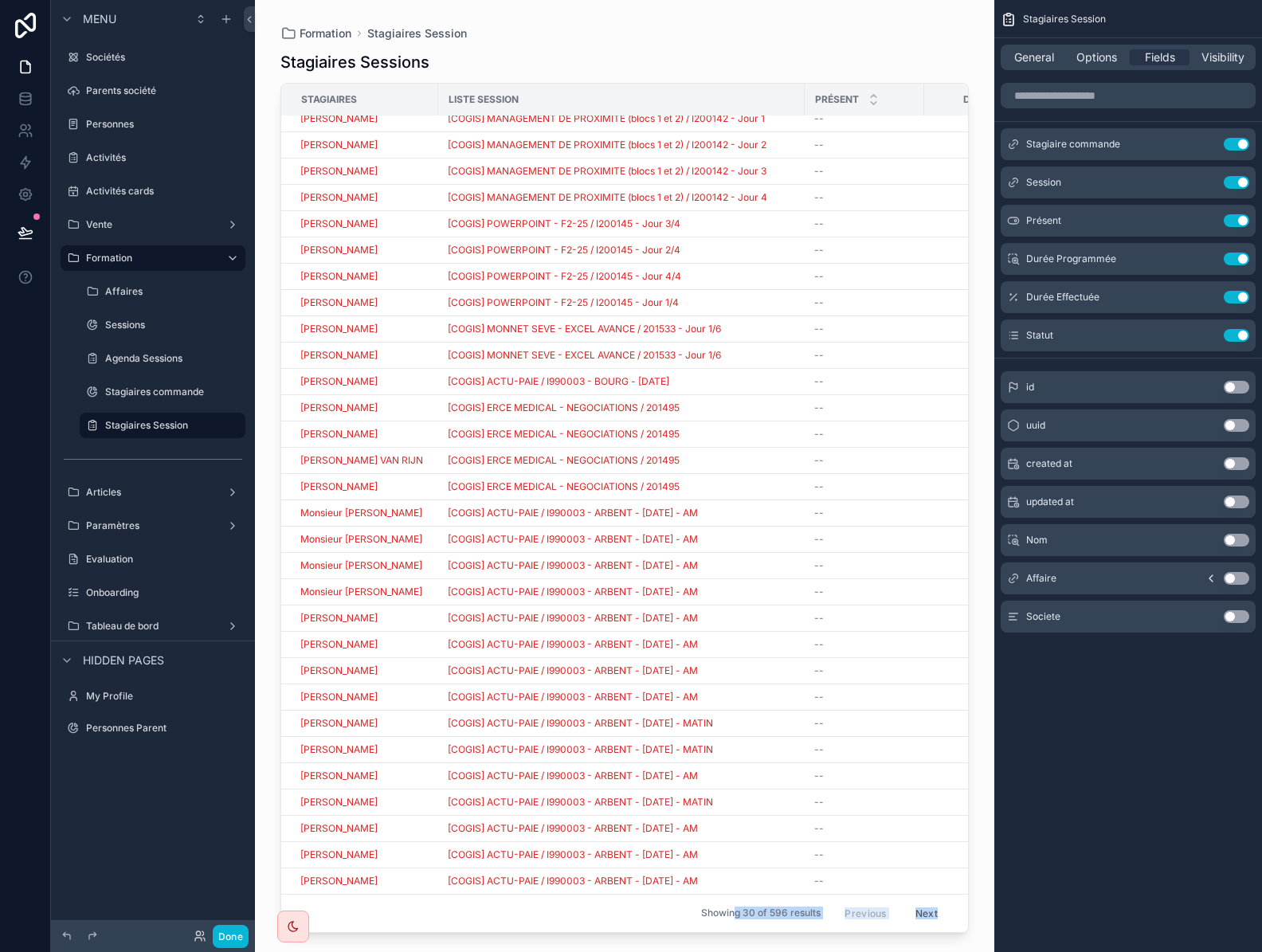
drag, startPoint x: 670, startPoint y: 927, endPoint x: 715, endPoint y: 920, distance: 45.5
click at [715, 920] on div "scrollable content" at bounding box center [624, 466] width 739 height 933
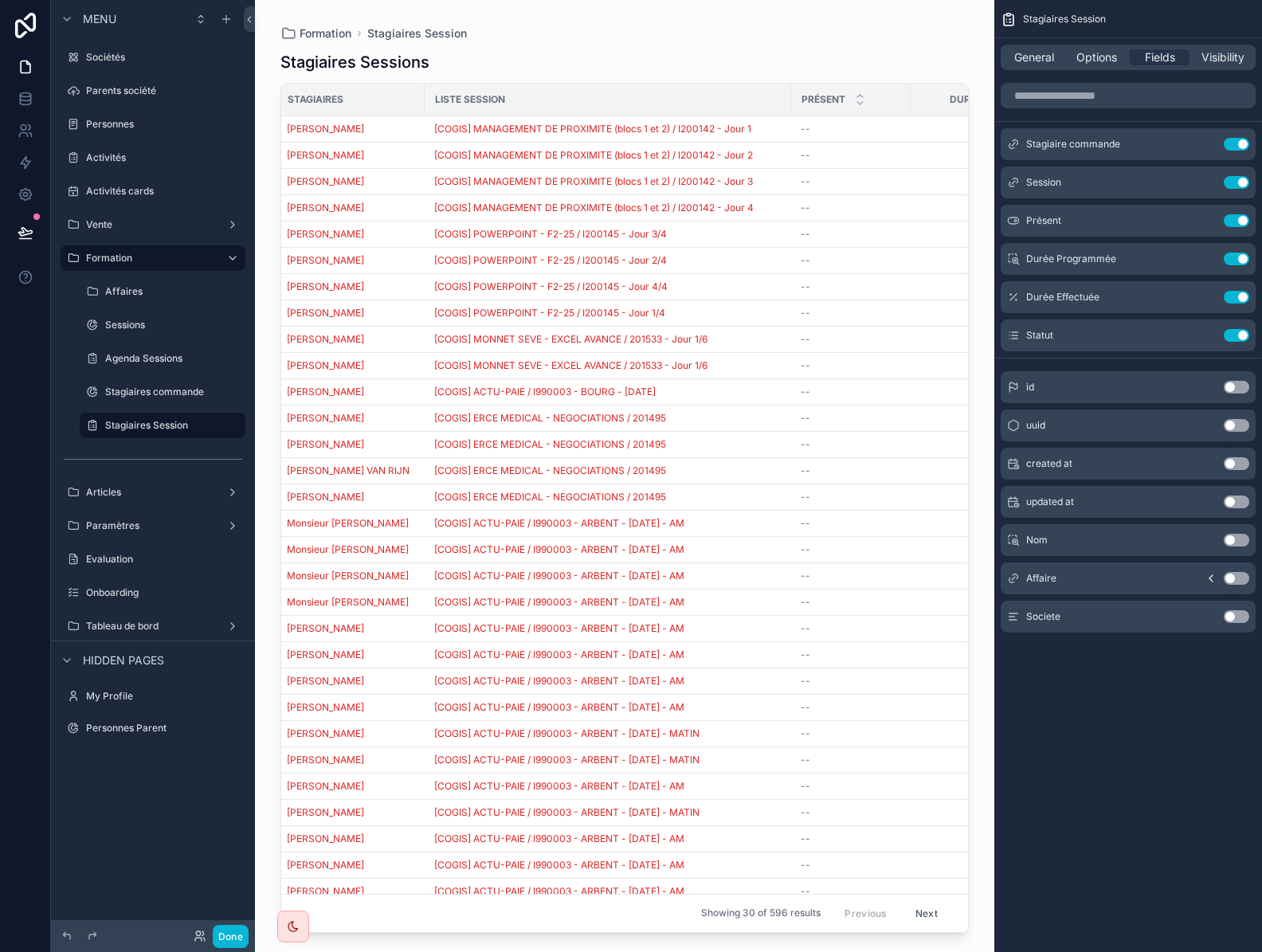
scroll to position [0, 0]
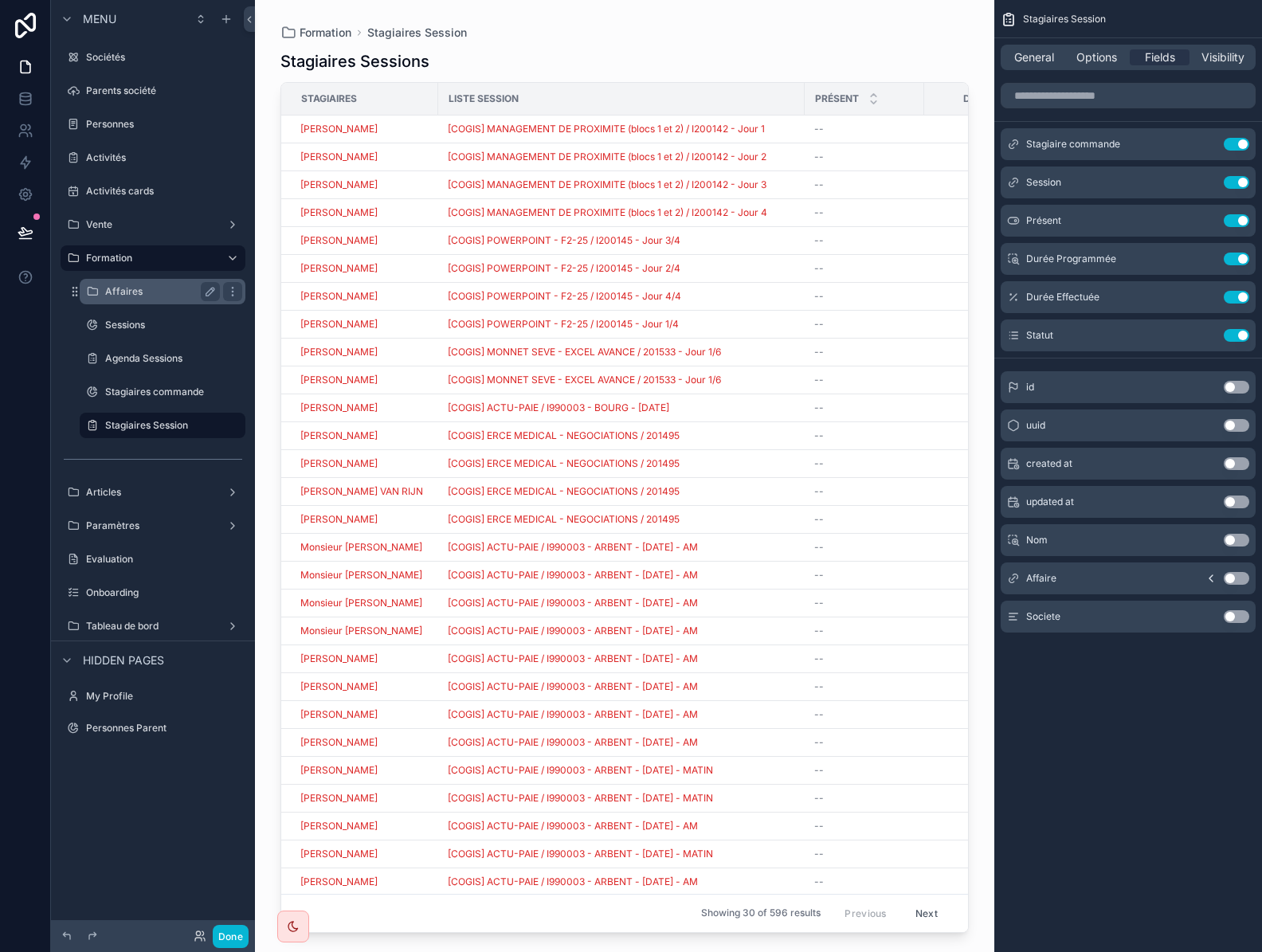
click at [126, 292] on label "Affaires" at bounding box center [159, 292] width 108 height 13
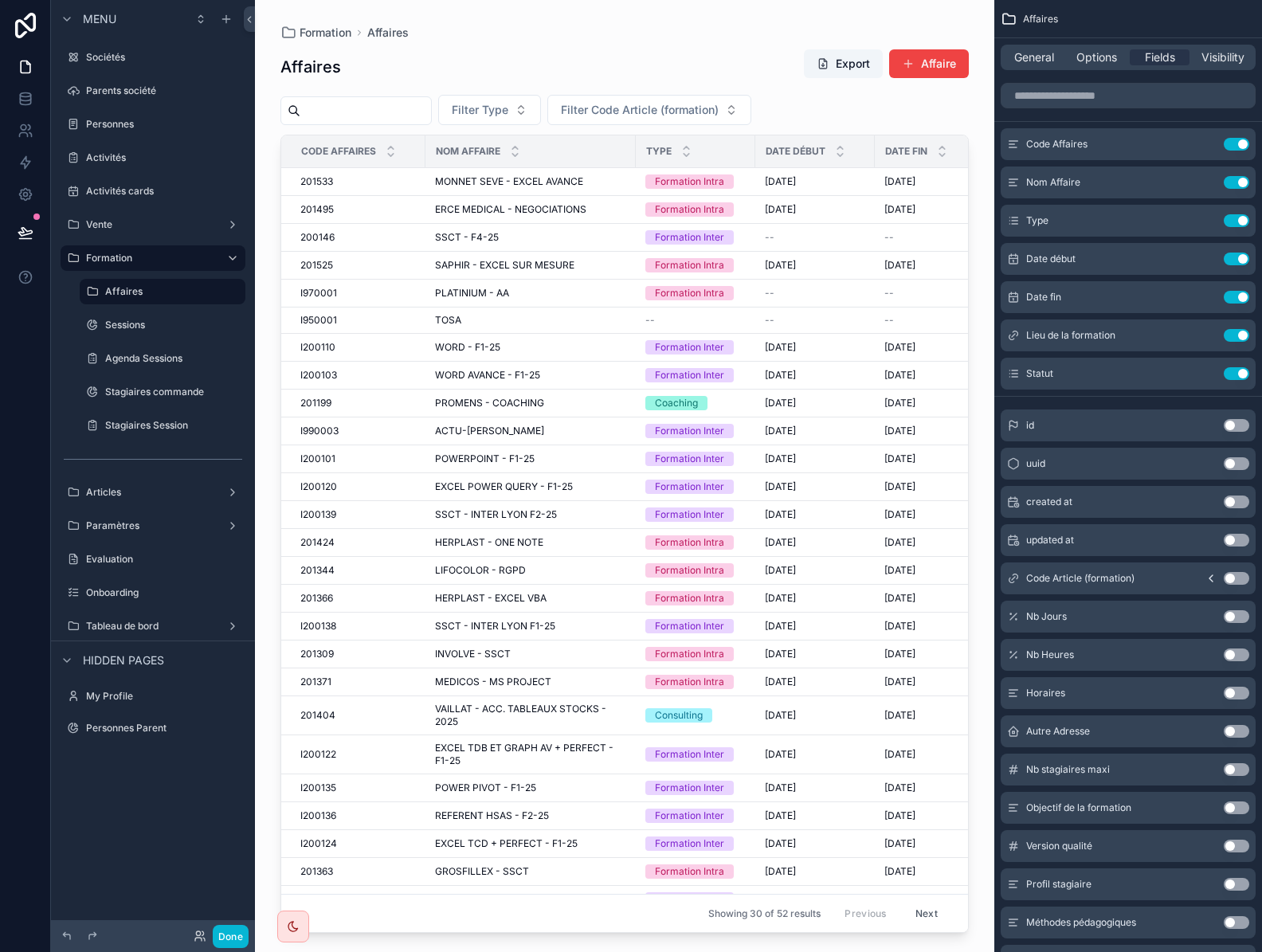
click at [325, 212] on div "scrollable content" at bounding box center [624, 466] width 739 height 933
click at [348, 216] on div "201495 201495" at bounding box center [358, 209] width 116 height 13
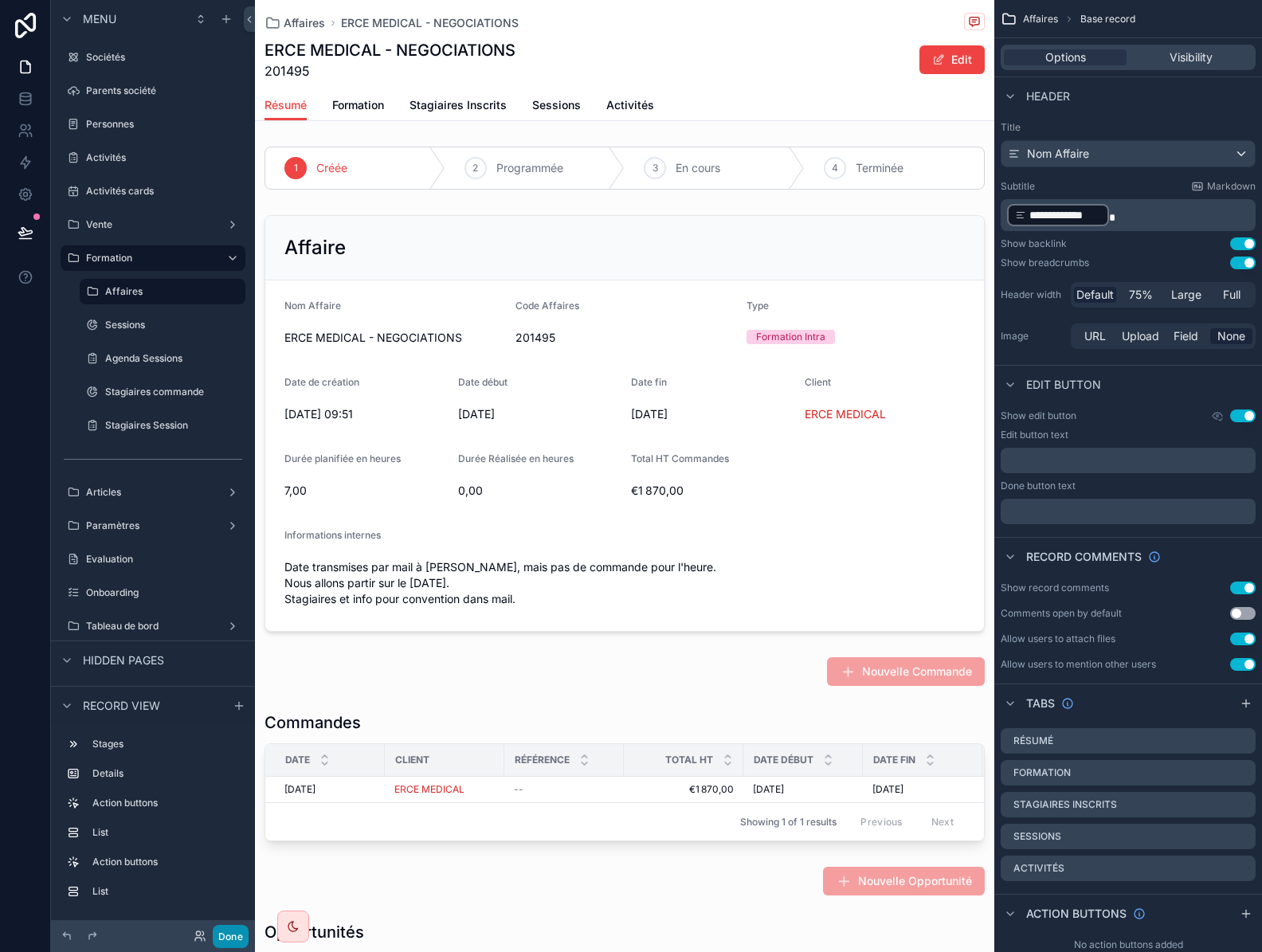
click at [234, 940] on button "Done" at bounding box center [230, 936] width 36 height 23
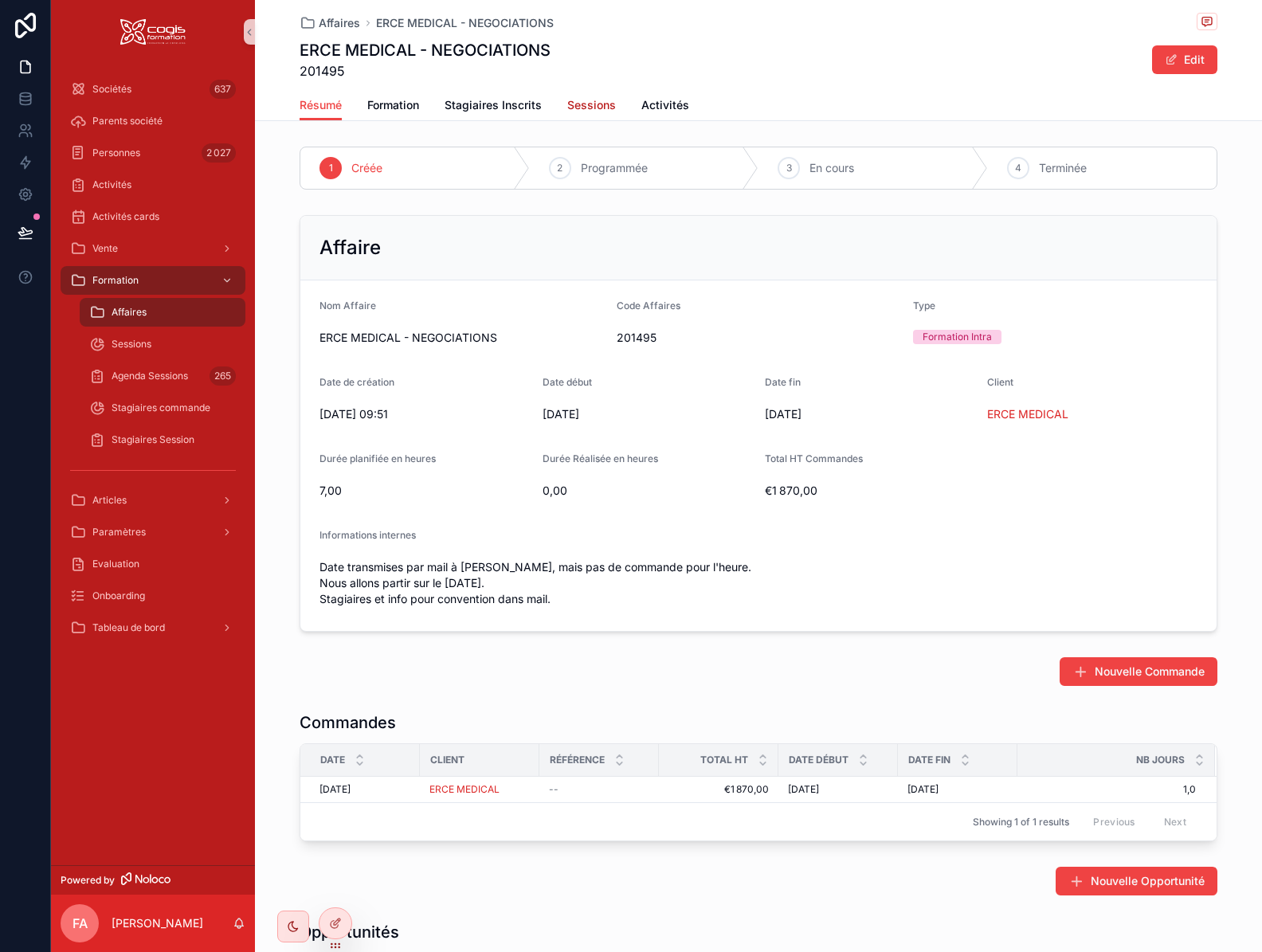
click at [588, 98] on span "Sessions" at bounding box center [591, 105] width 48 height 16
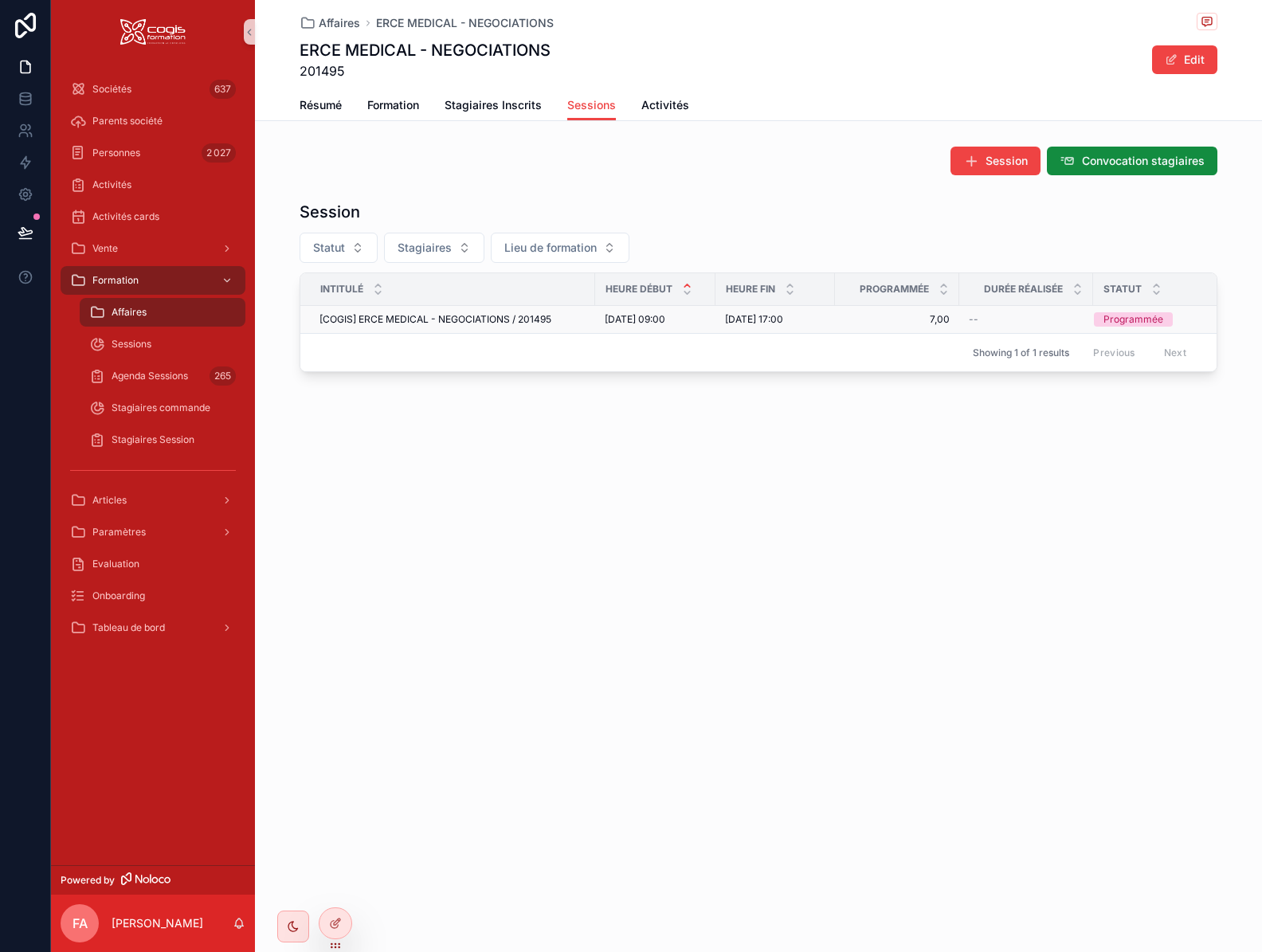
click at [476, 321] on span "[COGIS] ERCE MEDICAL - NEGOCIATIONS / 201495" at bounding box center [436, 319] width 232 height 13
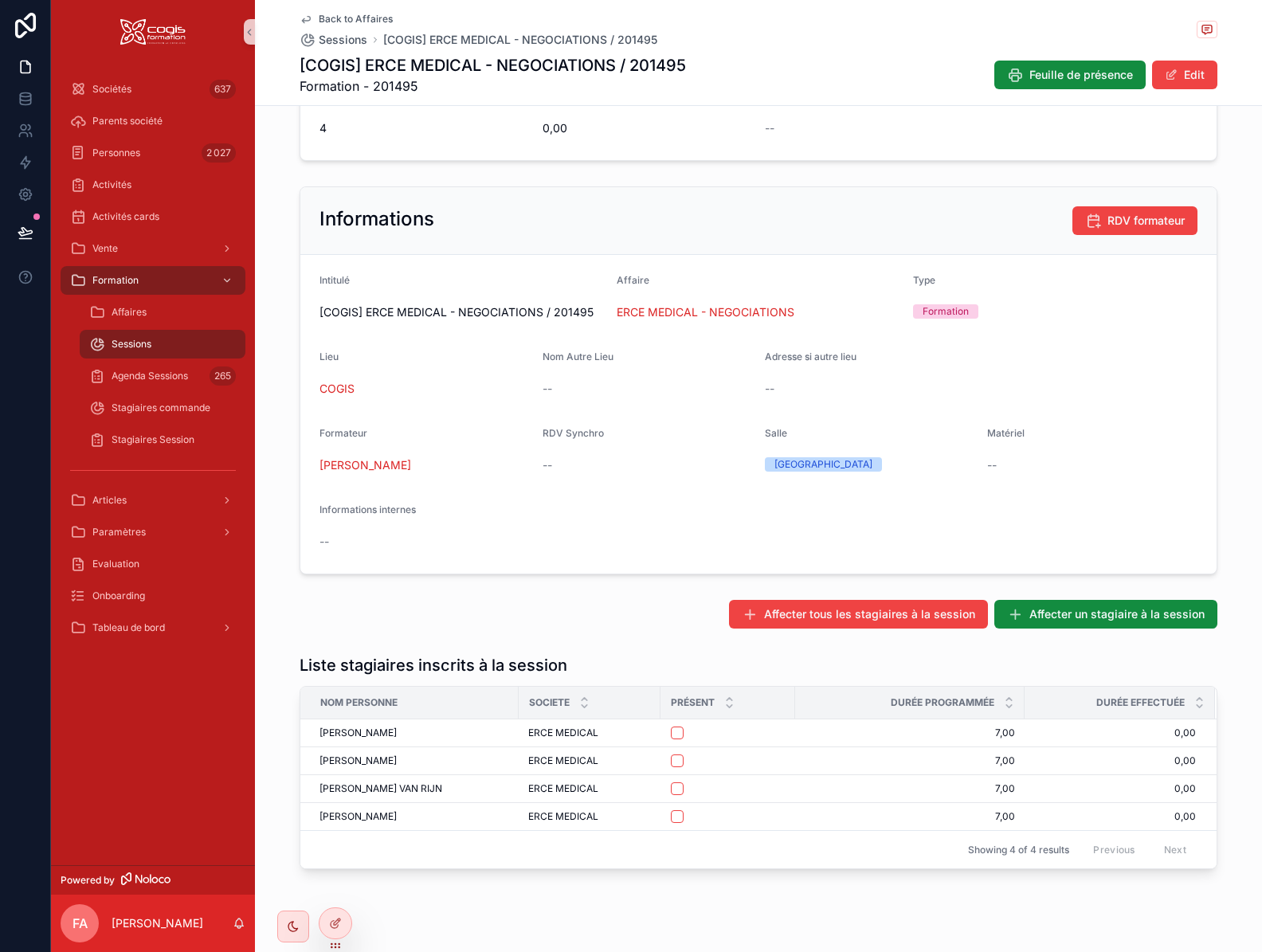
scroll to position [296, 0]
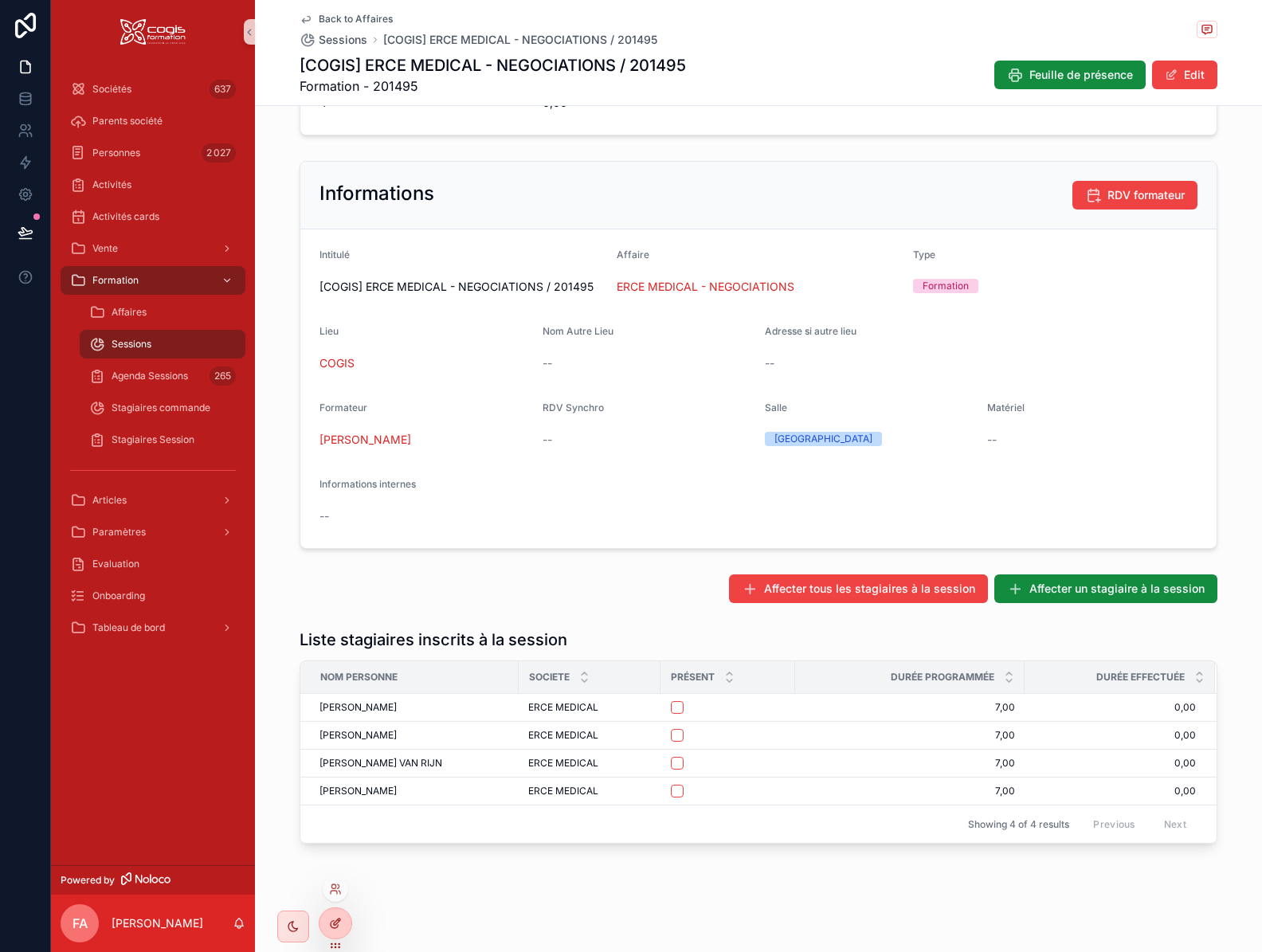
click at [341, 926] on icon at bounding box center [335, 923] width 13 height 13
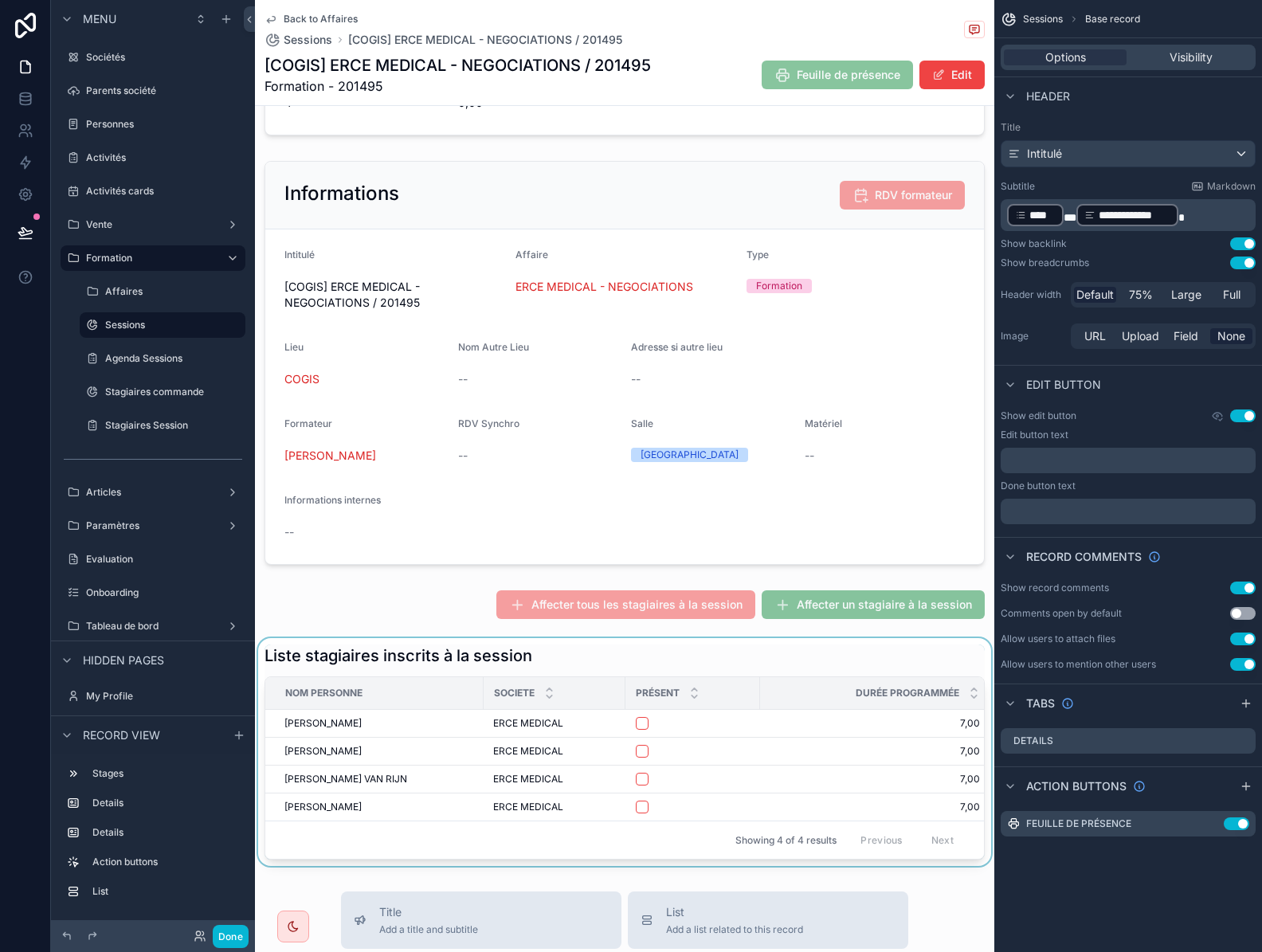
click at [487, 851] on div "Showing 4 of 4 results Previous Next" at bounding box center [624, 840] width 718 height 39
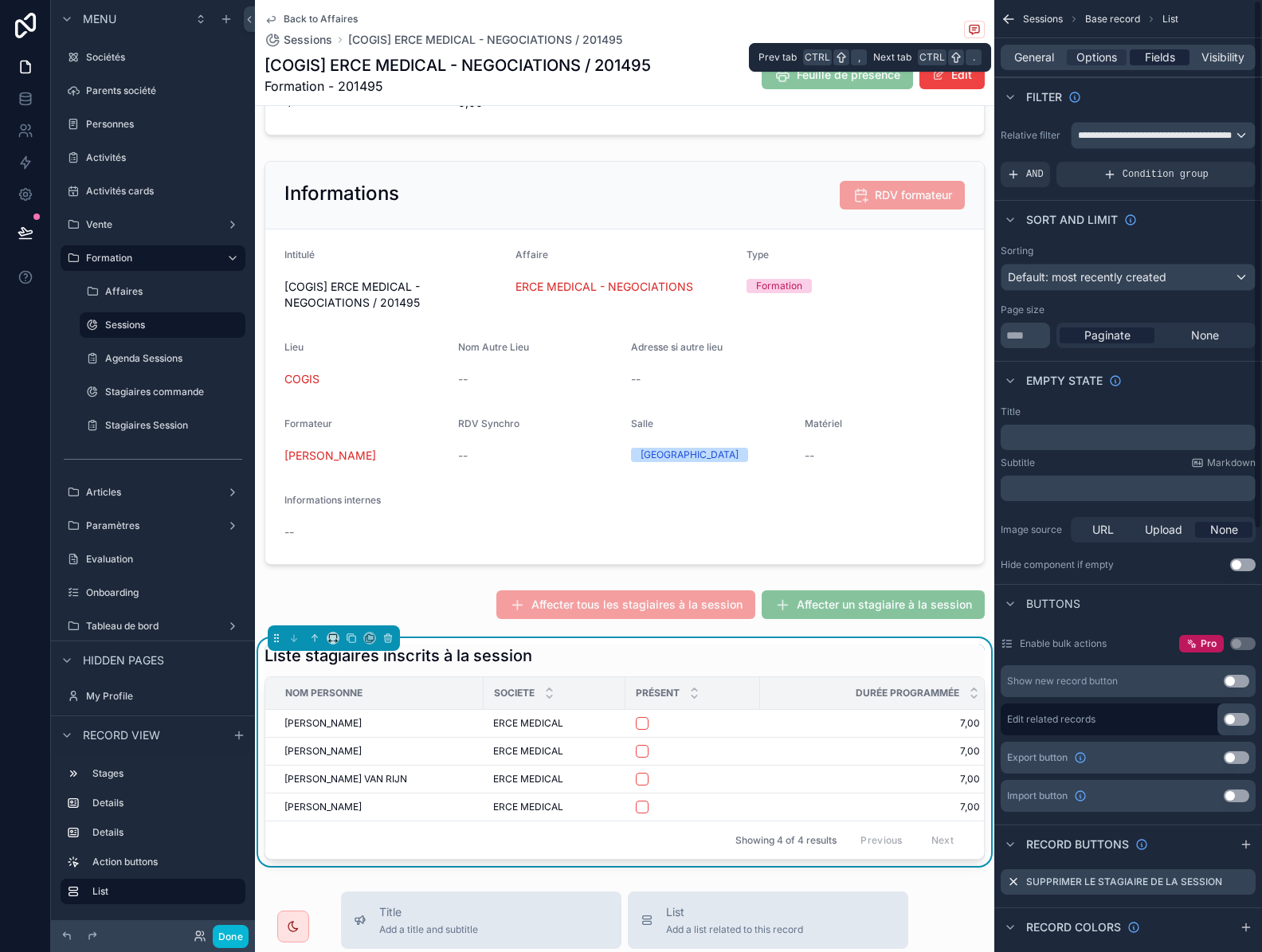
click at [1148, 57] on span "Fields" at bounding box center [1159, 57] width 30 height 16
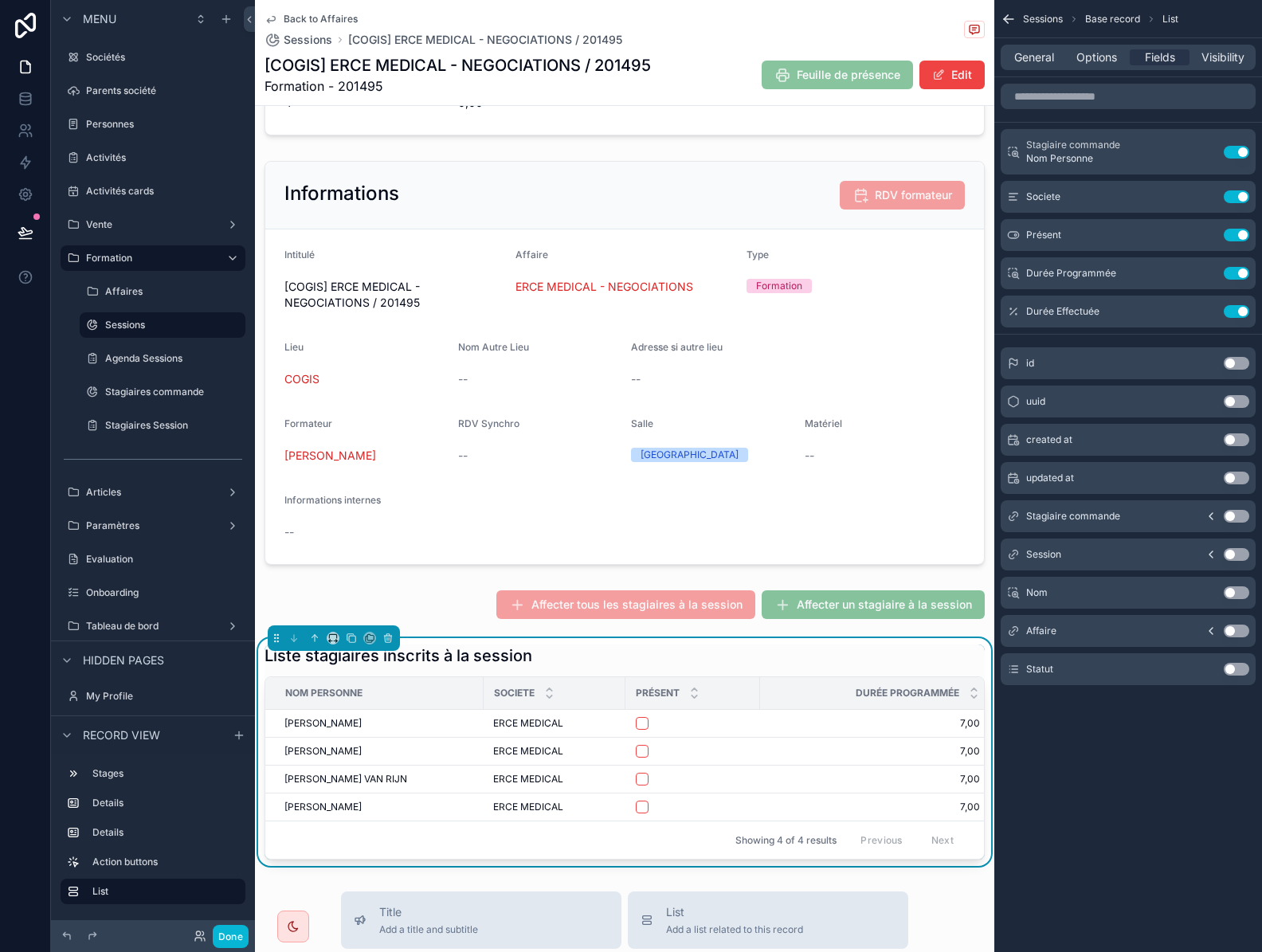
click at [1230, 671] on button "Use setting" at bounding box center [1236, 669] width 25 height 13
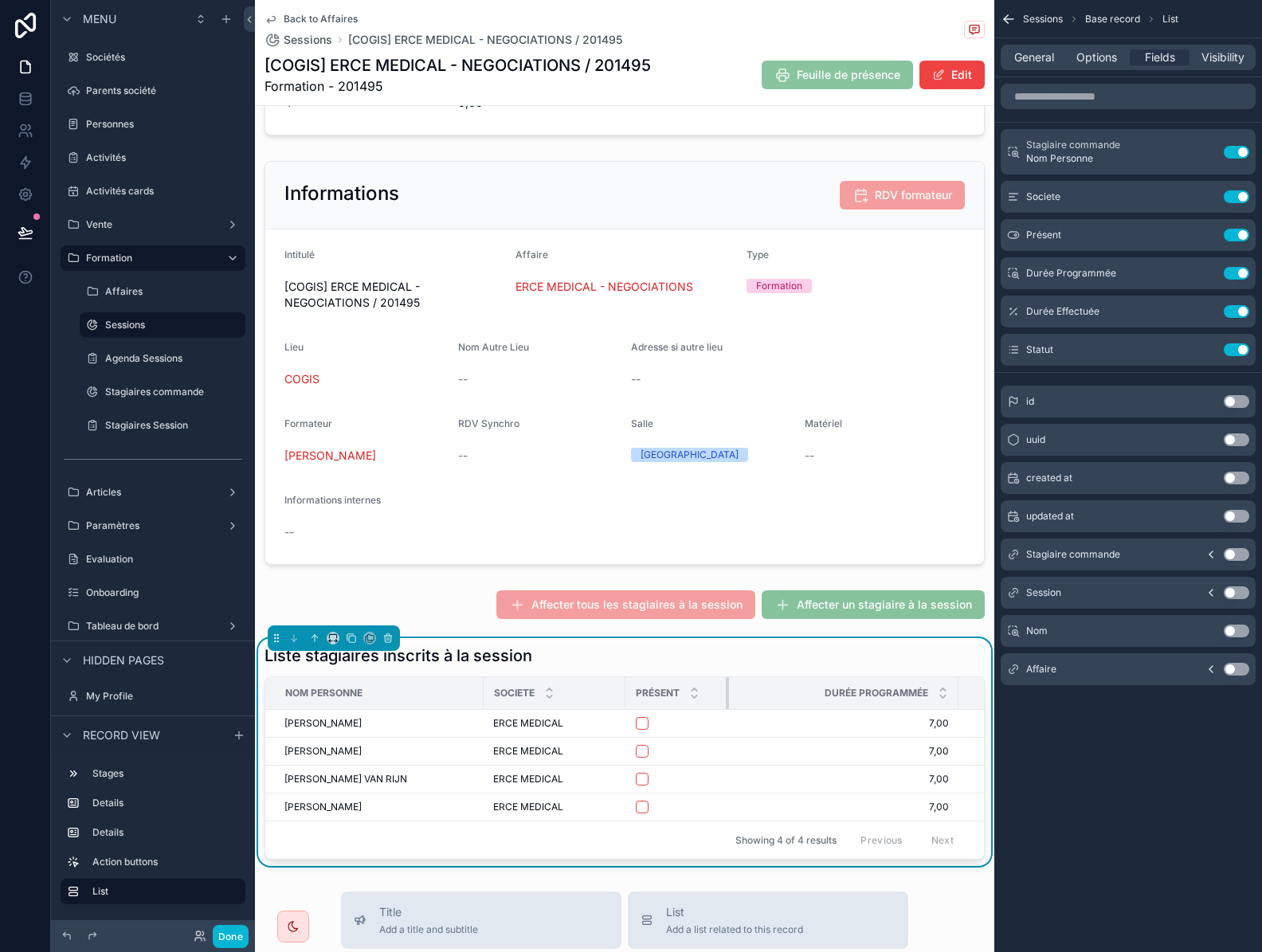
drag, startPoint x: 758, startPoint y: 694, endPoint x: 726, endPoint y: 696, distance: 32.1
click at [726, 696] on div "scrollable content" at bounding box center [728, 693] width 6 height 32
drag, startPoint x: 955, startPoint y: 697, endPoint x: 856, endPoint y: 696, distance: 99.0
click at [856, 696] on th "Durée Programmée" at bounding box center [801, 693] width 144 height 32
drag, startPoint x: 728, startPoint y: 698, endPoint x: 688, endPoint y: 705, distance: 40.6
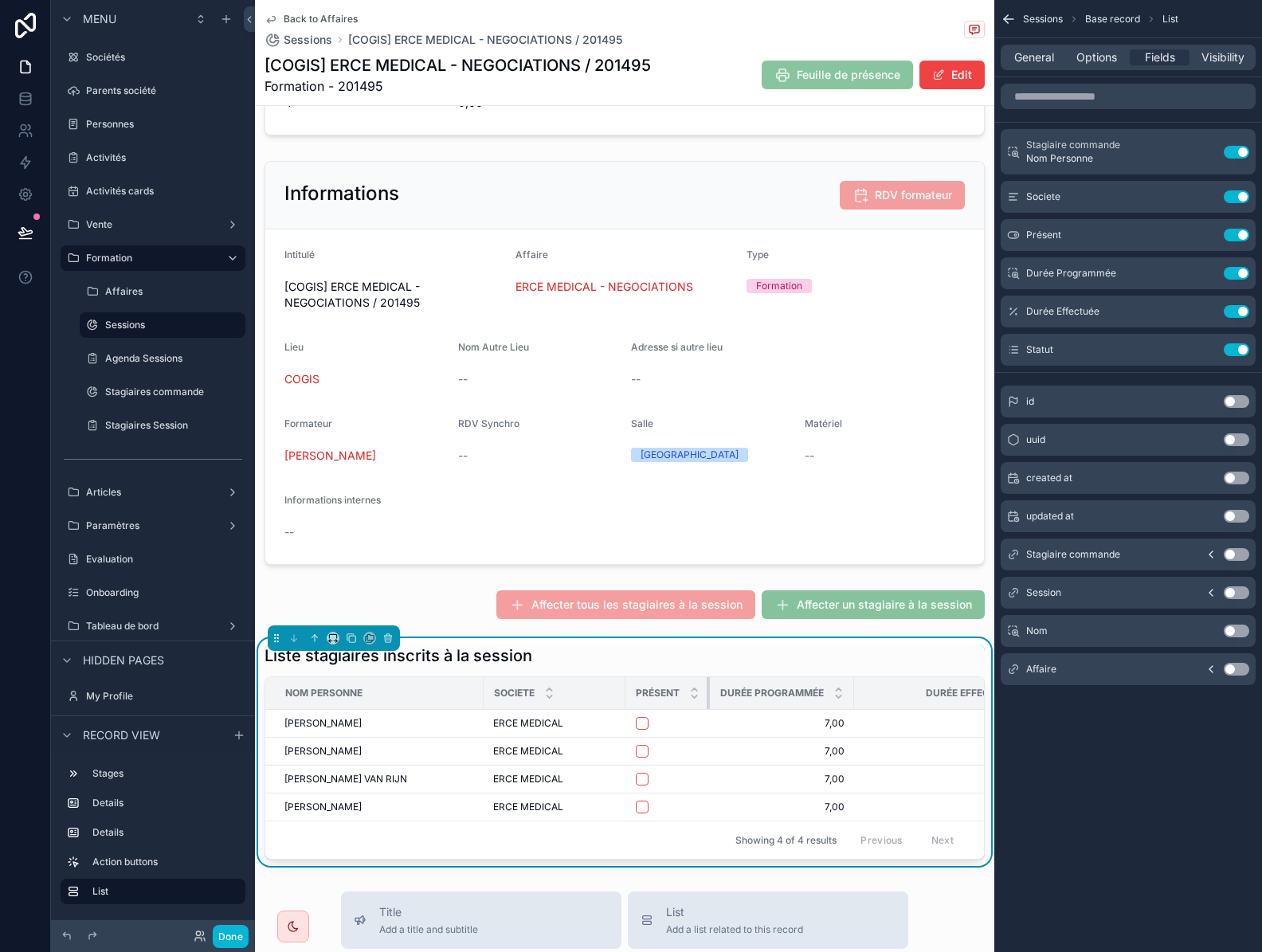
click at [700, 703] on th "Présent" at bounding box center [667, 693] width 84 height 32
drag, startPoint x: 624, startPoint y: 690, endPoint x: 581, endPoint y: 690, distance: 43.0
click at [581, 690] on div "scrollable content" at bounding box center [584, 693] width 6 height 32
drag, startPoint x: 482, startPoint y: 689, endPoint x: 460, endPoint y: 689, distance: 22.0
click at [460, 689] on div "scrollable content" at bounding box center [461, 693] width 6 height 32
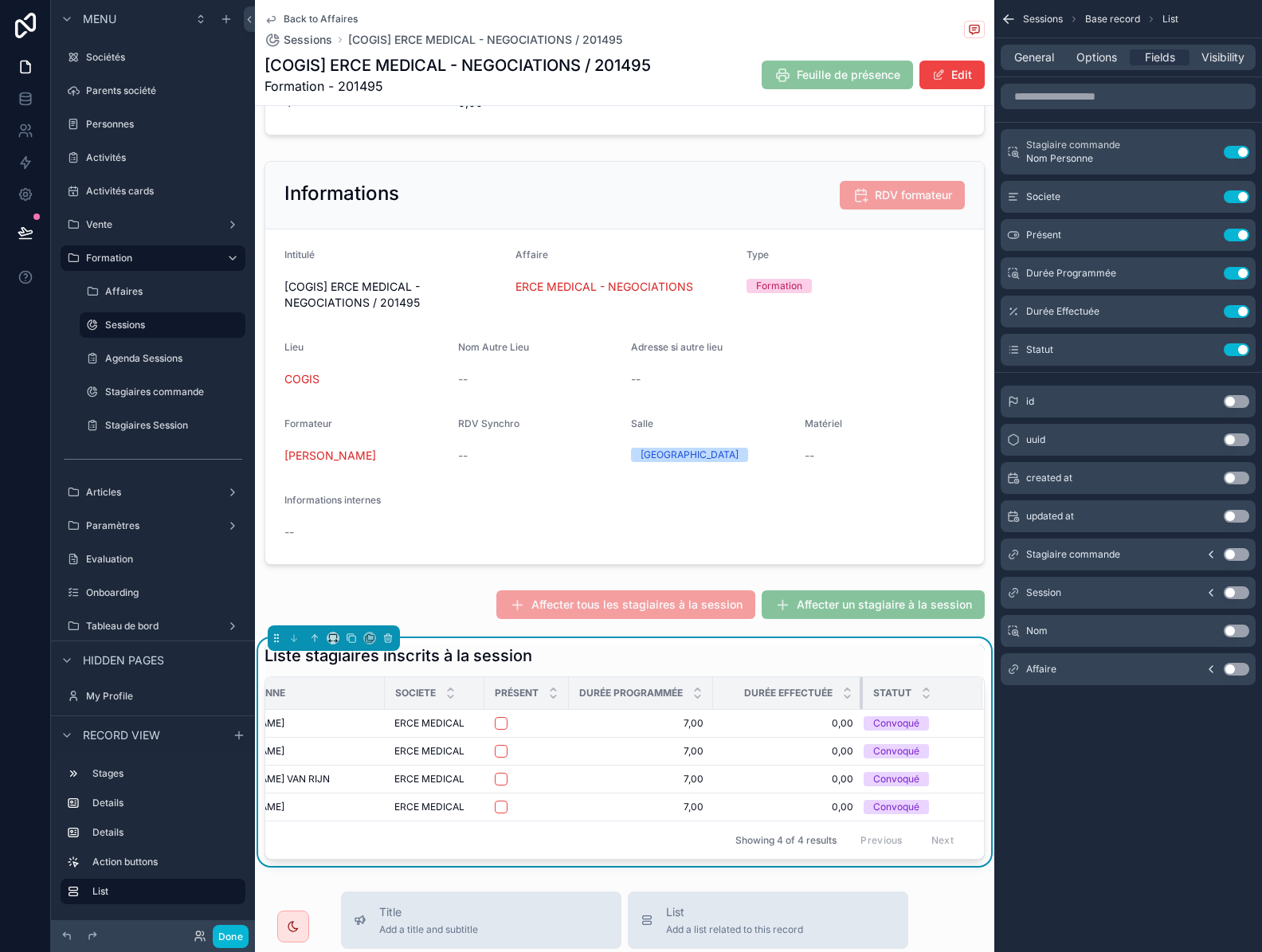
scroll to position [0, 69]
drag, startPoint x: 847, startPoint y: 689, endPoint x: 775, endPoint y: 693, distance: 72.1
click at [775, 693] on th "Durée Effectuée" at bounding box center [797, 693] width 129 height 32
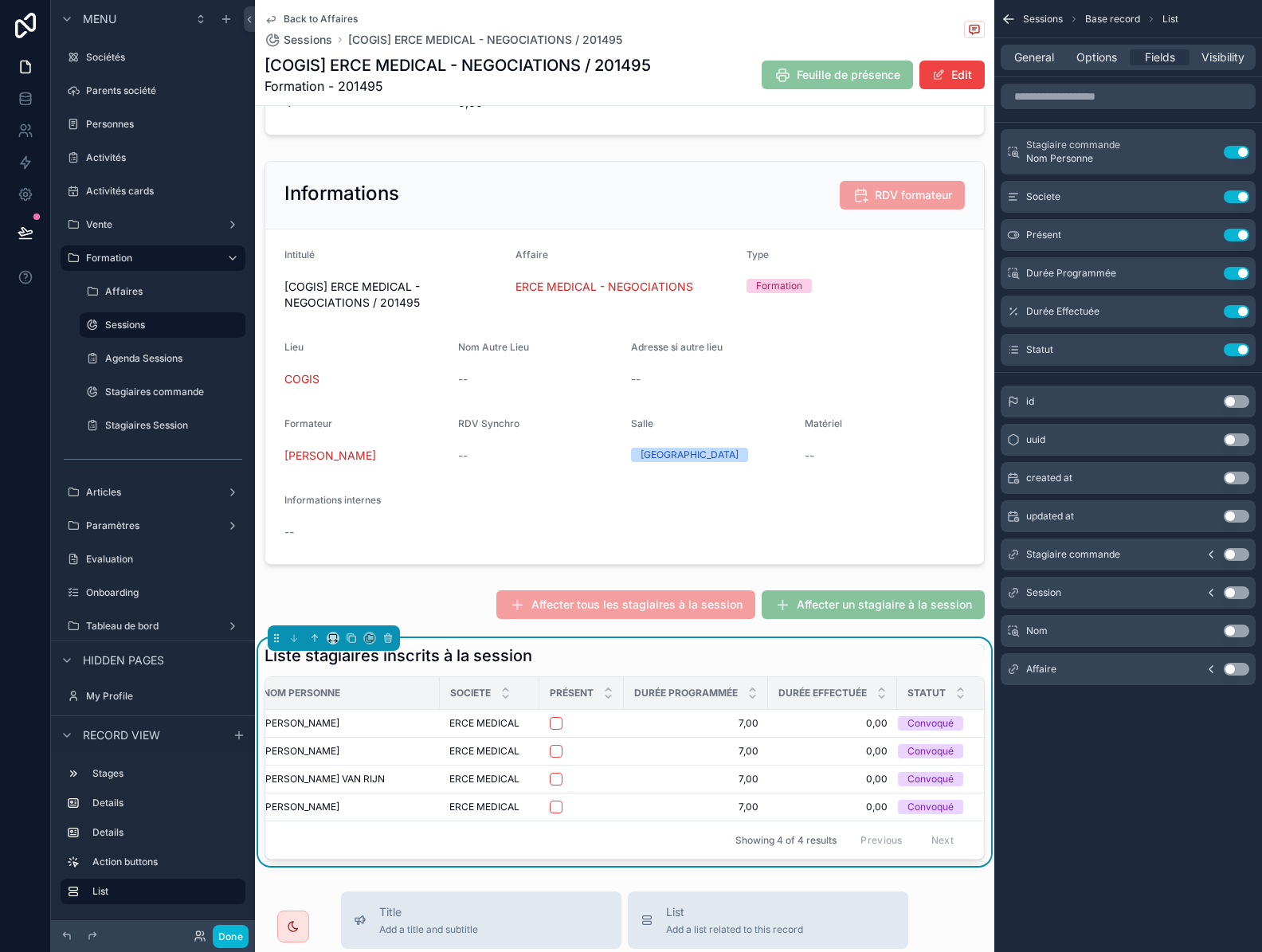
scroll to position [0, 0]
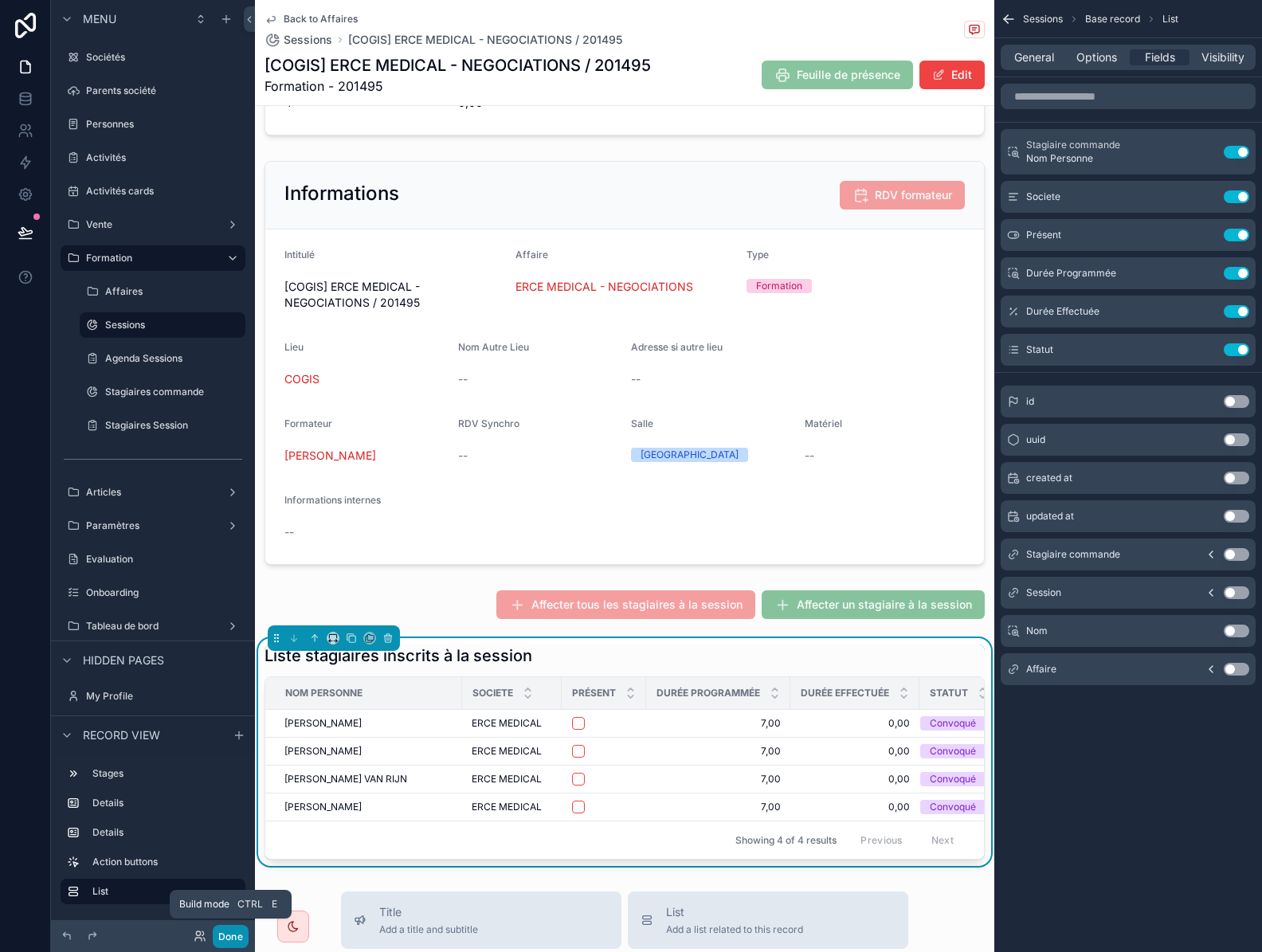
click at [239, 937] on button "Done" at bounding box center [230, 936] width 36 height 23
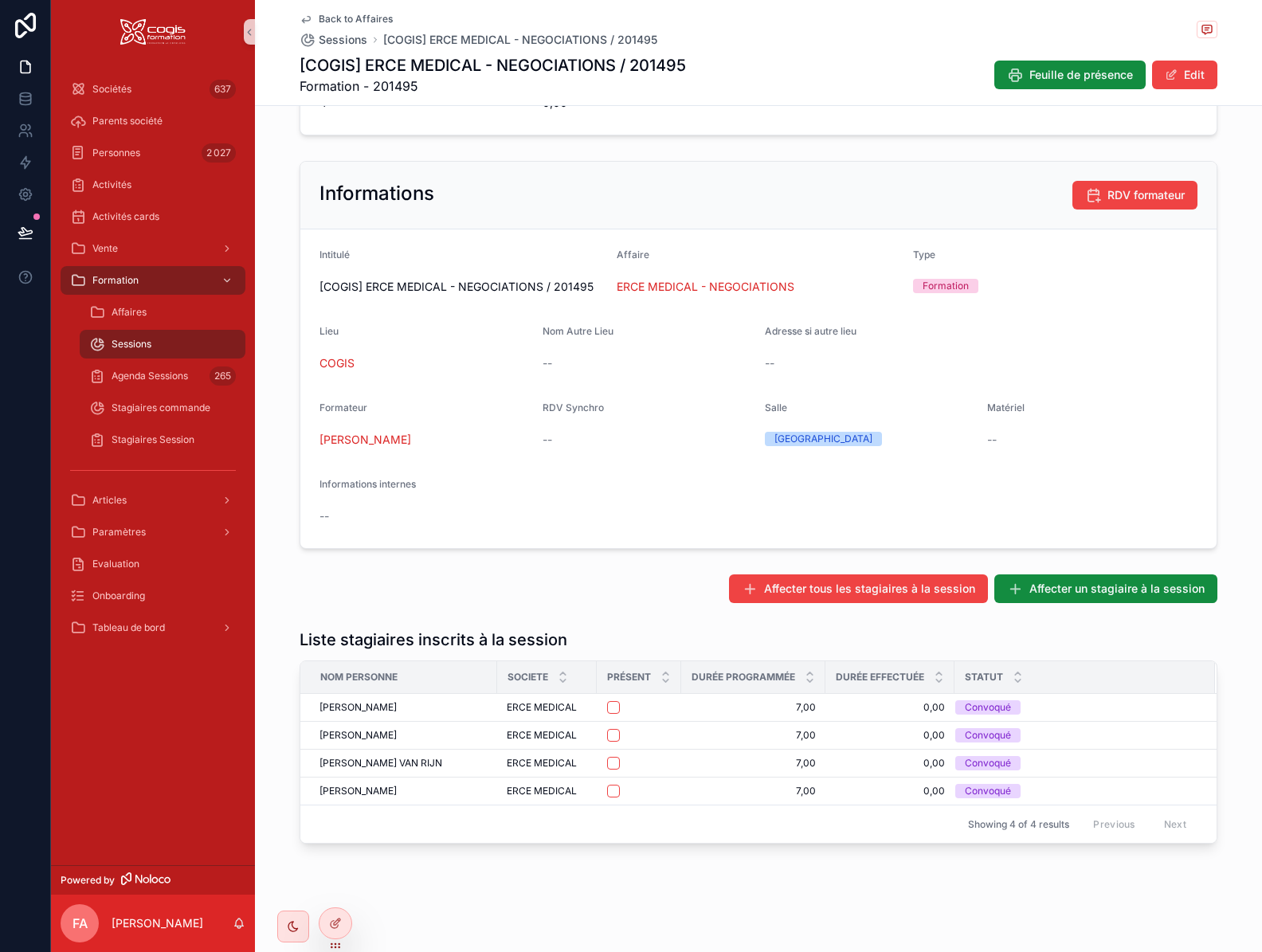
click at [302, 21] on icon "scrollable content" at bounding box center [306, 19] width 13 height 13
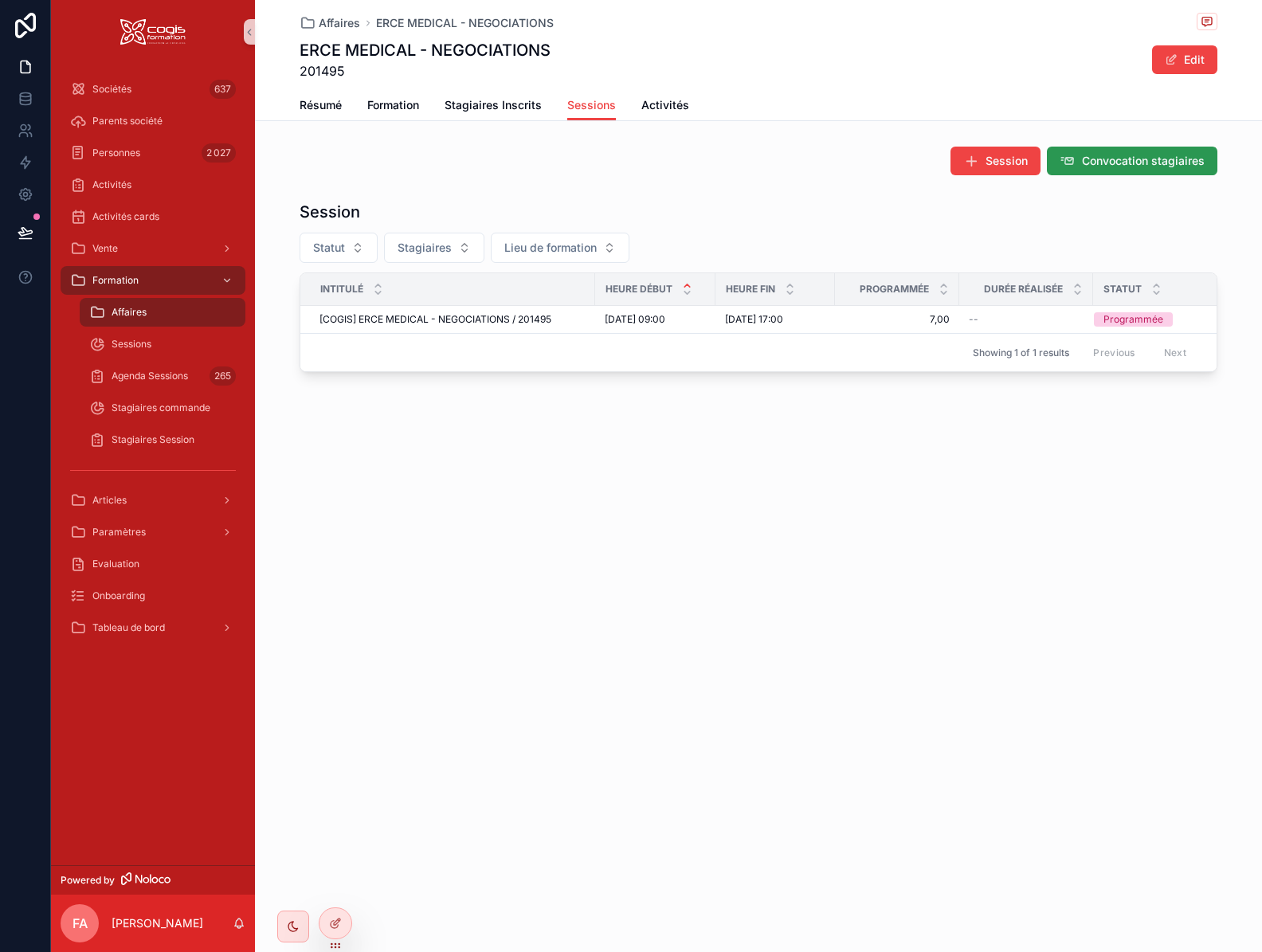
click at [1117, 167] on span "Convocation stagiaires" at bounding box center [1143, 161] width 123 height 16
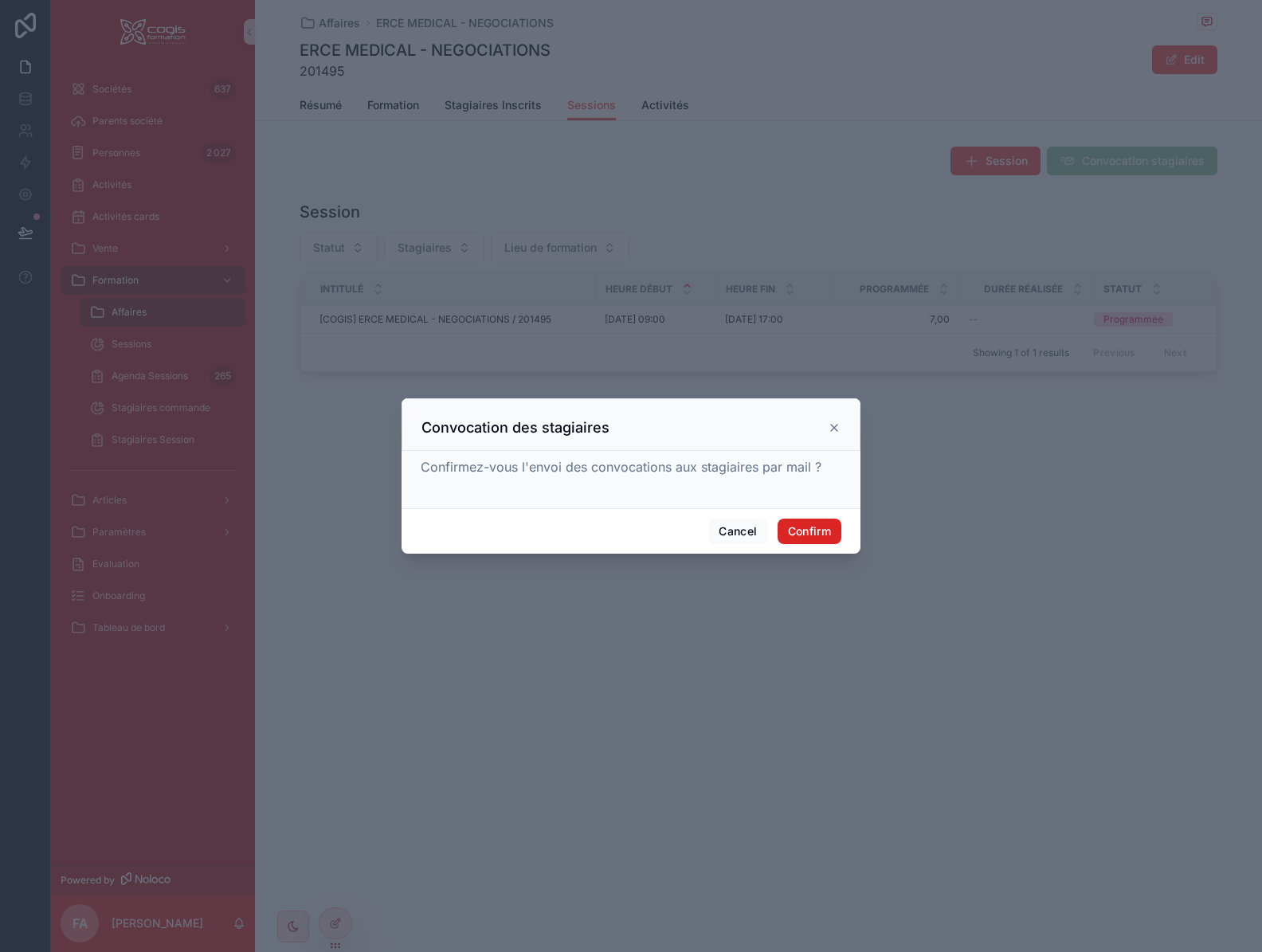
click at [815, 534] on button "Confirm" at bounding box center [809, 530] width 64 height 25
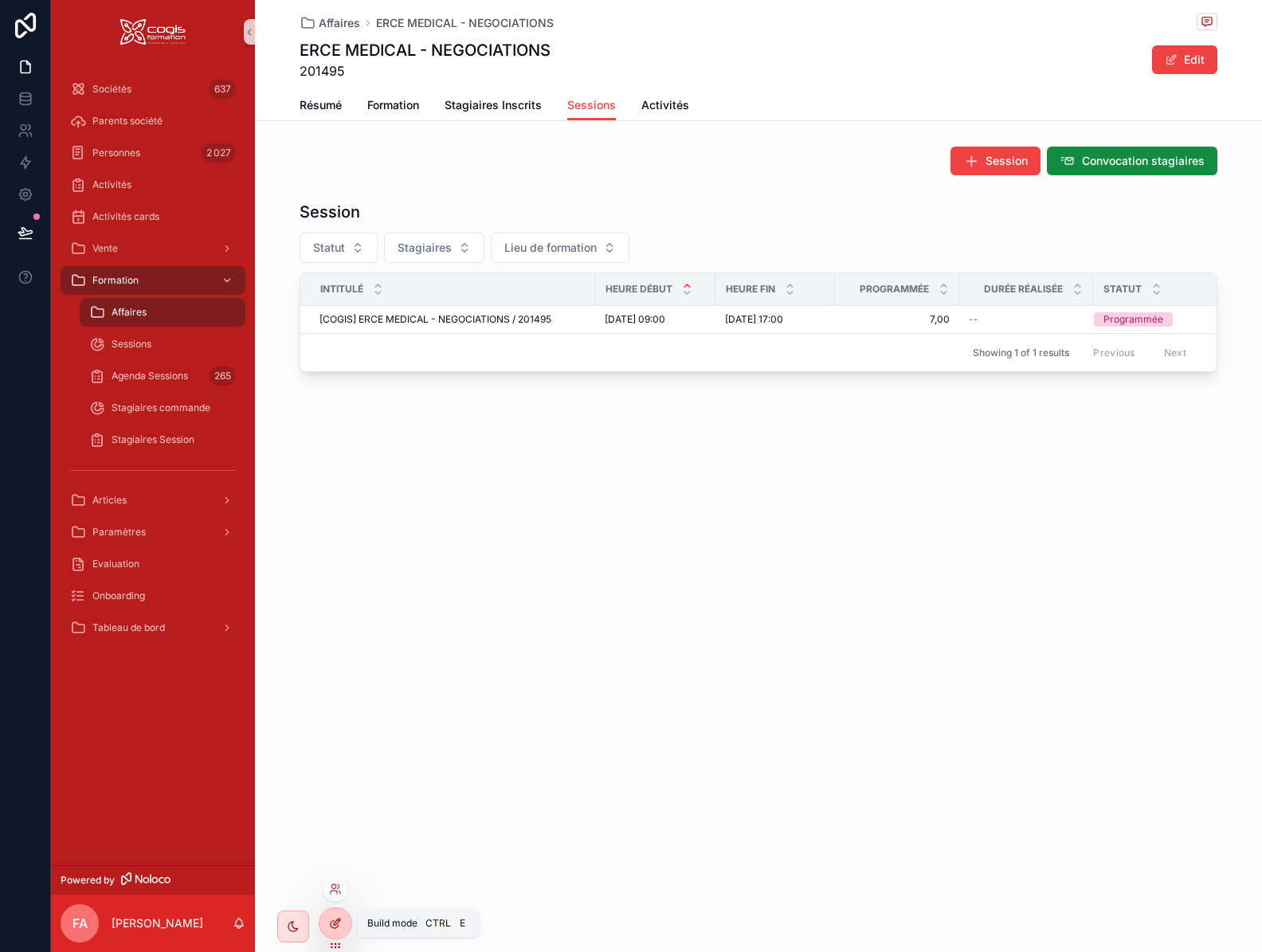
click at [335, 928] on icon at bounding box center [335, 923] width 13 height 13
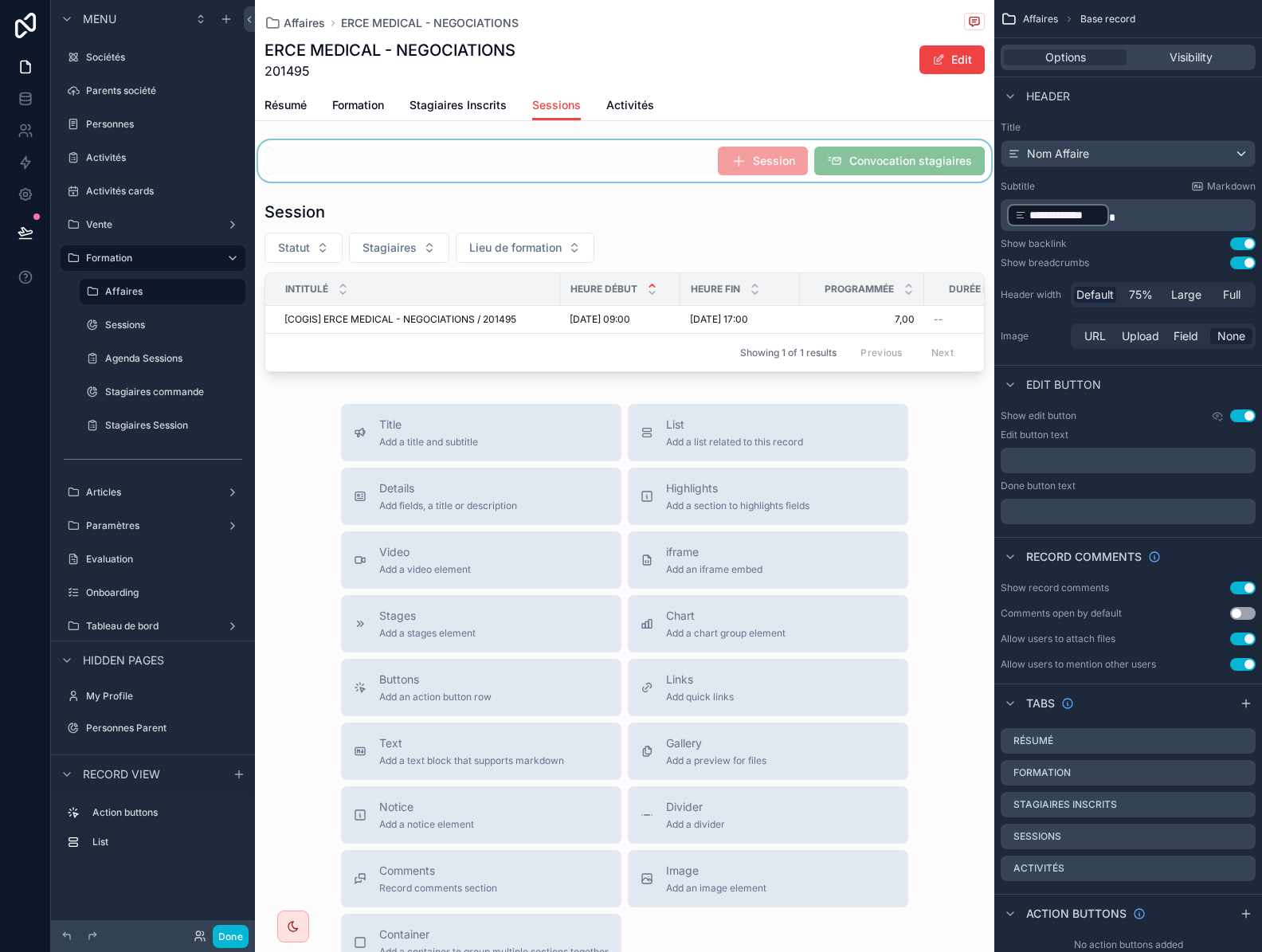
click at [657, 157] on div "scrollable content" at bounding box center [624, 161] width 739 height 41
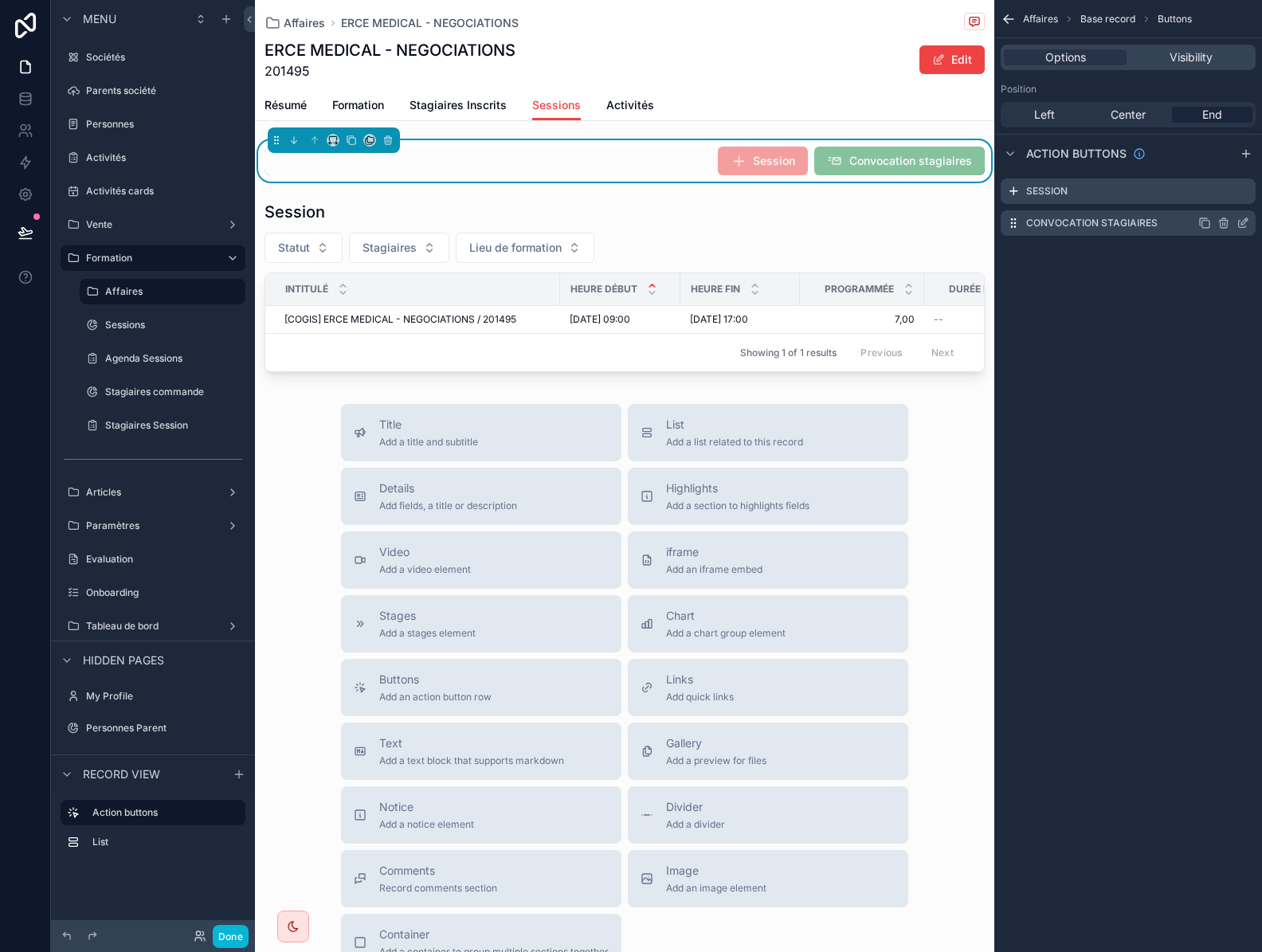
click at [1240, 226] on icon "scrollable content" at bounding box center [1243, 223] width 13 height 13
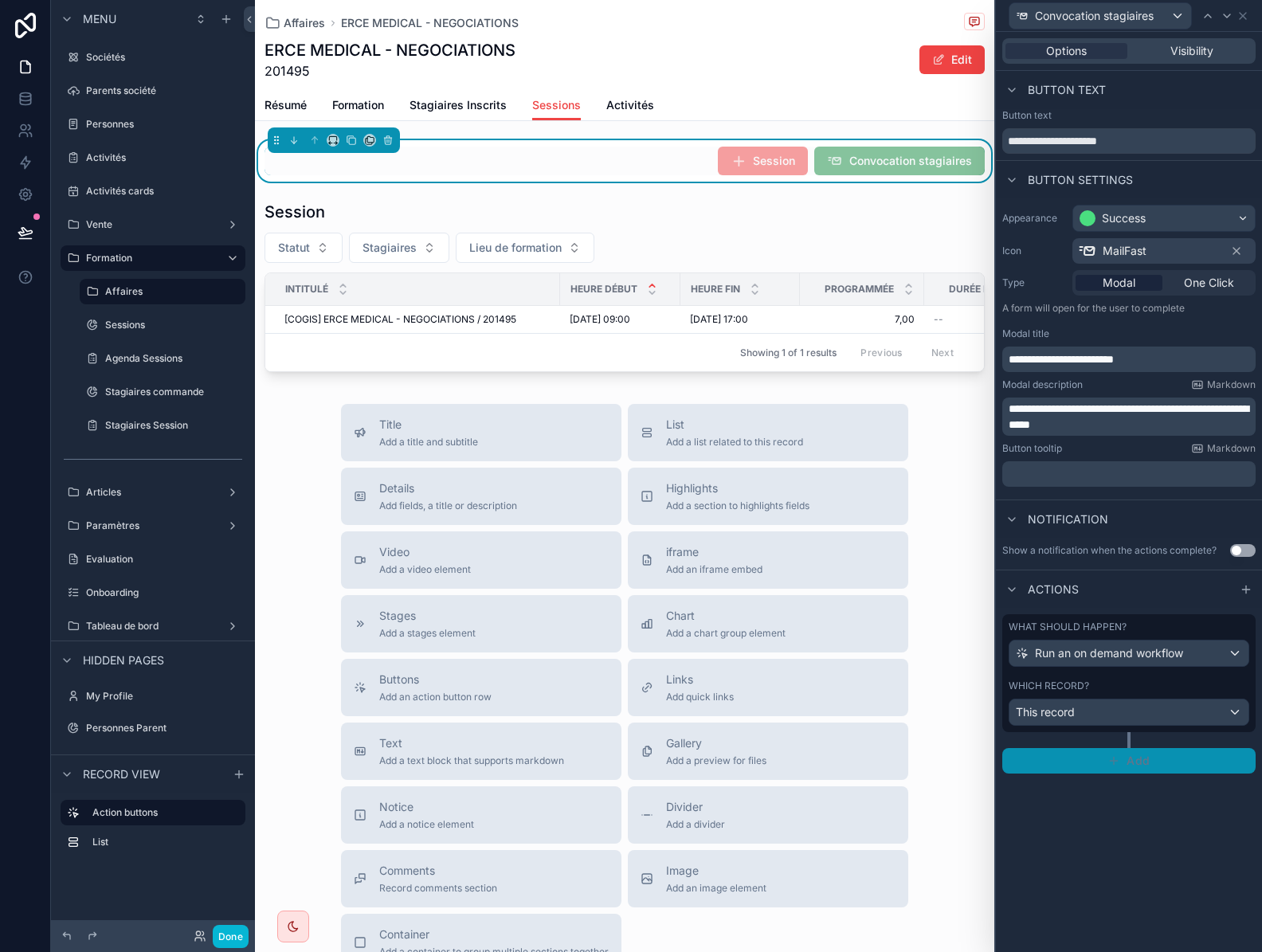
click at [1148, 758] on span "Add" at bounding box center [1137, 761] width 23 height 14
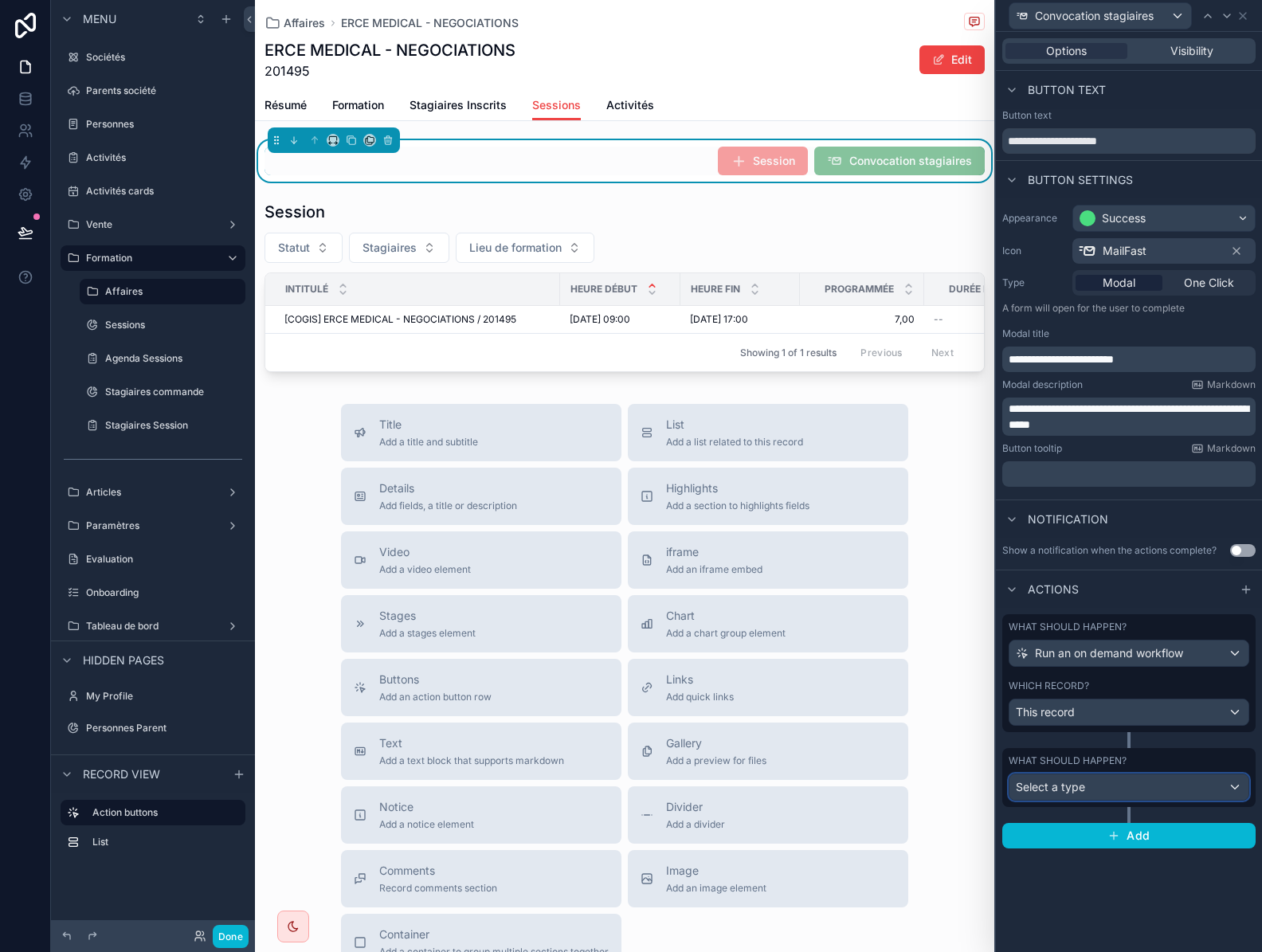
click at [1143, 797] on div "Select a type" at bounding box center [1129, 787] width 239 height 25
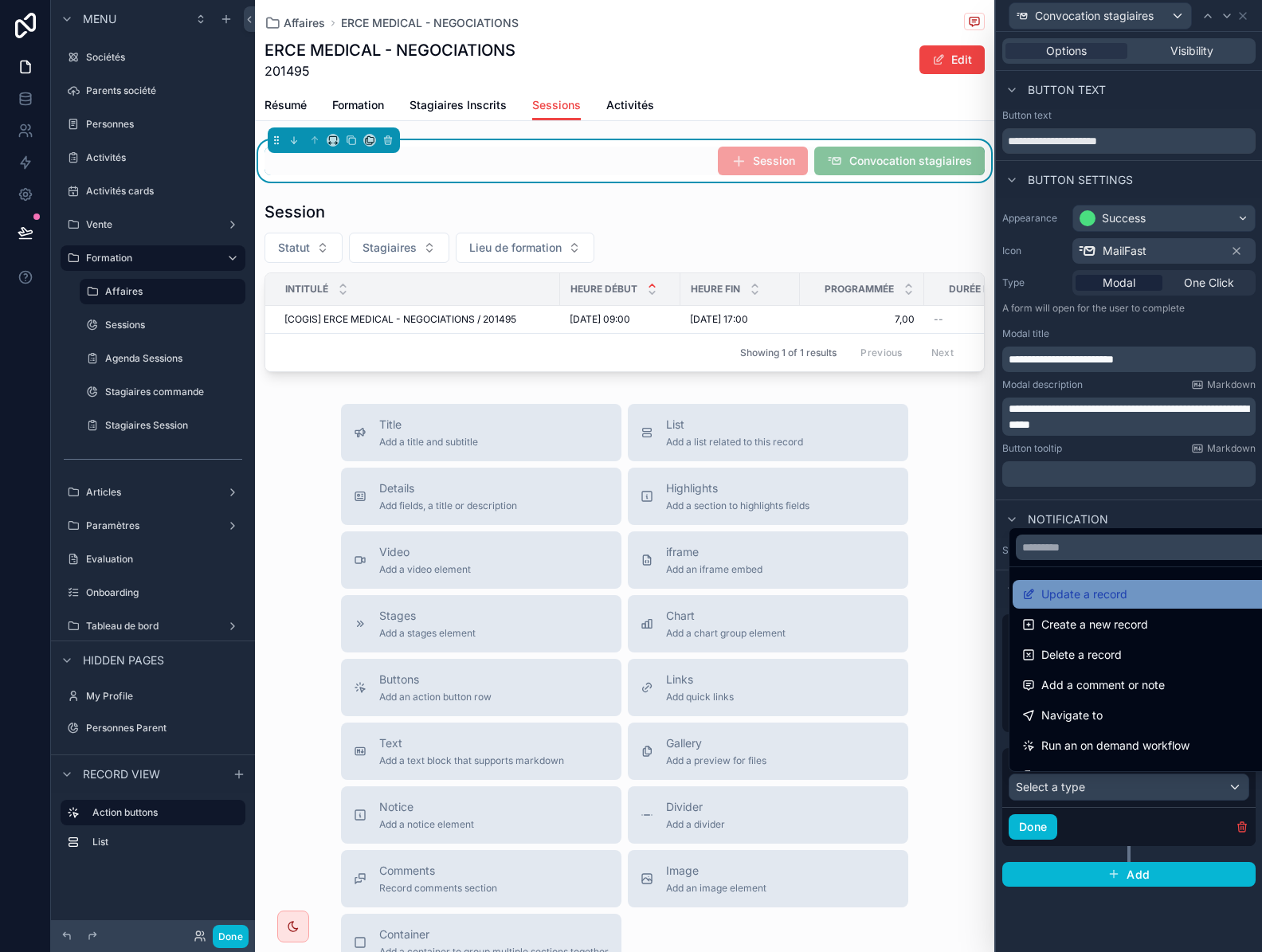
click at [1115, 598] on span "Update a record" at bounding box center [1084, 595] width 86 height 19
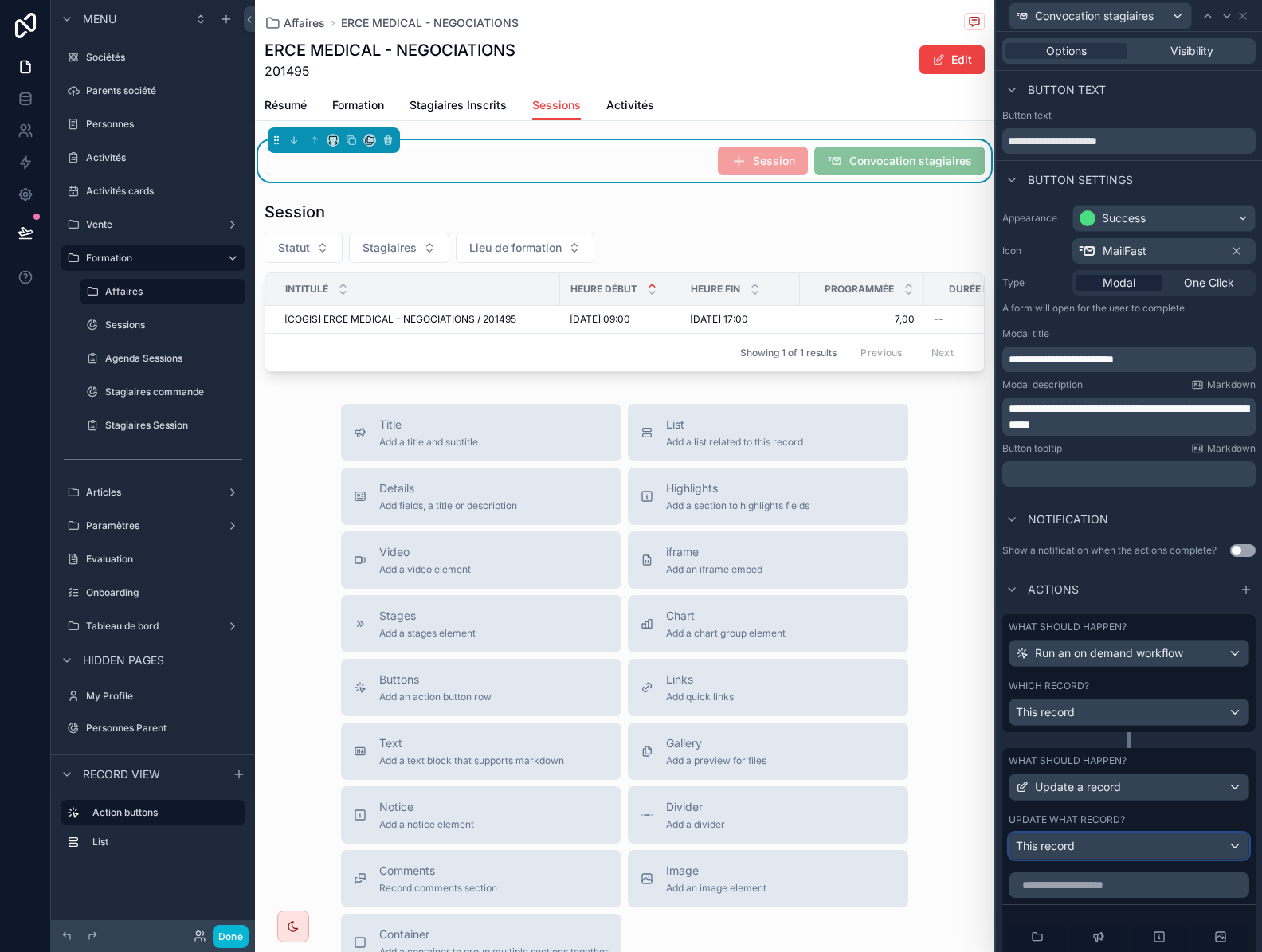
click at [1131, 849] on div "This record" at bounding box center [1129, 846] width 239 height 25
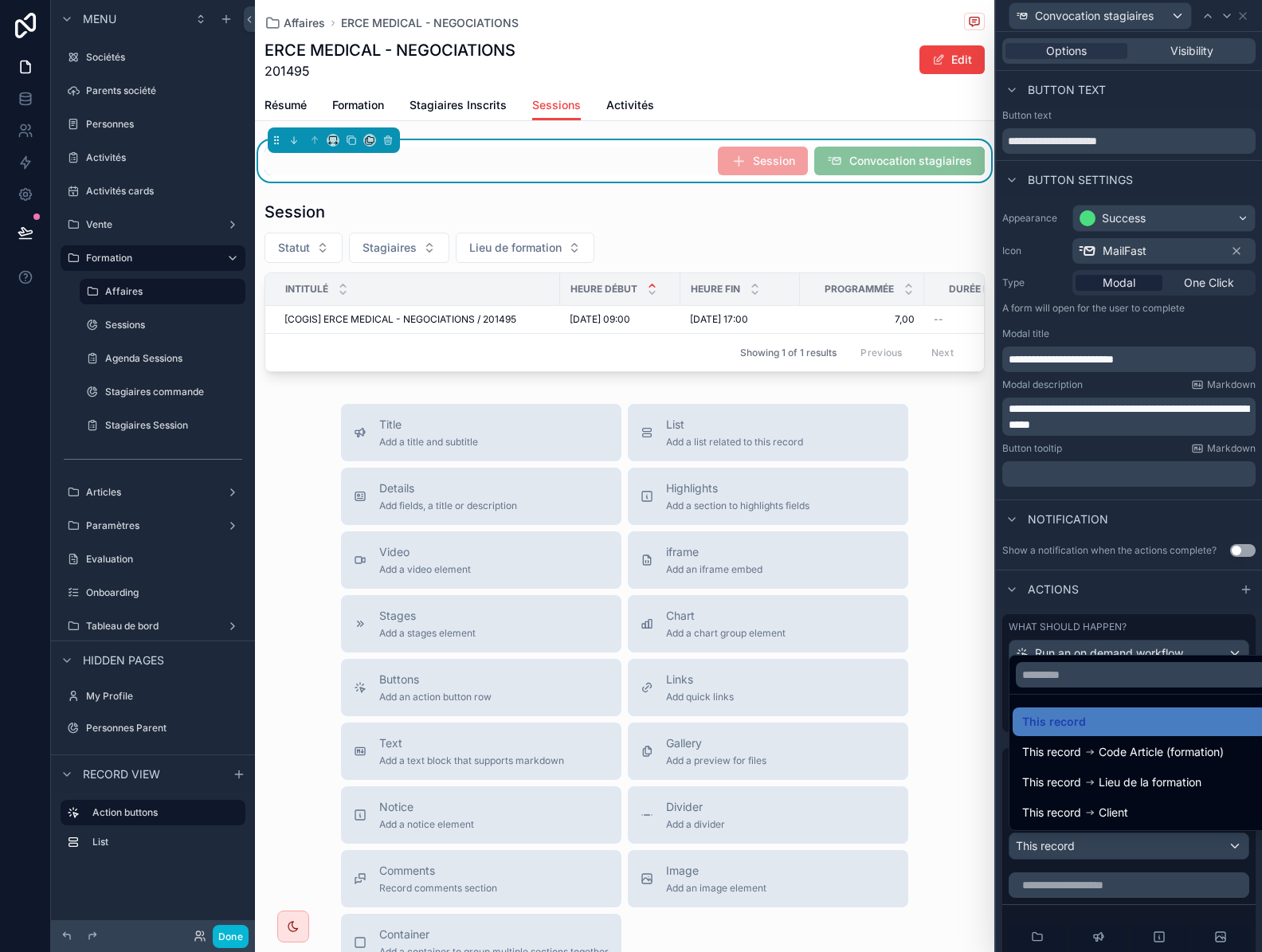
click at [1147, 823] on div "This record Client" at bounding box center [1141, 812] width 257 height 29
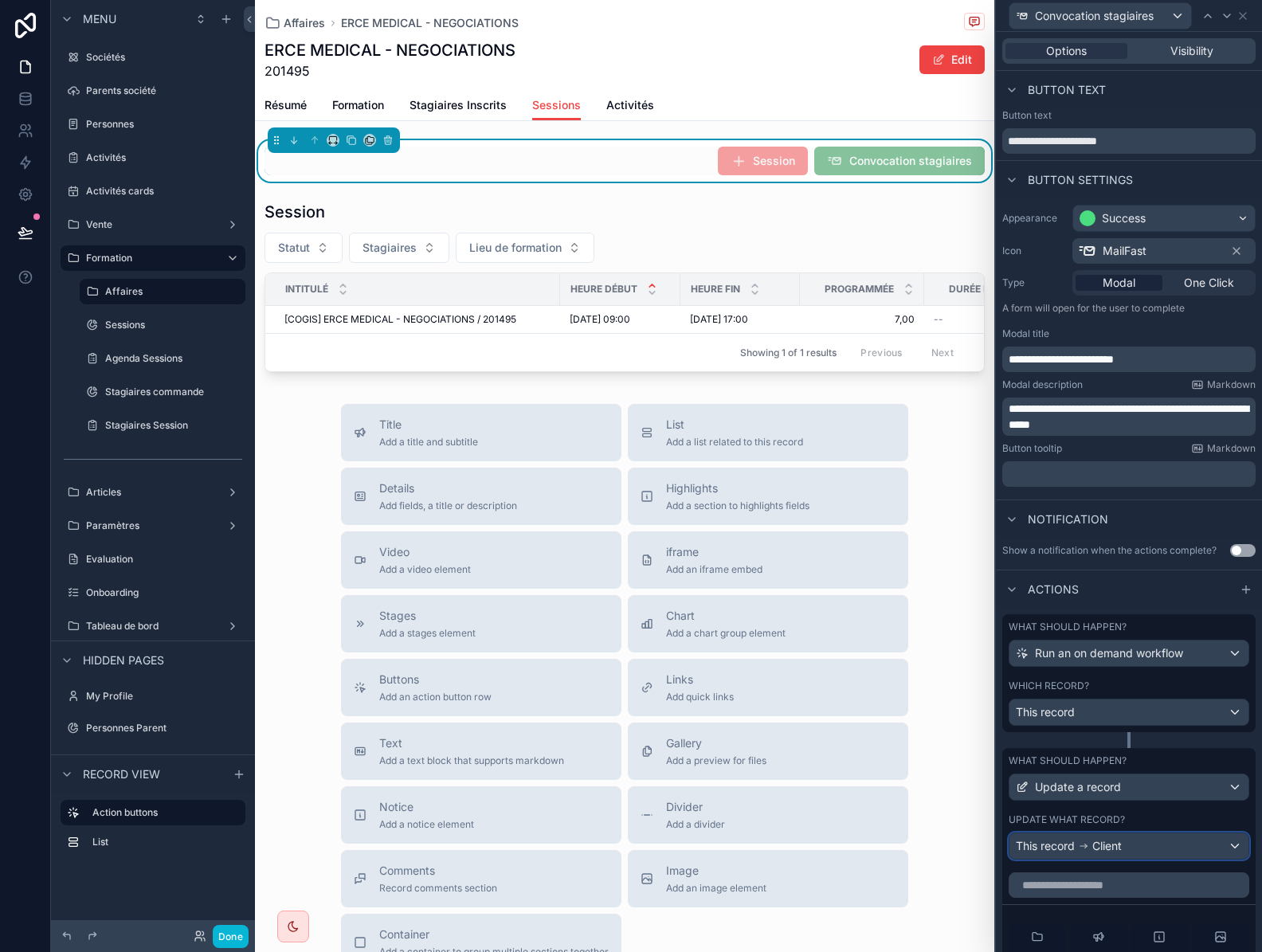
click at [1144, 851] on div "This record Client" at bounding box center [1129, 846] width 239 height 25
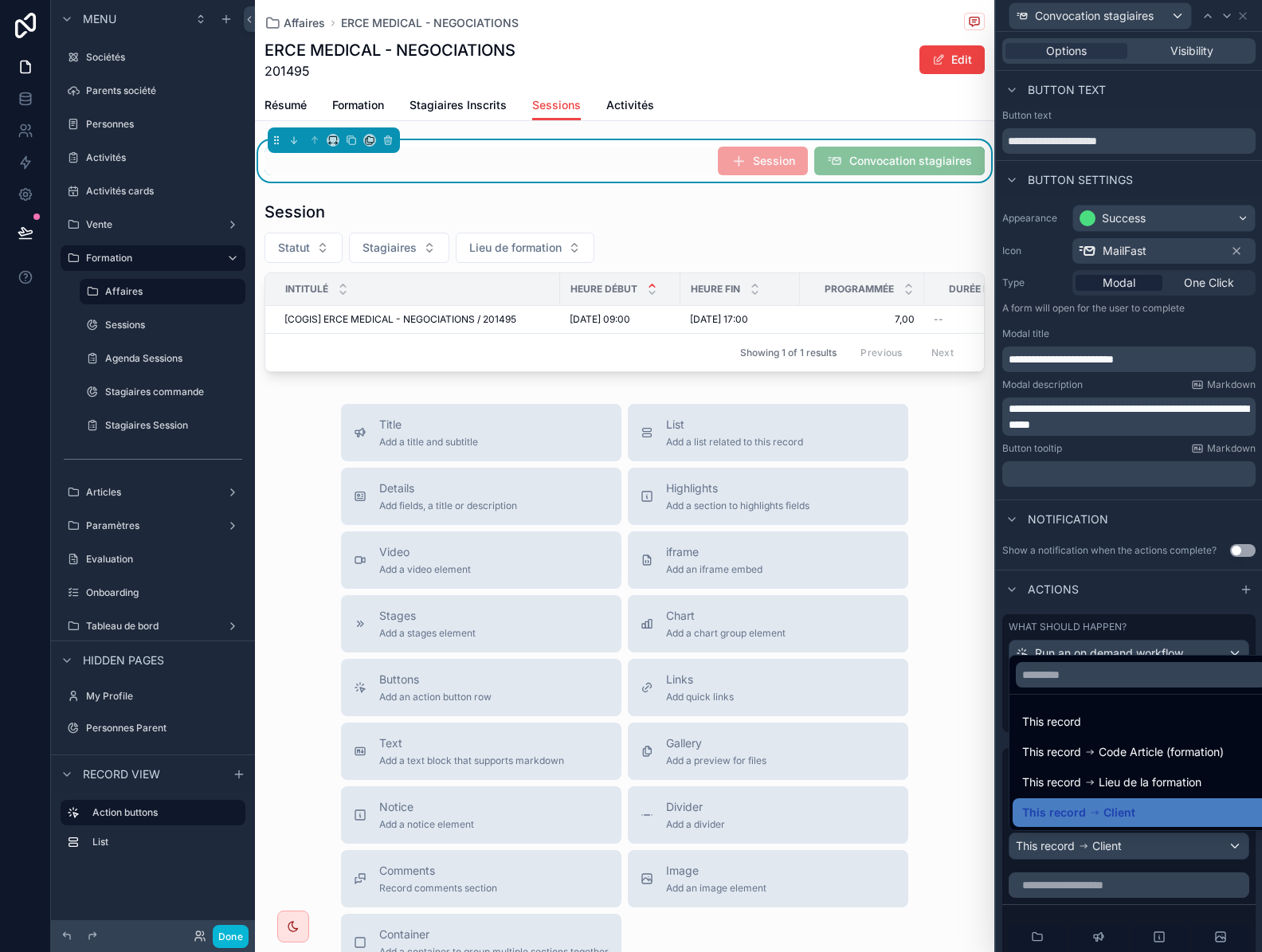
click at [1206, 920] on div at bounding box center [1129, 476] width 266 height 952
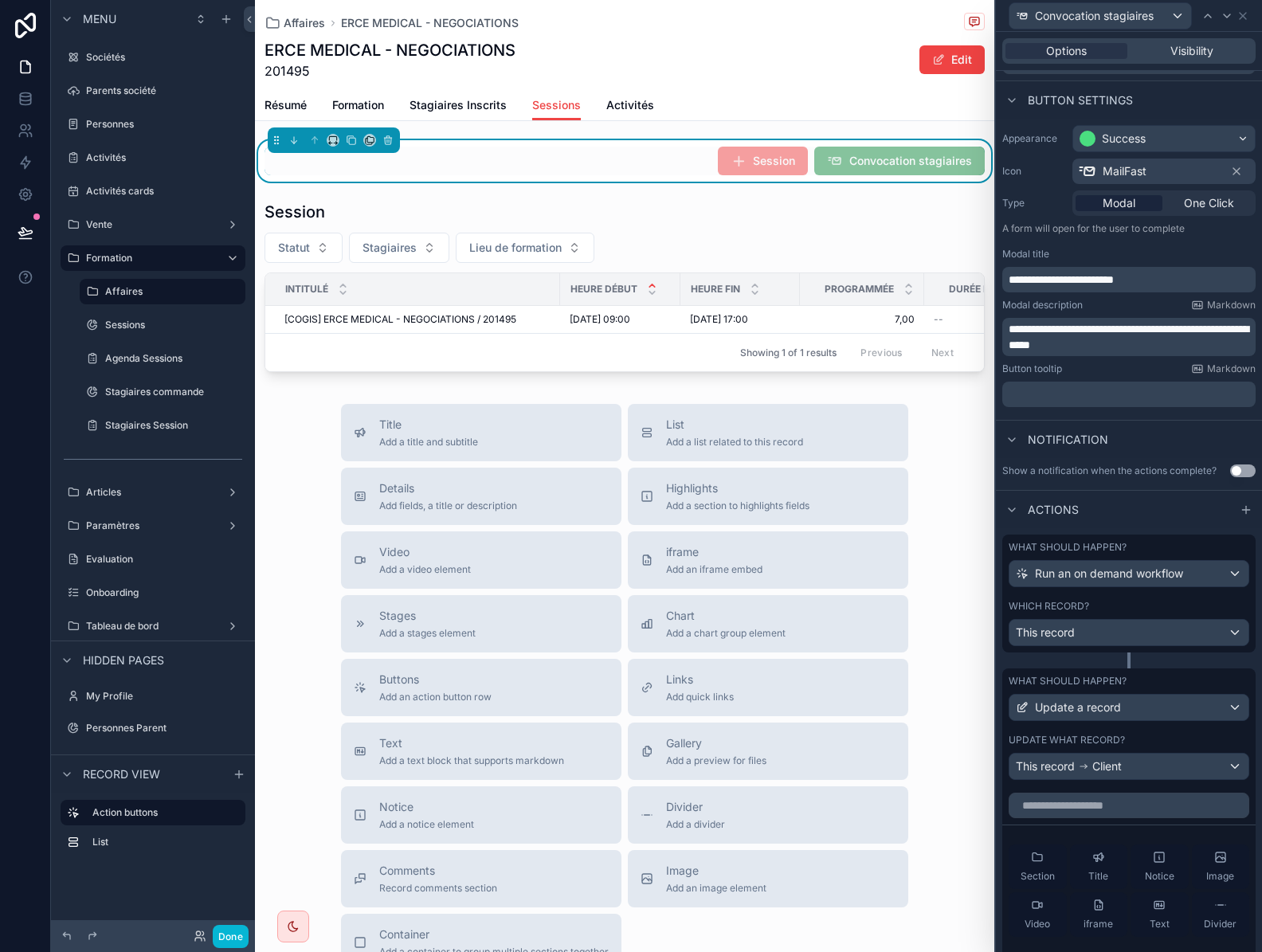
scroll to position [159, 0]
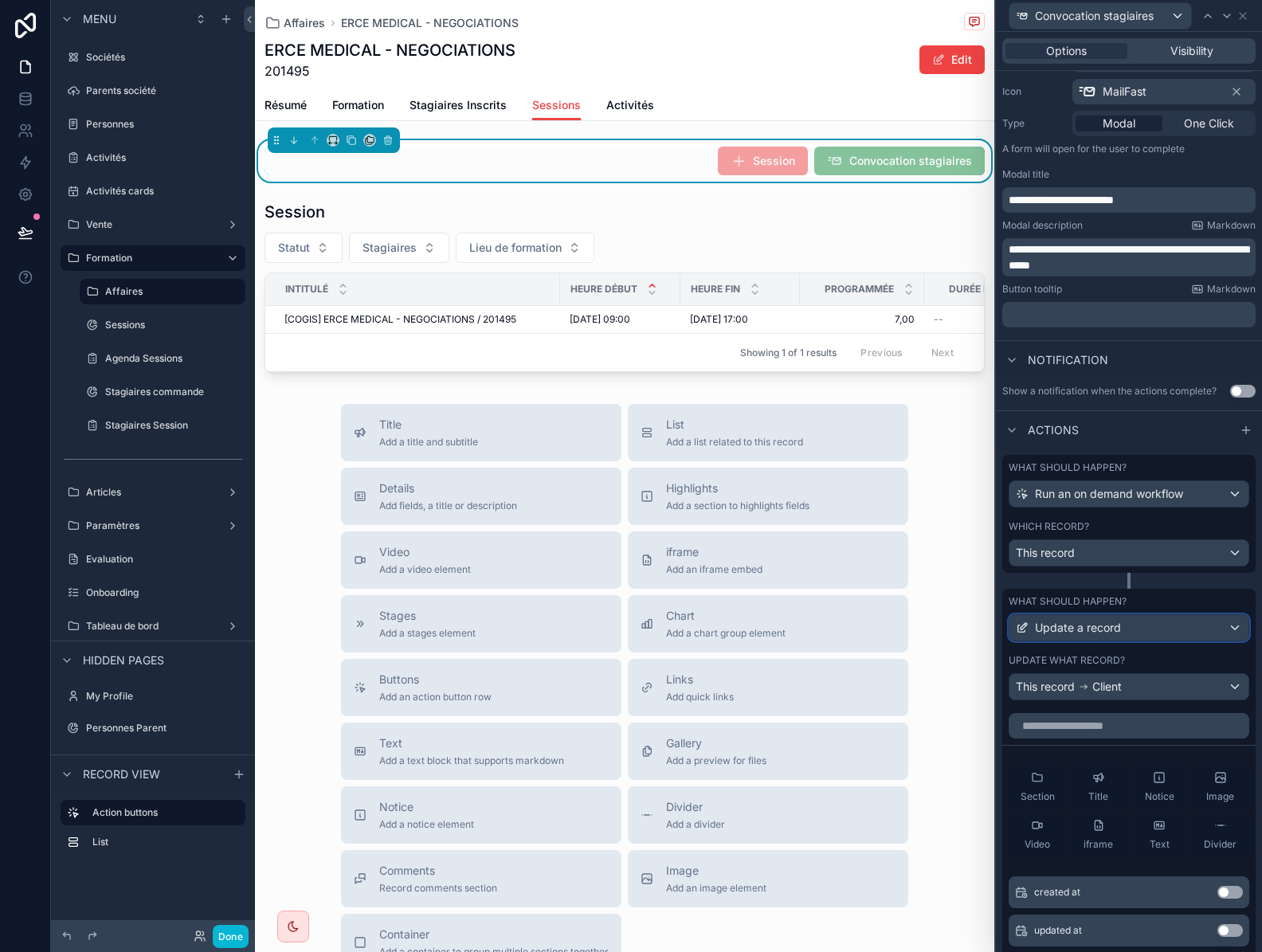
click at [1223, 630] on div "Update a record" at bounding box center [1129, 627] width 239 height 25
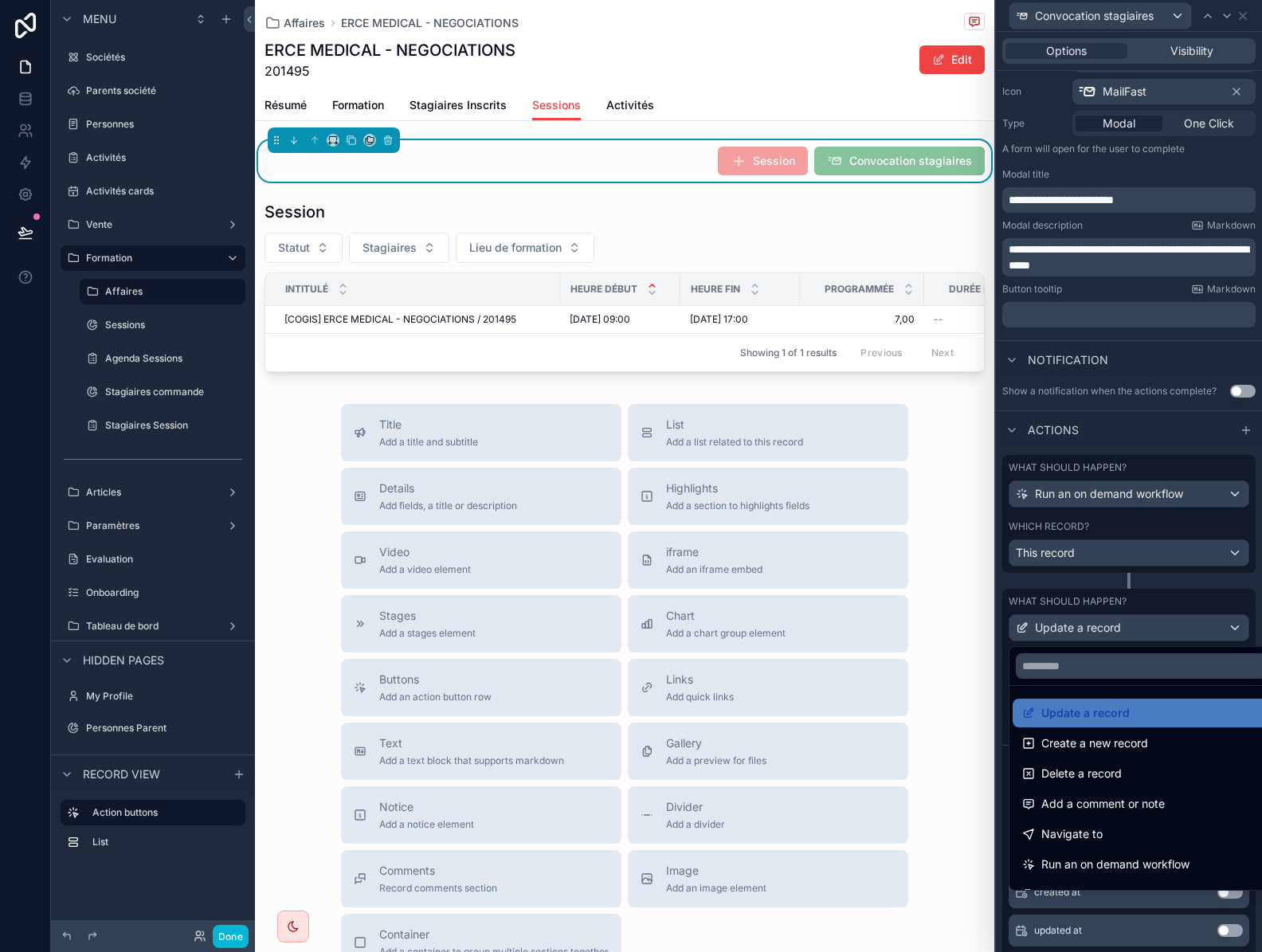
click at [1193, 631] on div at bounding box center [1129, 476] width 266 height 952
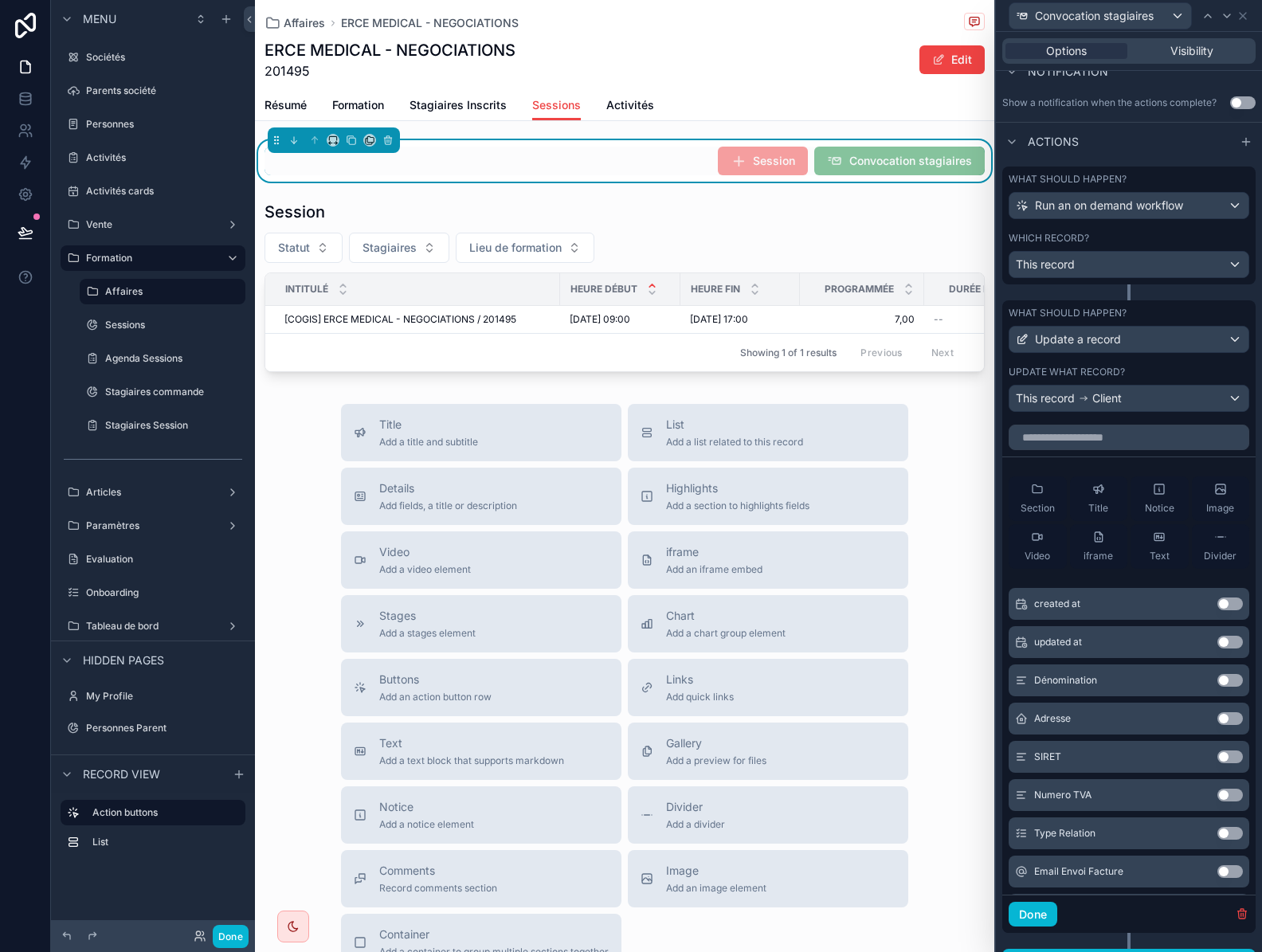
scroll to position [476, 0]
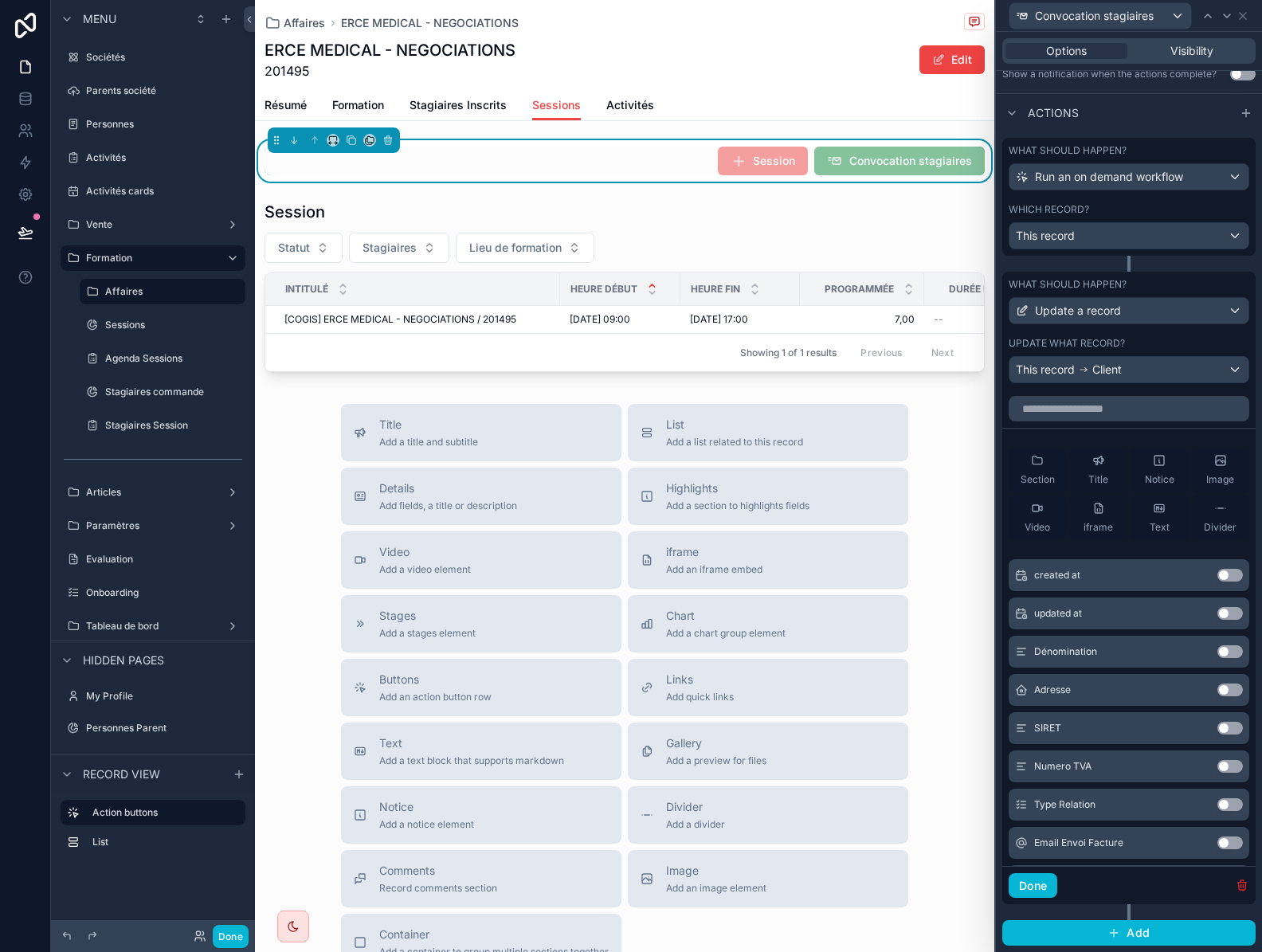
click at [1236, 884] on icon "button" at bounding box center [1242, 884] width 13 height 13
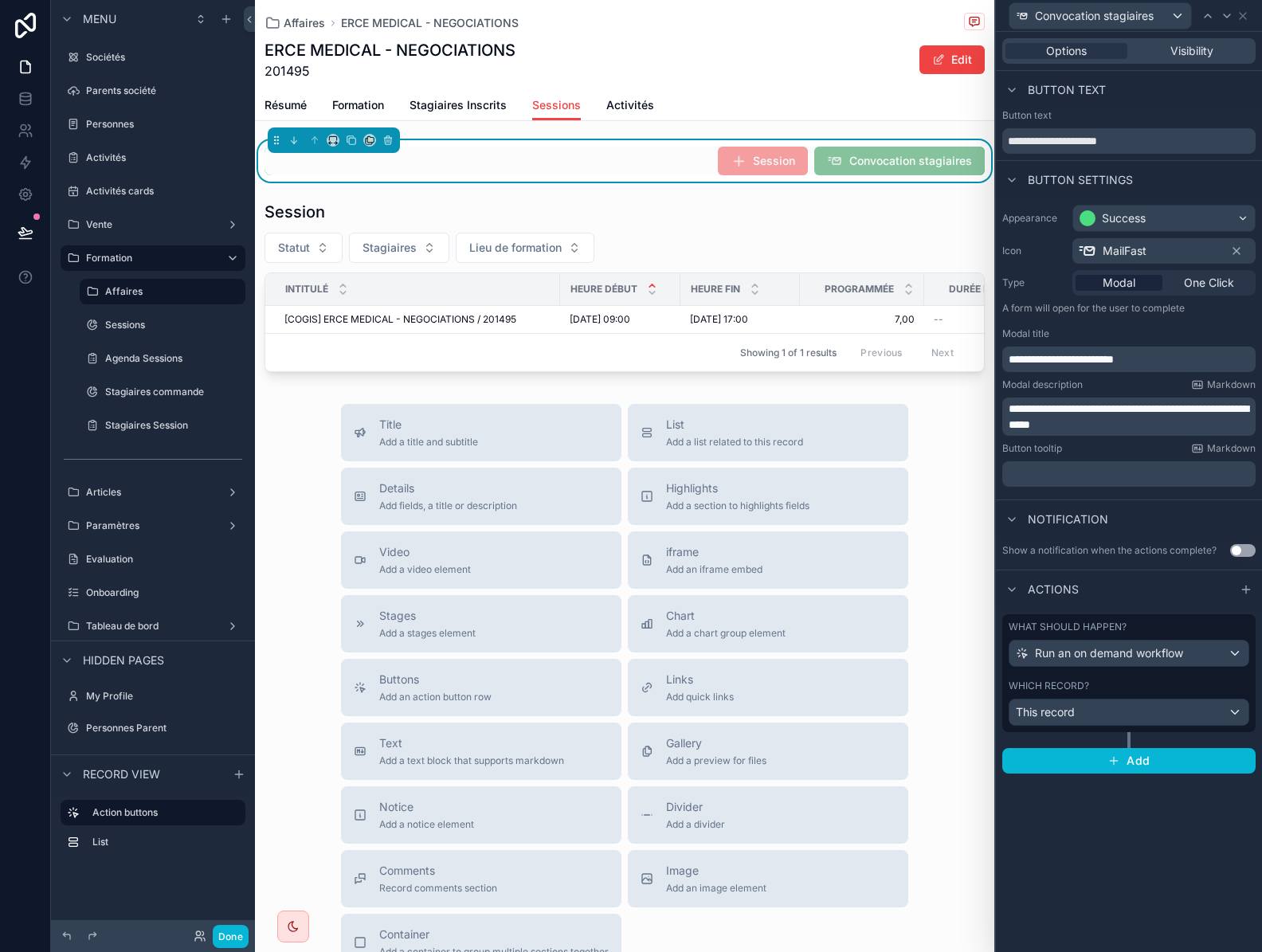
scroll to position [0, 0]
click at [1242, 20] on icon at bounding box center [1243, 16] width 13 height 13
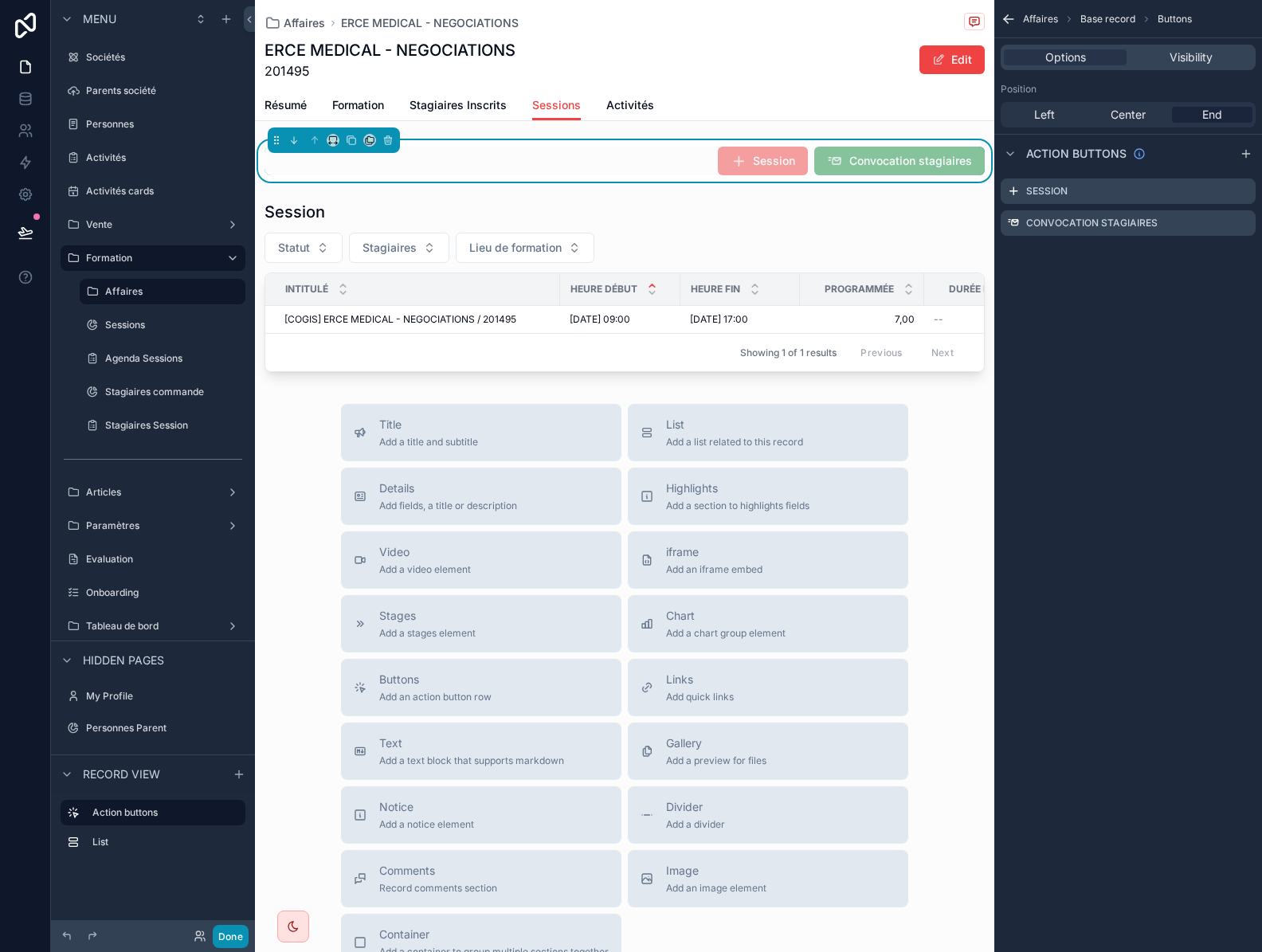
click at [236, 936] on button "Done" at bounding box center [230, 936] width 36 height 23
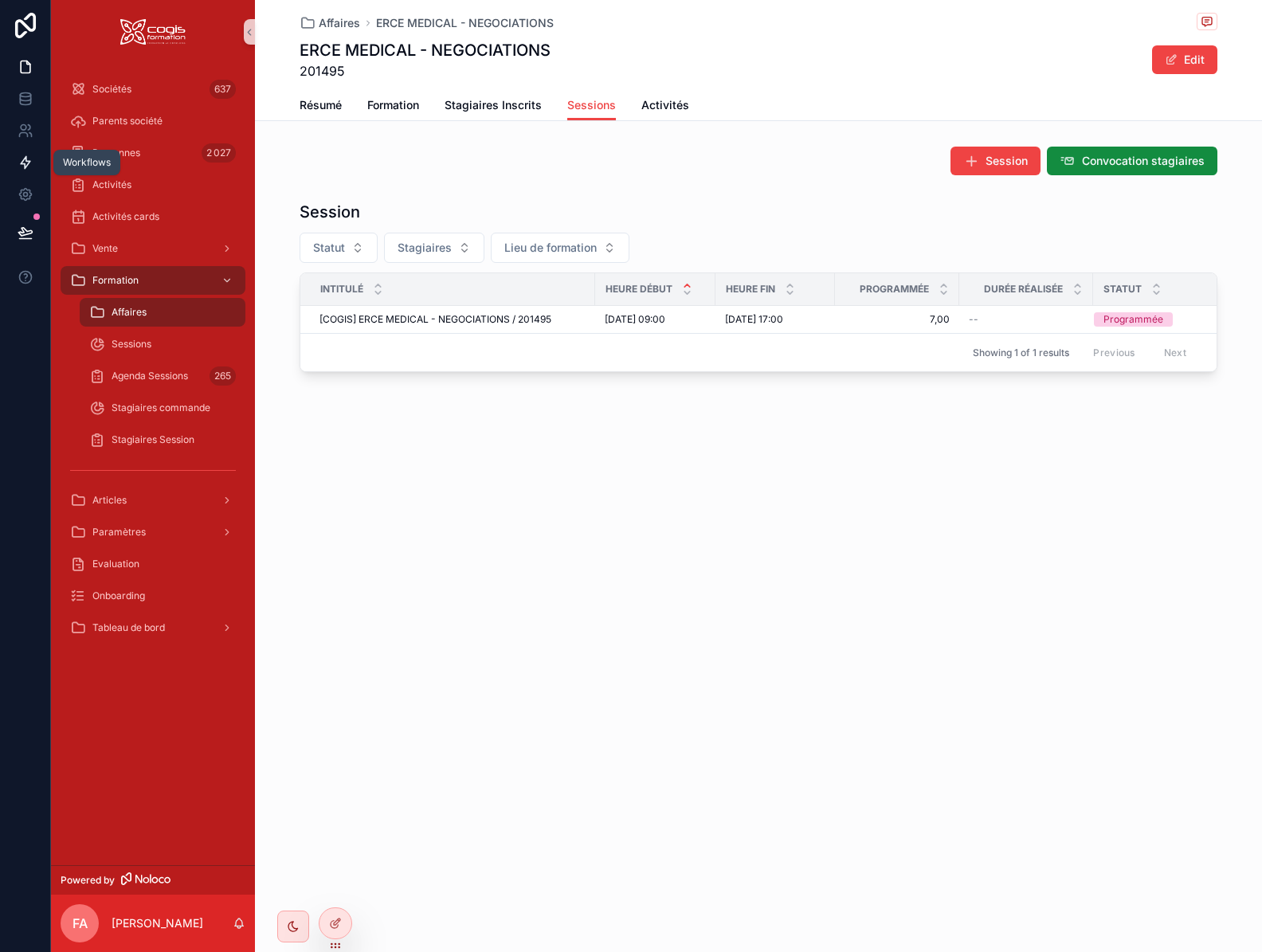
click at [31, 157] on icon at bounding box center [25, 162] width 16 height 16
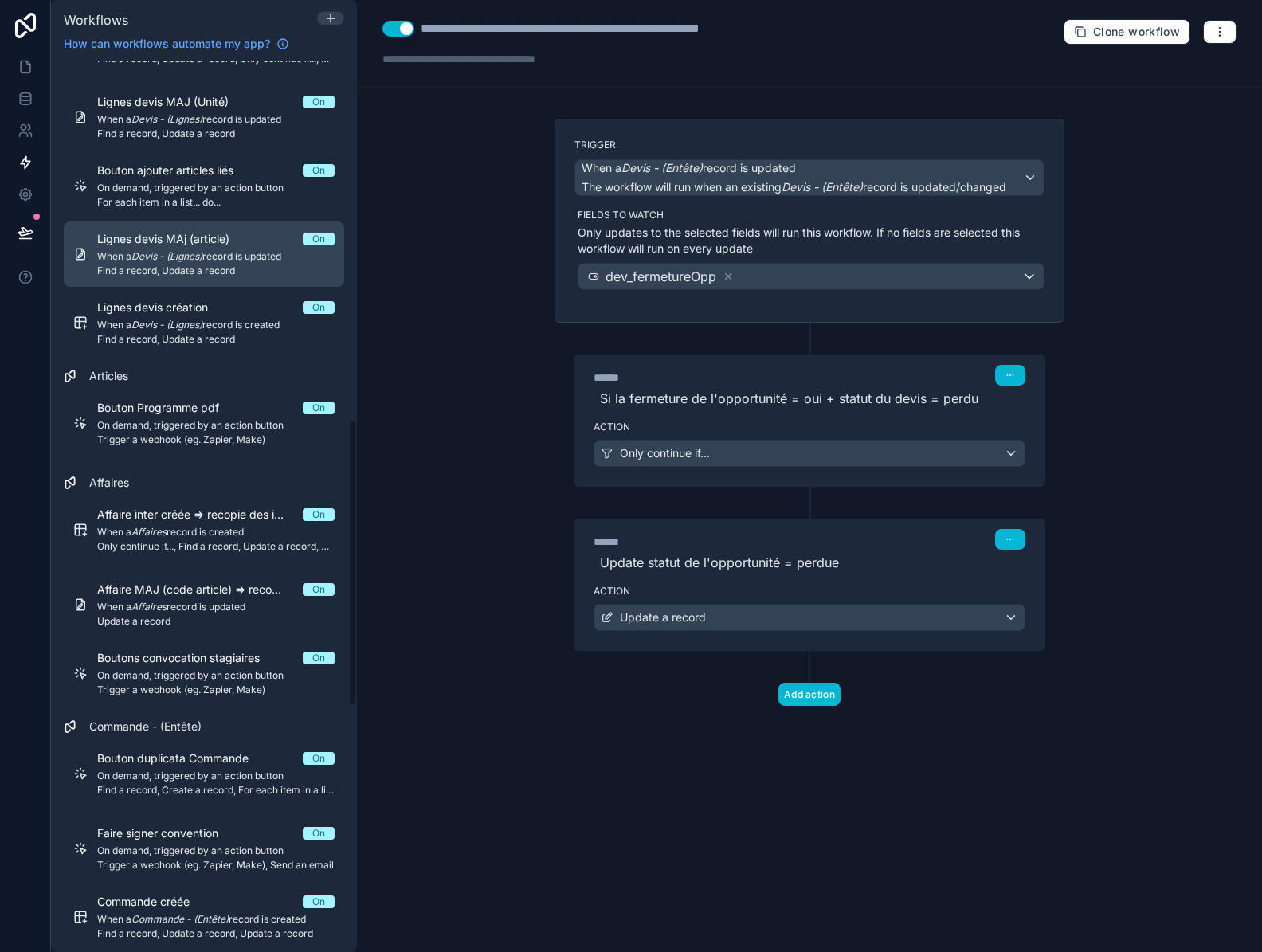
scroll to position [1115, 0]
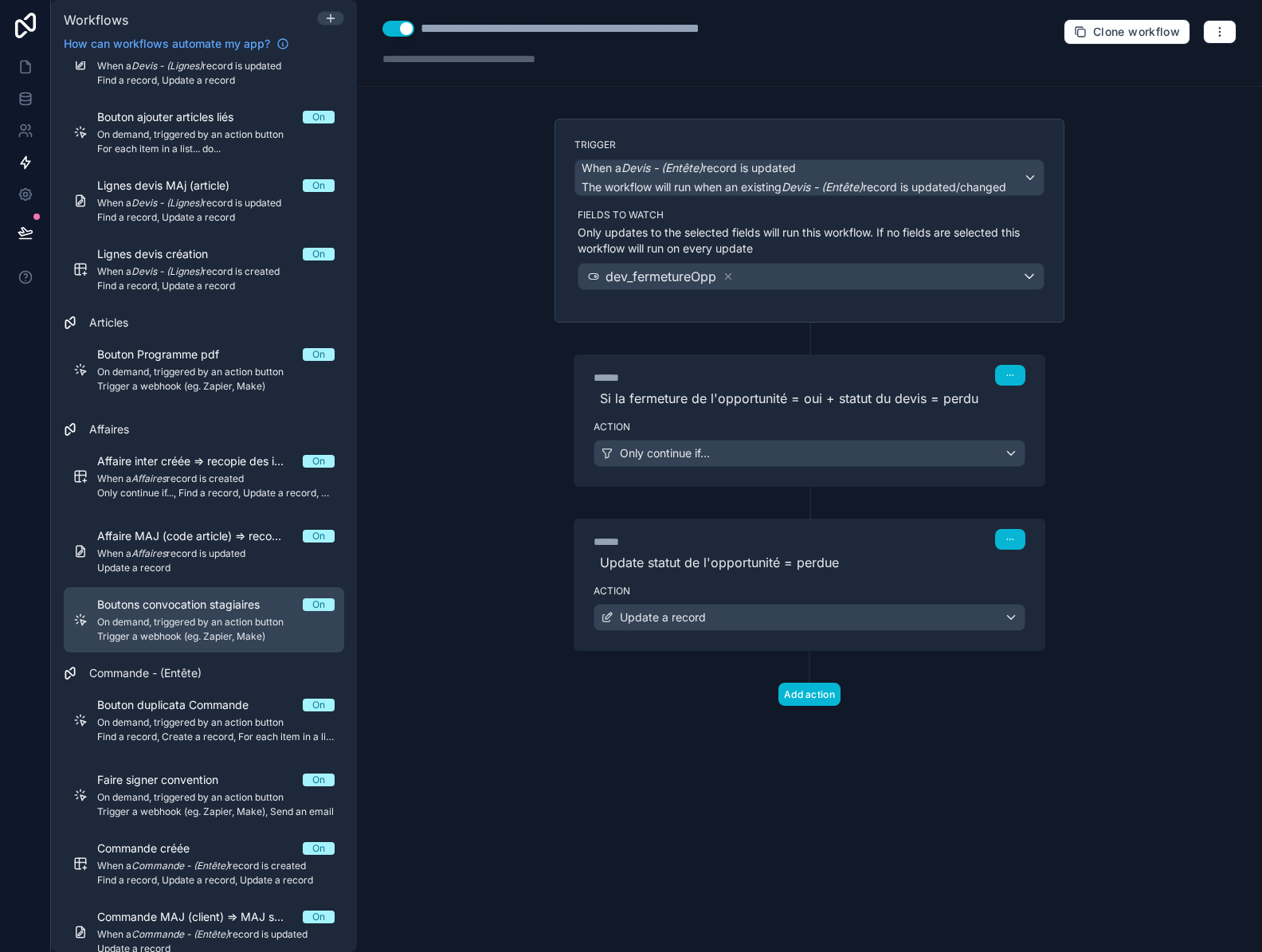
click at [177, 629] on div "Boutons convocation stagiaires On On demand, triggered by an action button Trig…" at bounding box center [216, 619] width 237 height 47
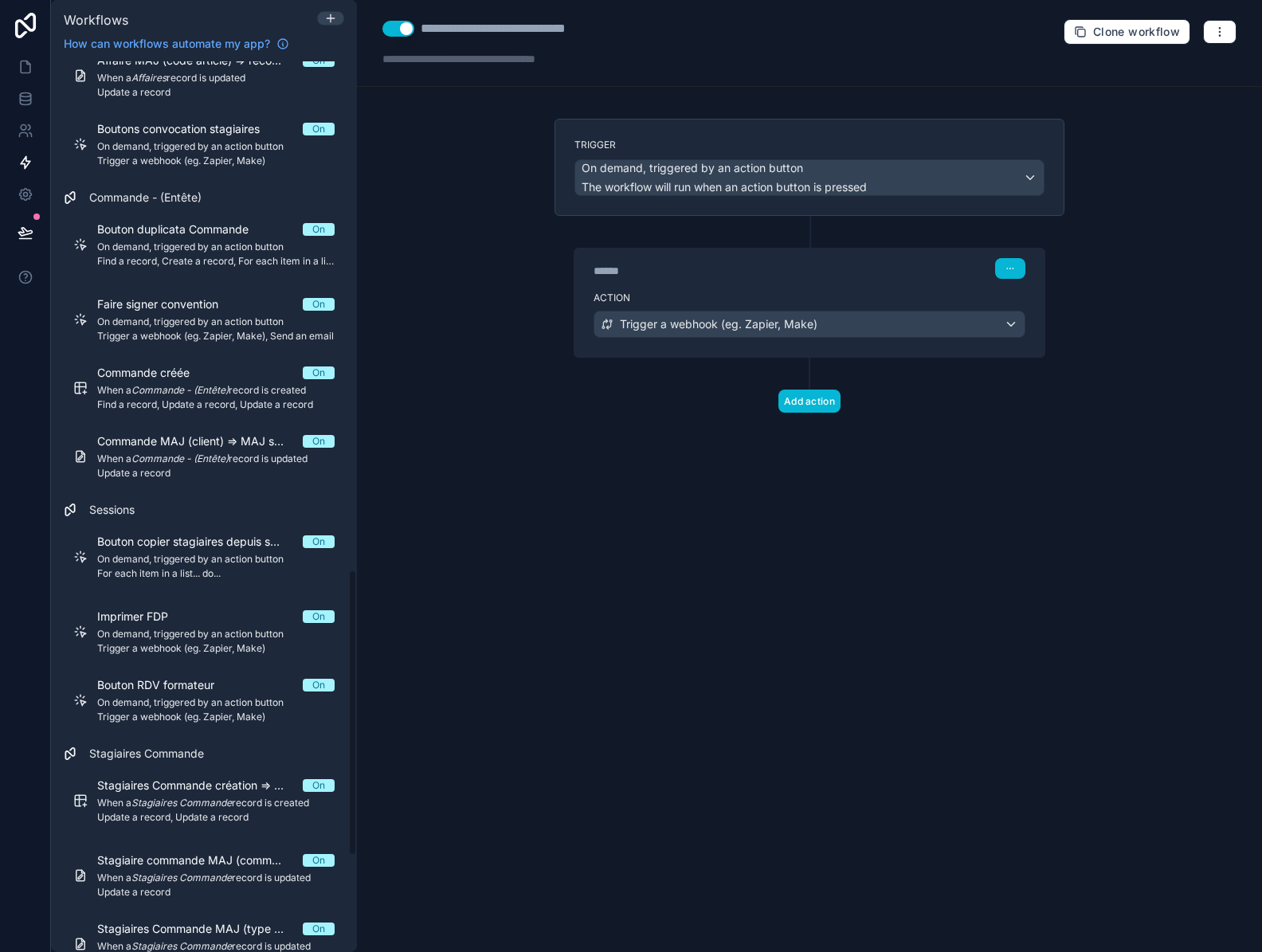
scroll to position [1593, 0]
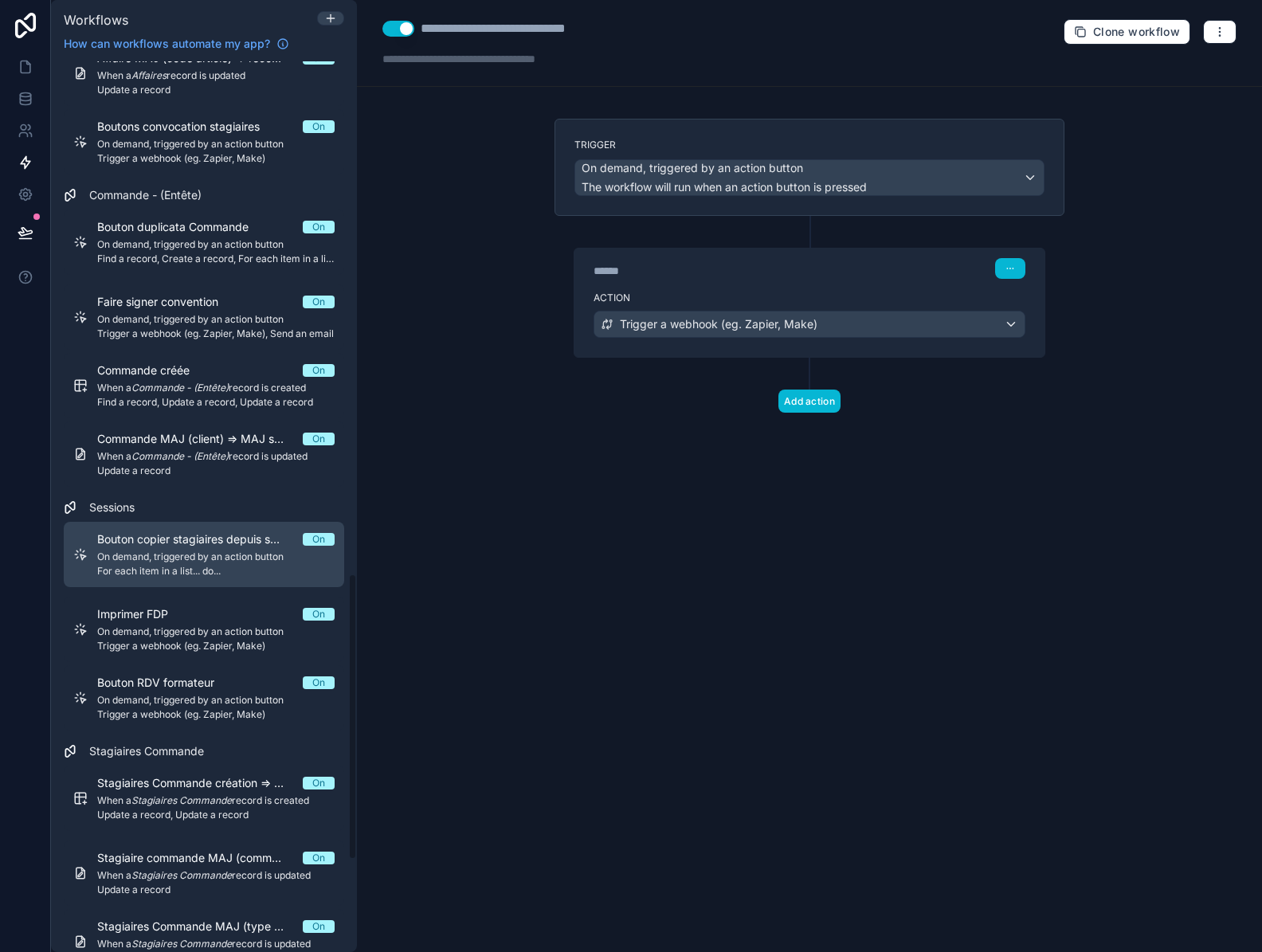
click at [155, 553] on span "On demand, triggered by an action button" at bounding box center [216, 557] width 237 height 13
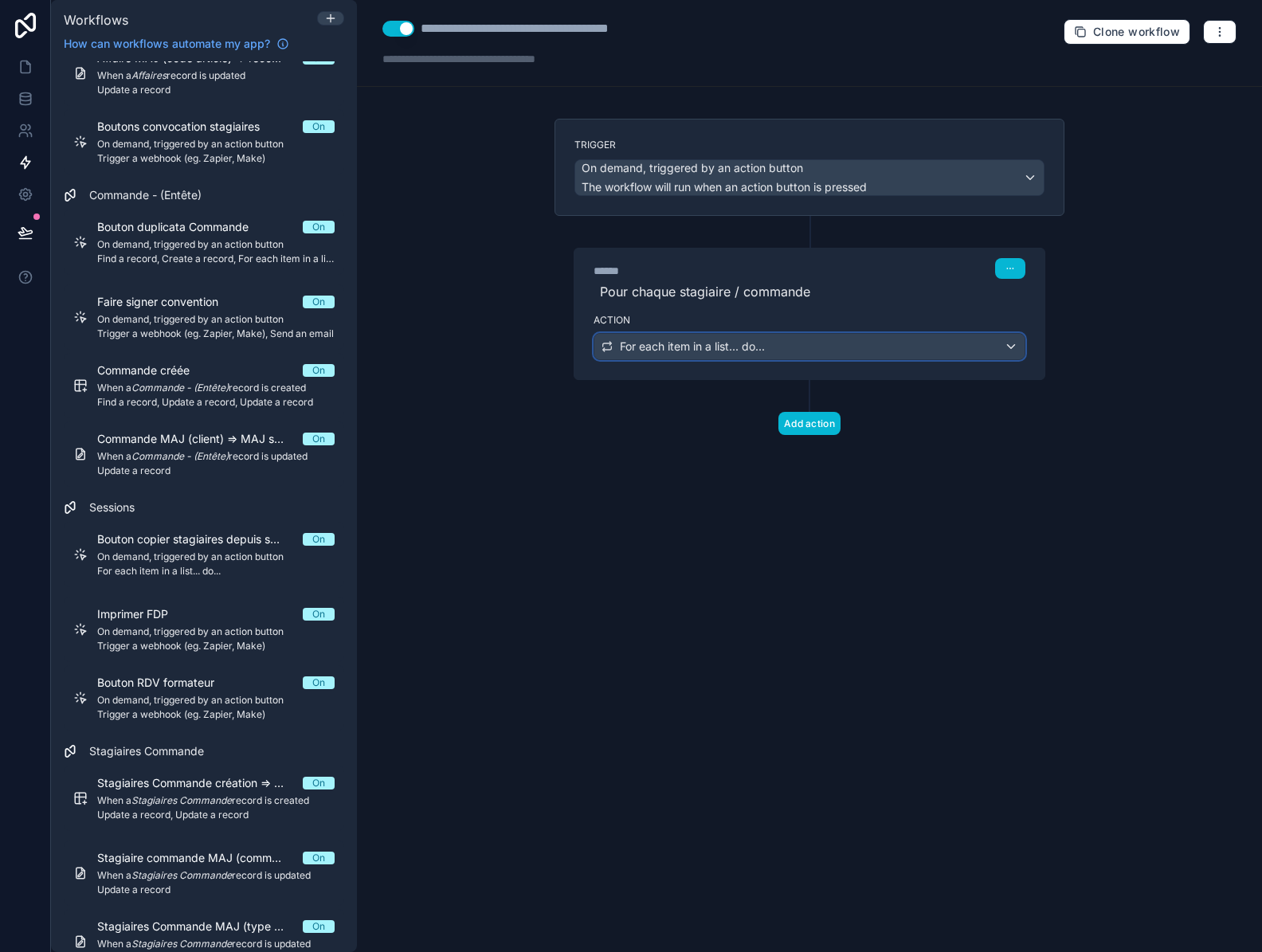
click at [735, 341] on span "For each item in a list... do..." at bounding box center [692, 346] width 145 height 16
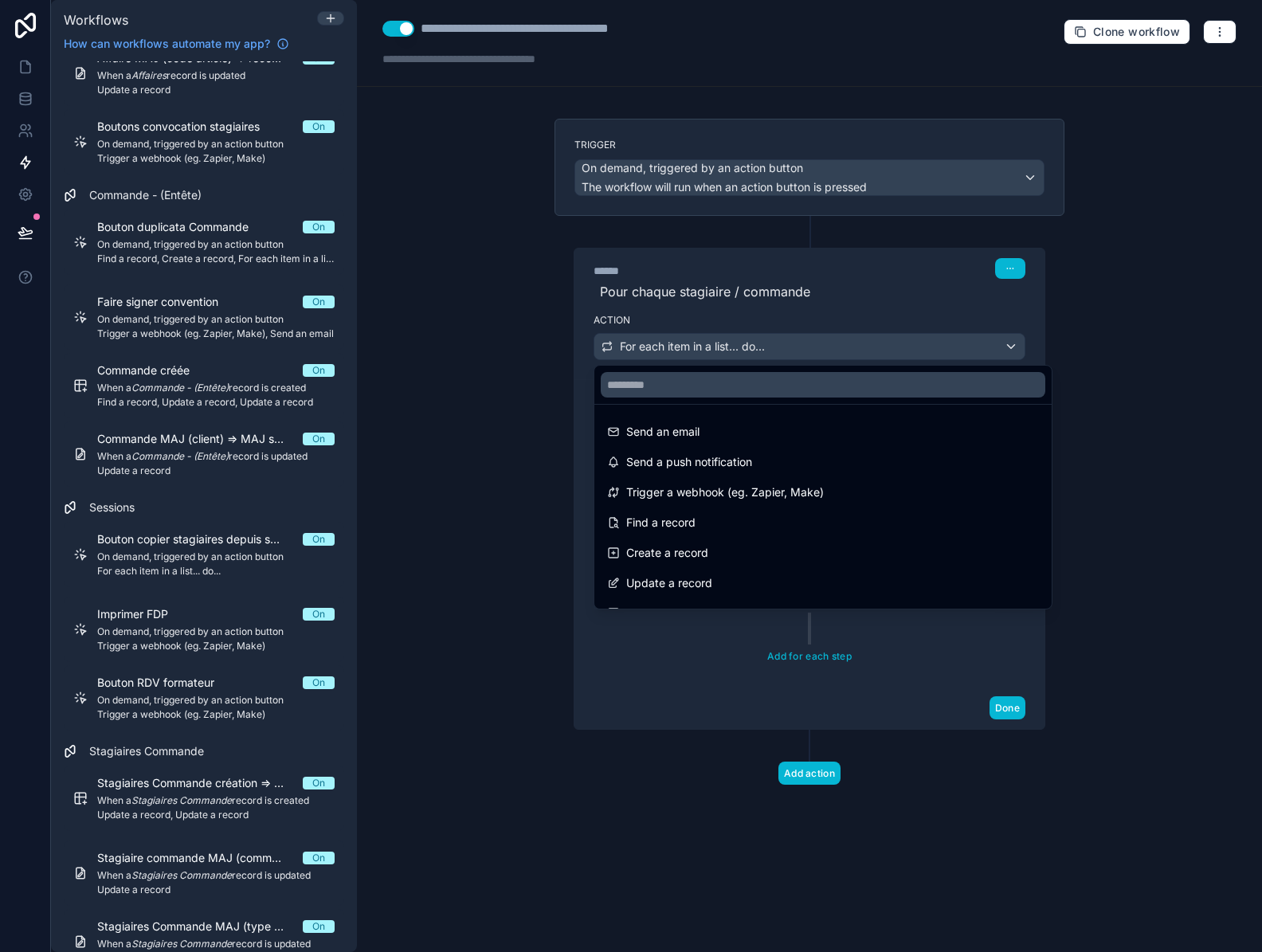
click at [735, 341] on div at bounding box center [631, 476] width 1262 height 952
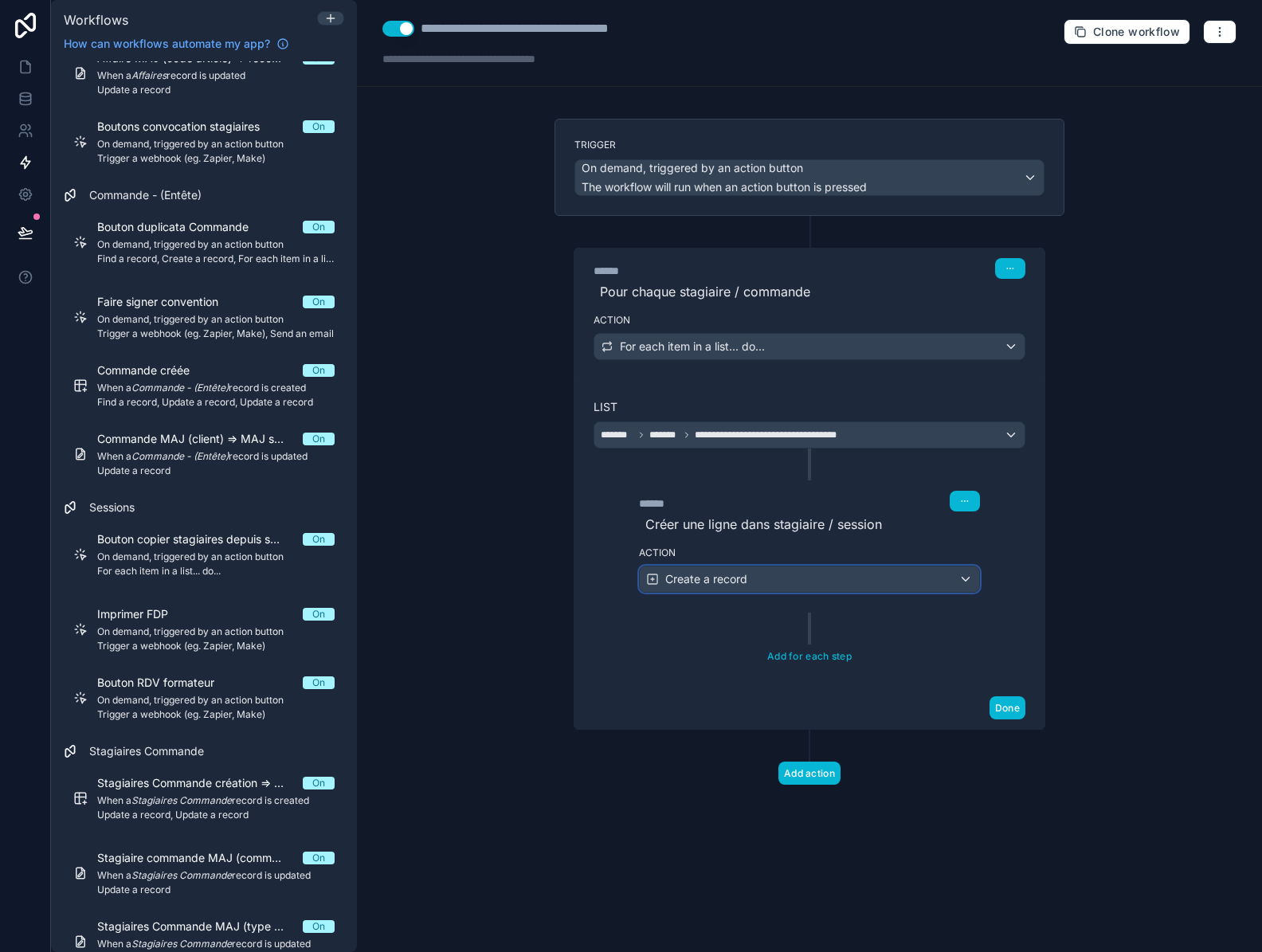
click at [754, 576] on div "Create a record" at bounding box center [809, 579] width 339 height 25
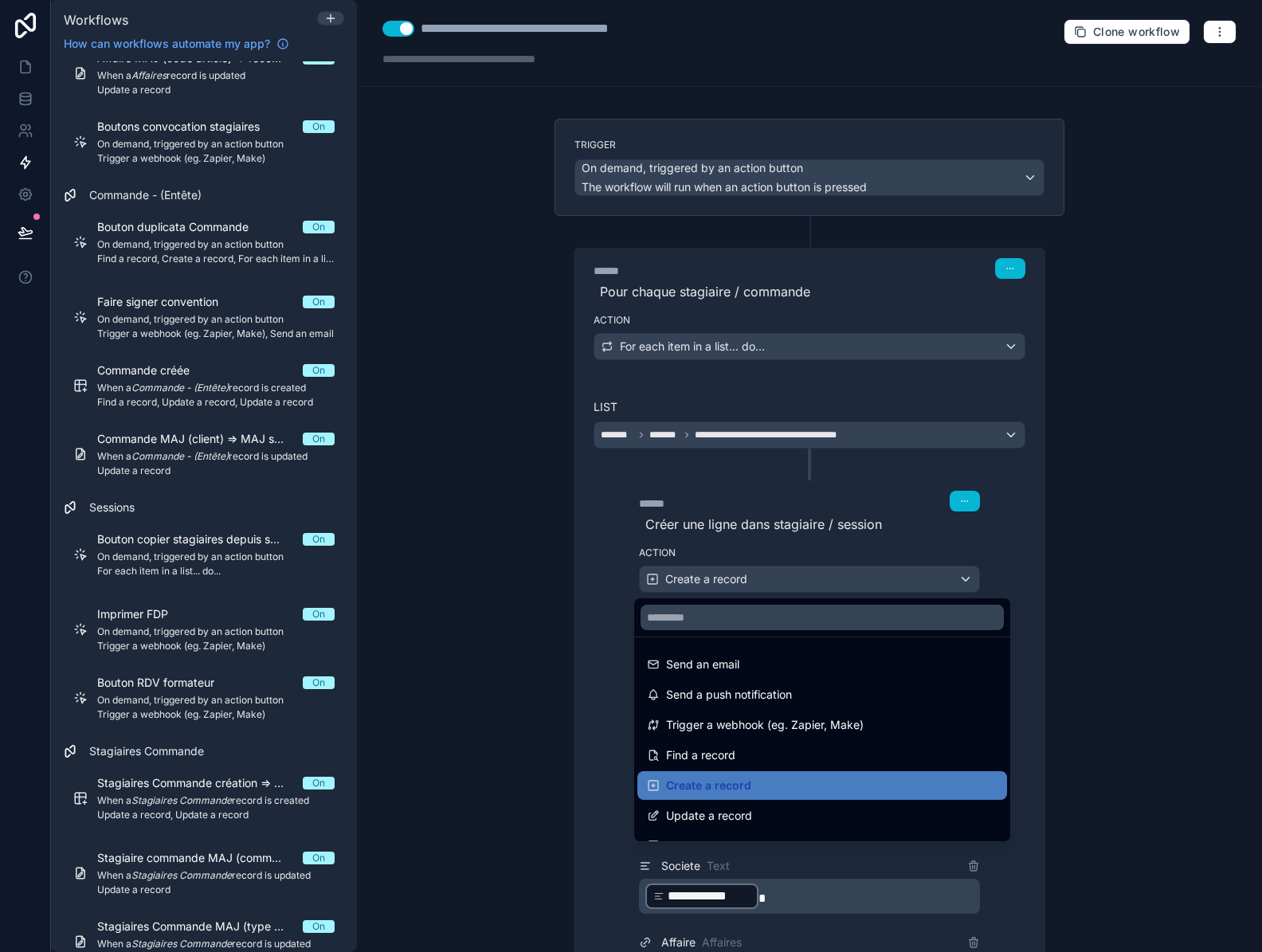
click at [755, 574] on div at bounding box center [631, 476] width 1262 height 952
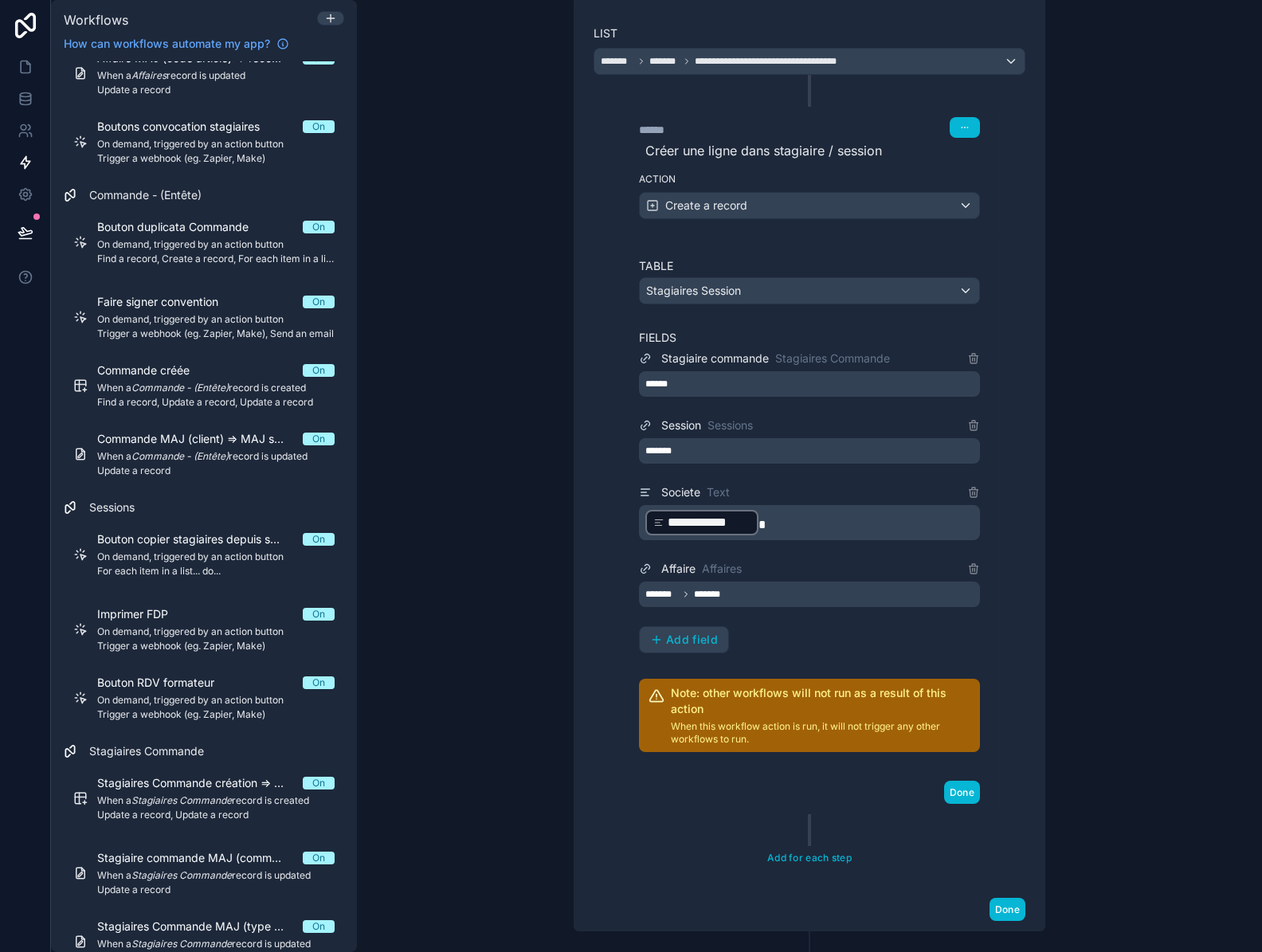
scroll to position [398, 0]
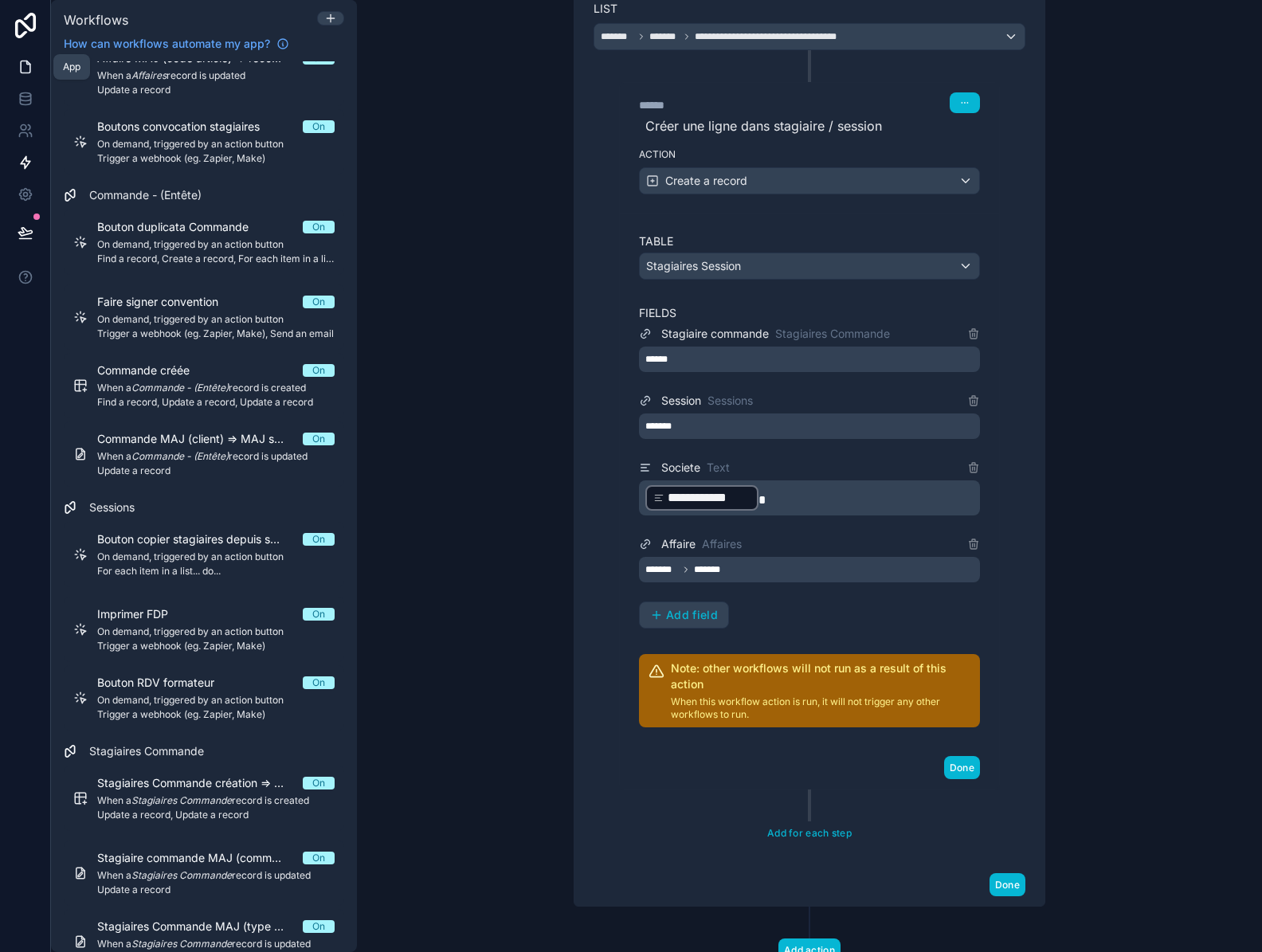
click at [25, 64] on icon at bounding box center [25, 67] width 16 height 16
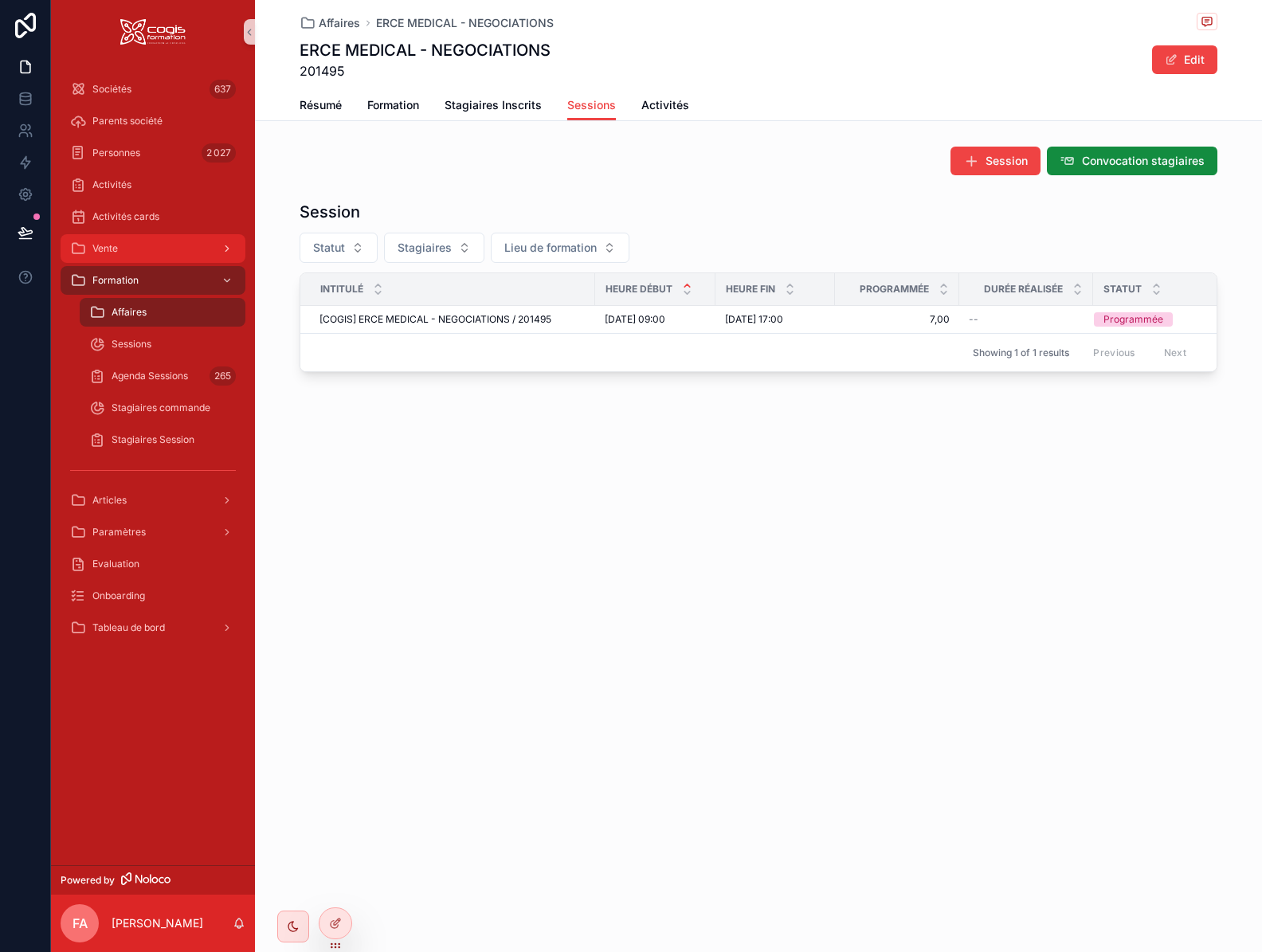
click at [118, 240] on div "Vente" at bounding box center [153, 248] width 166 height 25
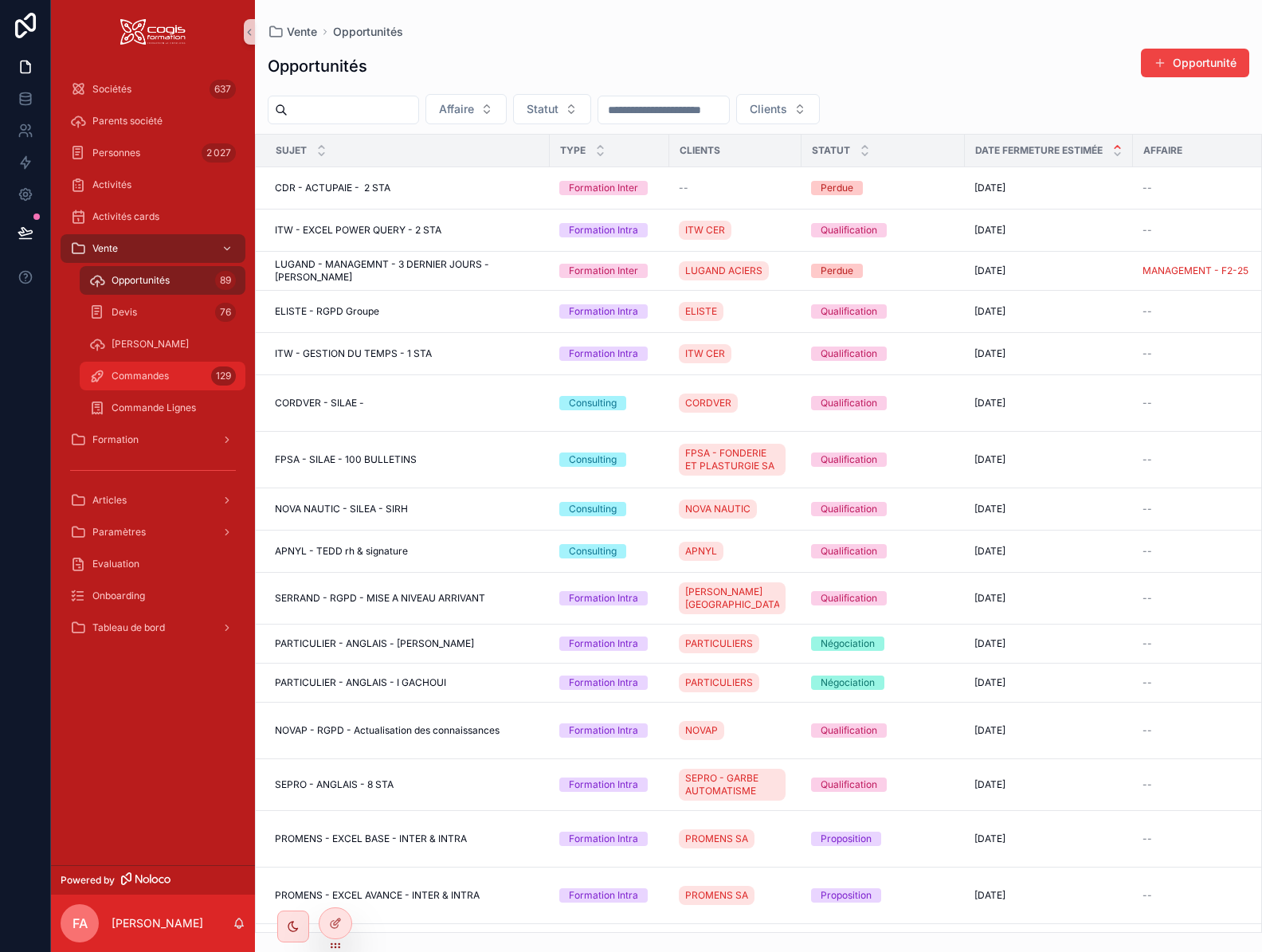
click at [155, 377] on span "Commandes" at bounding box center [140, 376] width 57 height 13
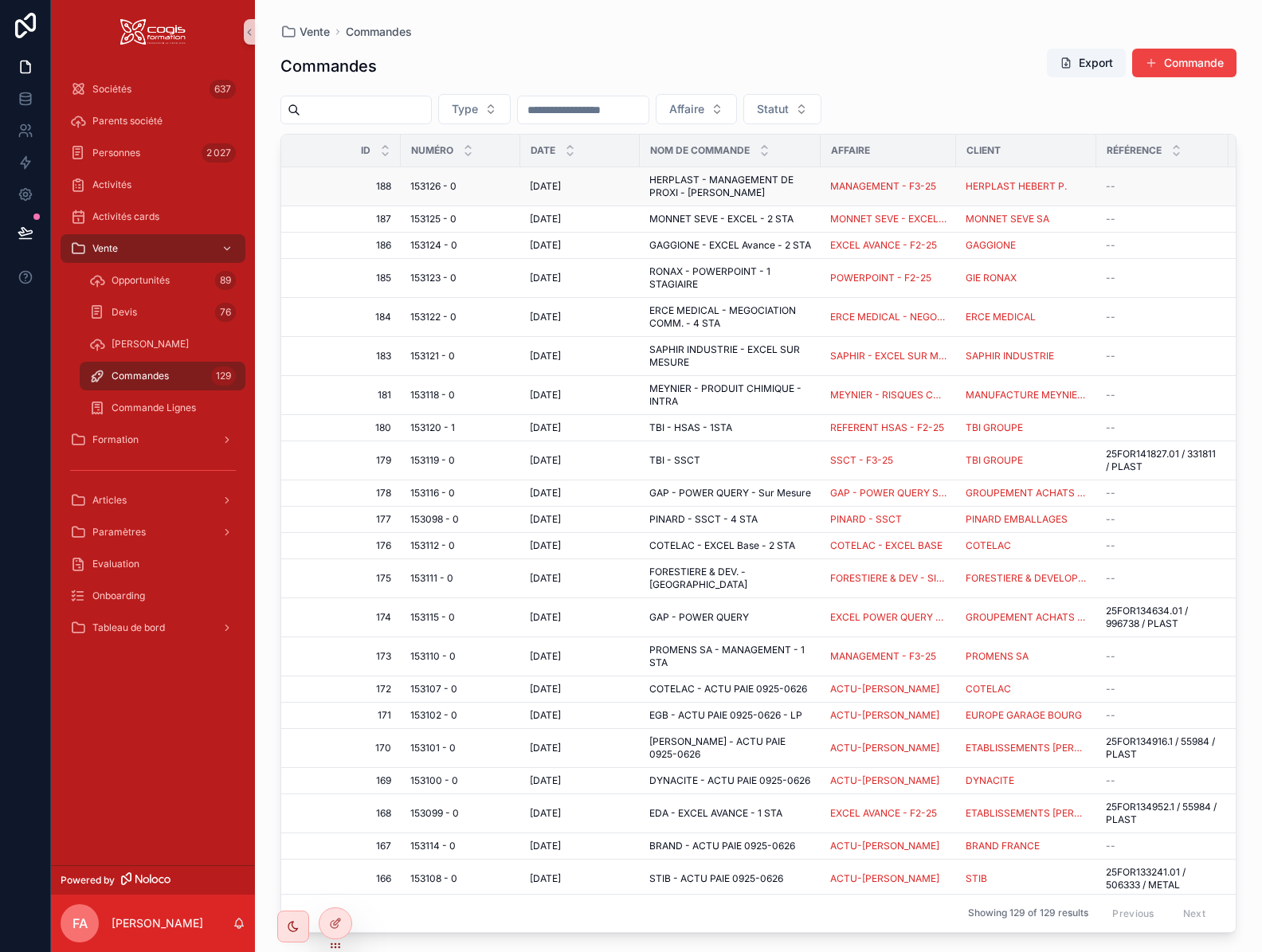
click at [433, 190] on span "153126 - 0" at bounding box center [433, 186] width 47 height 13
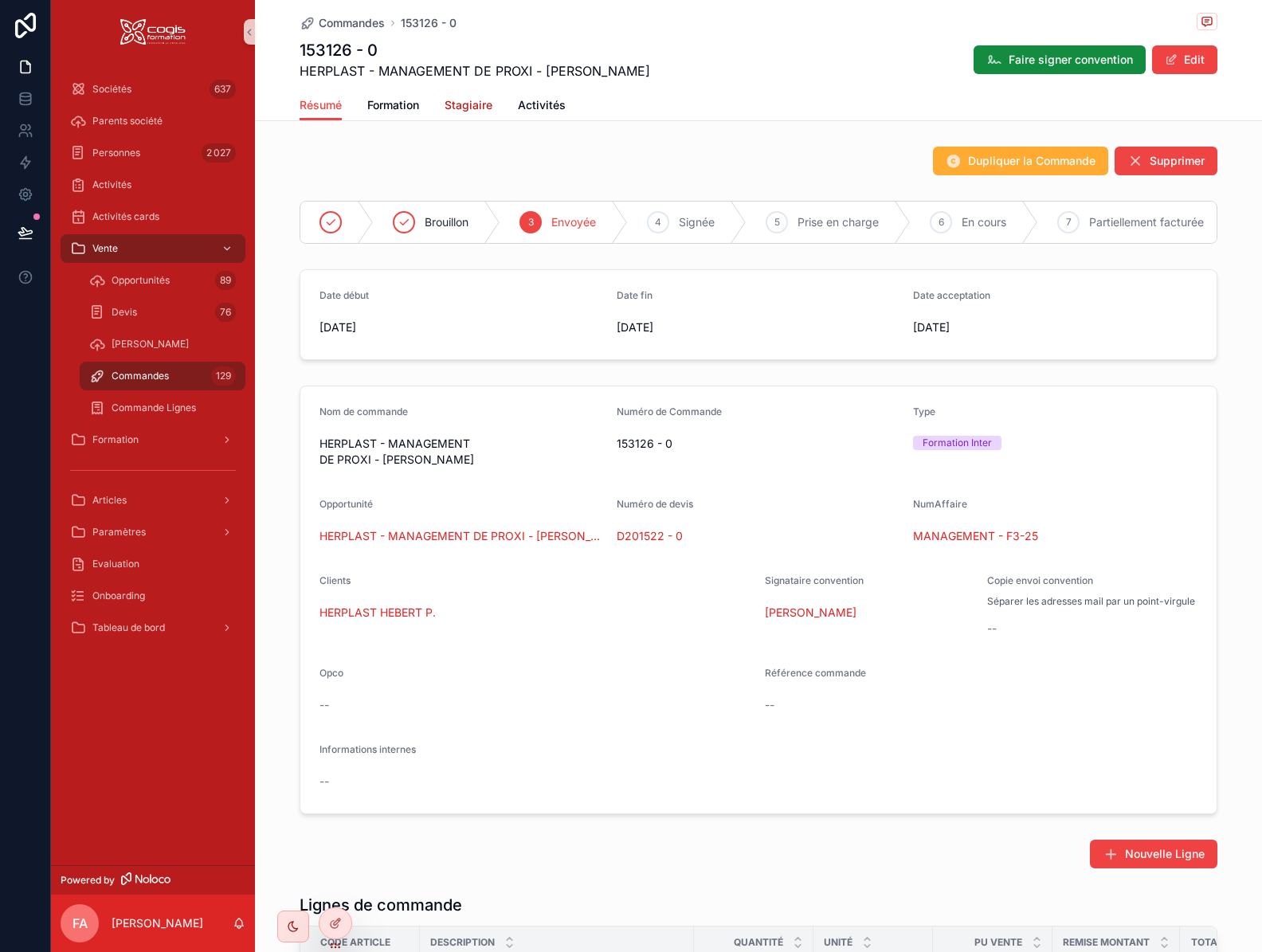
click at [458, 99] on span "Stagiaire" at bounding box center [468, 105] width 47 height 16
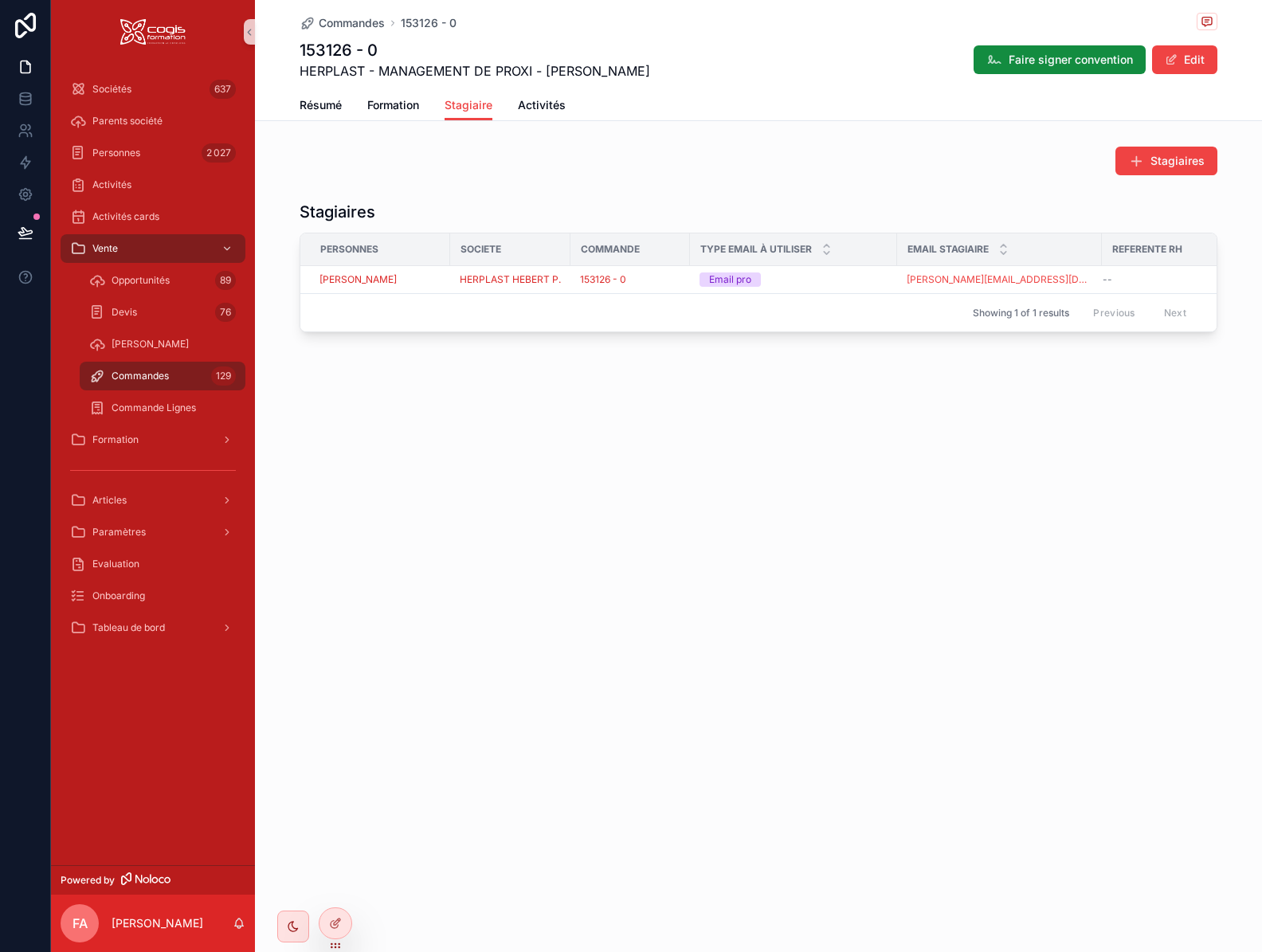
click at [1035, 149] on div "Stagiaires" at bounding box center [758, 161] width 918 height 29
click at [340, 919] on icon at bounding box center [336, 921] width 6 height 6
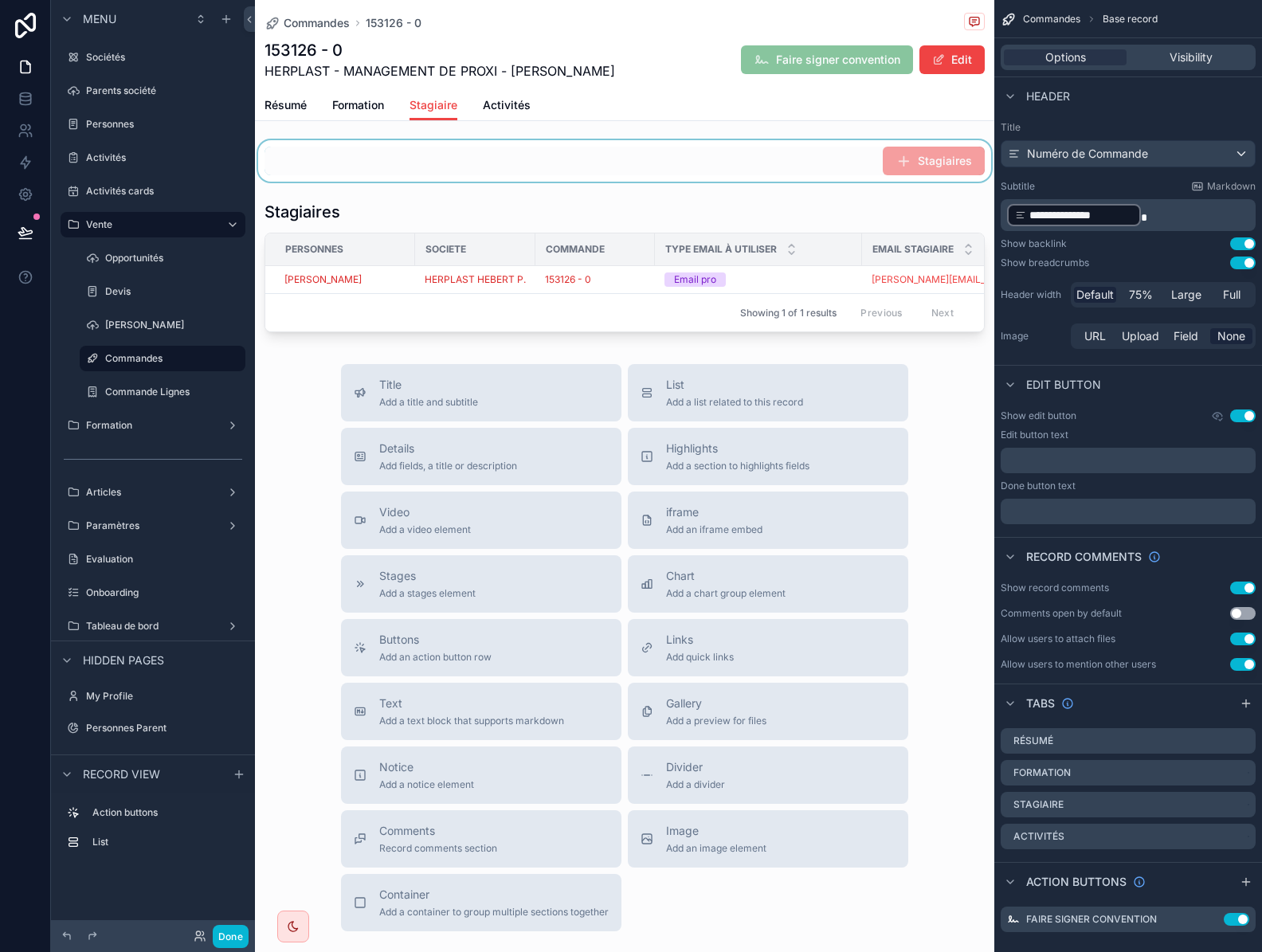
click at [831, 177] on div "scrollable content" at bounding box center [624, 161] width 739 height 41
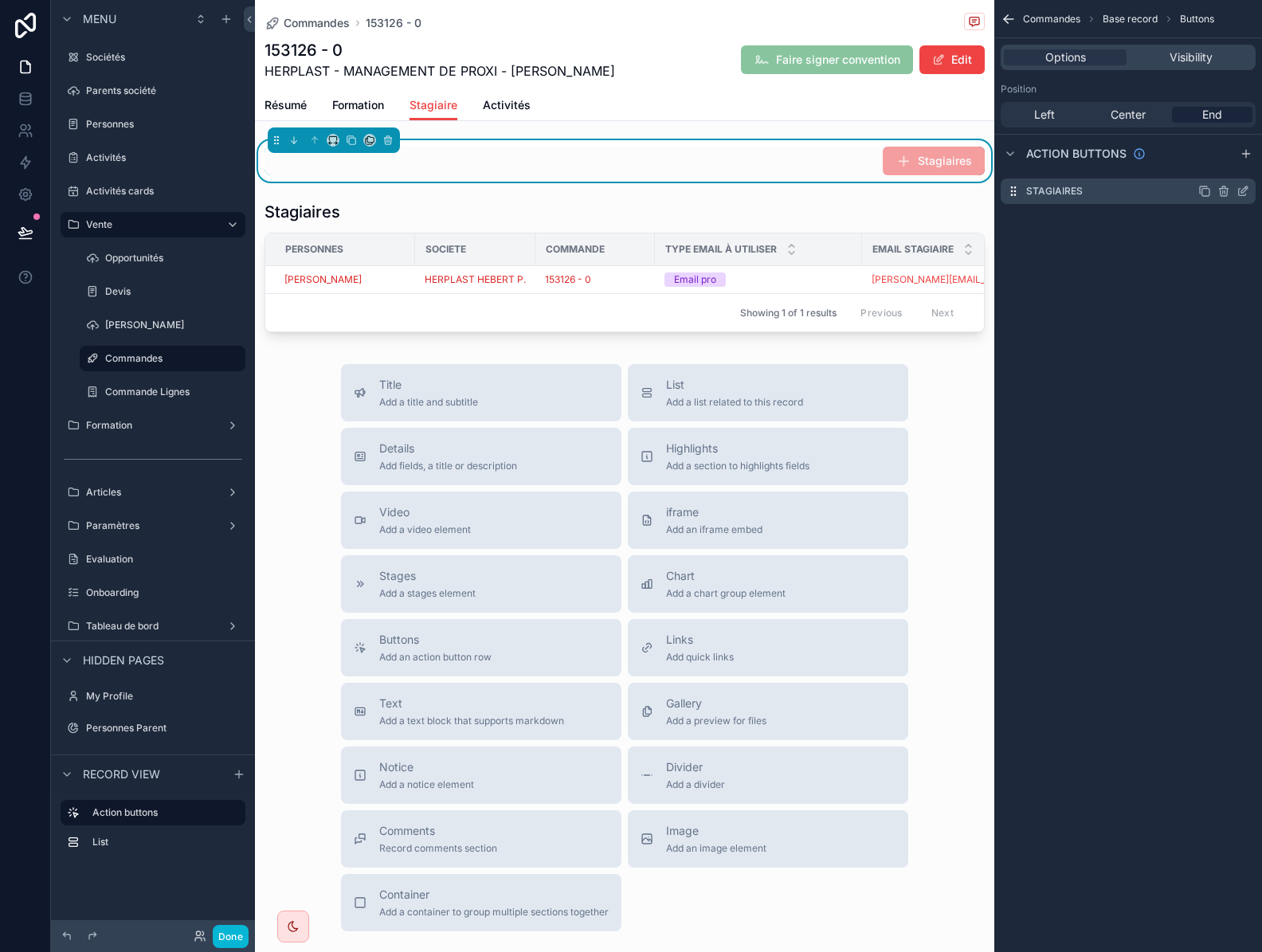
click at [1245, 189] on icon "scrollable content" at bounding box center [1246, 188] width 2 height 2
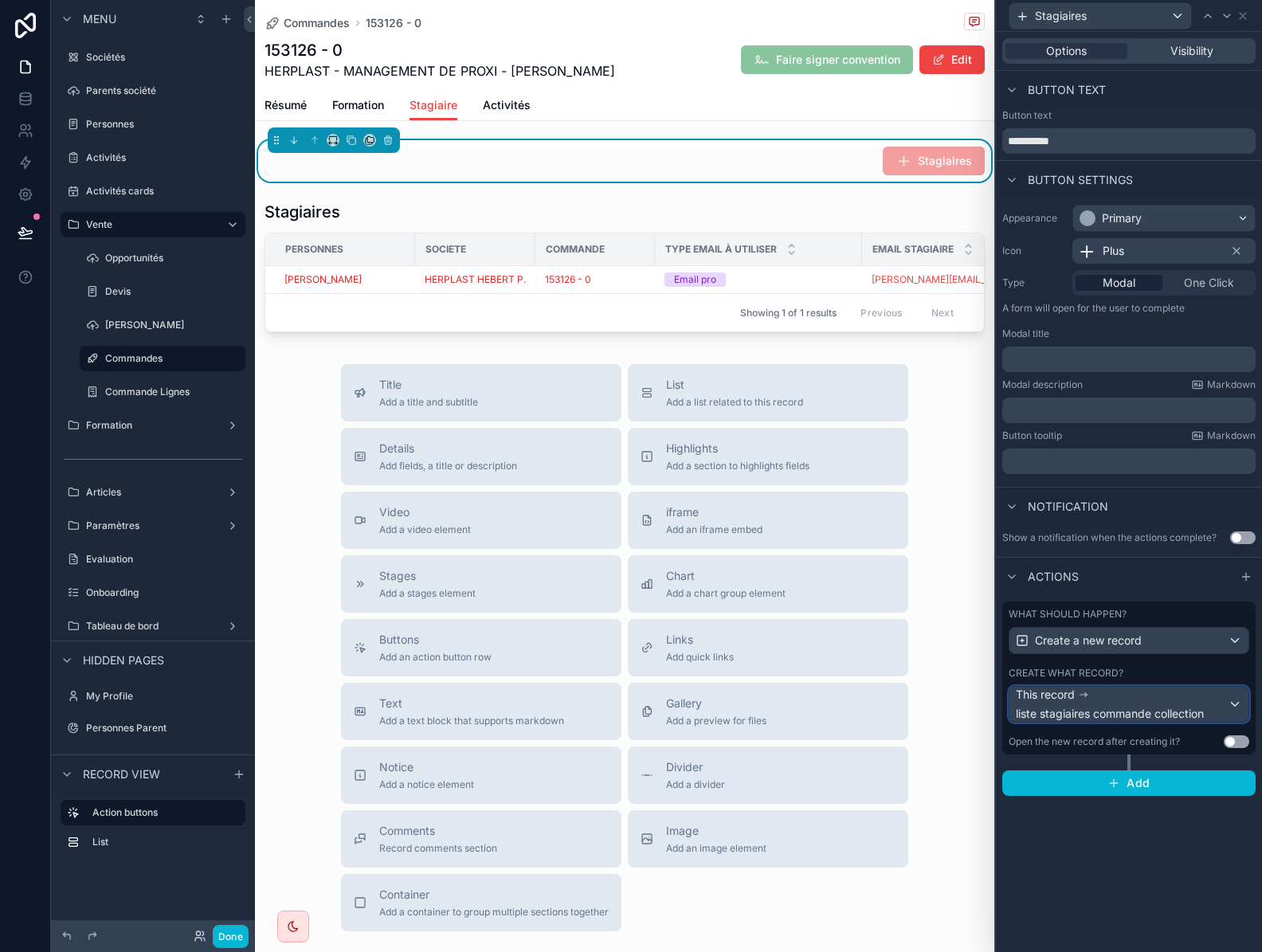
click at [1114, 703] on div "This record liste stagiaires commande collection" at bounding box center [1121, 704] width 212 height 35
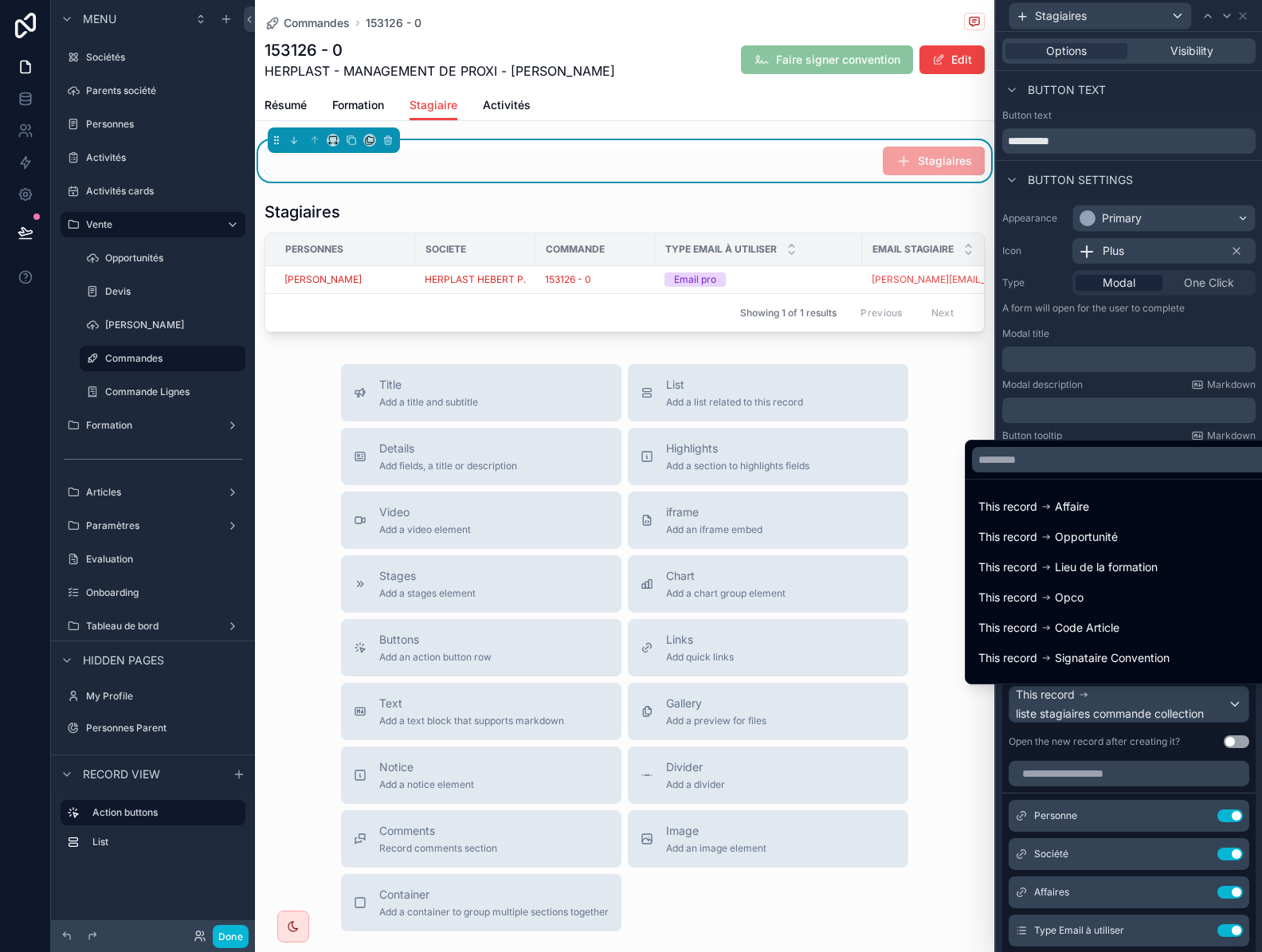
click at [1114, 705] on div at bounding box center [1129, 476] width 266 height 952
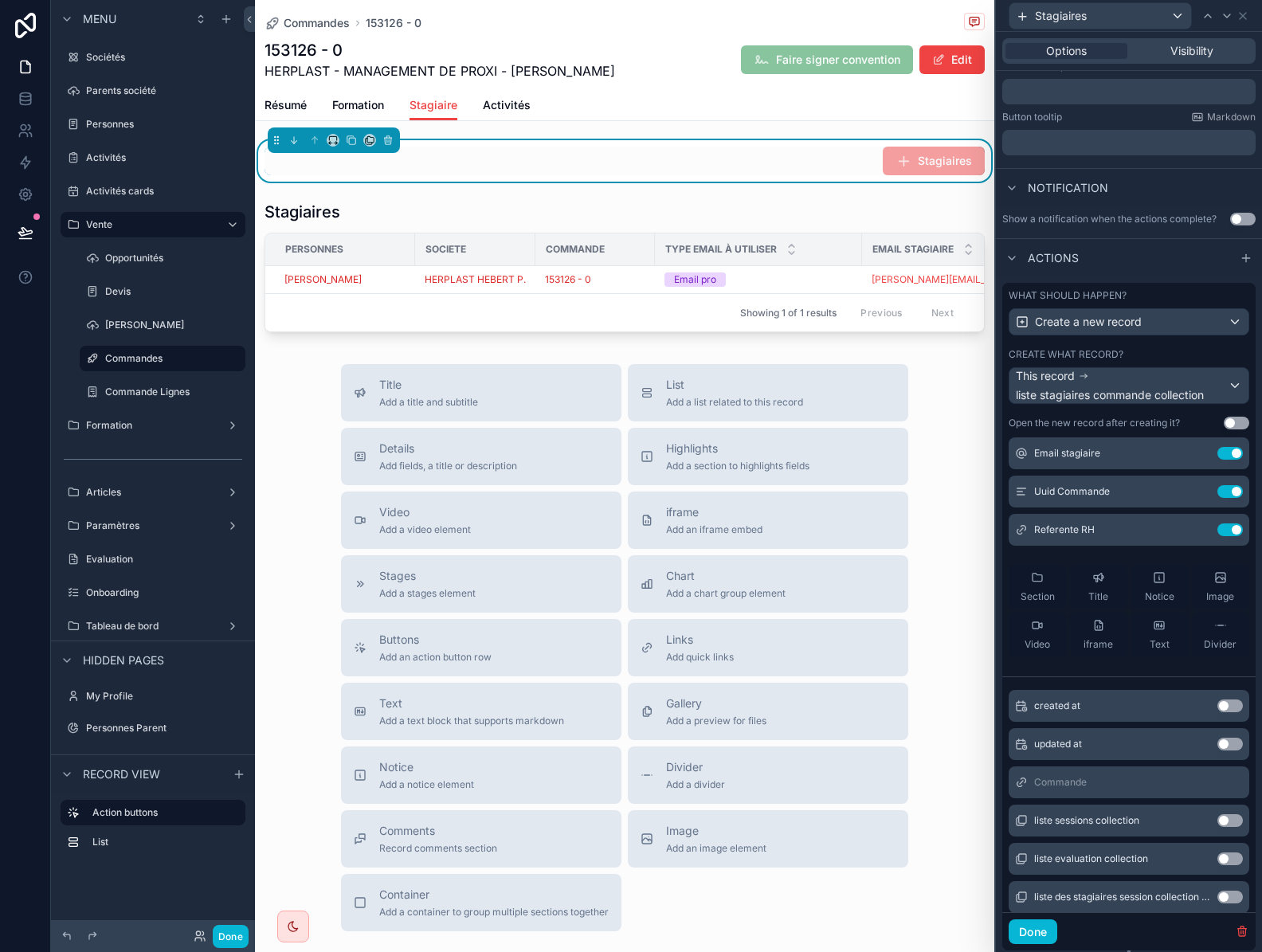
scroll to position [217, 0]
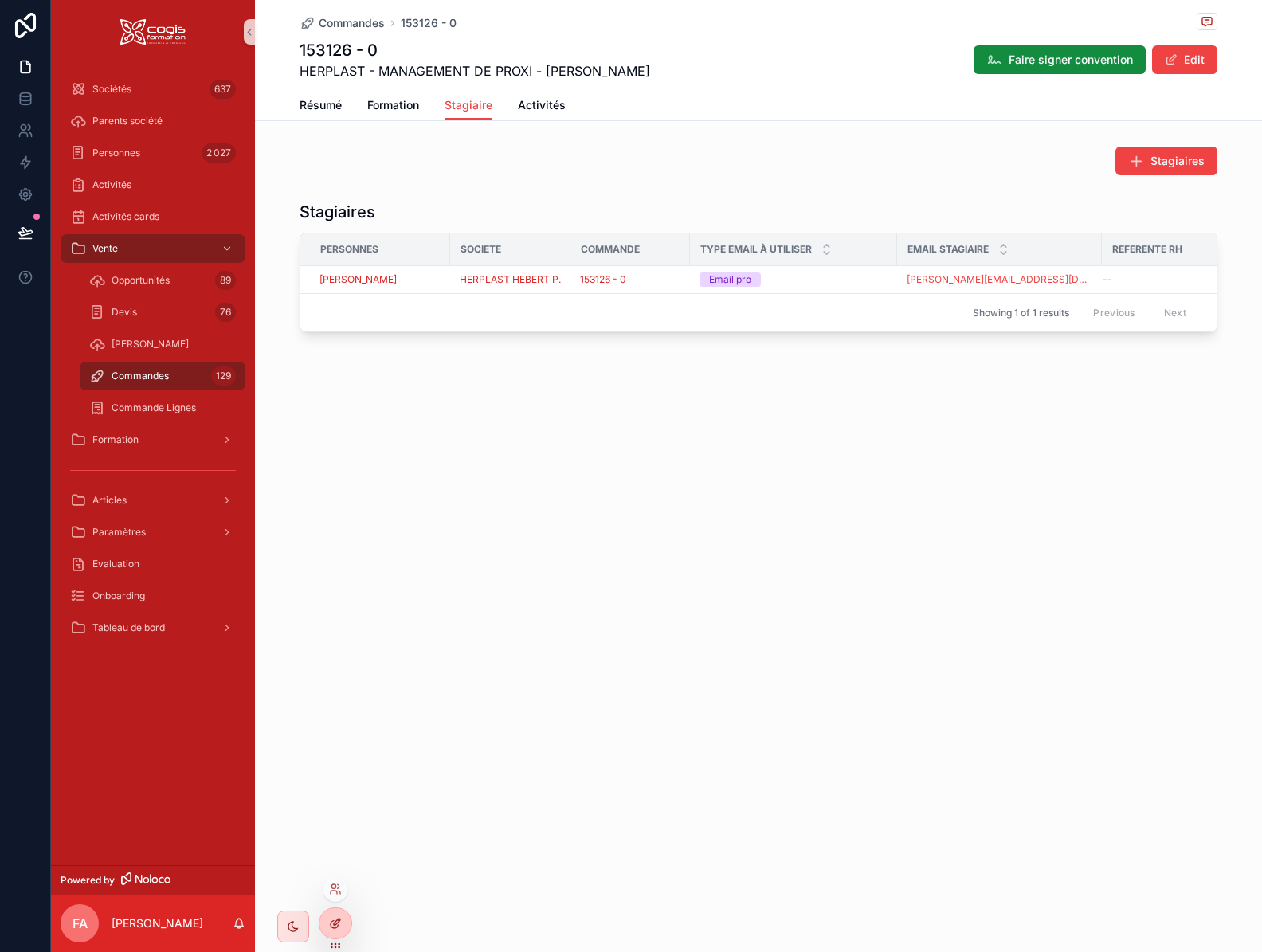
click at [339, 917] on icon at bounding box center [335, 923] width 13 height 13
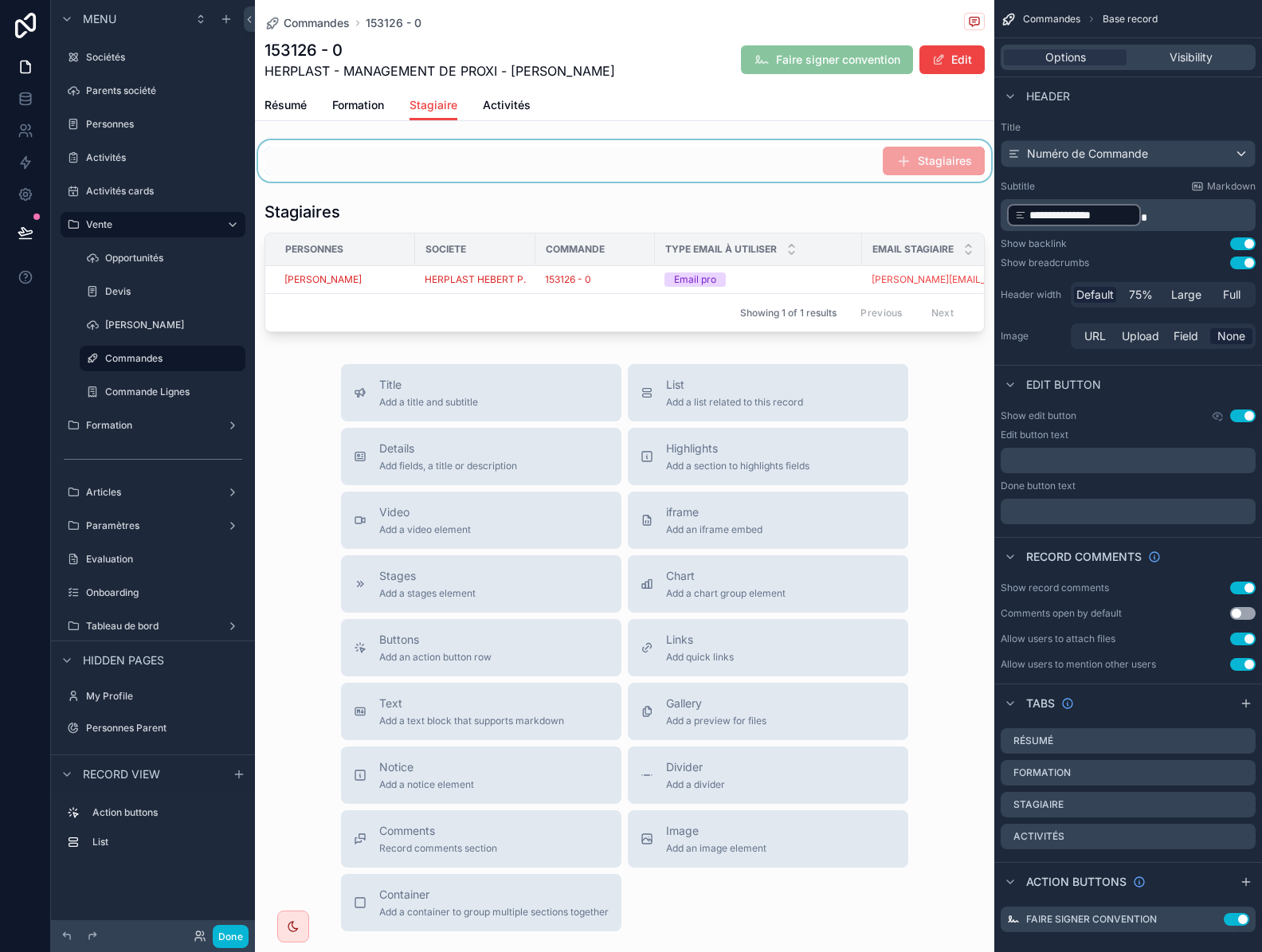
click at [794, 155] on div "scrollable content" at bounding box center [624, 161] width 739 height 41
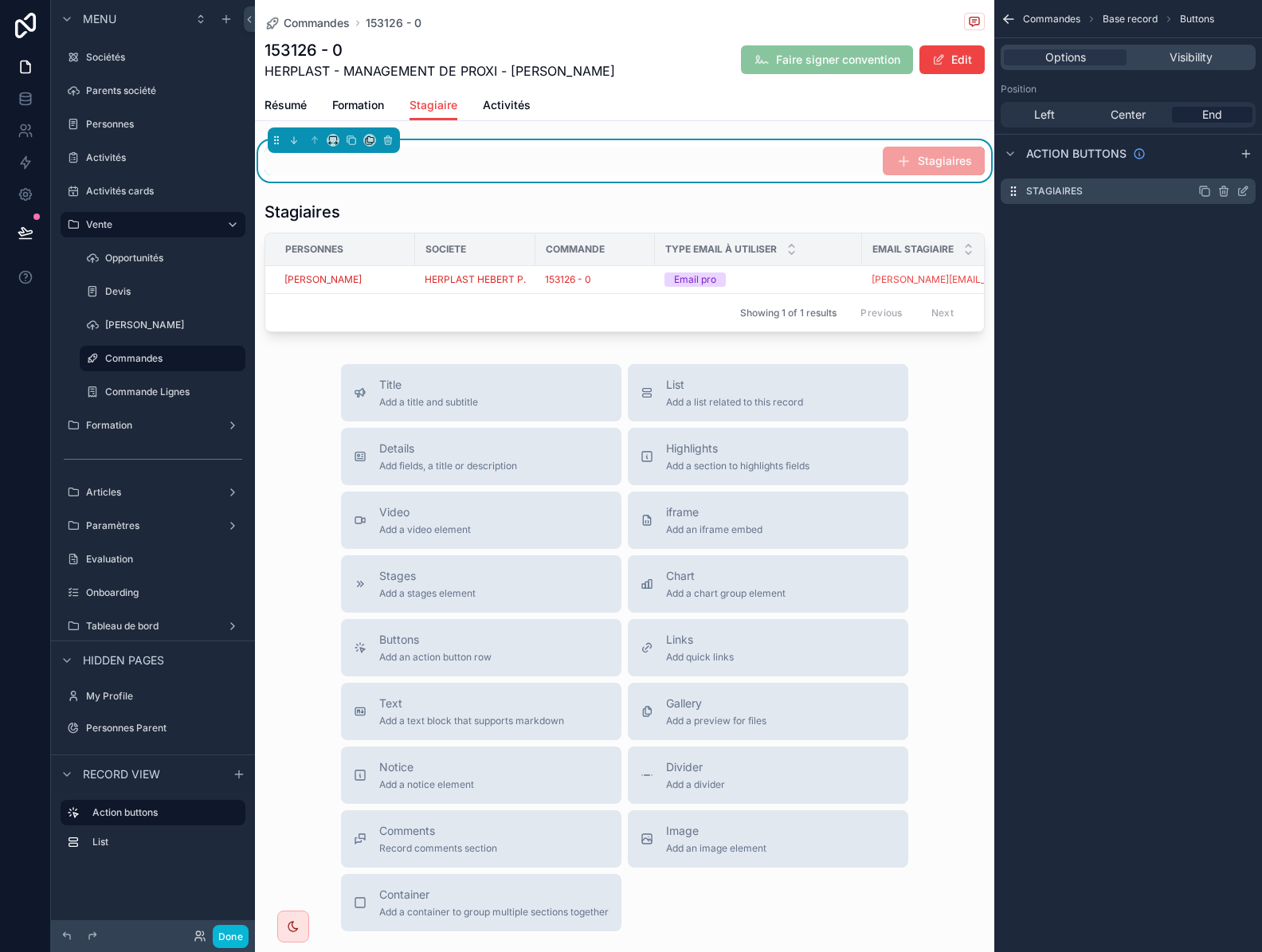
click at [1242, 191] on icon "scrollable content" at bounding box center [1243, 191] width 13 height 13
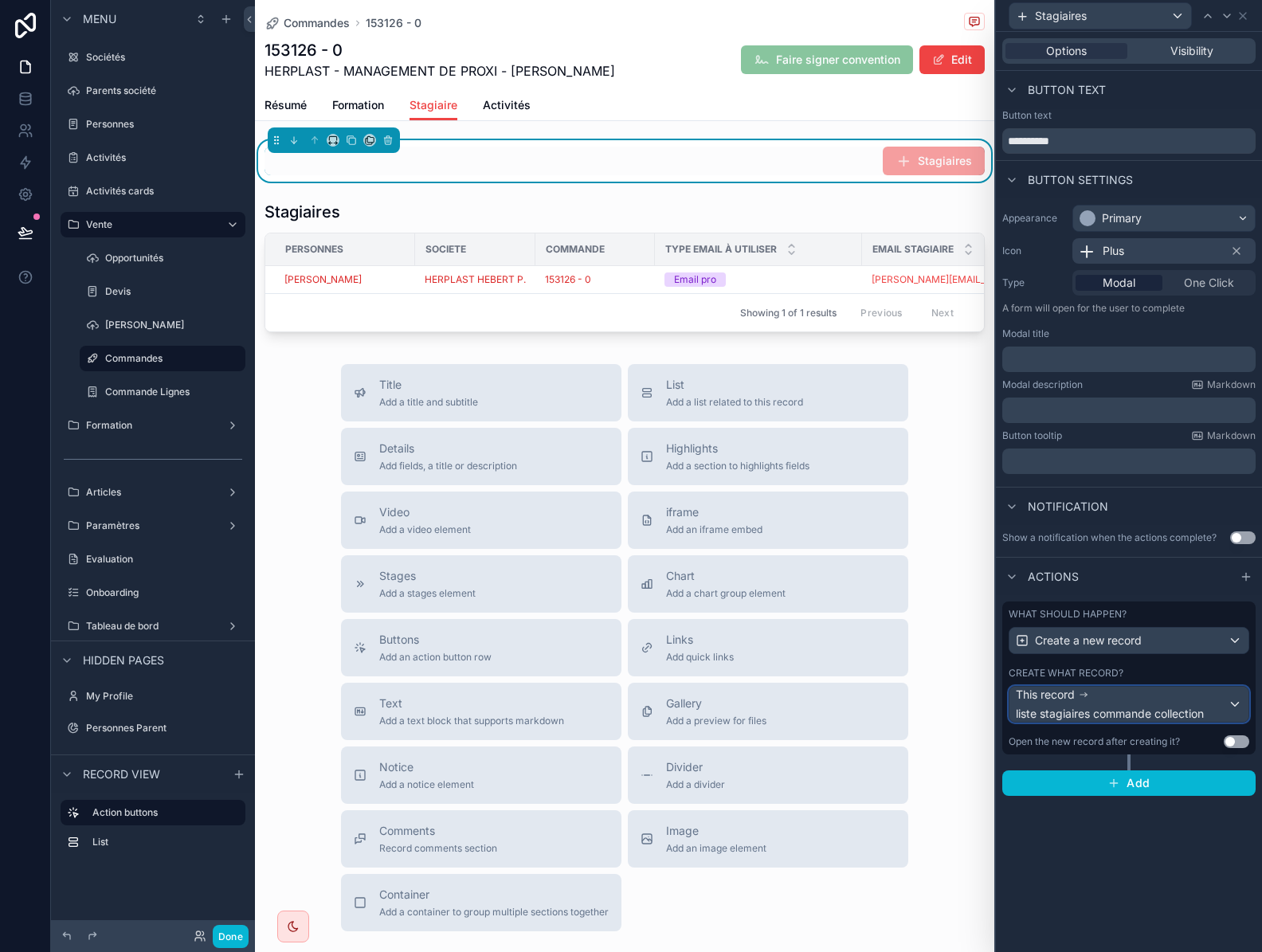
click at [1168, 708] on span "liste stagiaires commande collection" at bounding box center [1109, 714] width 188 height 16
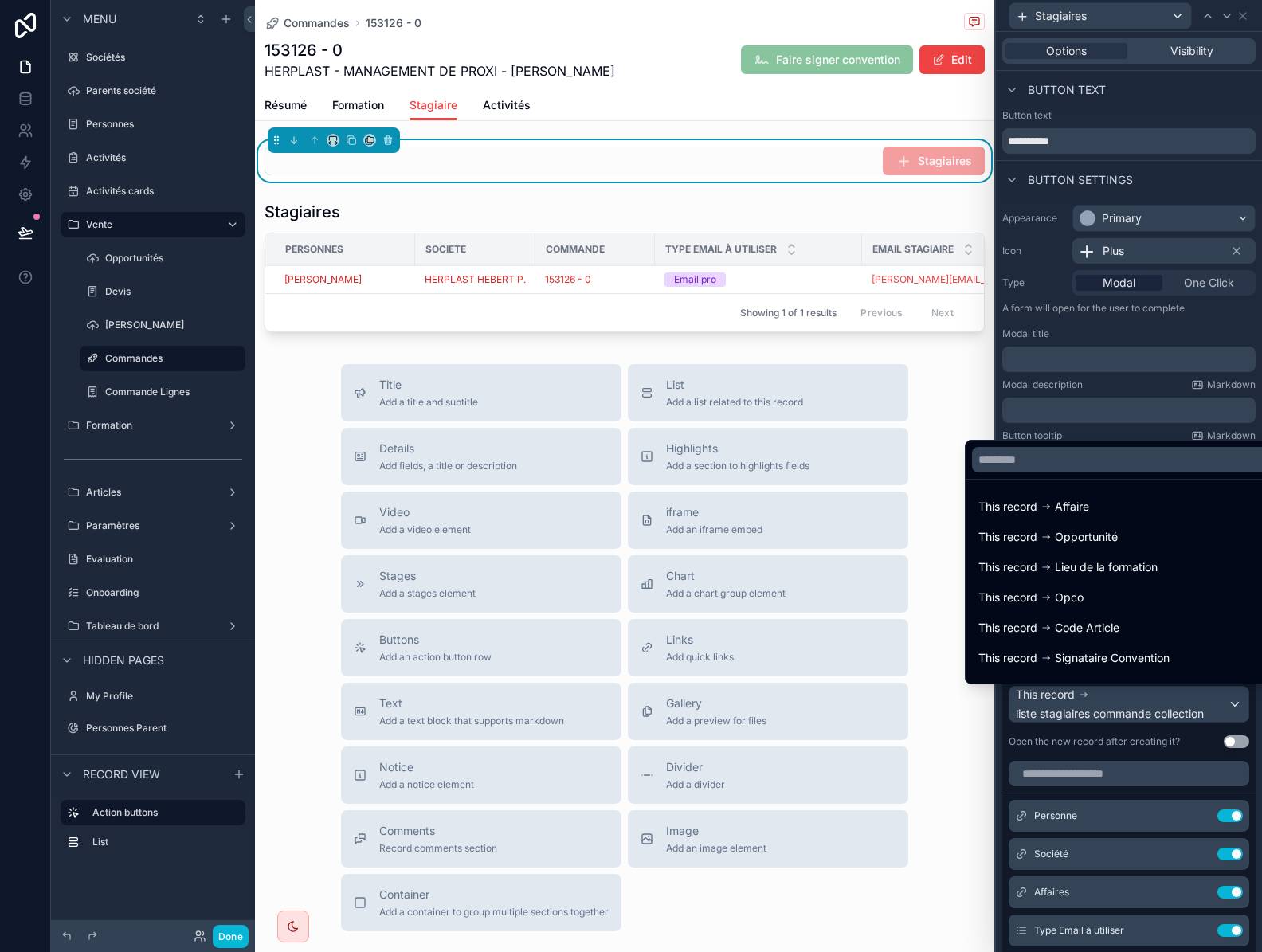
click at [1168, 708] on div at bounding box center [1129, 476] width 266 height 952
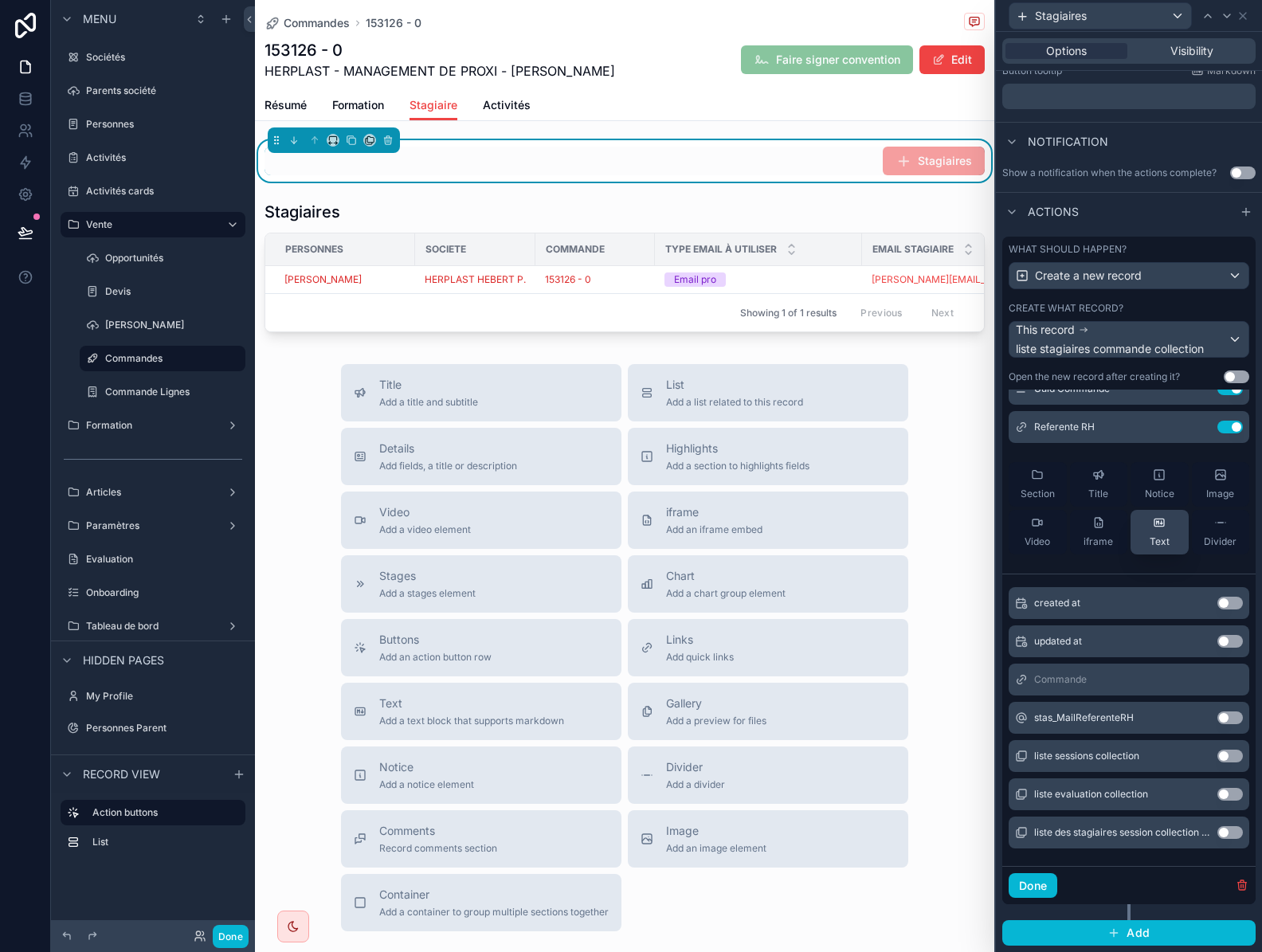
scroll to position [255, 0]
click at [1217, 717] on button "Use setting" at bounding box center [1230, 716] width 25 height 13
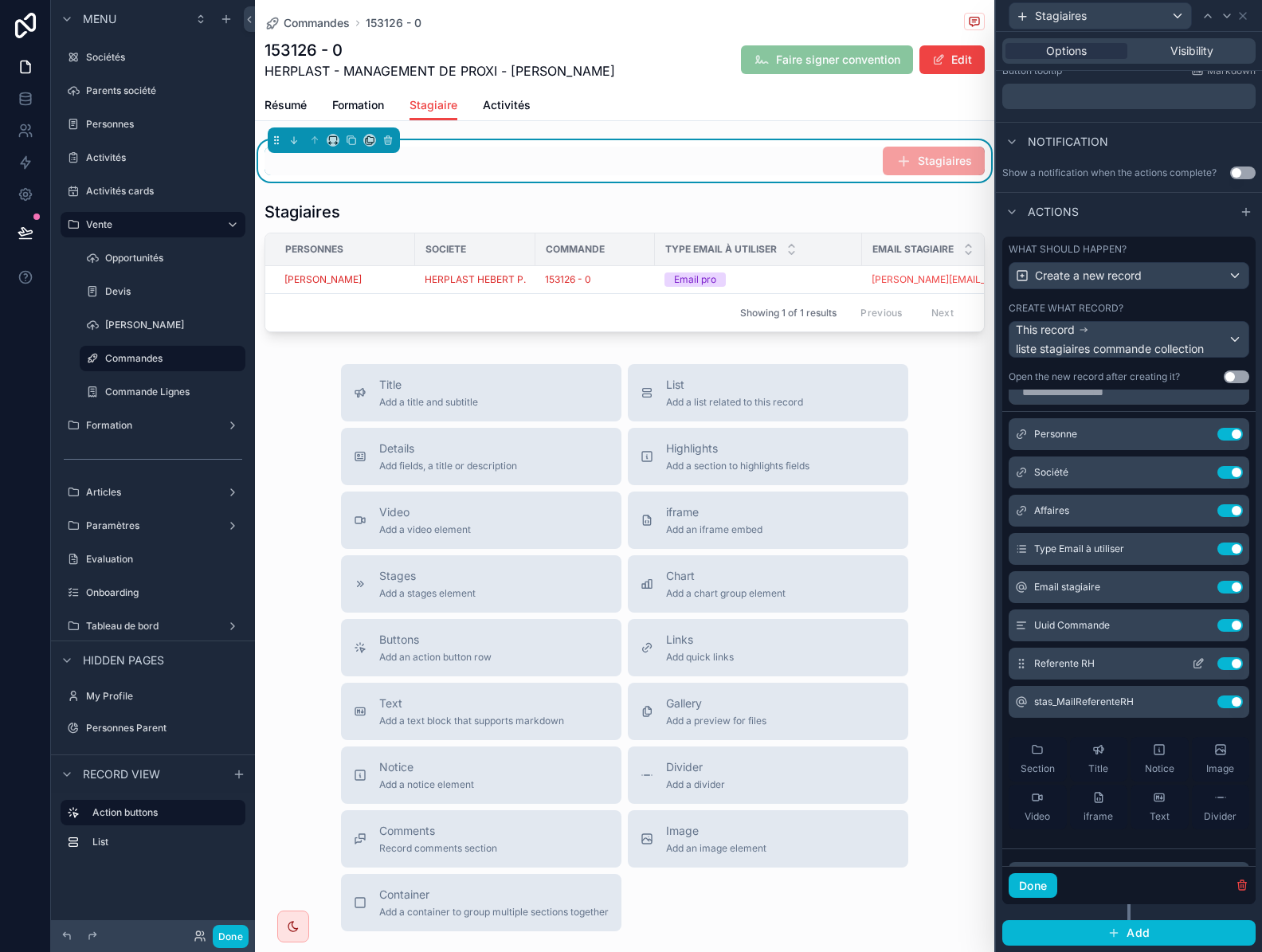
scroll to position [16, 0]
click at [1194, 703] on icon at bounding box center [1198, 703] width 7 height 7
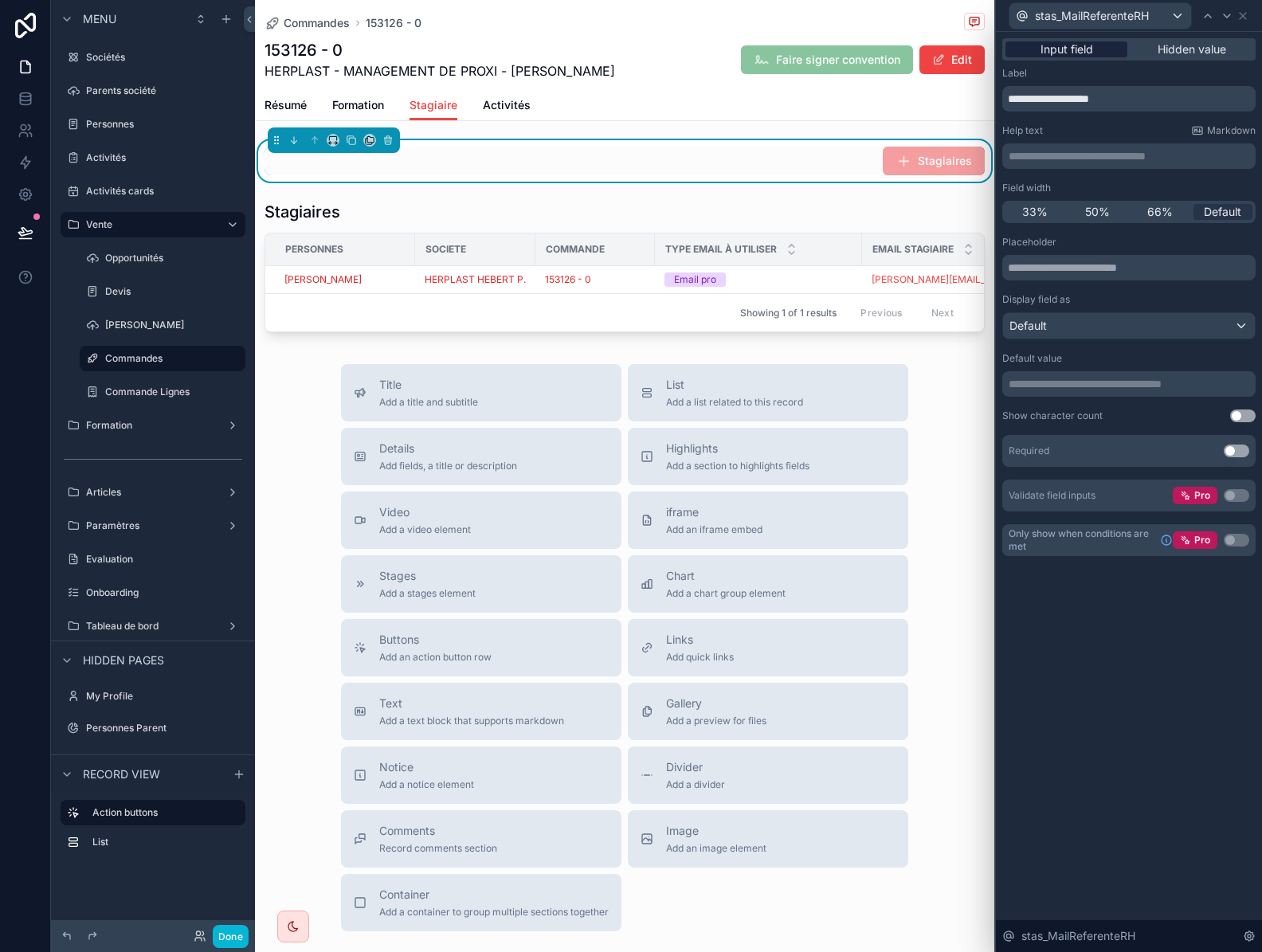
click at [1100, 45] on div "Input field" at bounding box center [1066, 49] width 122 height 16
click at [1244, 19] on icon at bounding box center [1243, 16] width 13 height 13
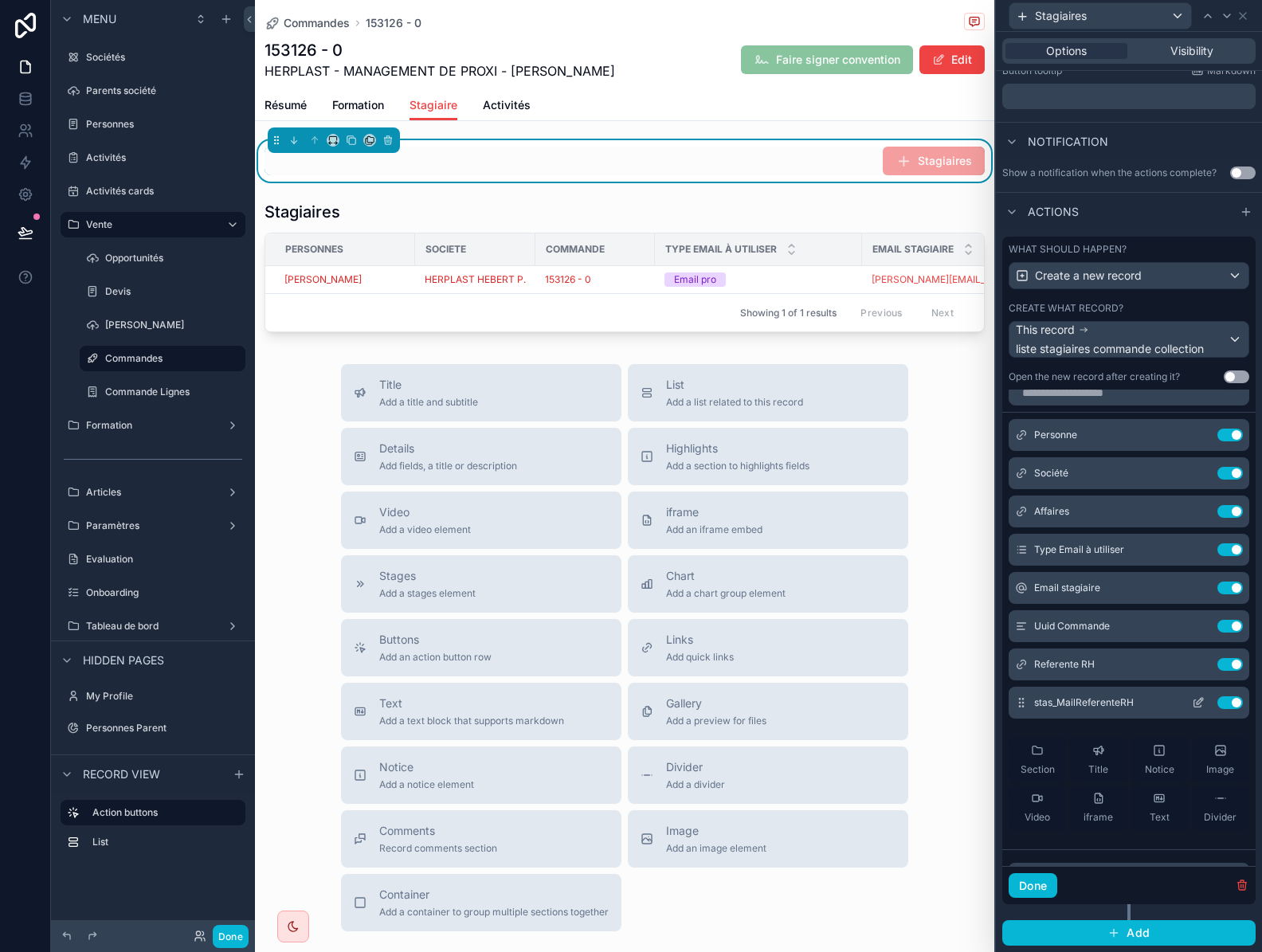
click at [1192, 703] on icon at bounding box center [1198, 703] width 13 height 13
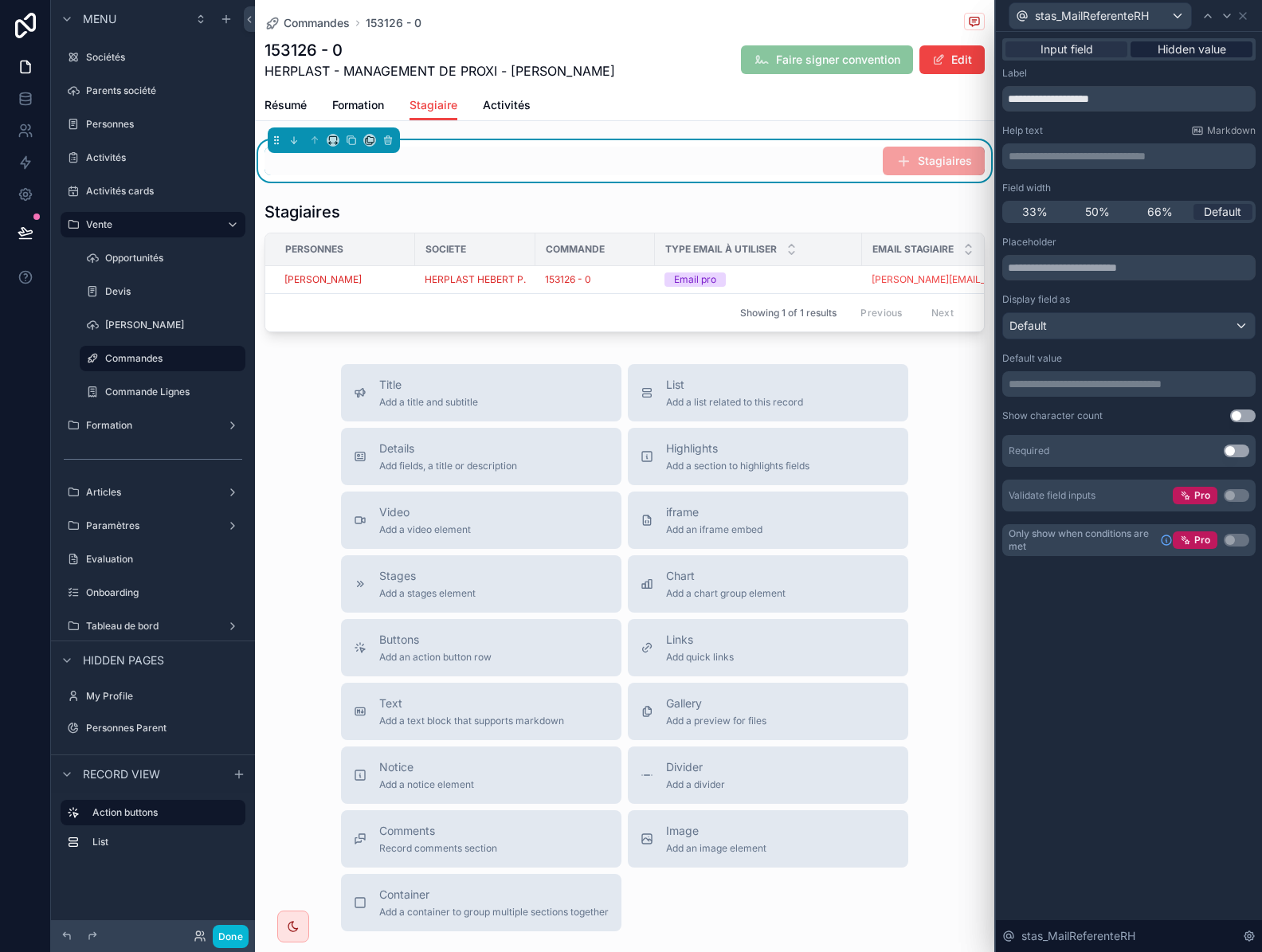
click at [1212, 43] on span "Hidden value" at bounding box center [1192, 49] width 69 height 16
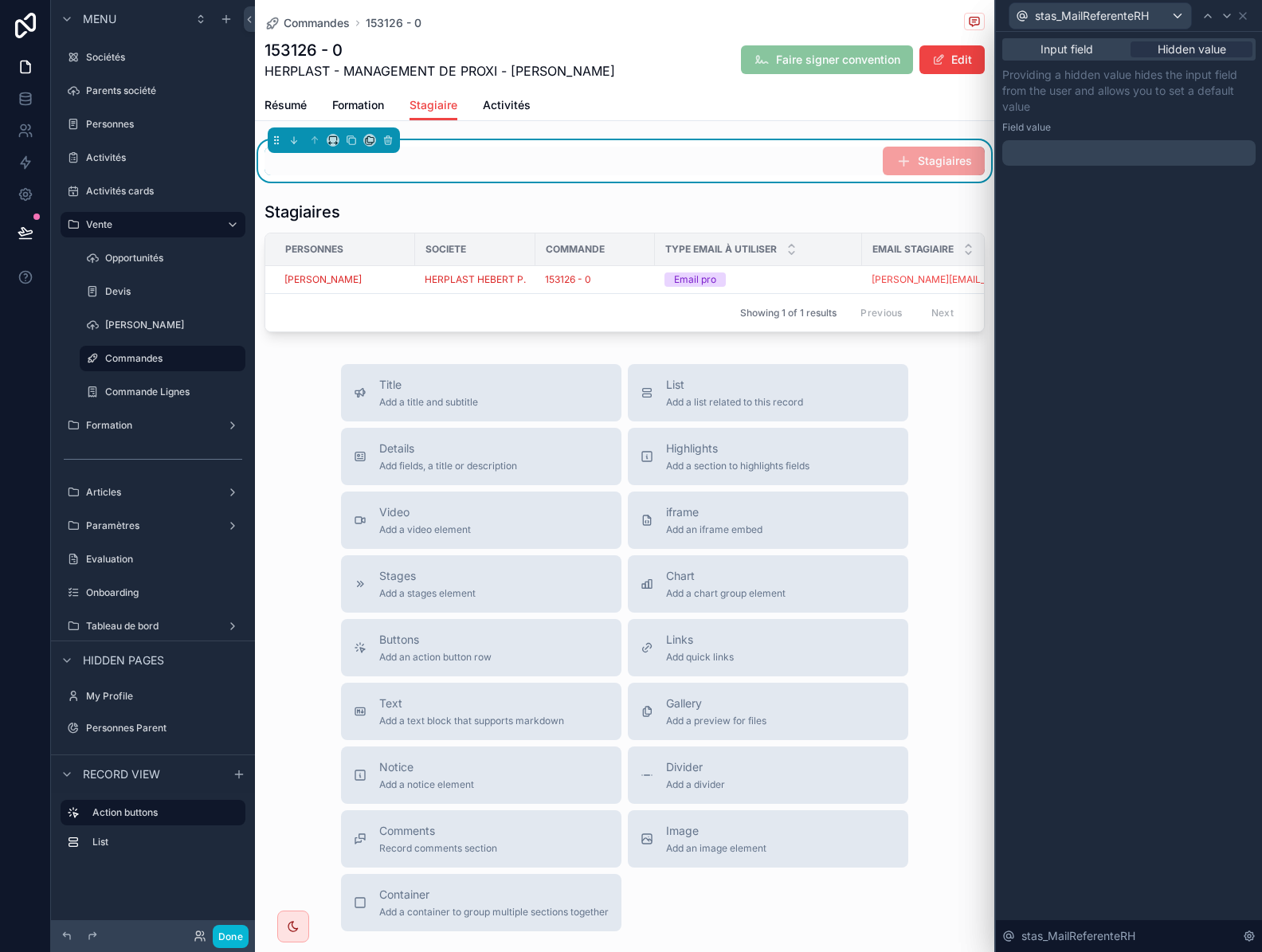
click at [1114, 148] on p "﻿" at bounding box center [1130, 153] width 244 height 16
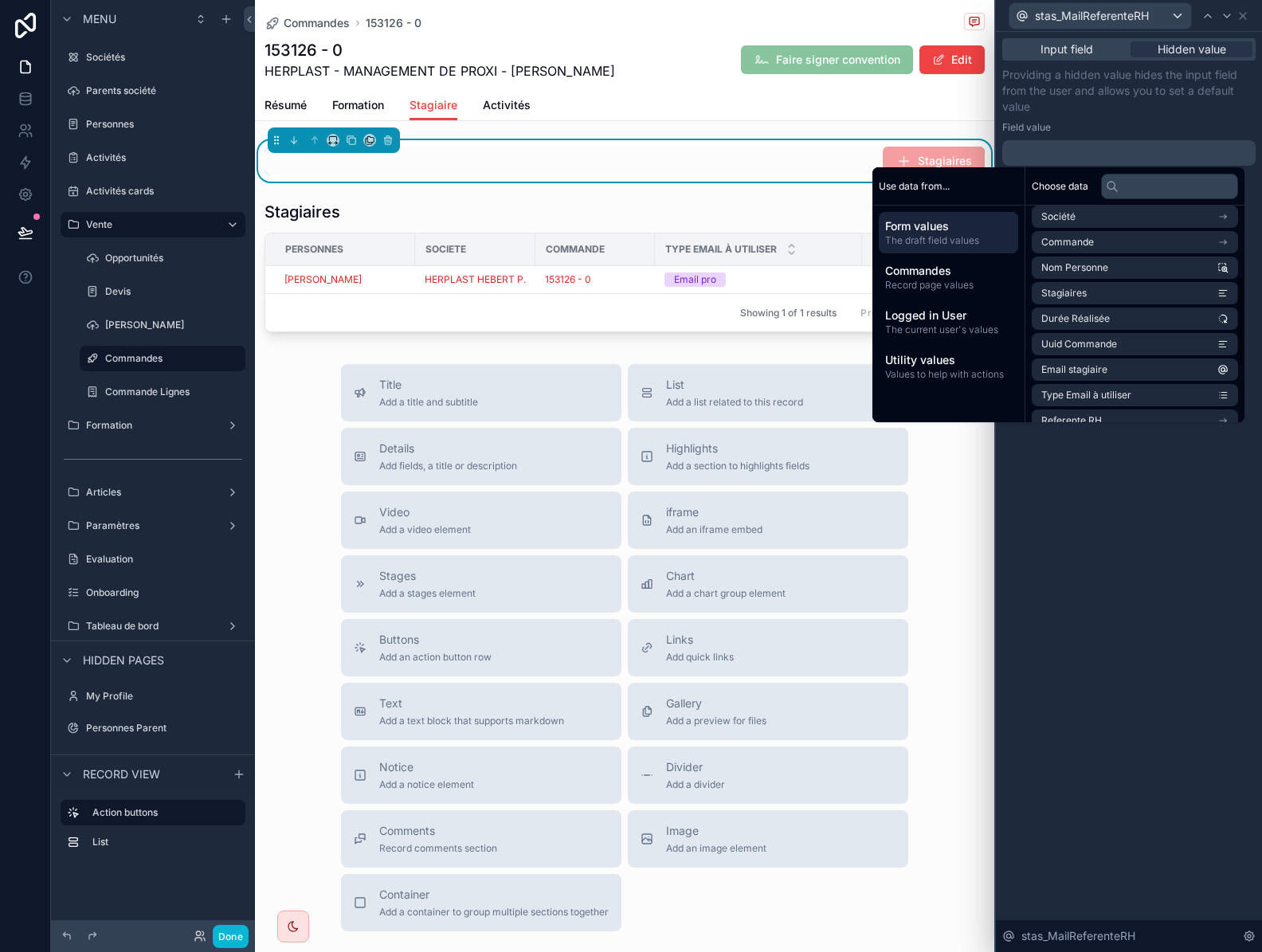
scroll to position [239, 0]
click at [1186, 341] on li "Referente RH" at bounding box center [1134, 340] width 206 height 22
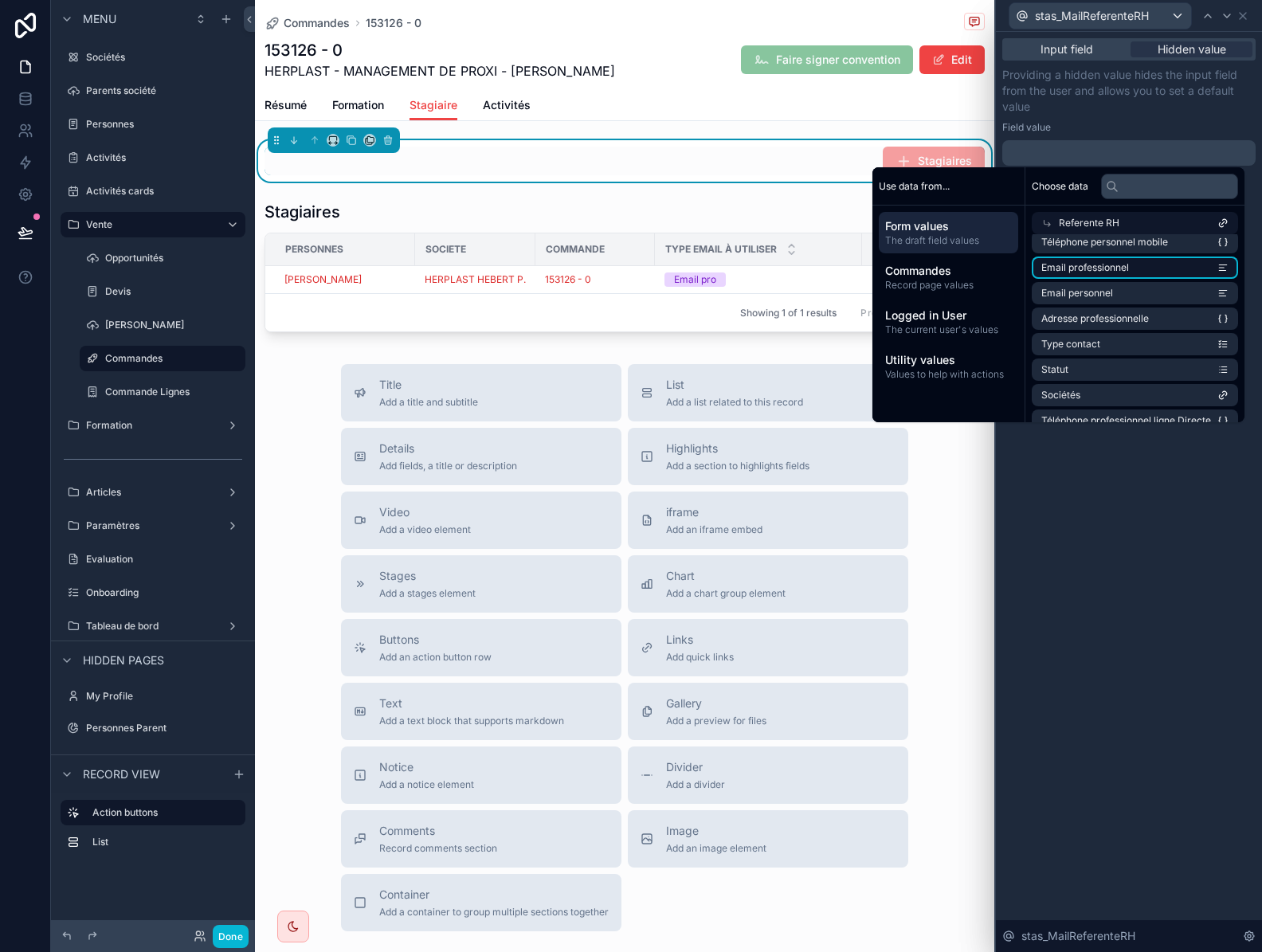
click at [1173, 270] on li "Email professionnel" at bounding box center [1134, 267] width 206 height 22
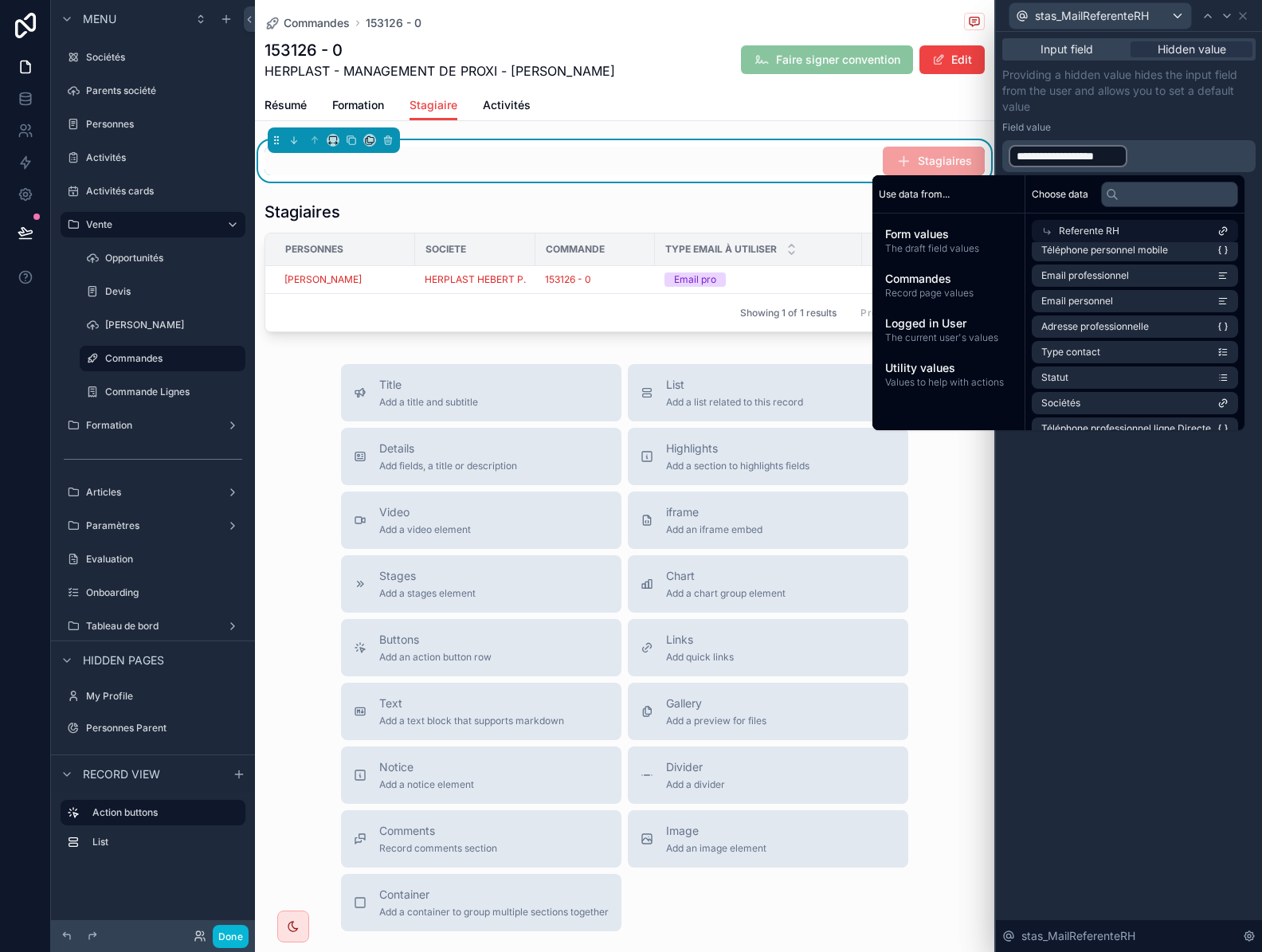
click at [1151, 655] on div "**********" at bounding box center [1129, 492] width 266 height 920
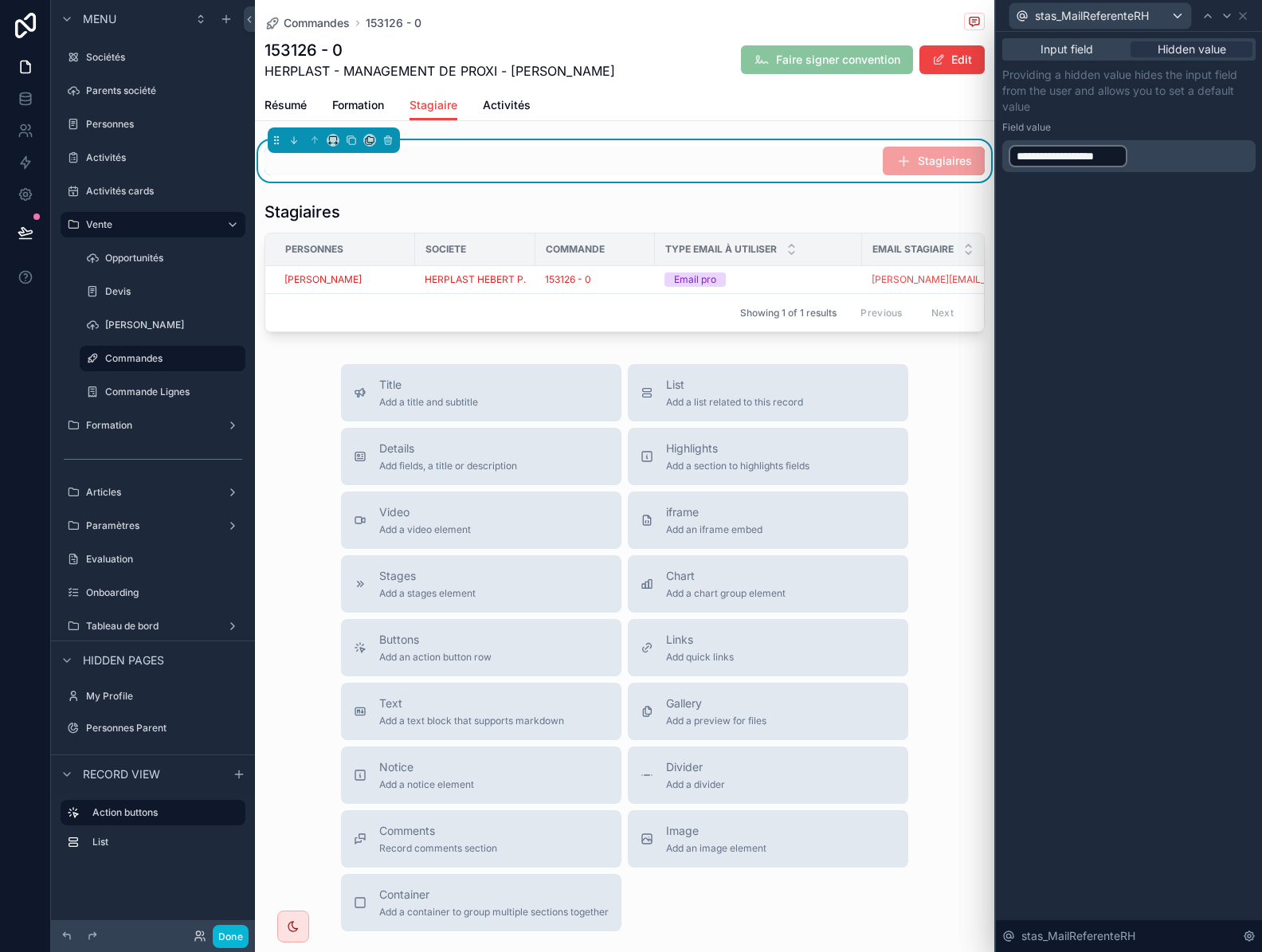
click at [1059, 155] on span "**********" at bounding box center [1067, 156] width 103 height 16
click at [1081, 480] on div "**********" at bounding box center [1129, 492] width 266 height 920
click at [1241, 13] on icon at bounding box center [1242, 16] width 6 height 6
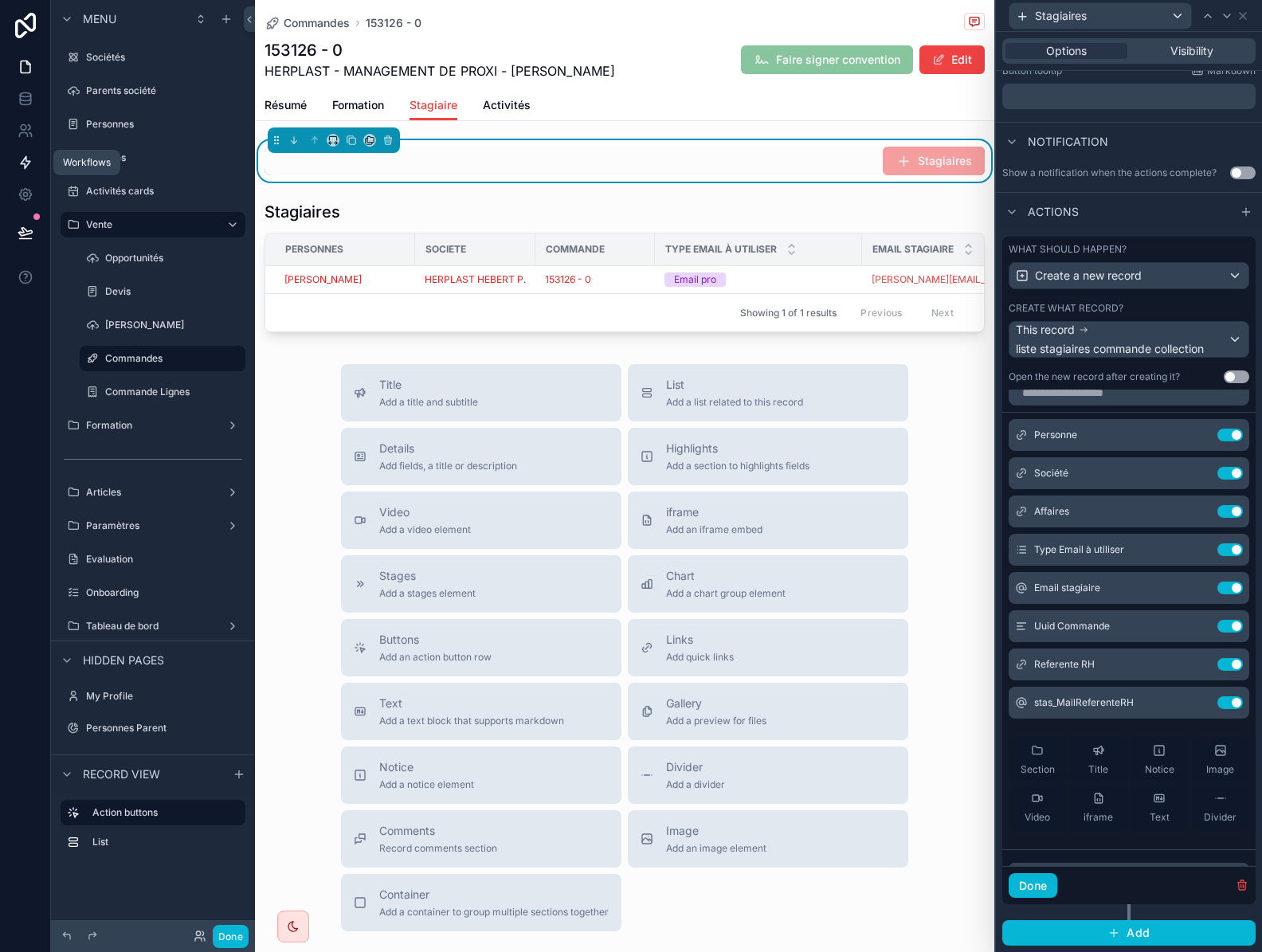
click at [18, 162] on icon at bounding box center [25, 162] width 16 height 16
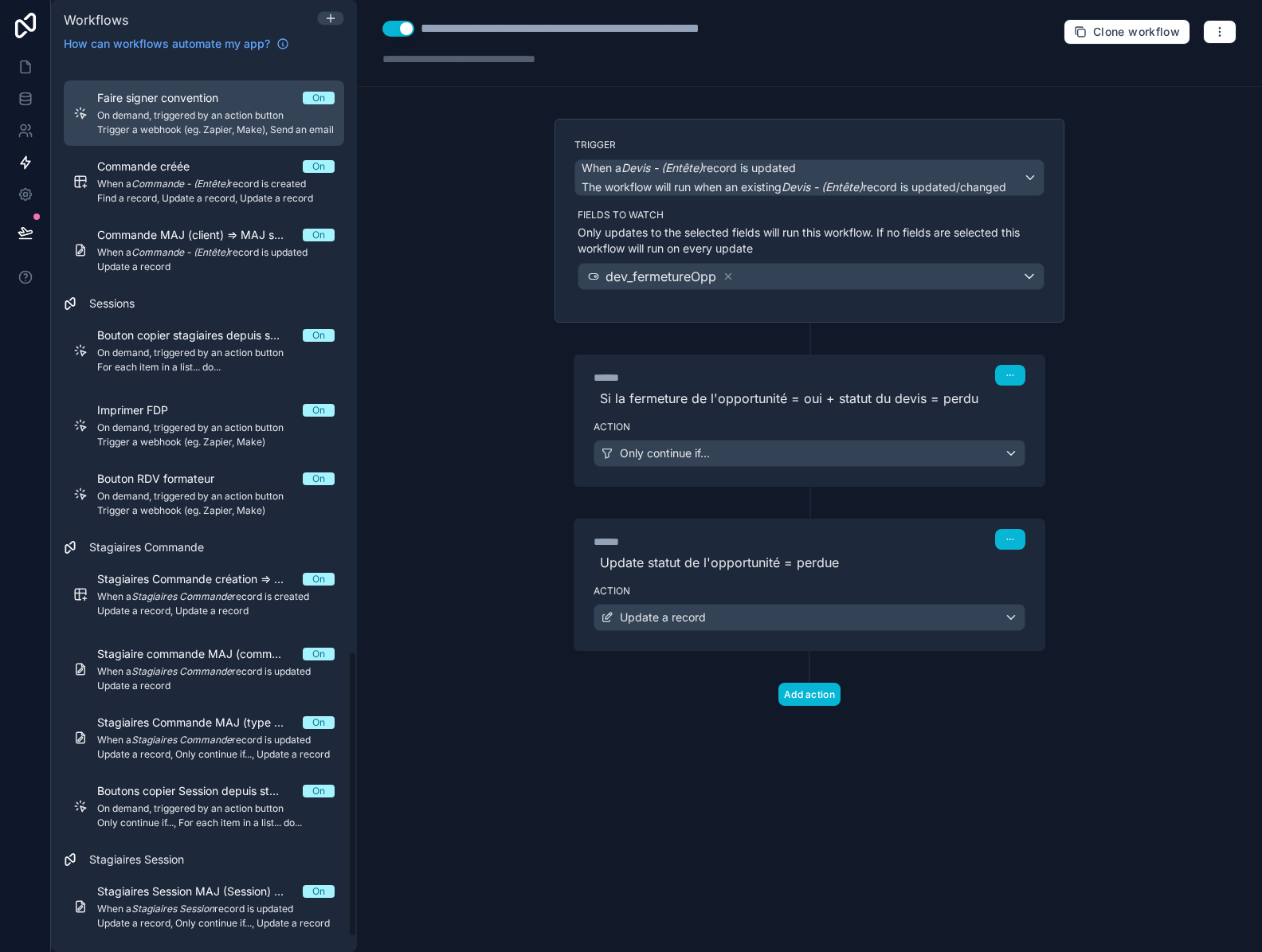
scroll to position [1832, 0]
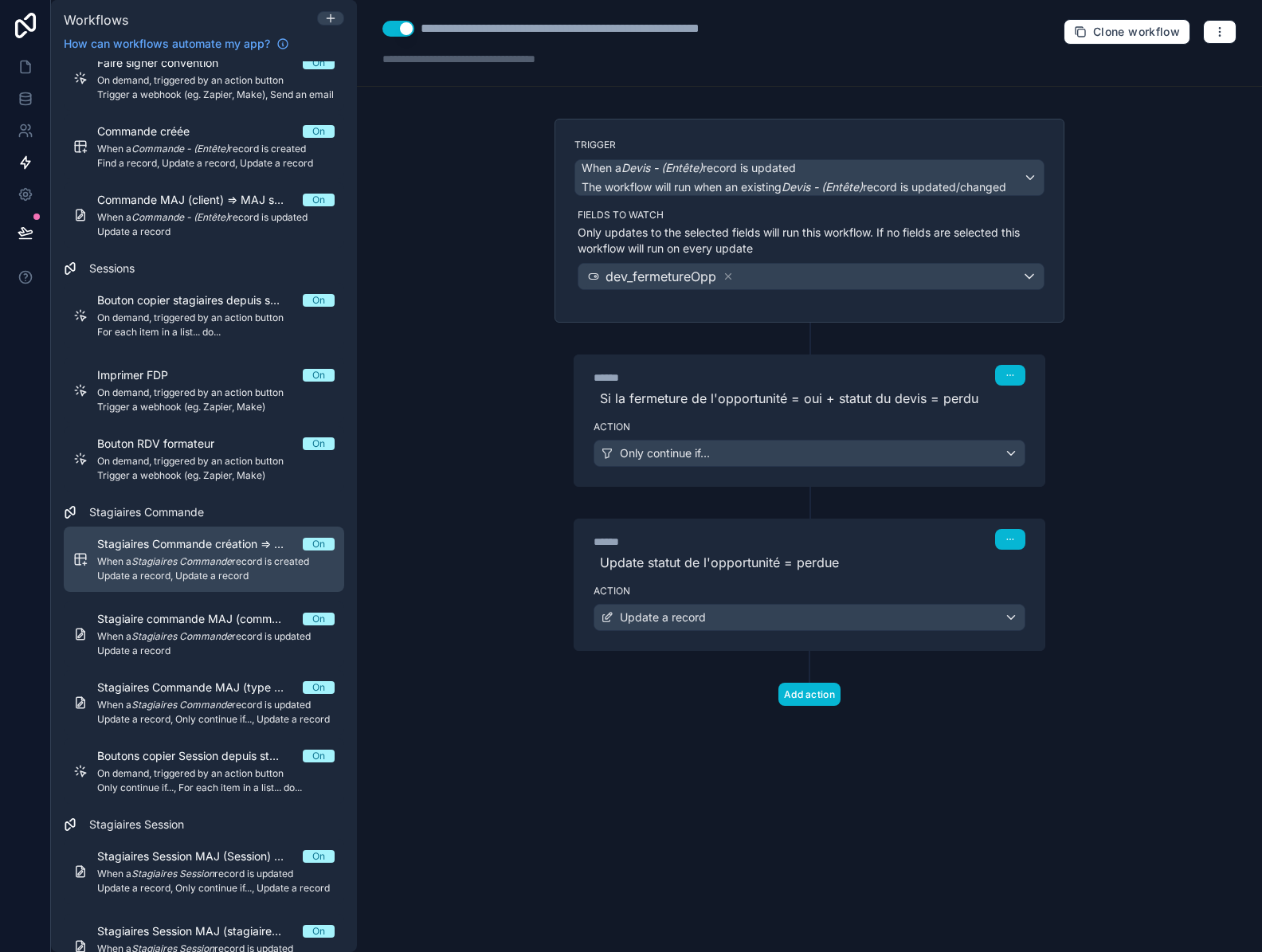
click at [220, 573] on span "Update a record, Update a record" at bounding box center [216, 575] width 237 height 13
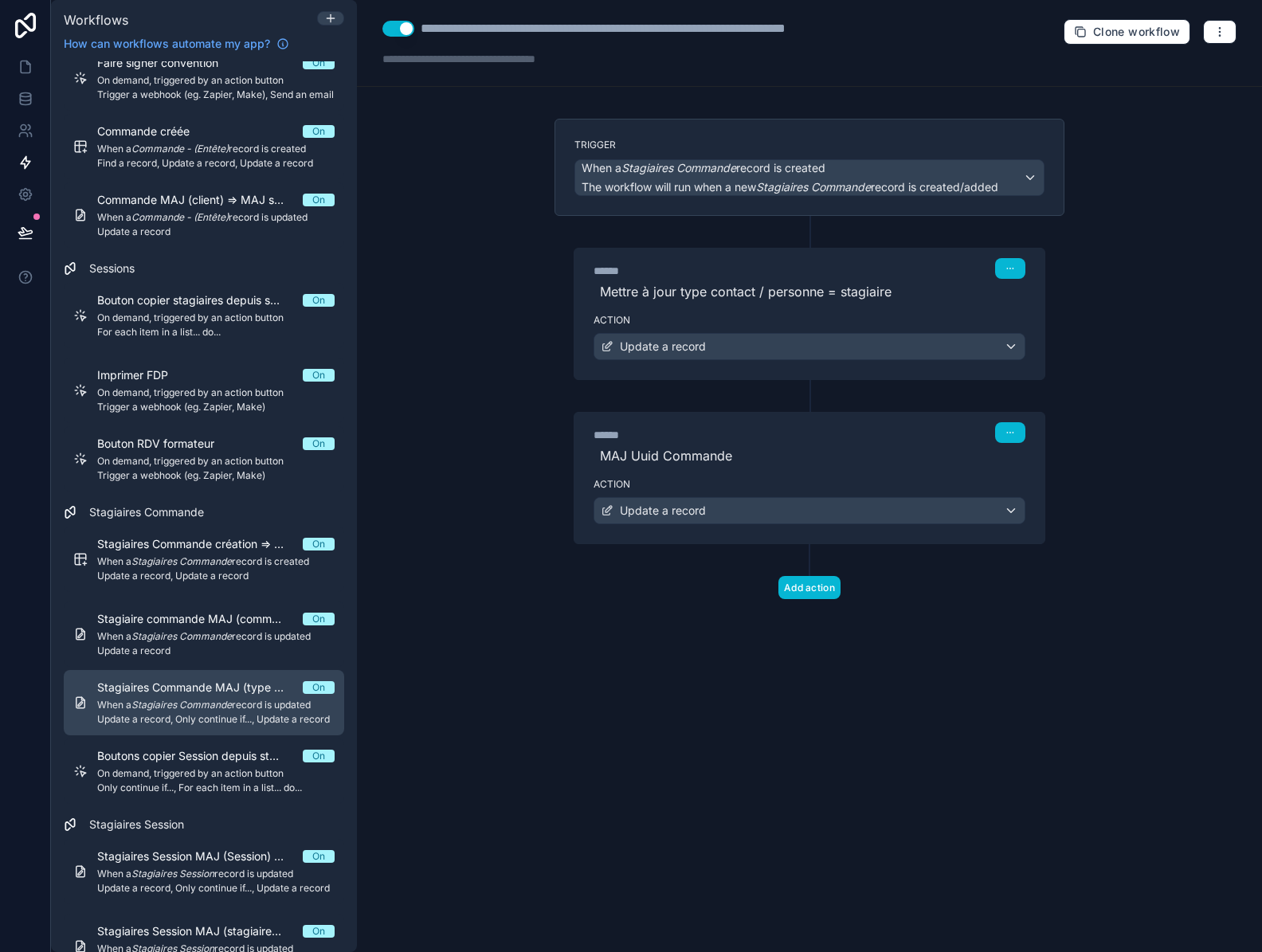
click at [219, 706] on em "Stagiaires Commande" at bounding box center [182, 704] width 100 height 12
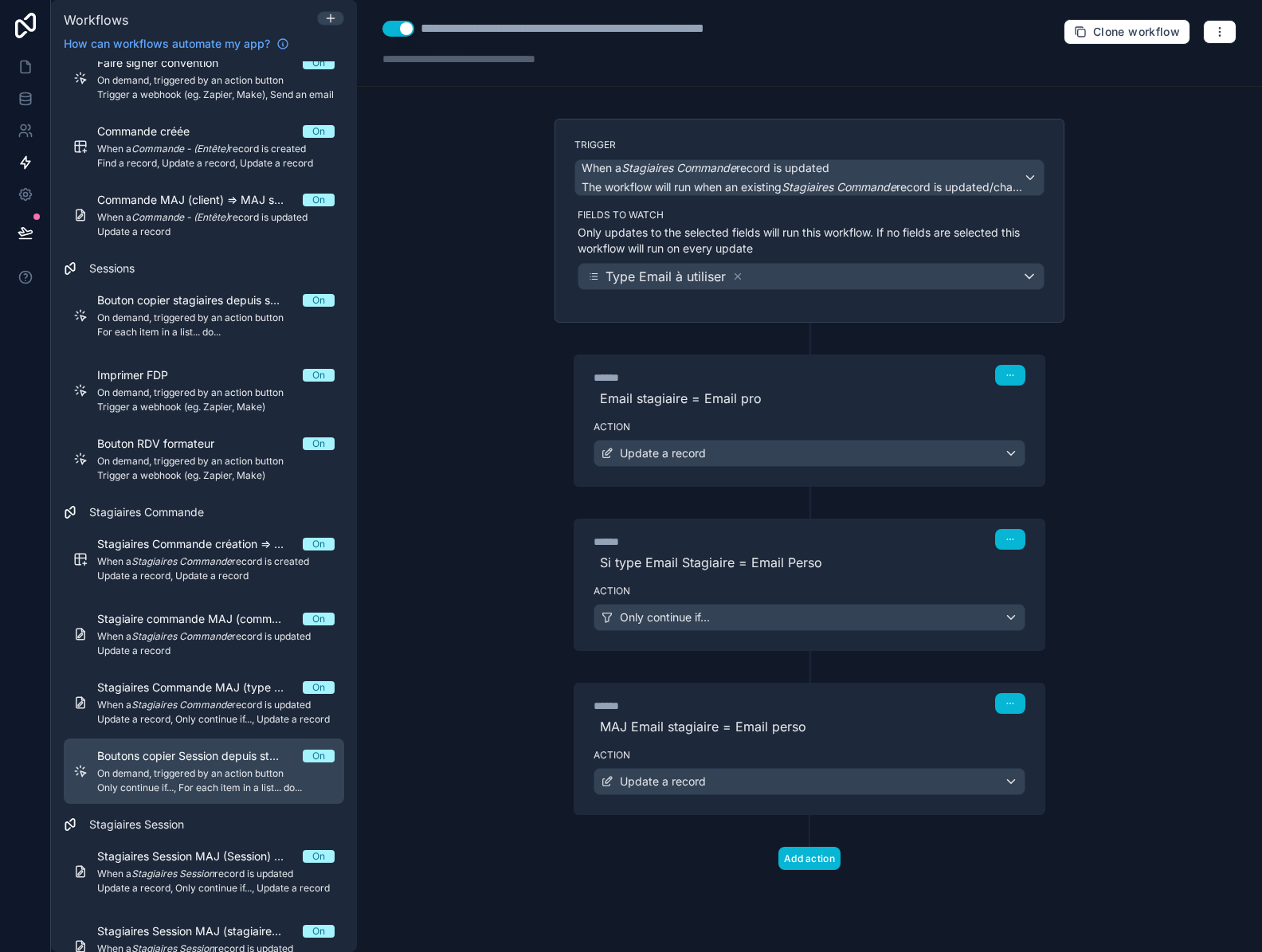
click at [227, 763] on span "Boutons copier Session depuis stagiaires commande" at bounding box center [200, 756] width 206 height 16
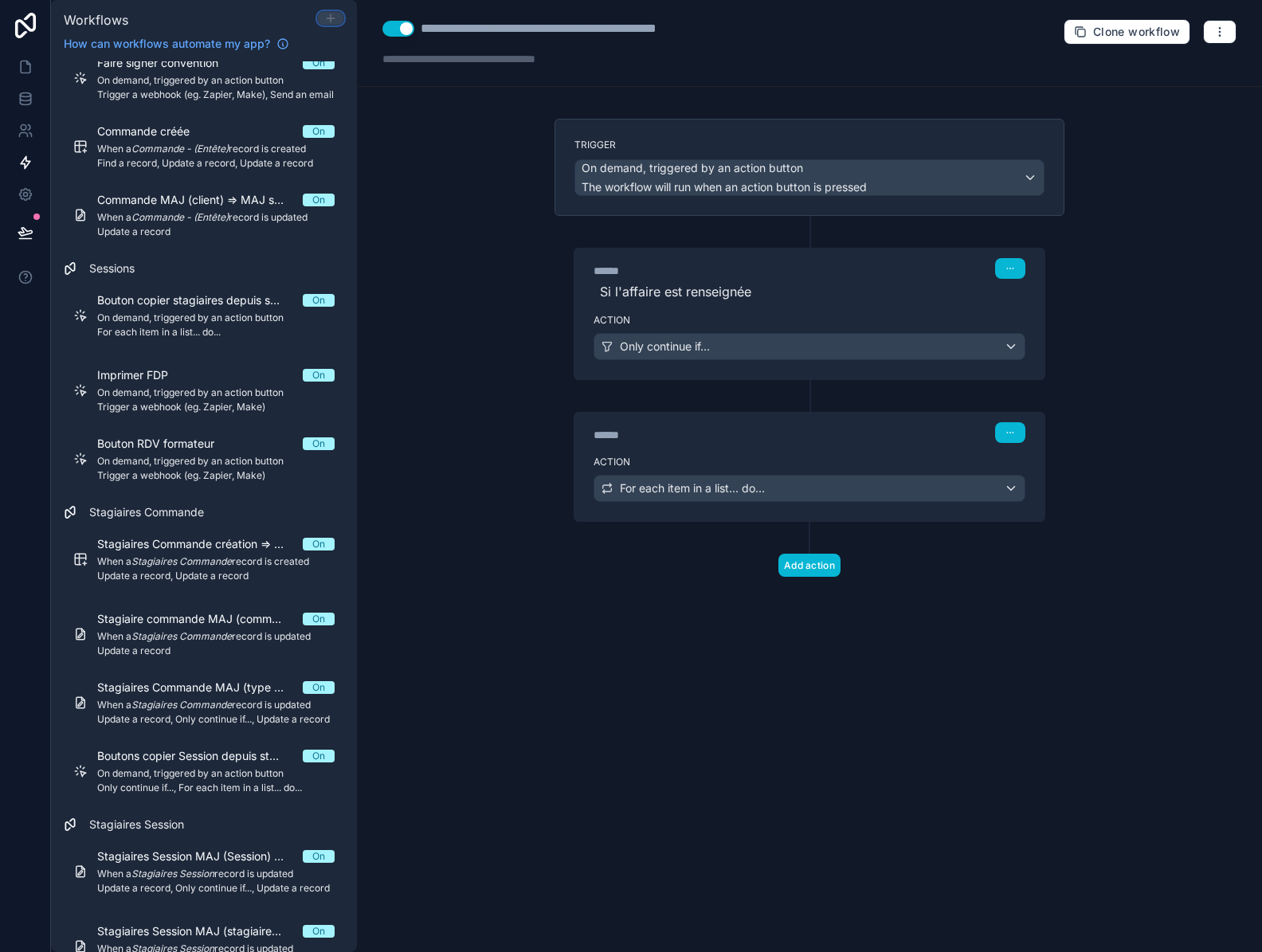
click at [331, 21] on icon at bounding box center [330, 18] width 13 height 13
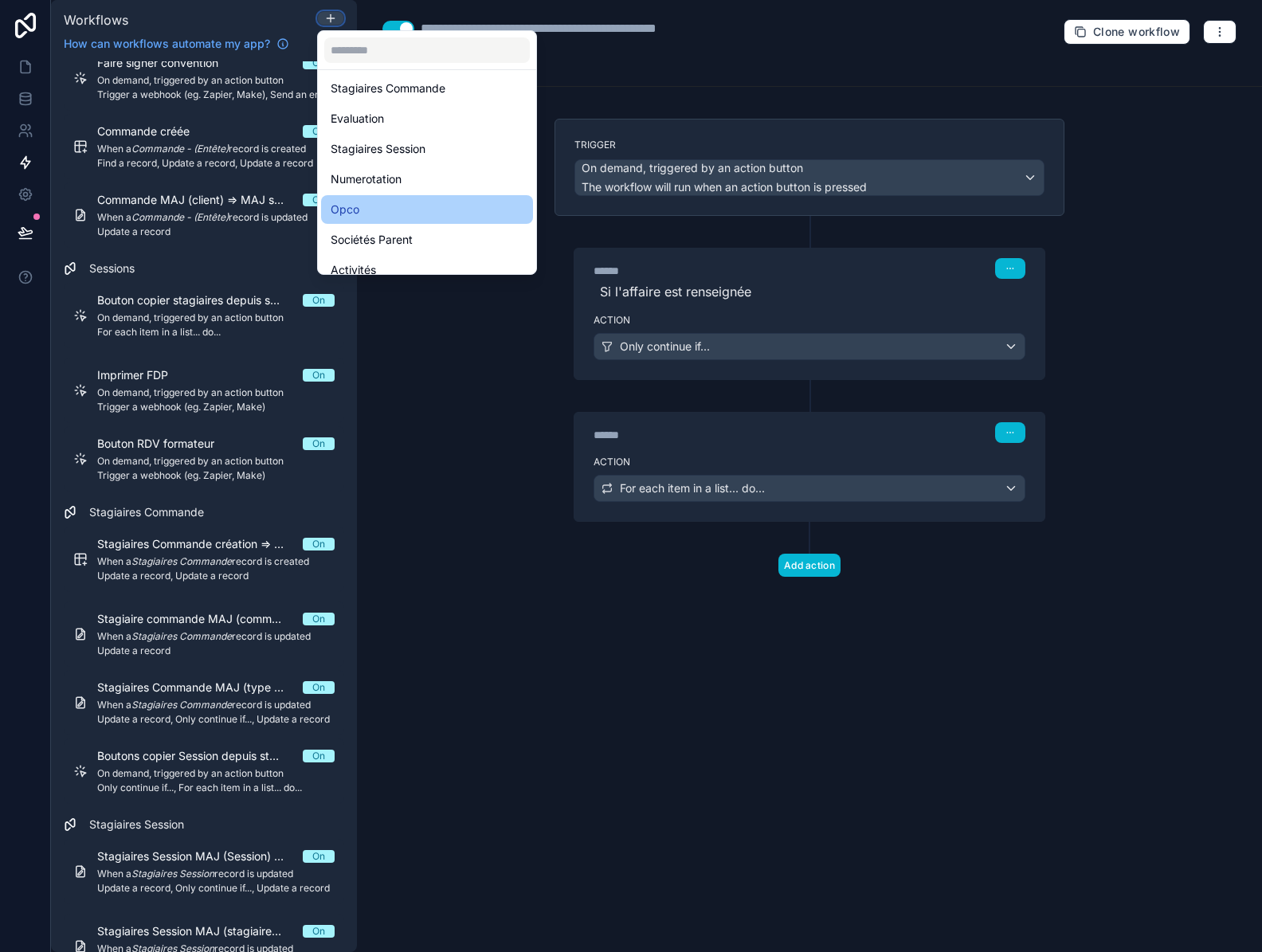
scroll to position [401, 0]
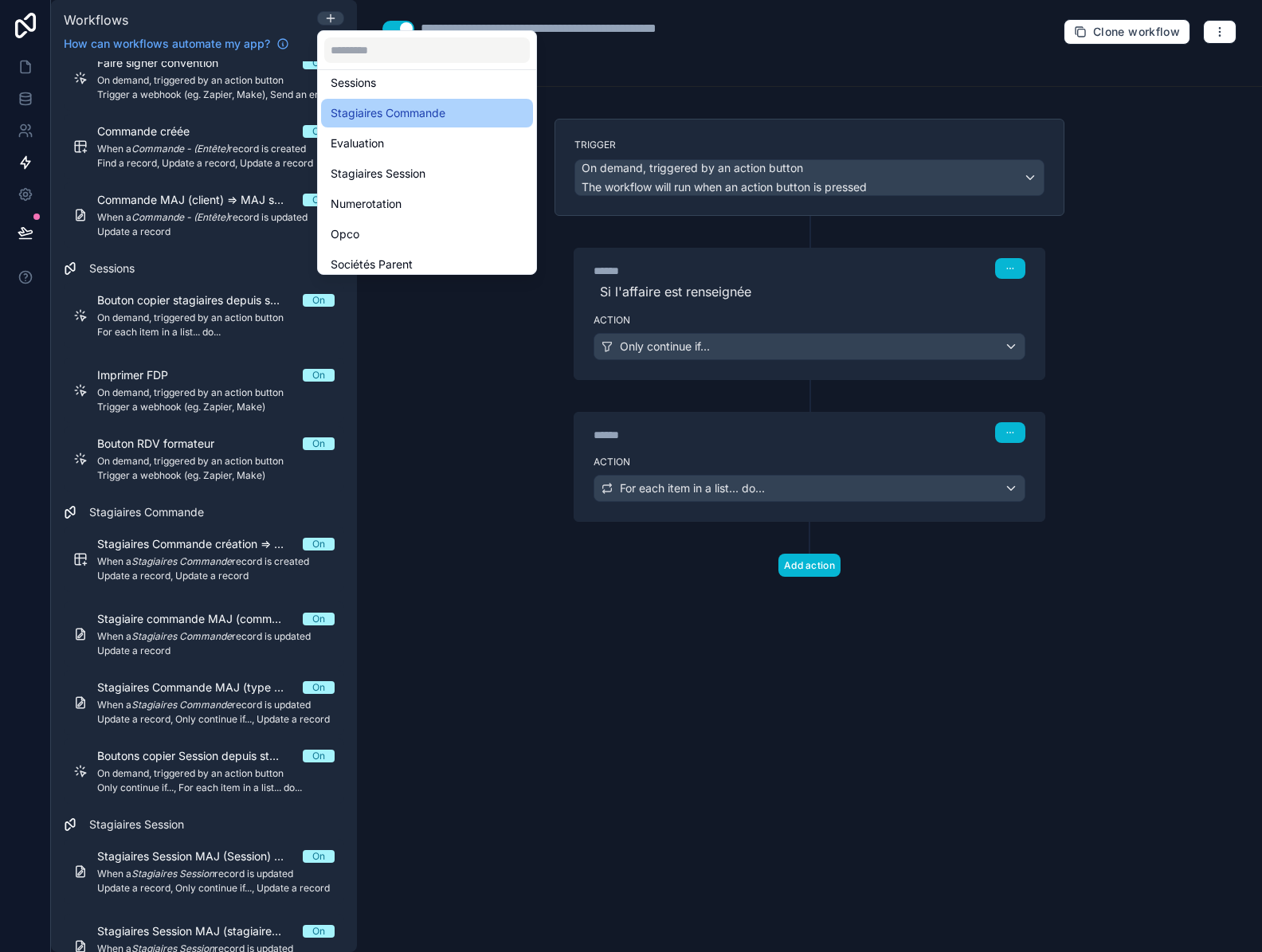
click at [422, 113] on span "Stagiaires Commande" at bounding box center [387, 113] width 115 height 19
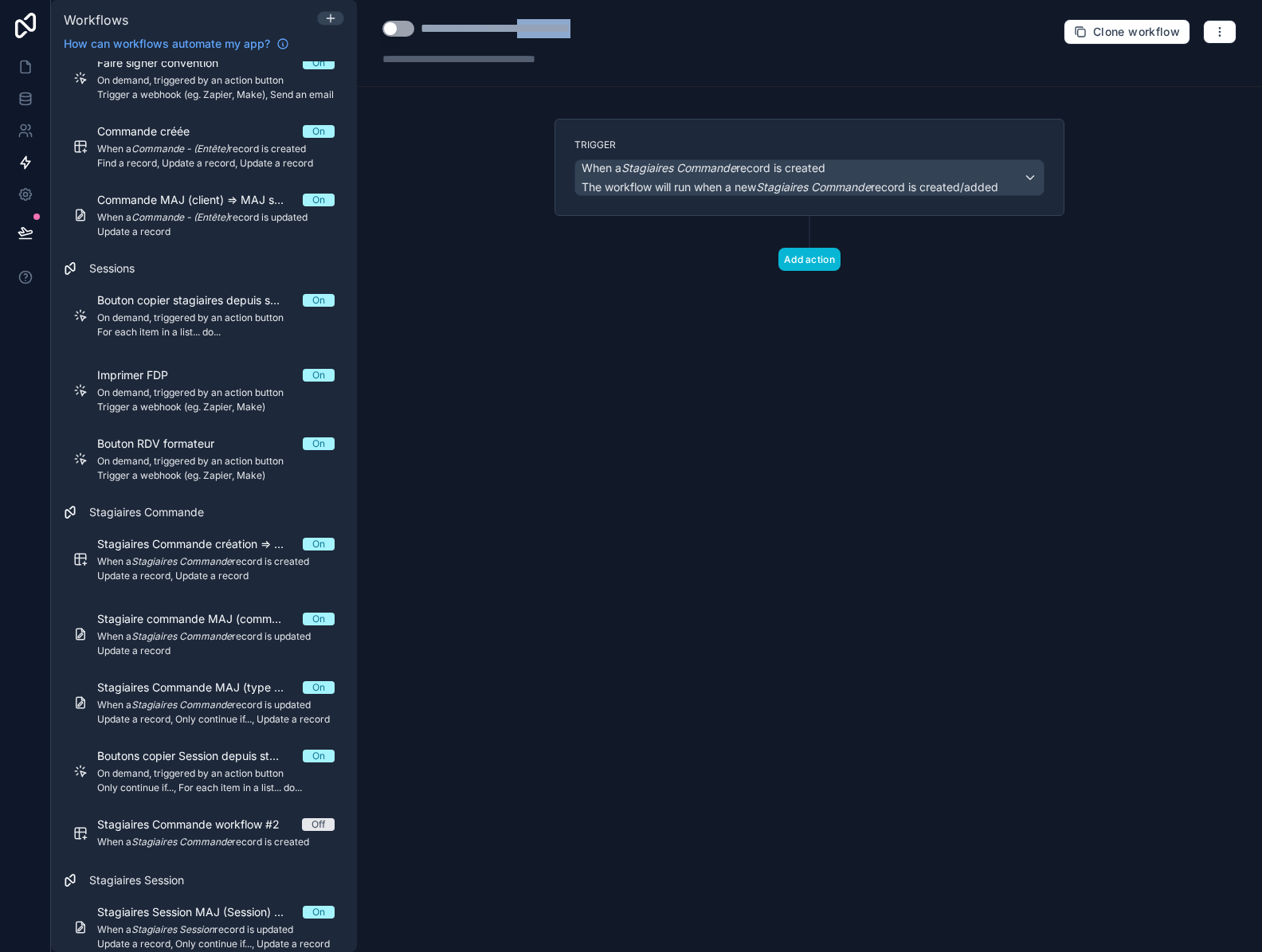
drag, startPoint x: 555, startPoint y: 25, endPoint x: 676, endPoint y: 35, distance: 121.4
click at [676, 35] on div "**********" at bounding box center [809, 43] width 905 height 87
type div "**********"
click at [732, 107] on div "**********" at bounding box center [809, 476] width 905 height 952
click at [396, 25] on button "Use setting" at bounding box center [398, 29] width 32 height 16
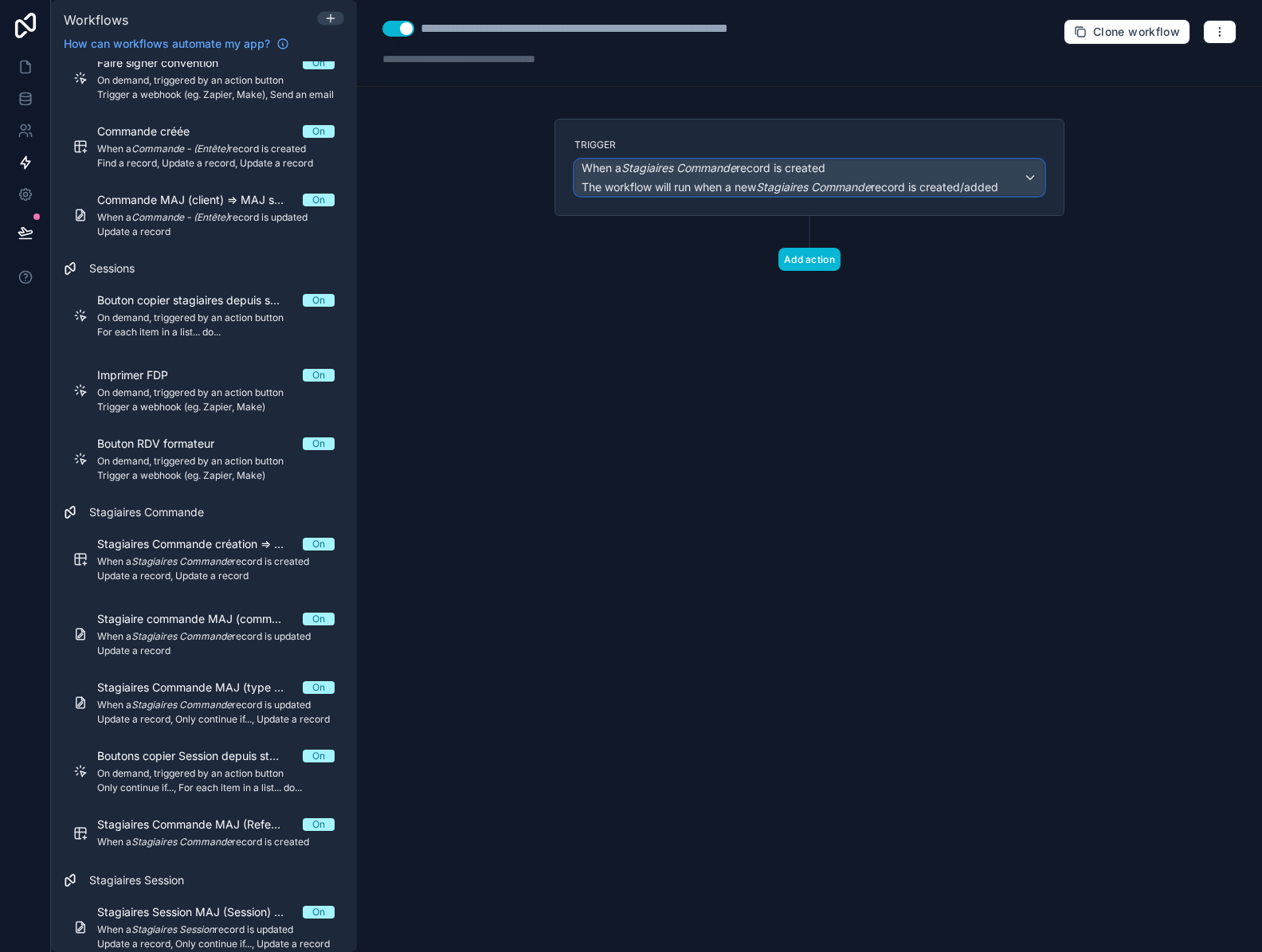
click at [786, 182] on em "Stagiaires Commande" at bounding box center [813, 186] width 115 height 13
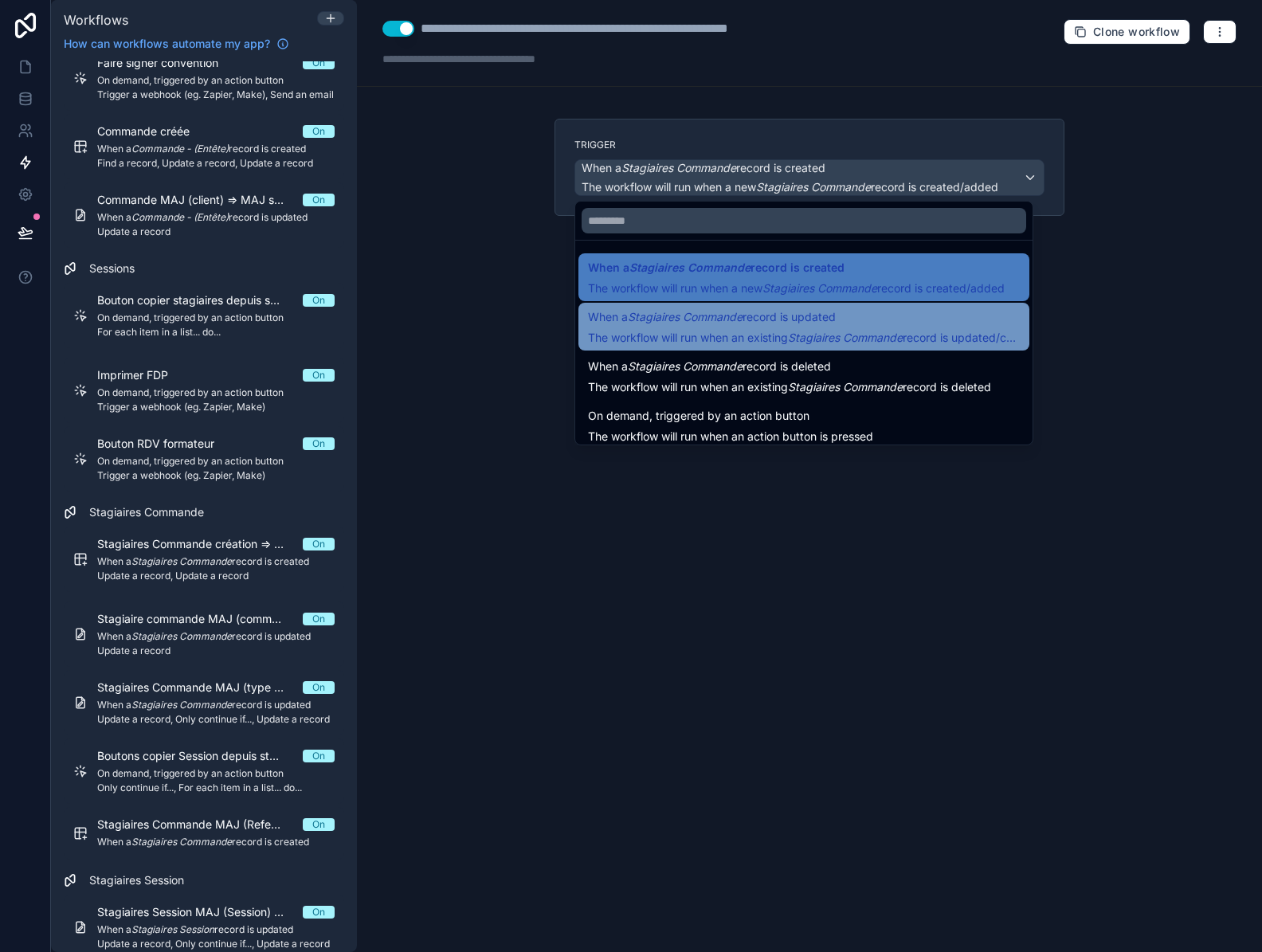
click at [820, 330] on em "Stagiaires Commande" at bounding box center [845, 336] width 115 height 13
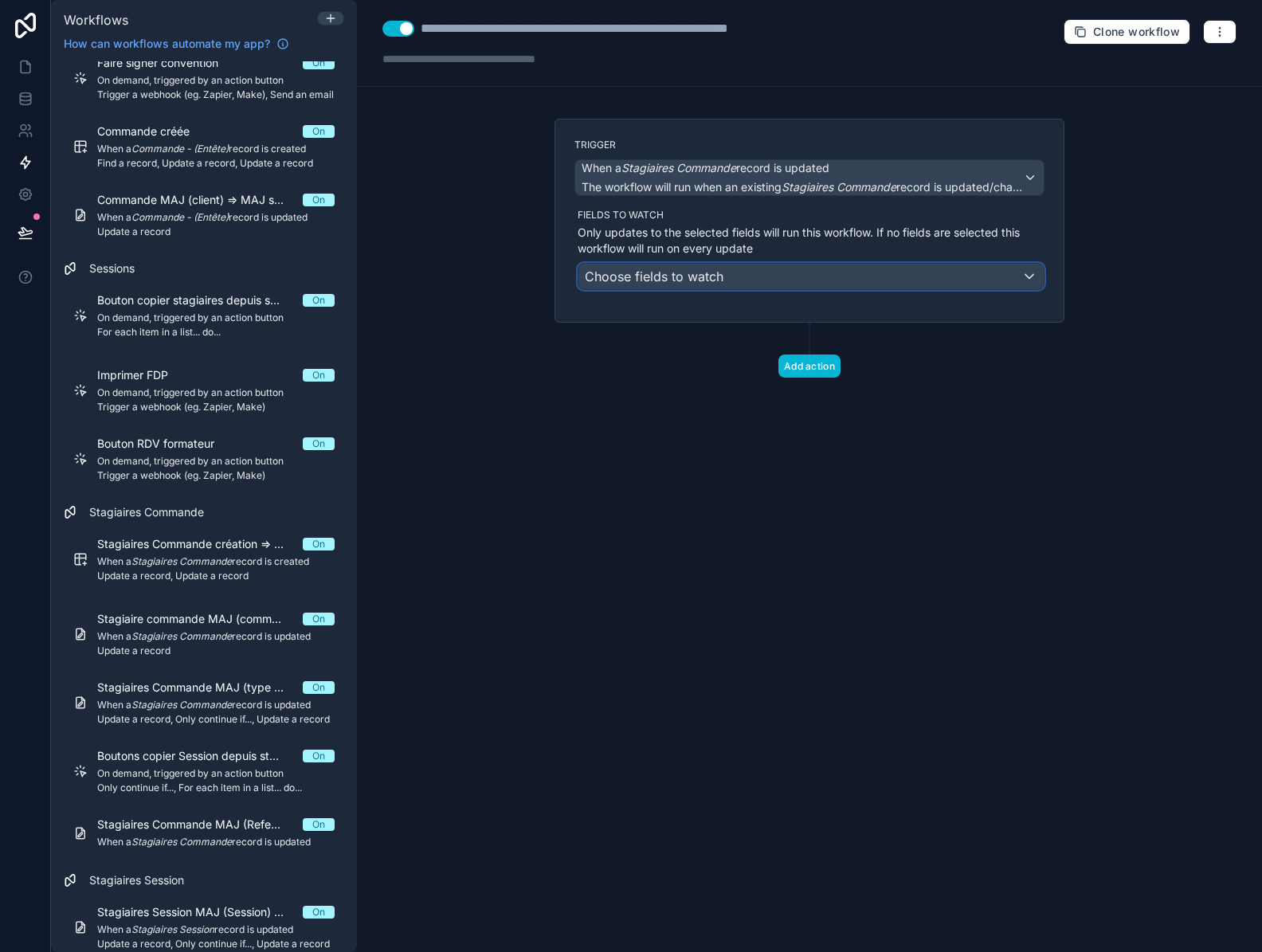
click at [715, 279] on span "Choose fields to watch" at bounding box center [654, 277] width 139 height 16
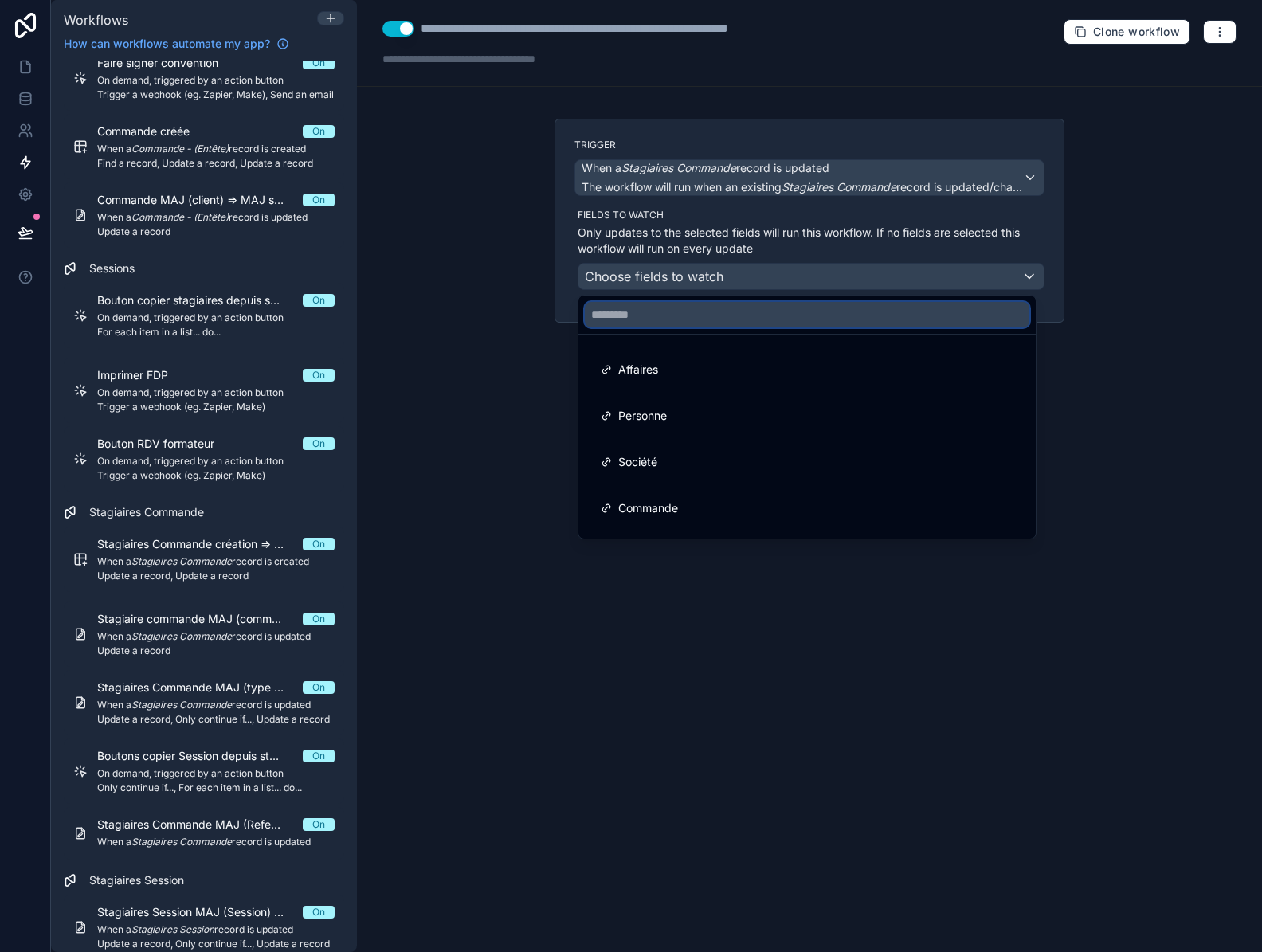
click at [706, 314] on input "text" at bounding box center [807, 314] width 444 height 25
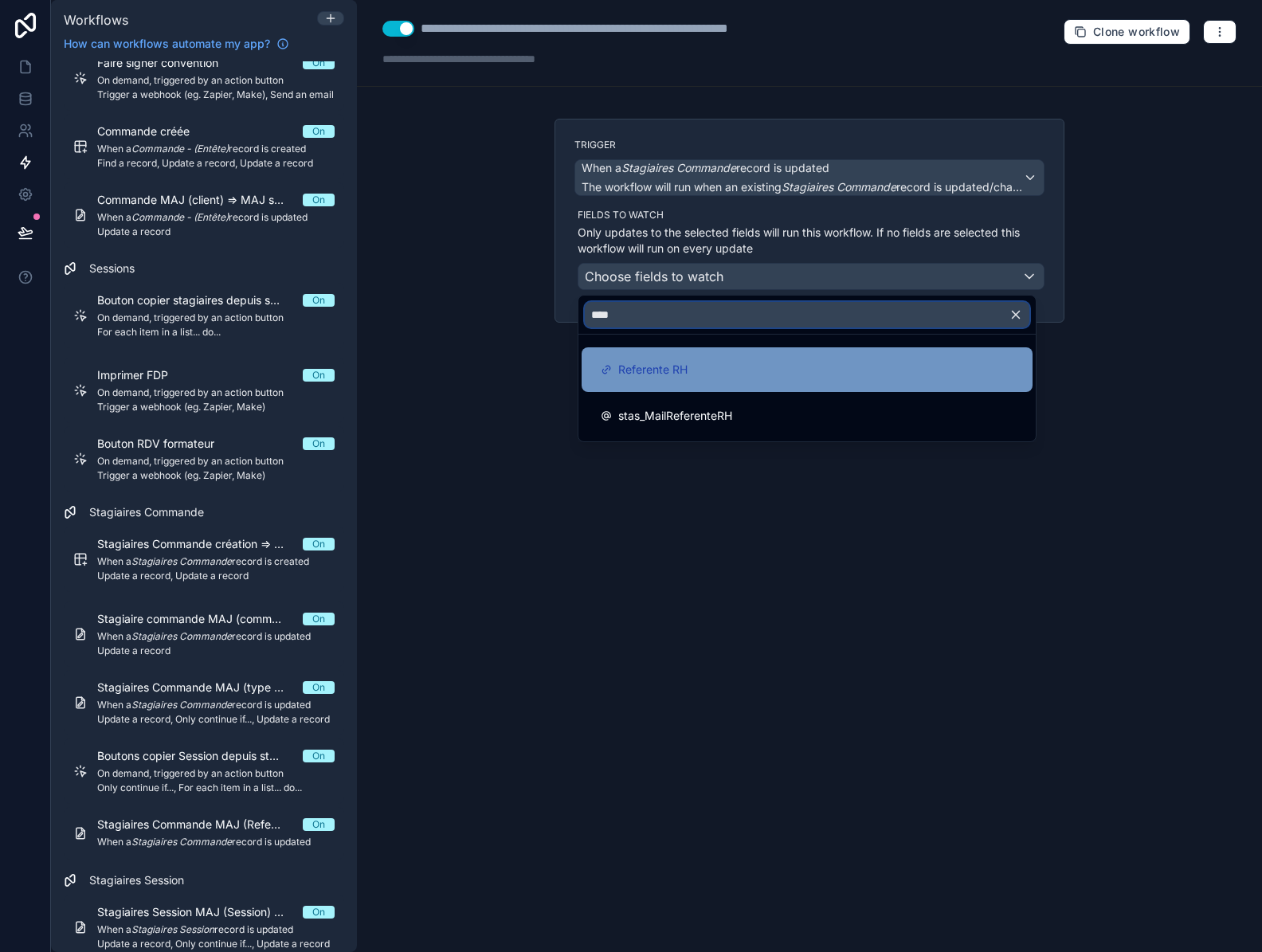
type input "****"
click at [682, 369] on span "Referente RH" at bounding box center [653, 370] width 69 height 19
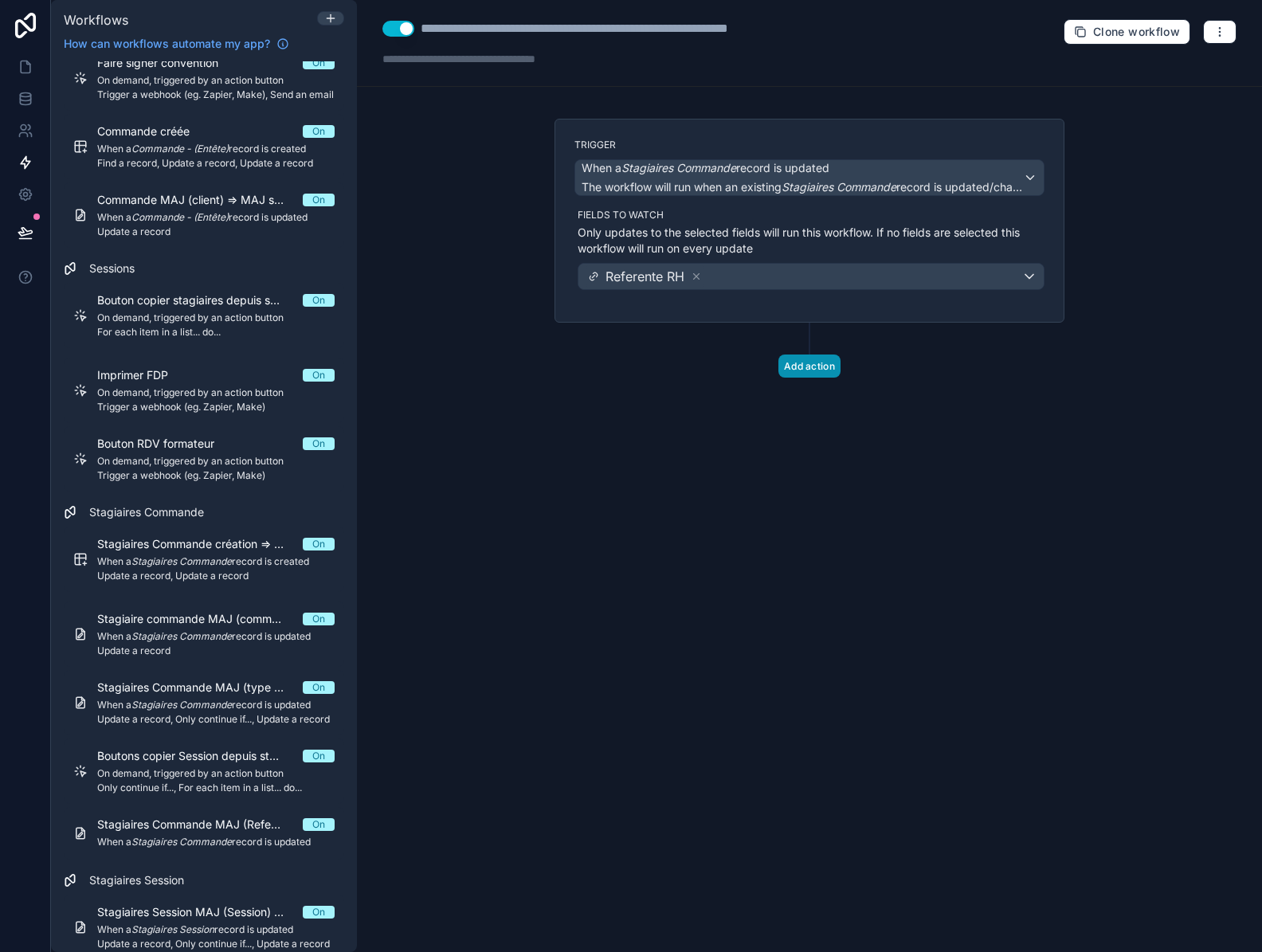
click at [796, 364] on button "Add action" at bounding box center [809, 366] width 62 height 23
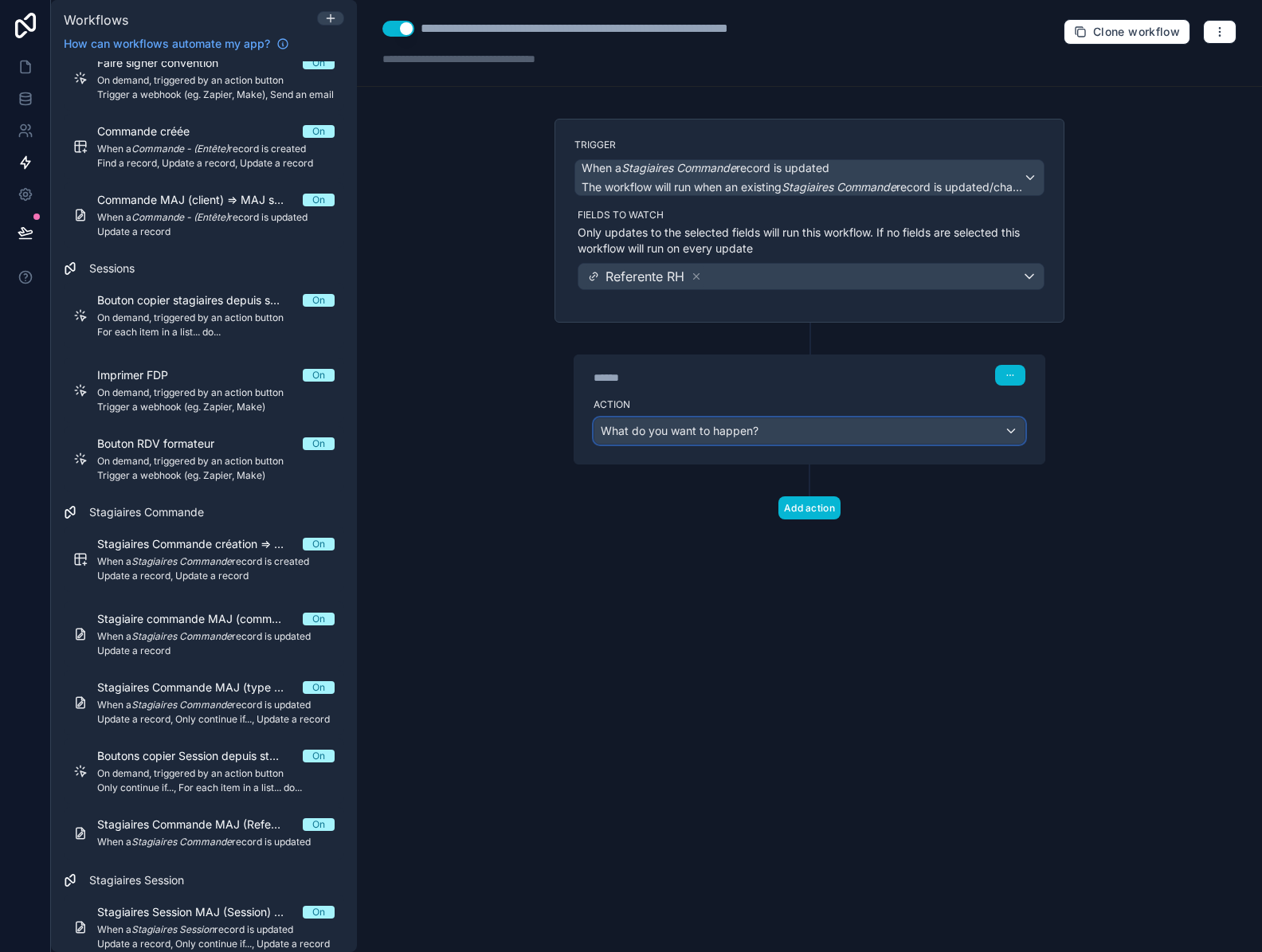
click at [773, 435] on div "What do you want to happen?" at bounding box center [810, 430] width 430 height 25
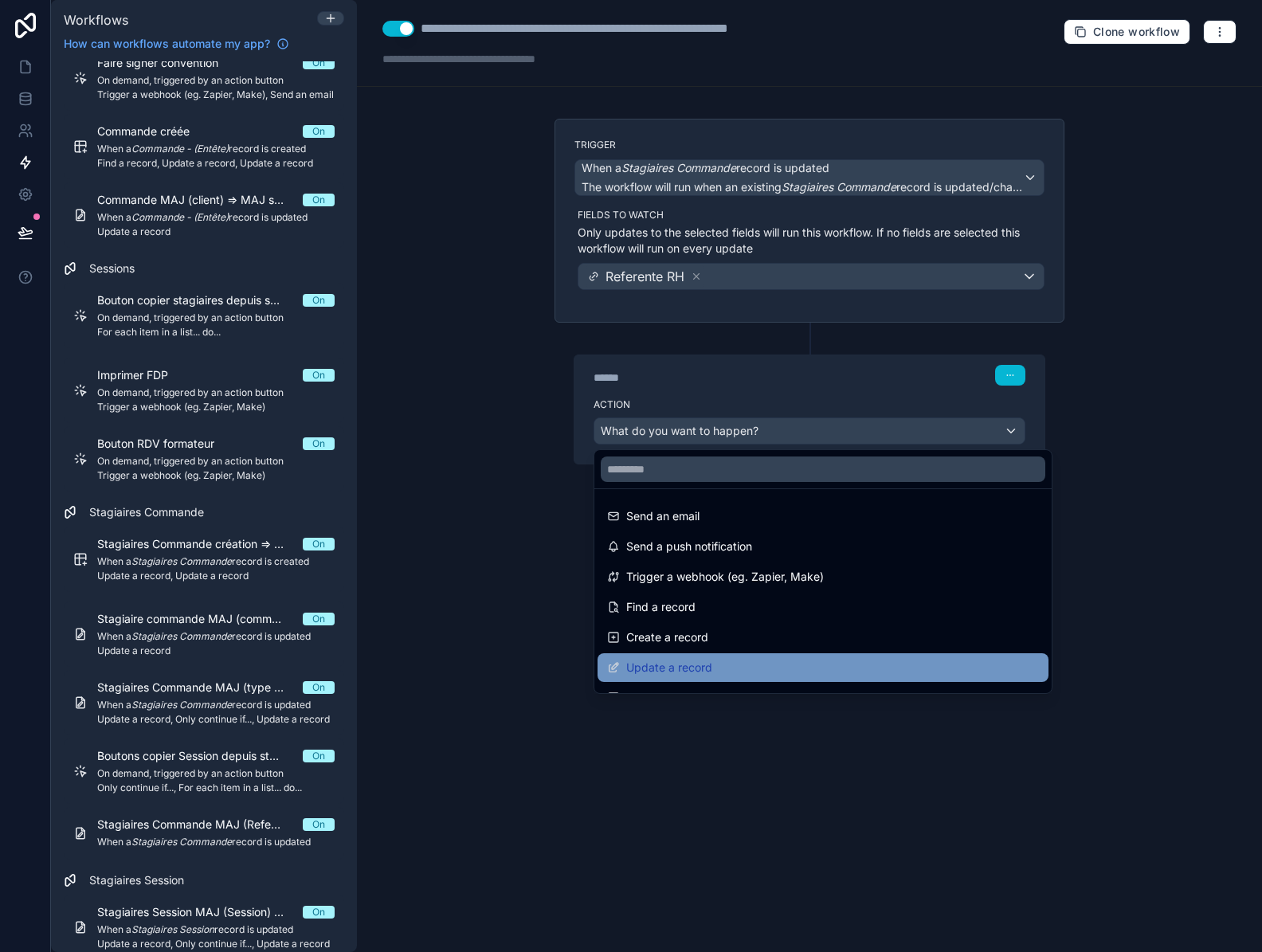
click at [705, 658] on span "Update a record" at bounding box center [669, 667] width 86 height 19
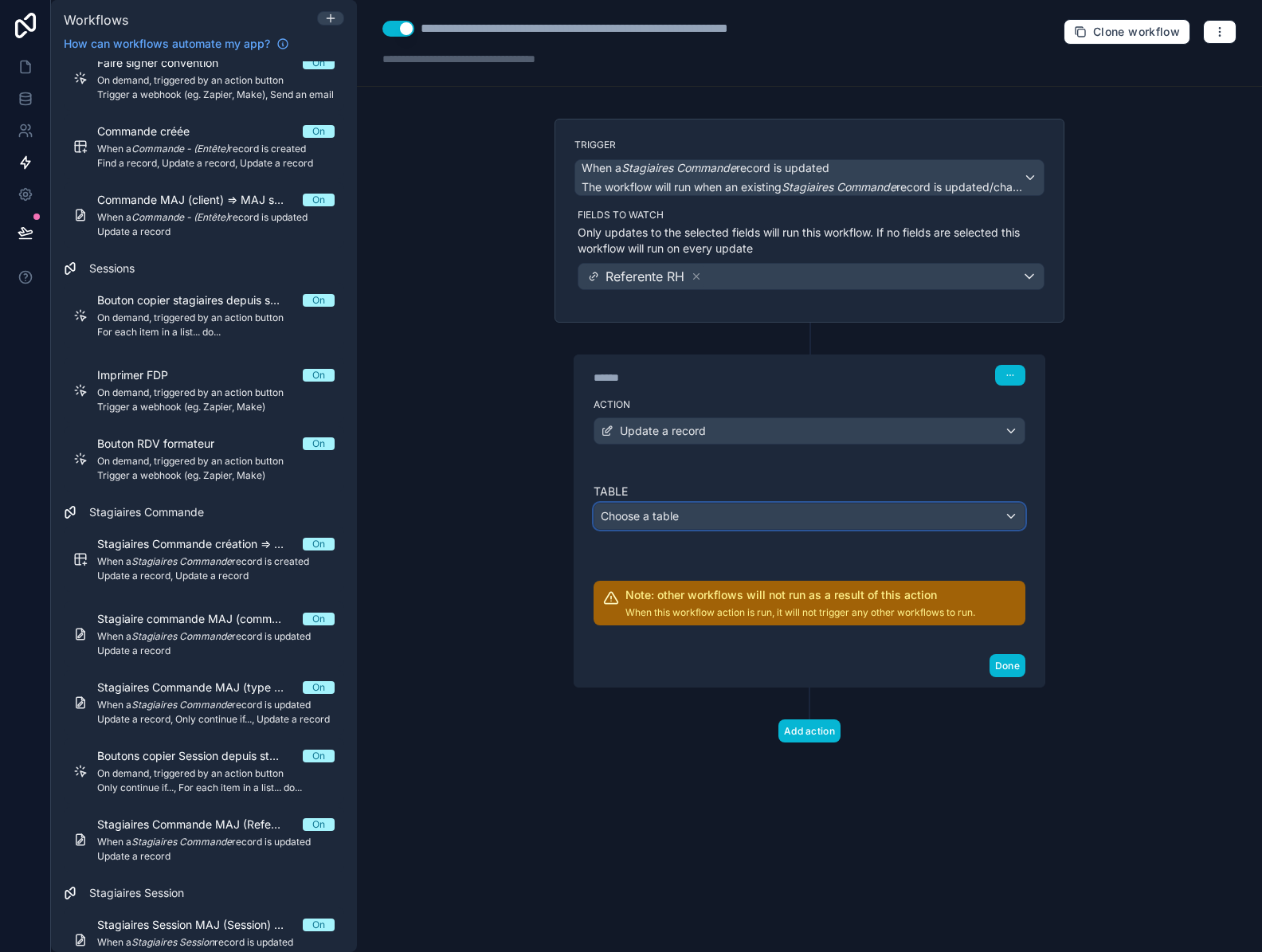
click at [689, 519] on div "Choose a table" at bounding box center [810, 516] width 430 height 25
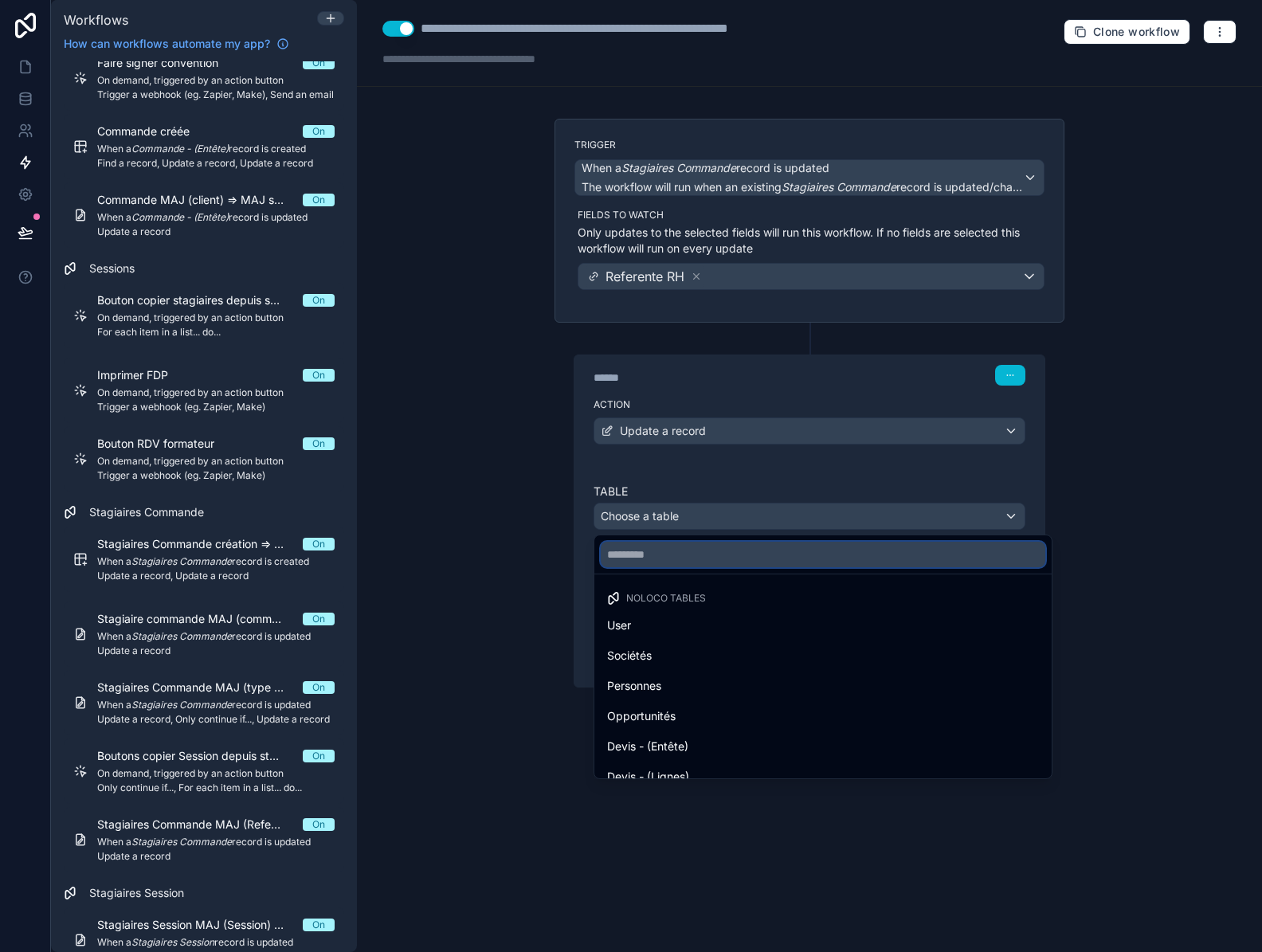
click at [681, 559] on input "text" at bounding box center [823, 554] width 444 height 25
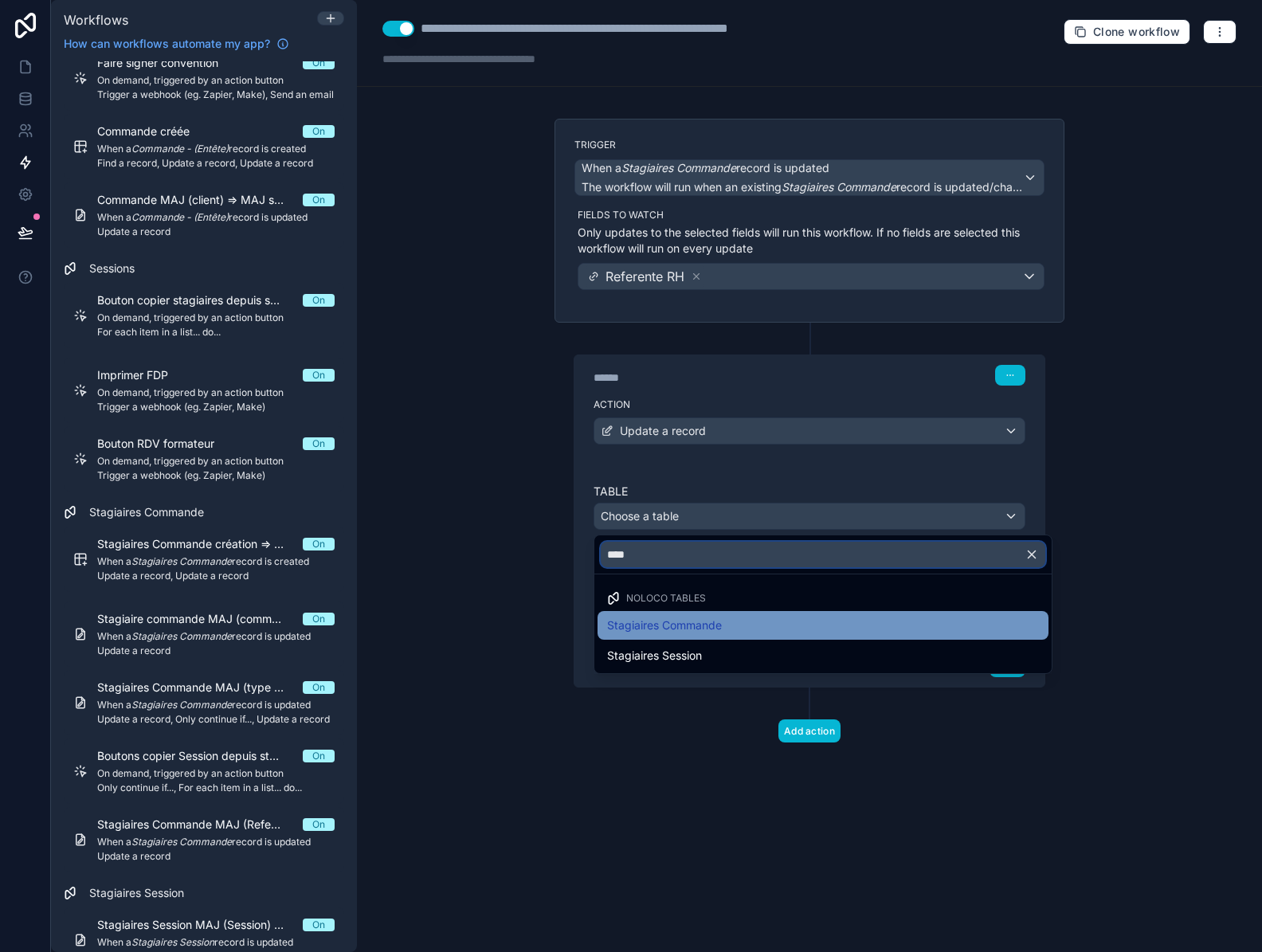
type input "****"
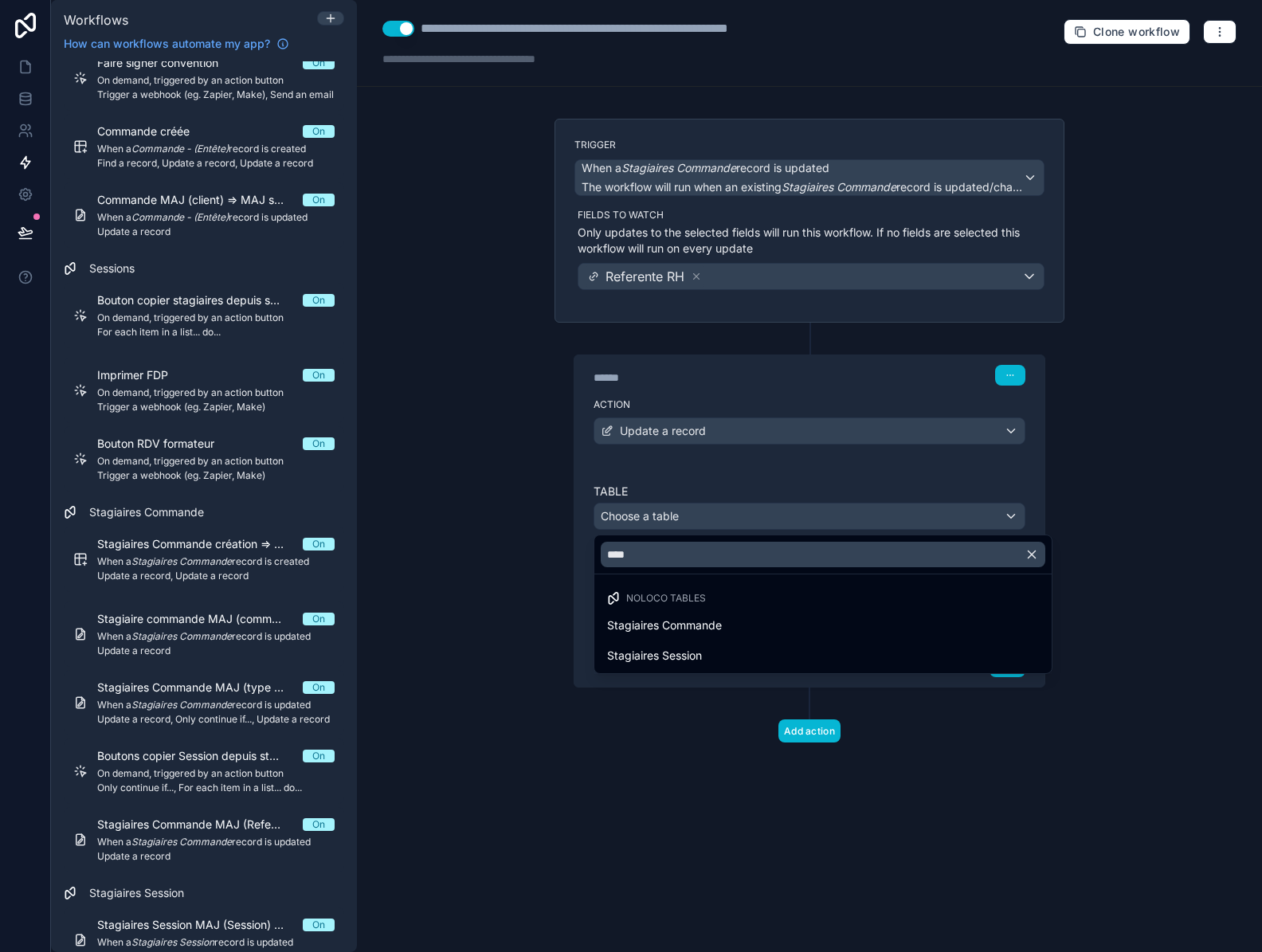
click at [682, 625] on span "Stagiaires Commande" at bounding box center [664, 625] width 115 height 19
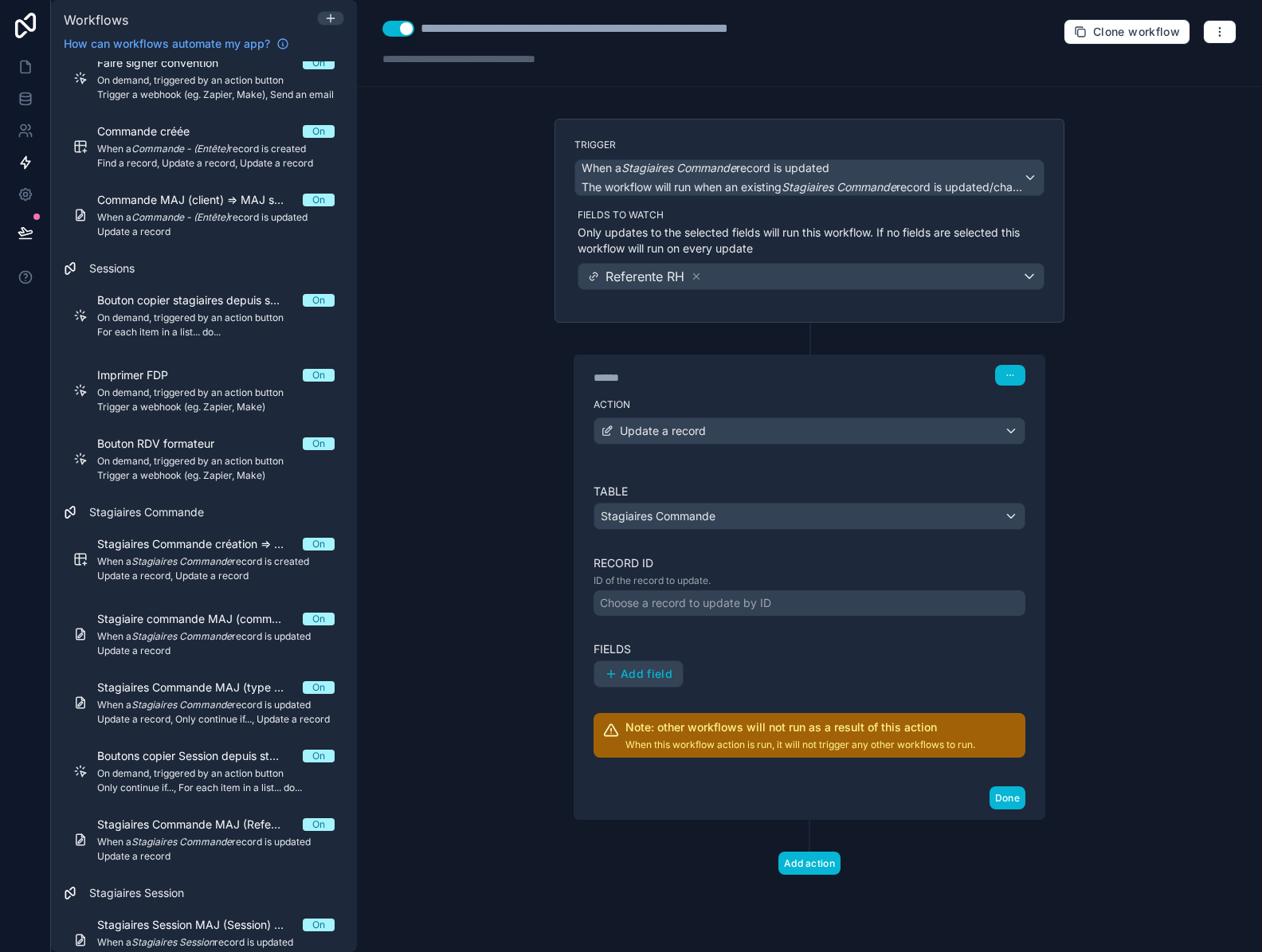
click at [678, 603] on div "Choose a record to update by ID" at bounding box center [685, 602] width 171 height 16
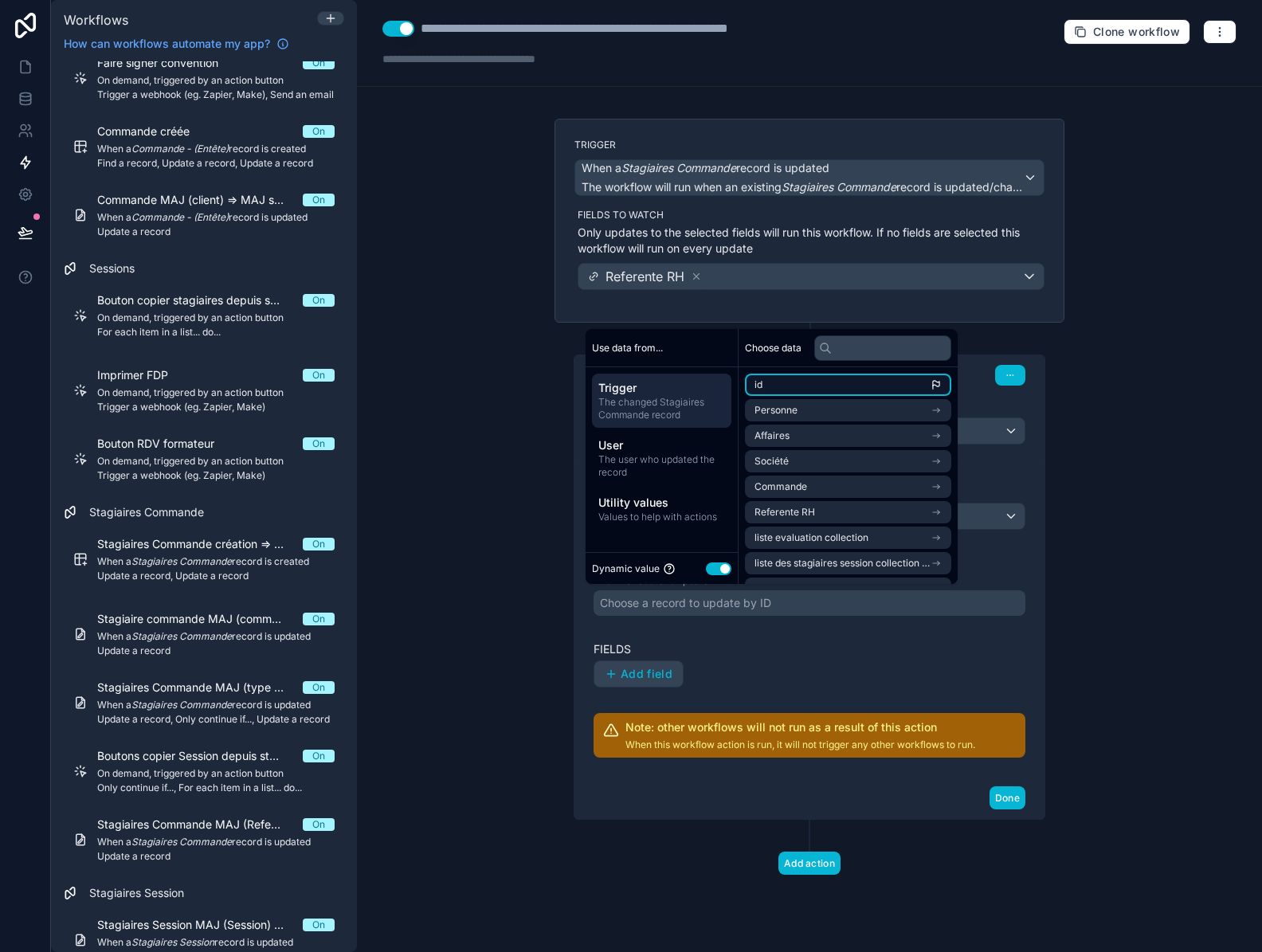
click at [779, 379] on li "id" at bounding box center [847, 384] width 206 height 22
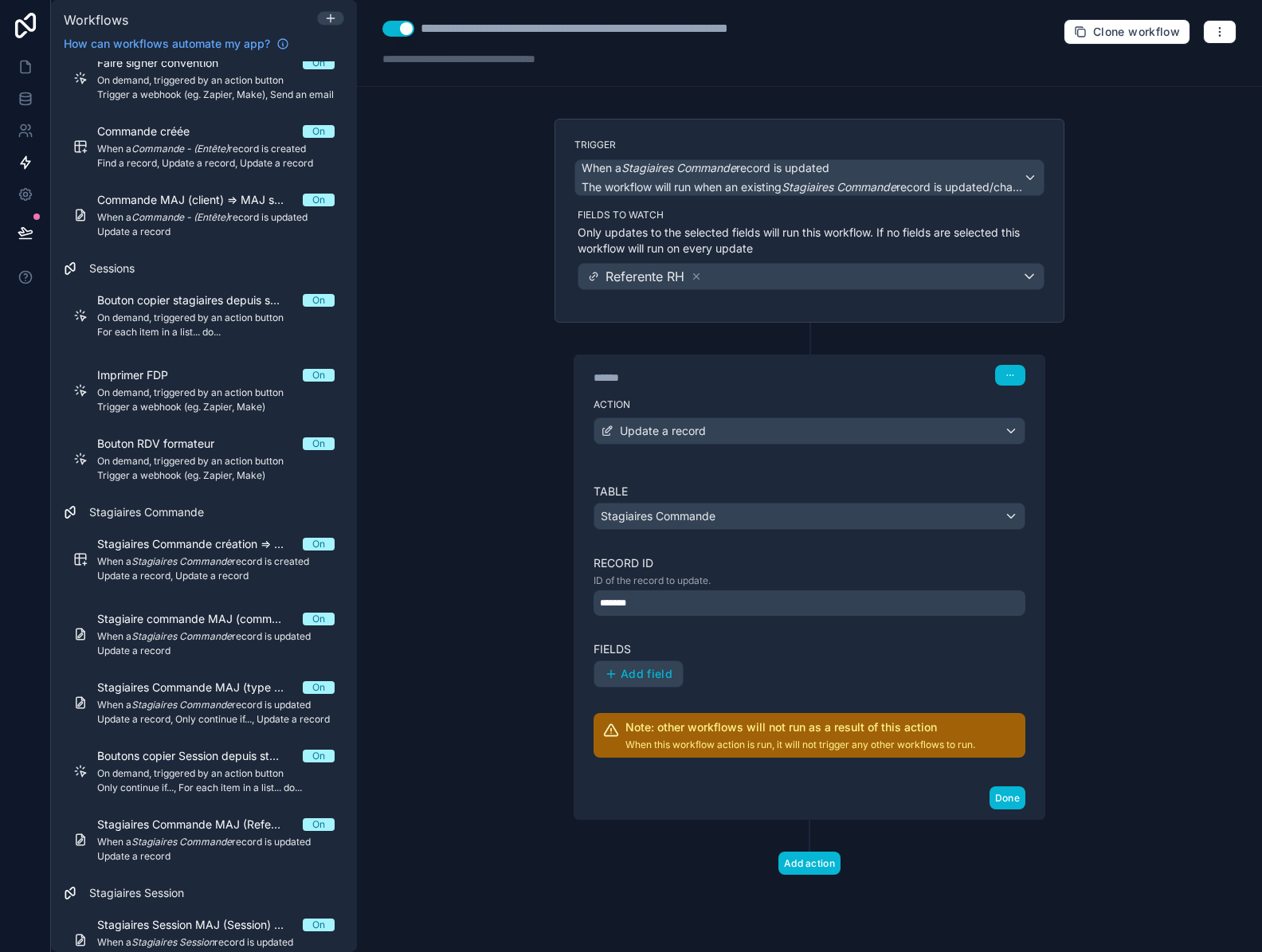
drag, startPoint x: 768, startPoint y: 659, endPoint x: 683, endPoint y: 693, distance: 91.5
click at [768, 660] on div "Fields Add field" at bounding box center [810, 664] width 432 height 47
click at [653, 675] on span "Add field" at bounding box center [646, 674] width 52 height 14
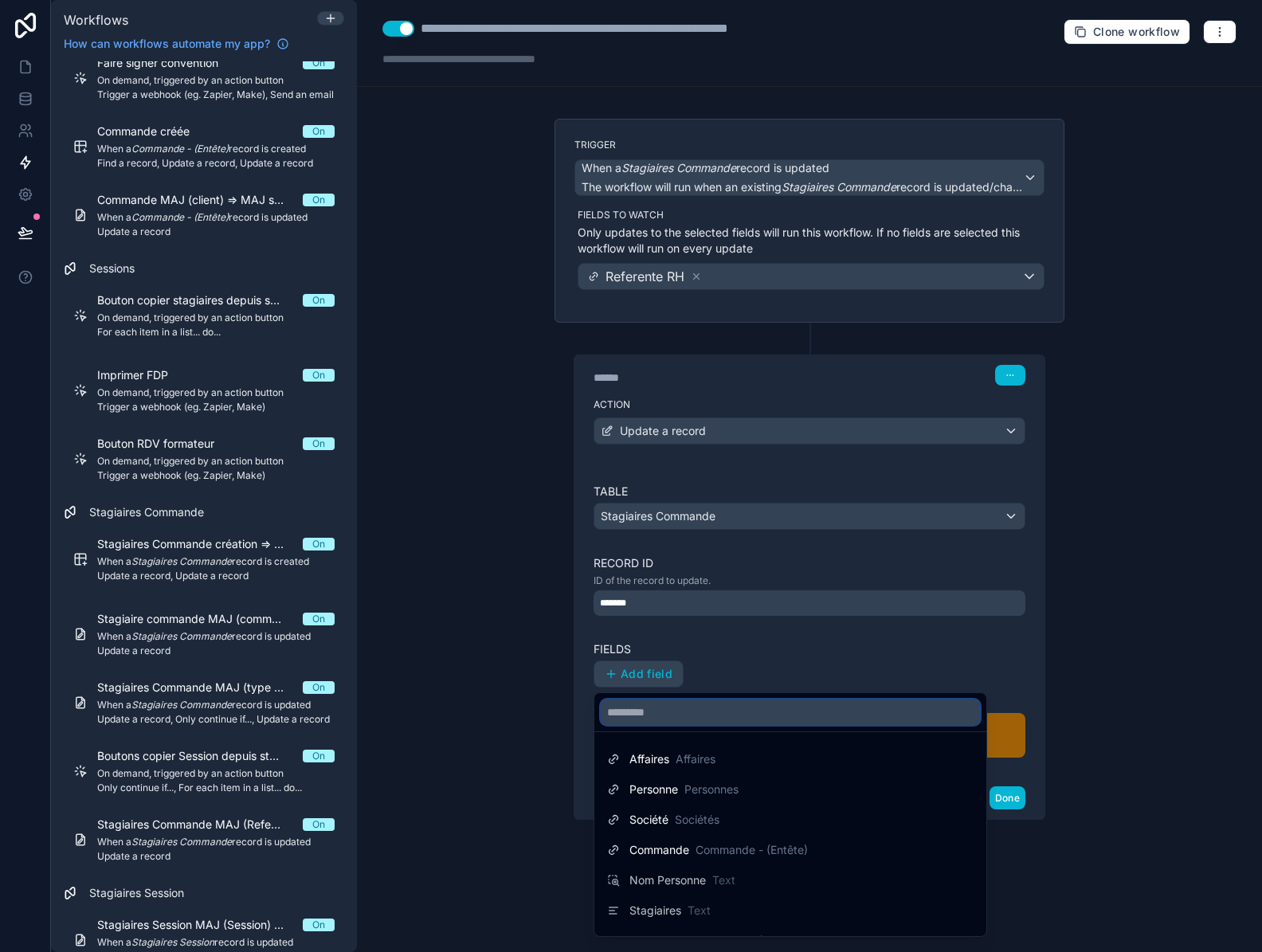
click at [657, 715] on input "text" at bounding box center [790, 711] width 379 height 25
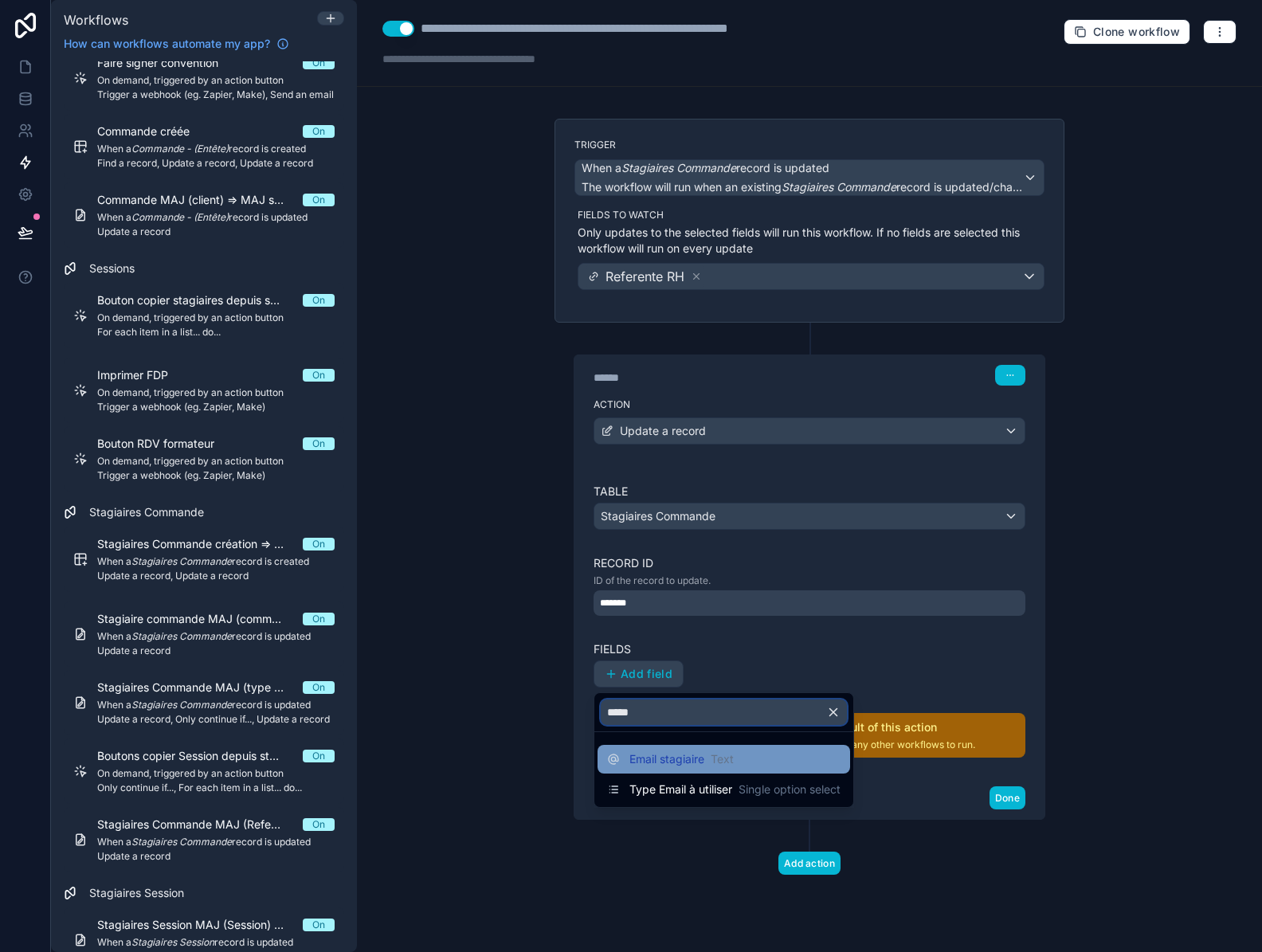
type input "*****"
click at [668, 758] on span "Email stagiaire" at bounding box center [666, 759] width 75 height 16
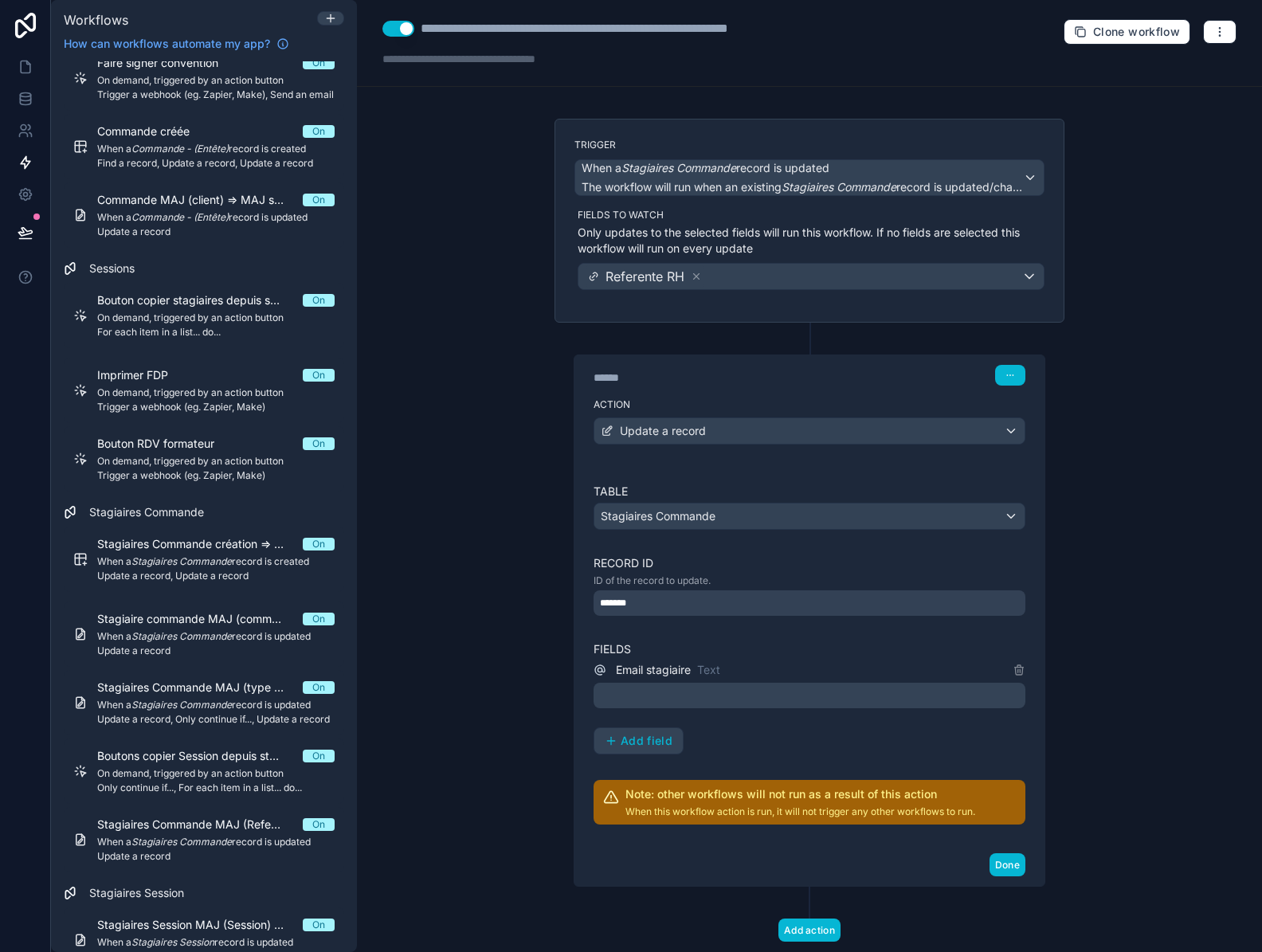
click at [656, 697] on p "﻿" at bounding box center [811, 696] width 422 height 19
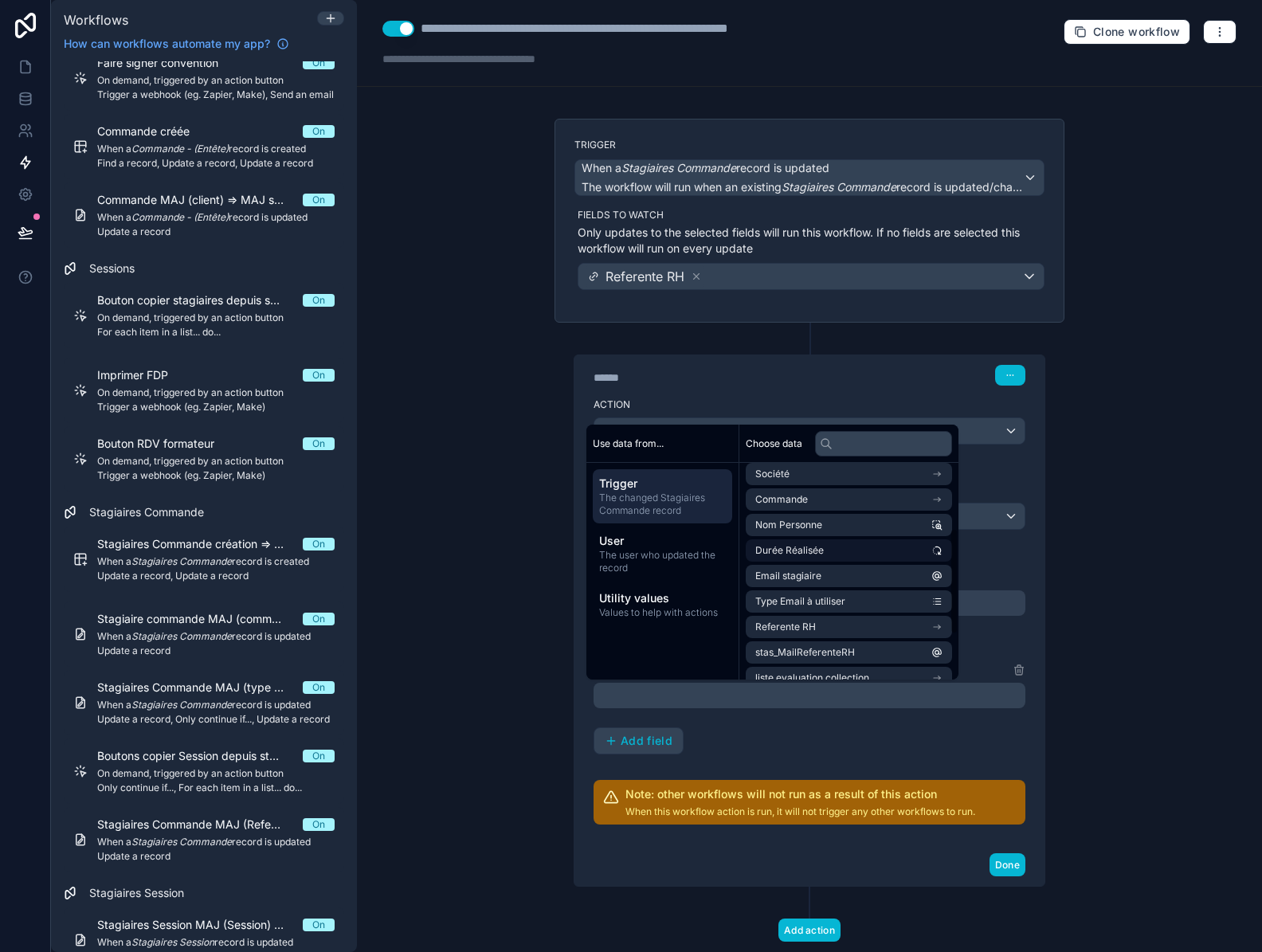
scroll to position [159, 0]
click at [855, 603] on li "Referente RH" at bounding box center [848, 601] width 206 height 22
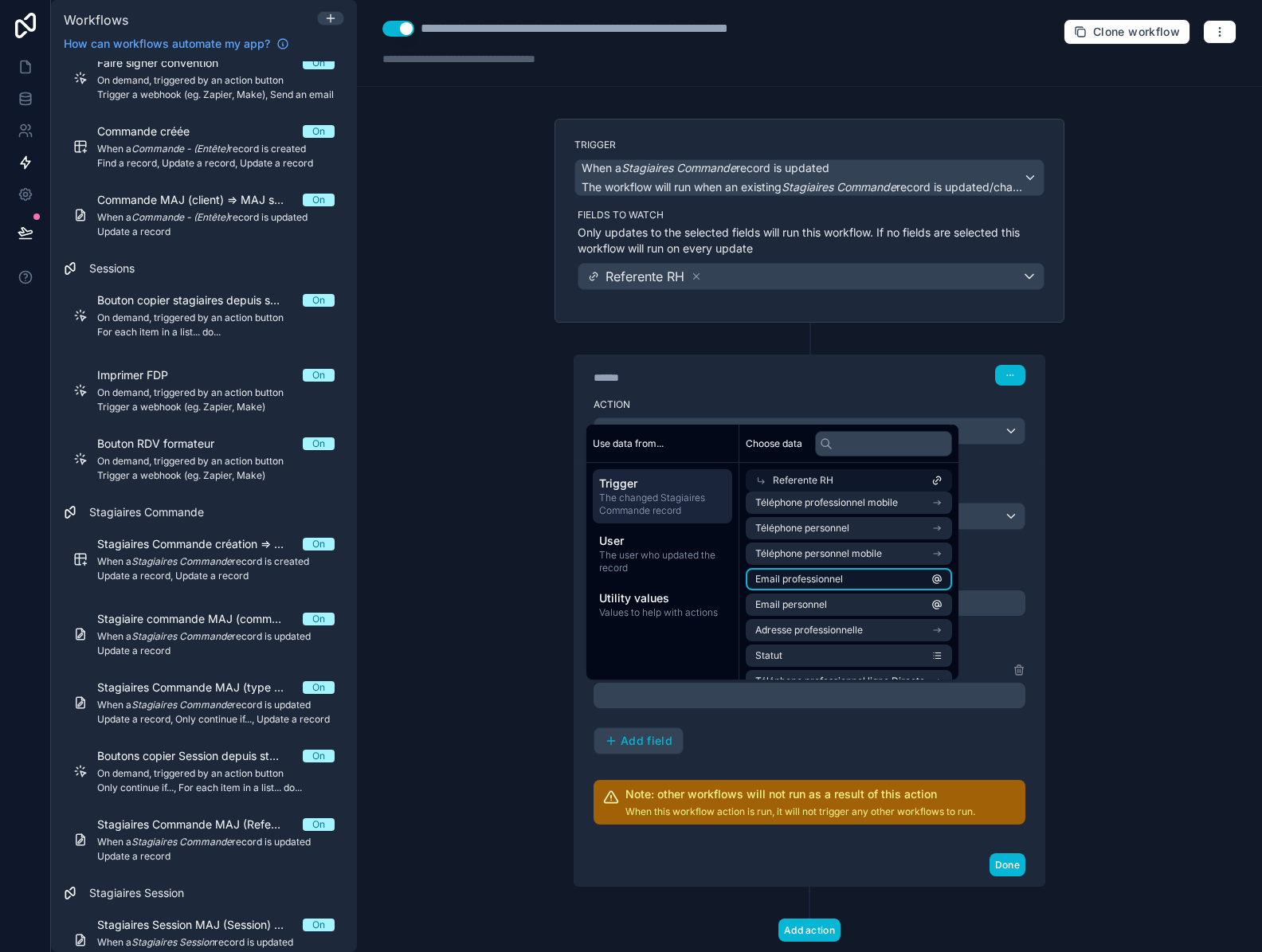
click at [847, 586] on li "Email professionnel" at bounding box center [848, 579] width 206 height 22
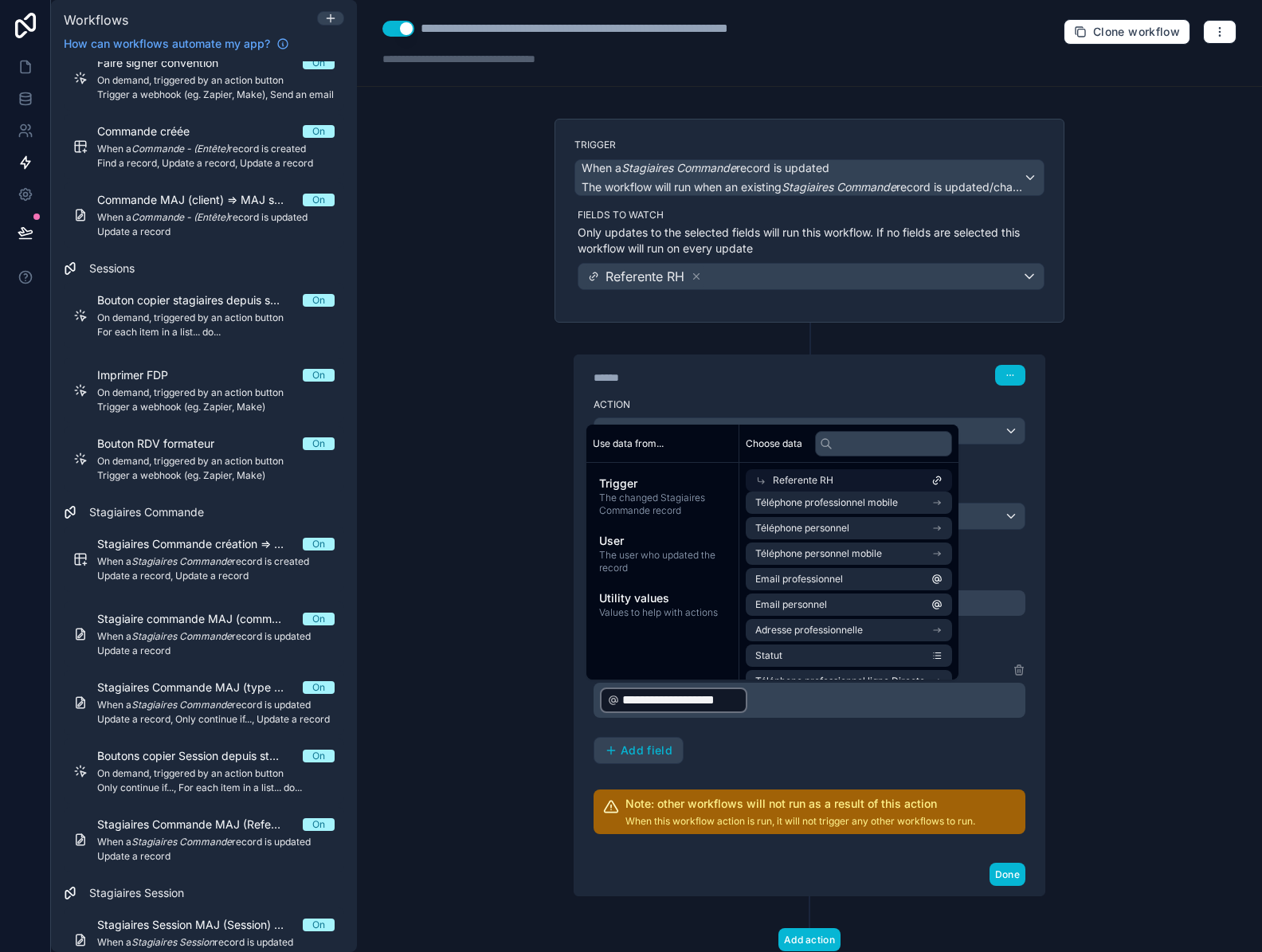
click at [844, 779] on div "**********" at bounding box center [810, 659] width 432 height 350
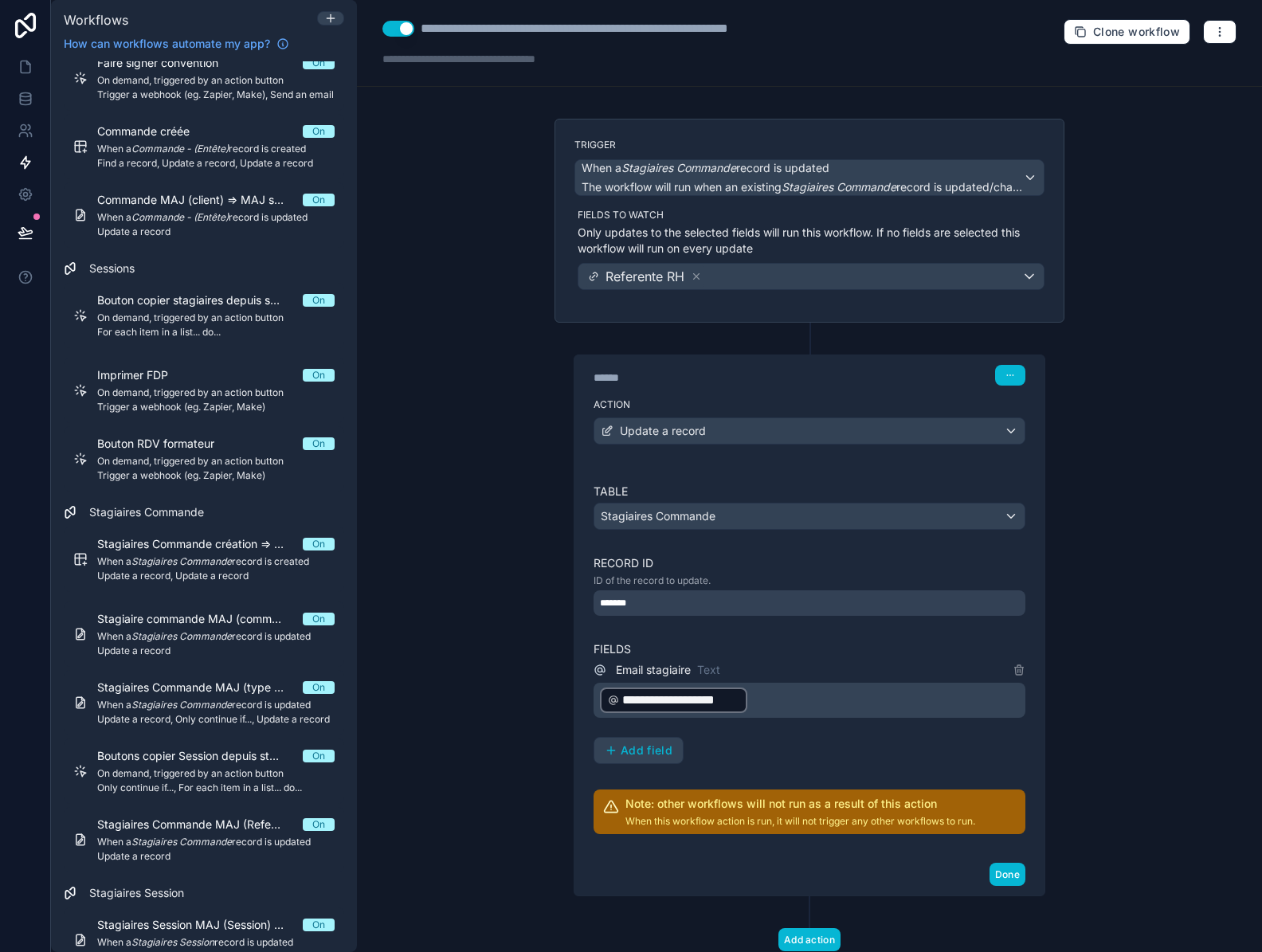
click at [697, 705] on span "**********" at bounding box center [680, 700] width 117 height 19
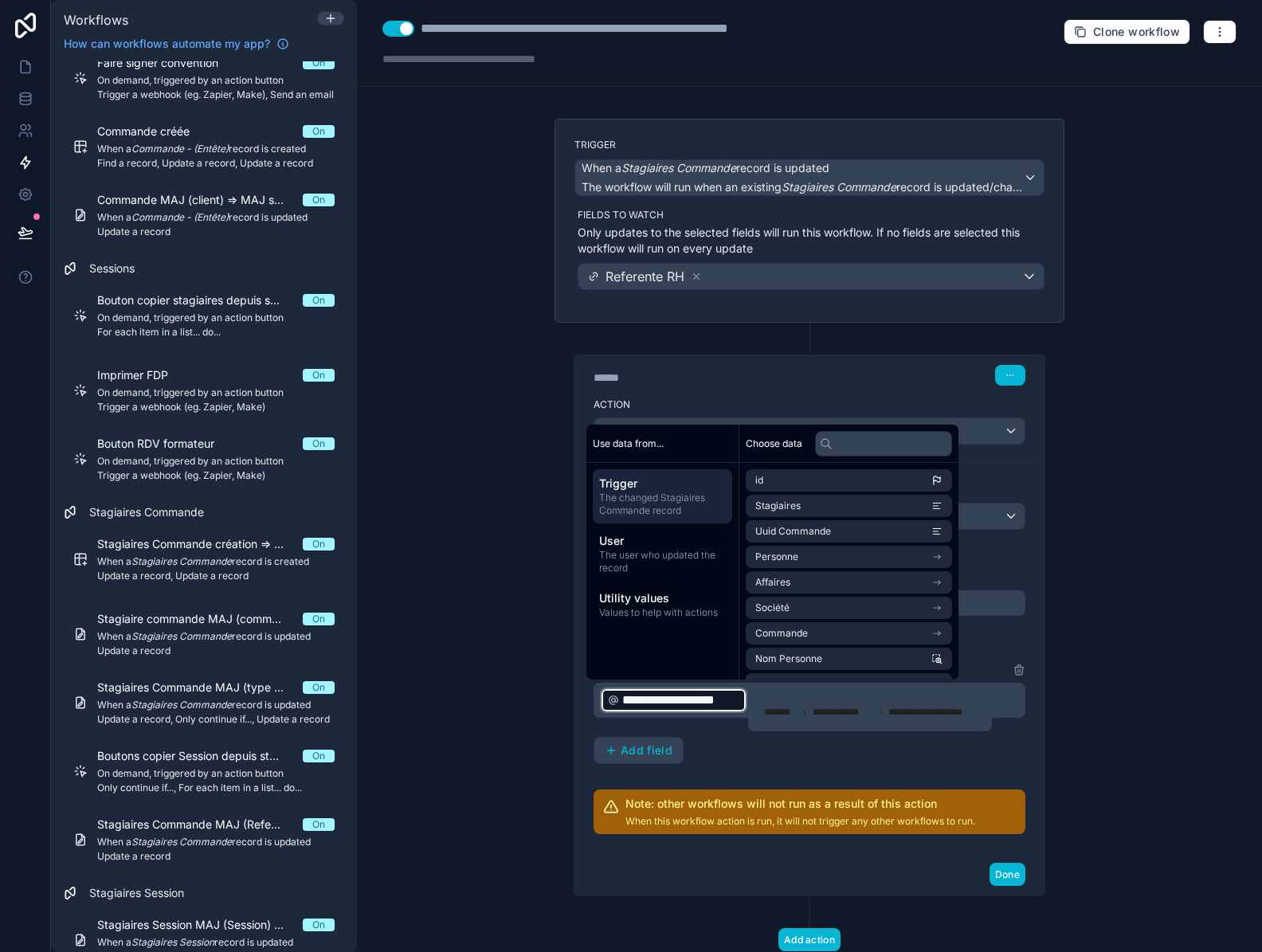
click at [740, 761] on div "**********" at bounding box center [810, 712] width 432 height 104
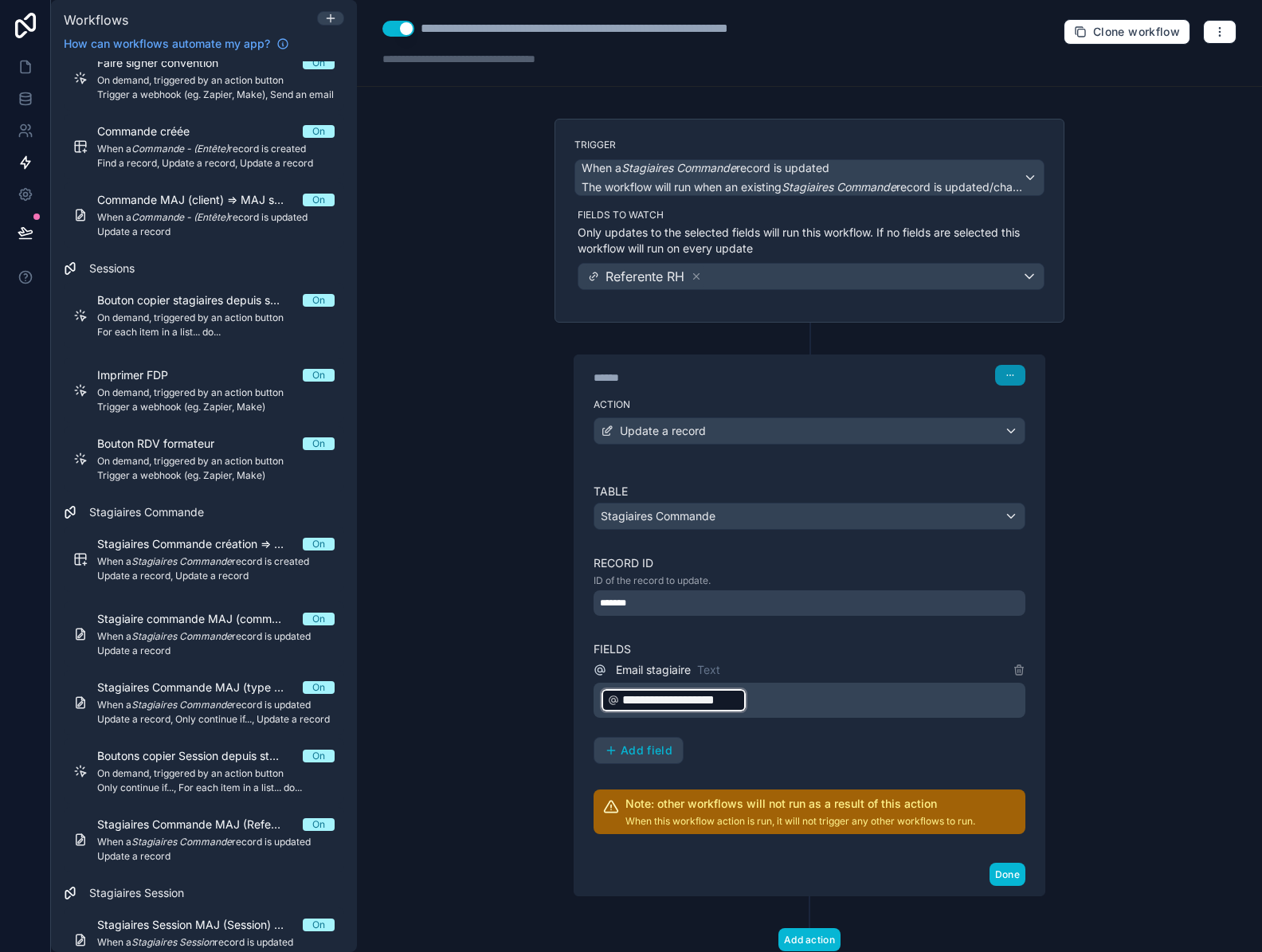
click at [1009, 383] on button "button" at bounding box center [1010, 375] width 30 height 21
click at [1042, 415] on span "Edit Description" at bounding box center [1055, 411] width 71 height 13
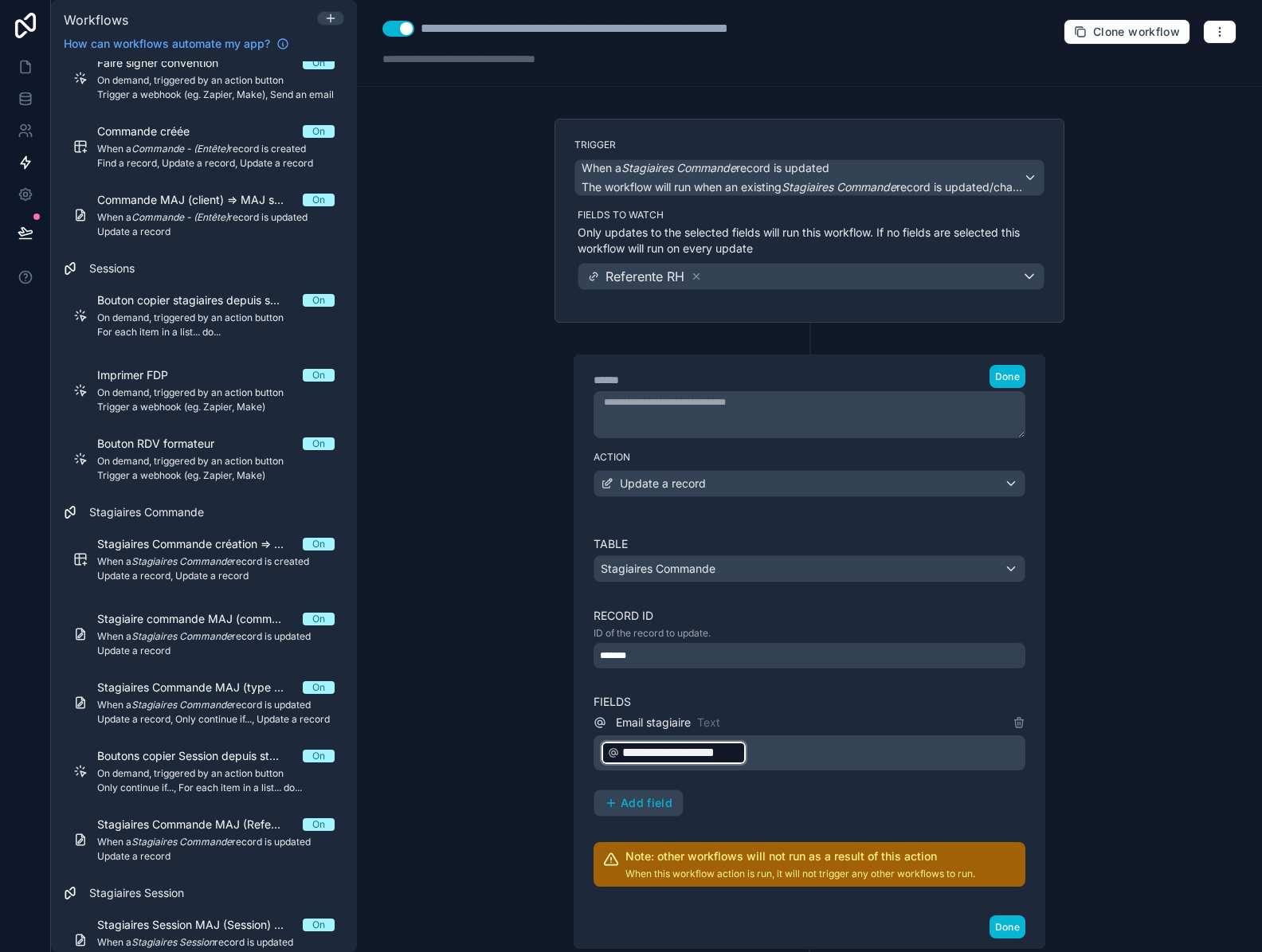
click at [745, 425] on textarea at bounding box center [810, 415] width 432 height 47
click at [670, 408] on textarea "**********" at bounding box center [810, 415] width 432 height 47
click at [718, 417] on textarea "**********" at bounding box center [810, 415] width 432 height 47
type textarea "**********"
click at [1005, 929] on button "Done" at bounding box center [1006, 927] width 36 height 23
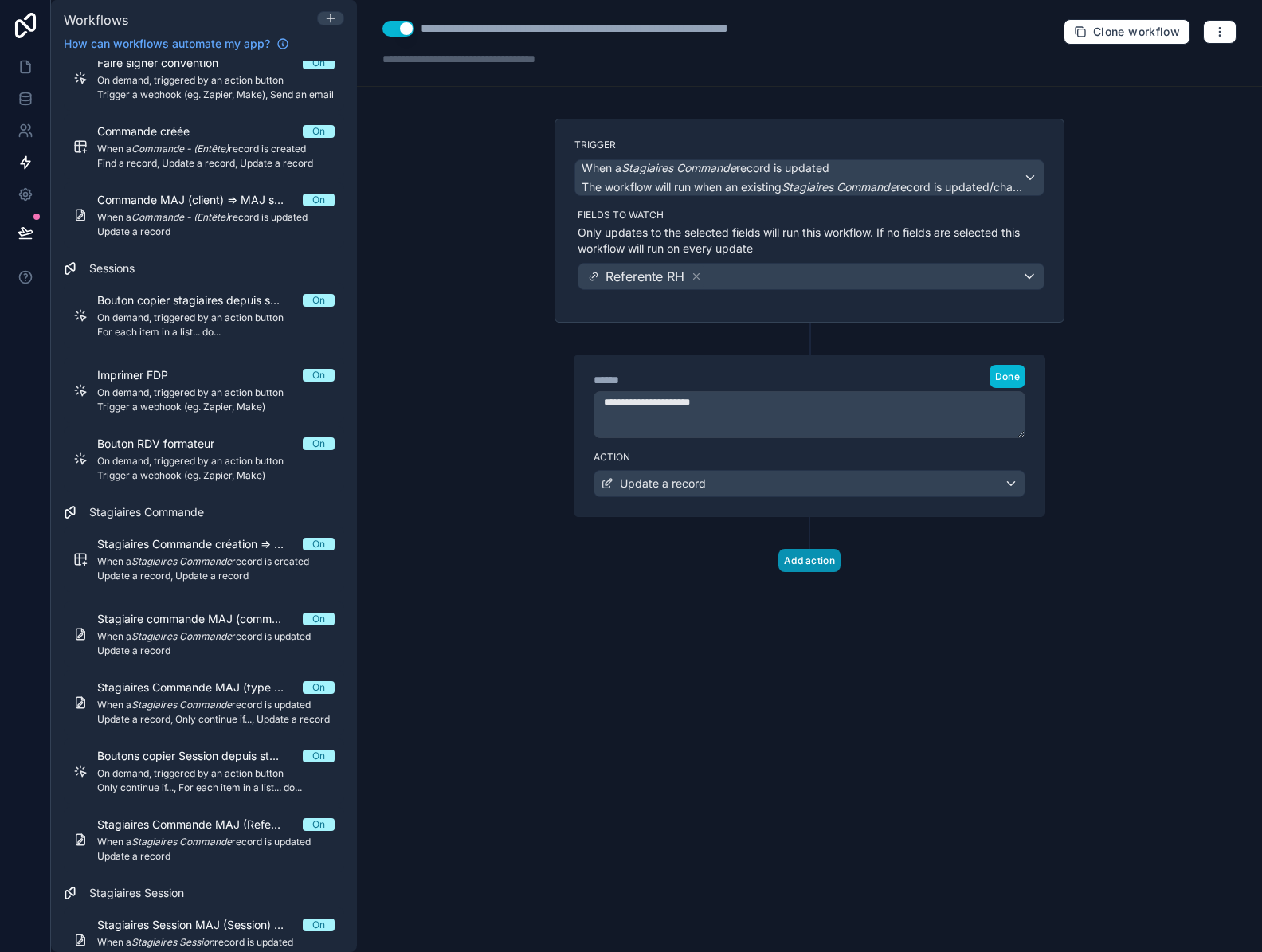
click at [811, 560] on button "Add action" at bounding box center [809, 560] width 62 height 23
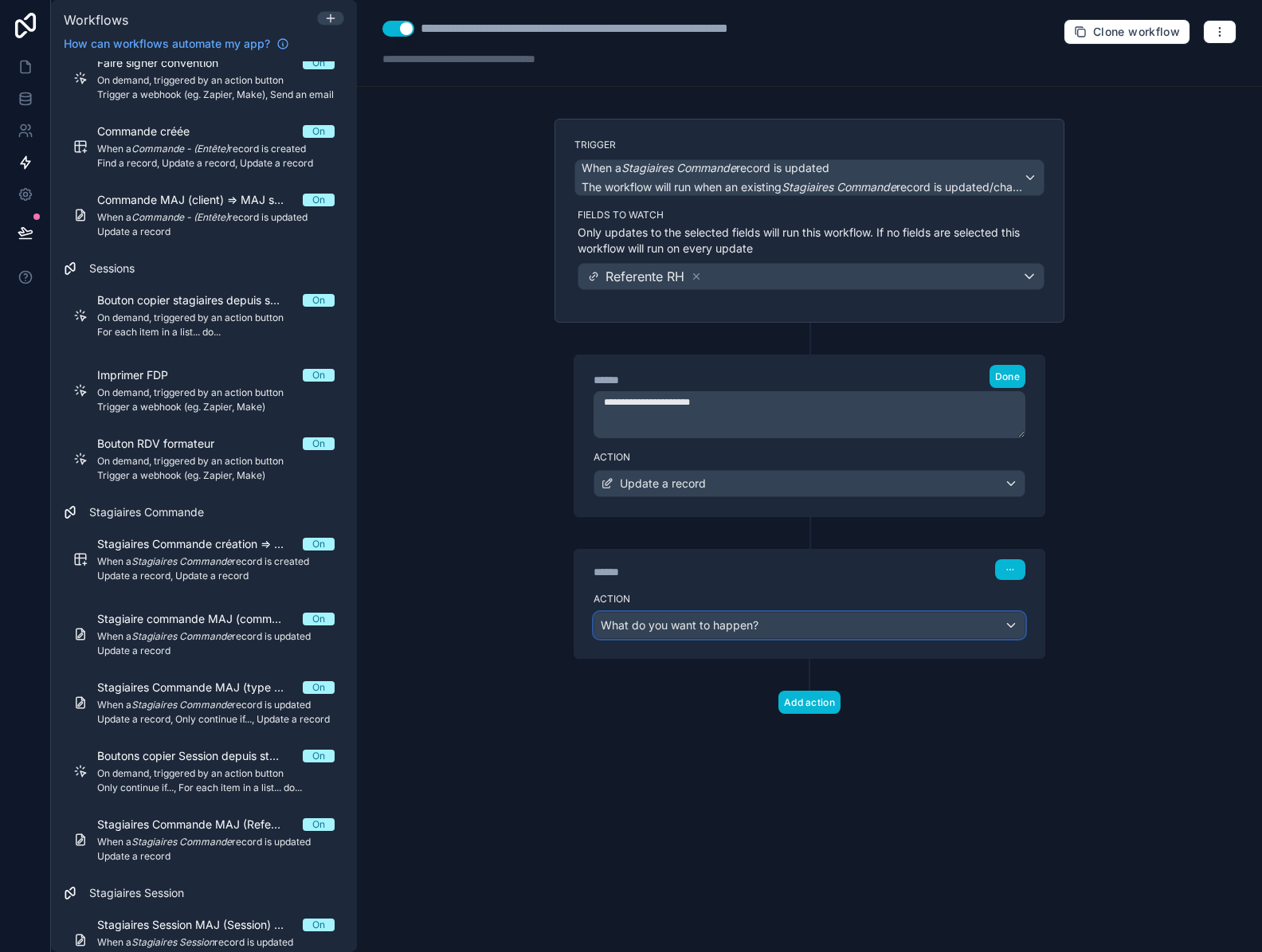
click at [756, 628] on span "What do you want to happen?" at bounding box center [680, 624] width 158 height 13
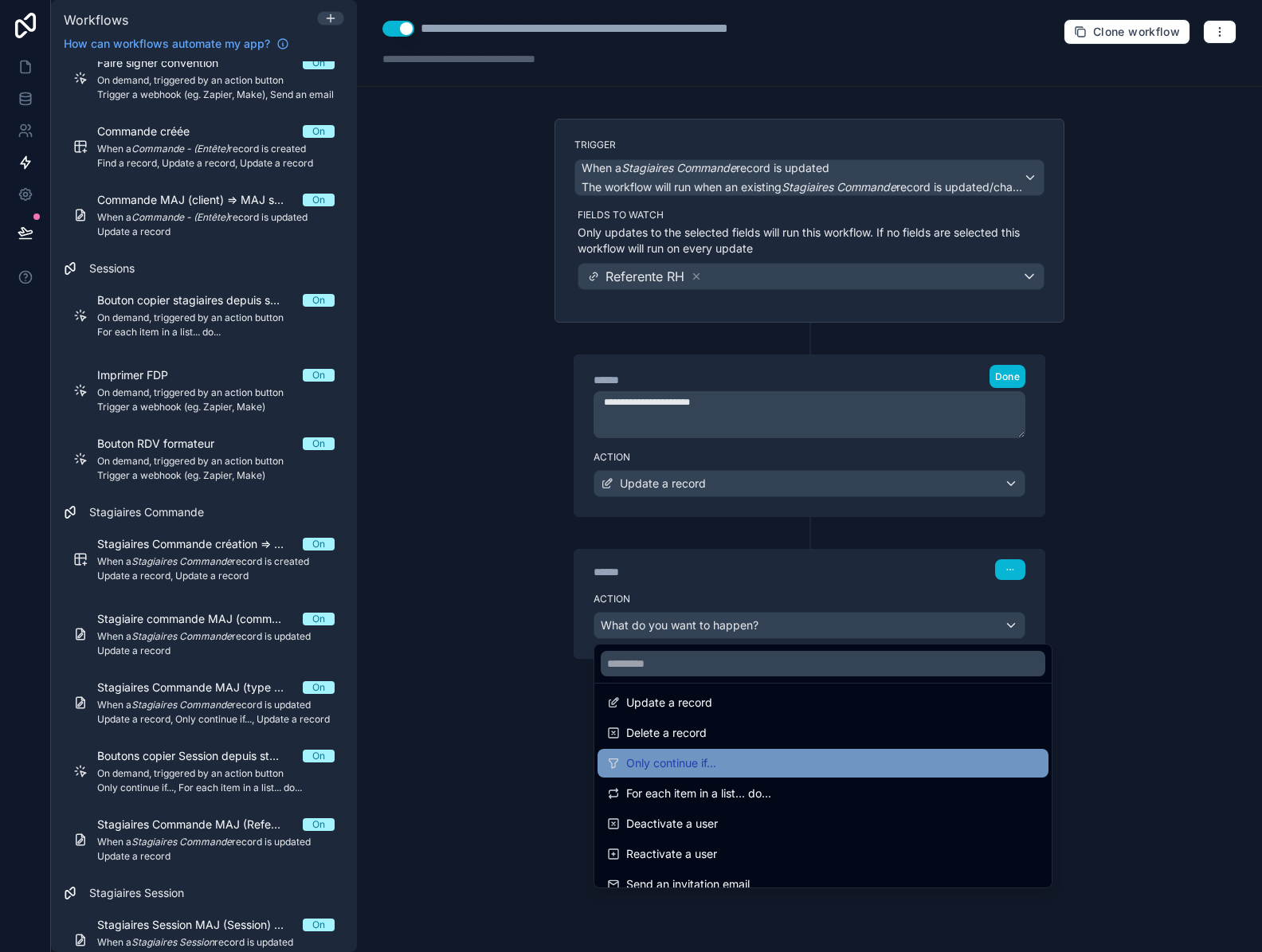
click at [728, 766] on div "Only continue if..." at bounding box center [823, 763] width 432 height 19
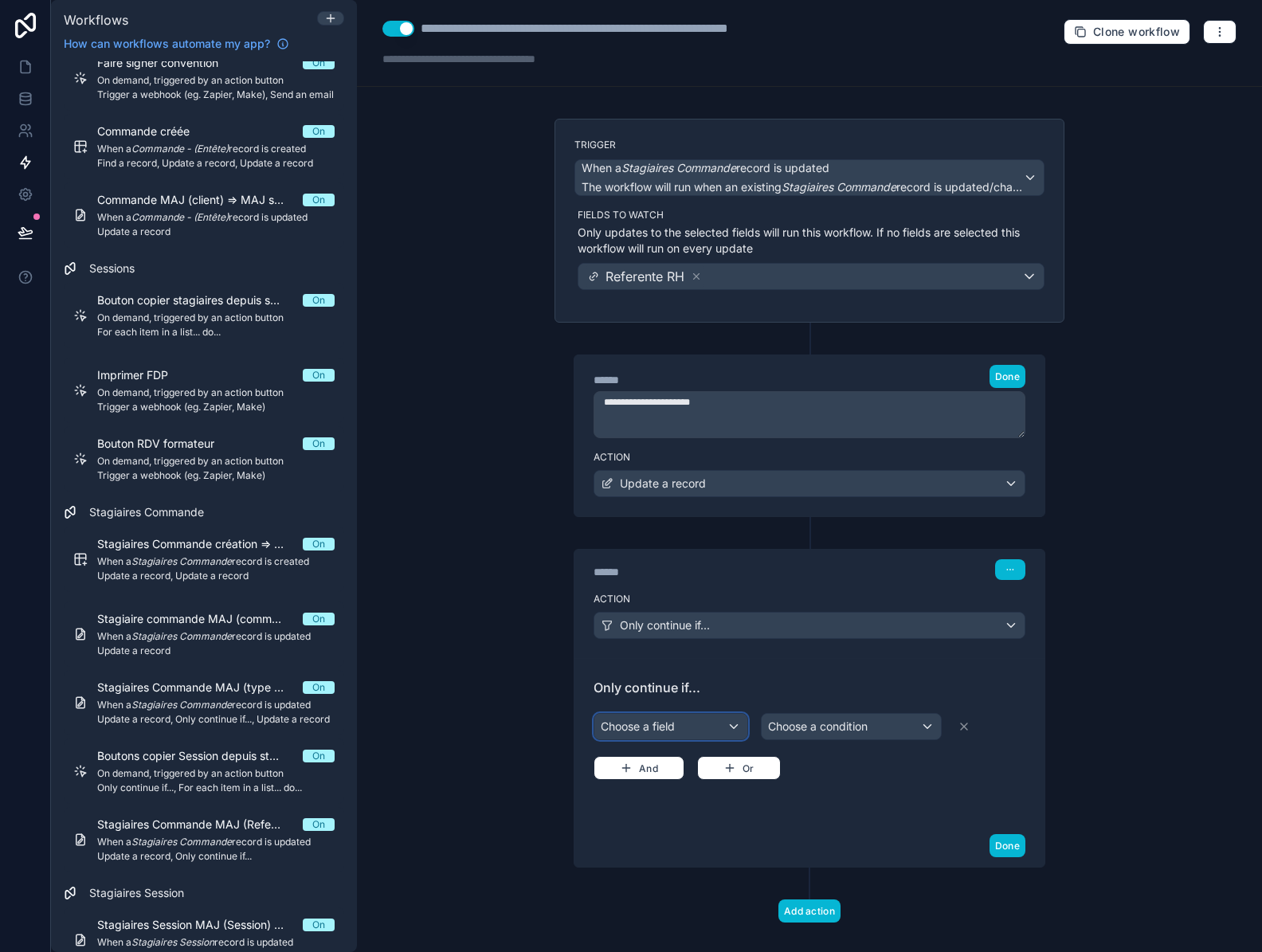
click at [676, 727] on div "Choose a field" at bounding box center [671, 726] width 153 height 25
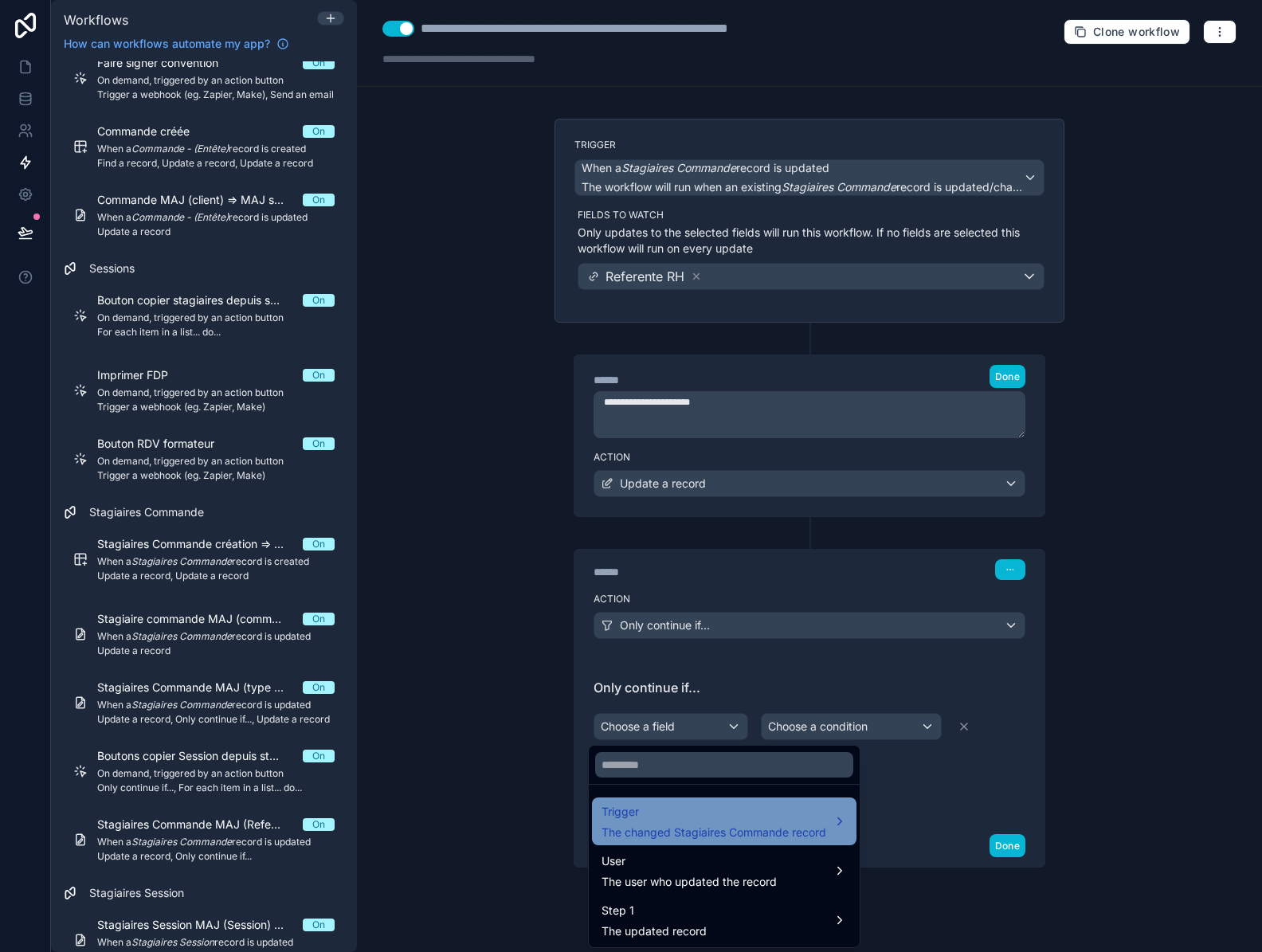
click at [681, 821] on div "Trigger The changed Stagiaires Commande record" at bounding box center [714, 821] width 225 height 39
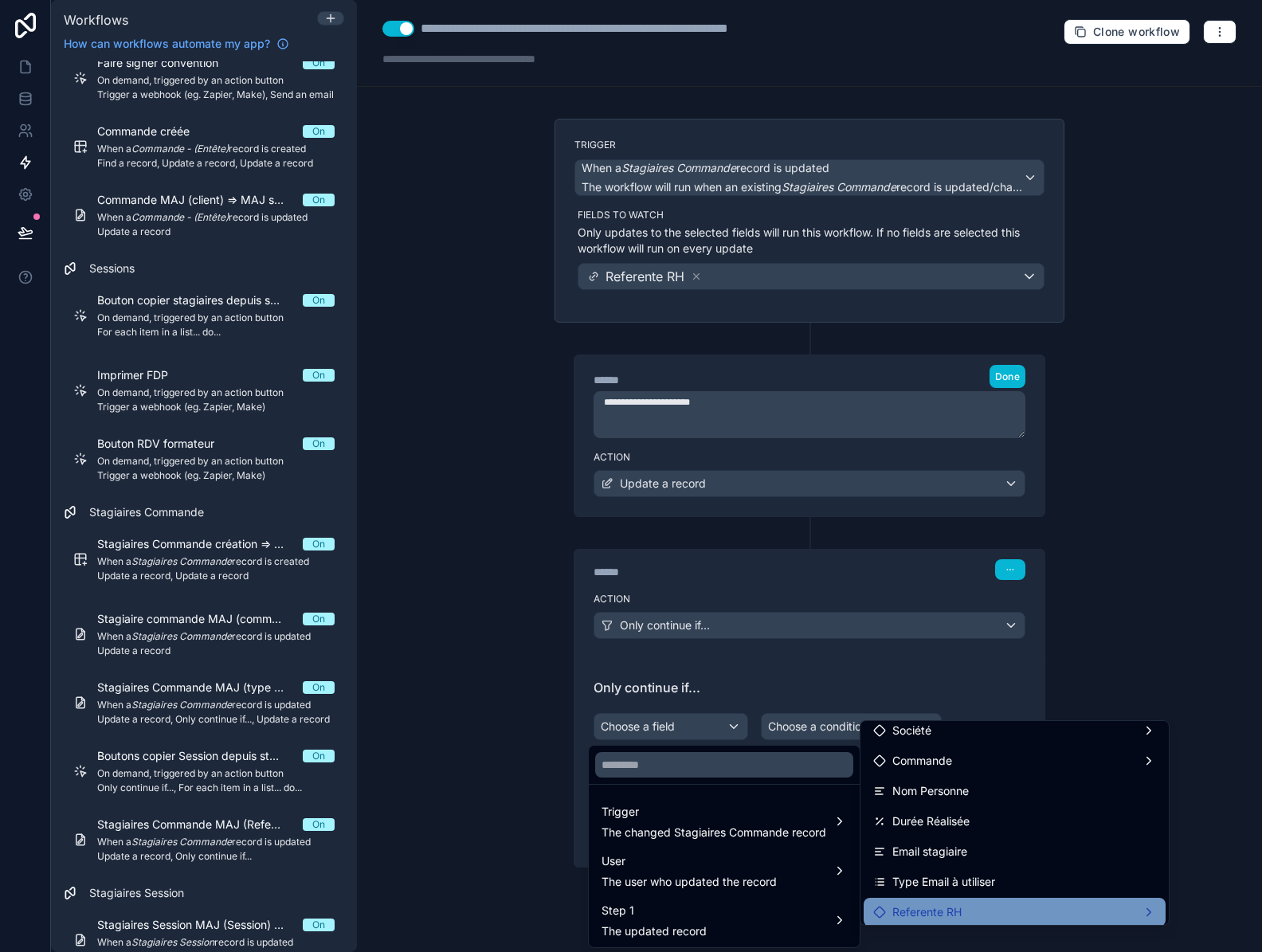
click at [1002, 904] on div "Referente RH" at bounding box center [1014, 912] width 283 height 19
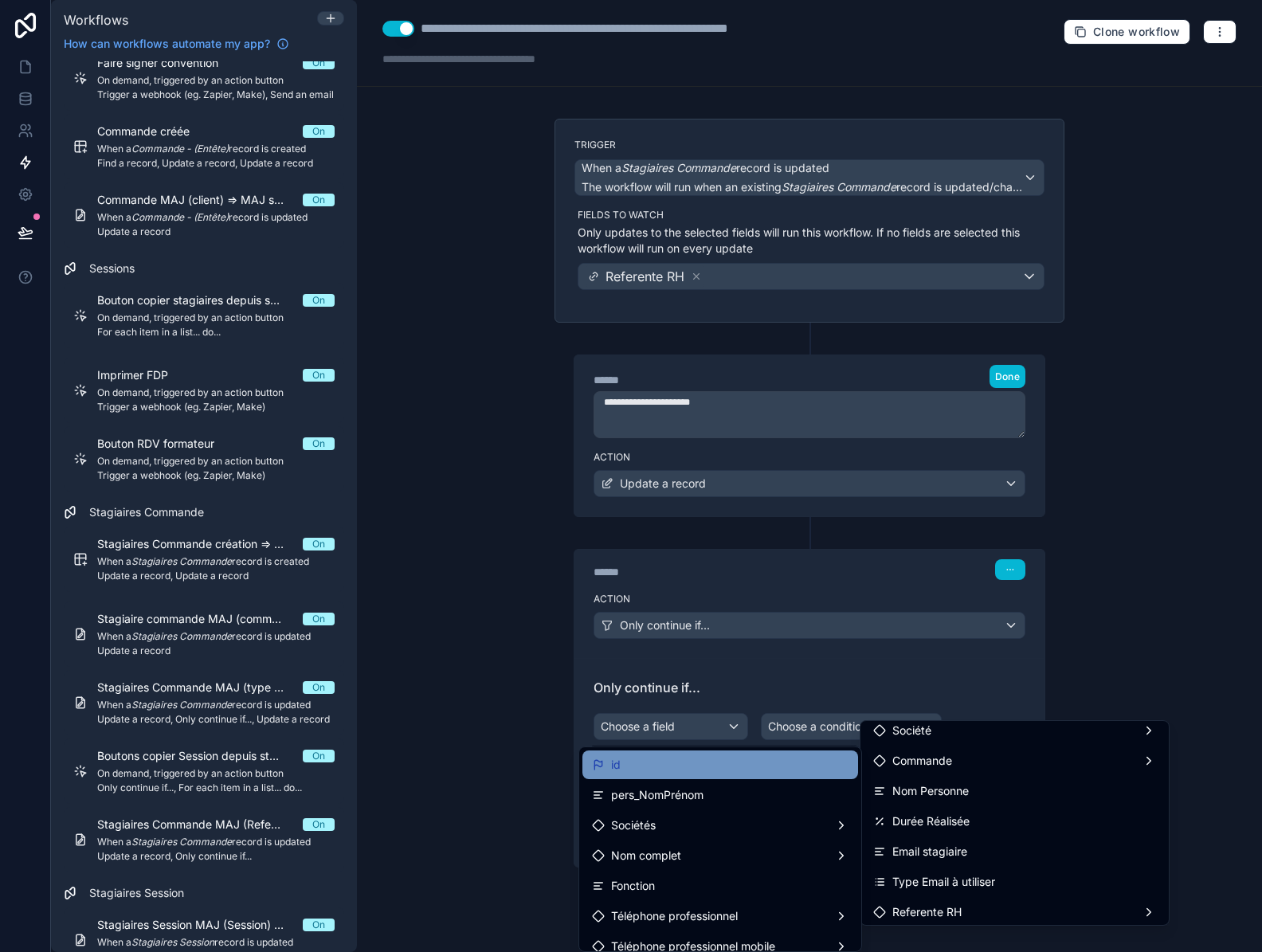
click at [656, 768] on div "id" at bounding box center [720, 765] width 256 height 19
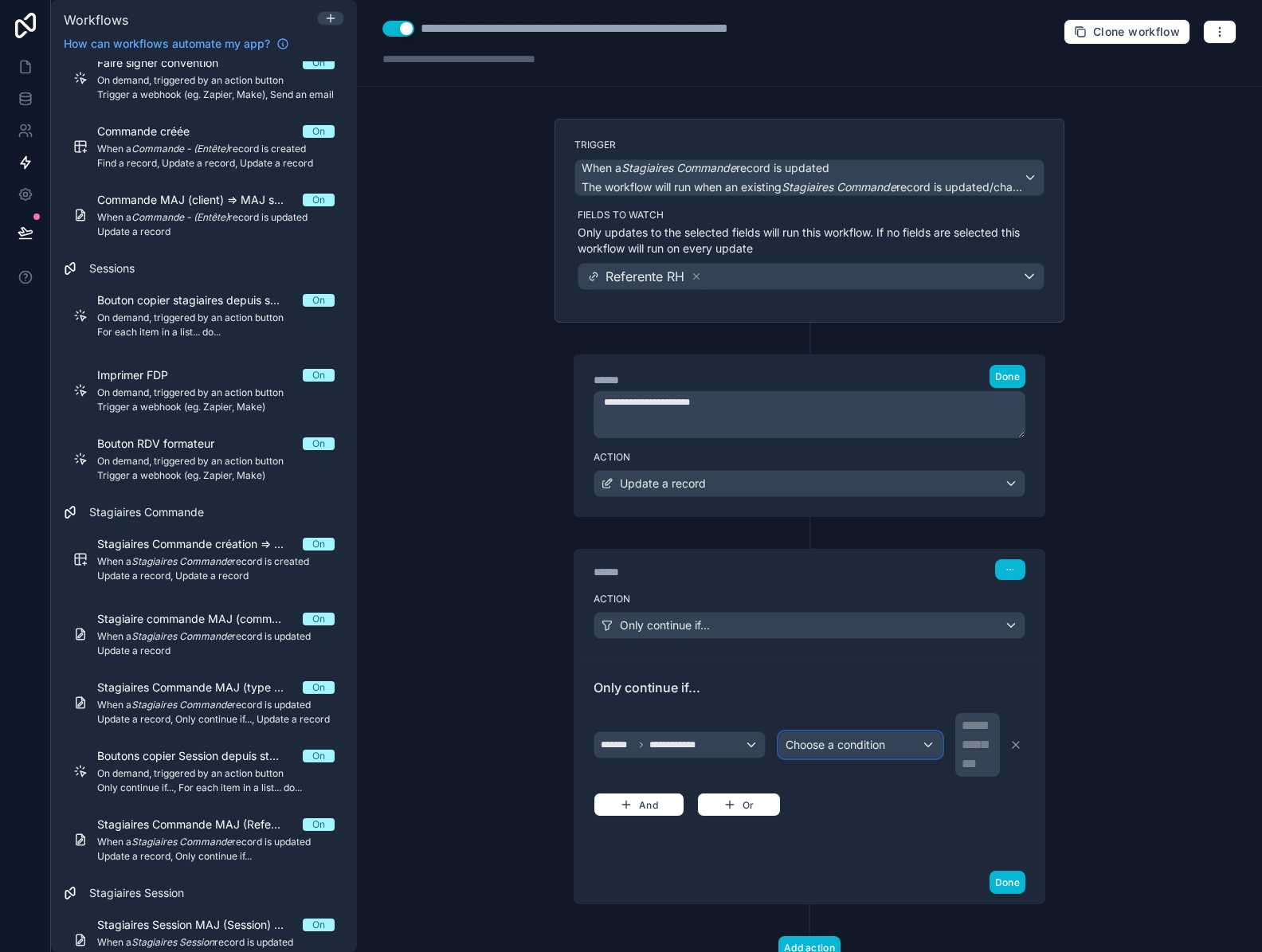
click at [892, 751] on div "Choose a condition" at bounding box center [860, 744] width 162 height 25
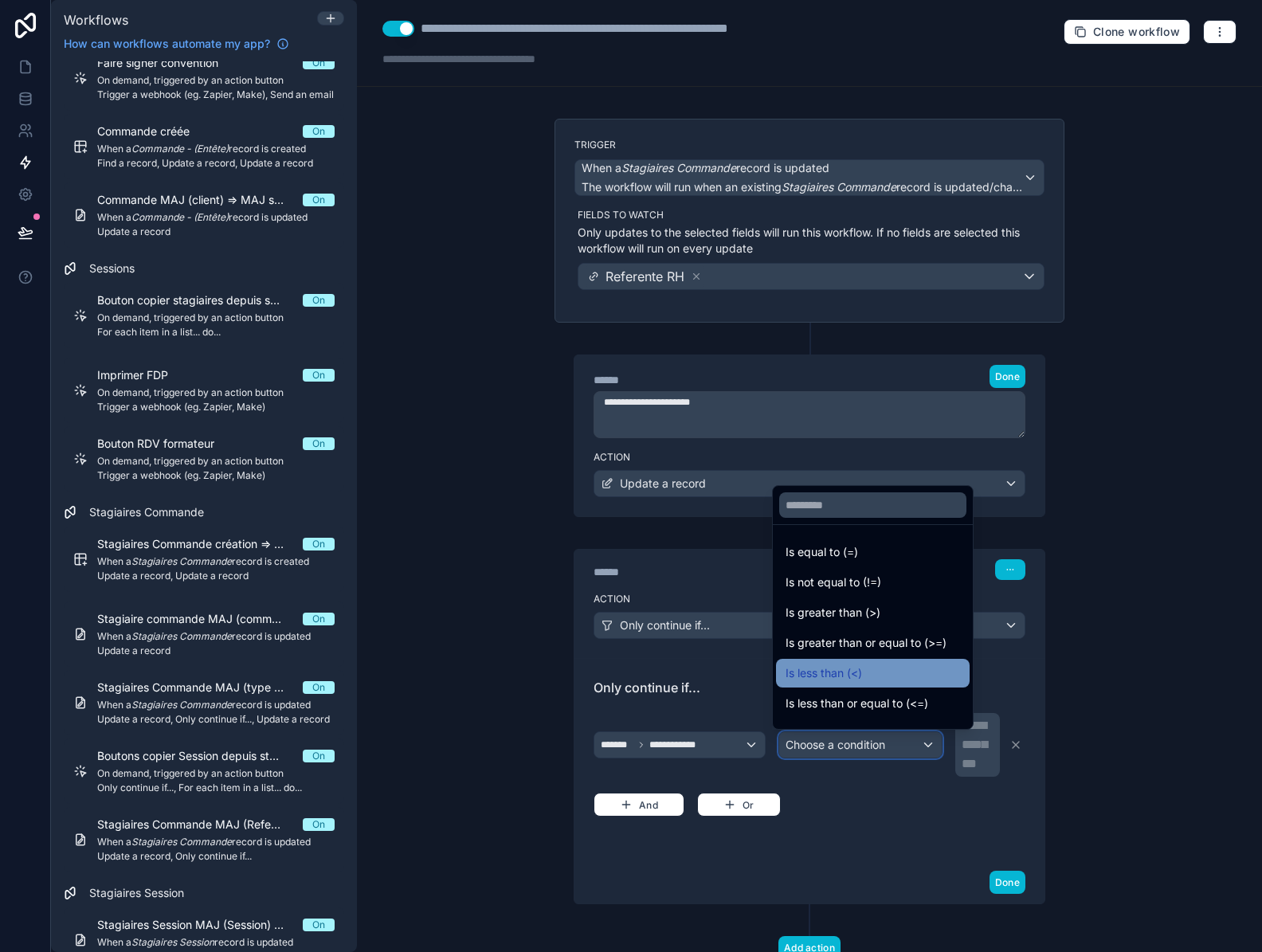
scroll to position [80, 0]
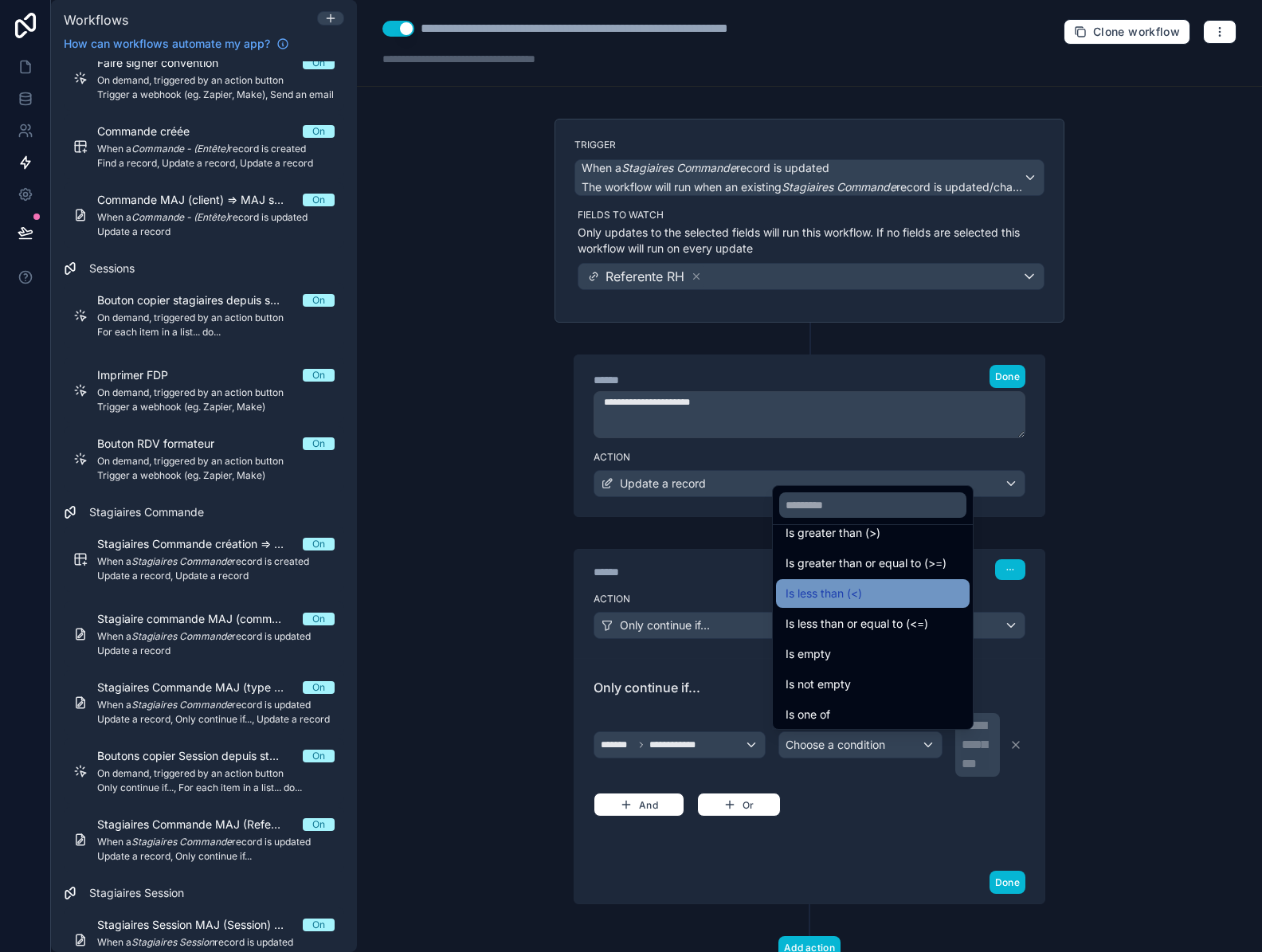
click at [910, 663] on div "Is empty" at bounding box center [872, 654] width 175 height 19
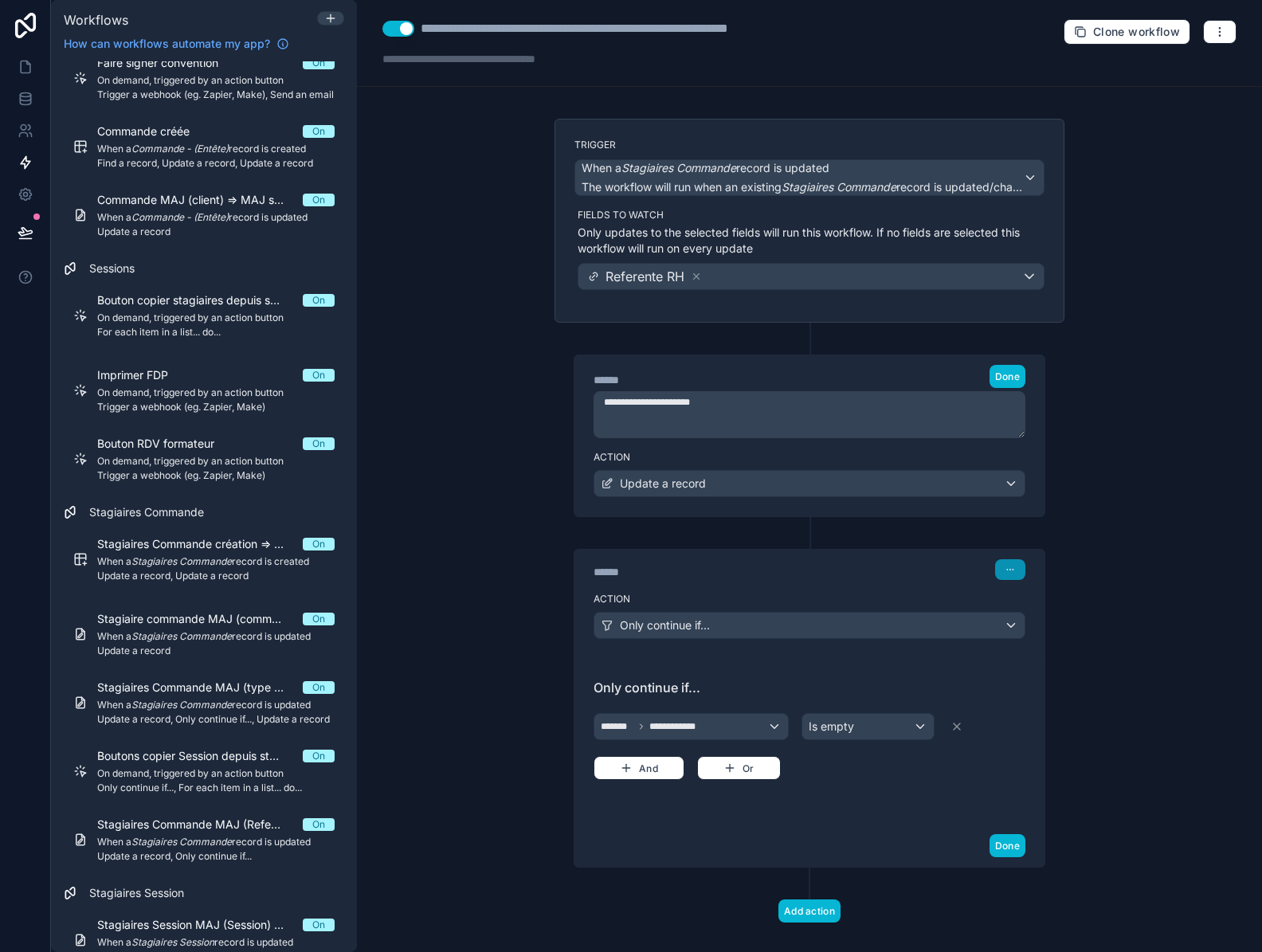
click at [1012, 573] on button "button" at bounding box center [1010, 570] width 30 height 21
click at [1042, 606] on span "Edit Description" at bounding box center [1055, 605] width 71 height 13
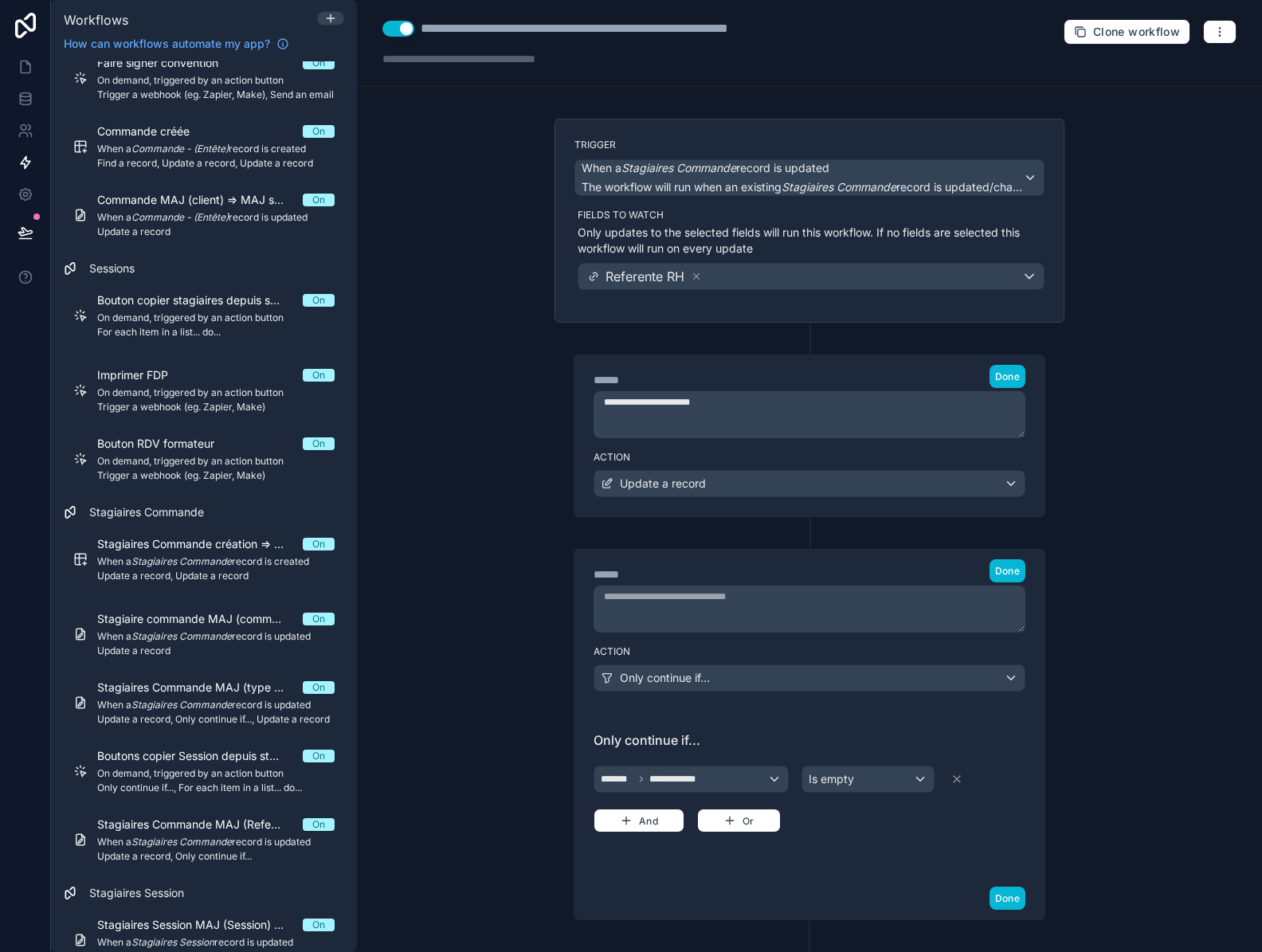
click at [859, 598] on textarea at bounding box center [810, 609] width 432 height 47
type textarea "**********"
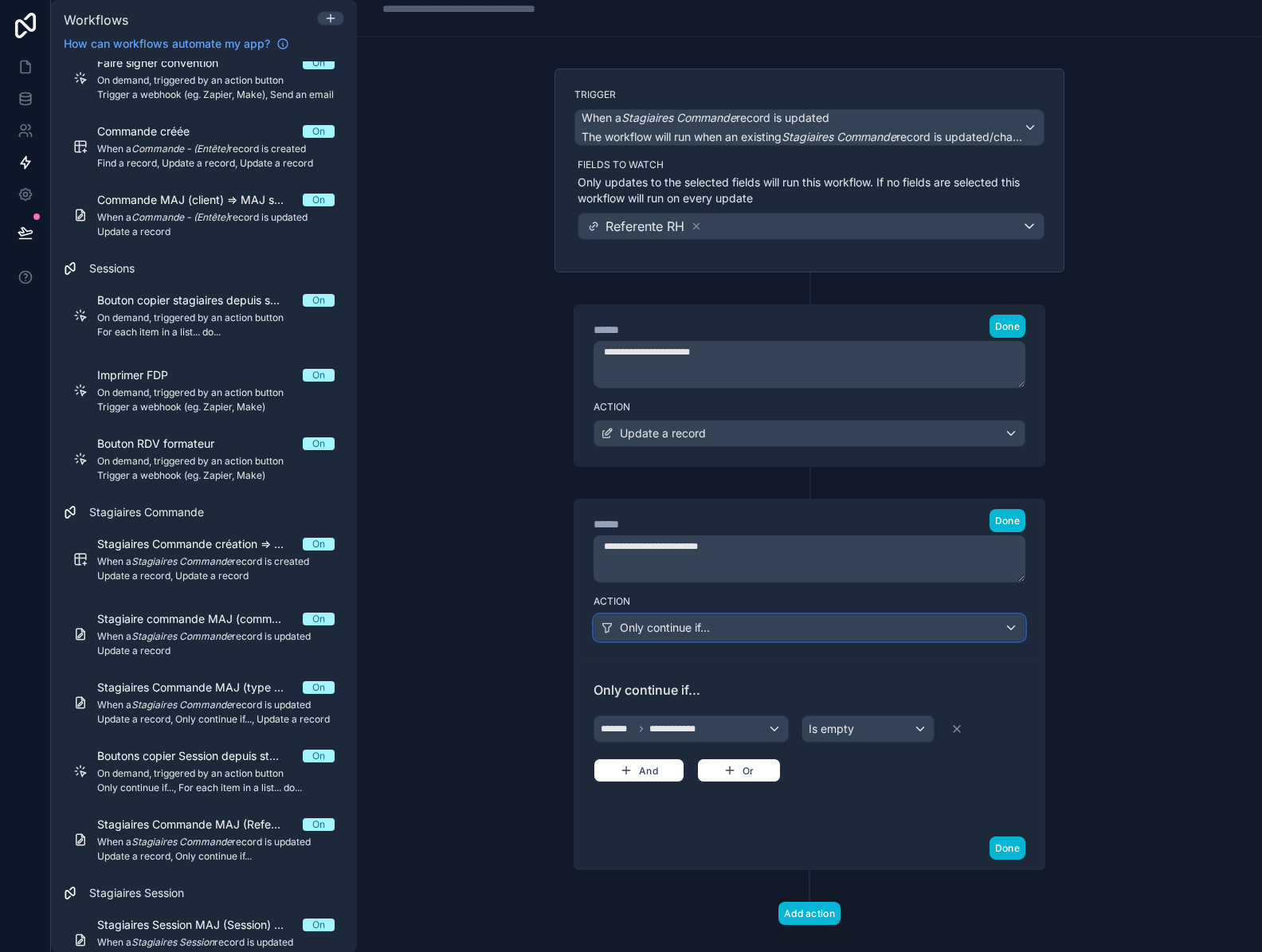
scroll to position [74, 0]
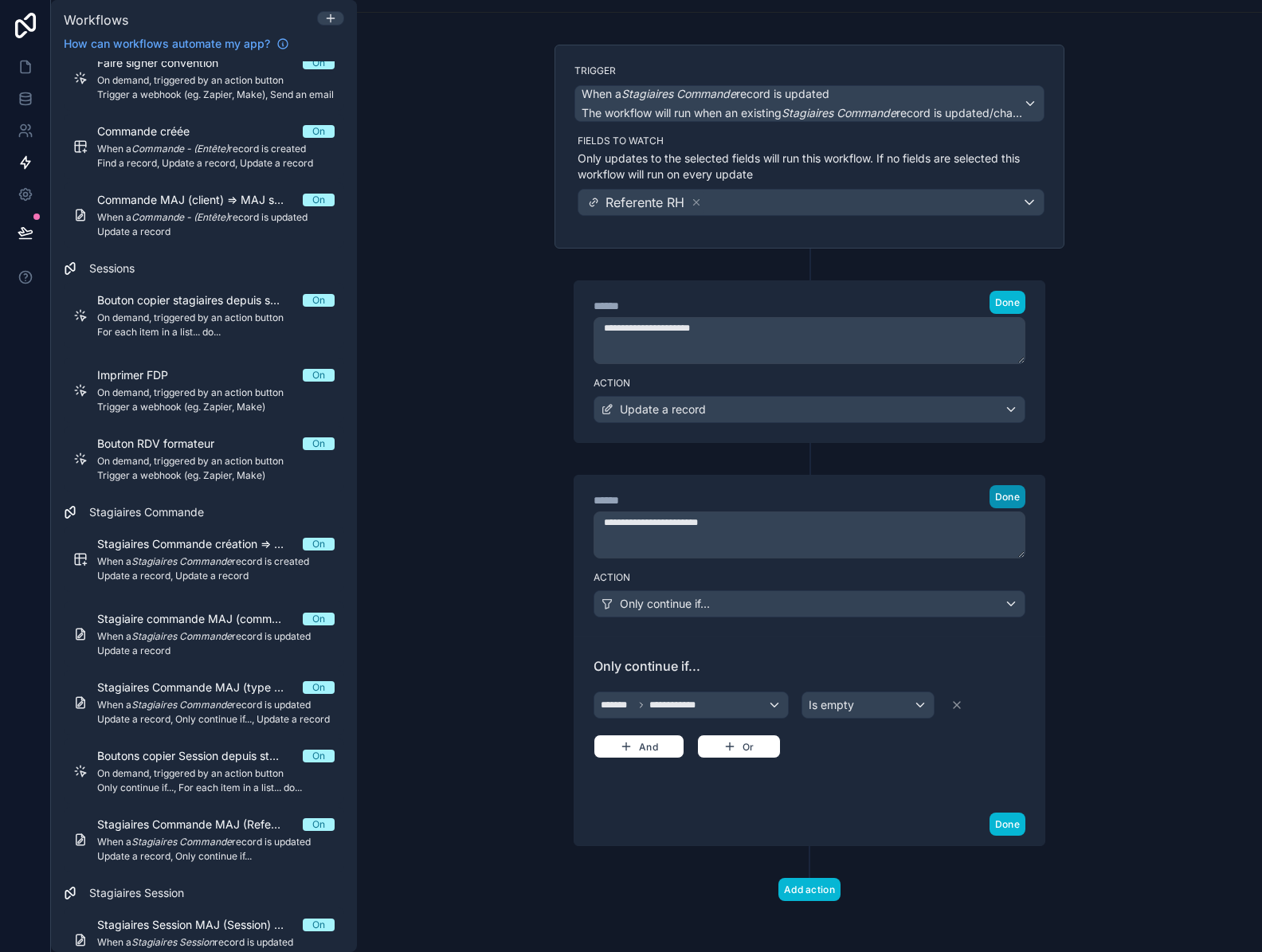
click at [1006, 494] on span "Done" at bounding box center [1007, 497] width 25 height 12
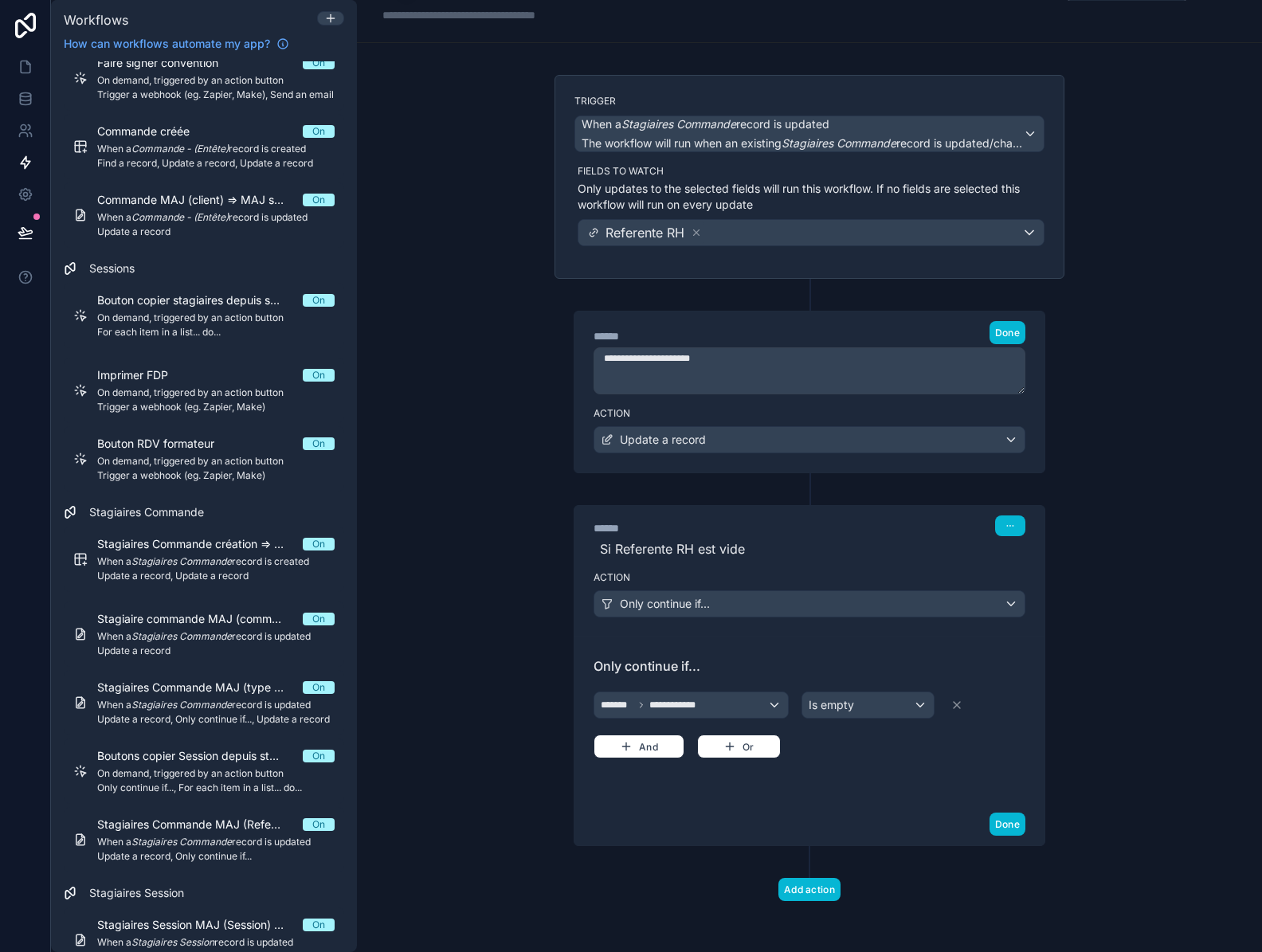
scroll to position [44, 0]
click at [1002, 827] on button "Done" at bounding box center [1006, 824] width 36 height 23
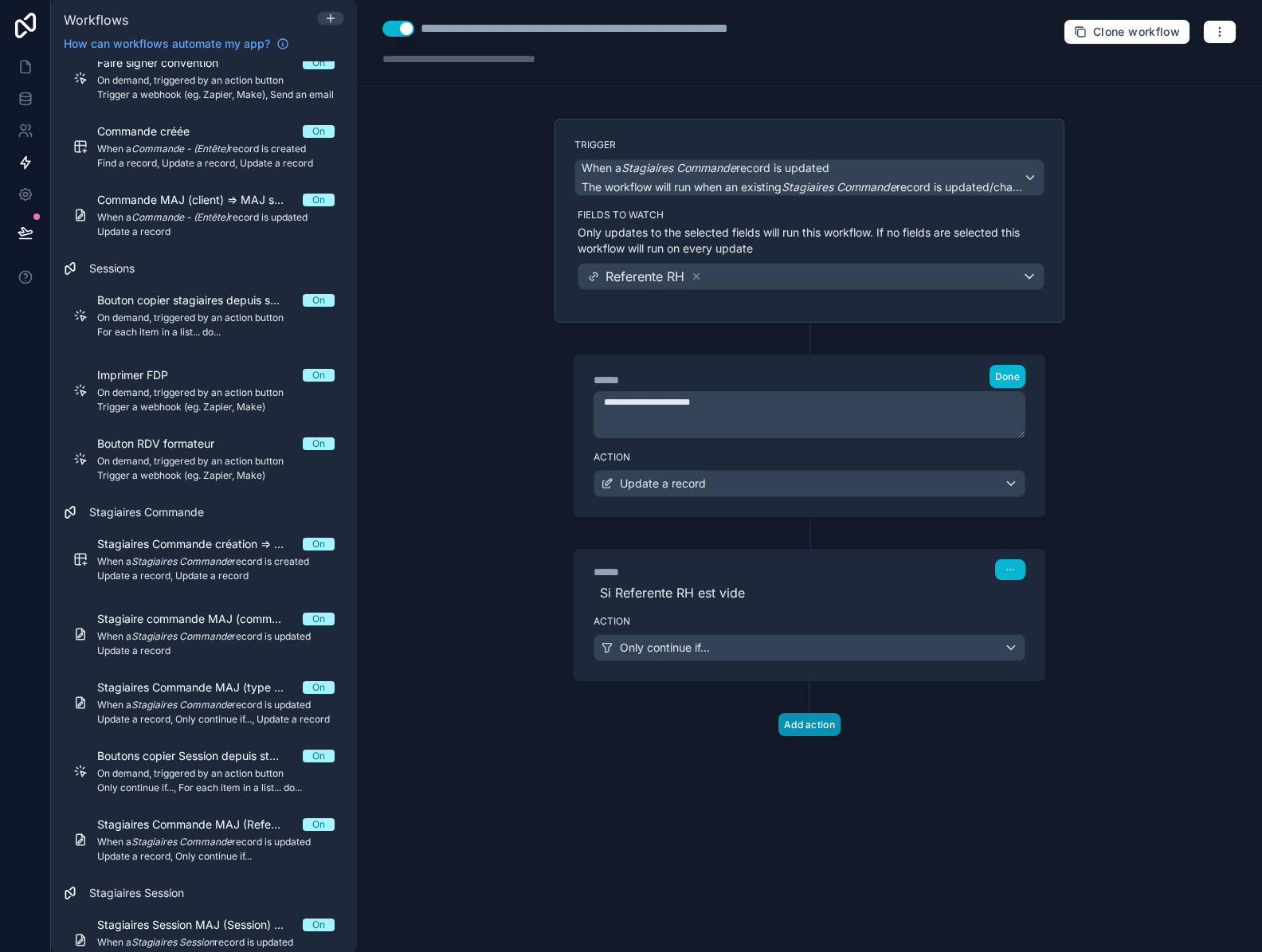
click at [814, 724] on button "Add action" at bounding box center [809, 725] width 62 height 23
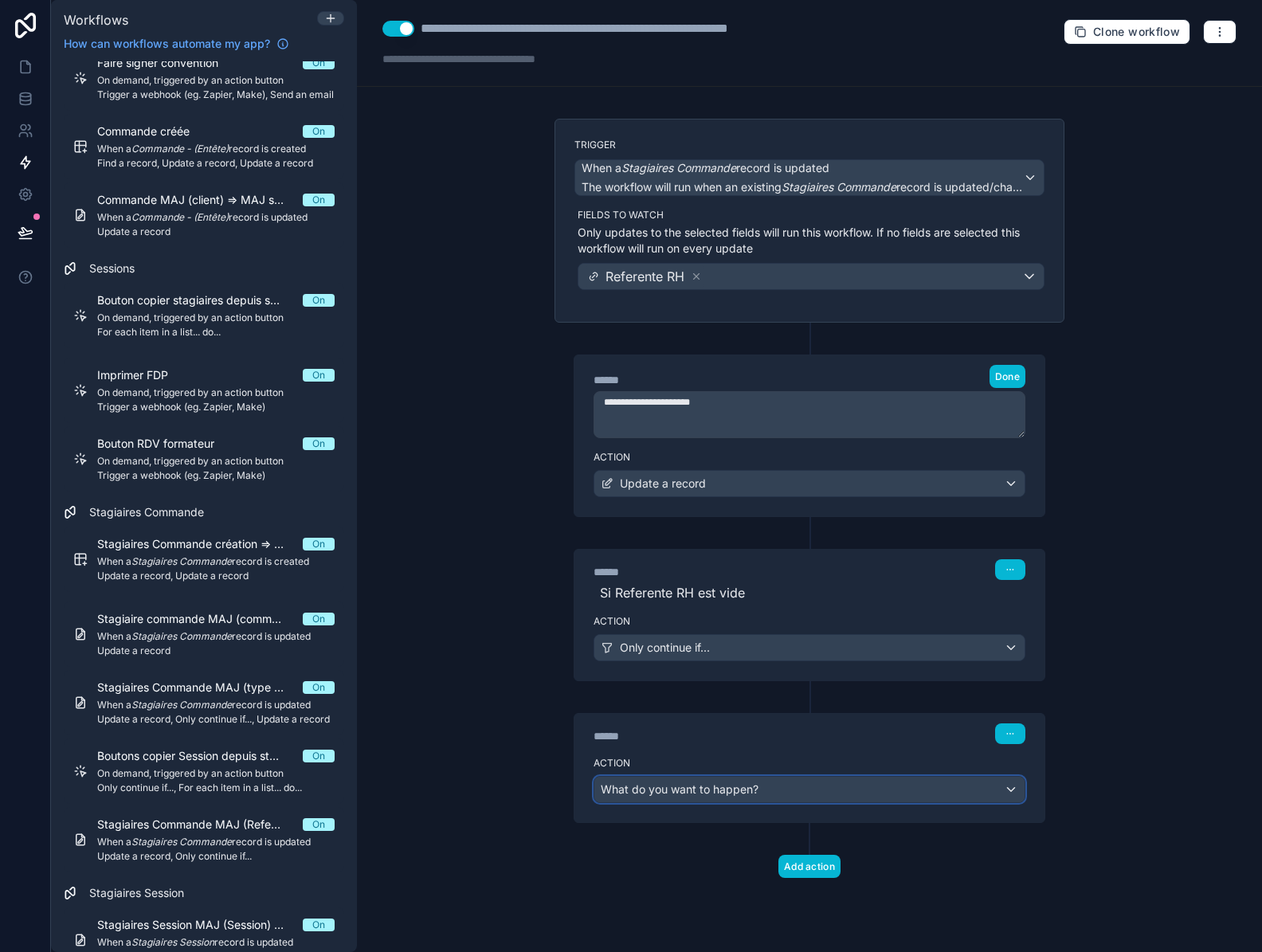
click at [804, 796] on div "What do you want to happen?" at bounding box center [810, 789] width 430 height 25
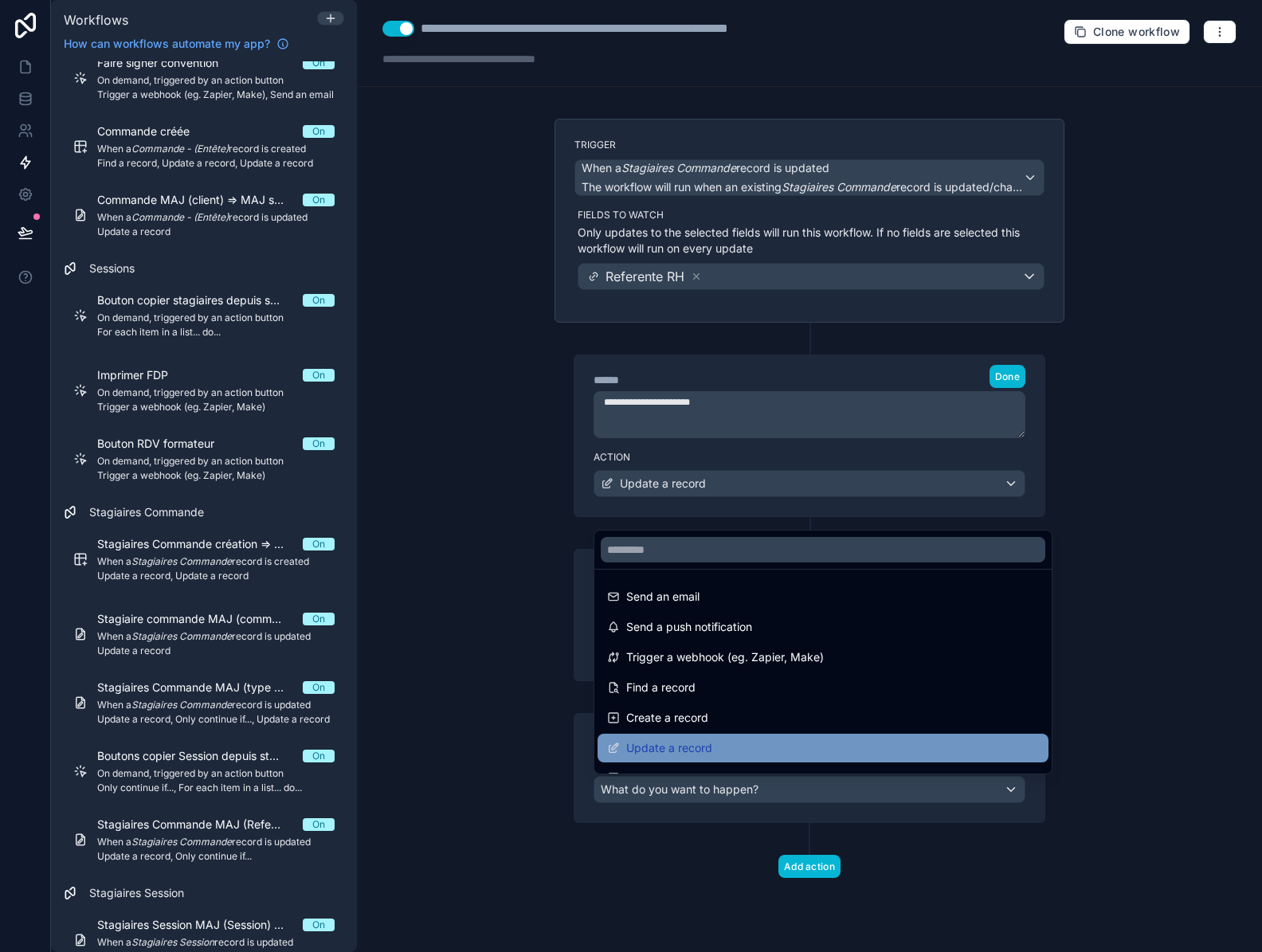
click at [680, 748] on span "Update a record" at bounding box center [669, 748] width 86 height 19
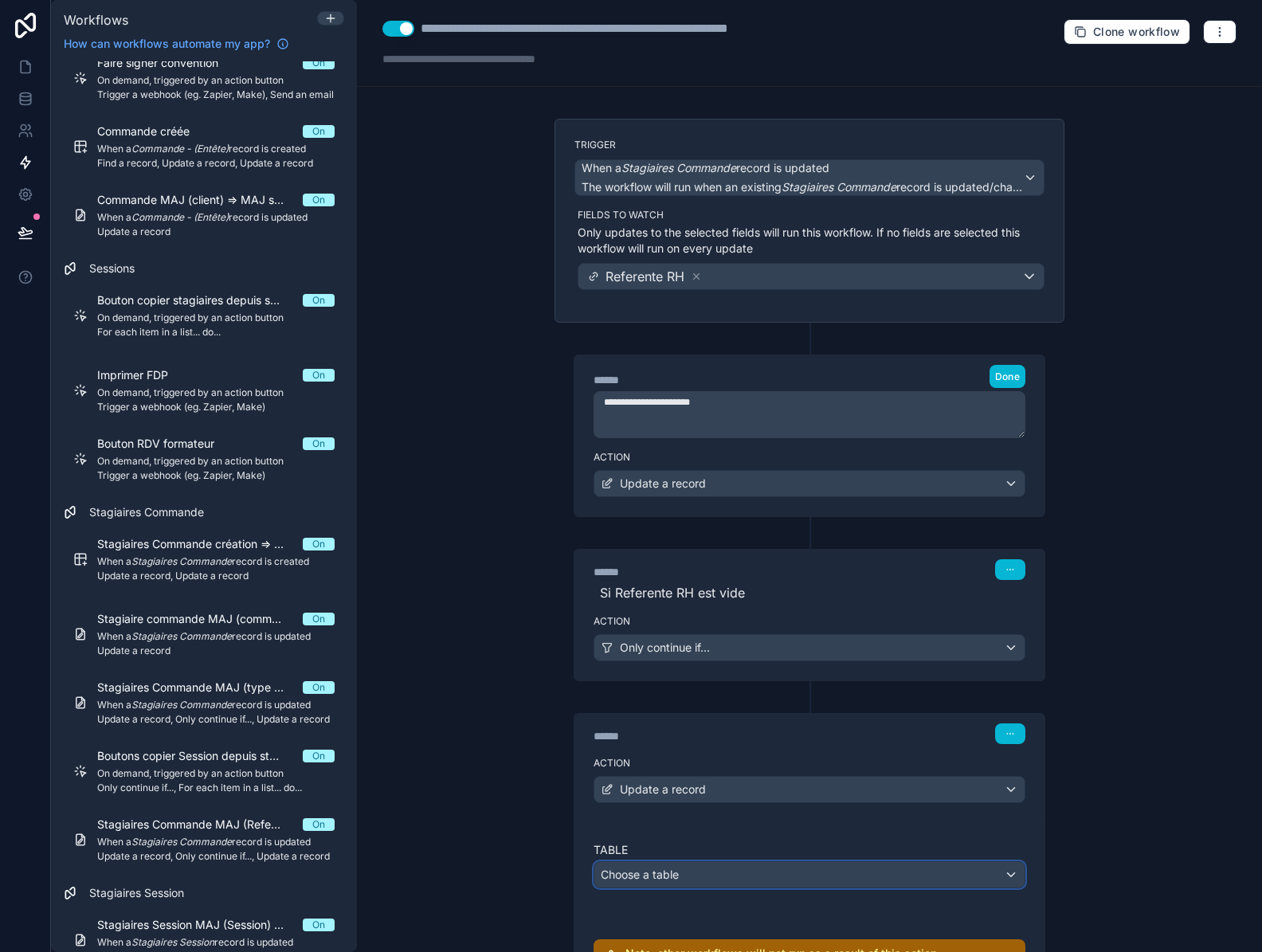
click at [694, 876] on div "Choose a table" at bounding box center [810, 874] width 430 height 25
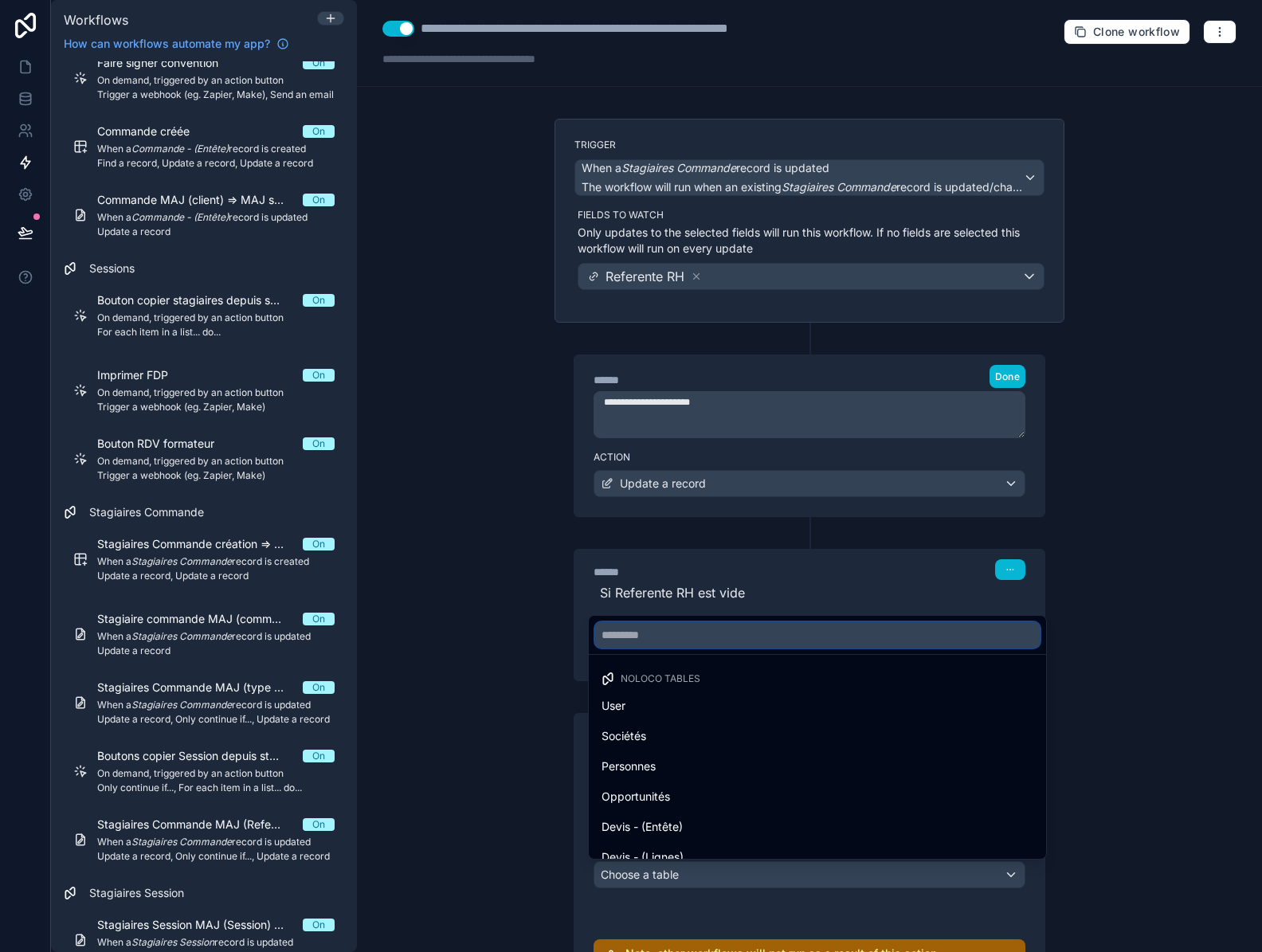
click at [689, 634] on input "text" at bounding box center [817, 634] width 444 height 25
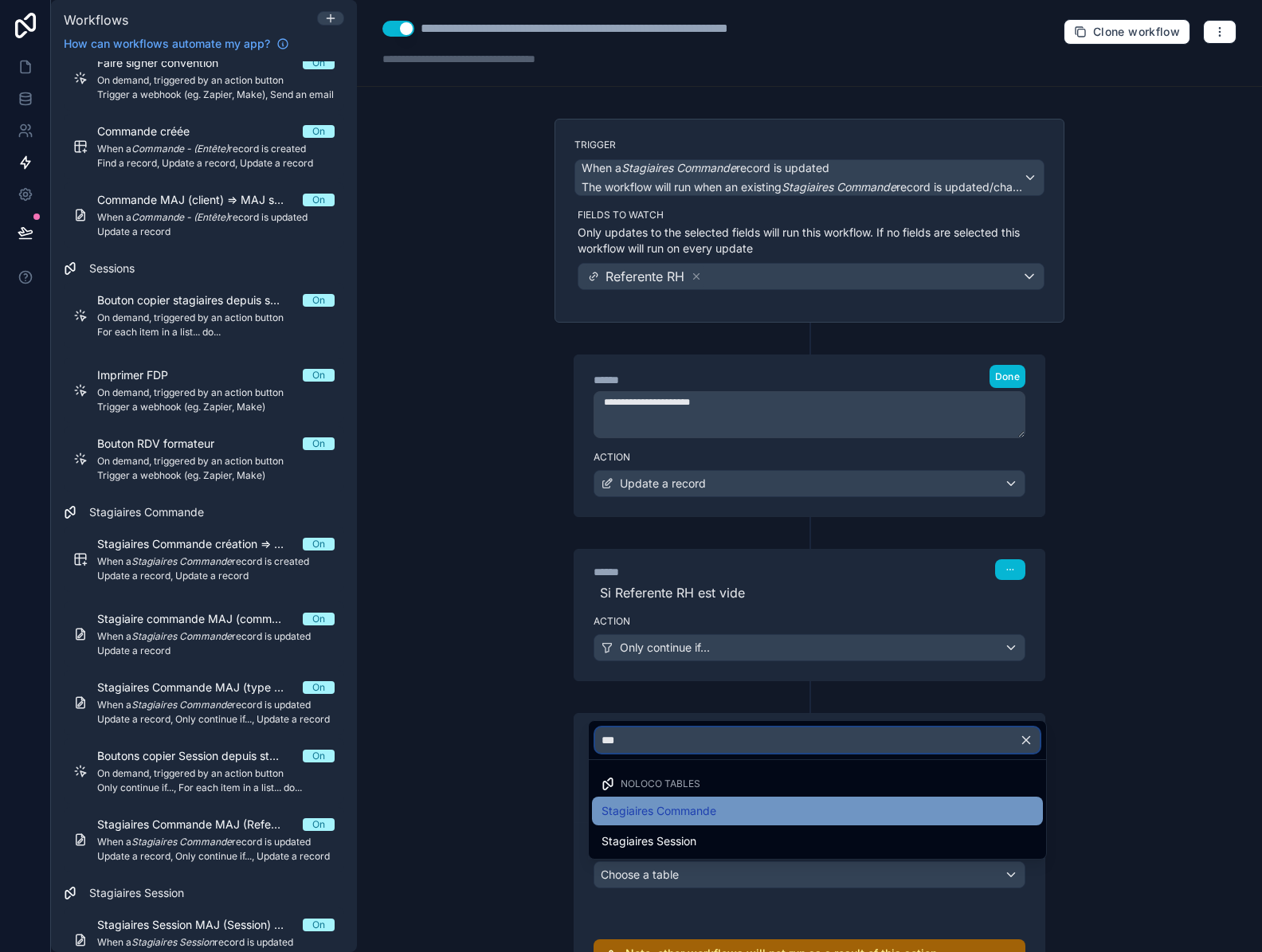
type input "***"
click at [694, 819] on span "Stagiaires Commande" at bounding box center [659, 811] width 115 height 19
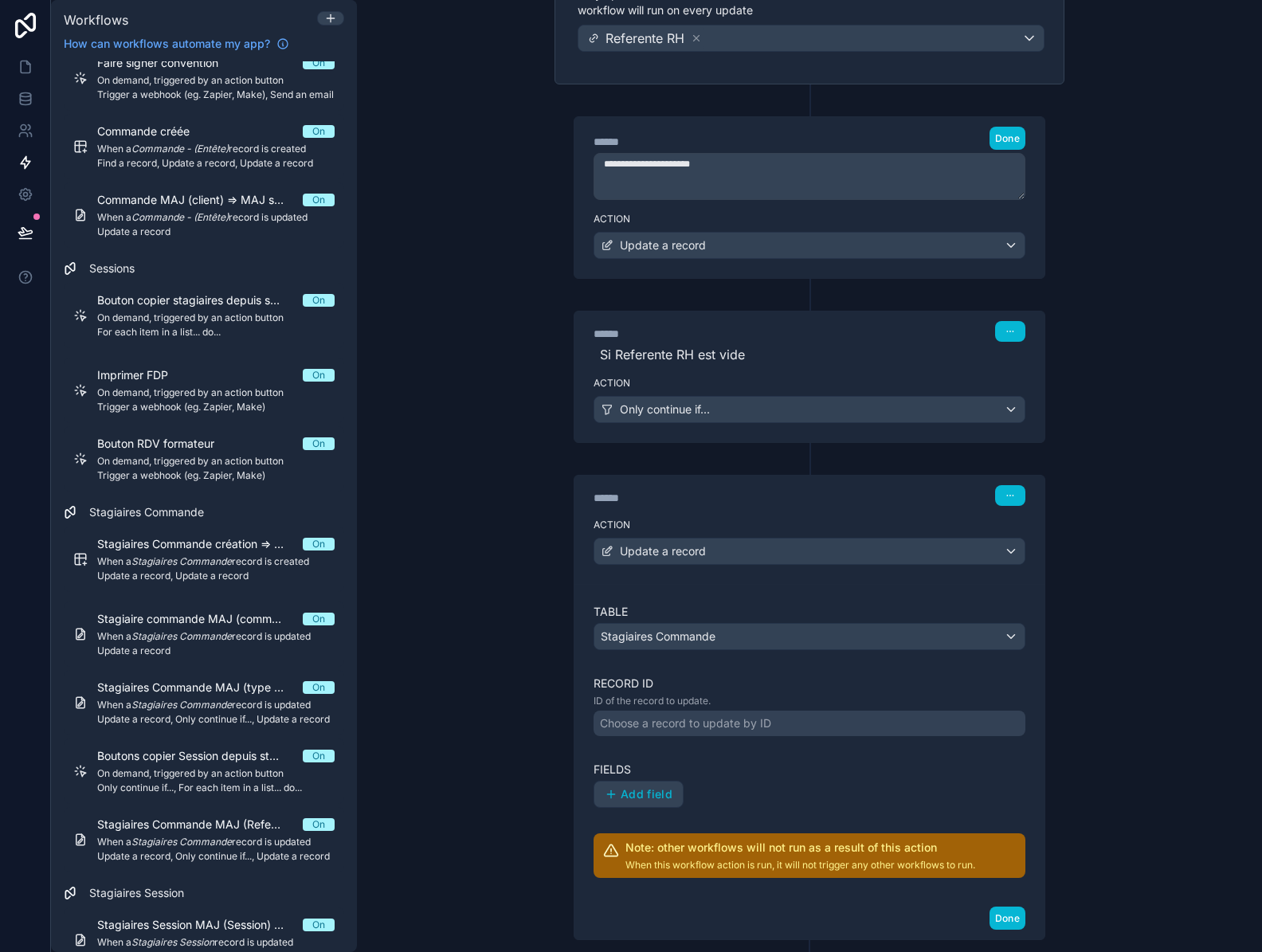
scroll to position [239, 0]
click at [681, 724] on div "Choose a record to update by ID" at bounding box center [685, 723] width 171 height 16
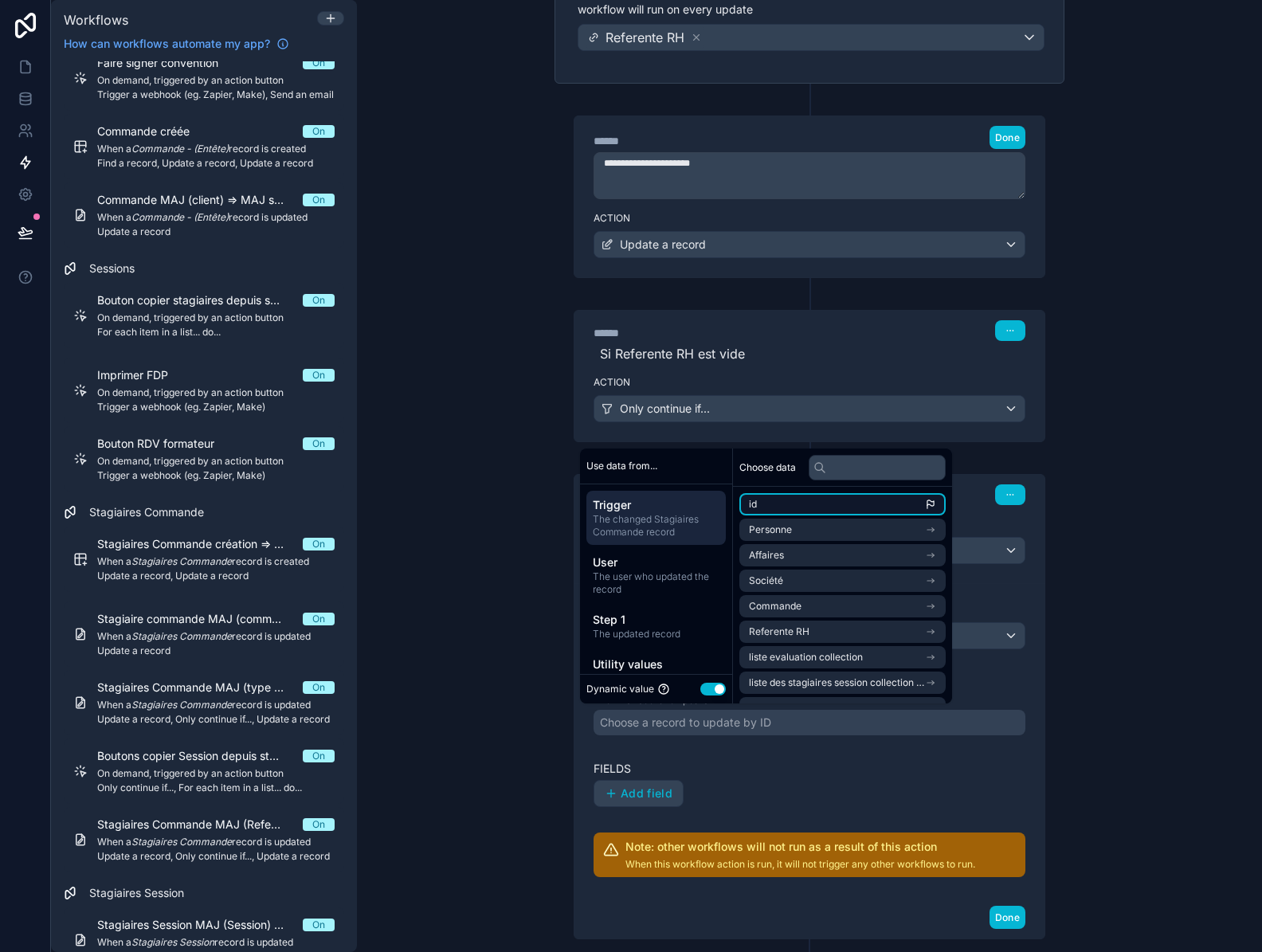
click at [792, 496] on li "id" at bounding box center [842, 503] width 206 height 22
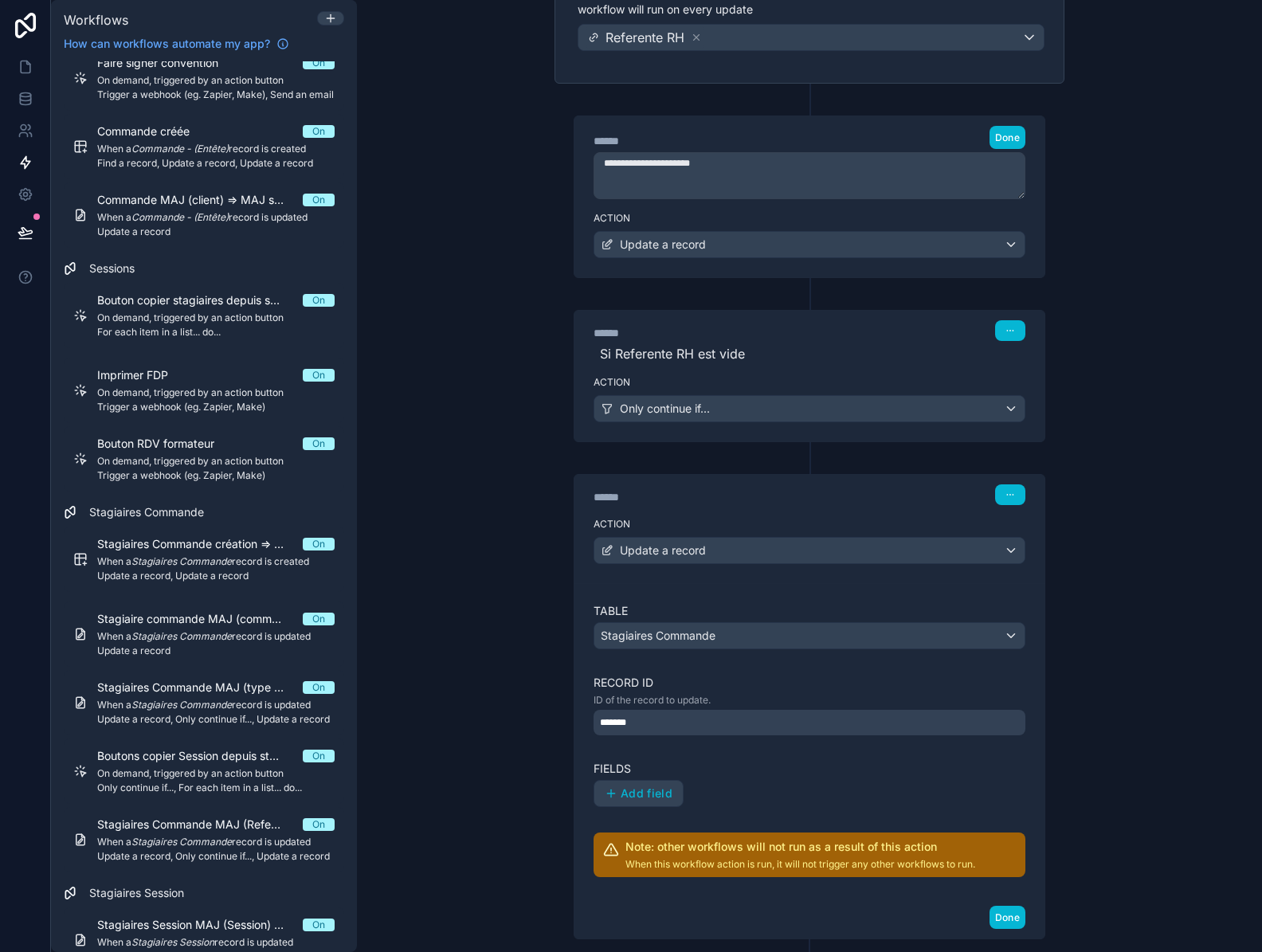
click at [732, 783] on div "Add field" at bounding box center [810, 793] width 432 height 27
click at [636, 802] on button "Add field" at bounding box center [638, 793] width 89 height 25
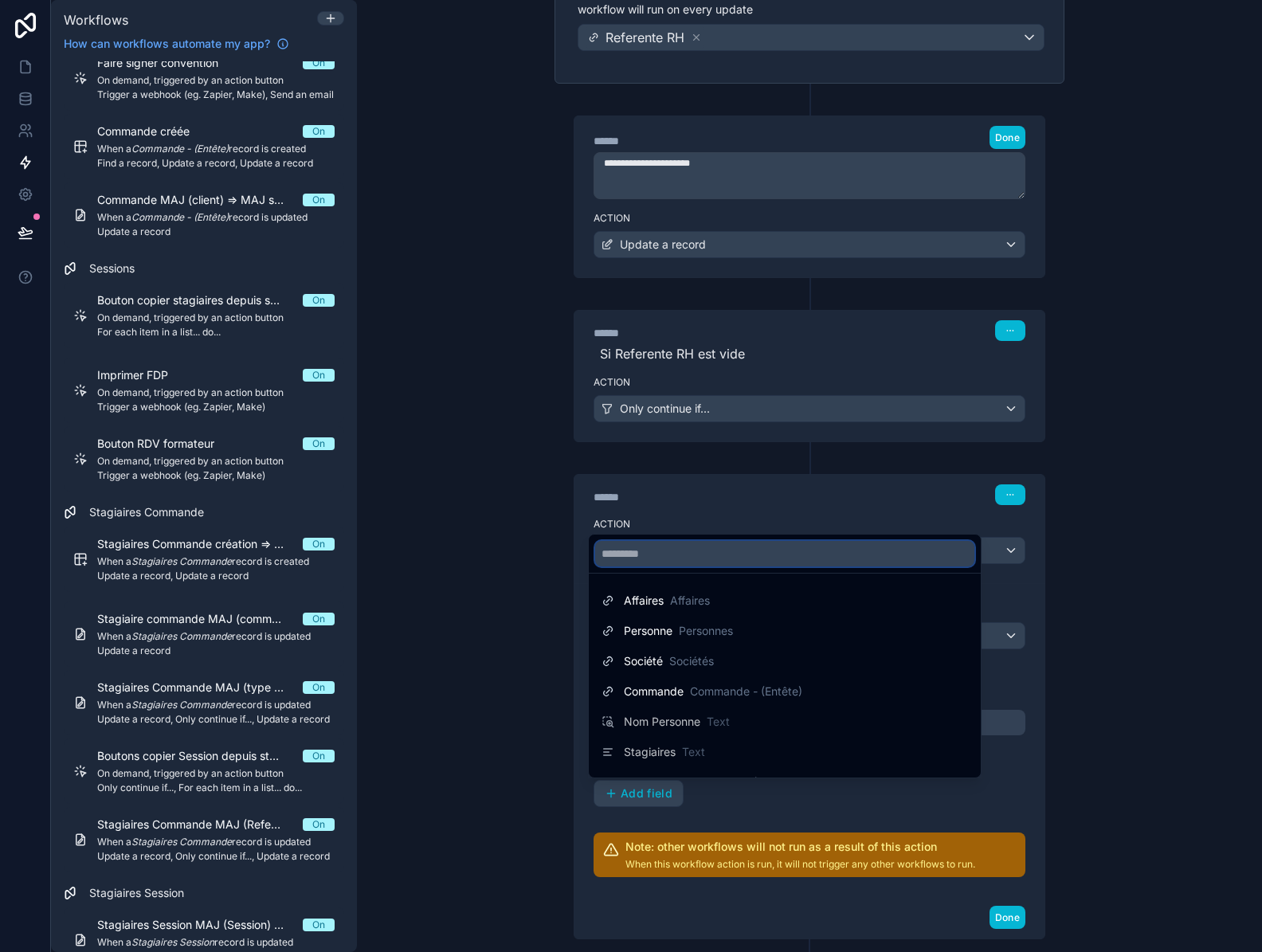
click at [697, 556] on input "text" at bounding box center [784, 553] width 379 height 25
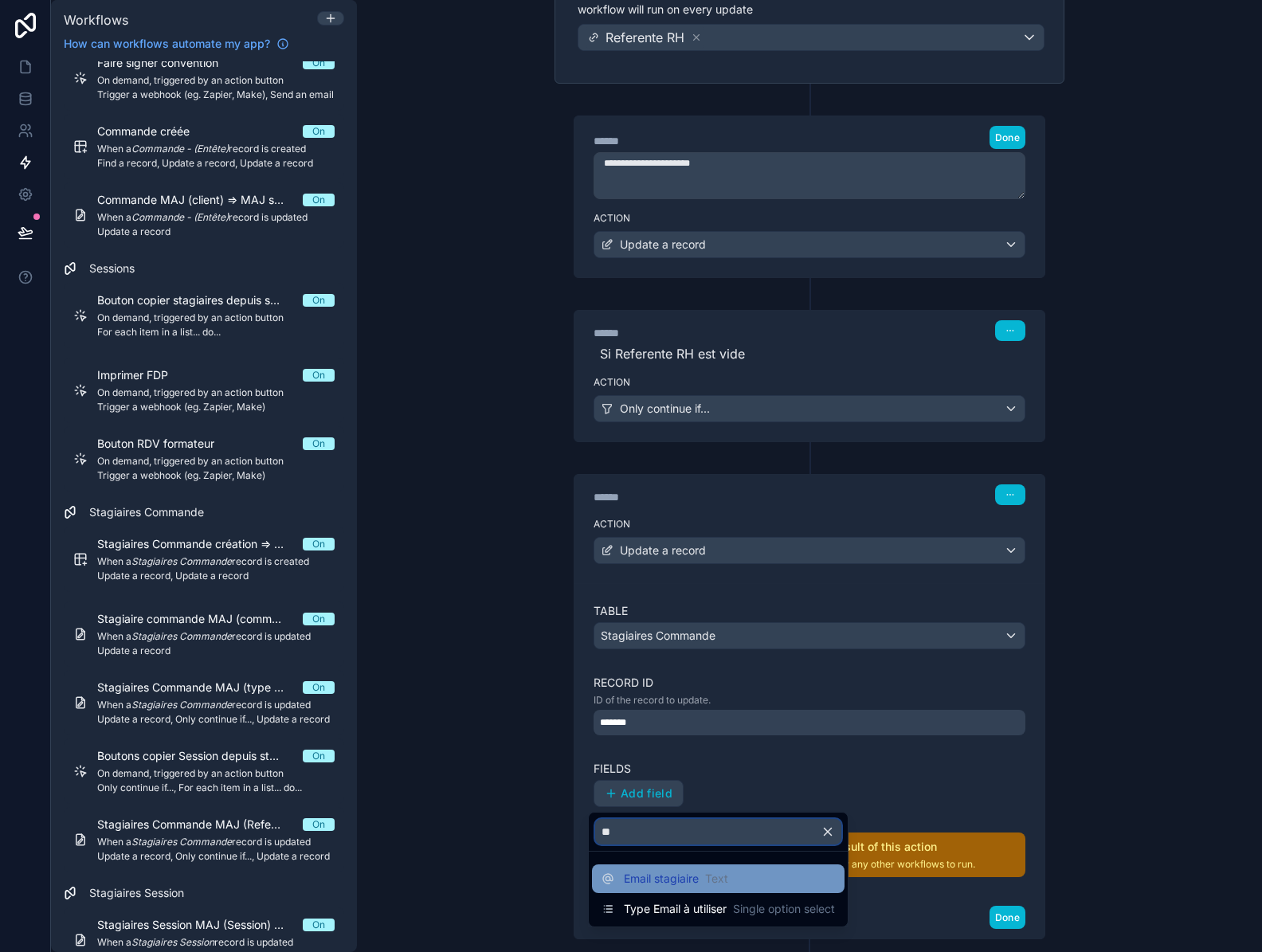
type input "**"
click at [676, 883] on span "Email stagiaire" at bounding box center [660, 878] width 75 height 16
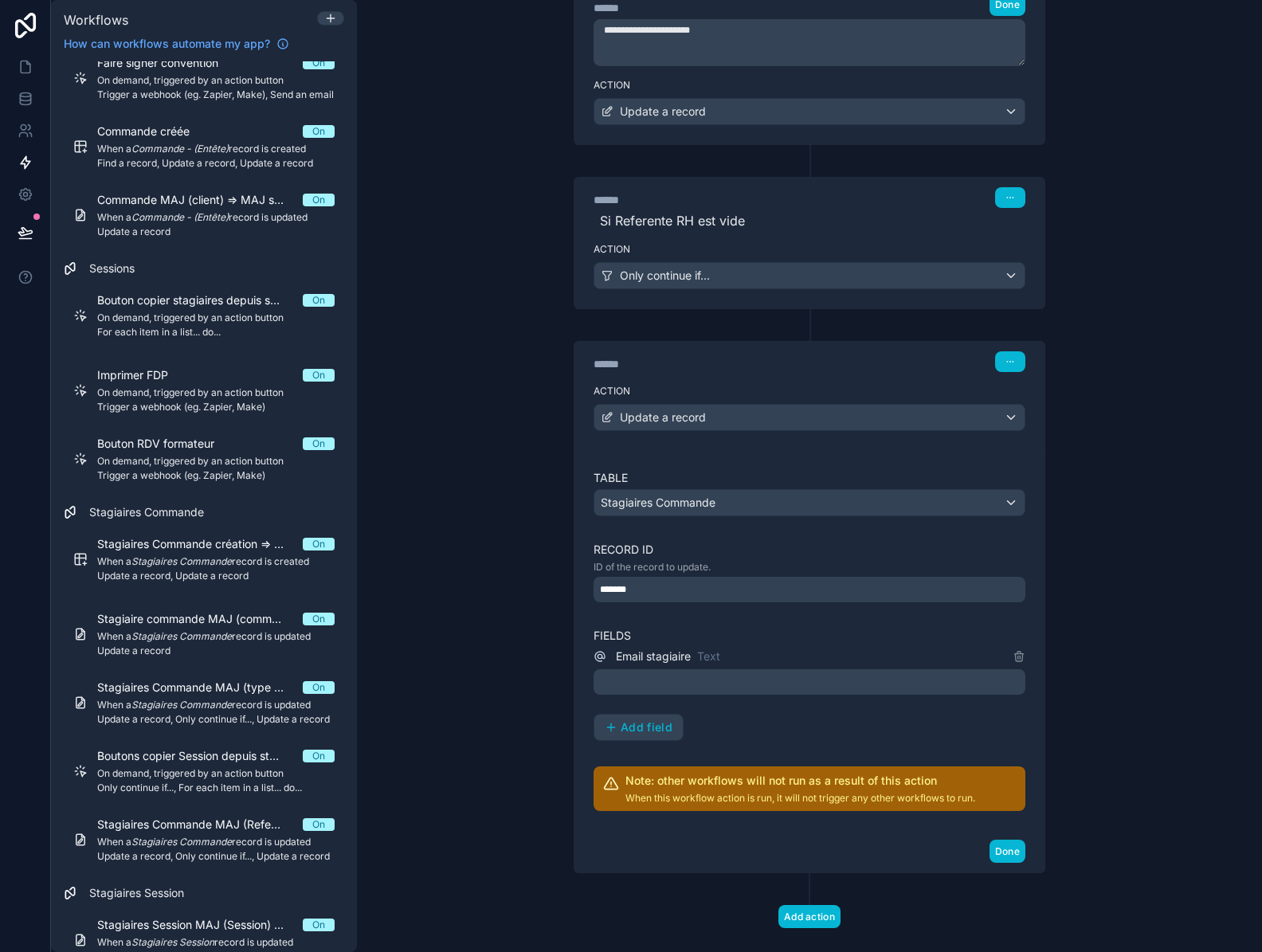
scroll to position [398, 0]
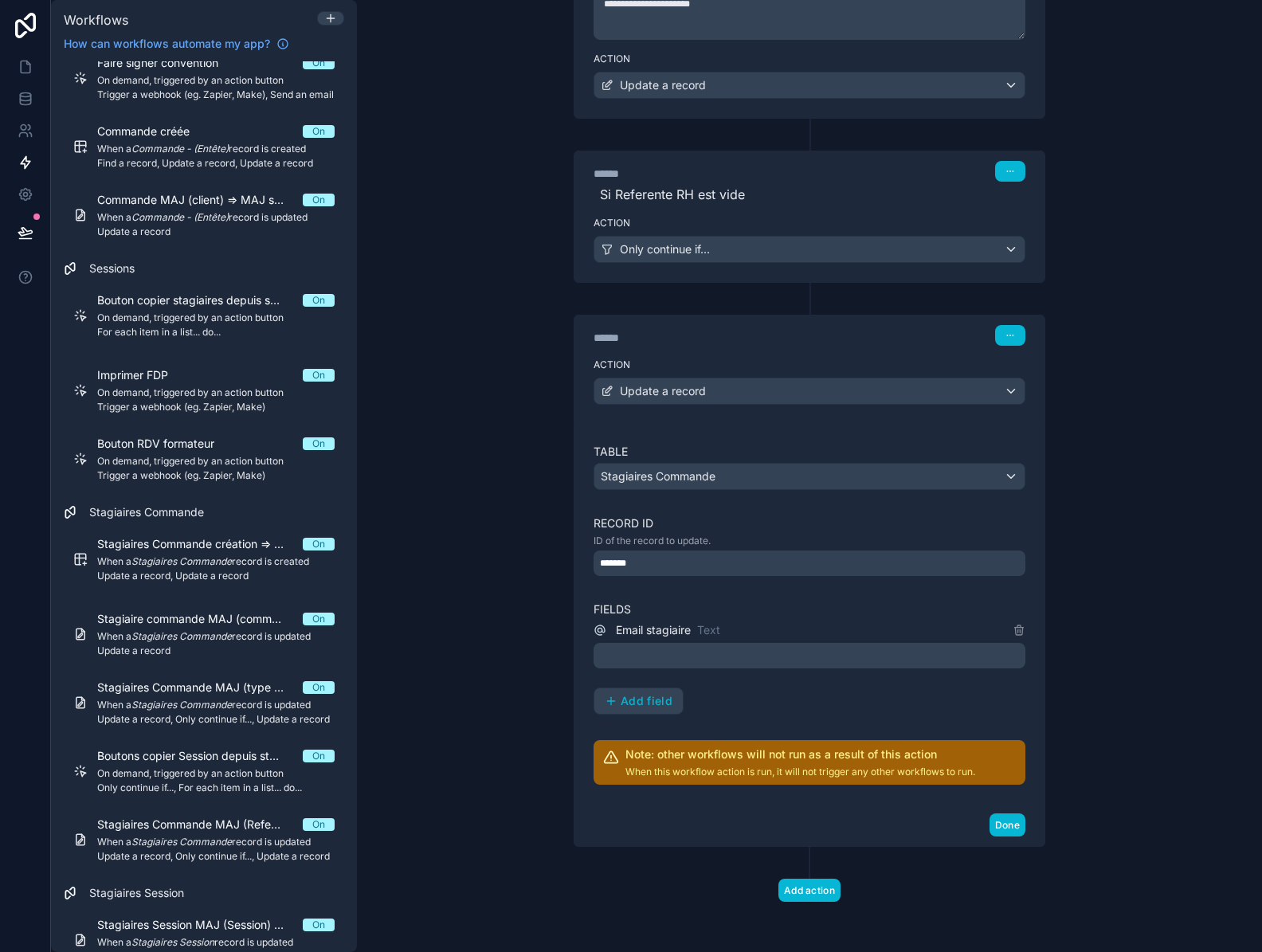
click at [707, 644] on div "﻿" at bounding box center [810, 655] width 432 height 25
click at [706, 654] on p "﻿" at bounding box center [811, 656] width 422 height 19
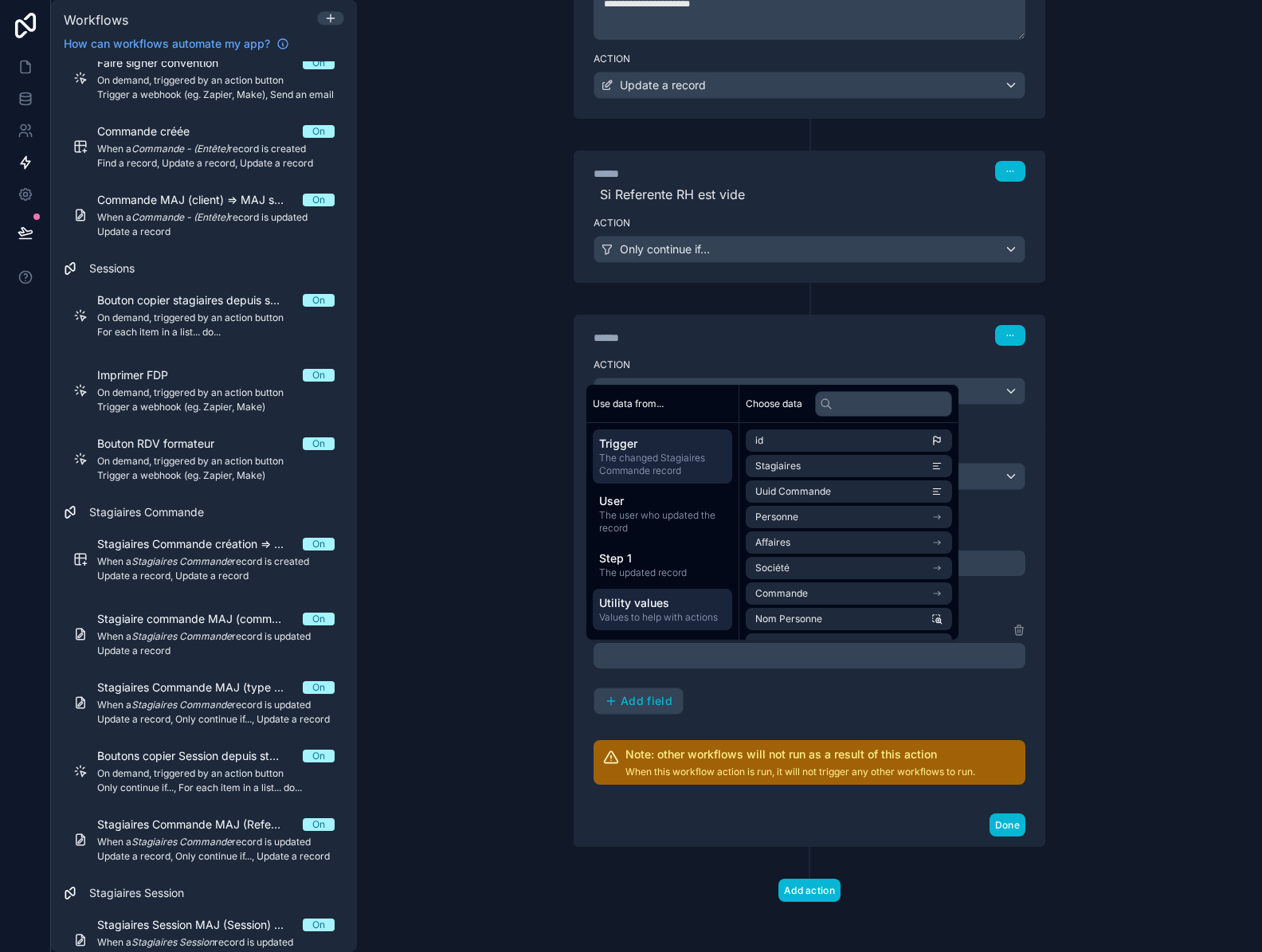
click at [676, 607] on span "Utility values" at bounding box center [662, 602] width 126 height 16
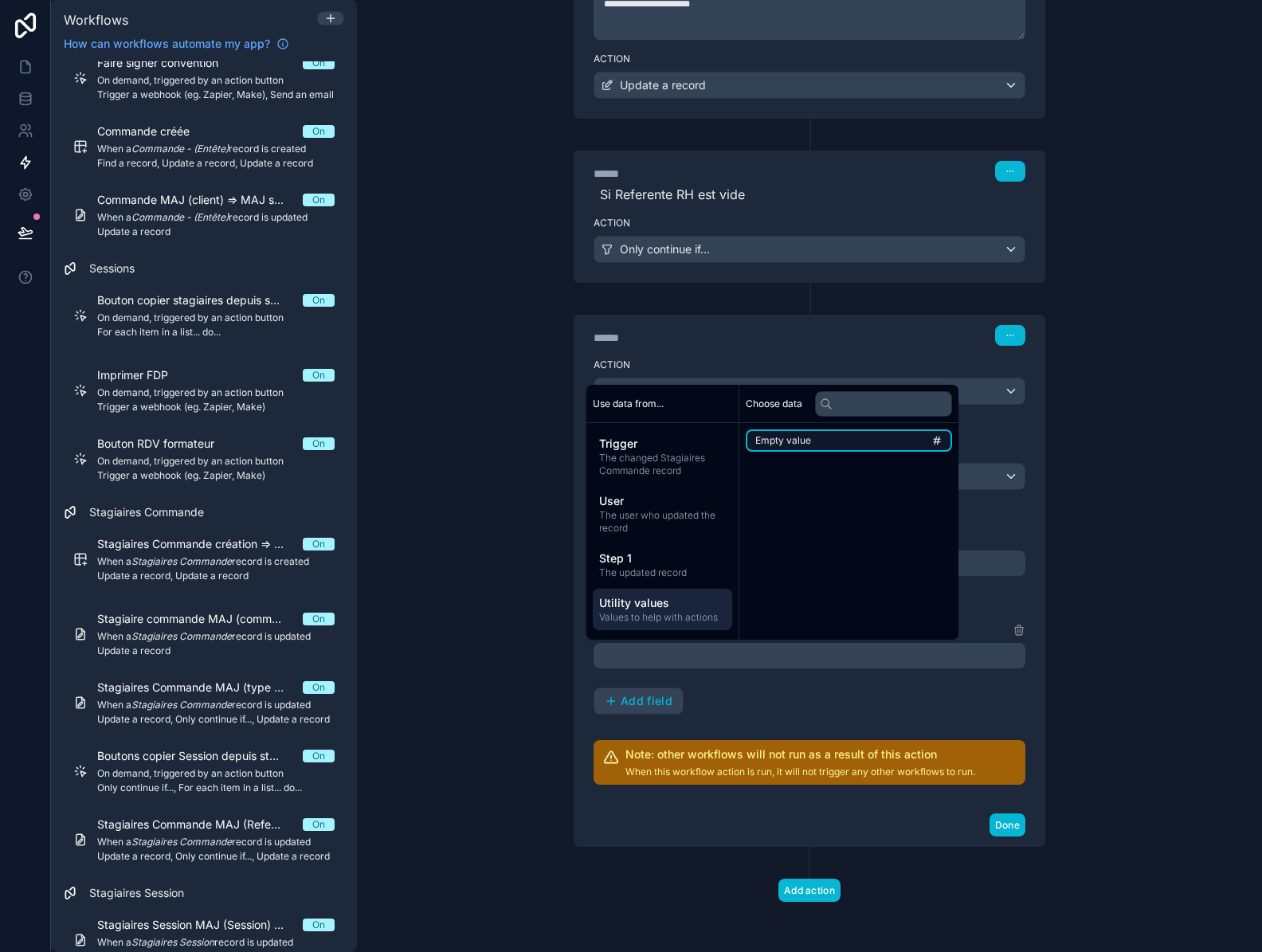
click at [788, 441] on span "Empty value" at bounding box center [782, 440] width 55 height 13
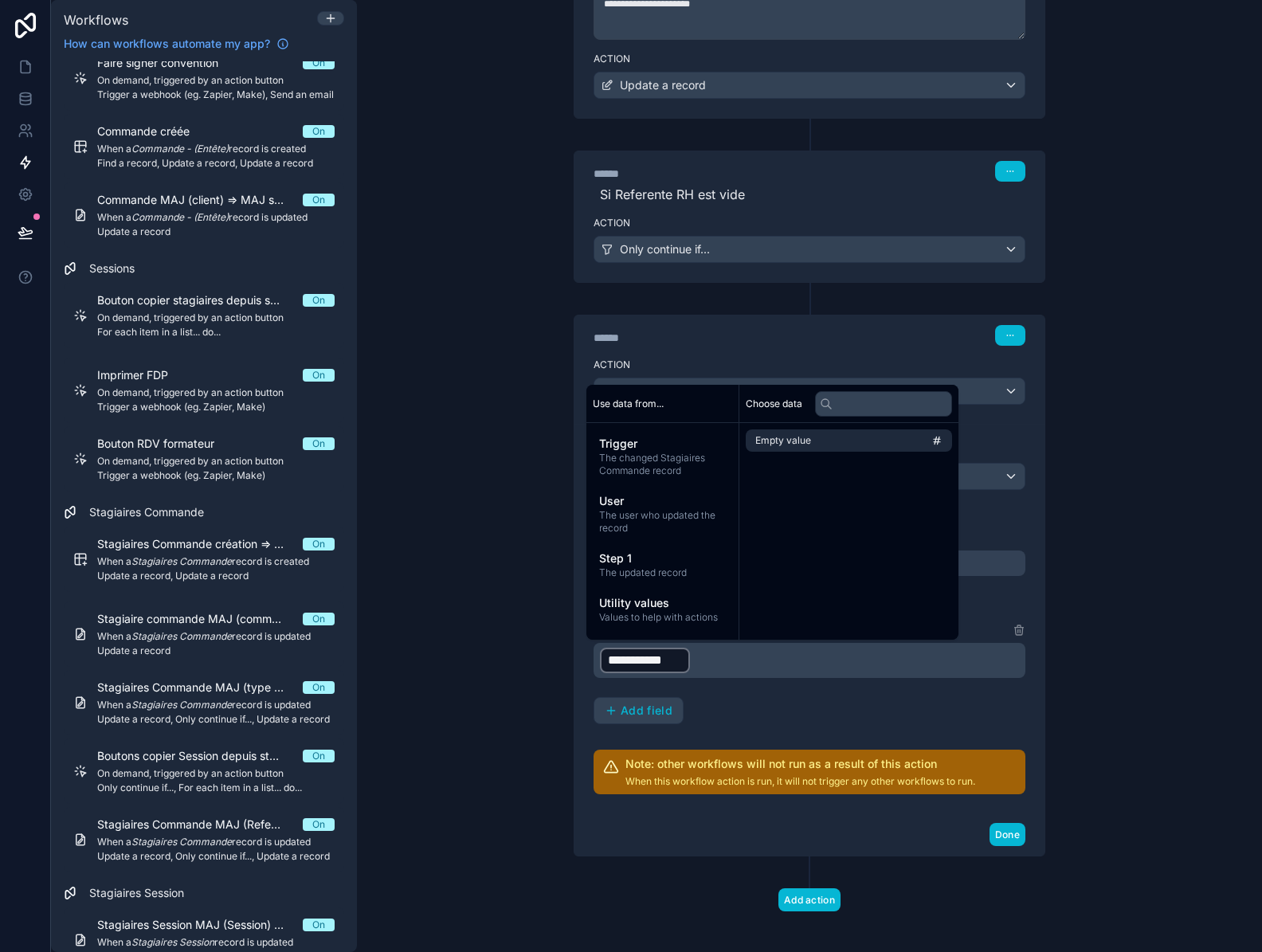
click at [803, 714] on div "**********" at bounding box center [810, 673] width 432 height 104
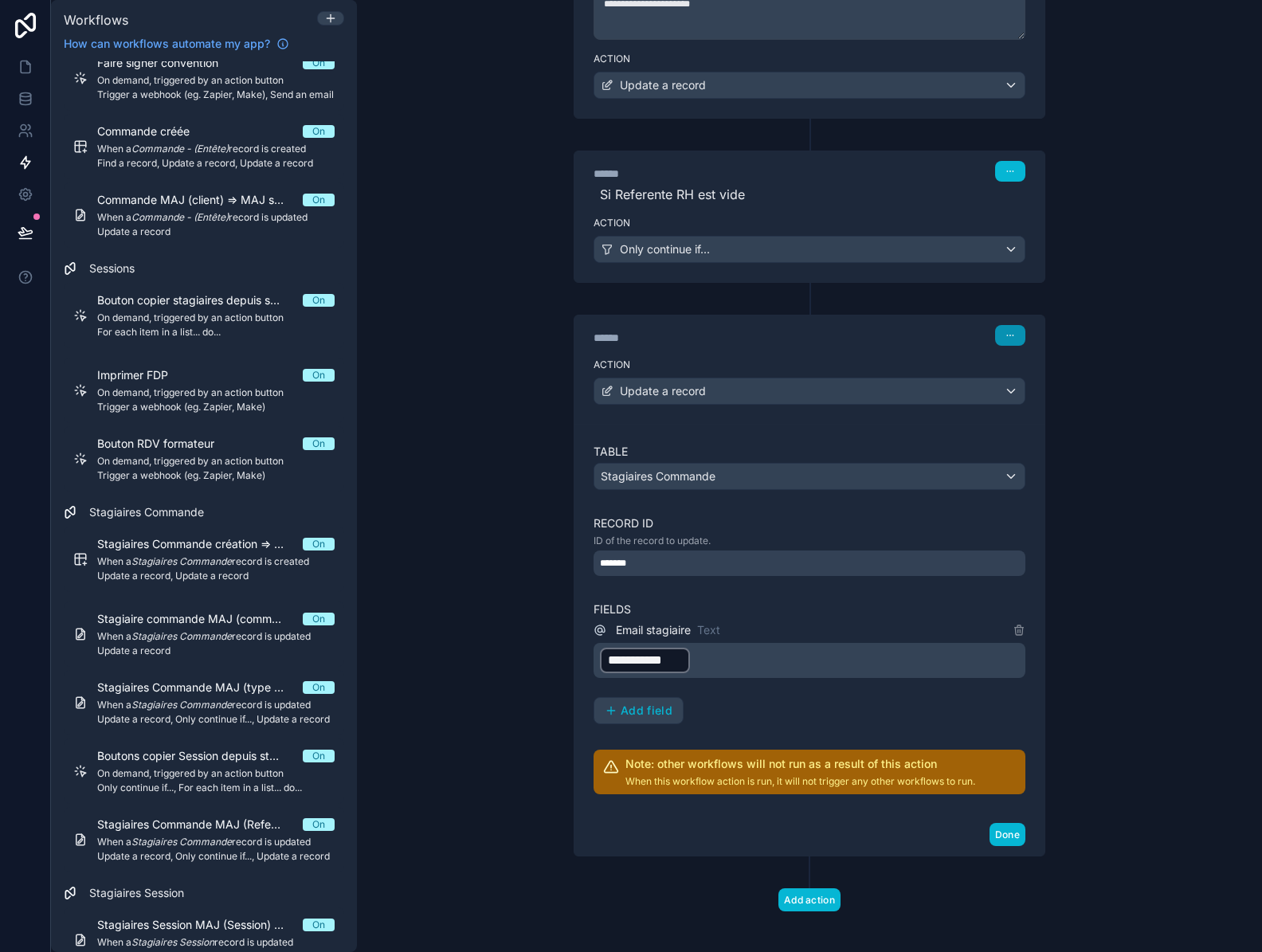
click at [1013, 336] on icon "button" at bounding box center [1013, 335] width 1 height 1
click at [1025, 374] on span "Edit Description" at bounding box center [1055, 371] width 71 height 13
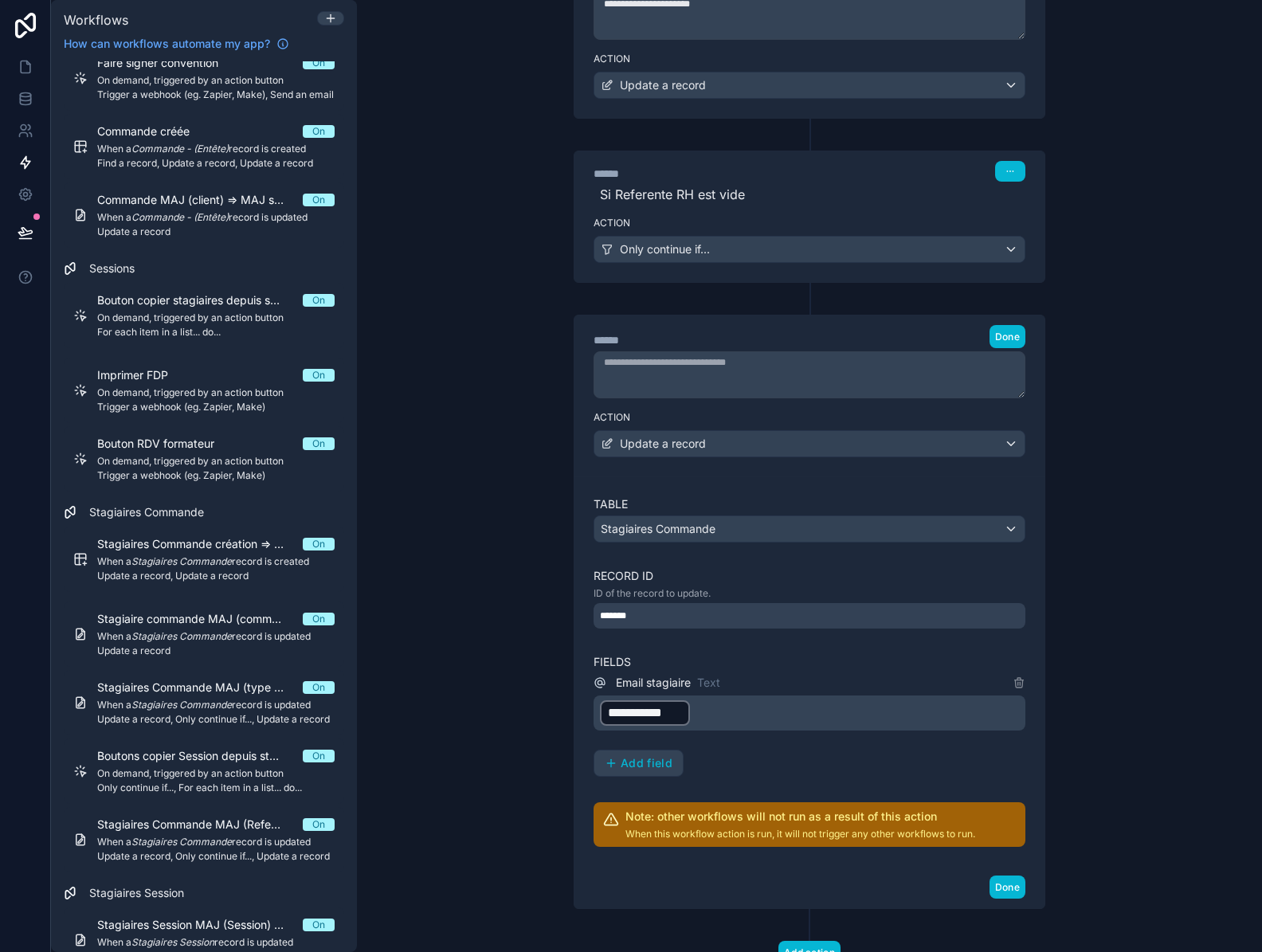
click at [976, 378] on textarea at bounding box center [810, 375] width 432 height 47
type textarea "**********"
click at [998, 326] on button "Done" at bounding box center [1006, 336] width 36 height 23
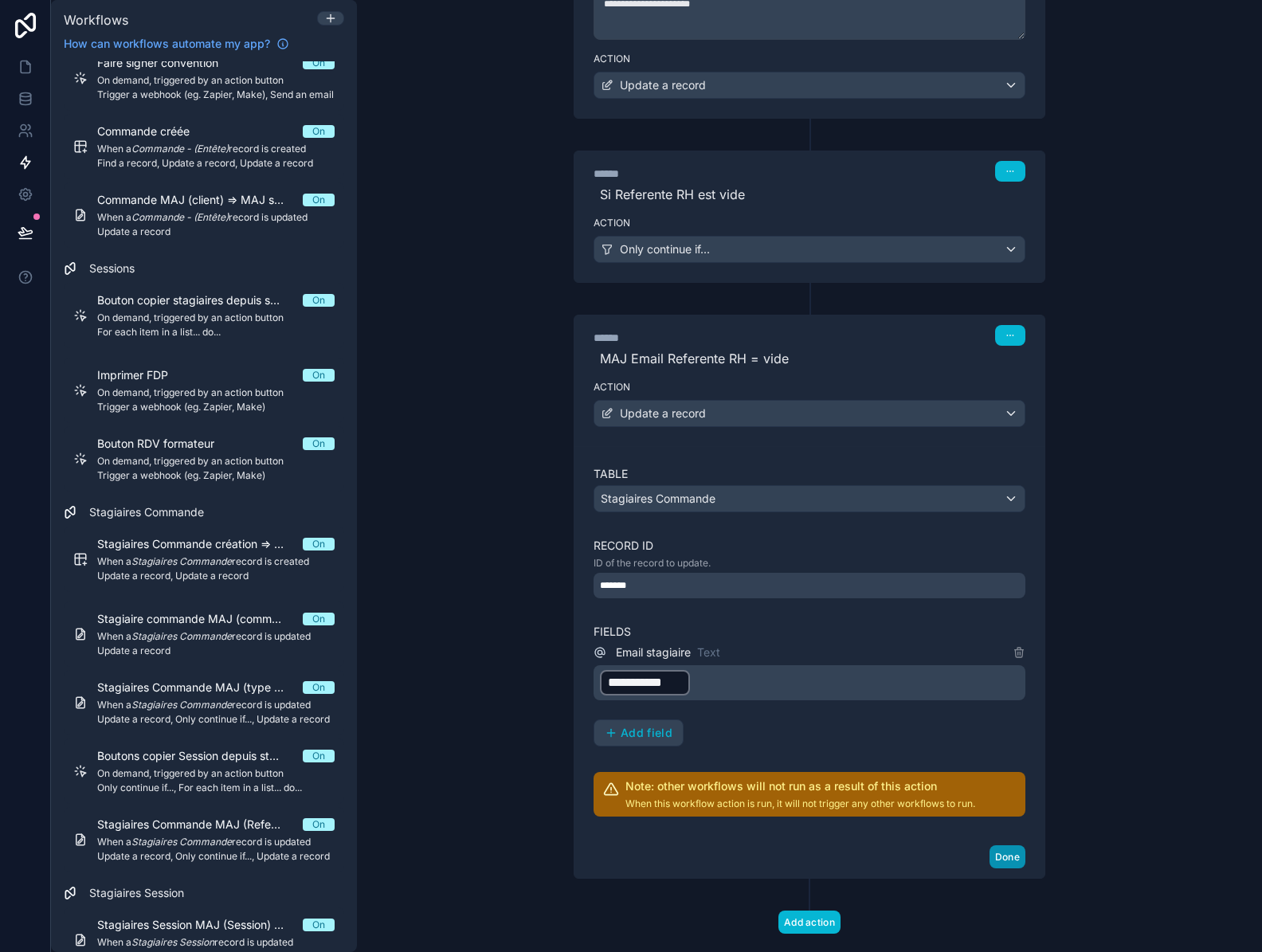
click at [1005, 851] on button "Done" at bounding box center [1006, 856] width 36 height 23
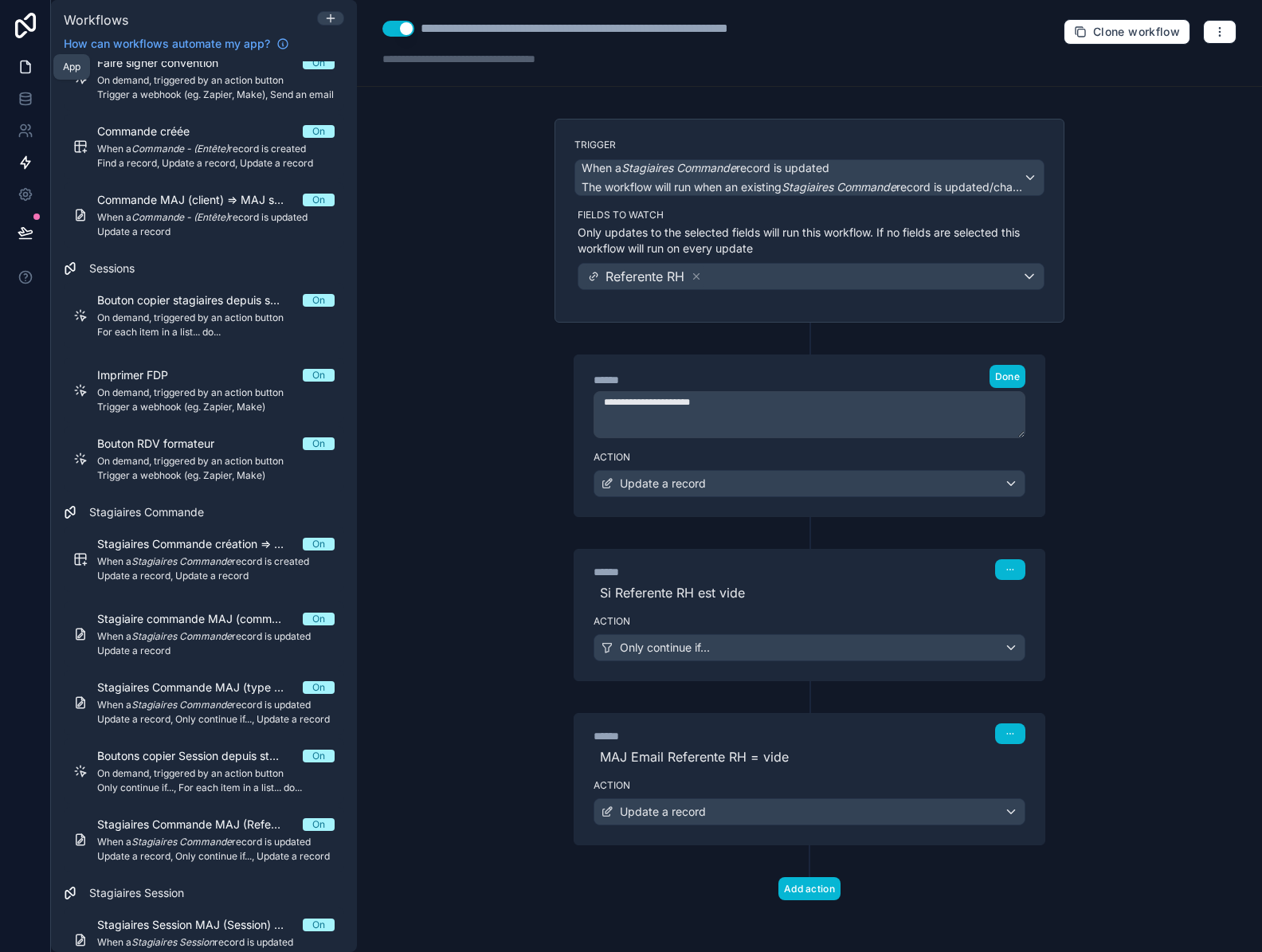
click at [27, 63] on icon at bounding box center [28, 63] width 4 height 4
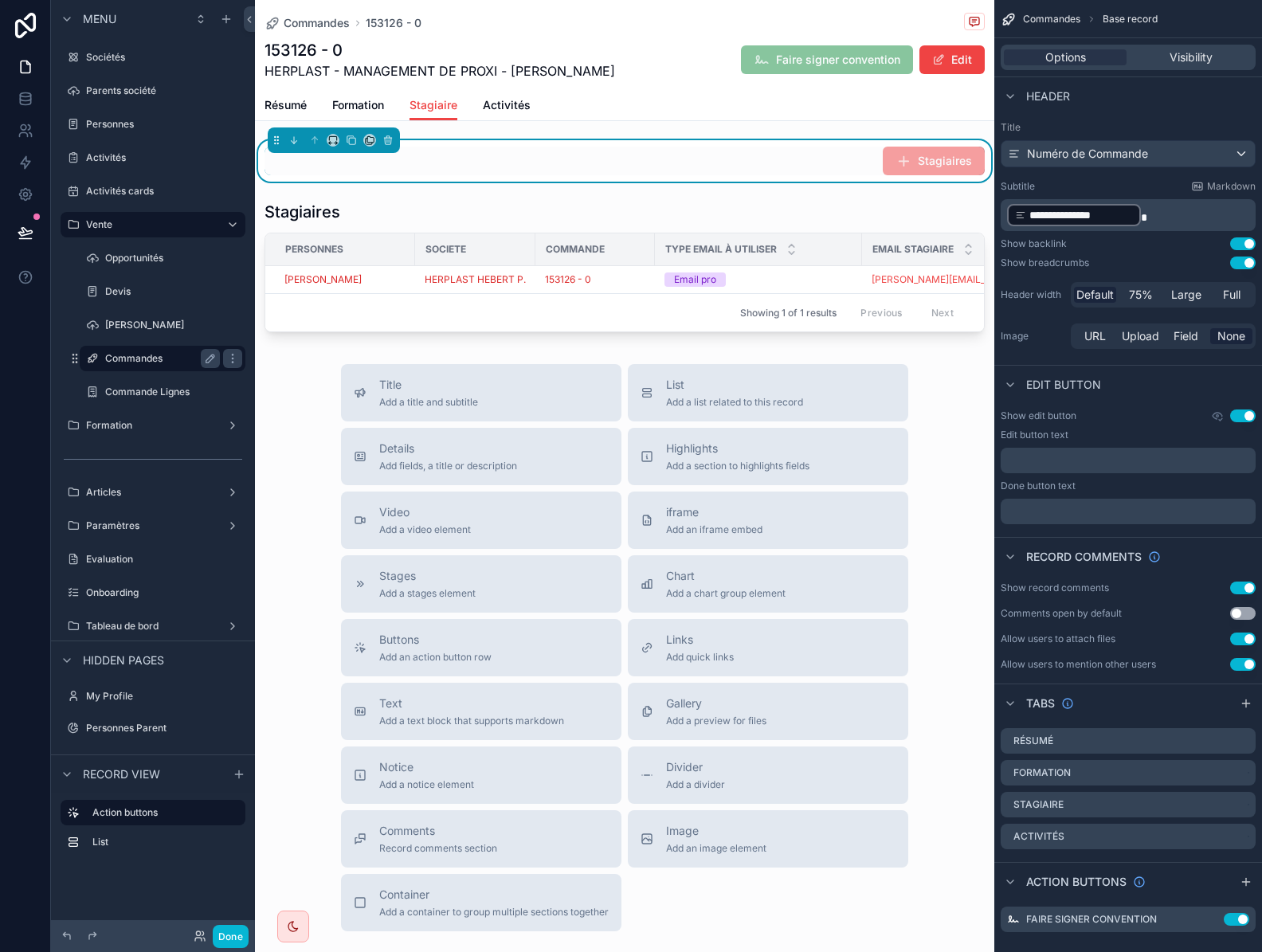
click at [156, 362] on label "Commandes" at bounding box center [159, 358] width 108 height 13
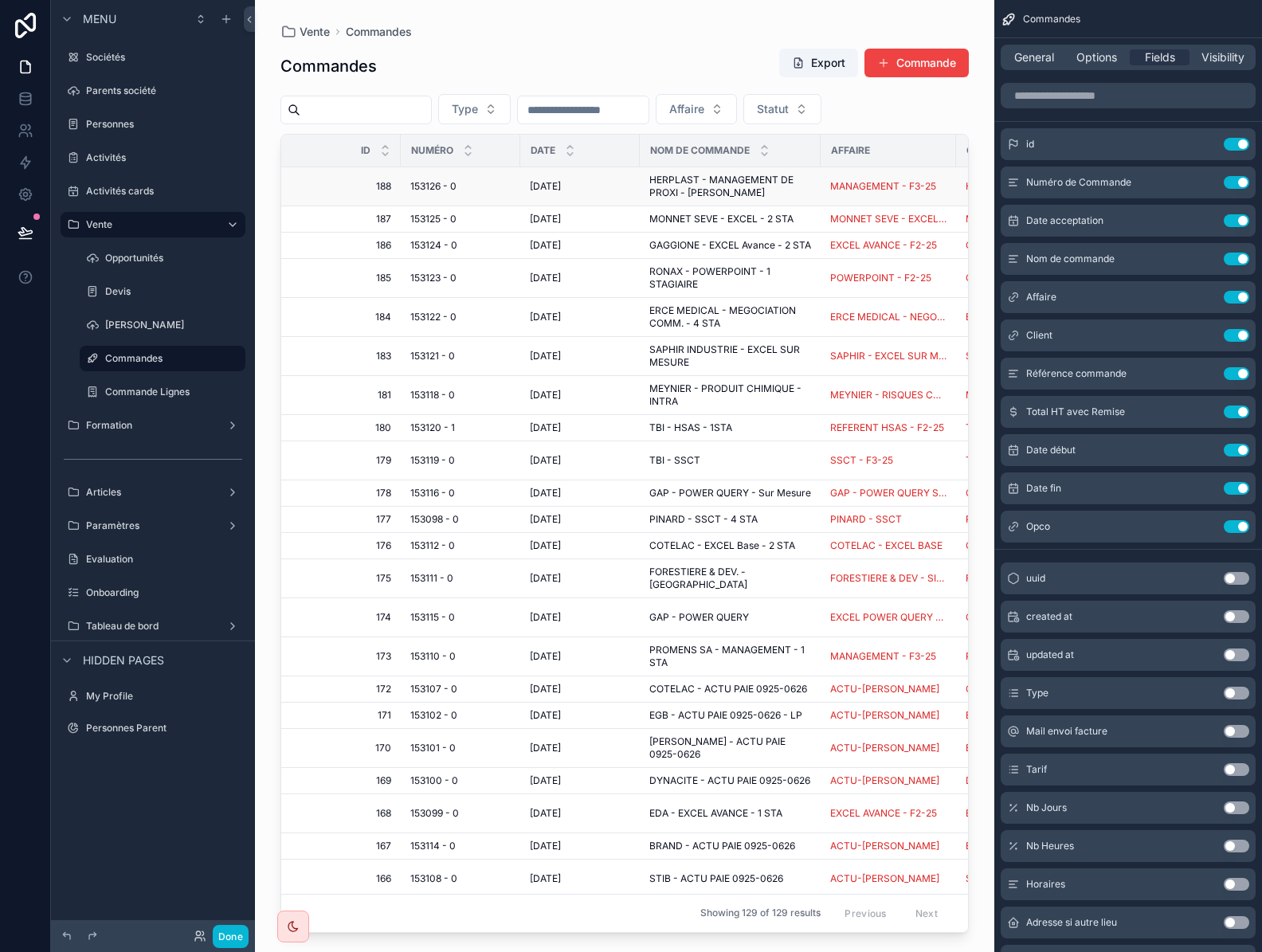
click at [432, 186] on span "153126 - 0" at bounding box center [433, 186] width 47 height 13
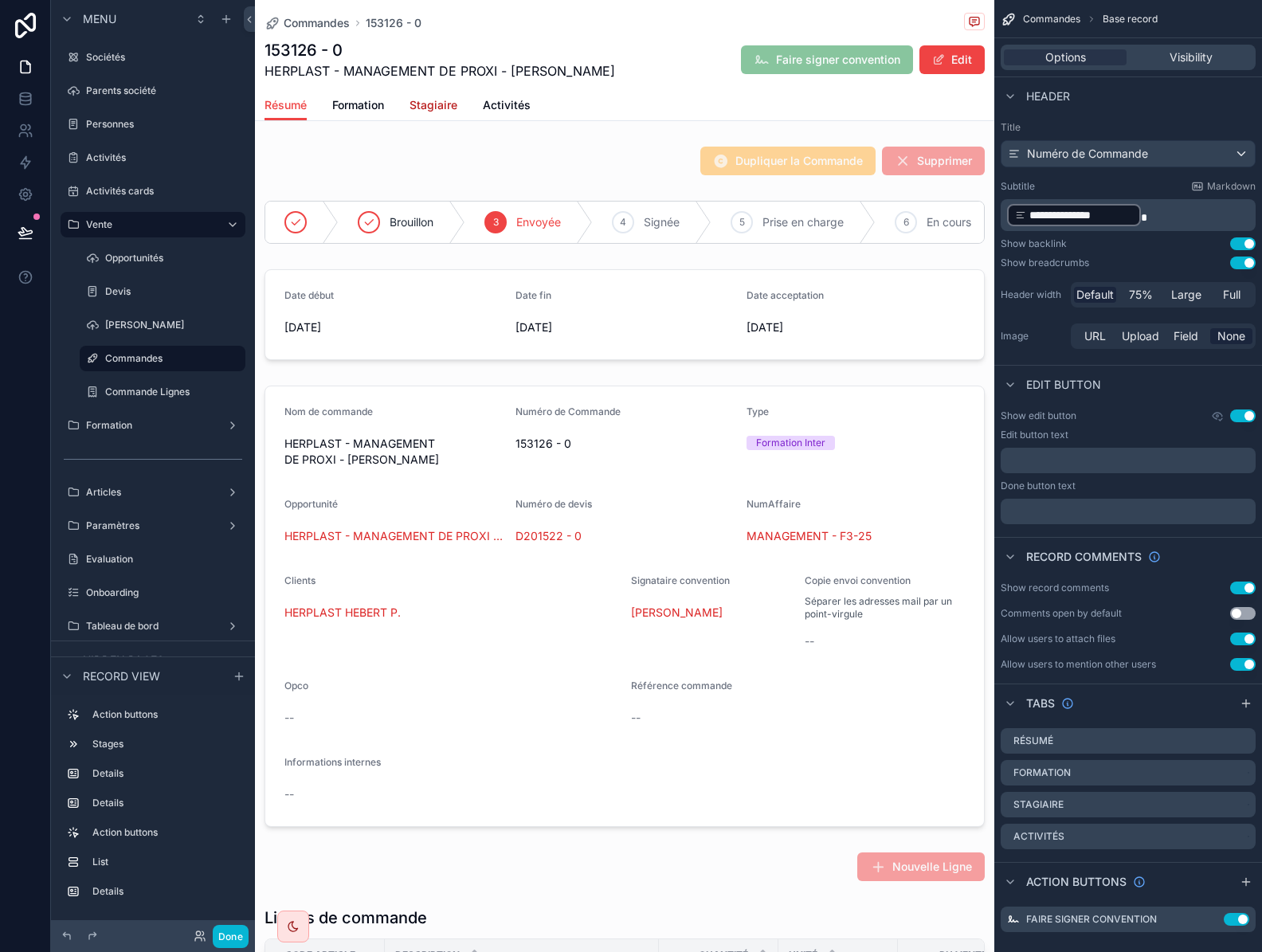
click at [438, 111] on span "Stagiaire" at bounding box center [433, 105] width 47 height 16
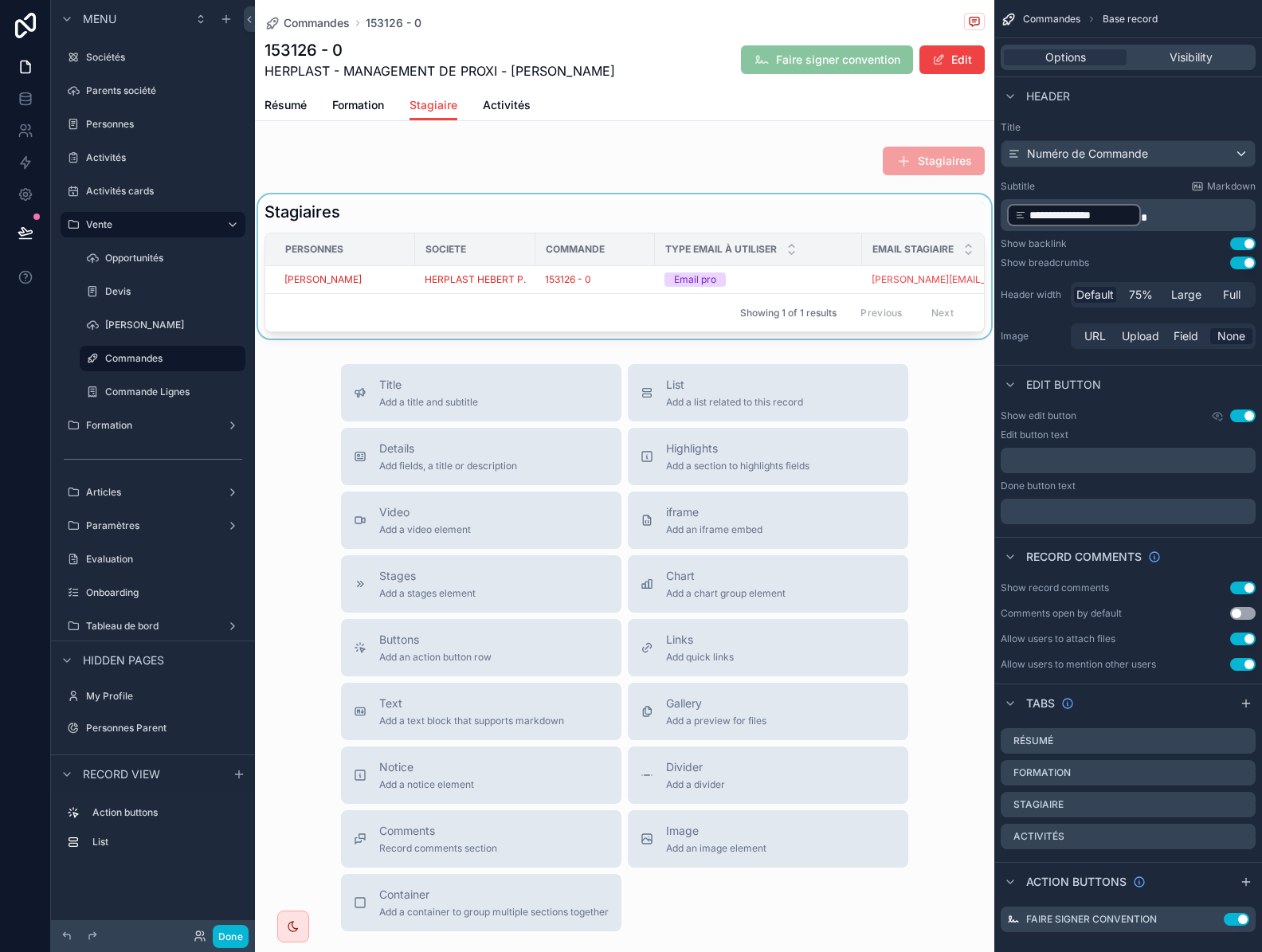
click at [896, 321] on div "Previous Next" at bounding box center [907, 313] width 116 height 25
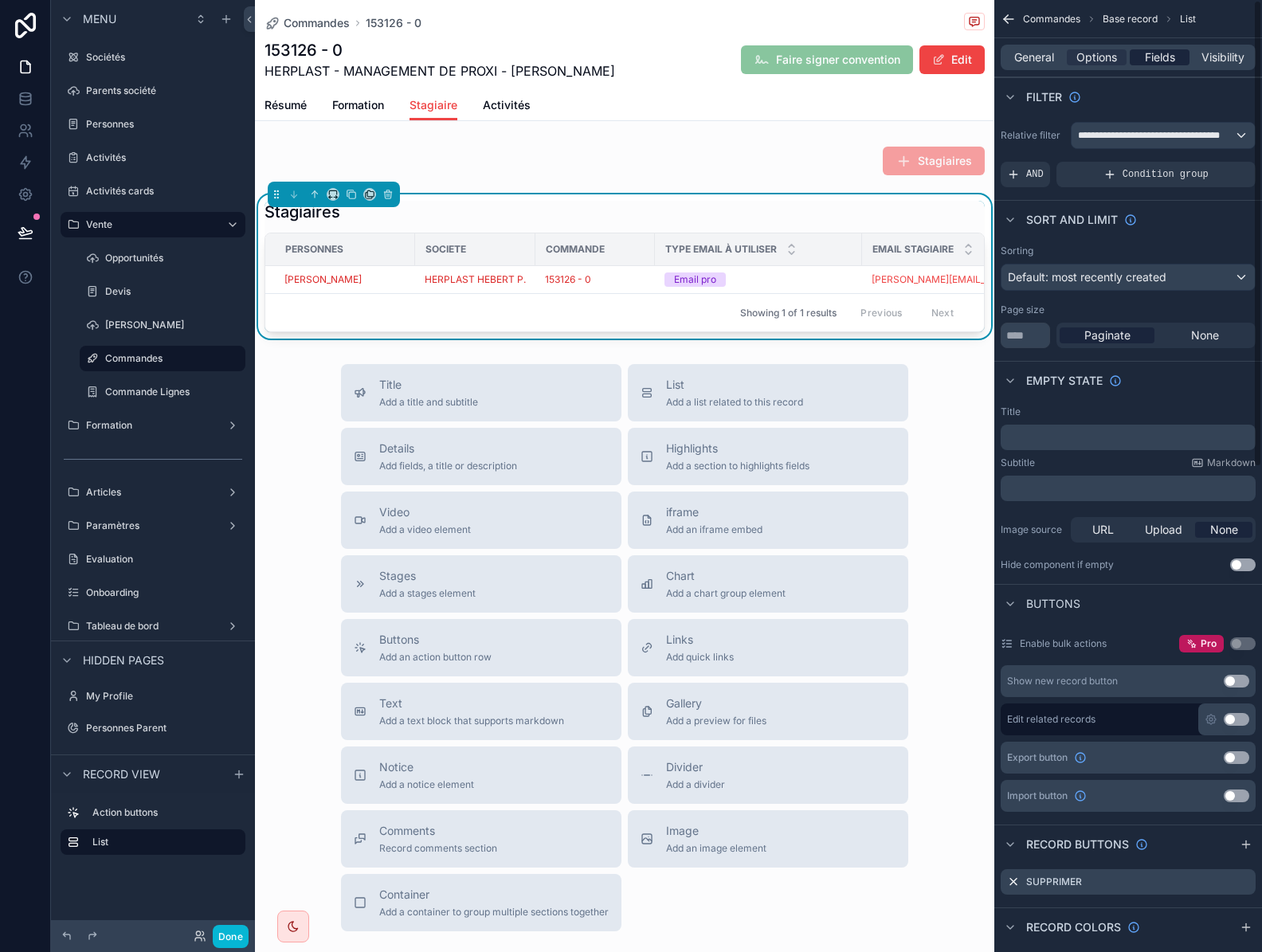
click at [1167, 59] on span "Fields" at bounding box center [1159, 57] width 30 height 16
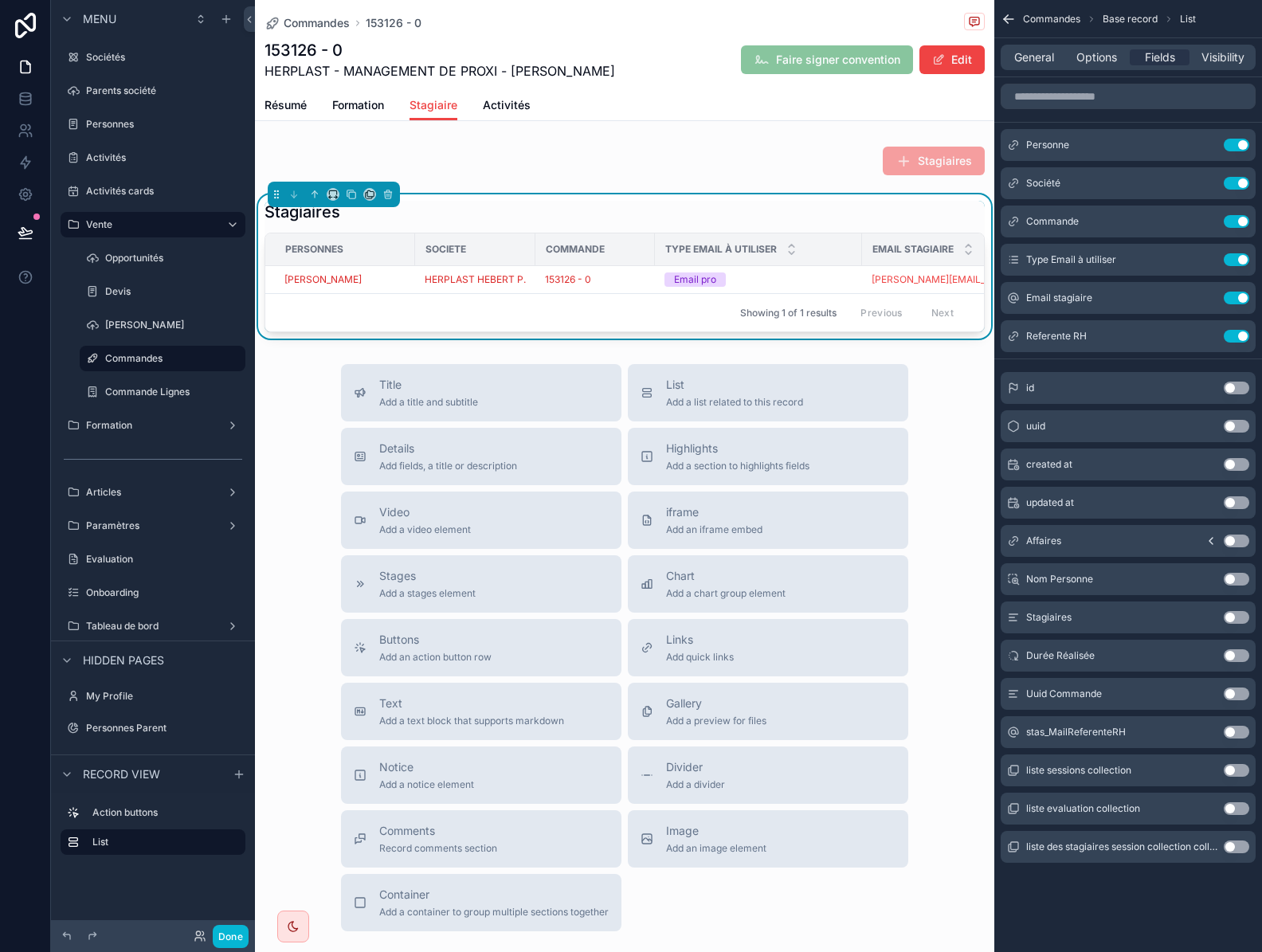
click at [1236, 730] on button "Use setting" at bounding box center [1236, 732] width 25 height 13
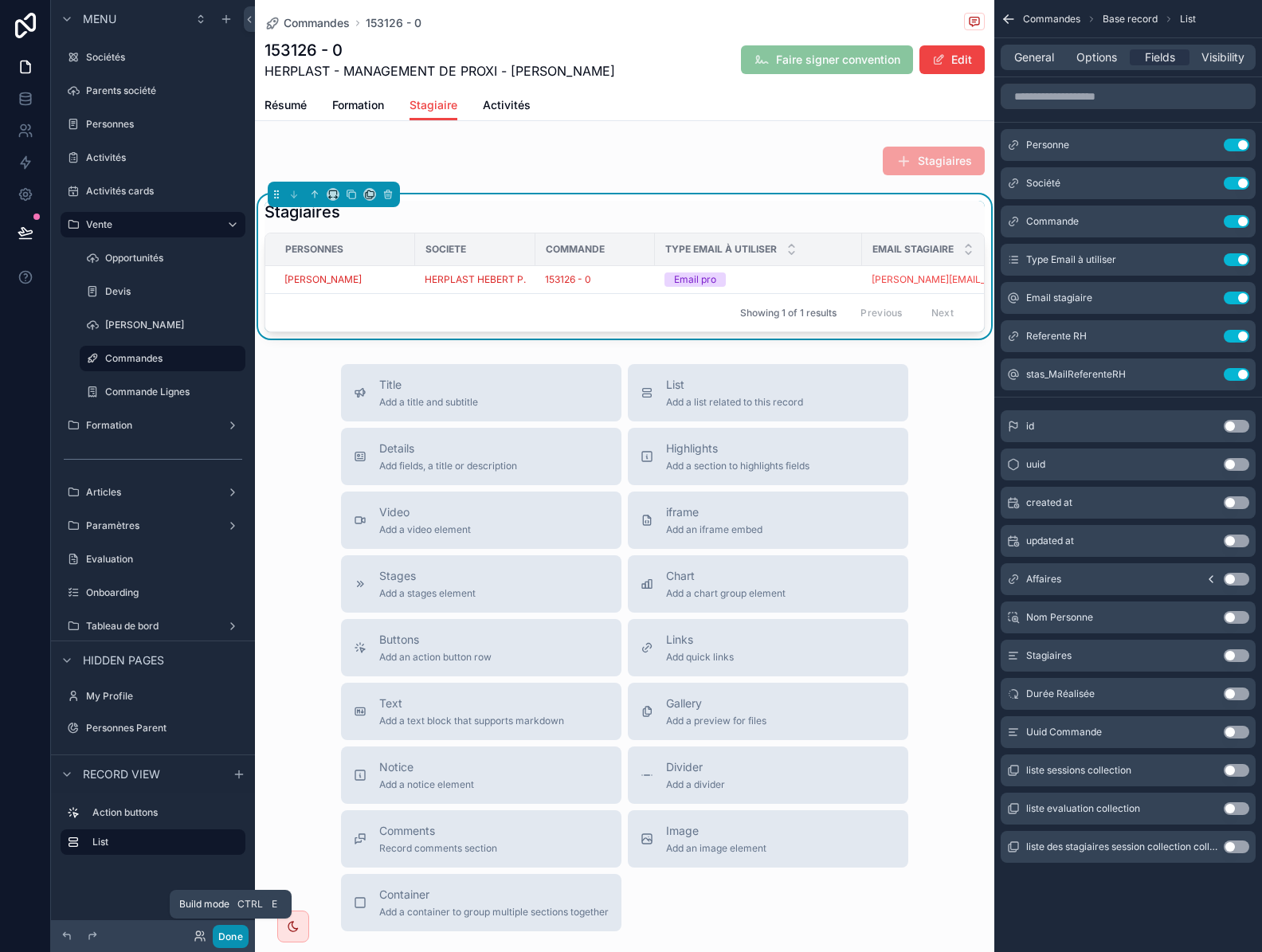
click at [223, 936] on button "Done" at bounding box center [230, 936] width 36 height 23
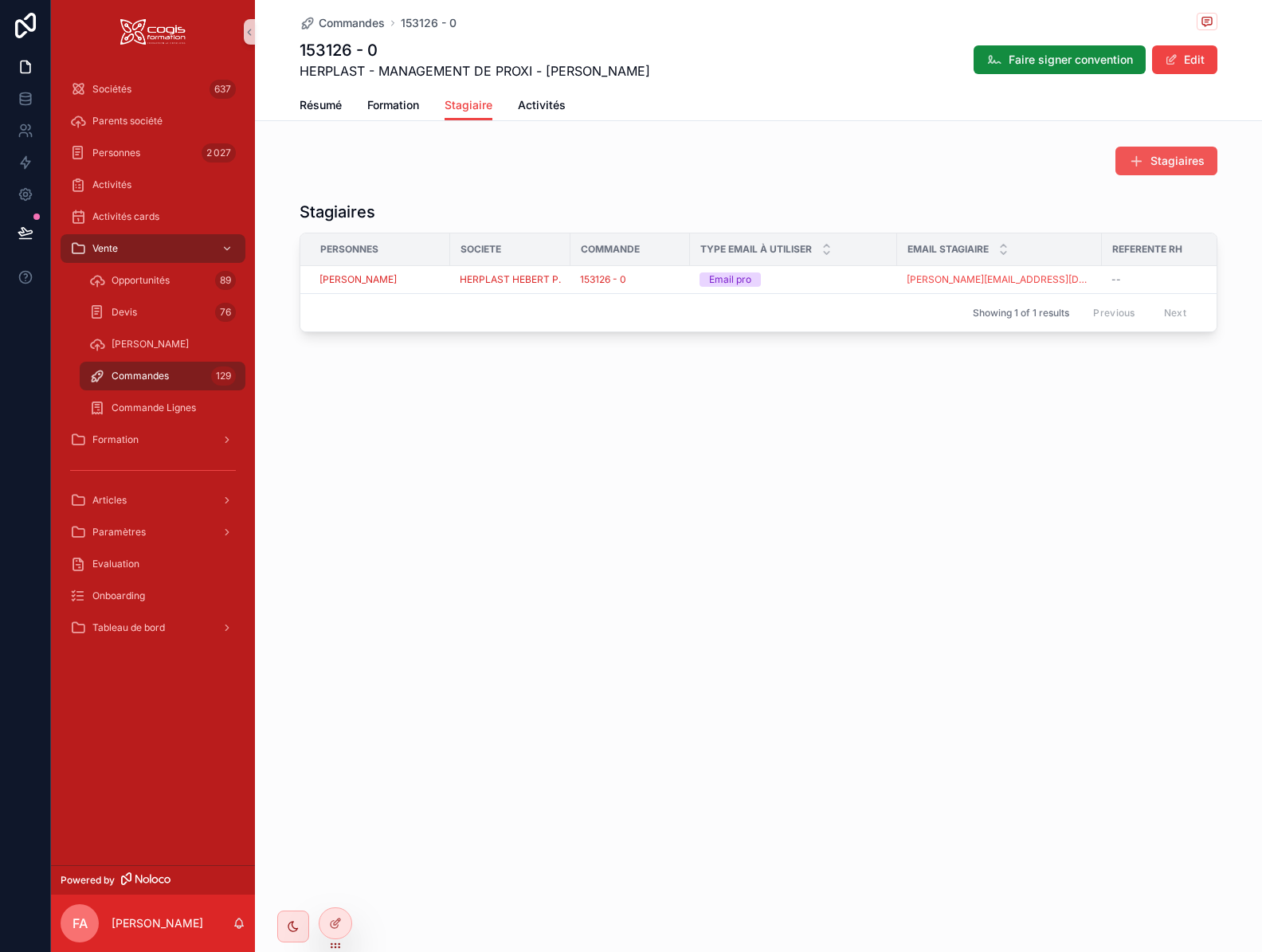
click at [1169, 155] on span "Stagiaires" at bounding box center [1178, 161] width 54 height 16
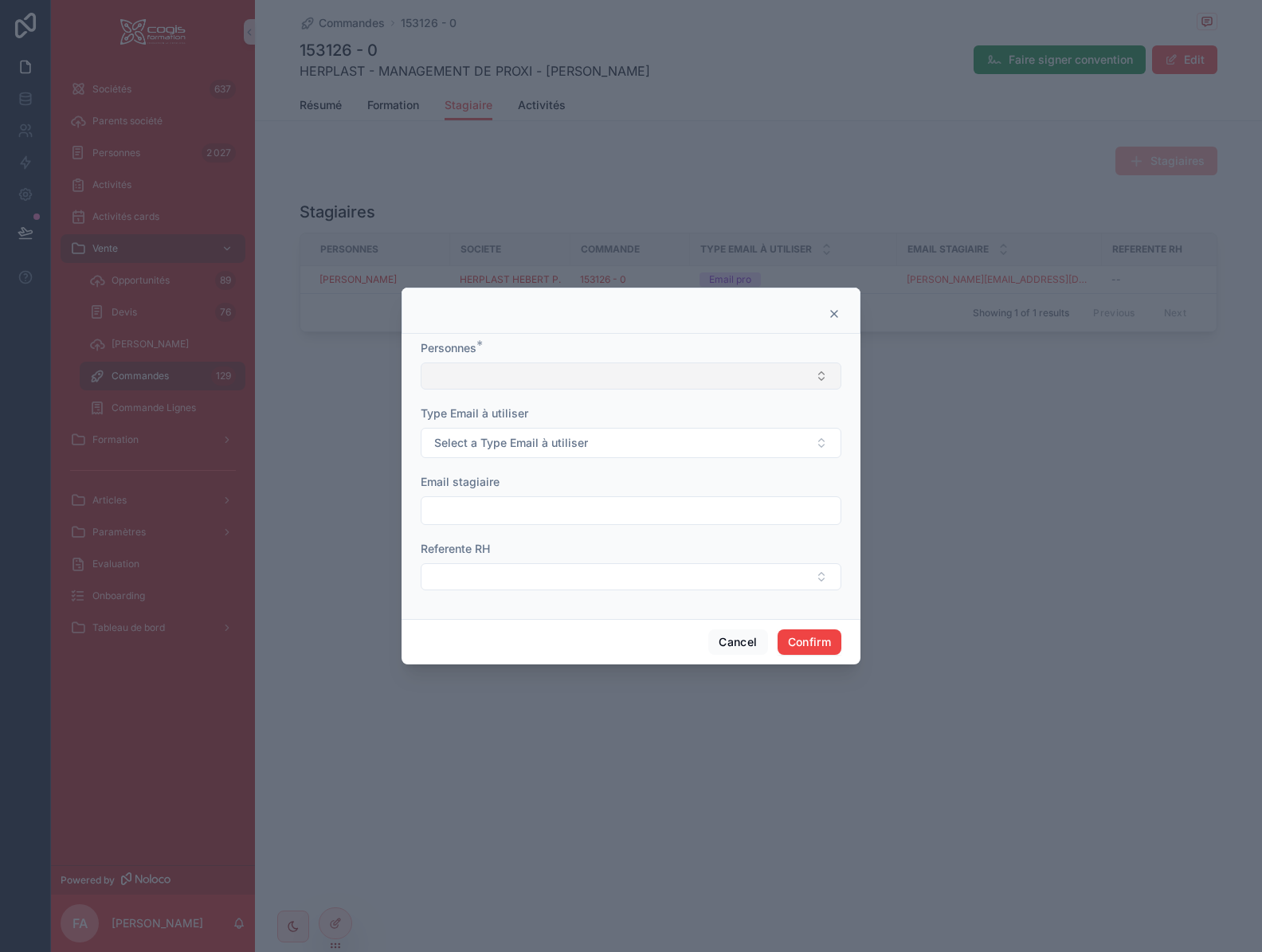
click at [624, 377] on button "Select Button" at bounding box center [631, 376] width 421 height 27
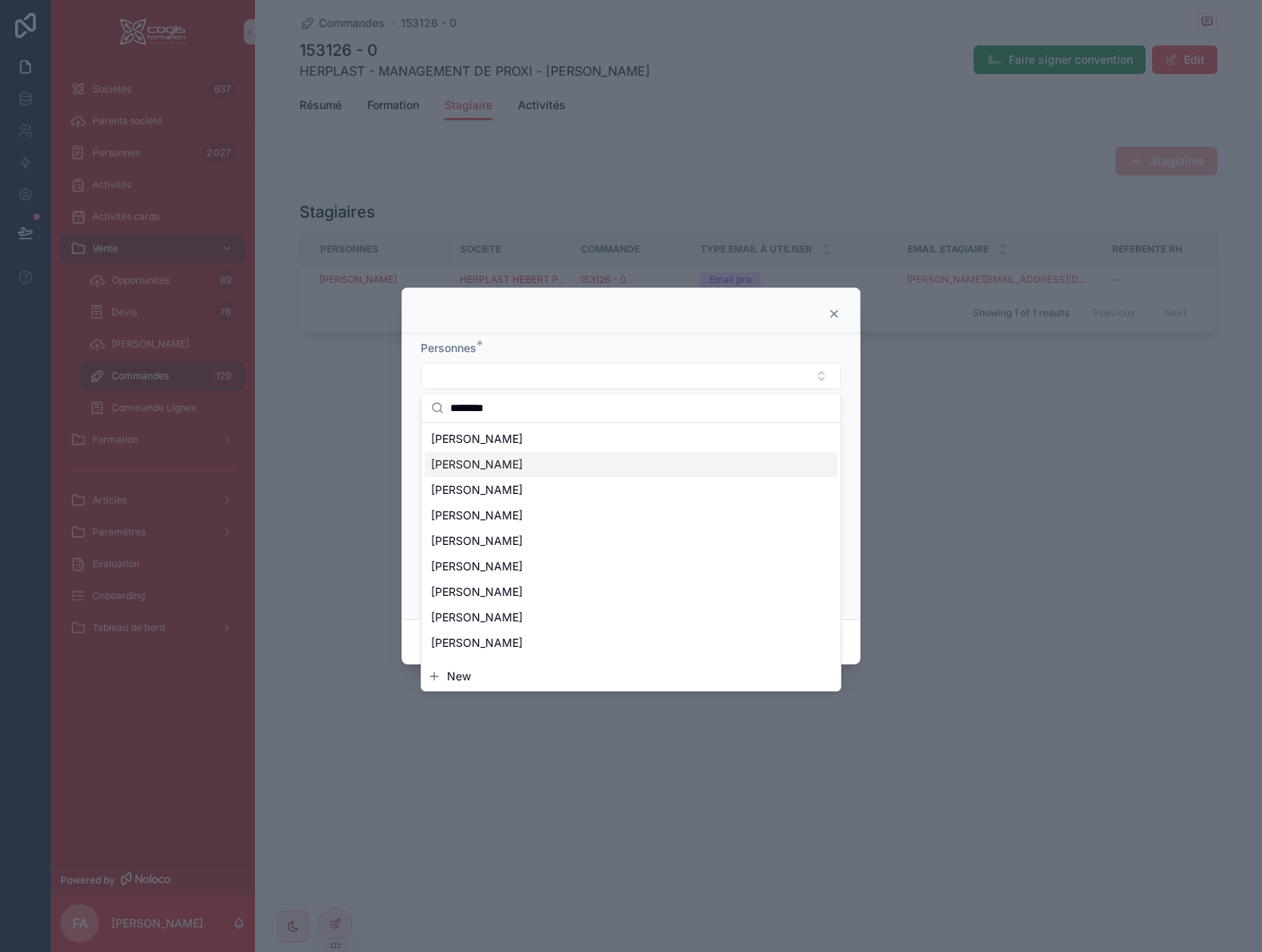
type input "********"
click at [523, 466] on span "[PERSON_NAME]" at bounding box center [477, 465] width 91 height 16
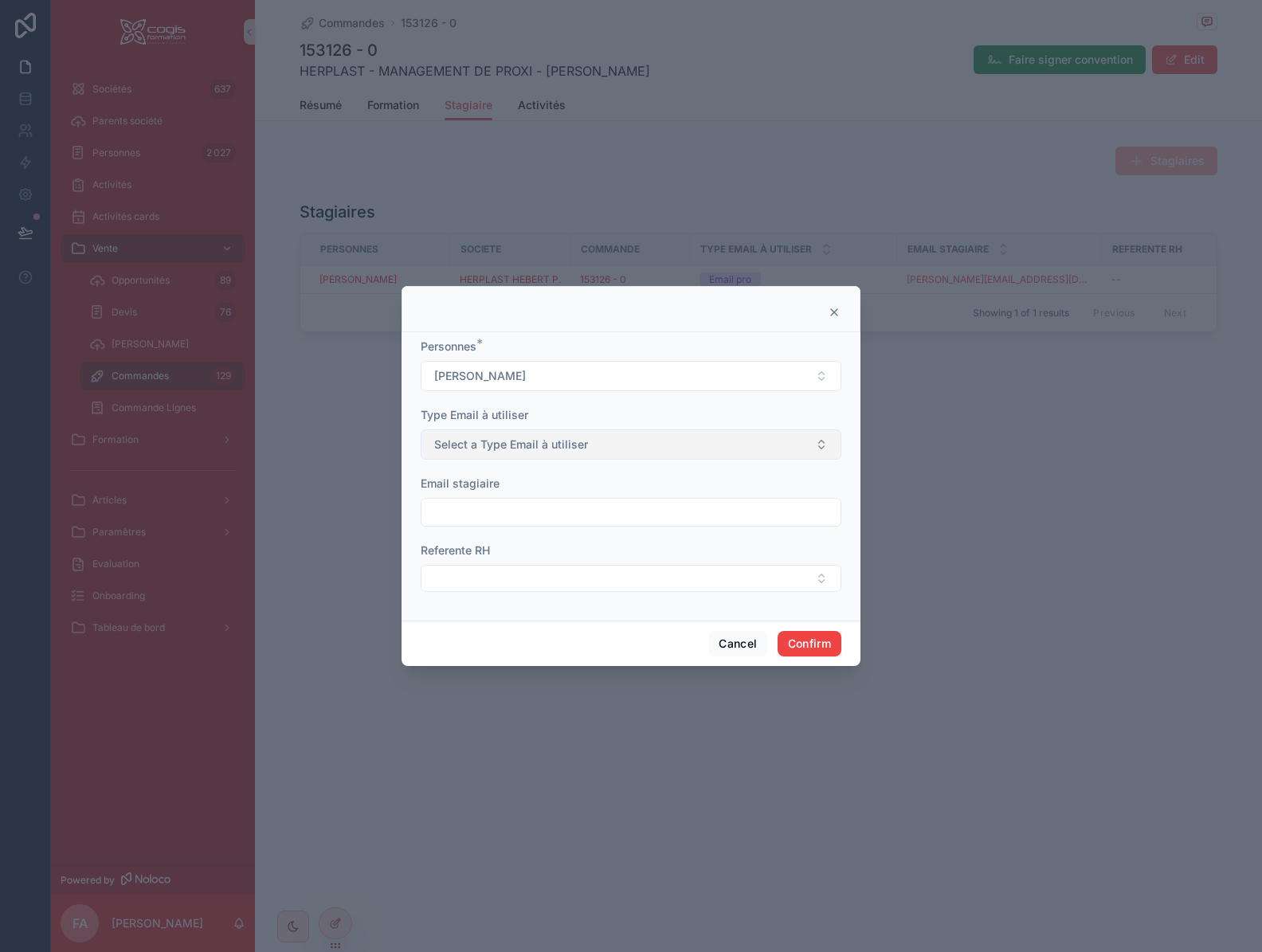
click at [526, 453] on button "Select a Type Email à utiliser" at bounding box center [631, 444] width 421 height 30
click at [510, 532] on div "Email pro" at bounding box center [631, 531] width 413 height 24
click at [509, 571] on button "Select Button" at bounding box center [631, 578] width 421 height 27
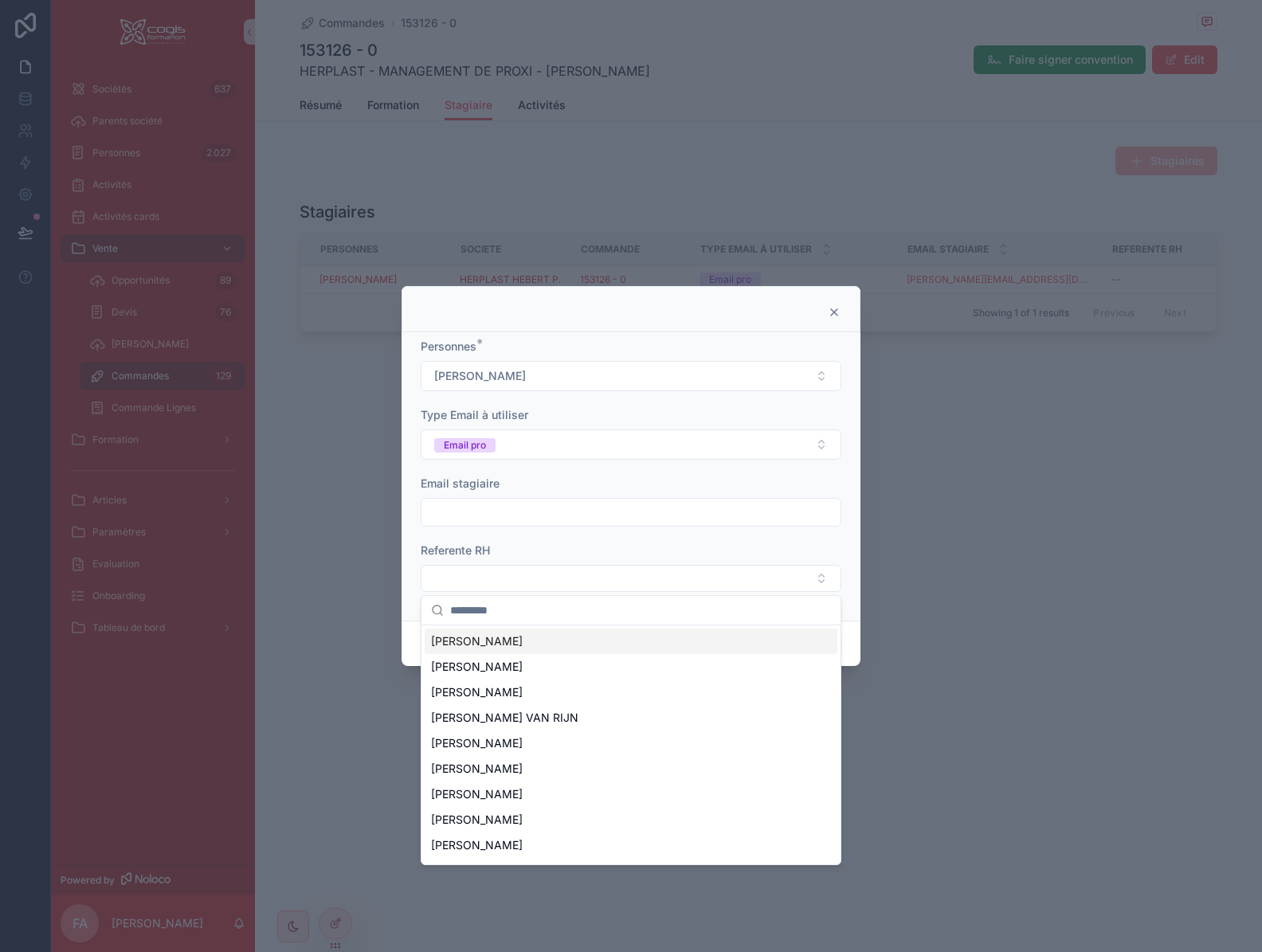
click at [544, 537] on form "Personnes * Florence ALLOMBERT Type Email à utiliser Email pro Email stagiaire …" at bounding box center [631, 472] width 421 height 270
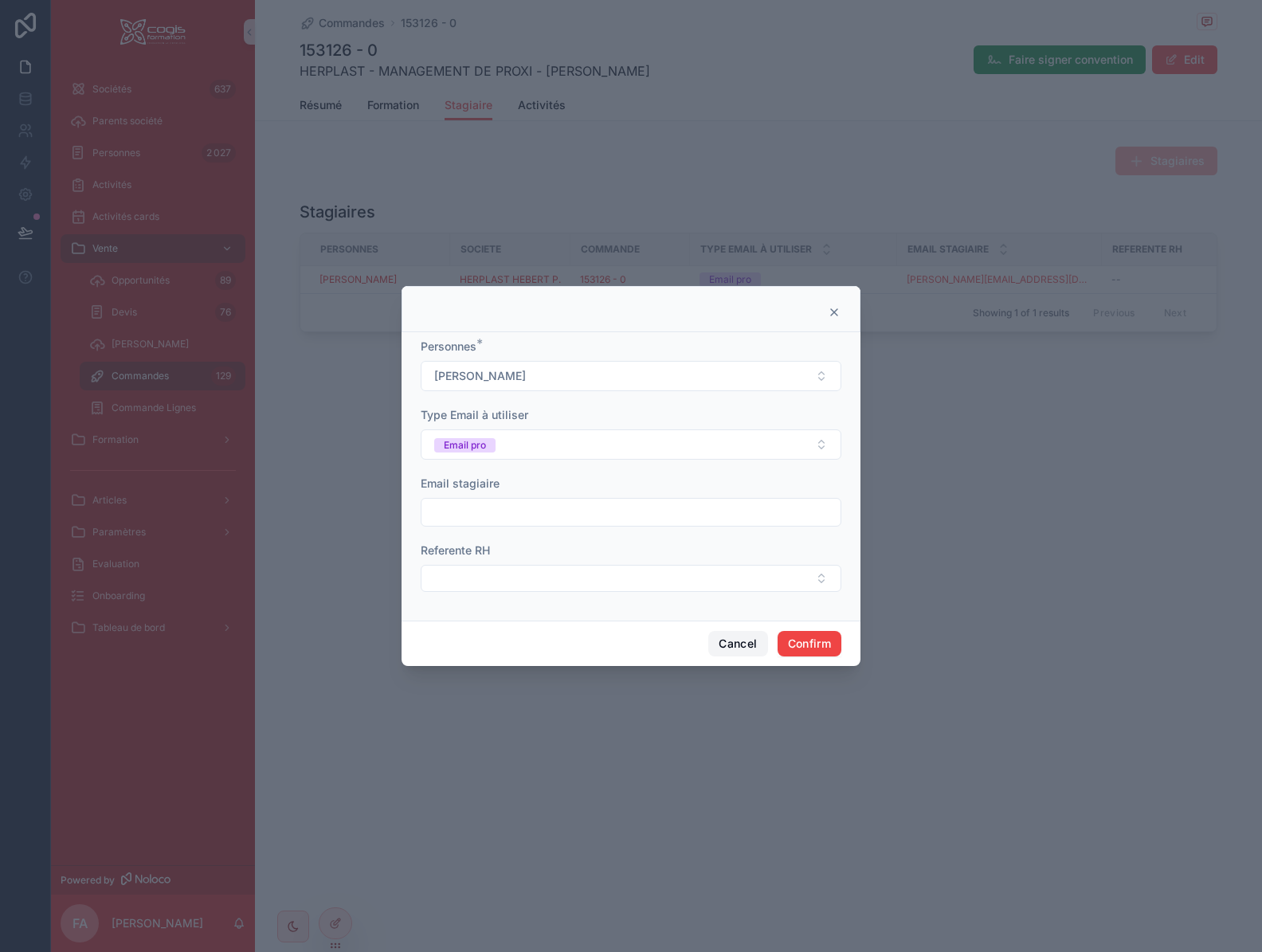
click at [728, 639] on button "Cancel" at bounding box center [737, 643] width 59 height 25
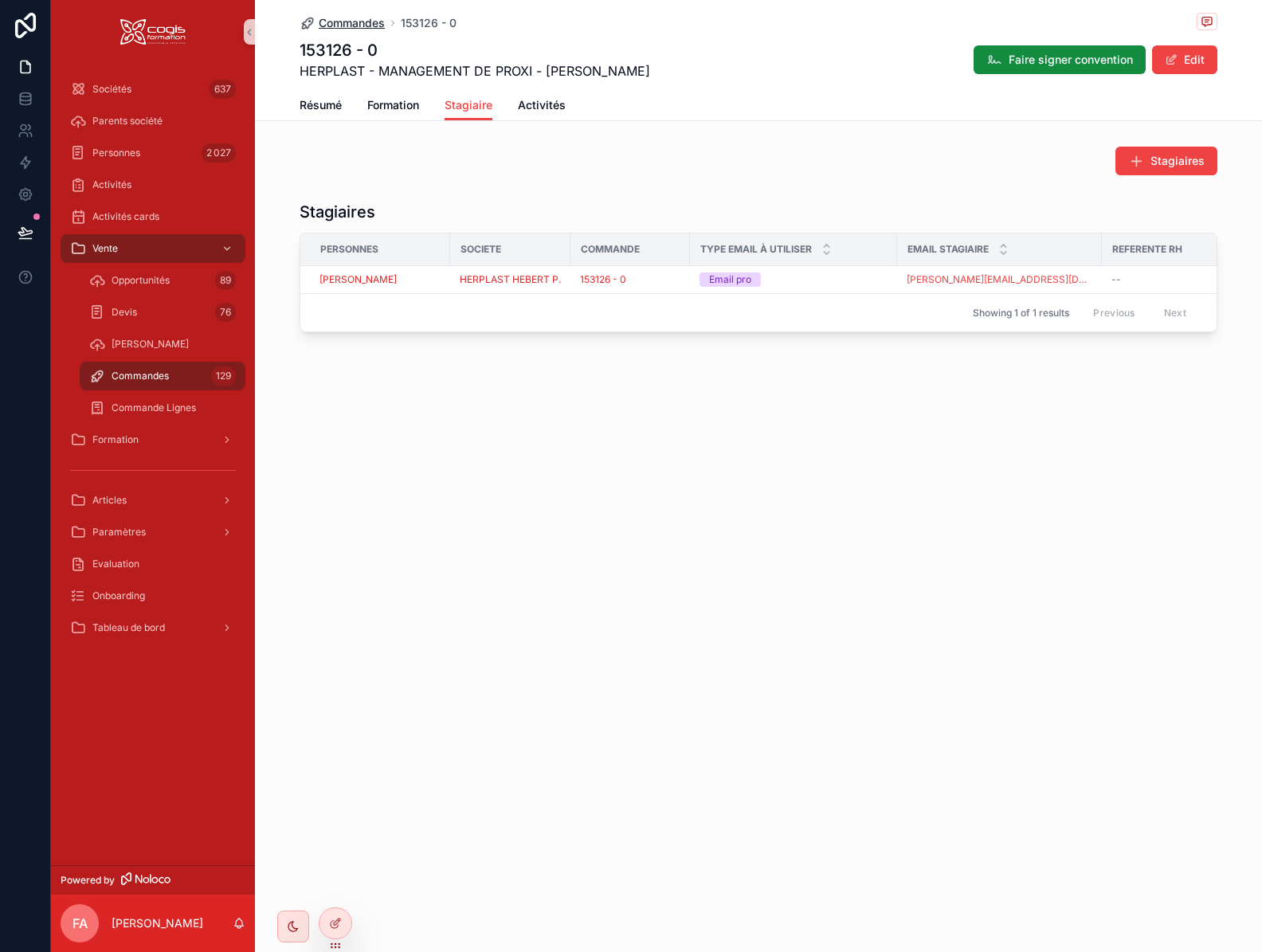
click at [342, 20] on span "Commandes" at bounding box center [351, 23] width 66 height 16
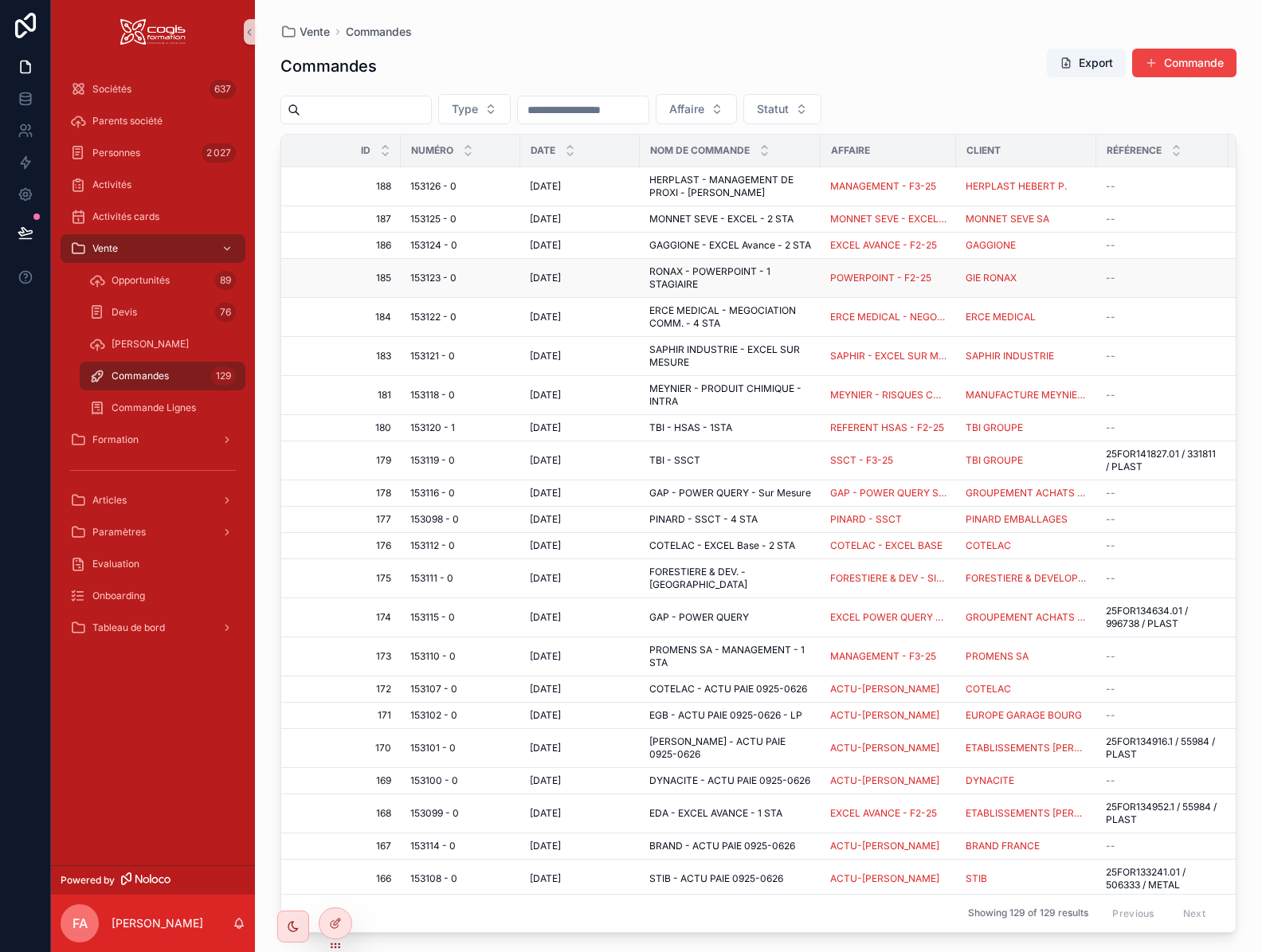
click at [426, 285] on span "153123 - 0" at bounding box center [433, 278] width 47 height 13
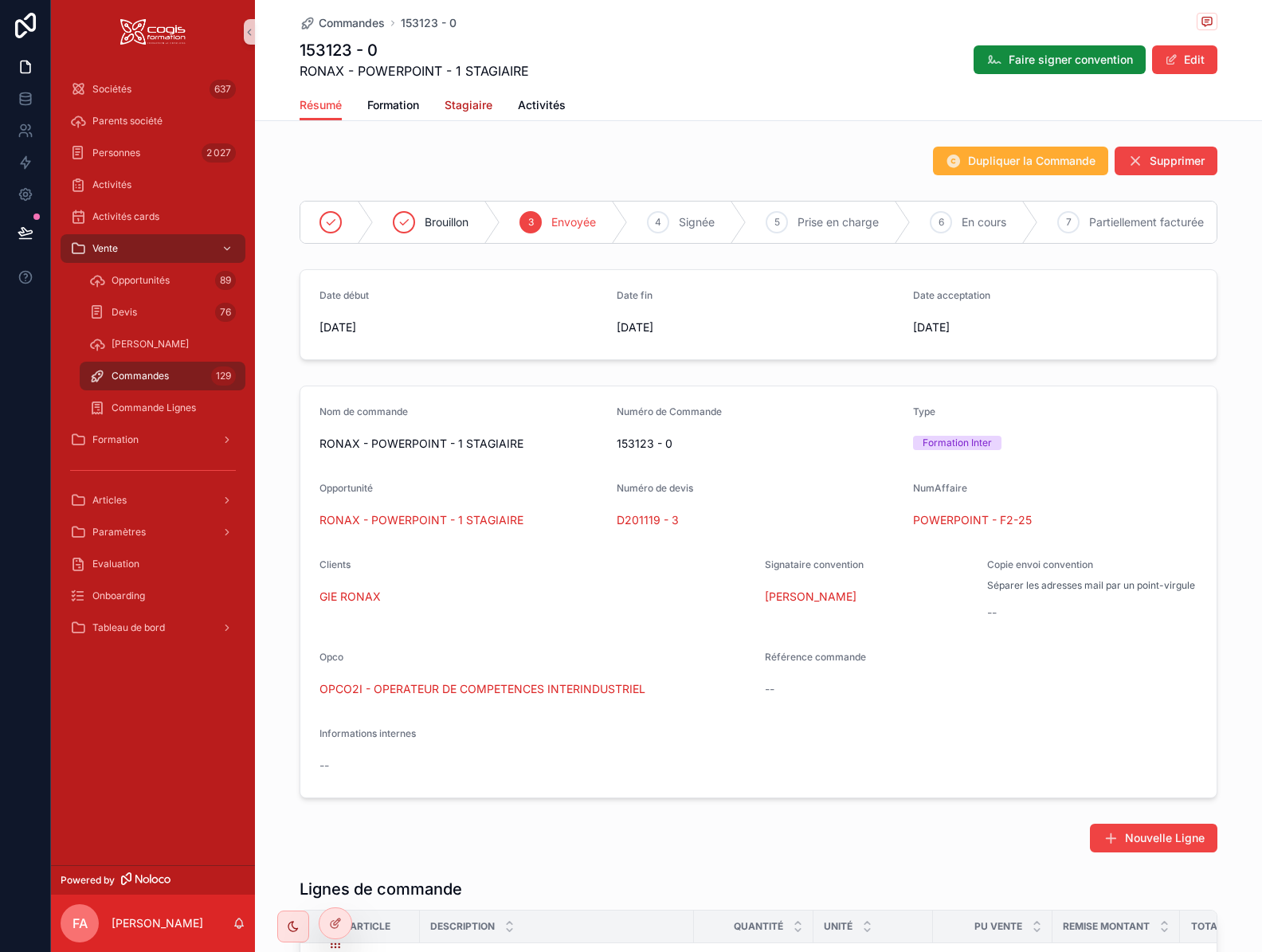
click at [469, 109] on span "Stagiaire" at bounding box center [468, 105] width 47 height 16
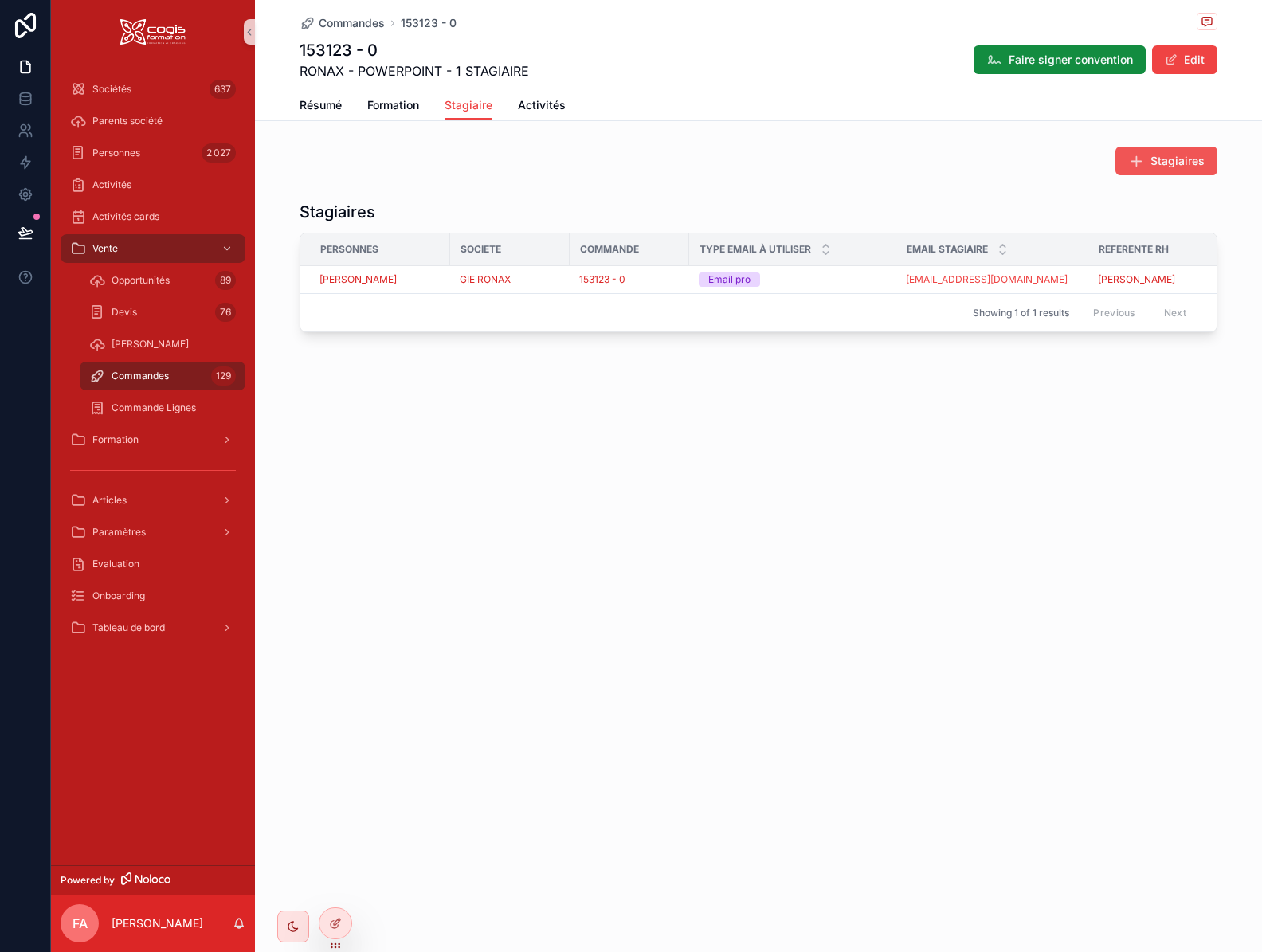
click at [1162, 162] on span "Stagiaires" at bounding box center [1178, 161] width 54 height 16
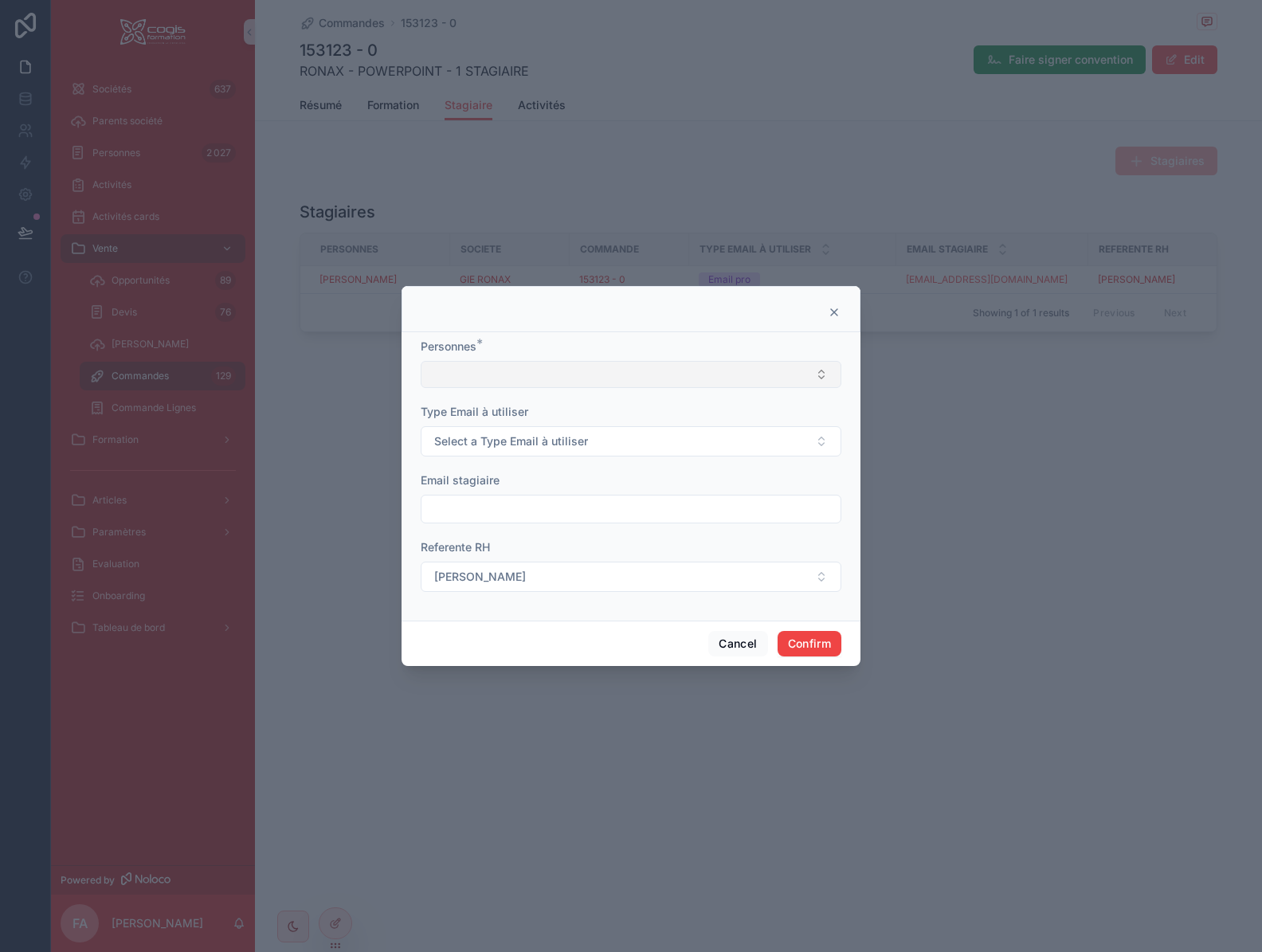
click at [477, 376] on button "Select Button" at bounding box center [631, 374] width 421 height 27
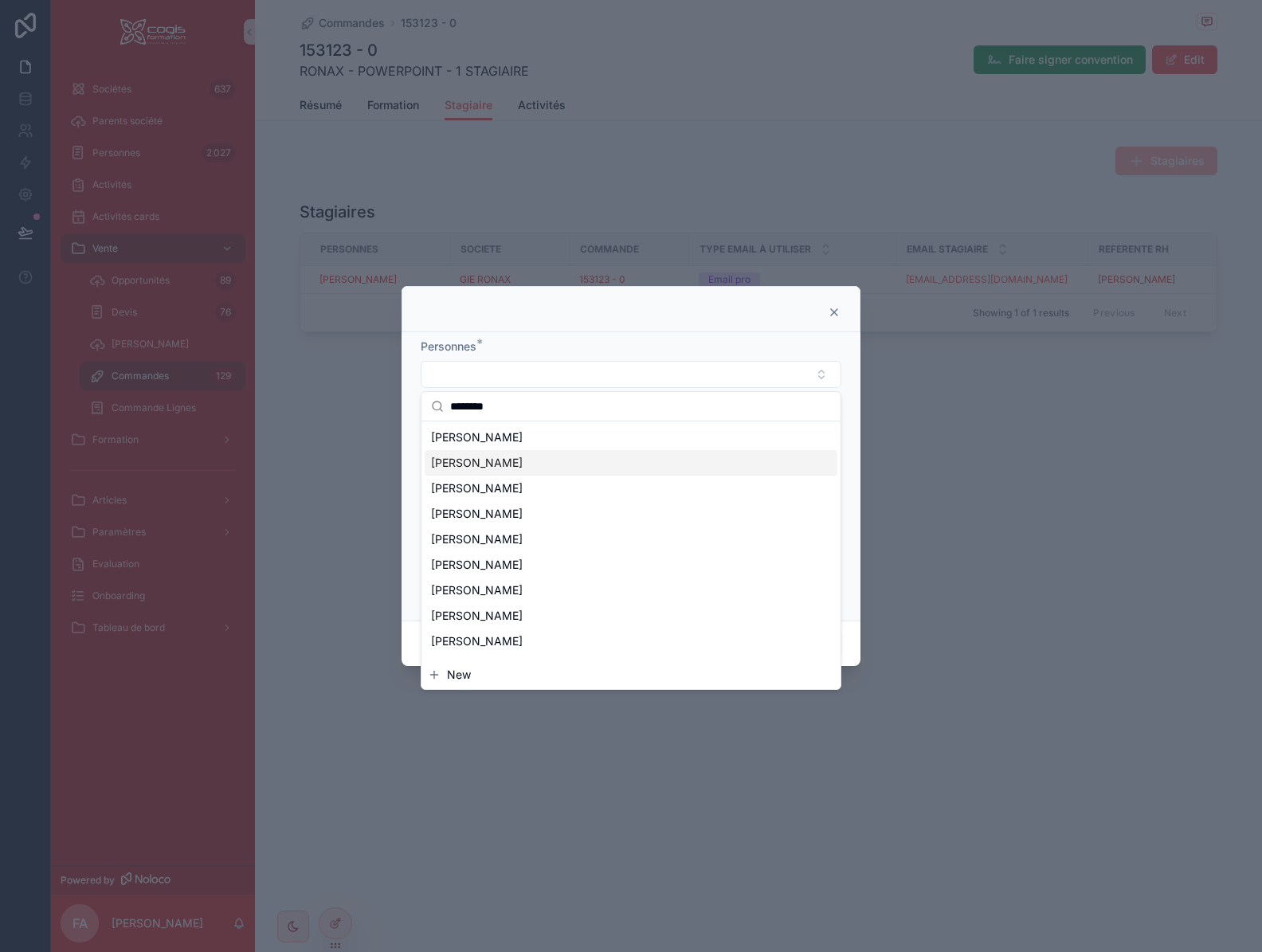
type input "********"
click at [504, 466] on span "[PERSON_NAME]" at bounding box center [477, 463] width 91 height 16
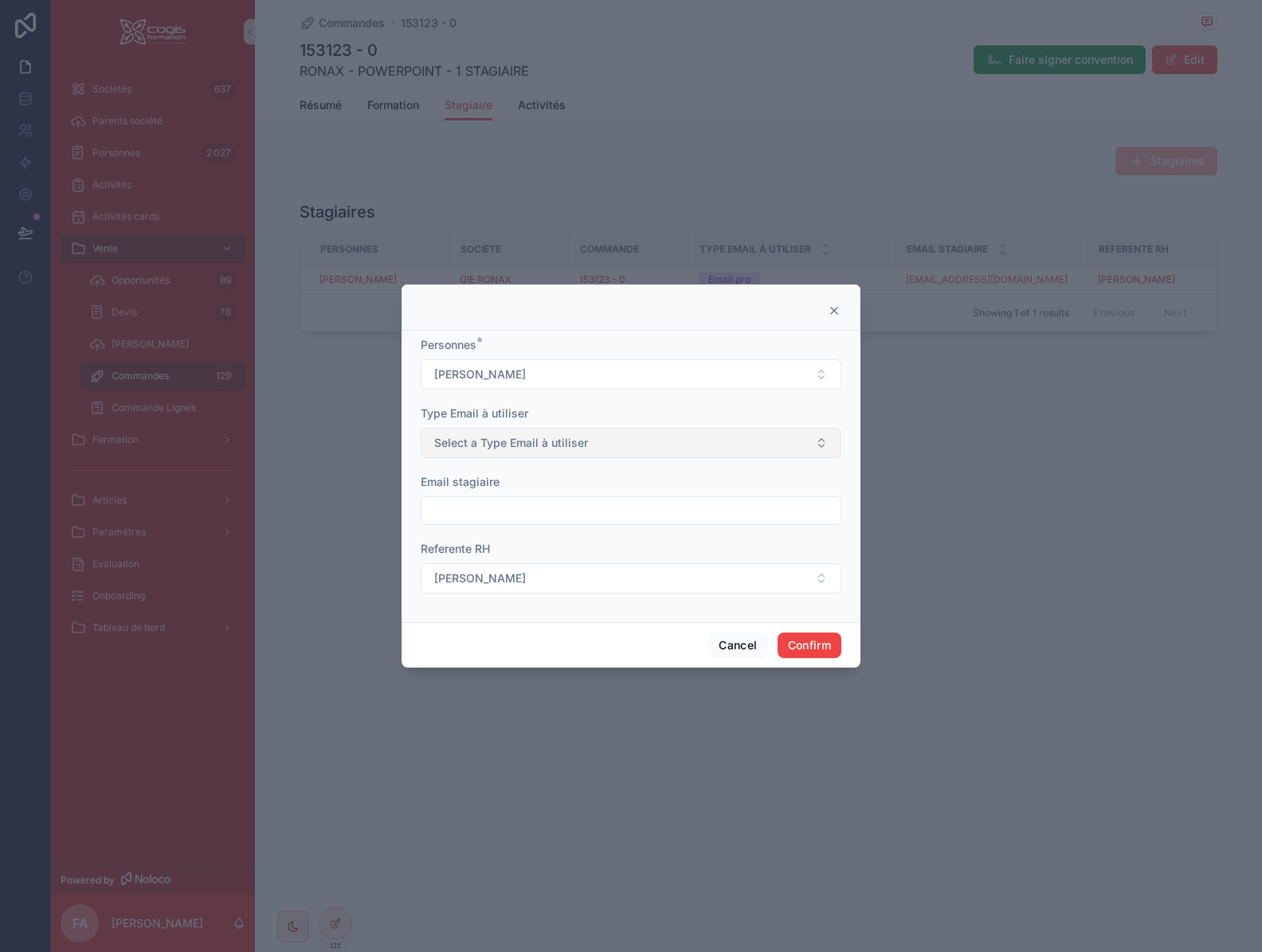
click at [501, 444] on span "Select a Type Email à utiliser" at bounding box center [510, 443] width 154 height 16
click at [482, 529] on div "Email pro" at bounding box center [462, 530] width 42 height 14
click at [820, 646] on button "Confirm" at bounding box center [809, 645] width 64 height 25
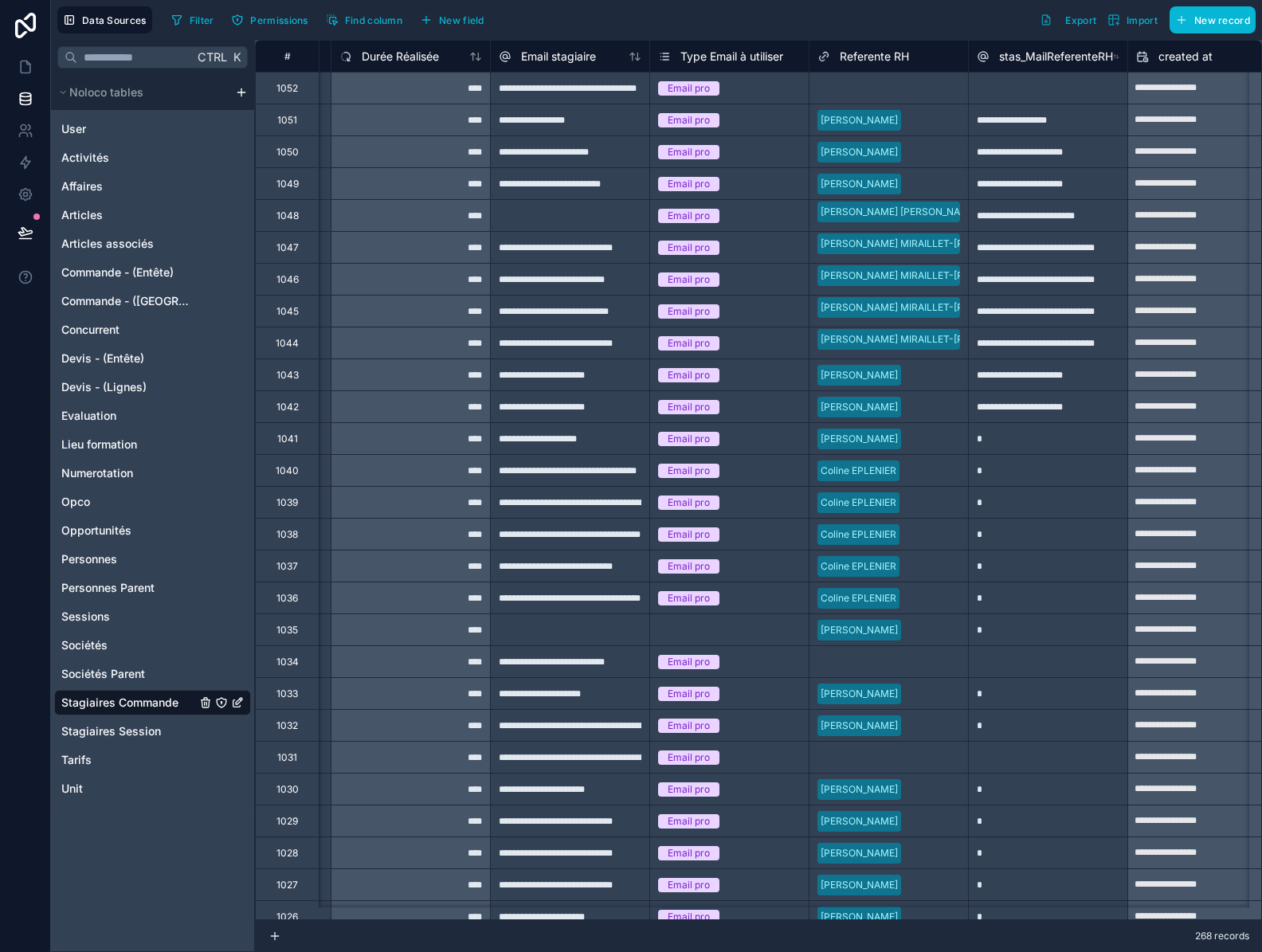
scroll to position [0, 1107]
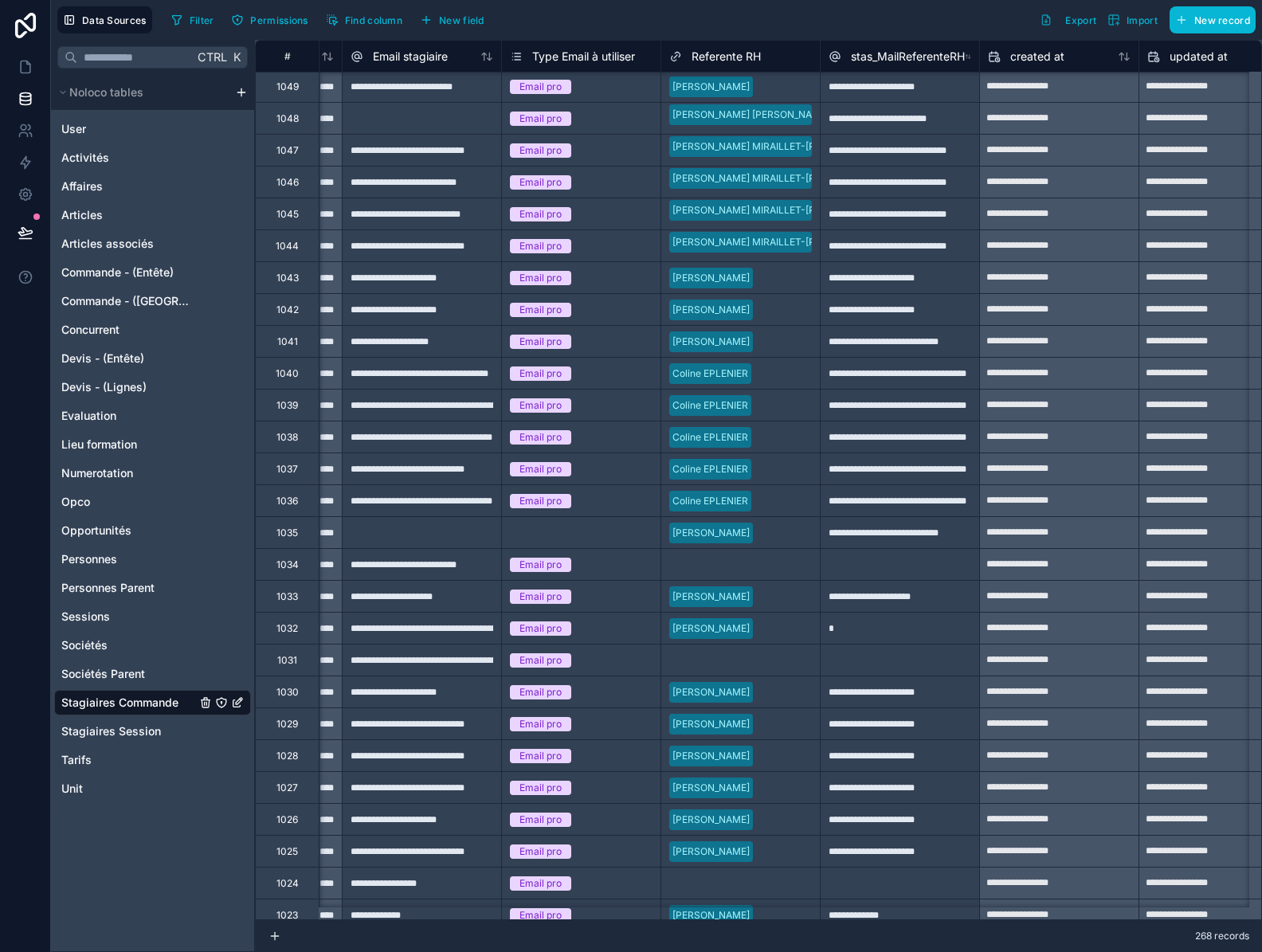
scroll to position [97, 1257]
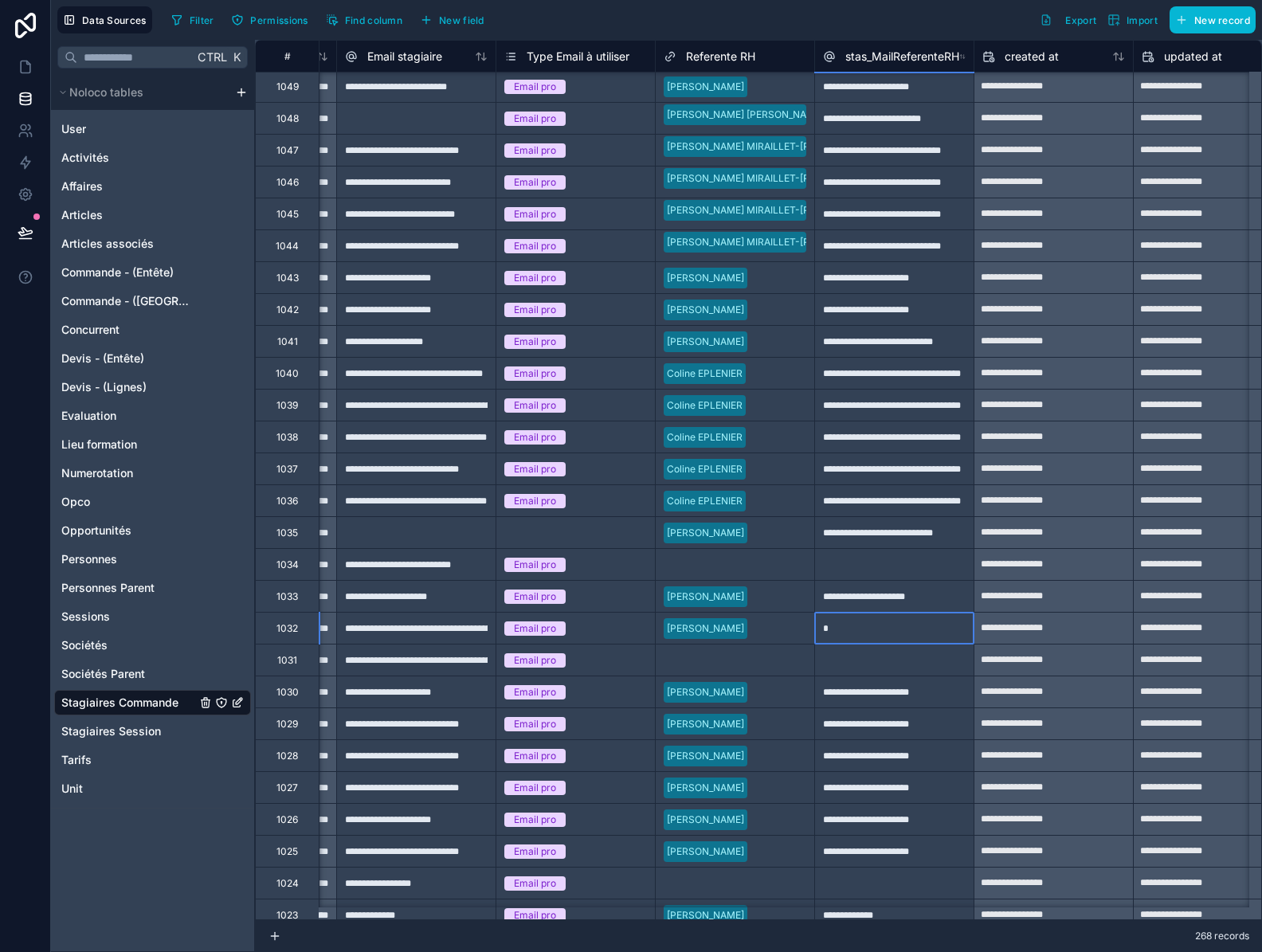
click at [889, 629] on div "*" at bounding box center [893, 628] width 159 height 32
type input "*"
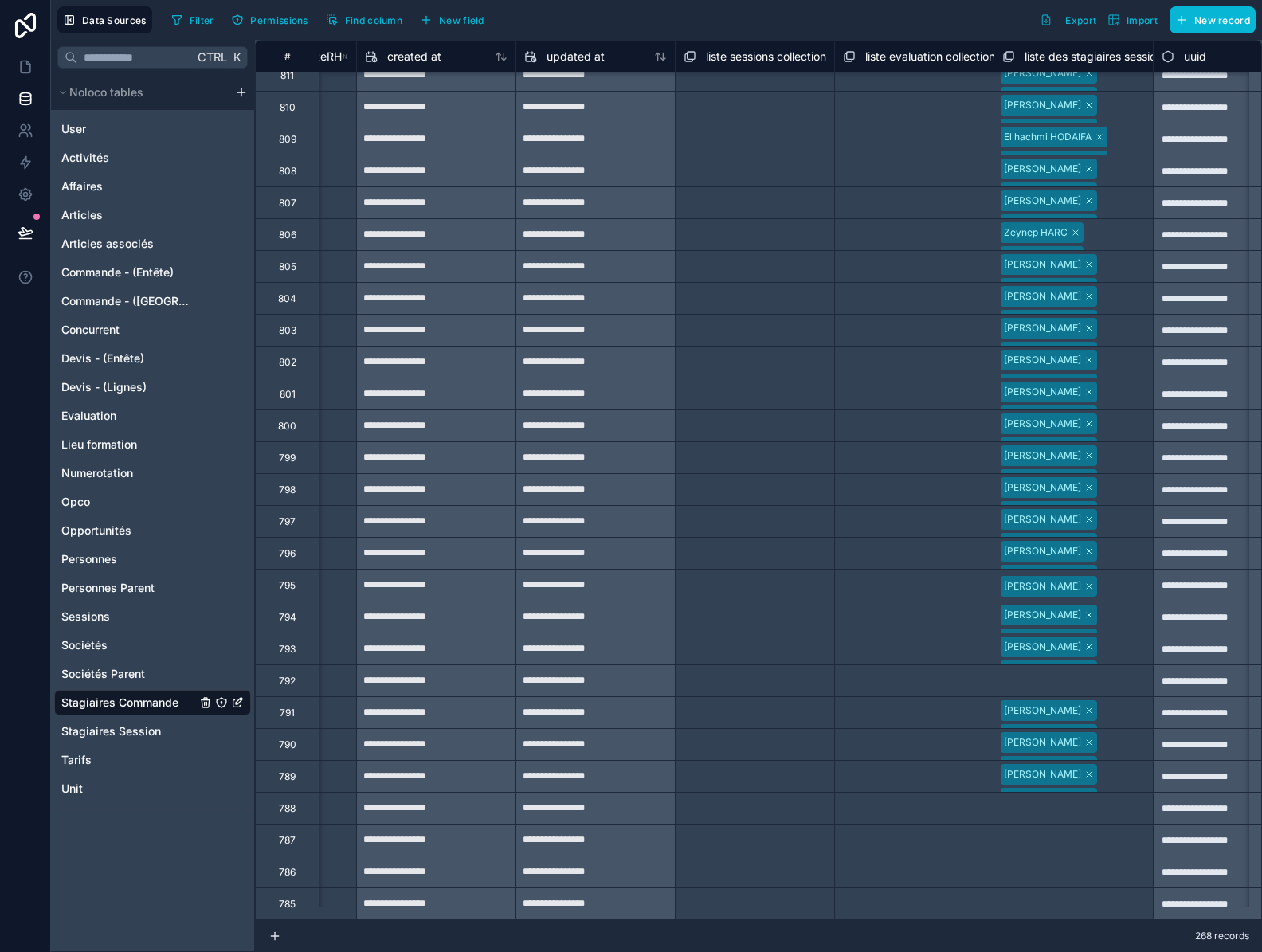
scroll to position [7703, 1879]
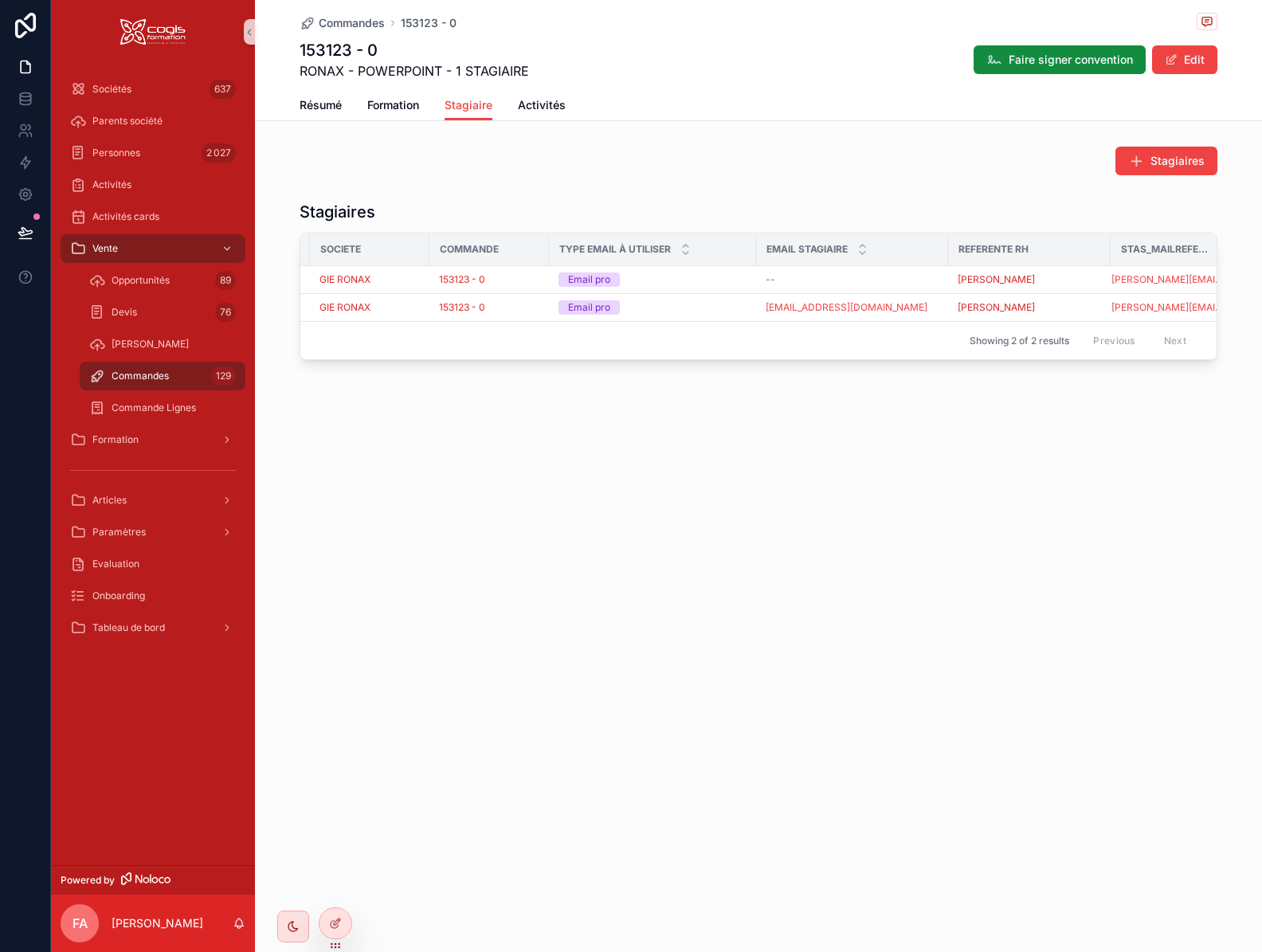
scroll to position [0, 155]
click at [1049, 278] on div "[PERSON_NAME]" at bounding box center [1013, 279] width 143 height 13
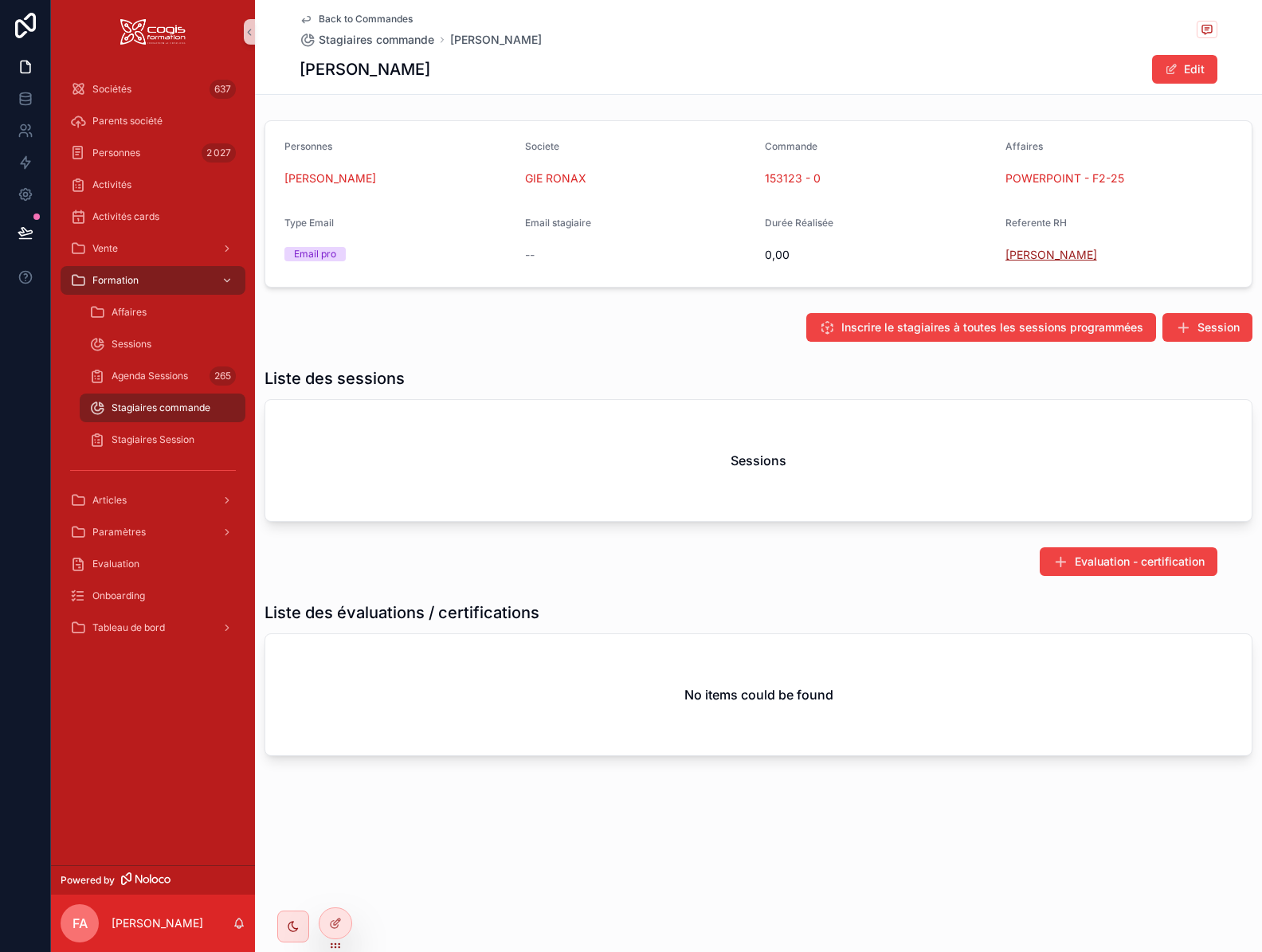
click at [1035, 254] on span "[PERSON_NAME]" at bounding box center [1051, 255] width 91 height 16
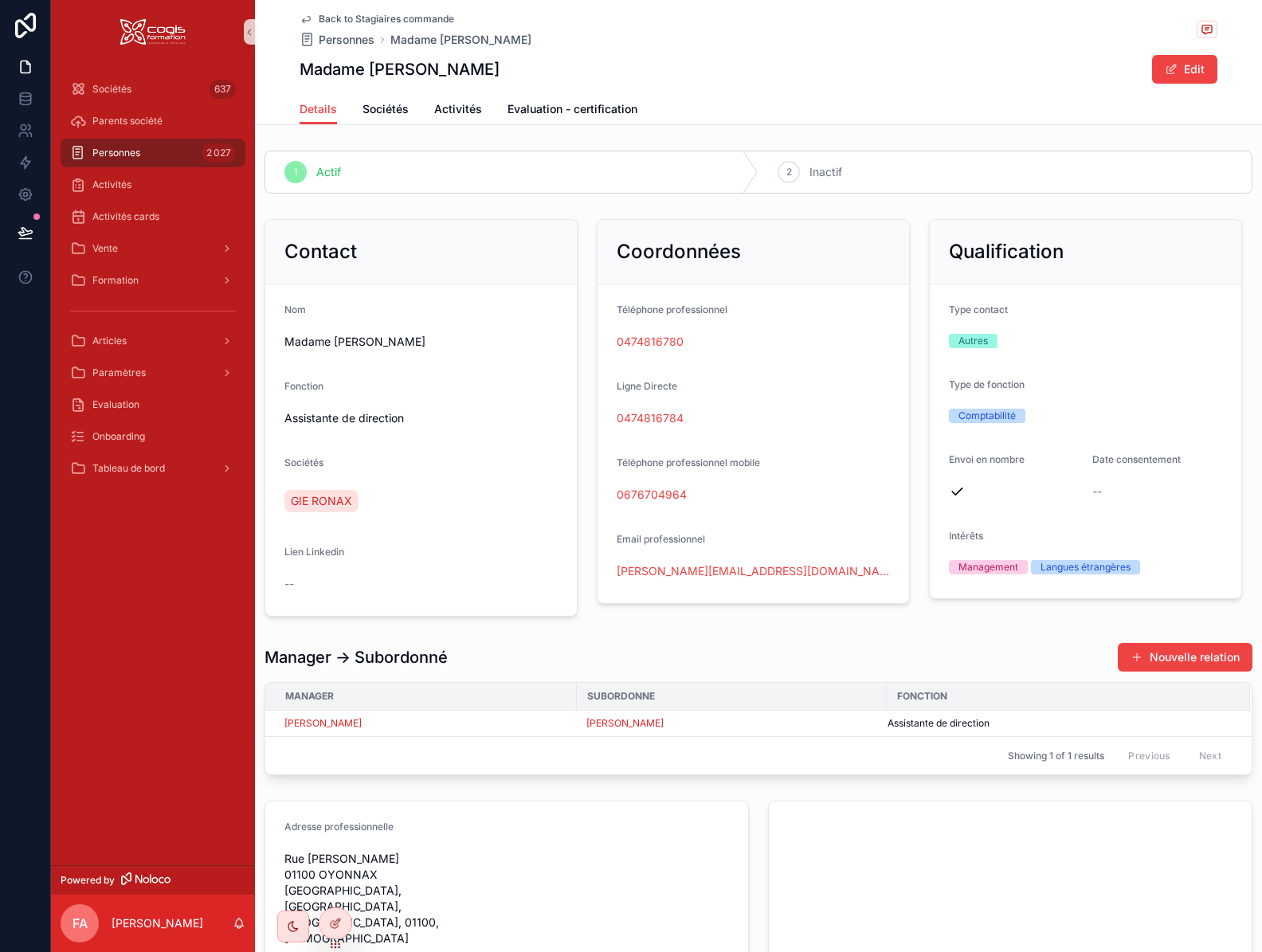
click at [306, 18] on link "Back to Stagiaires commande" at bounding box center [377, 19] width 155 height 13
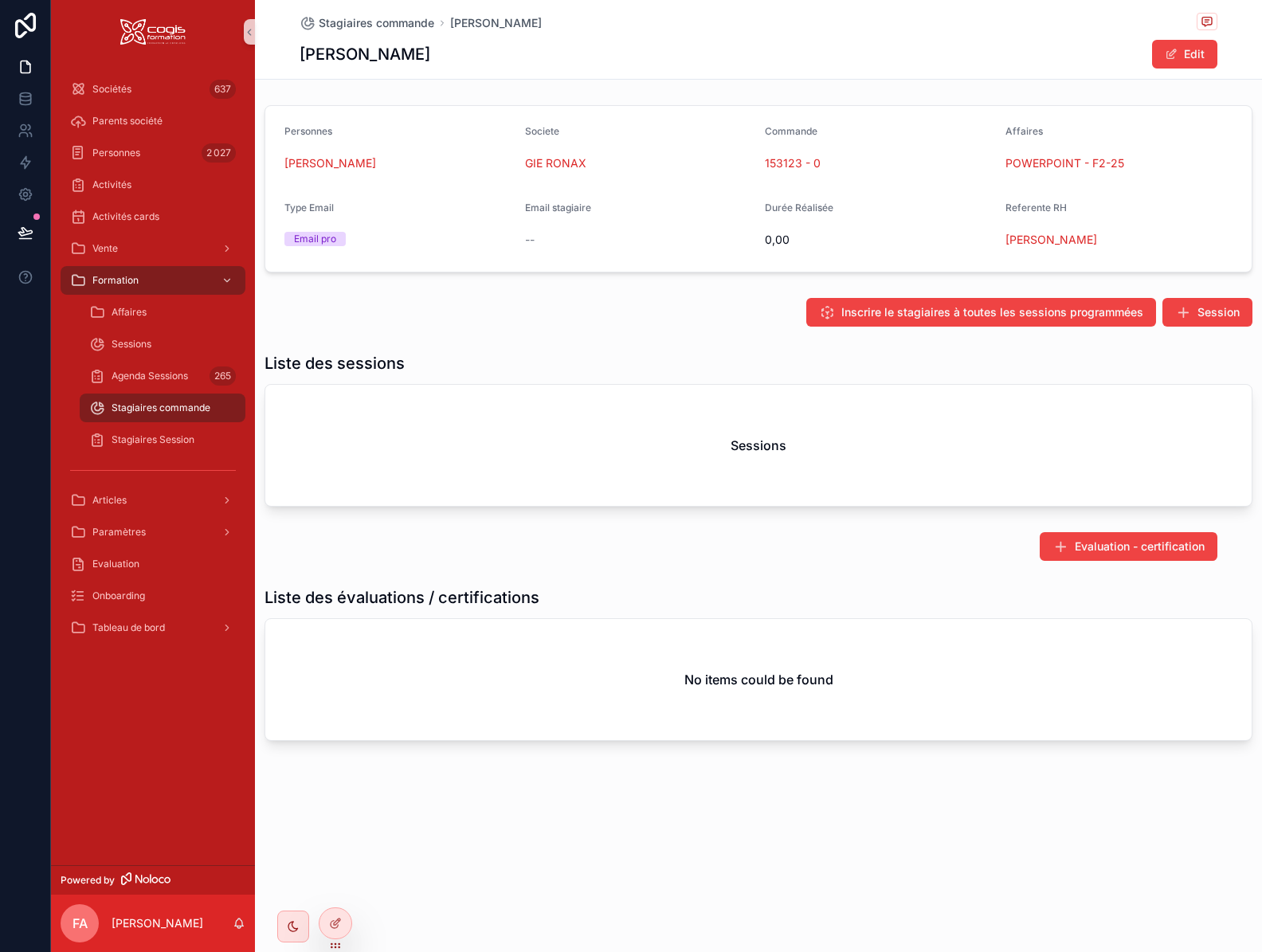
click at [1125, 237] on div "[PERSON_NAME]" at bounding box center [1119, 240] width 227 height 16
click at [1189, 57] on button "Edit" at bounding box center [1184, 54] width 65 height 29
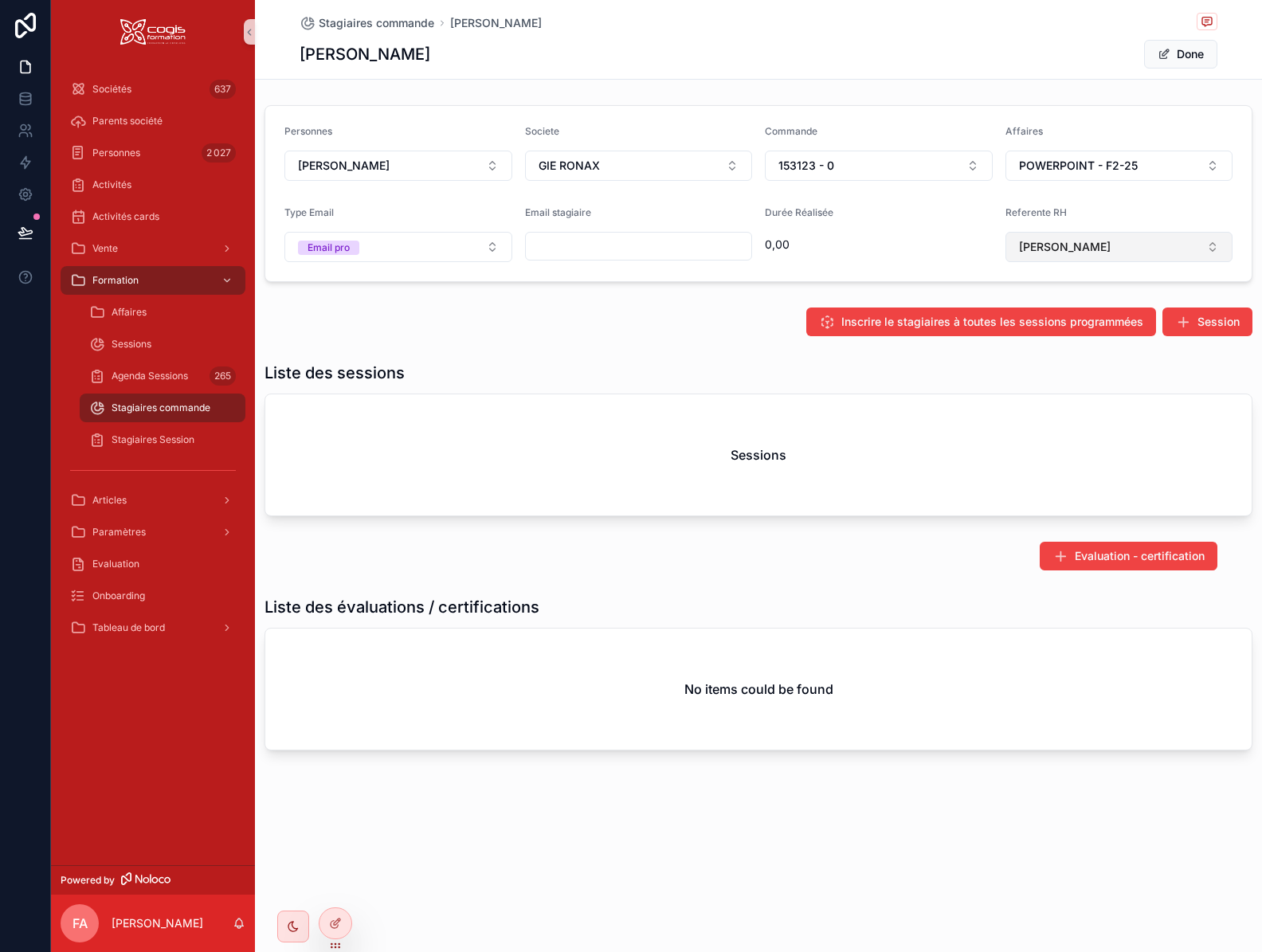
click at [1152, 249] on button "[PERSON_NAME]" at bounding box center [1119, 247] width 227 height 30
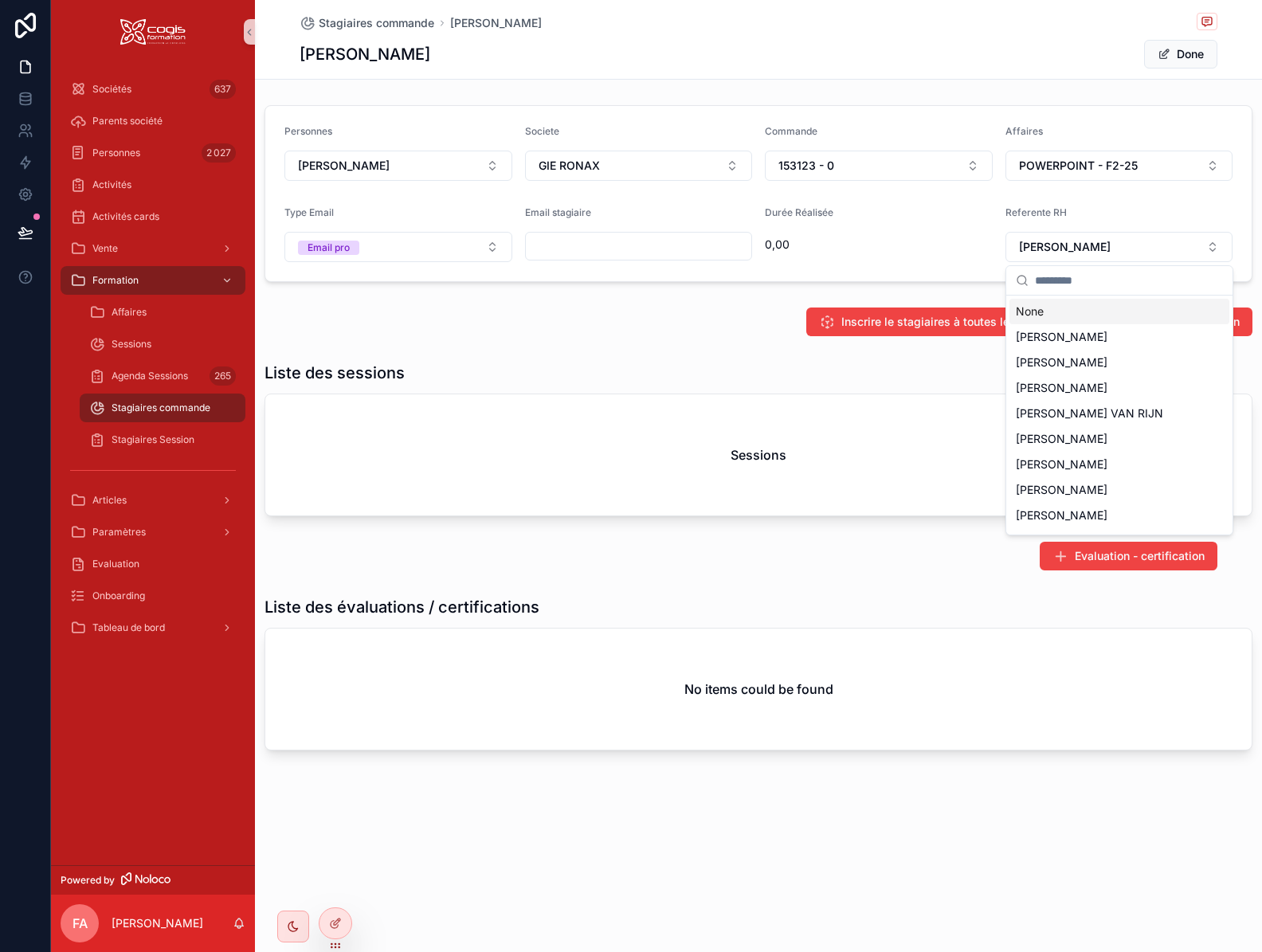
click at [1035, 307] on div "None" at bounding box center [1119, 311] width 220 height 25
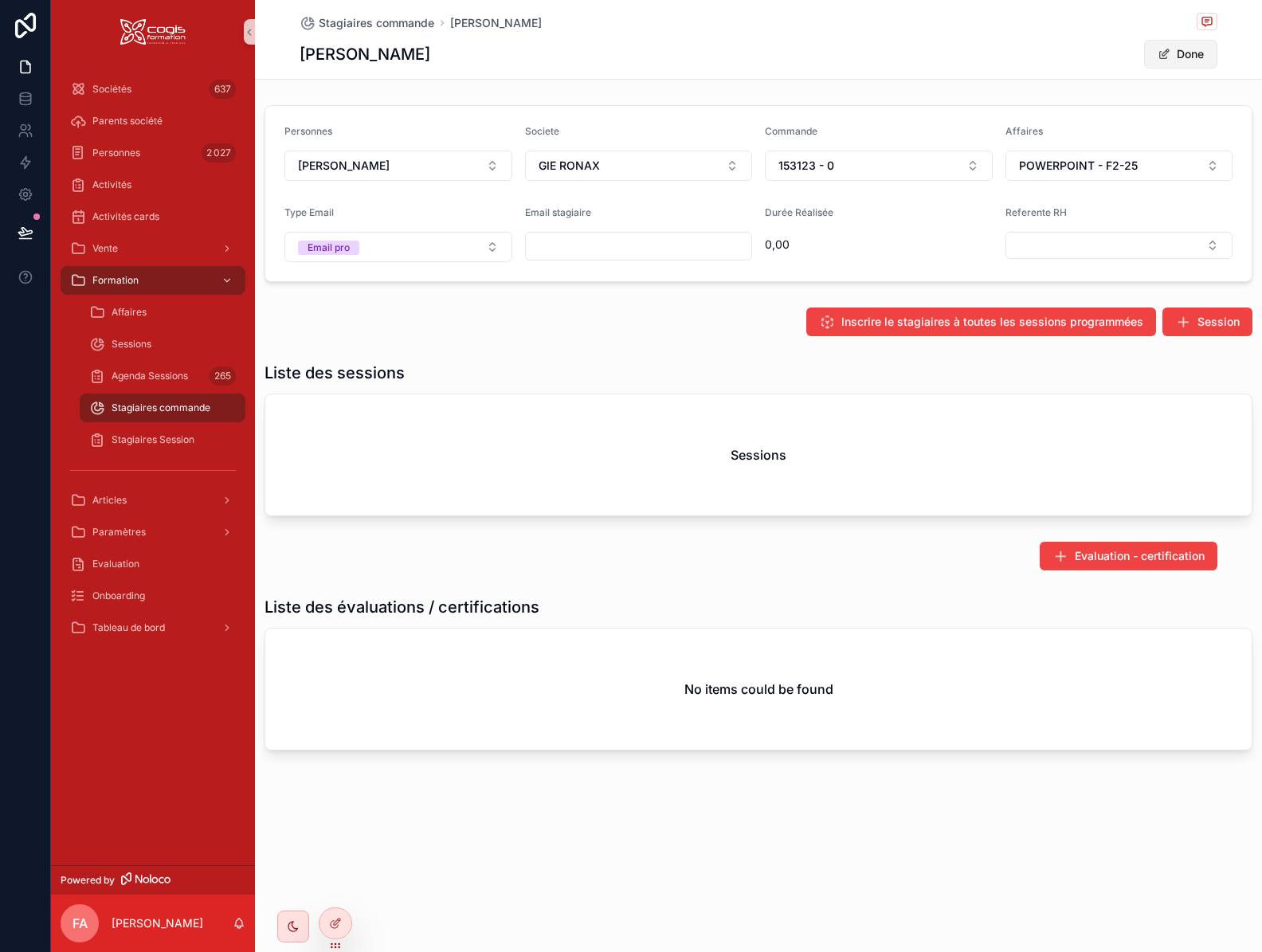
click at [1183, 54] on button "Done" at bounding box center [1179, 54] width 73 height 29
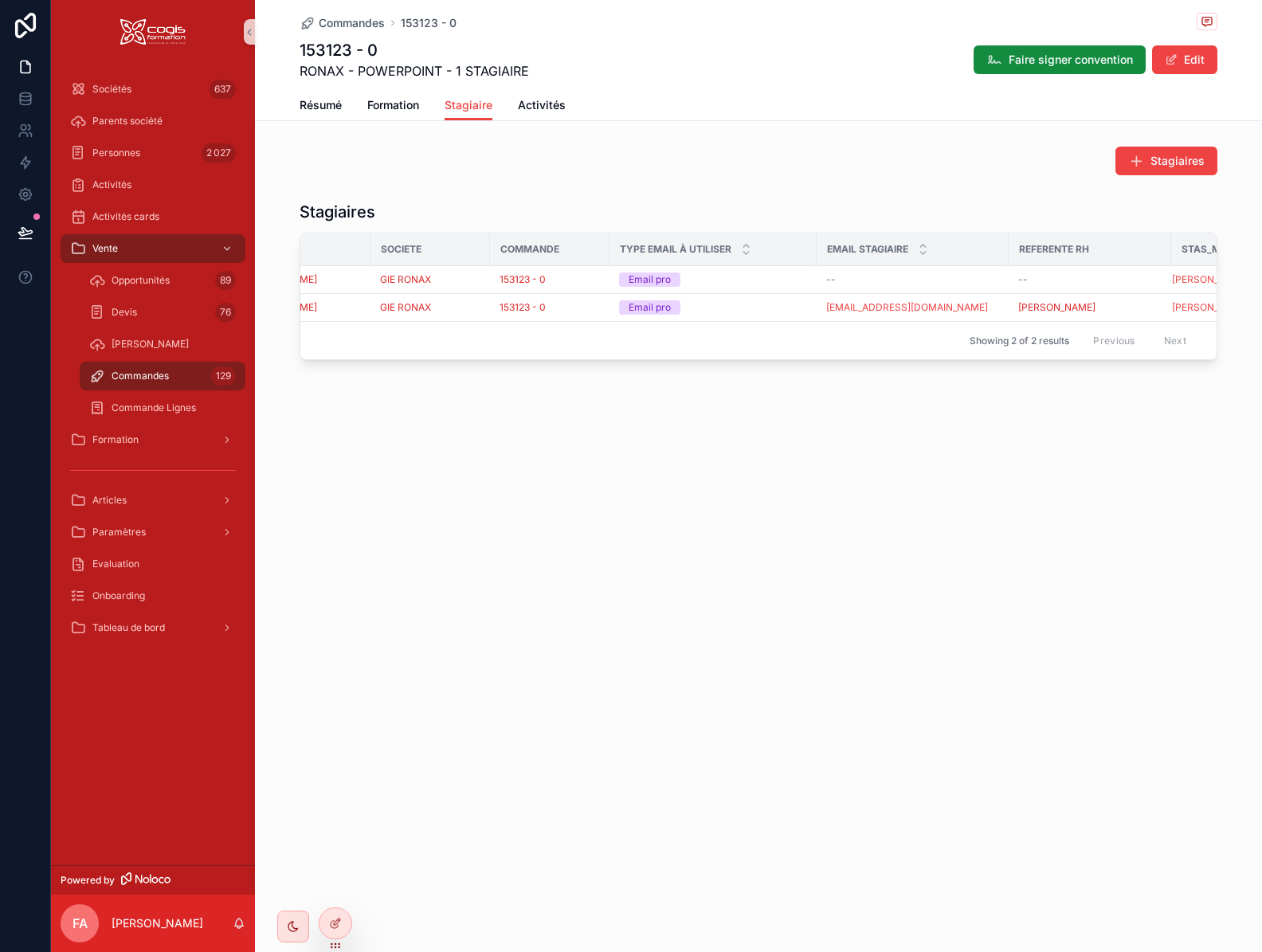
scroll to position [0, 155]
